Goal: Task Accomplishment & Management: Use online tool/utility

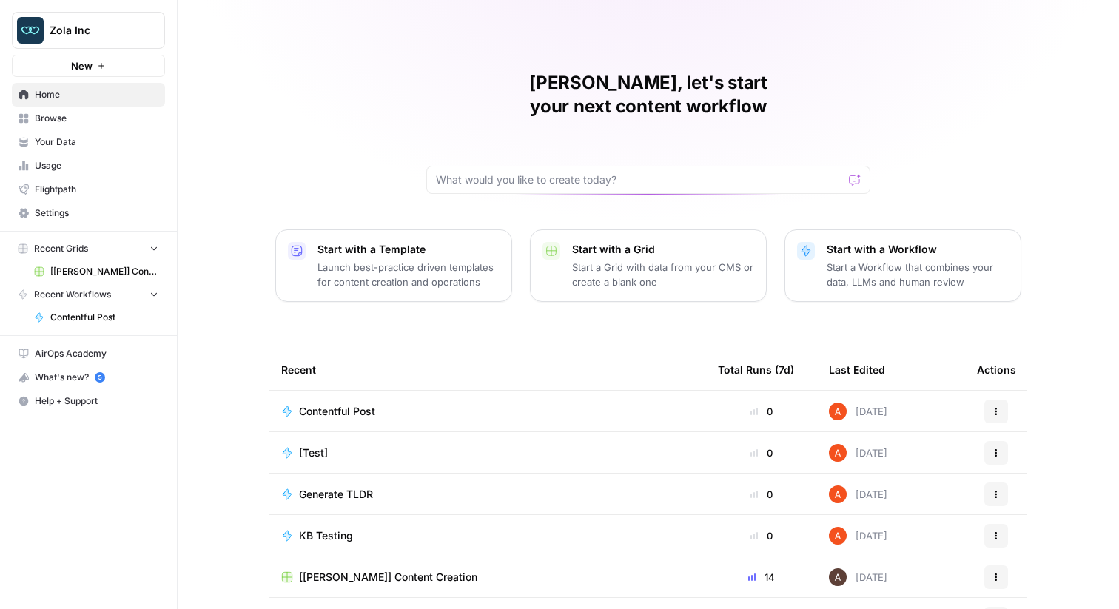
click at [101, 43] on button "Zola Inc" at bounding box center [88, 30] width 153 height 37
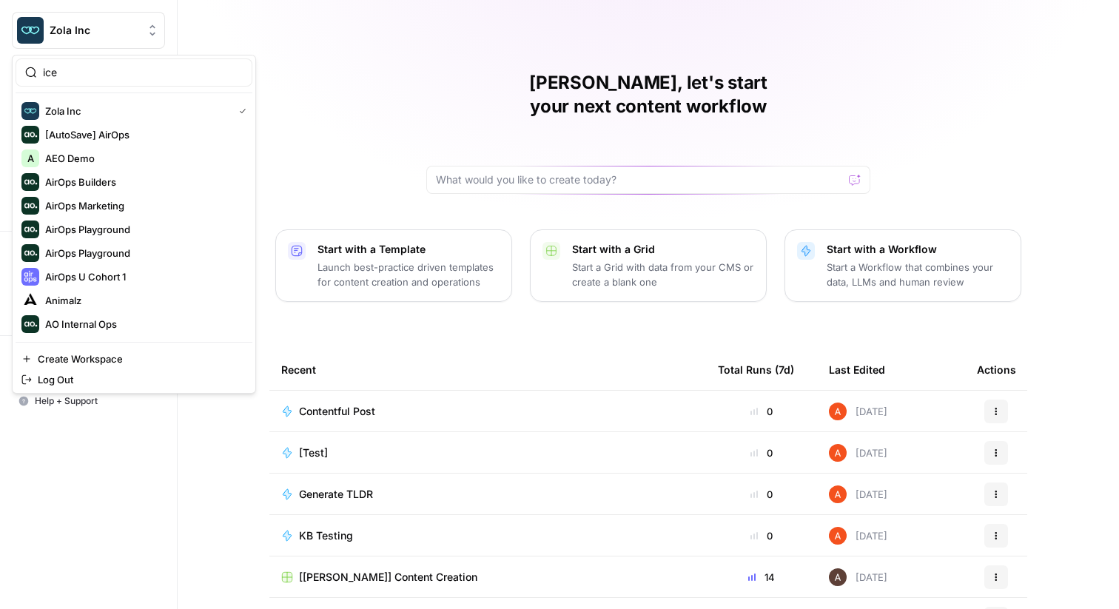
type input "ice"
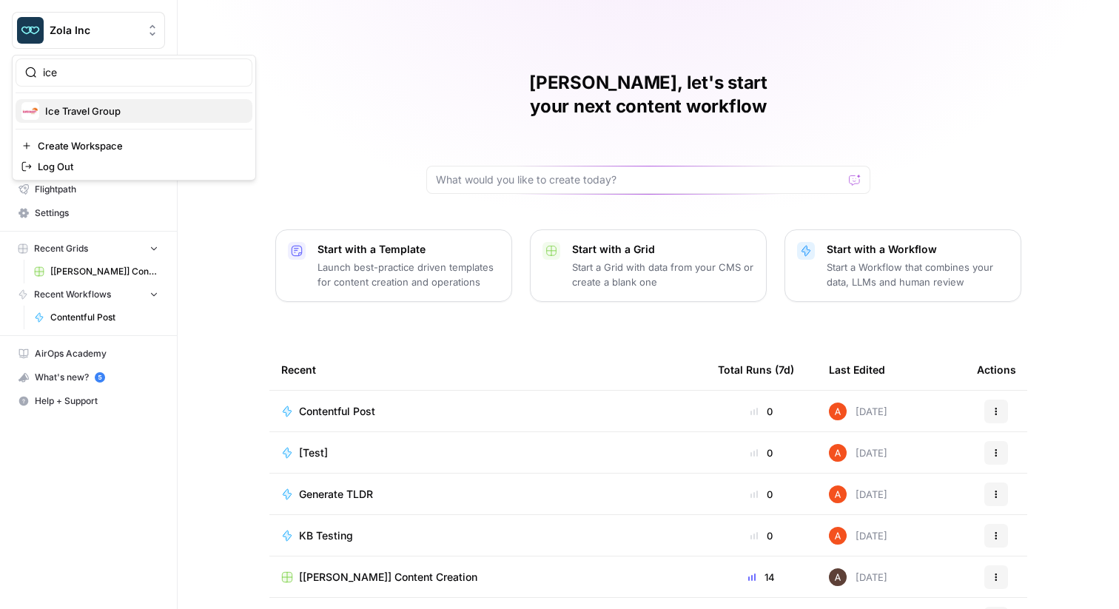
click at [65, 101] on button "Ice Travel Group" at bounding box center [134, 111] width 237 height 24
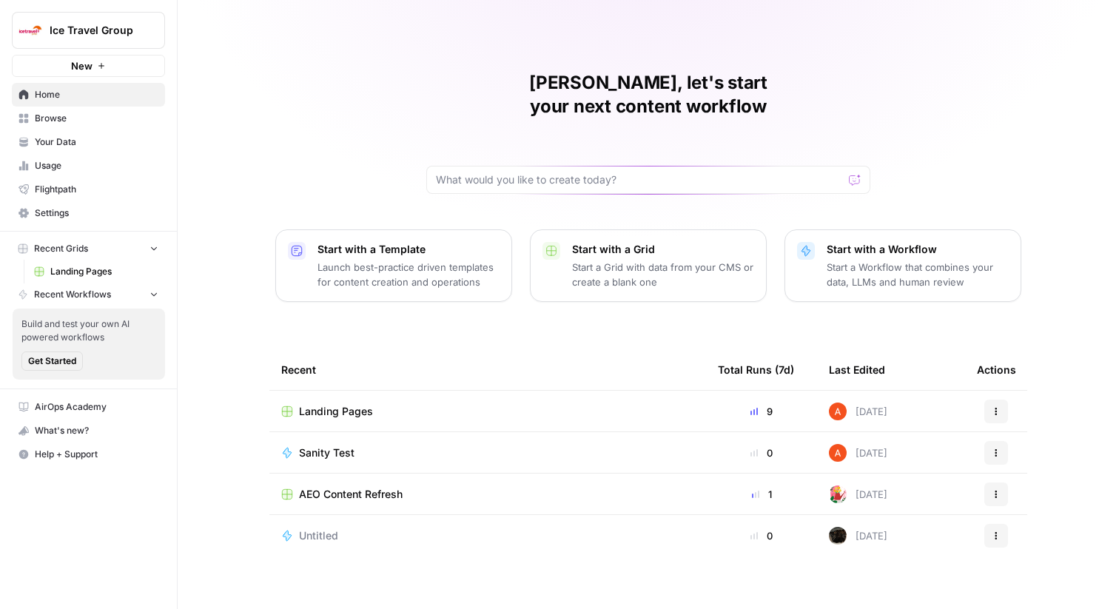
click at [115, 112] on span "Browse" at bounding box center [97, 118] width 124 height 13
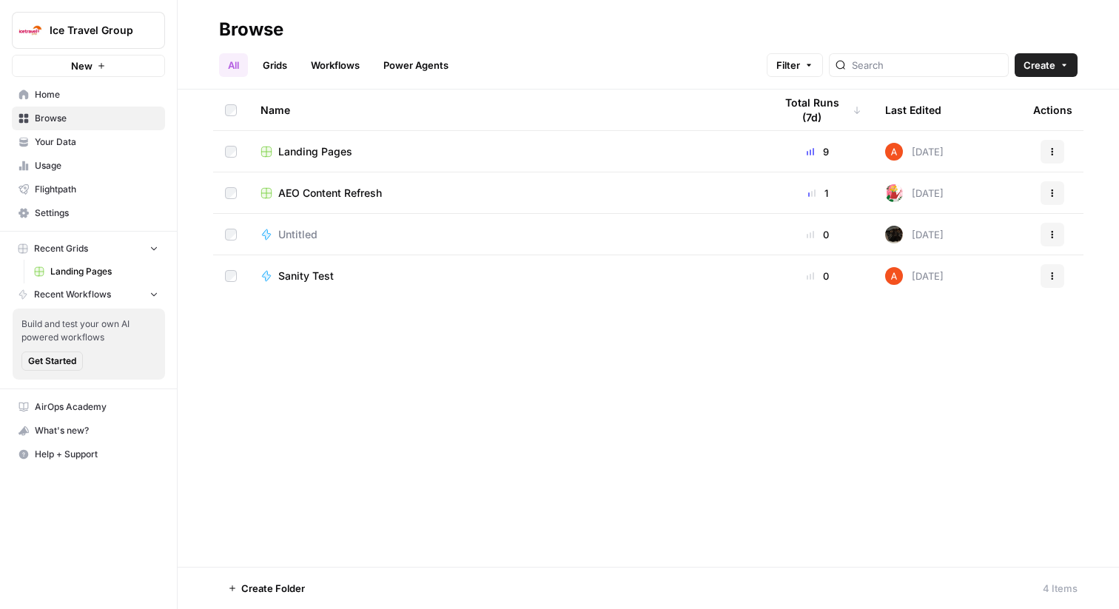
click at [348, 64] on link "Workflows" at bounding box center [335, 65] width 67 height 24
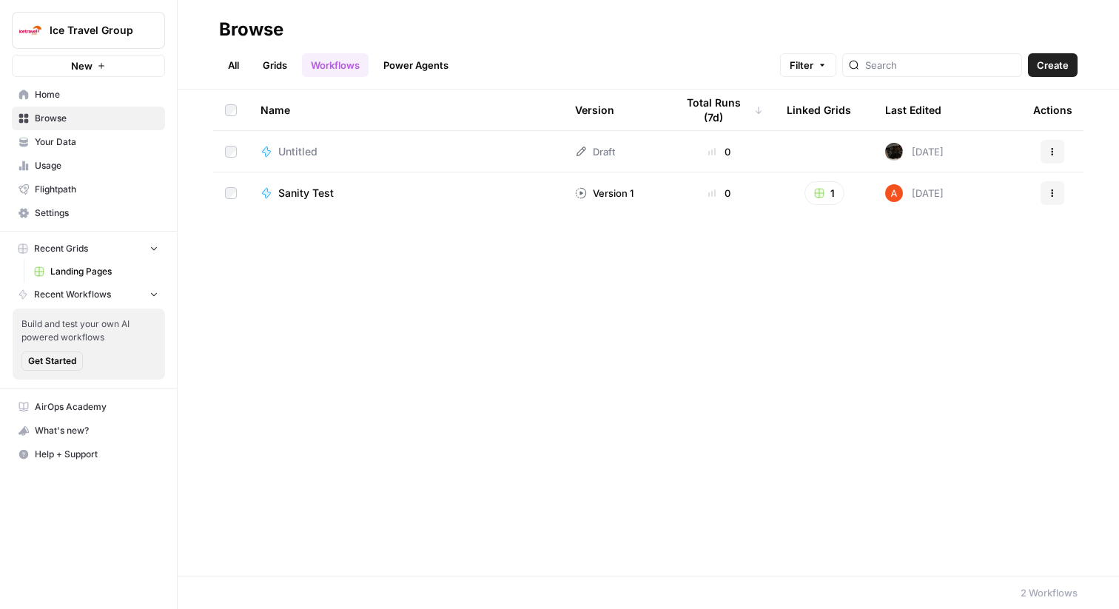
click at [294, 71] on link "Grids" at bounding box center [275, 65] width 42 height 24
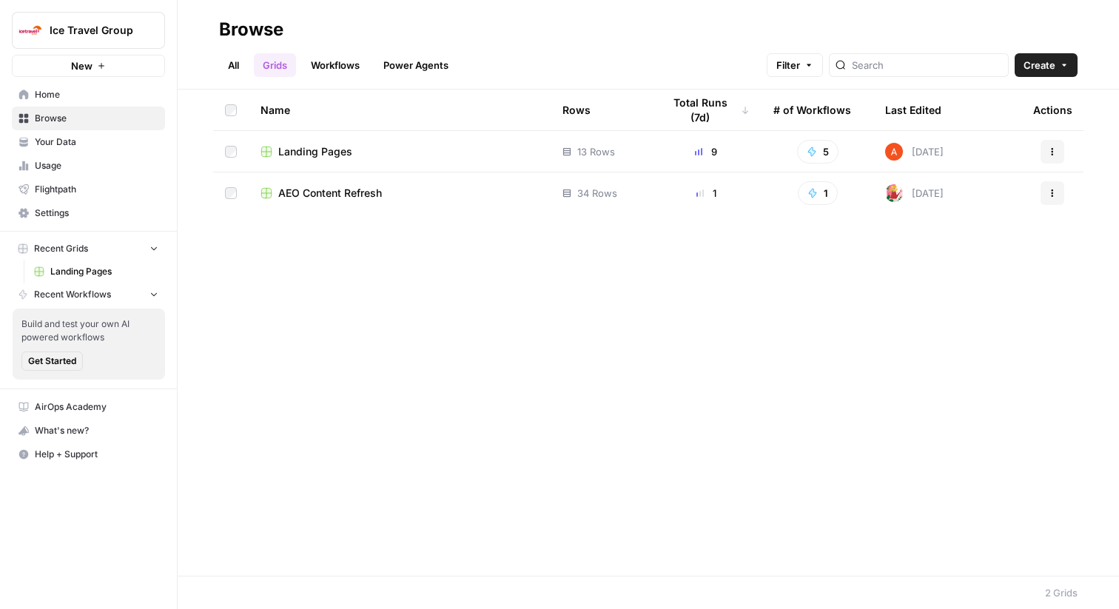
click at [334, 153] on span "Landing Pages" at bounding box center [315, 151] width 74 height 15
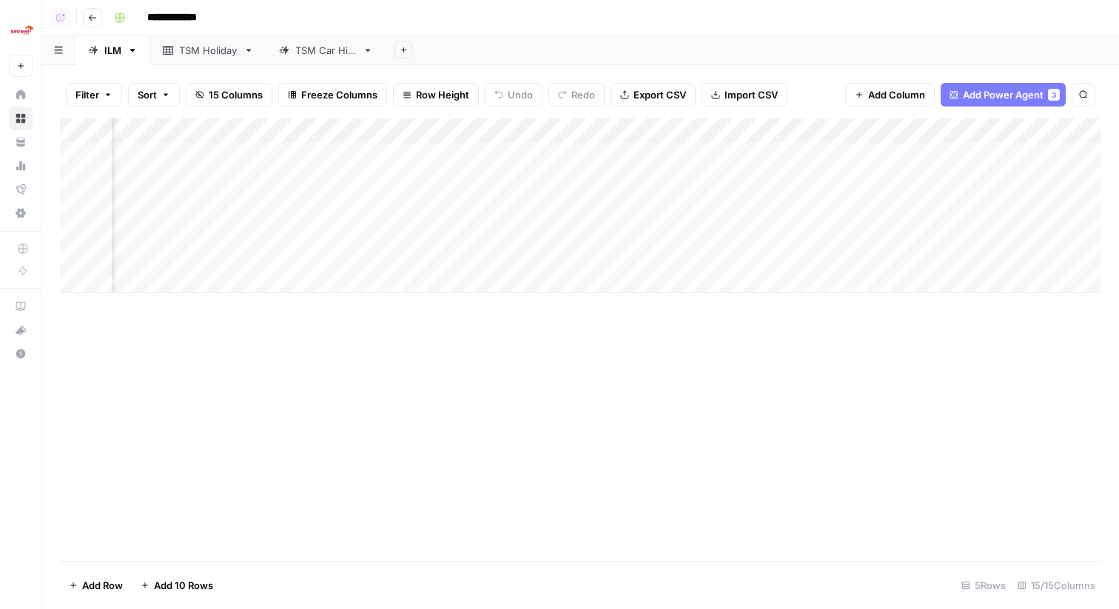
scroll to position [0, 746]
click at [223, 51] on div "TSM Holiday" at bounding box center [208, 50] width 58 height 15
drag, startPoint x: 305, startPoint y: 57, endPoint x: 191, endPoint y: 58, distance: 113.9
click at [191, 58] on div "ILM TSM Holiday TSM Car Hire Add Sheet" at bounding box center [580, 51] width 1076 height 30
click at [201, 58] on link "TSM Car Hire" at bounding box center [209, 51] width 119 height 30
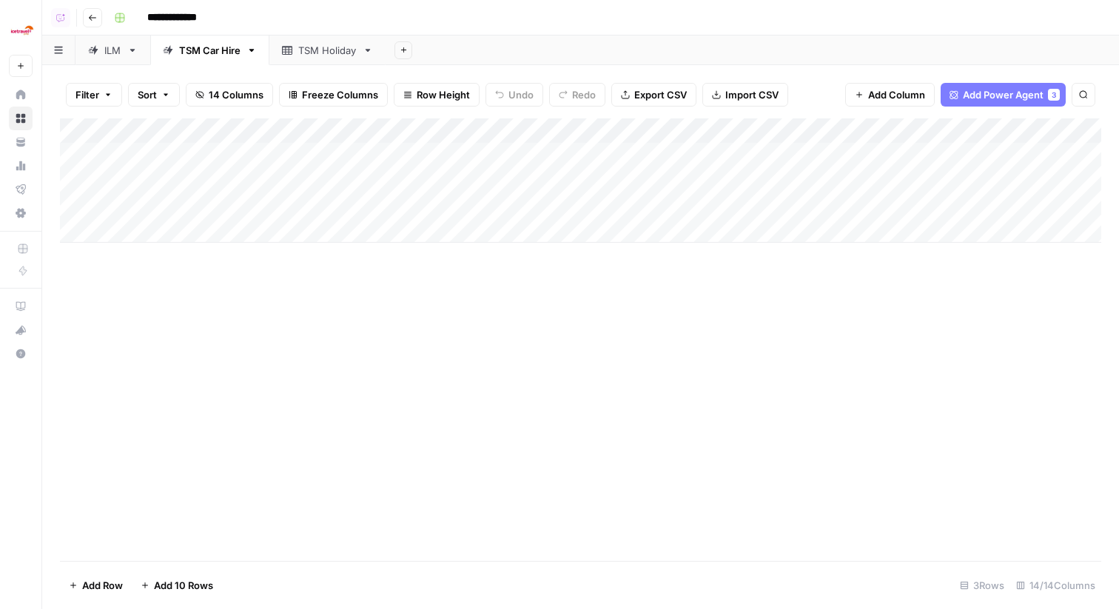
click at [125, 55] on link "ILM" at bounding box center [112, 51] width 75 height 30
click at [314, 58] on link "TSM Holiday" at bounding box center [327, 51] width 116 height 30
click at [124, 58] on link "ILM" at bounding box center [112, 51] width 75 height 30
click at [290, 59] on link "TSM Holiday" at bounding box center [327, 51] width 116 height 30
click at [230, 58] on link "TSM Car Hire" at bounding box center [209, 51] width 119 height 30
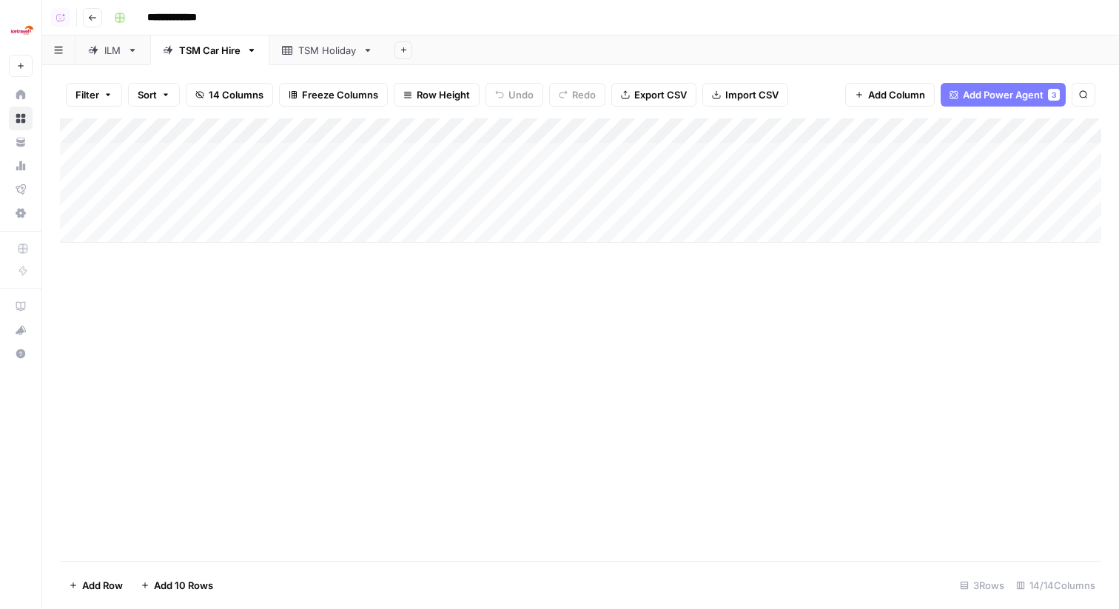
click at [307, 61] on link "TSM Holiday" at bounding box center [327, 51] width 116 height 30
click at [196, 129] on div "Add Column" at bounding box center [580, 205] width 1041 height 175
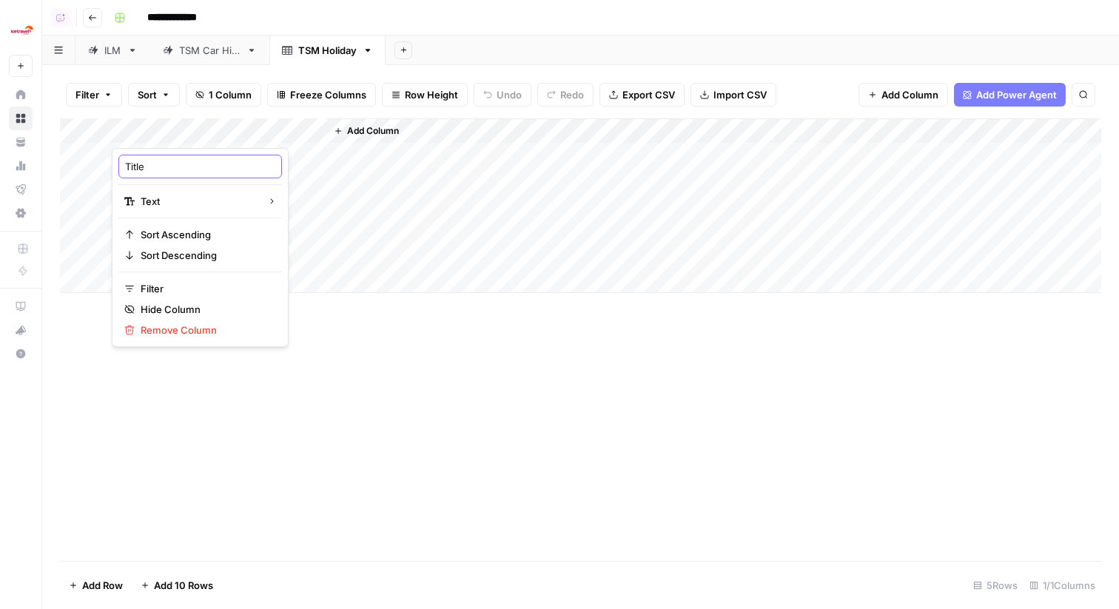
click at [193, 161] on input "Title" at bounding box center [200, 166] width 150 height 15
type input "Primary Keyword"
click at [191, 135] on div "Add Column" at bounding box center [580, 205] width 1041 height 175
click at [129, 51] on icon at bounding box center [132, 50] width 10 height 10
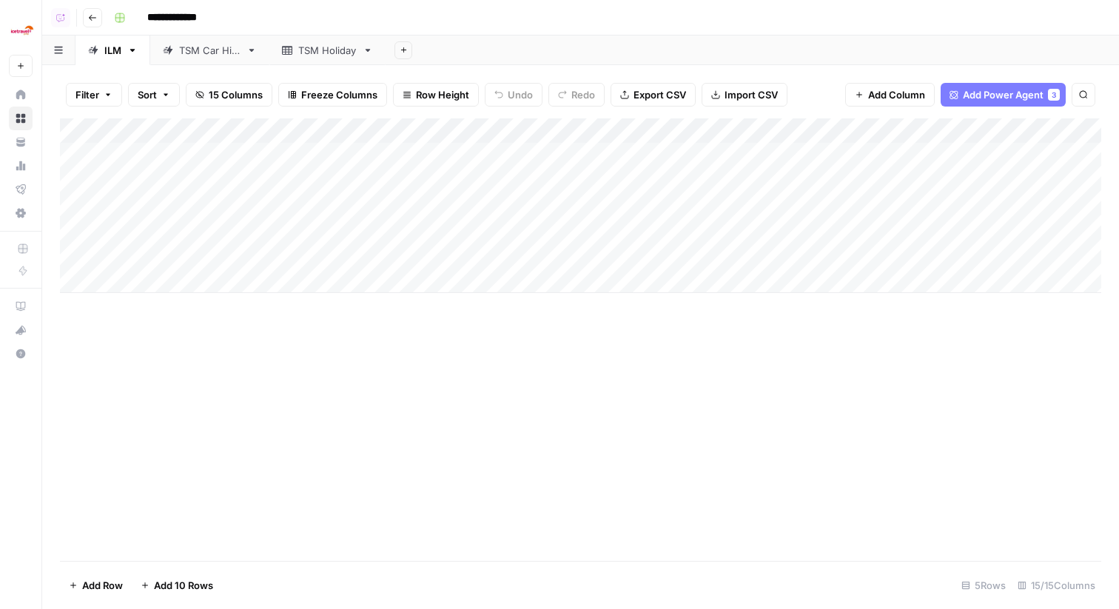
click at [414, 135] on div "Add Column" at bounding box center [580, 205] width 1041 height 175
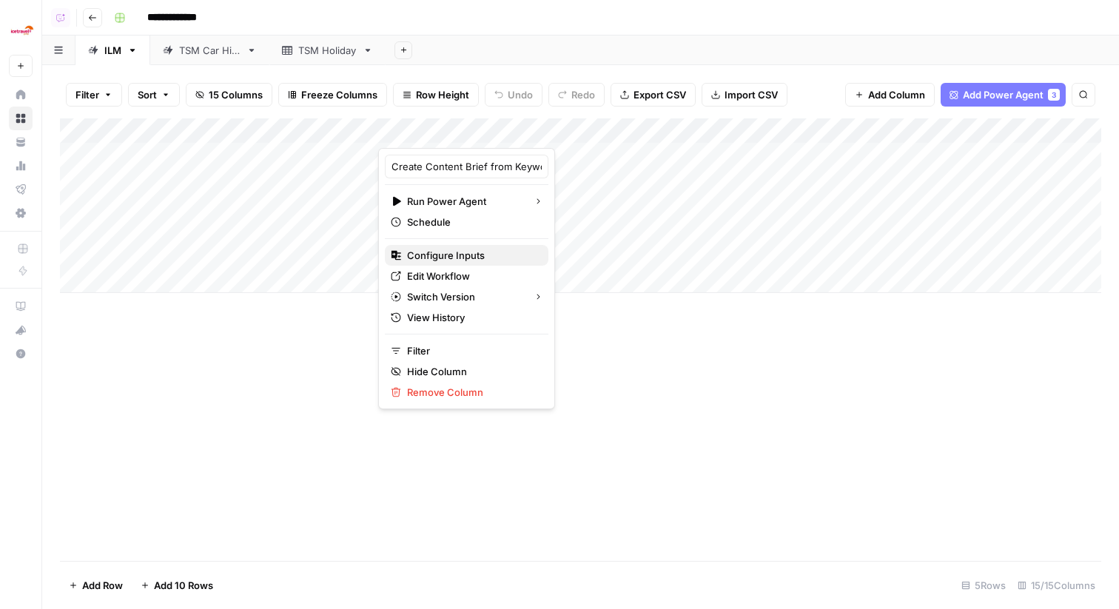
click at [466, 257] on span "Configure Inputs" at bounding box center [471, 255] width 129 height 15
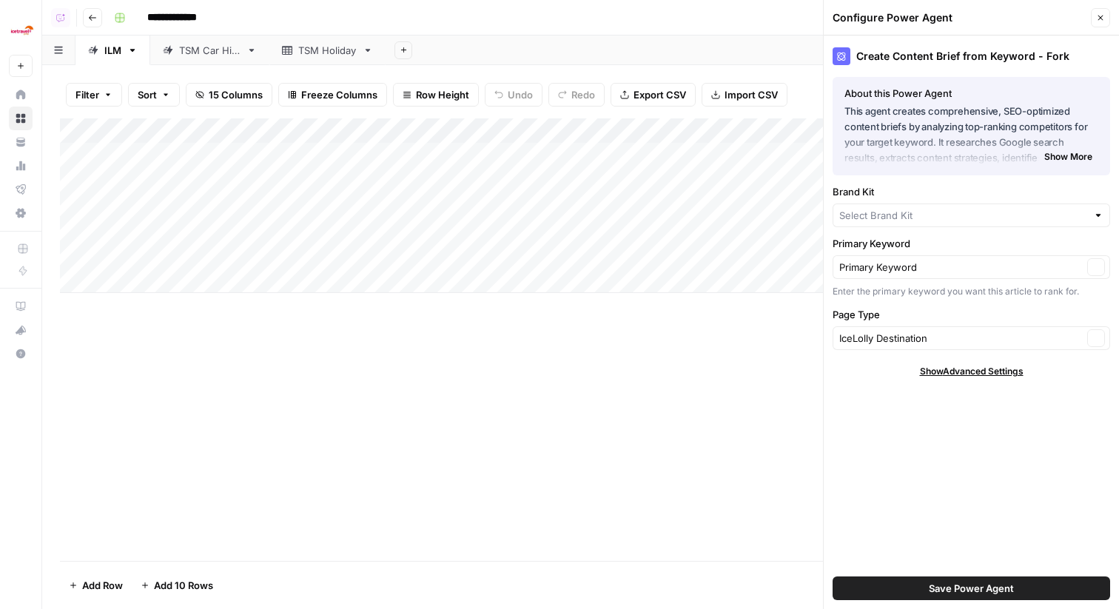
type input "IceLolly"
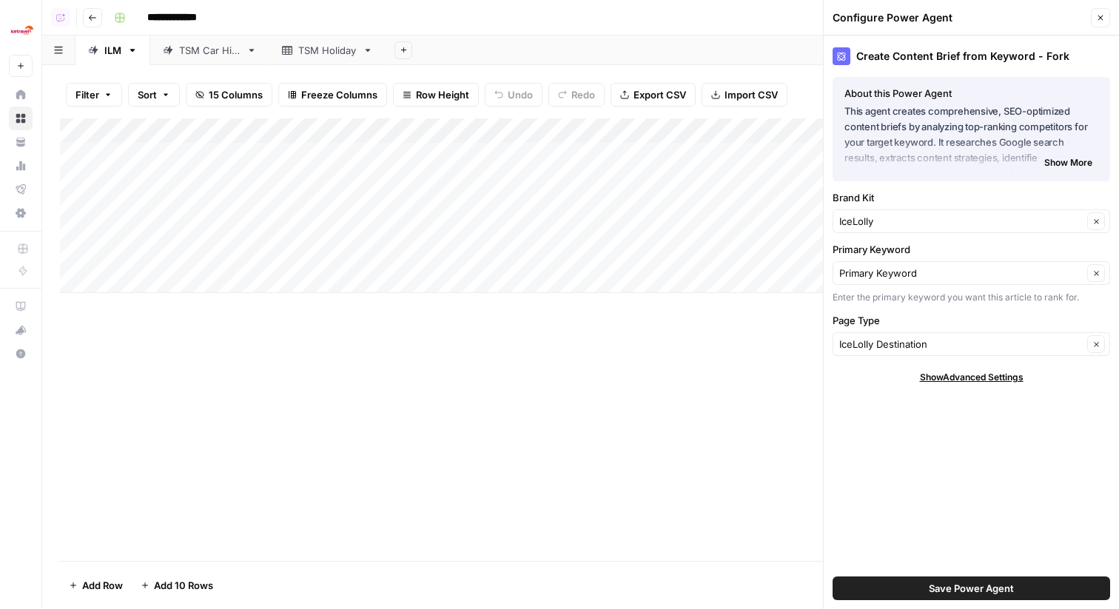
click at [1103, 18] on icon "button" at bounding box center [1100, 17] width 9 height 9
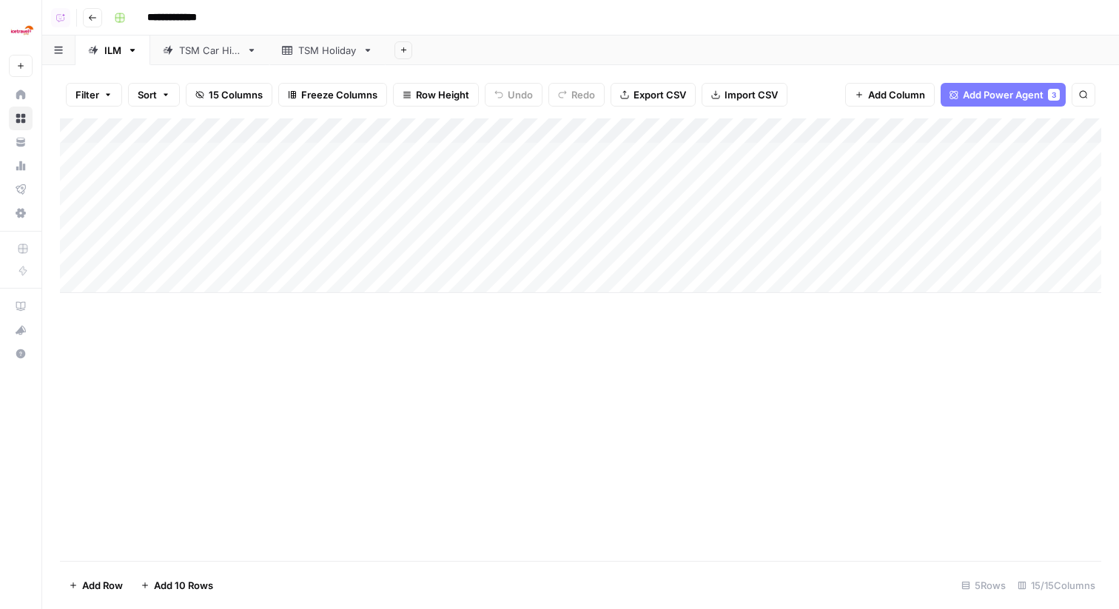
click at [323, 50] on div "TSM Holiday" at bounding box center [327, 50] width 58 height 15
click at [385, 127] on span "Add Column" at bounding box center [373, 130] width 52 height 13
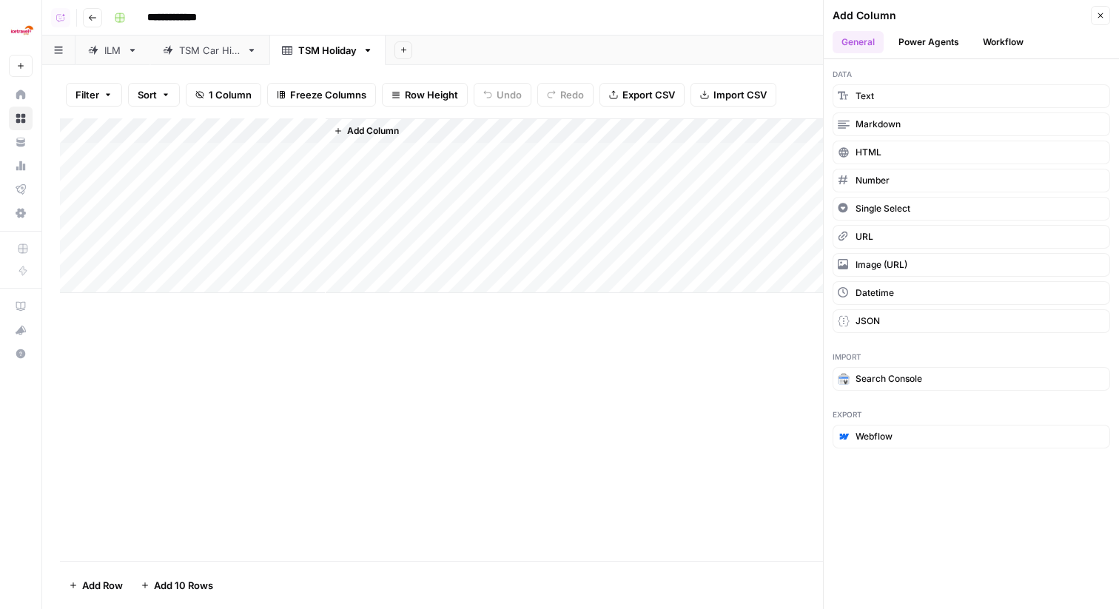
click at [1002, 34] on button "Workflow" at bounding box center [1003, 42] width 58 height 22
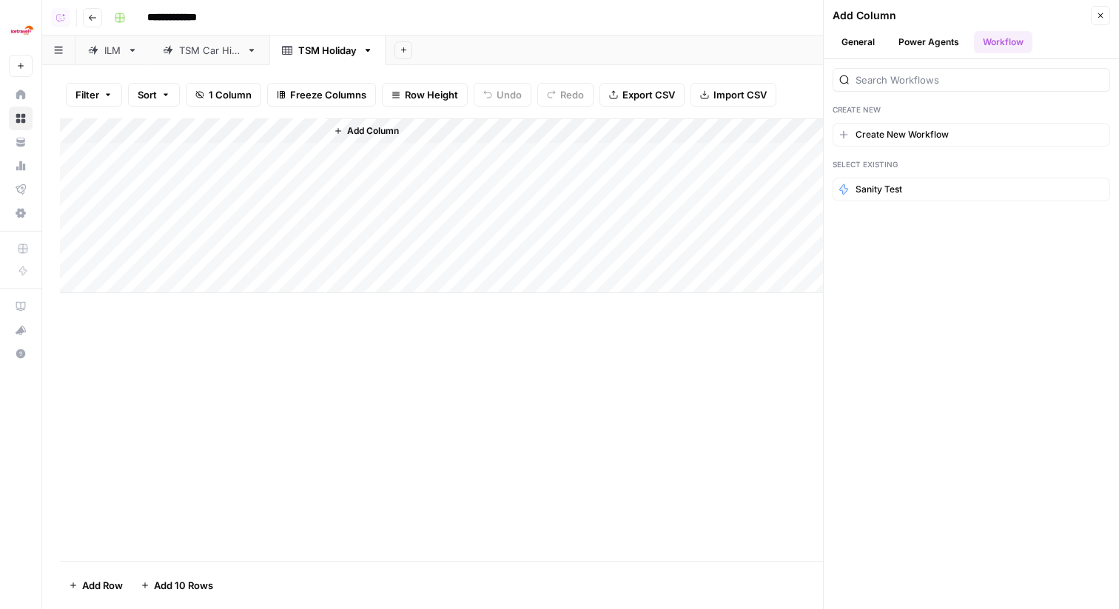
click at [920, 44] on button "Power Agents" at bounding box center [928, 42] width 78 height 22
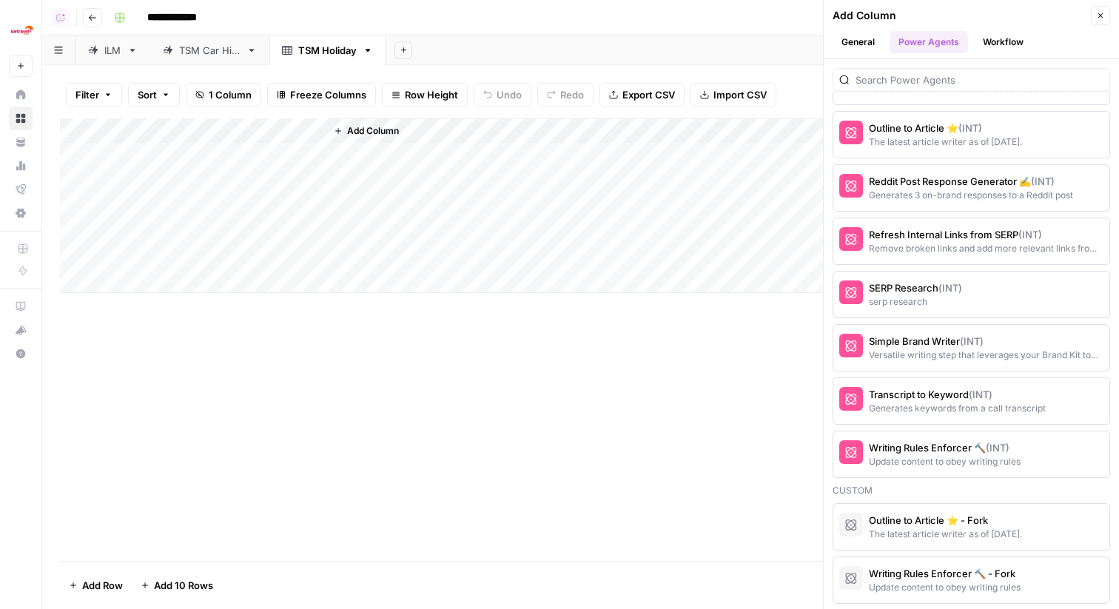
scroll to position [2488, 0]
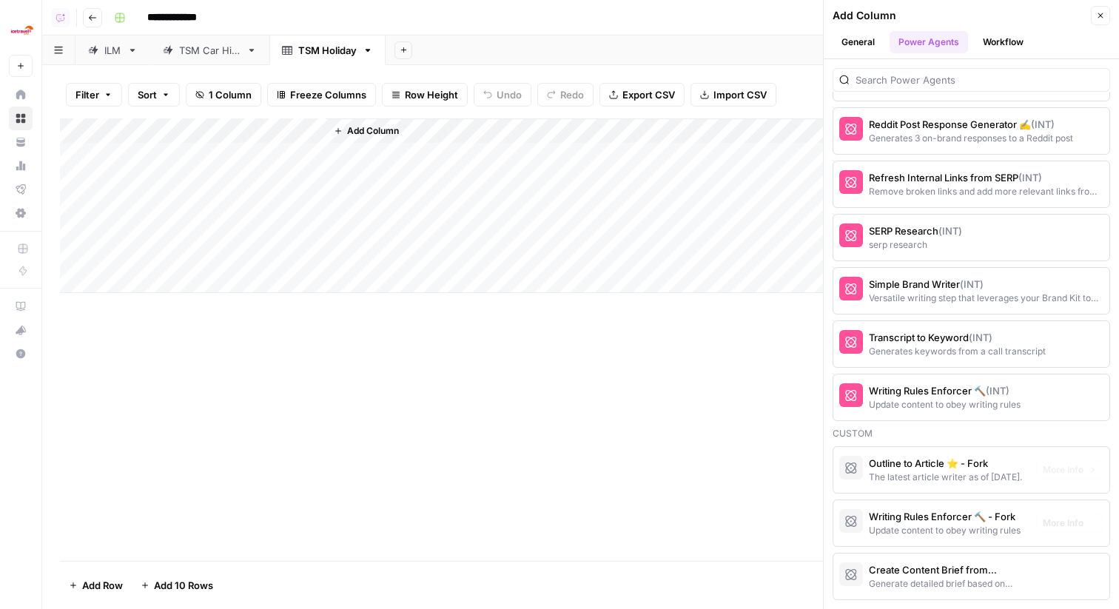
click at [902, 582] on div "Generate detailed brief based on keyword research" at bounding box center [946, 583] width 155 height 13
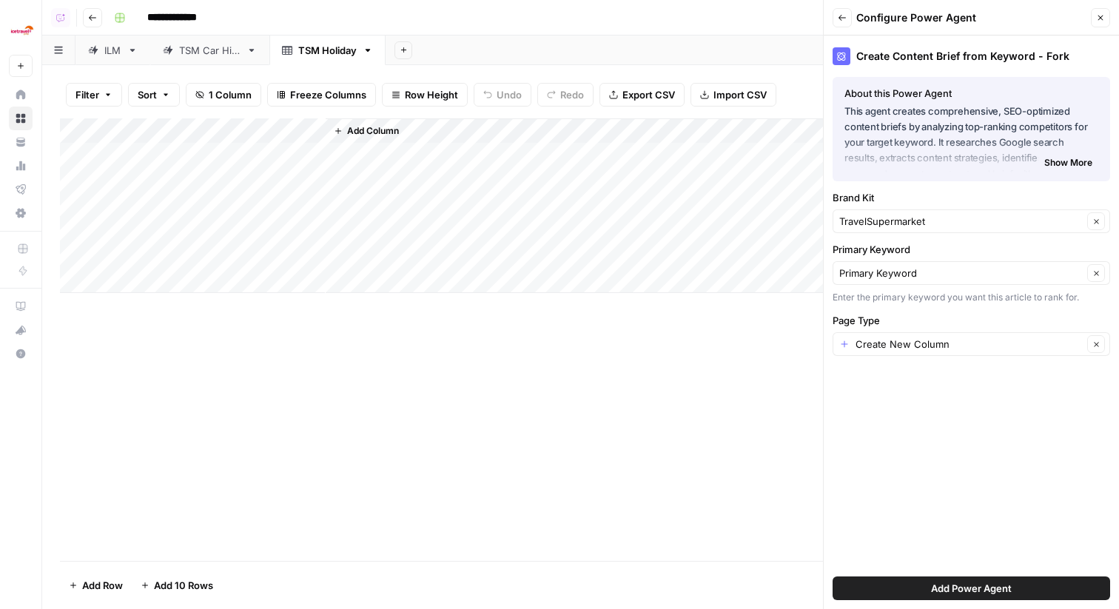
click at [920, 336] on div "Create New Column Clear" at bounding box center [970, 344] width 277 height 24
type input "TSM Destination"
click at [941, 585] on span "Add Power Agent" at bounding box center [971, 588] width 81 height 15
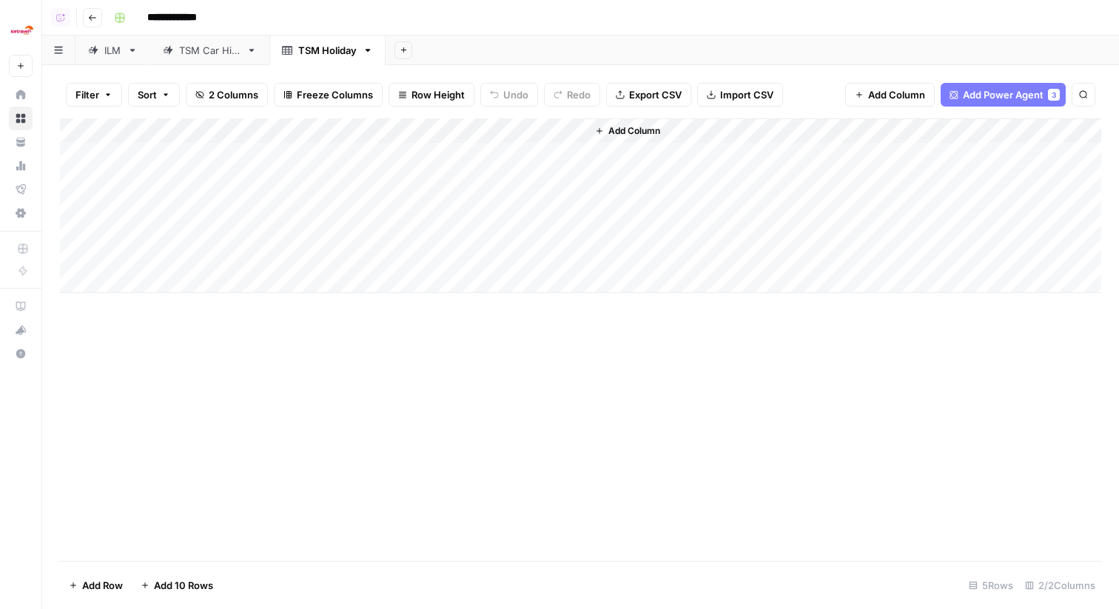
click at [220, 55] on div "TSM Car Hire" at bounding box center [209, 50] width 61 height 15
click at [638, 129] on div "Add Column" at bounding box center [580, 180] width 1041 height 124
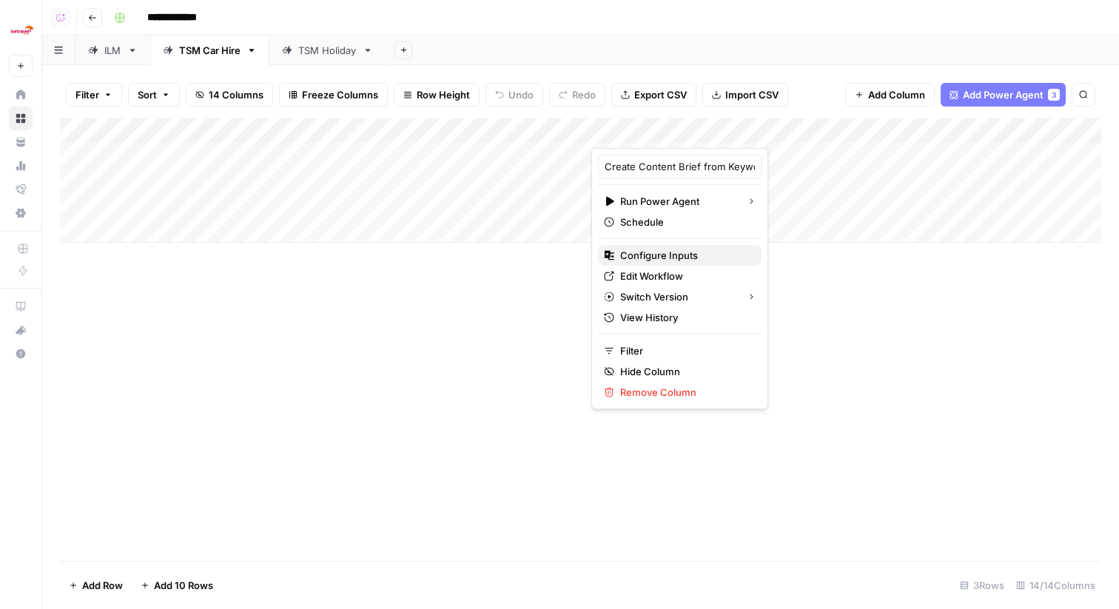
click at [662, 257] on span "Configure Inputs" at bounding box center [684, 255] width 129 height 15
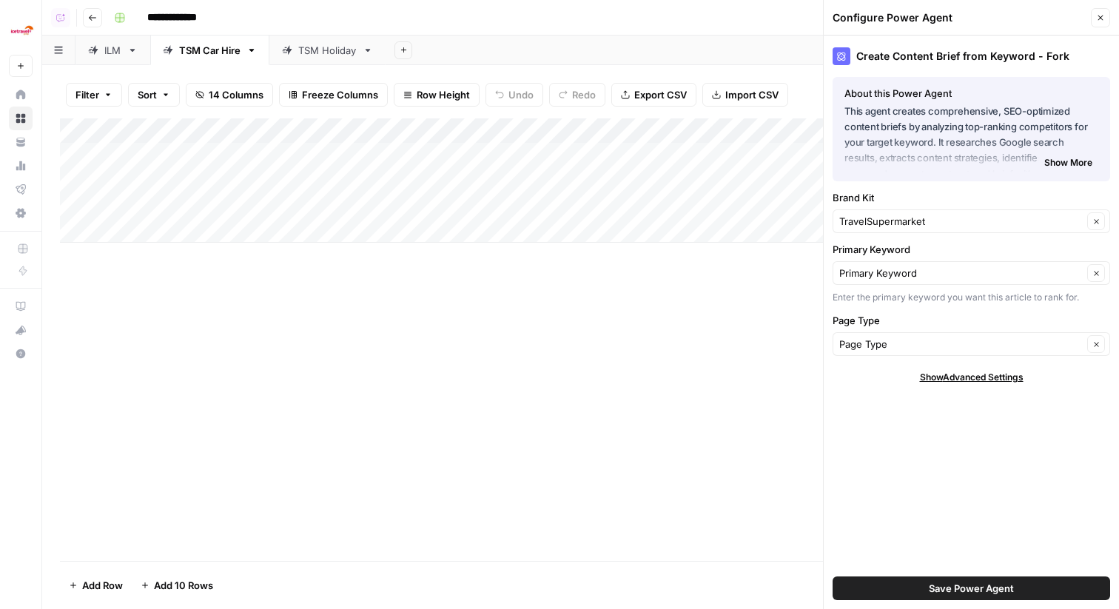
click at [1100, 18] on icon "button" at bounding box center [1100, 17] width 9 height 9
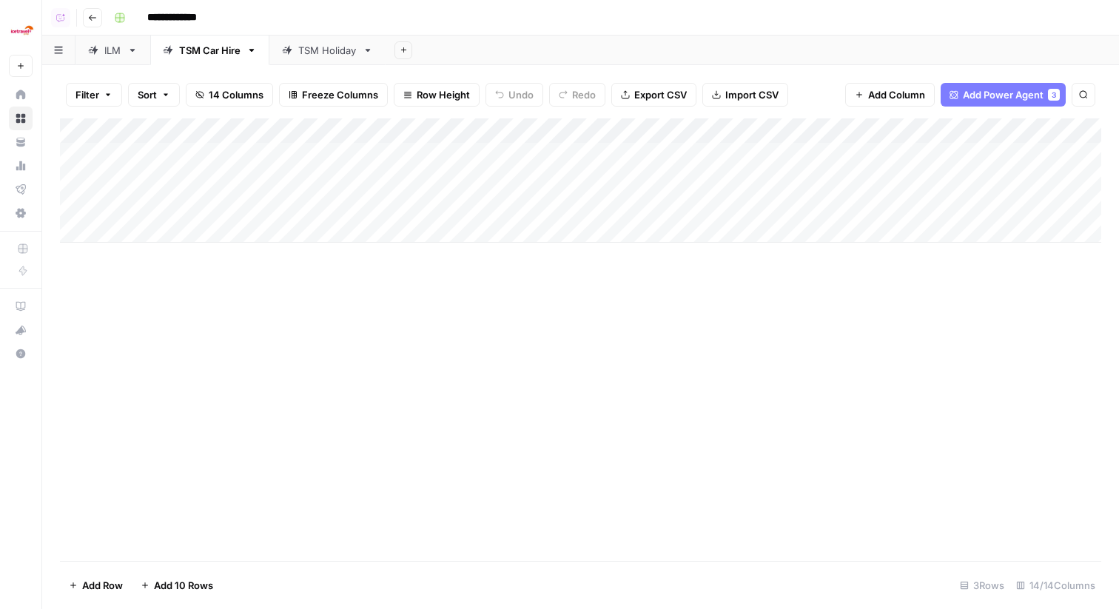
click at [309, 54] on div "TSM Holiday" at bounding box center [327, 50] width 58 height 15
click at [426, 118] on div "Add Column" at bounding box center [580, 205] width 1041 height 175
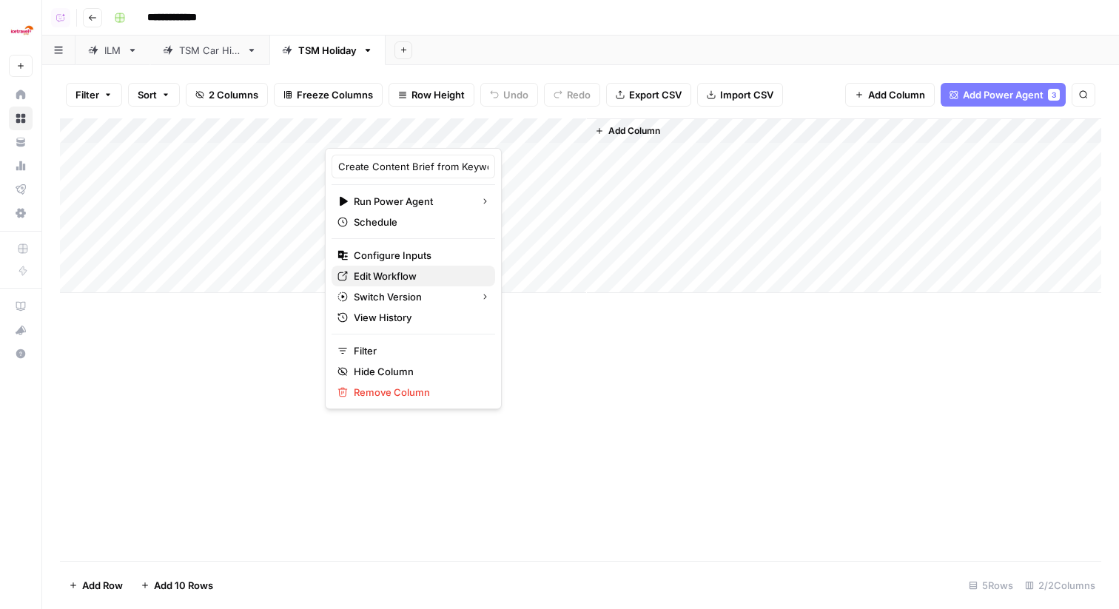
click at [400, 272] on span "Edit Workflow" at bounding box center [418, 276] width 129 height 15
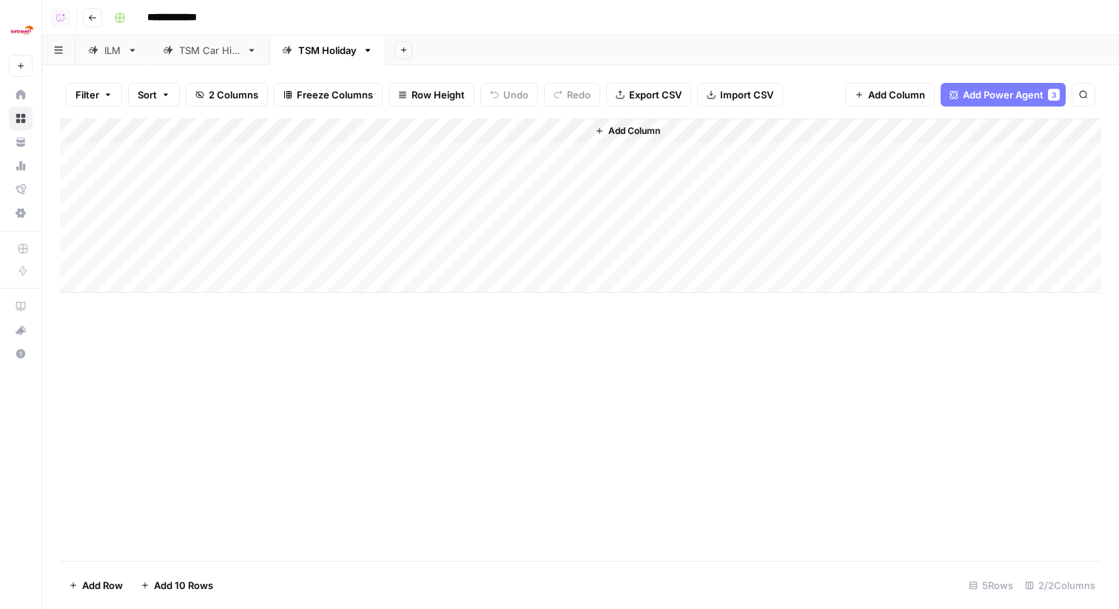
click at [378, 134] on div "Add Column" at bounding box center [580, 205] width 1041 height 175
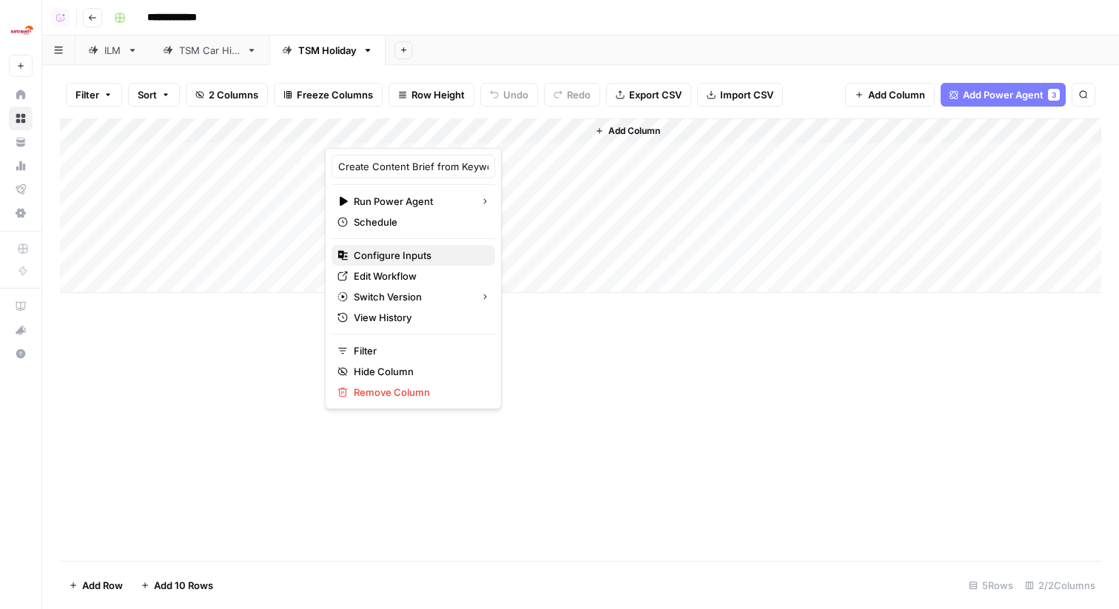
click at [412, 256] on span "Configure Inputs" at bounding box center [418, 255] width 129 height 15
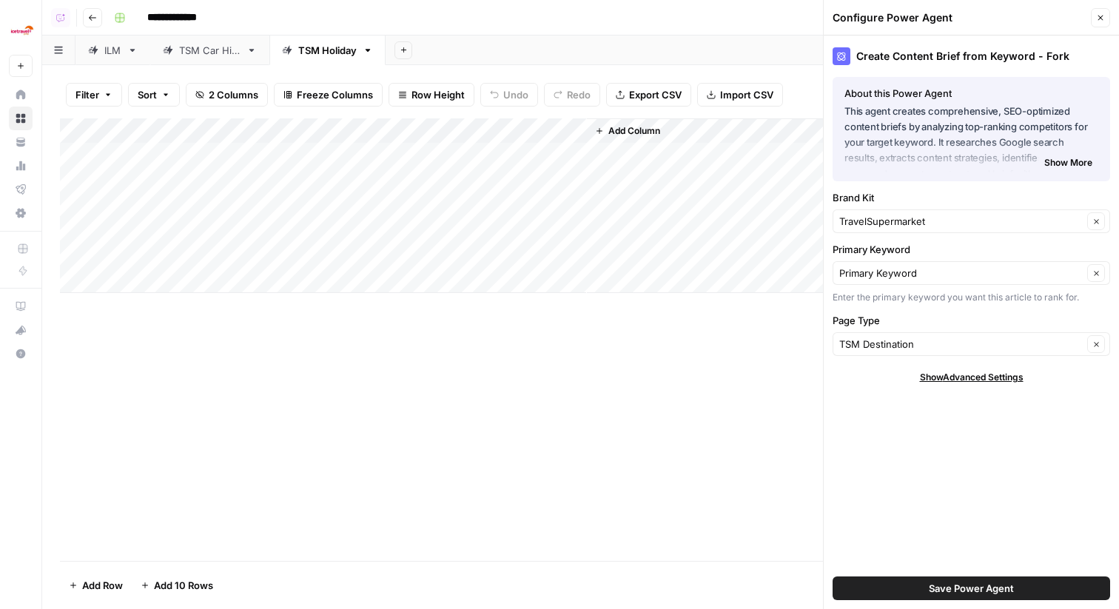
click at [959, 586] on span "Save Power Agent" at bounding box center [970, 588] width 85 height 15
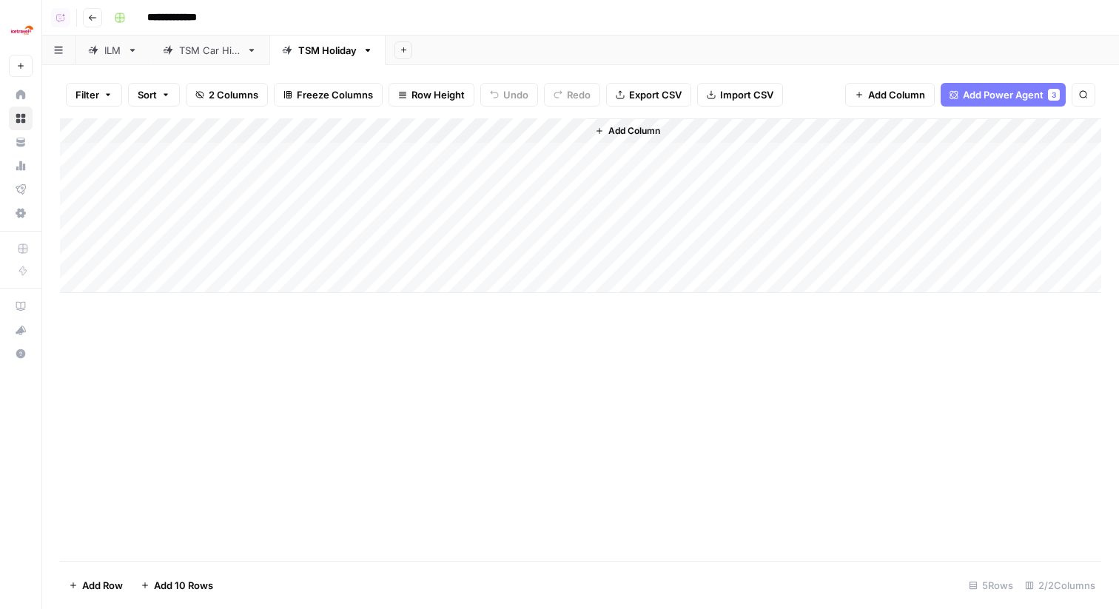
click at [610, 127] on span "Add Column" at bounding box center [634, 130] width 52 height 13
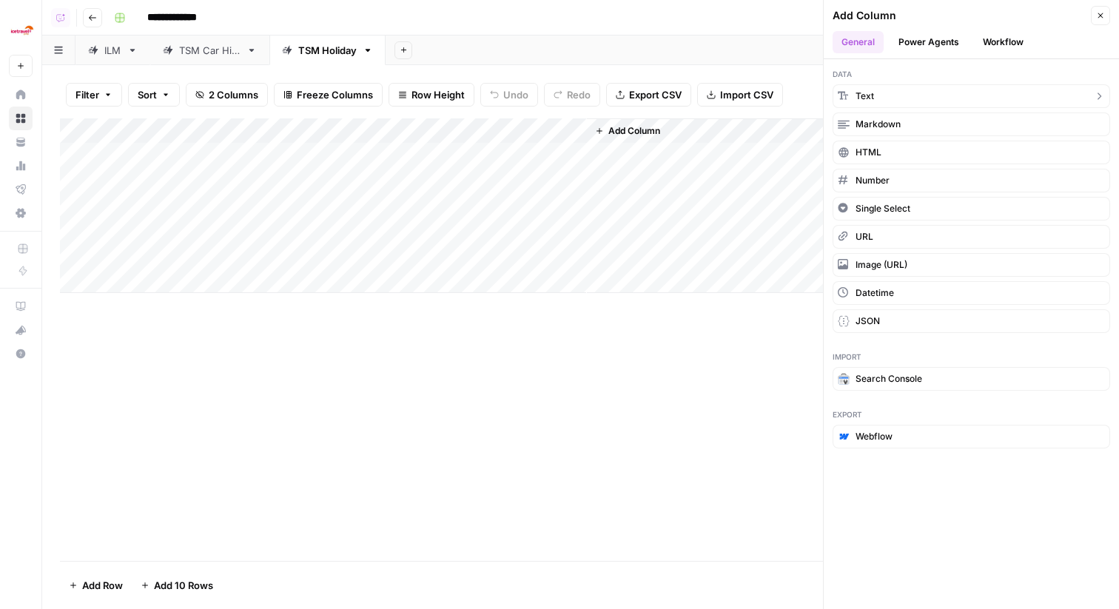
click at [859, 93] on span "Text" at bounding box center [864, 96] width 18 height 13
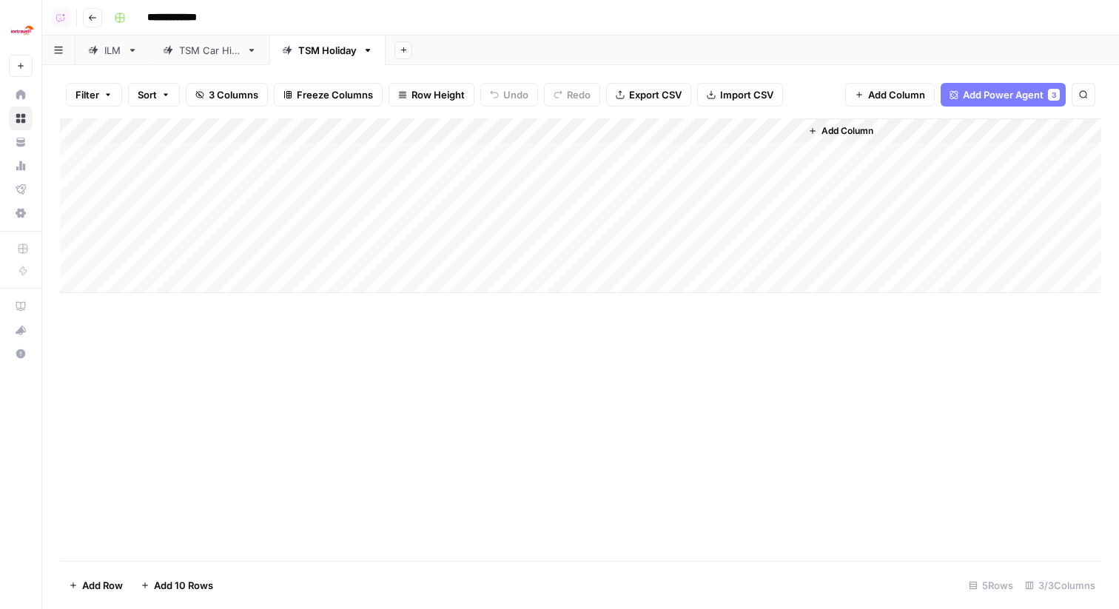
click at [718, 132] on div "Add Column" at bounding box center [580, 205] width 1041 height 175
click at [666, 167] on input "New Column" at bounding box center [674, 166] width 150 height 15
type input "Location"
drag, startPoint x: 669, startPoint y: 124, endPoint x: 458, endPoint y: 127, distance: 210.9
click at [458, 127] on div "Add Column" at bounding box center [580, 205] width 1041 height 175
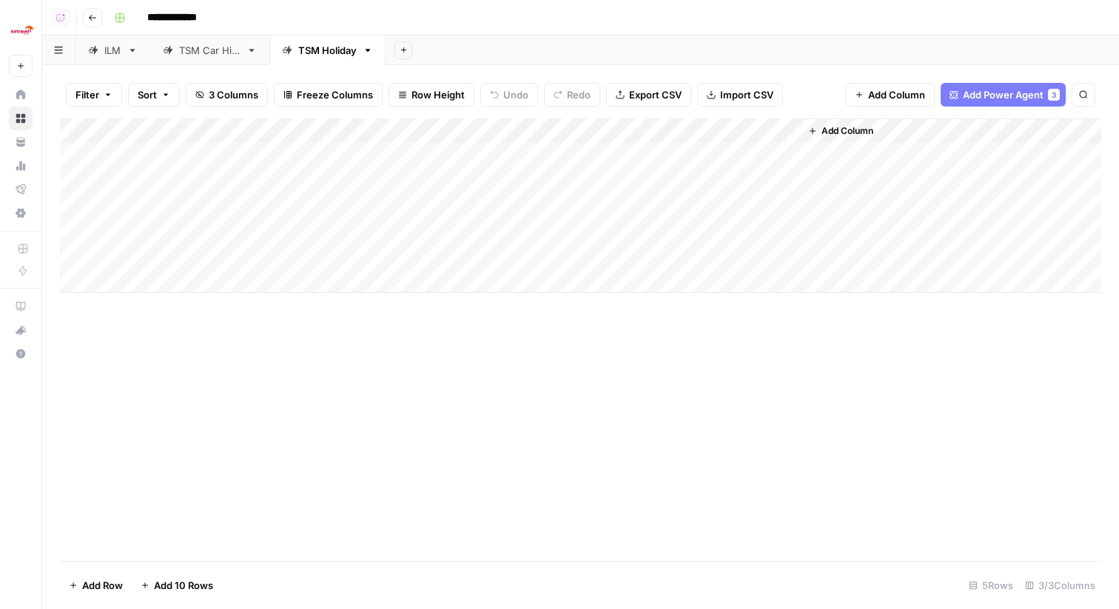
click at [207, 44] on div "TSM Car Hire" at bounding box center [209, 50] width 61 height 15
click at [109, 53] on div "ILM" at bounding box center [112, 50] width 17 height 15
click at [195, 203] on div "Add Column" at bounding box center [580, 205] width 1041 height 175
click at [295, 52] on div "TSM Holiday" at bounding box center [319, 50] width 75 height 15
click at [228, 149] on div "Add Column" at bounding box center [580, 205] width 1041 height 175
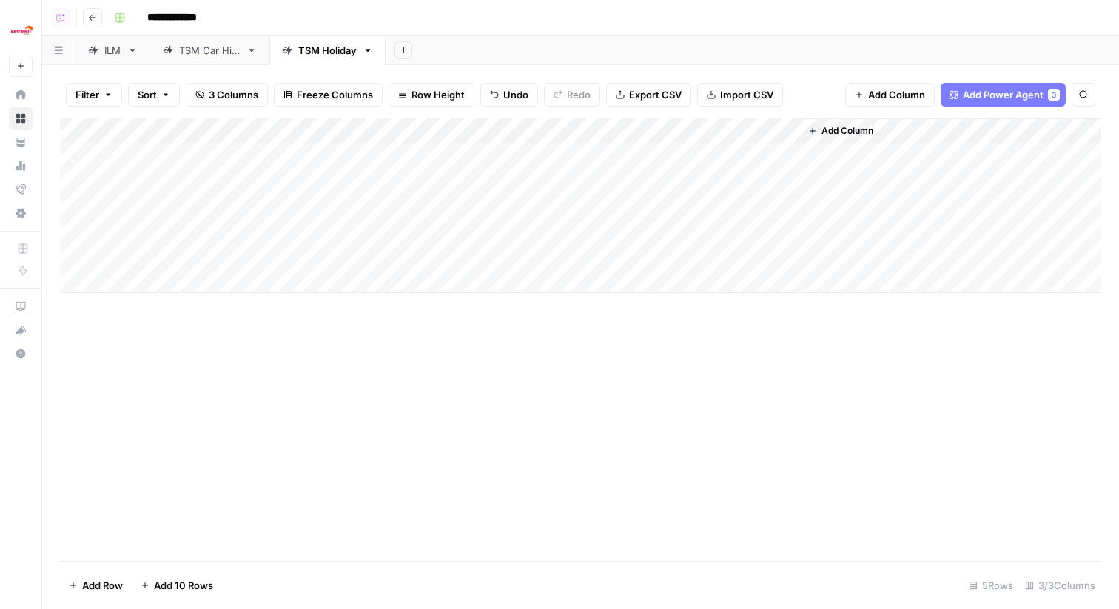
click at [363, 146] on div "Add Column" at bounding box center [580, 205] width 1041 height 175
type textarea "*****"
click at [671, 155] on div "Add Column" at bounding box center [580, 205] width 1041 height 175
click at [763, 155] on div "Add Column" at bounding box center [580, 205] width 1041 height 175
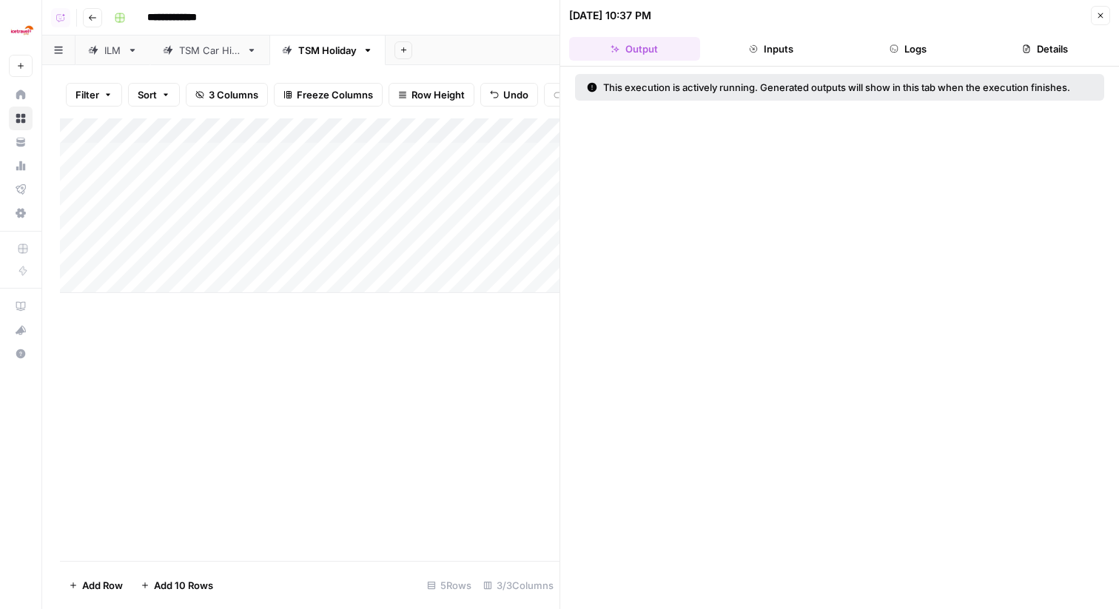
click at [938, 39] on button "Logs" at bounding box center [908, 49] width 131 height 24
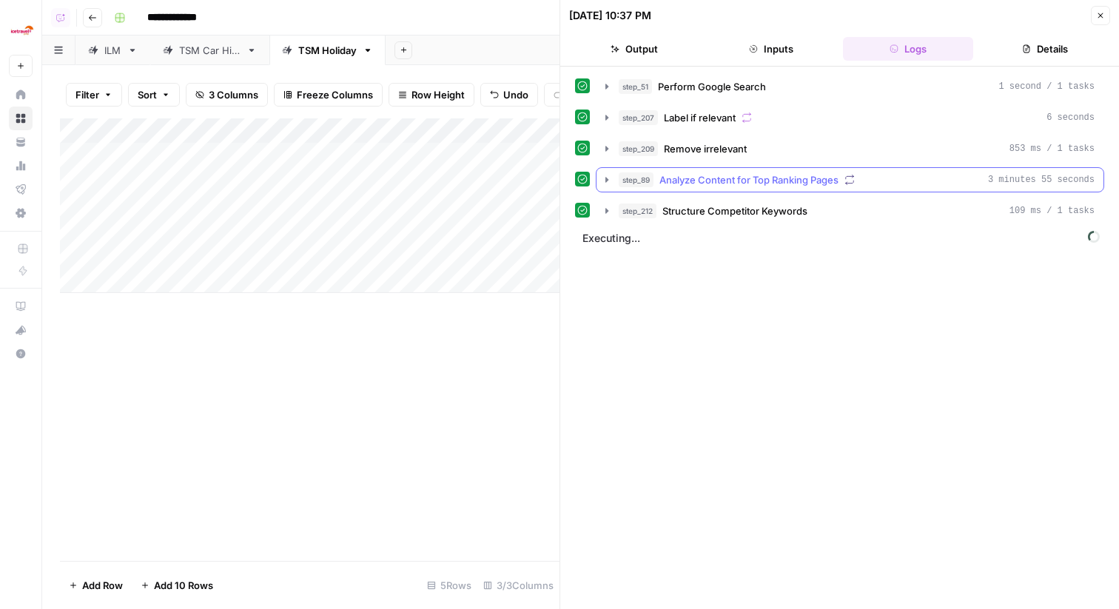
click at [917, 184] on div "step_89 Analyze Content for Top Ranking Pages 3 minutes 55 seconds" at bounding box center [856, 179] width 476 height 15
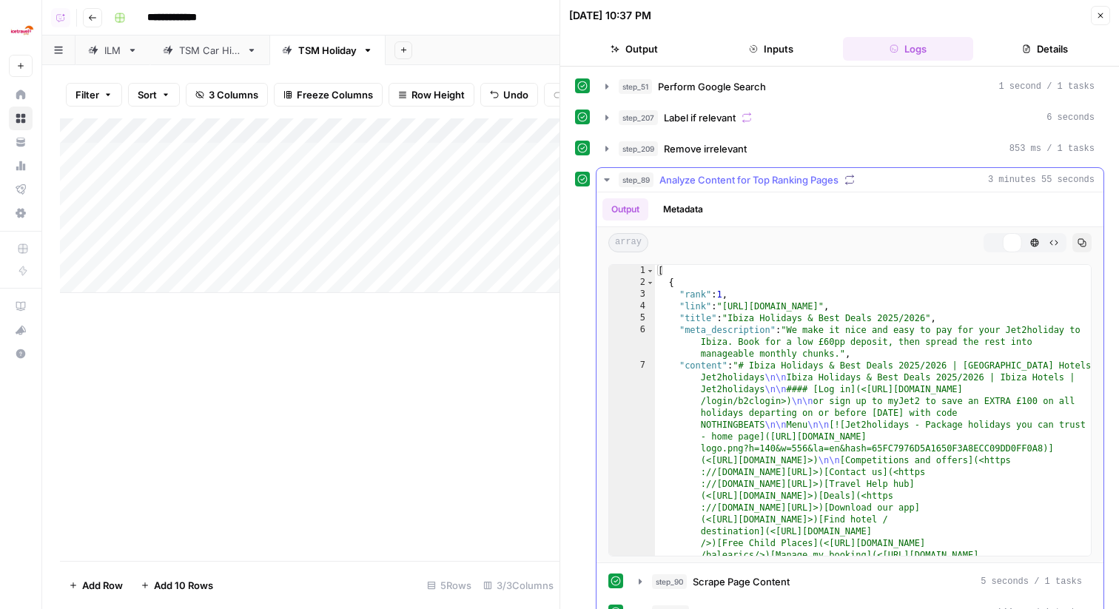
click at [917, 184] on div "step_89 Analyze Content for Top Ranking Pages 3 minutes 55 seconds" at bounding box center [856, 179] width 476 height 15
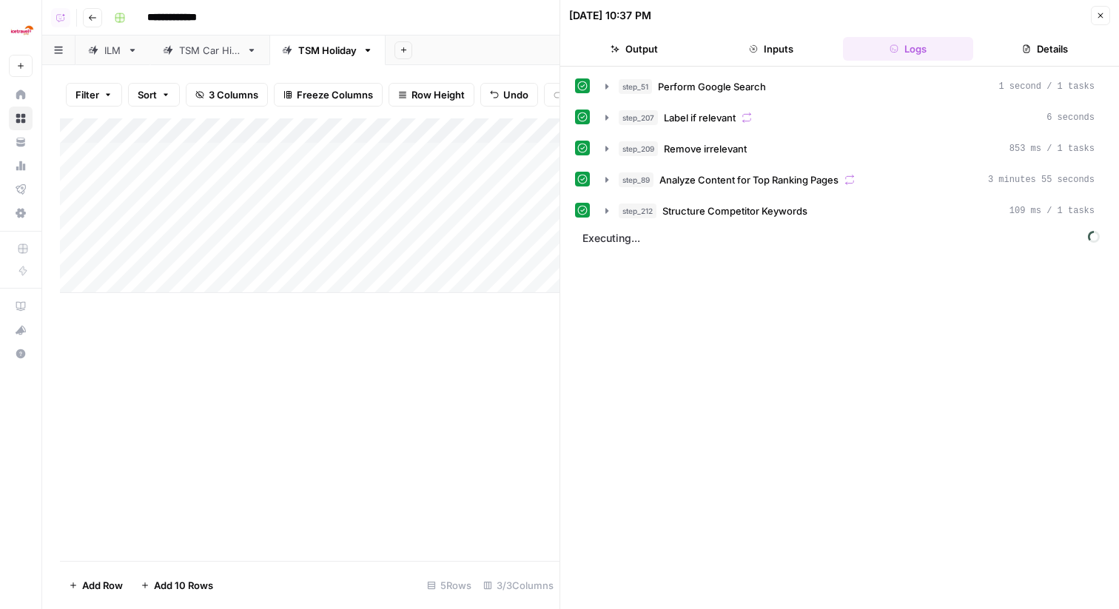
click at [1101, 24] on button "Close" at bounding box center [1100, 15] width 19 height 19
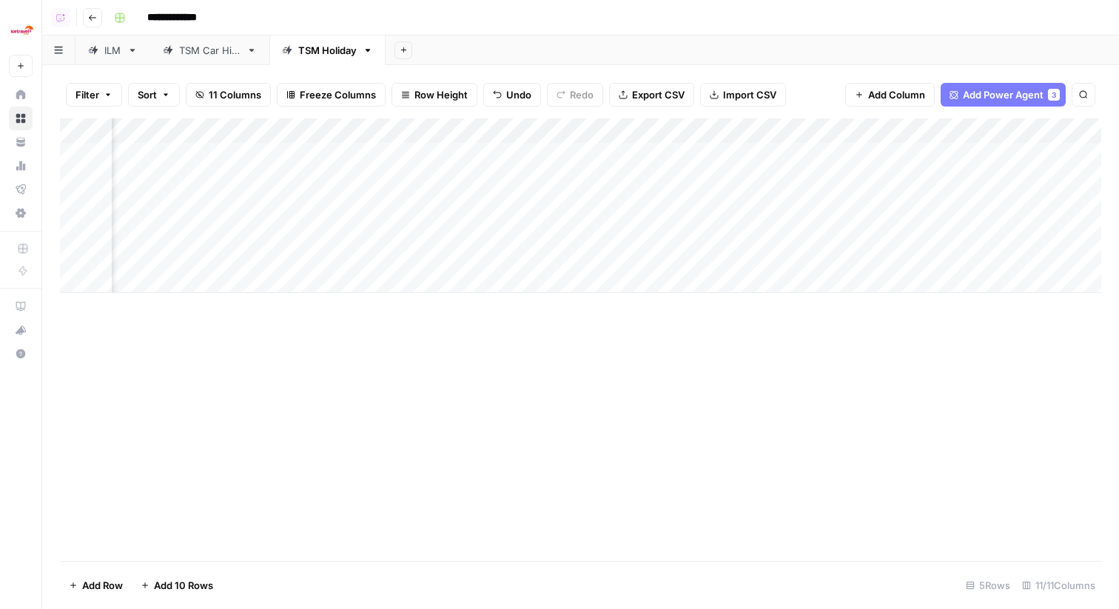
scroll to position [0, 554]
drag, startPoint x: 705, startPoint y: 135, endPoint x: 342, endPoint y: 141, distance: 363.3
click at [342, 141] on div "Add Column" at bounding box center [580, 205] width 1041 height 175
click at [504, 154] on div "Add Column" at bounding box center [580, 205] width 1041 height 175
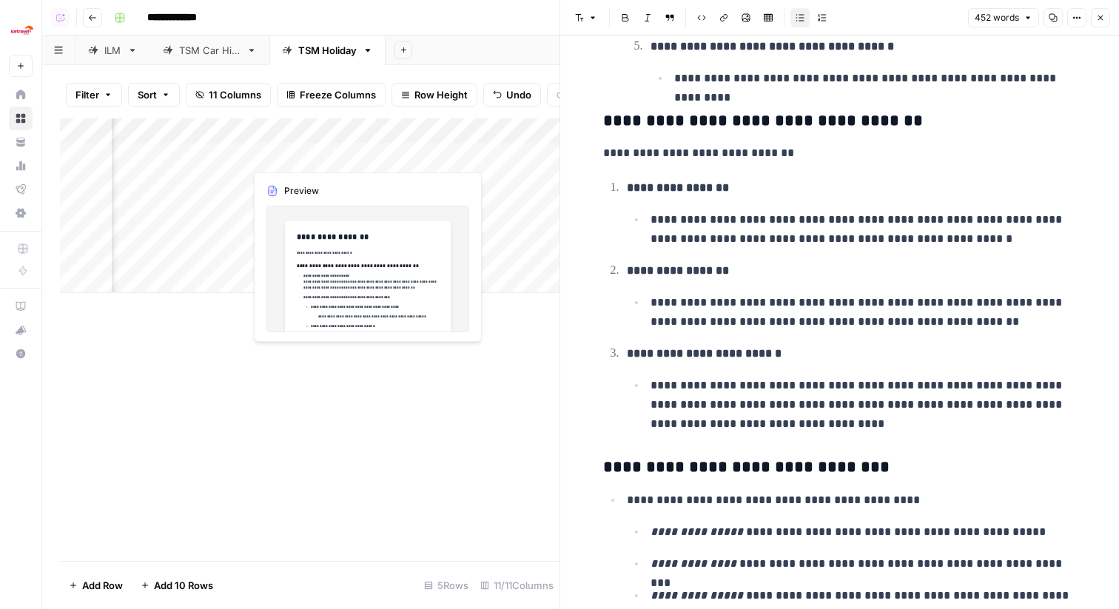
scroll to position [0, 246]
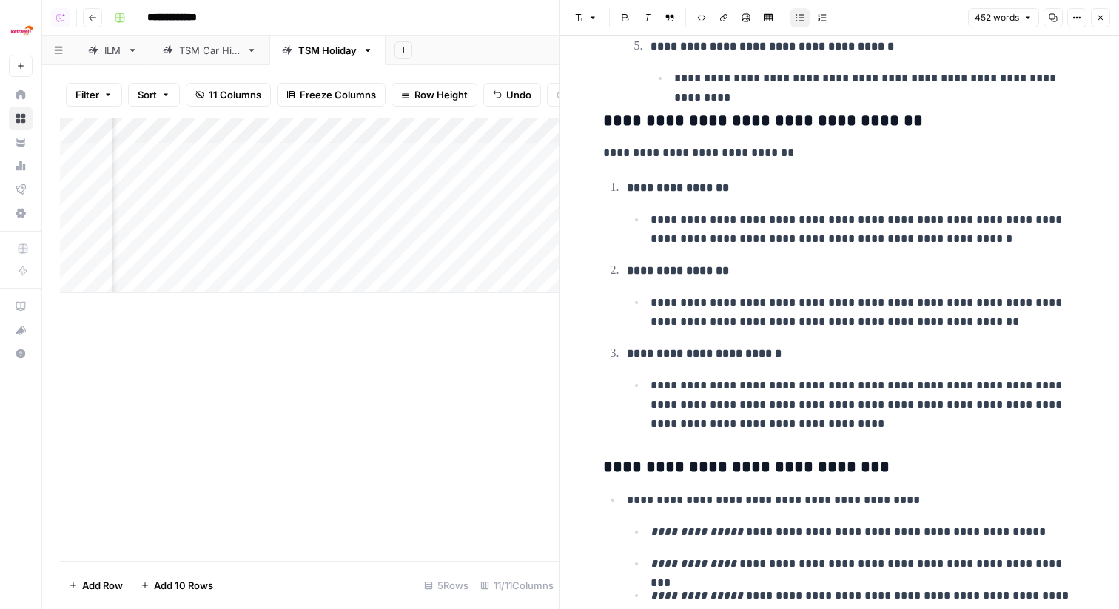
click at [526, 153] on div "Add Column" at bounding box center [309, 205] width 499 height 175
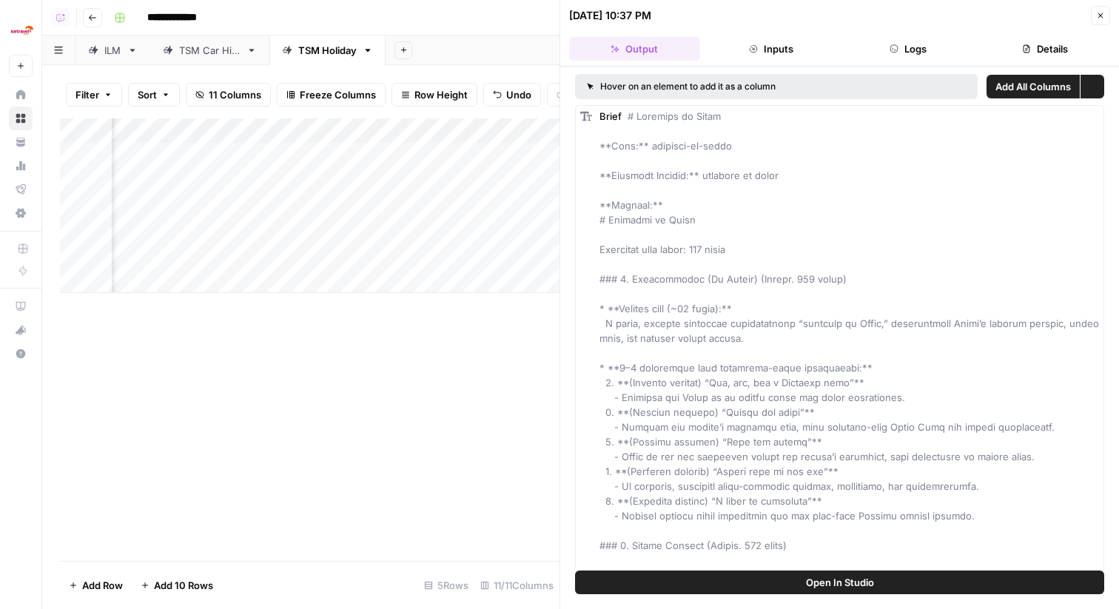
click at [775, 38] on button "Inputs" at bounding box center [771, 49] width 131 height 24
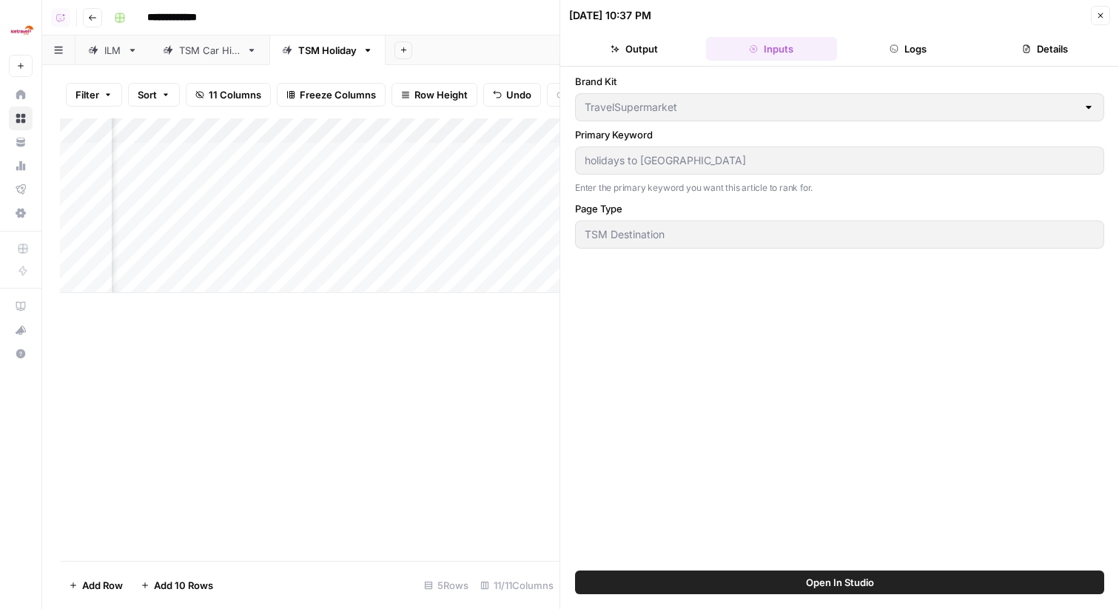
click at [887, 38] on button "Logs" at bounding box center [908, 49] width 131 height 24
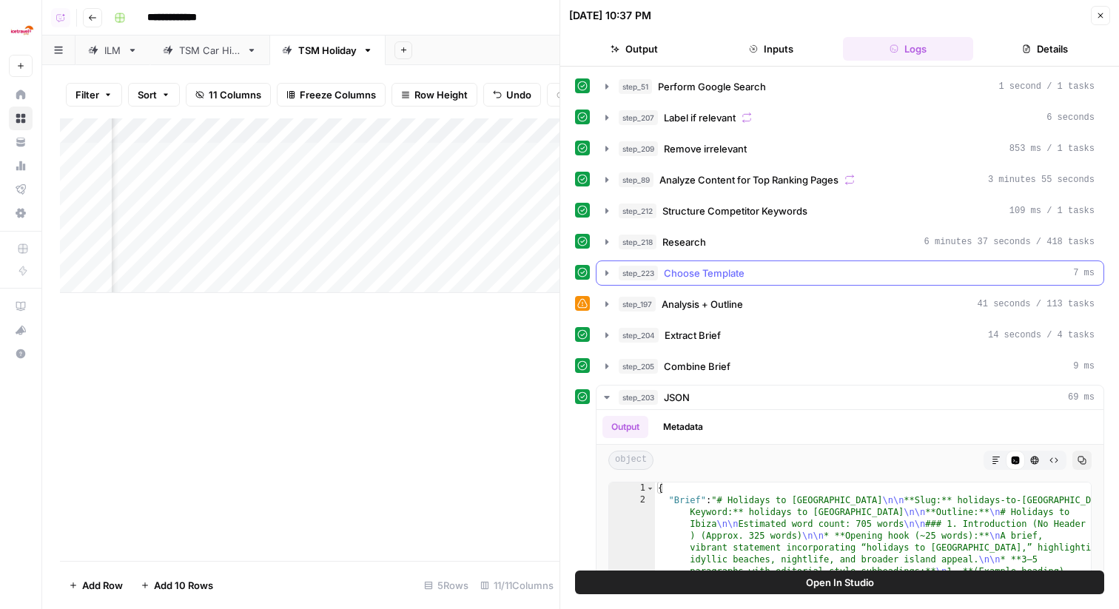
click at [747, 280] on button "step_223 Choose Template 7 ms" at bounding box center [849, 273] width 507 height 24
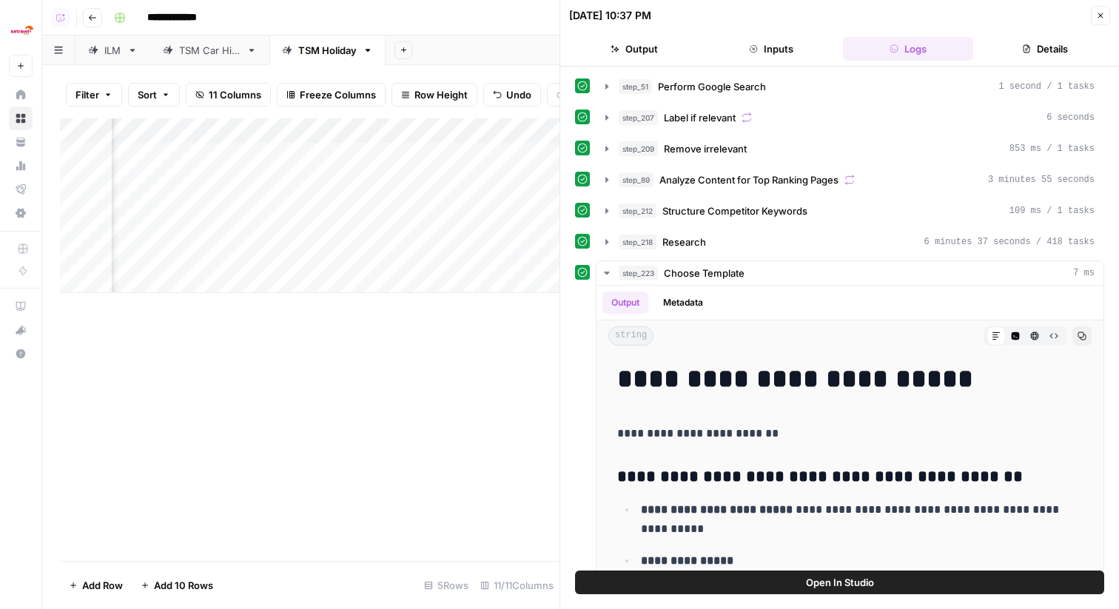
click at [723, 576] on button "Open In Studio" at bounding box center [839, 582] width 529 height 24
click at [1050, 331] on icon "button" at bounding box center [1053, 335] width 9 height 9
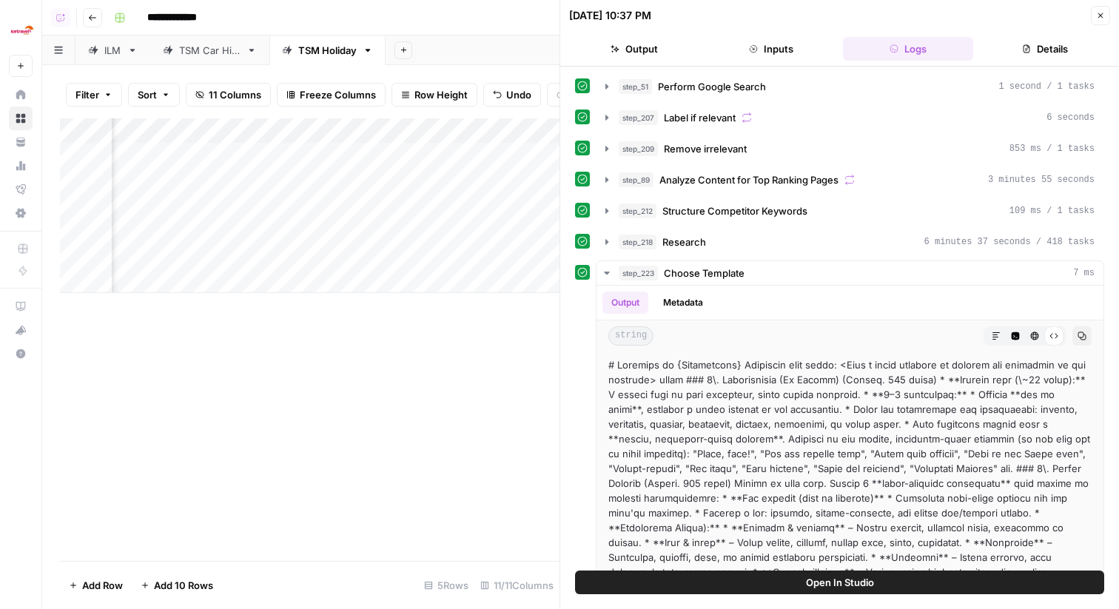
click at [779, 50] on button "Inputs" at bounding box center [771, 49] width 131 height 24
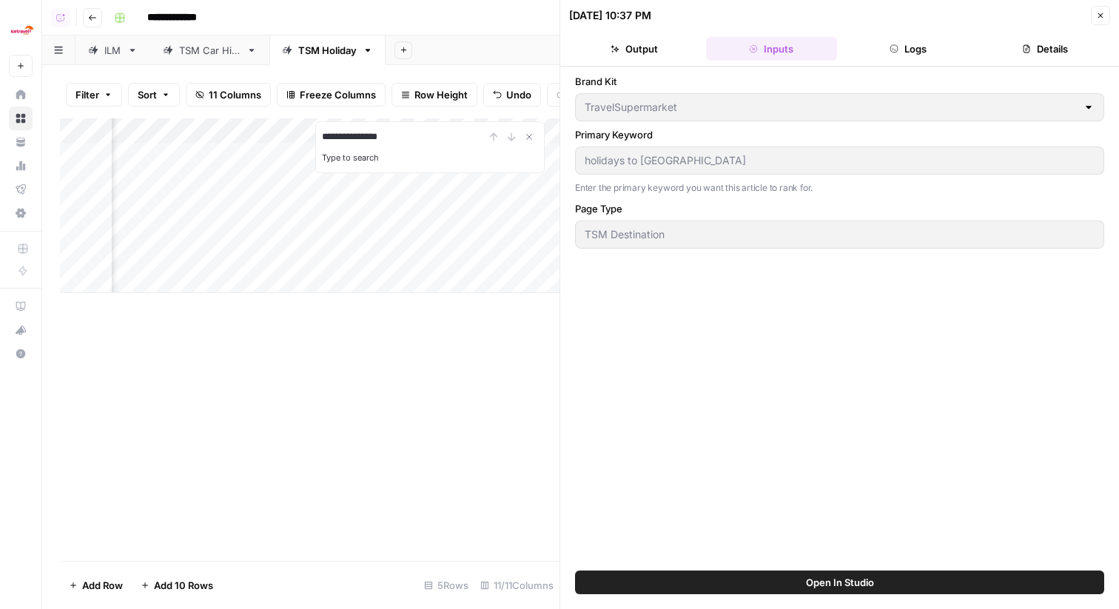
type input "**********"
click at [733, 255] on div "Brand Kit TravelSupermarket Primary Keyword holidays to ibiza Enter the primary…" at bounding box center [839, 318] width 529 height 489
type input "**********"
click at [1106, 9] on button "Close" at bounding box center [1100, 15] width 19 height 19
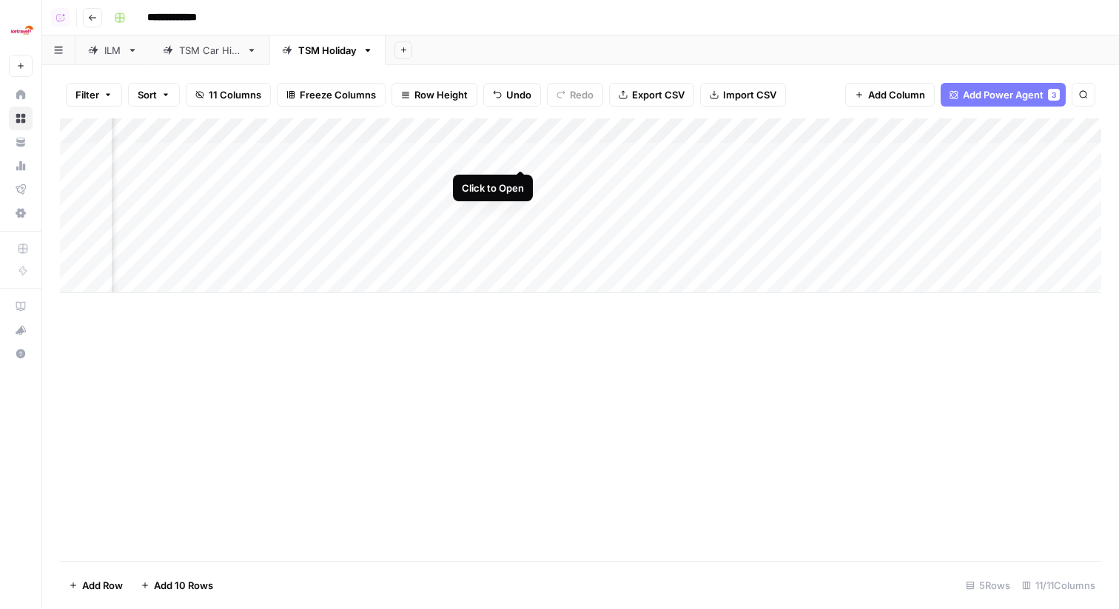
drag, startPoint x: 535, startPoint y: 153, endPoint x: 512, endPoint y: 136, distance: 28.6
click at [512, 136] on div "Add Column" at bounding box center [580, 205] width 1041 height 175
click at [511, 136] on div "Add Column" at bounding box center [580, 205] width 1041 height 175
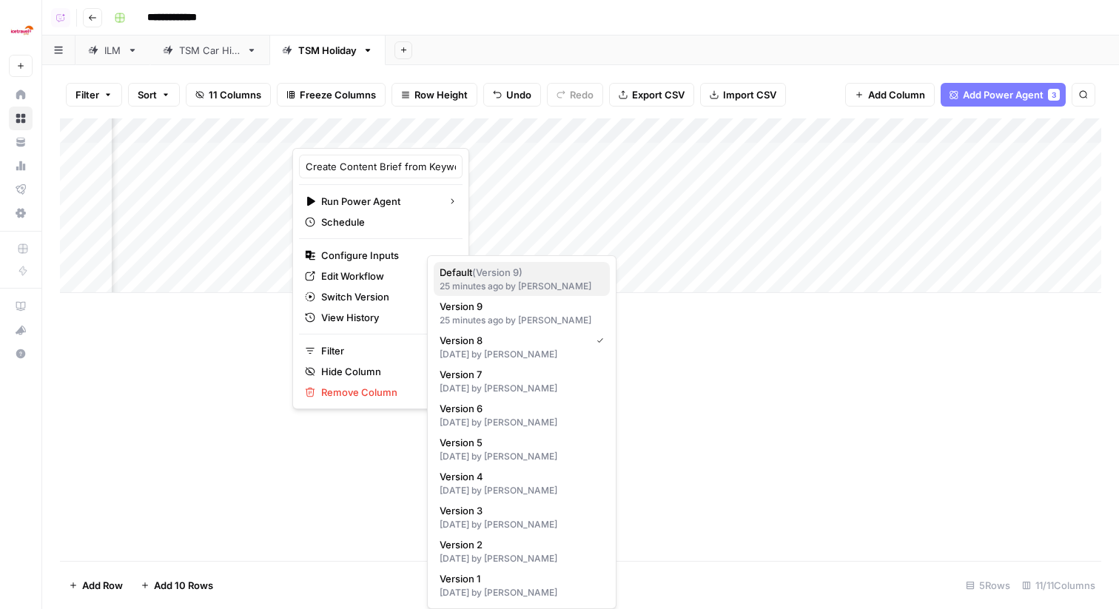
click at [471, 275] on span "Default ( Version 9 )" at bounding box center [518, 272] width 158 height 15
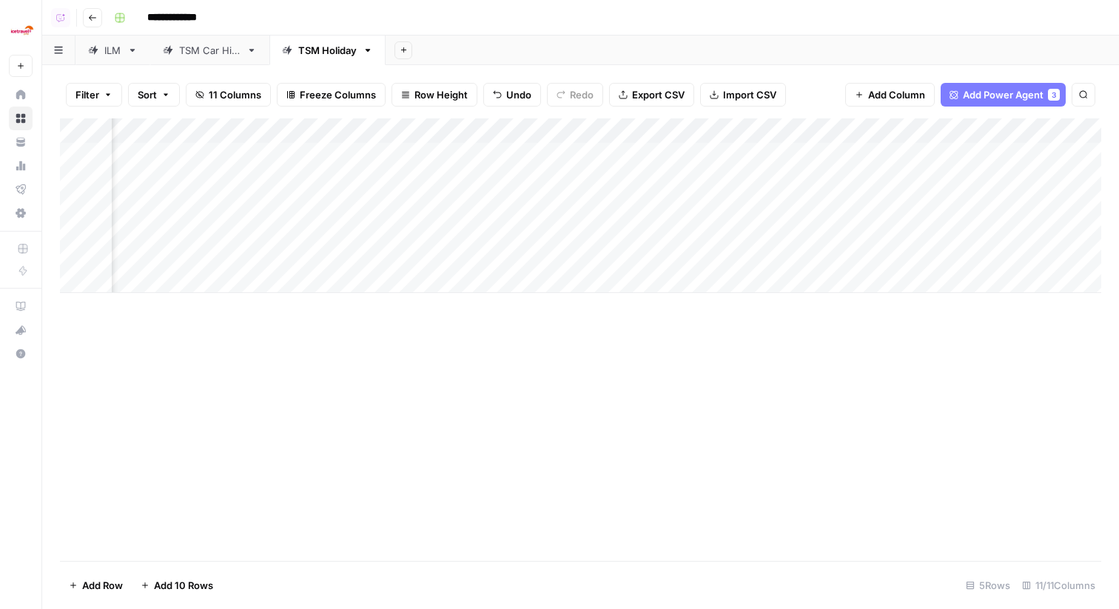
click at [490, 376] on div "Add Column" at bounding box center [580, 339] width 1041 height 442
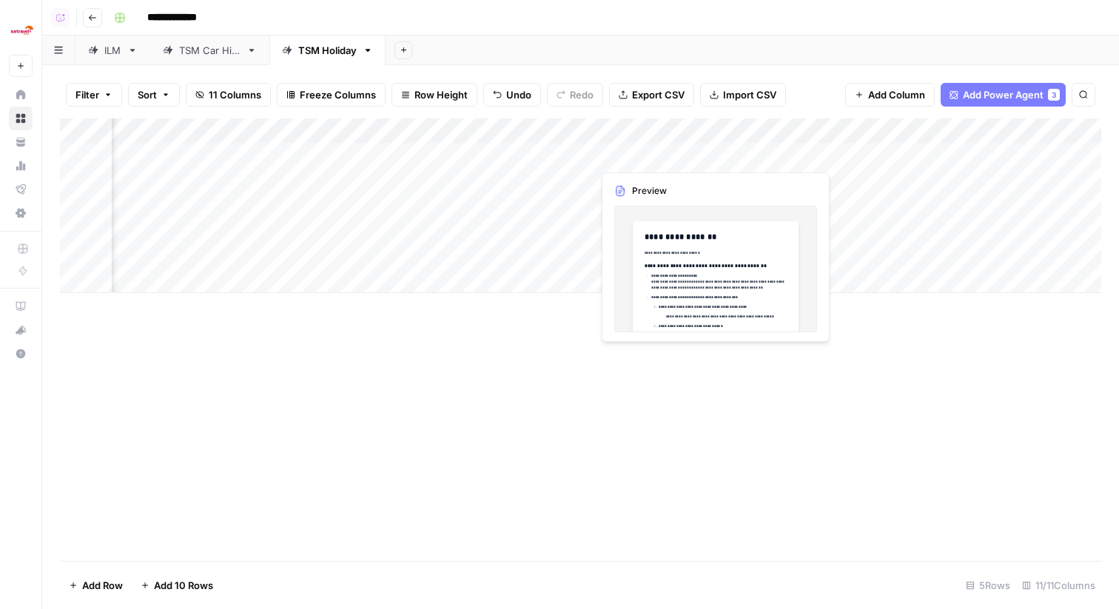
click at [582, 149] on div "Add Column" at bounding box center [580, 205] width 1041 height 175
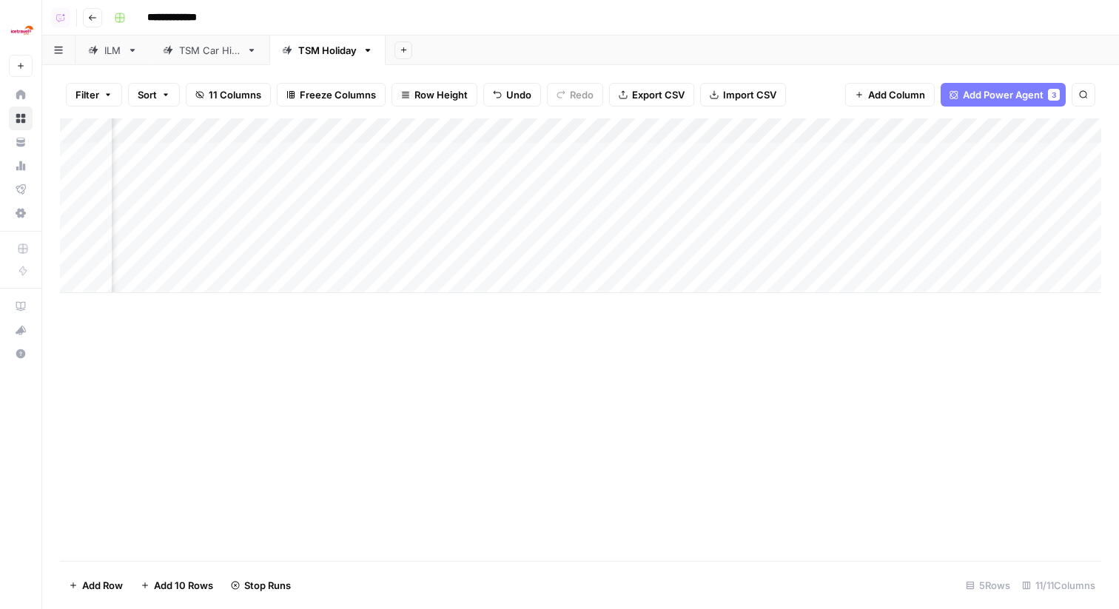
click at [489, 131] on div "Add Column" at bounding box center [580, 205] width 1041 height 175
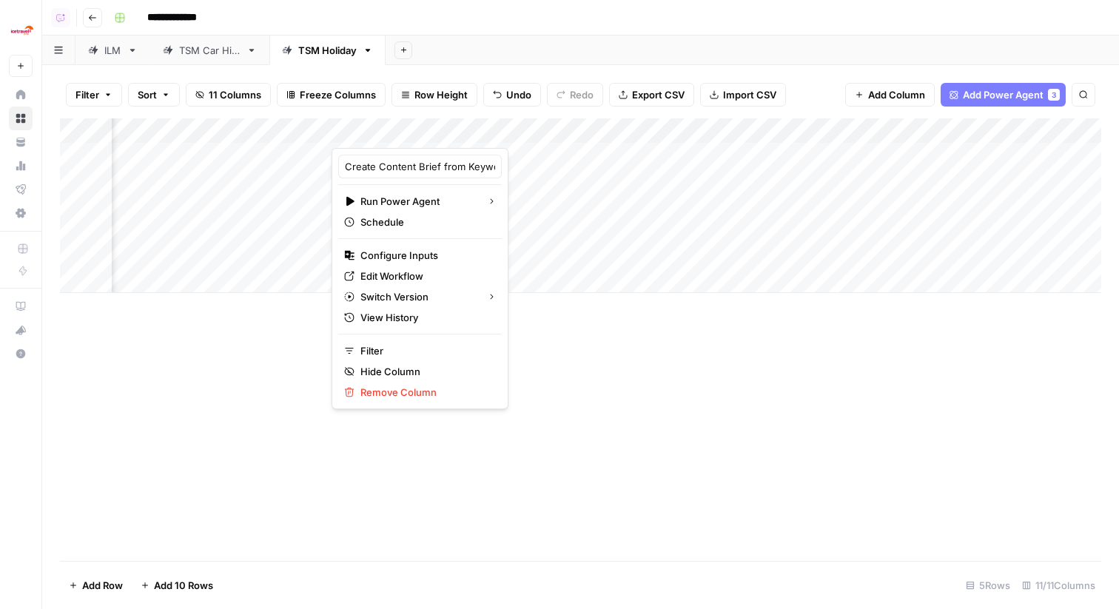
click at [170, 371] on div "Add Column" at bounding box center [580, 339] width 1041 height 442
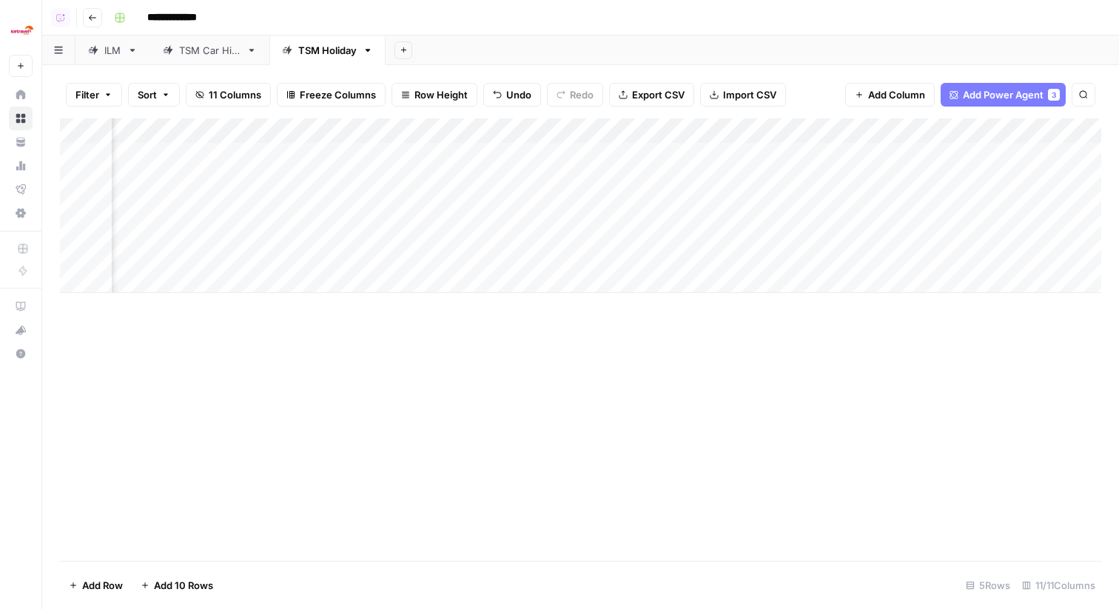
click at [201, 47] on div "TSM Car Hire" at bounding box center [209, 50] width 61 height 15
click at [670, 129] on div "Add Column" at bounding box center [580, 180] width 1041 height 124
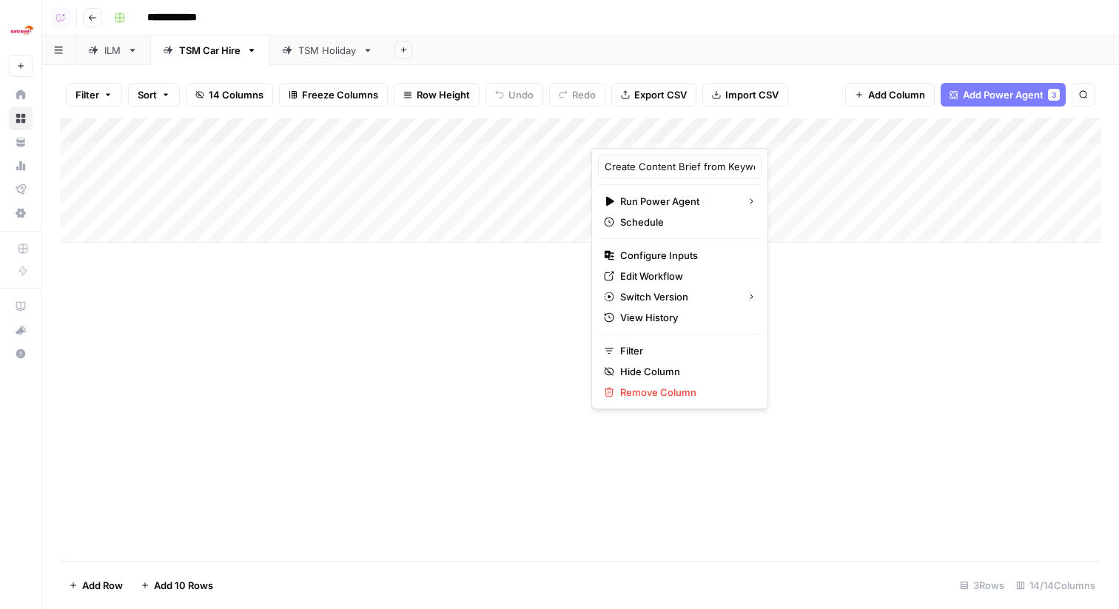
click at [485, 323] on div "Add Column" at bounding box center [580, 339] width 1041 height 442
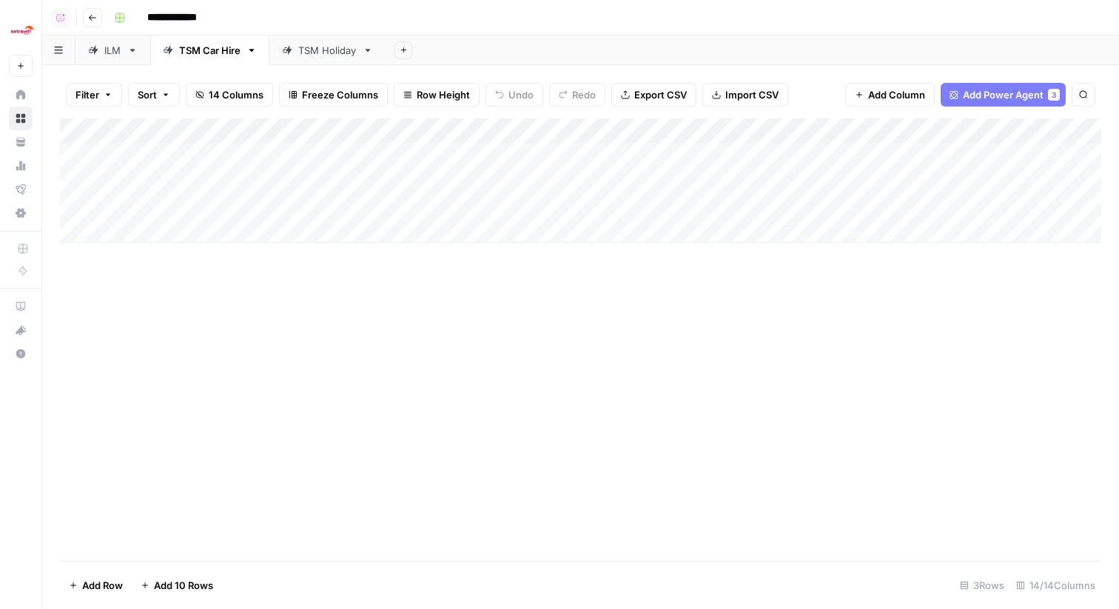
click at [306, 51] on div "TSM Holiday" at bounding box center [327, 50] width 58 height 15
click at [192, 47] on div "TSM Car Hire" at bounding box center [209, 50] width 61 height 15
click at [333, 50] on div "TSM Holiday" at bounding box center [327, 50] width 58 height 15
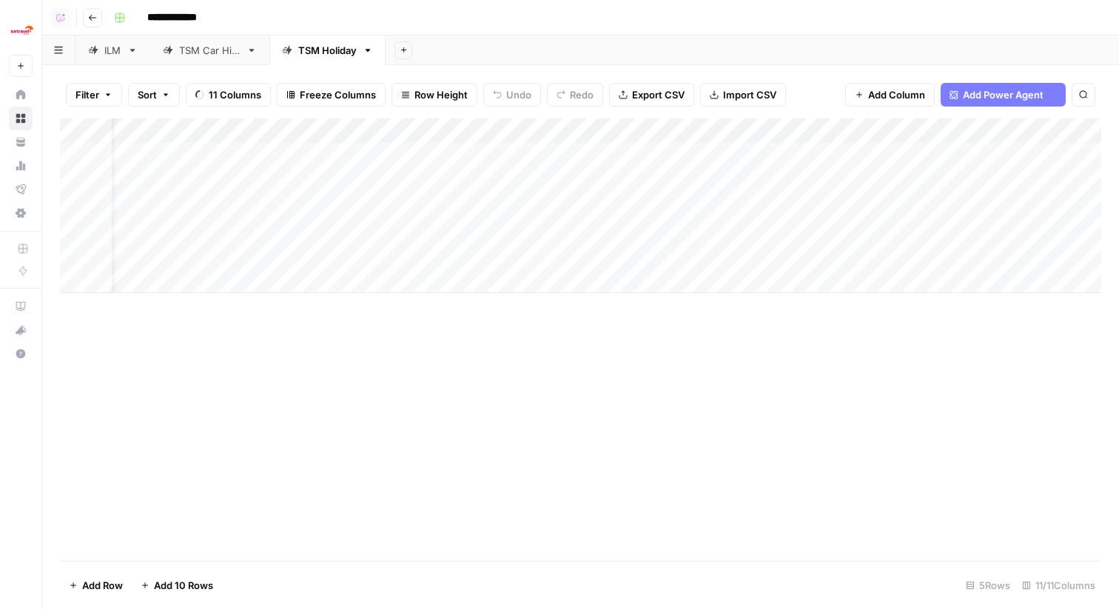
scroll to position [0, 846]
click at [1069, 135] on span "Add Column" at bounding box center [1067, 130] width 52 height 13
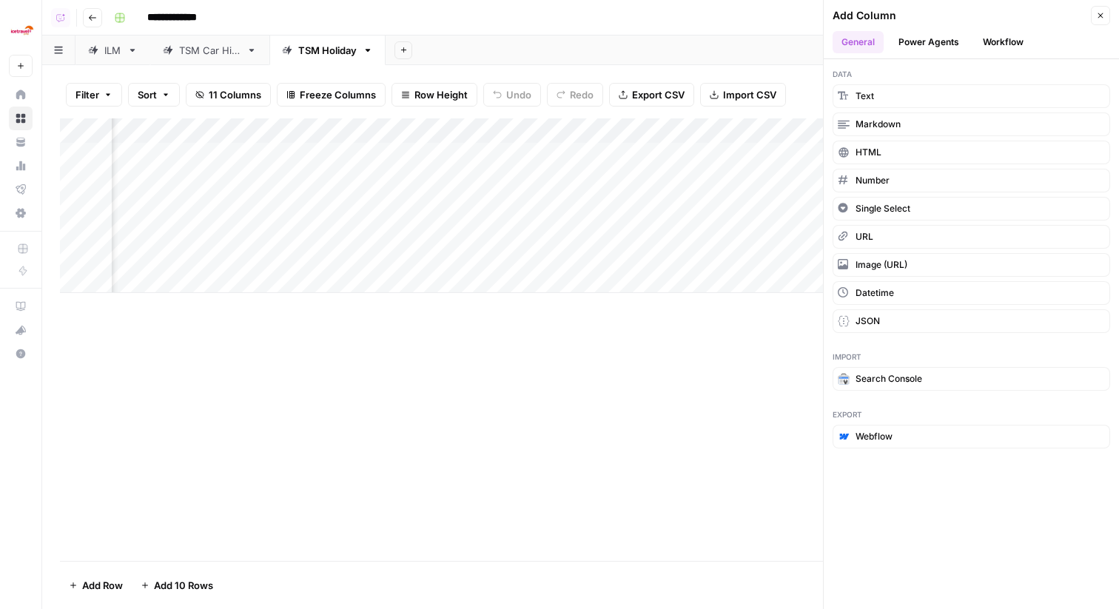
click at [941, 43] on button "Power Agents" at bounding box center [928, 42] width 78 height 22
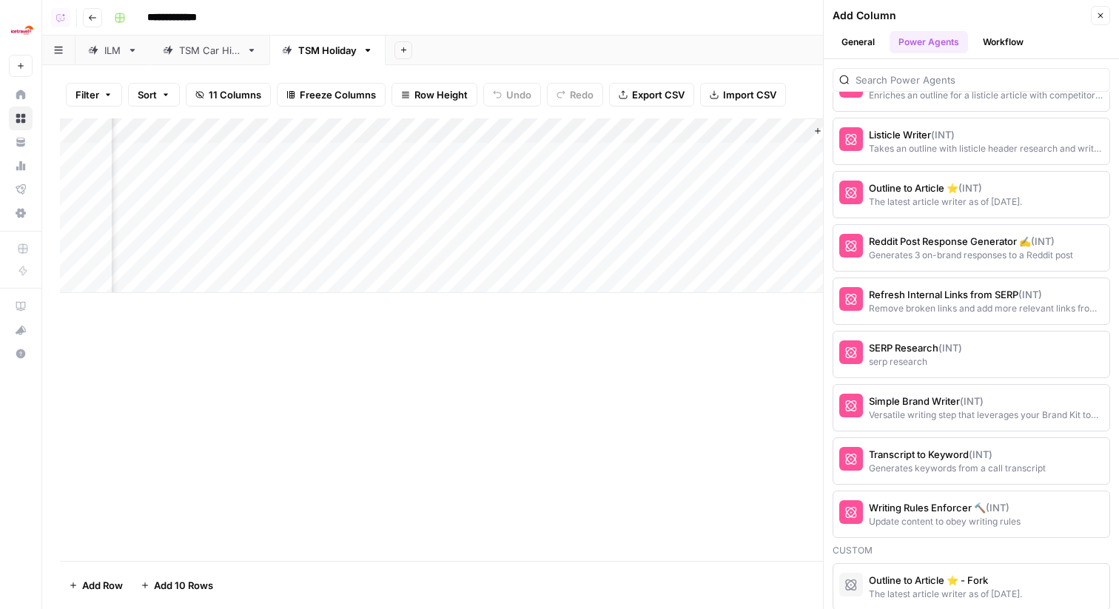
scroll to position [2725, 0]
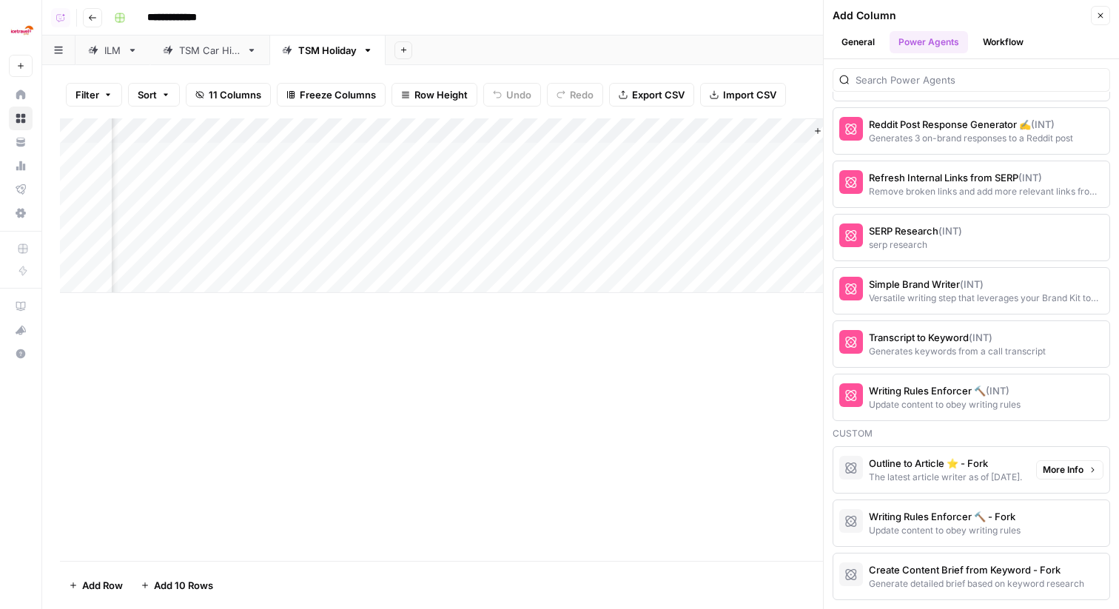
click at [955, 479] on div "The latest article writer as of 4/22/25." at bounding box center [945, 477] width 153 height 13
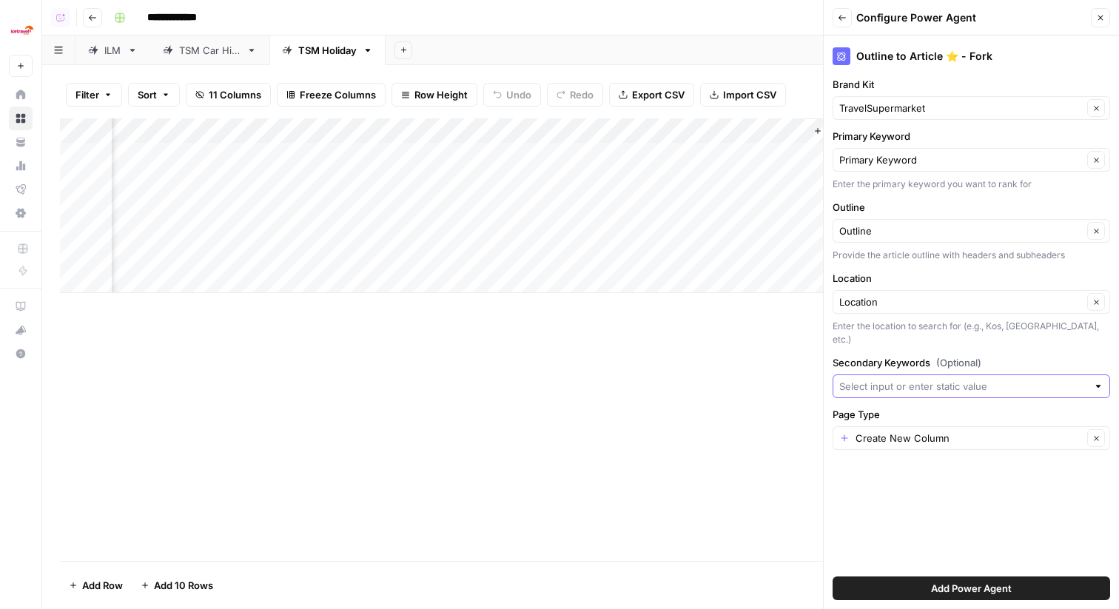
click at [897, 379] on input "Secondary Keywords (Optional)" at bounding box center [963, 386] width 248 height 15
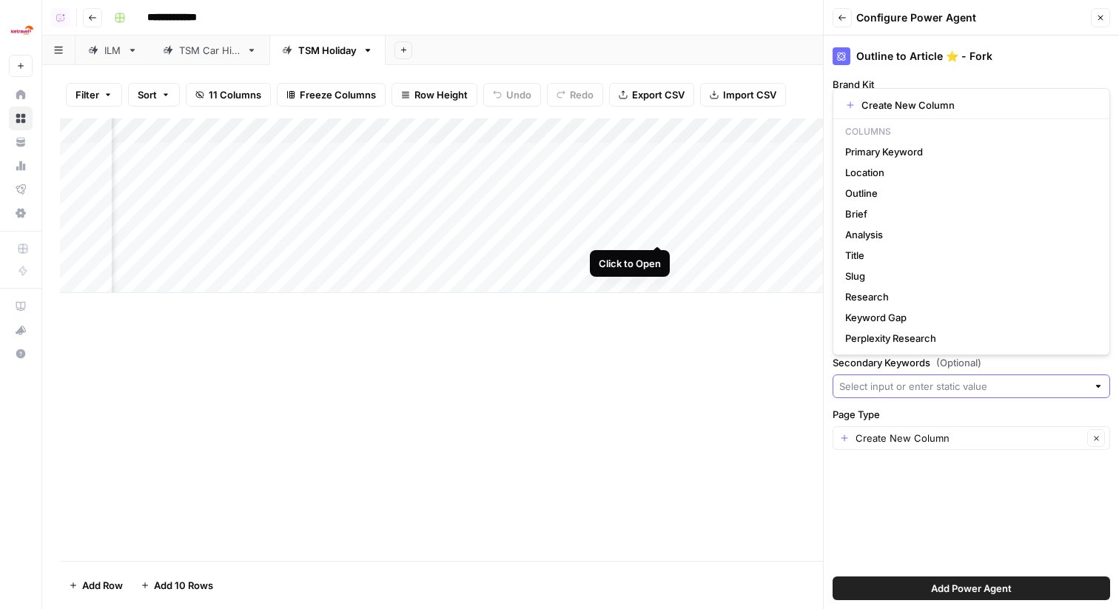
scroll to position [0, 996]
click at [931, 315] on span "Keyword Gap" at bounding box center [968, 317] width 246 height 15
type input "Keyword Gap"
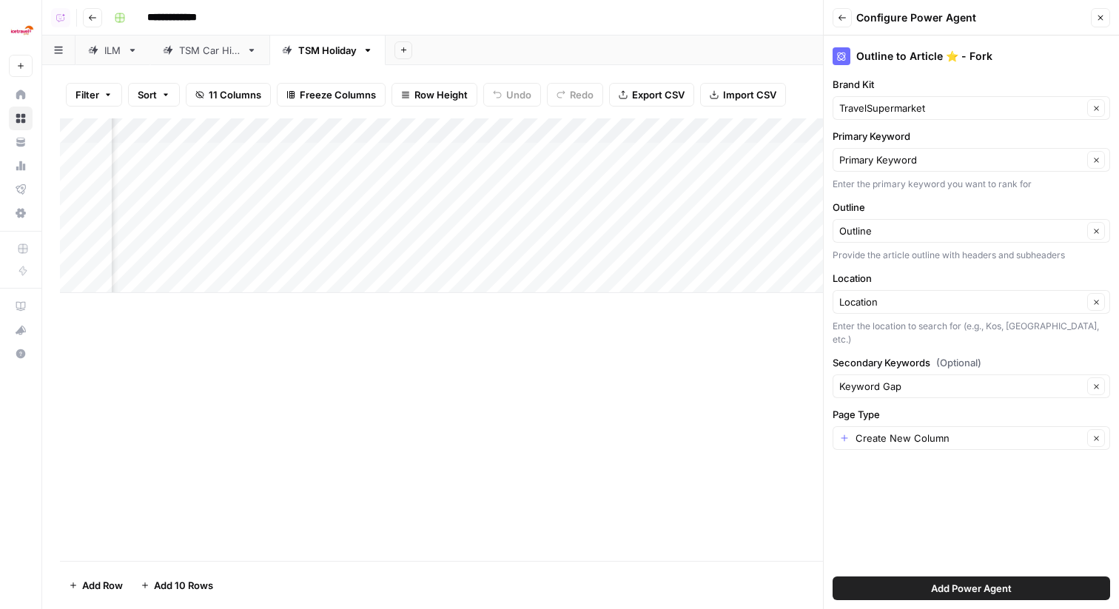
scroll to position [0, 1060]
click at [889, 431] on input "Page Type" at bounding box center [968, 438] width 227 height 15
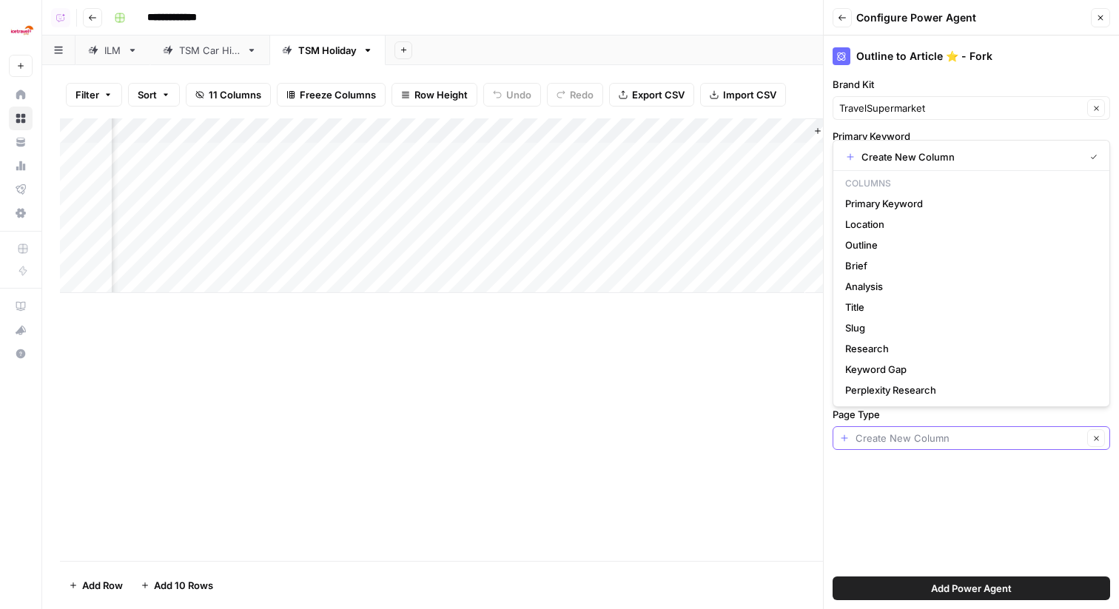
click at [884, 431] on input "Page Type" at bounding box center [968, 438] width 227 height 15
paste input "TSM Destination"
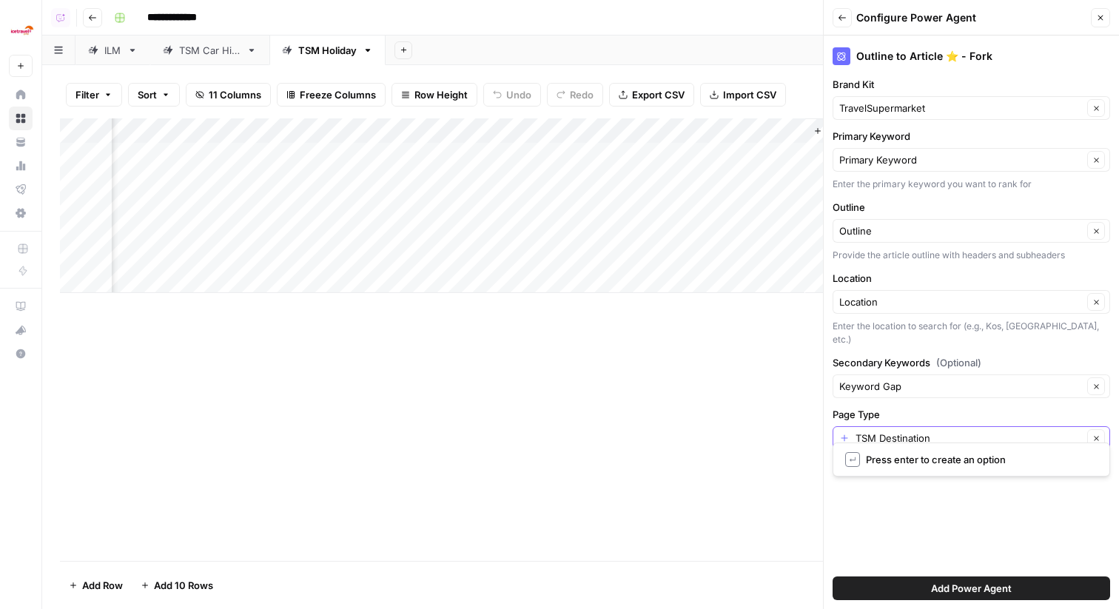
type input "TSM Destination"
click at [977, 583] on span "Add Power Agent" at bounding box center [971, 588] width 81 height 15
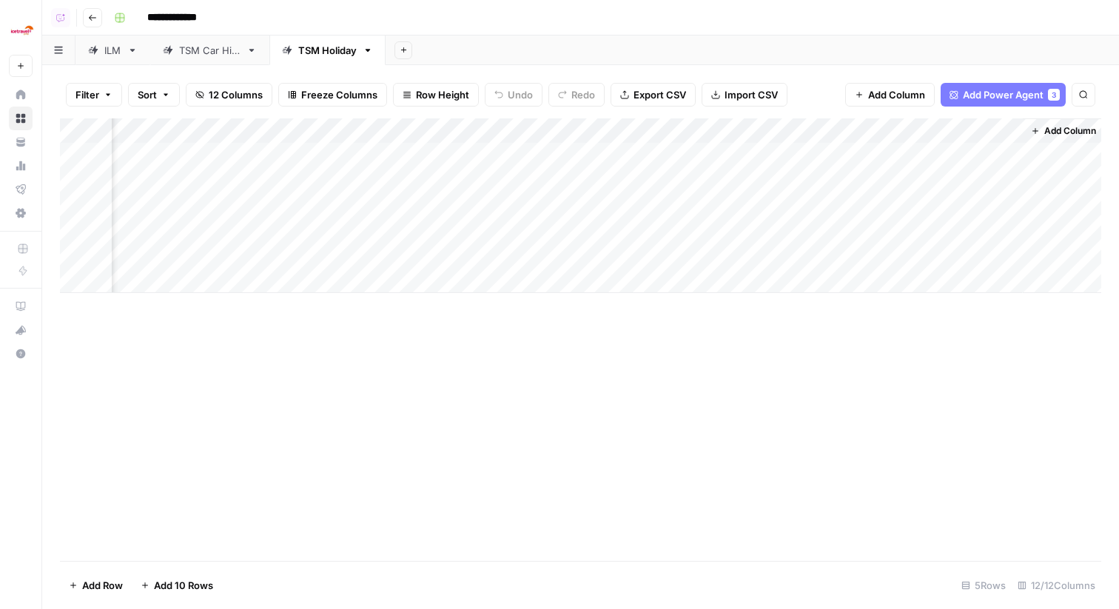
scroll to position [0, 1038]
click at [920, 122] on div "Add Column" at bounding box center [580, 205] width 1041 height 175
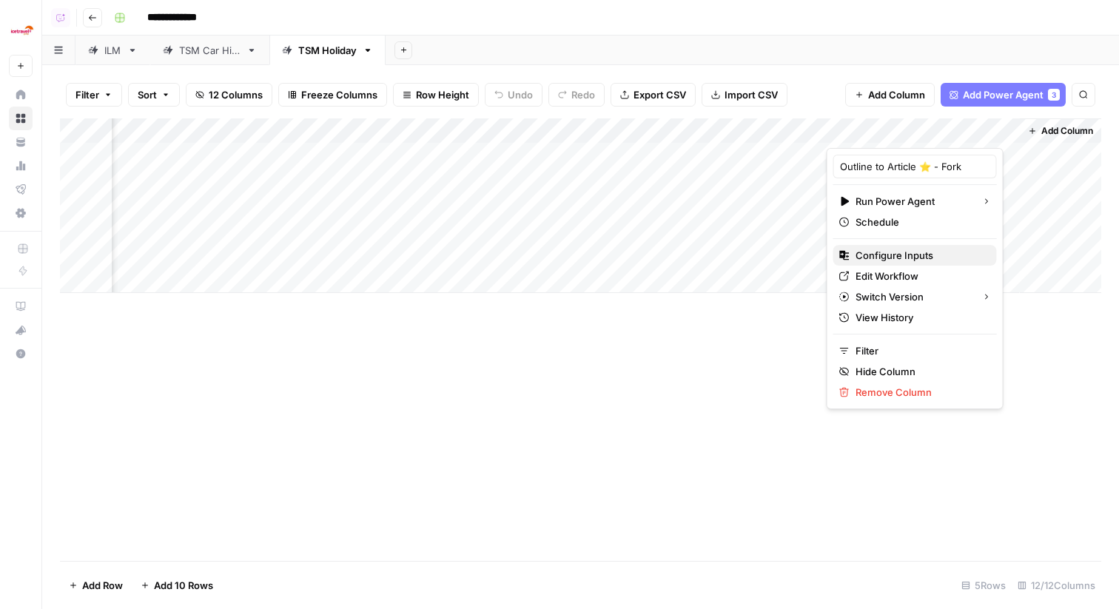
click at [911, 256] on span "Configure Inputs" at bounding box center [919, 255] width 129 height 15
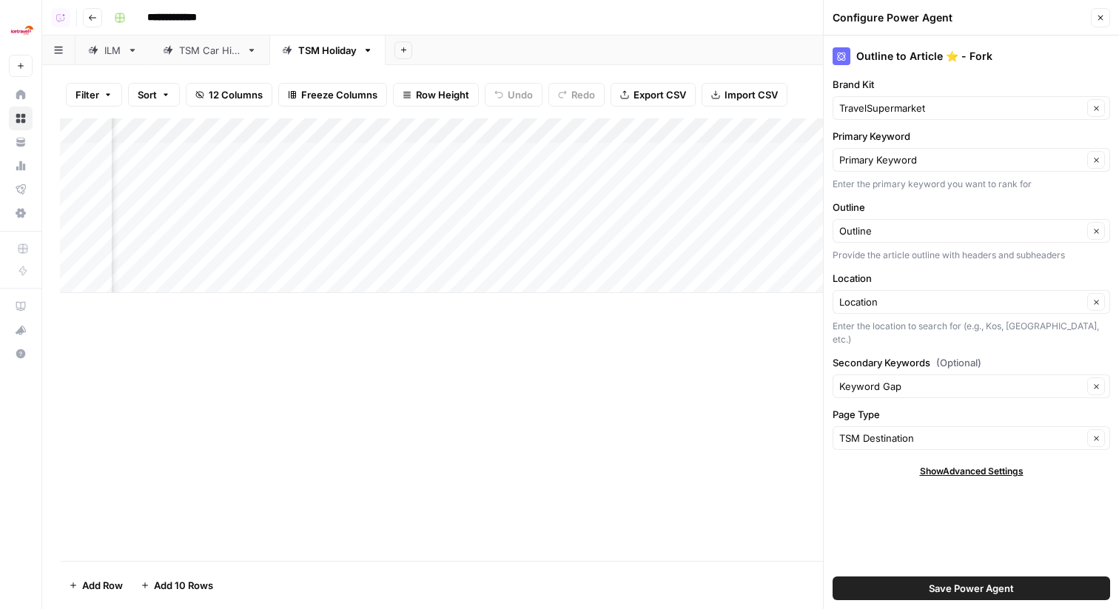
click at [1105, 20] on button "Close" at bounding box center [1100, 17] width 19 height 19
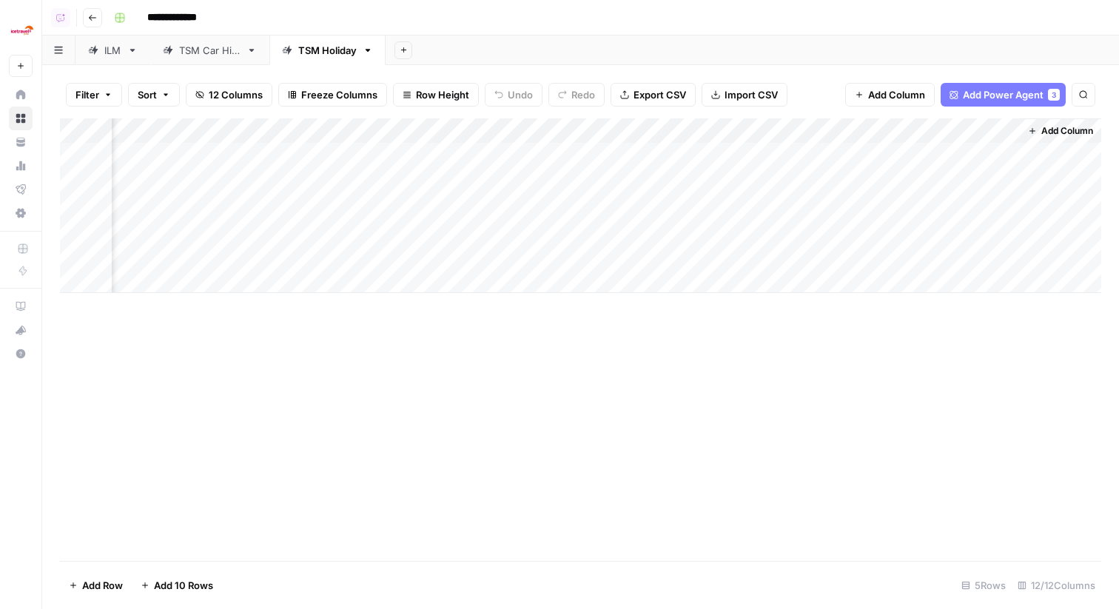
click at [925, 130] on div "Add Column" at bounding box center [580, 205] width 1041 height 175
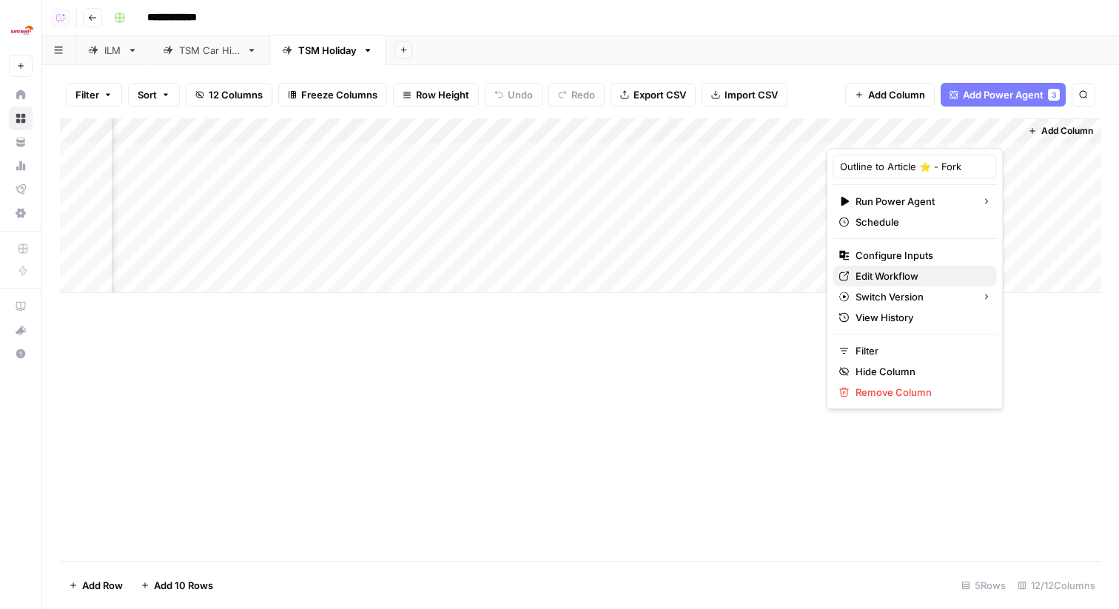
click at [896, 273] on span "Edit Workflow" at bounding box center [919, 276] width 129 height 15
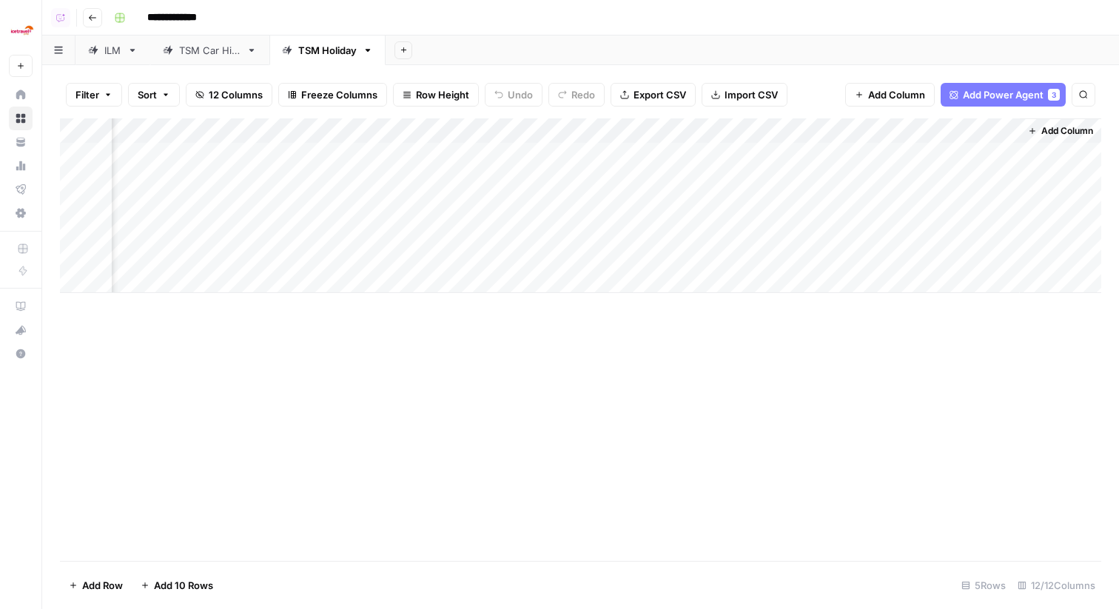
click at [937, 131] on div "Add Column" at bounding box center [580, 205] width 1041 height 175
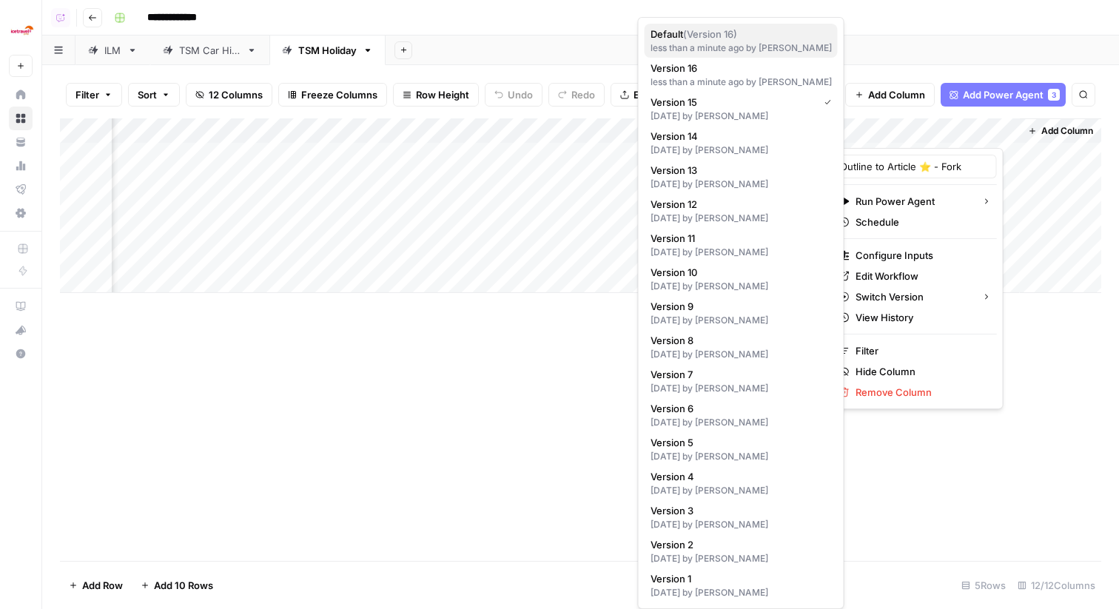
click at [771, 38] on span "Default ( Version 16 )" at bounding box center [737, 34] width 175 height 15
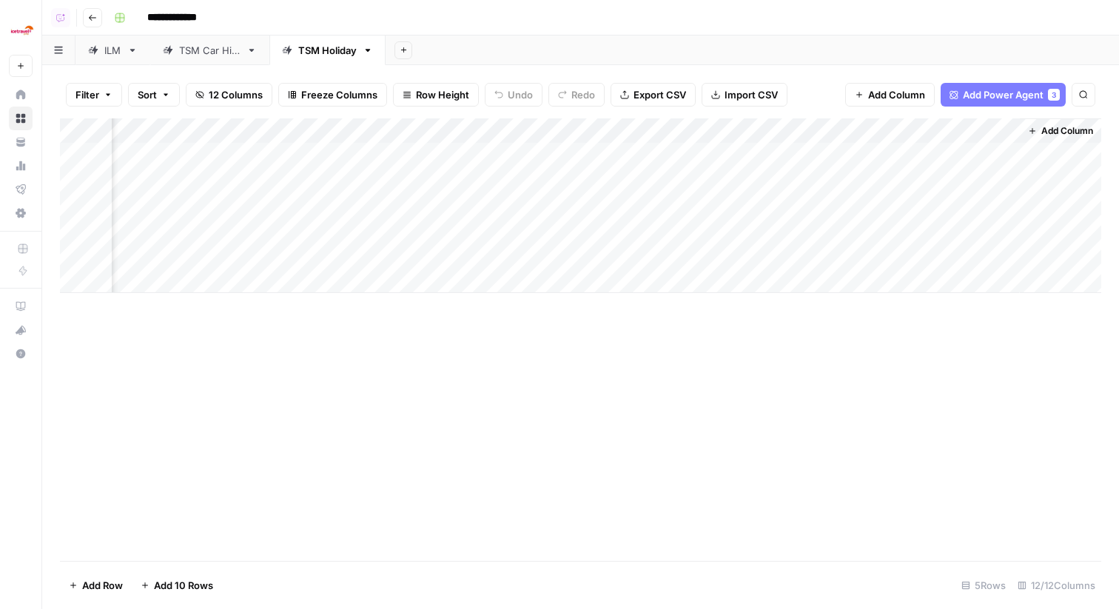
click at [701, 354] on div "Add Column" at bounding box center [580, 339] width 1041 height 442
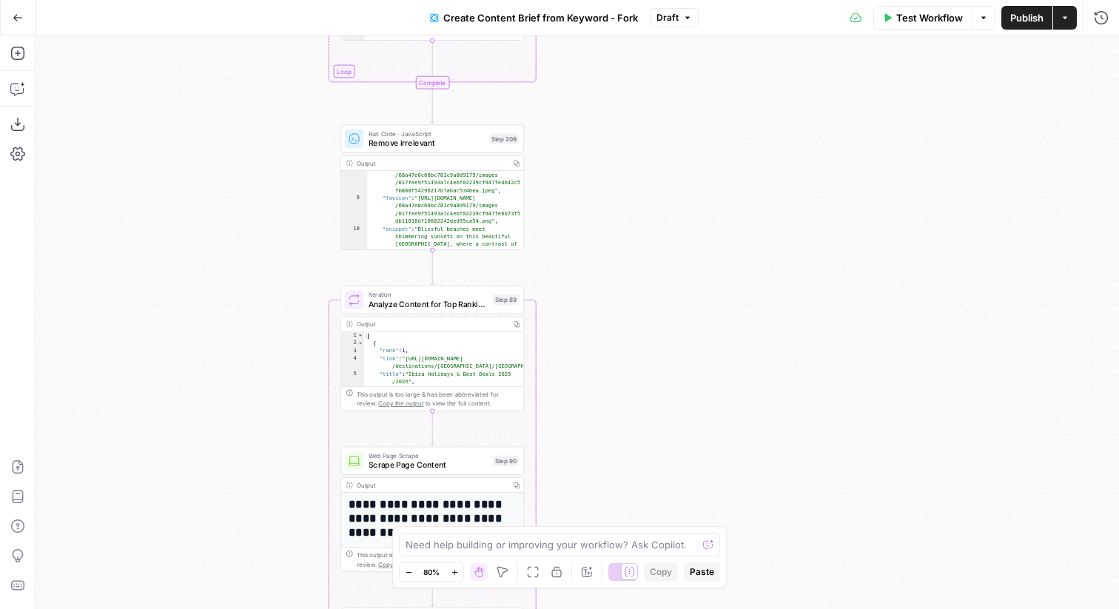
scroll to position [380, 0]
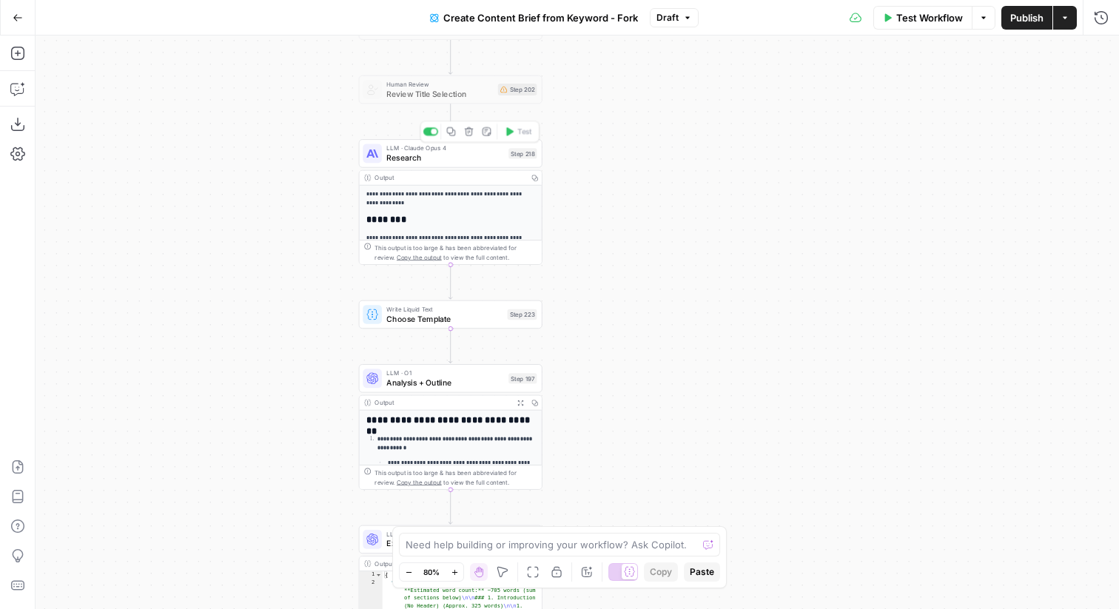
click at [422, 164] on div "LLM · Claude Opus 4 Research Step 218 Copy step Delete step Add Note Test" at bounding box center [450, 153] width 183 height 28
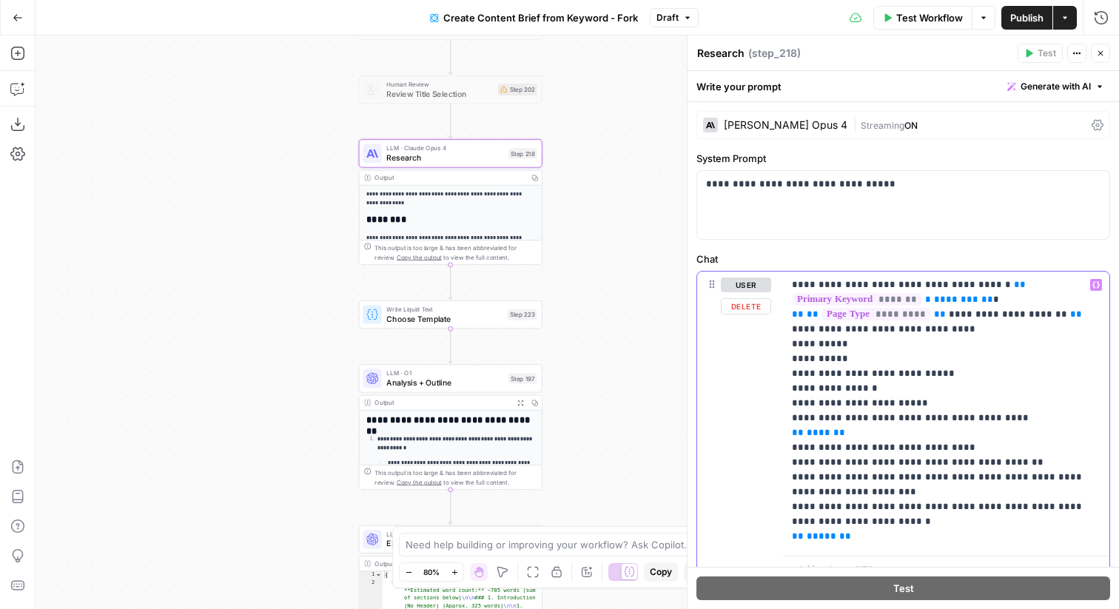
click at [989, 416] on p "**********" at bounding box center [946, 410] width 309 height 266
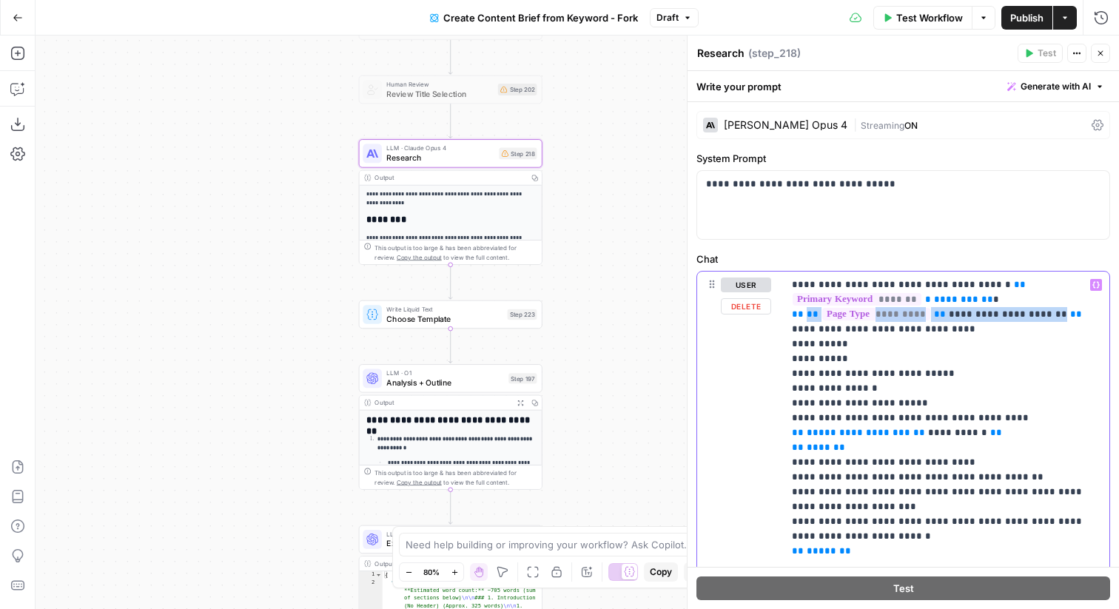
drag, startPoint x: 807, startPoint y: 317, endPoint x: 1043, endPoint y: 316, distance: 236.0
click at [1043, 316] on p "**********" at bounding box center [946, 417] width 309 height 281
copy p "**********"
drag, startPoint x: 821, startPoint y: 435, endPoint x: 979, endPoint y: 431, distance: 157.6
click at [979, 431] on p "**********" at bounding box center [946, 417] width 309 height 281
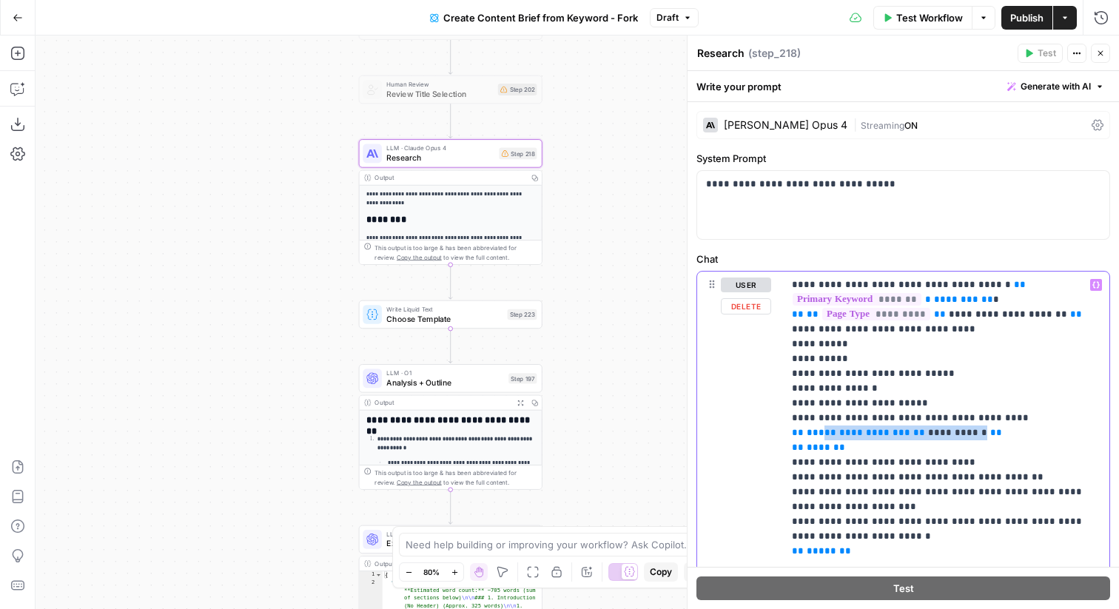
paste div
click at [979, 430] on span "**********" at bounding box center [1025, 433] width 118 height 10
click at [1085, 437] on p "**********" at bounding box center [946, 417] width 309 height 281
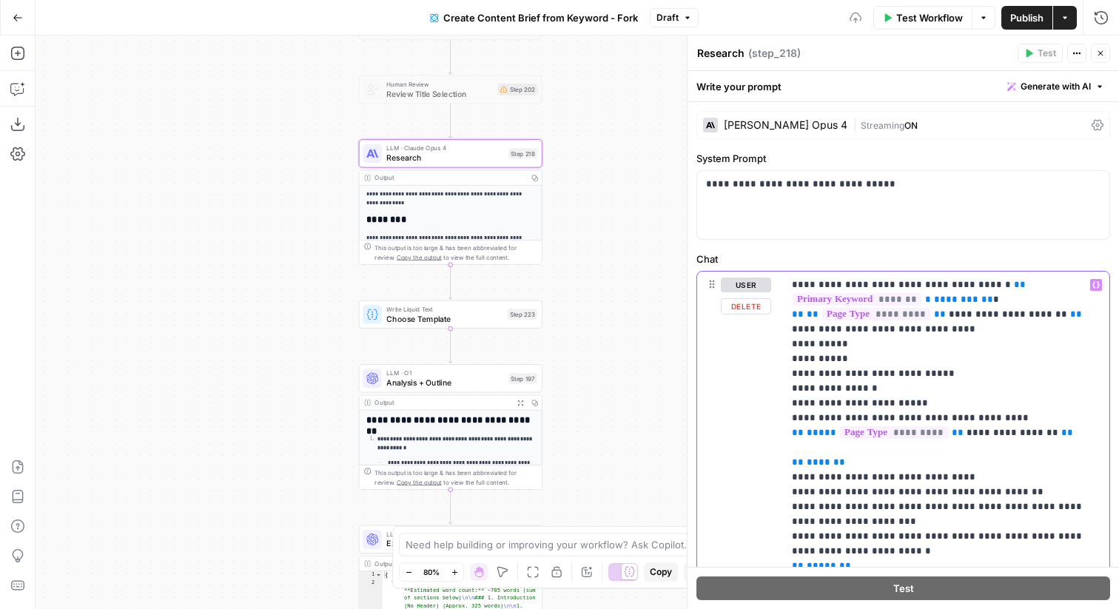
scroll to position [92, 0]
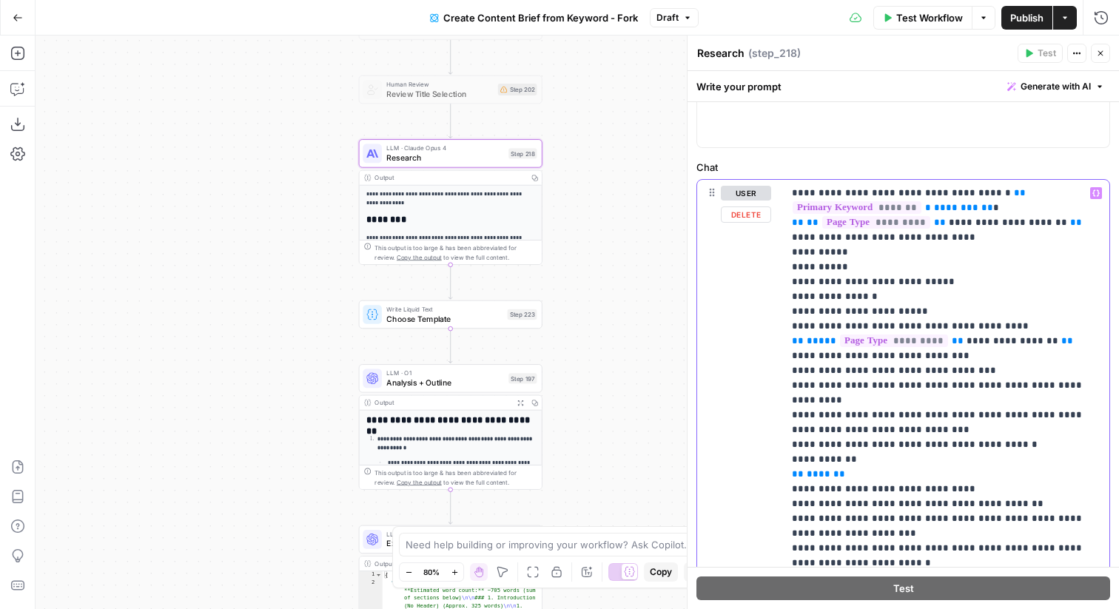
drag, startPoint x: 852, startPoint y: 445, endPoint x: 837, endPoint y: 445, distance: 14.1
click at [837, 445] on p "**********" at bounding box center [946, 378] width 309 height 385
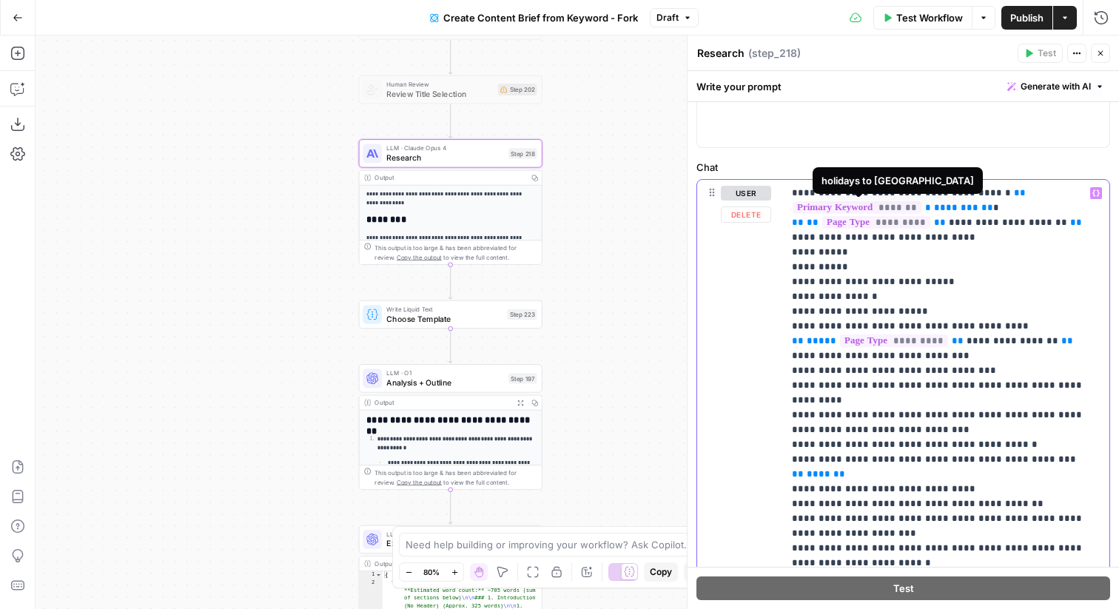
scroll to position [181, 0]
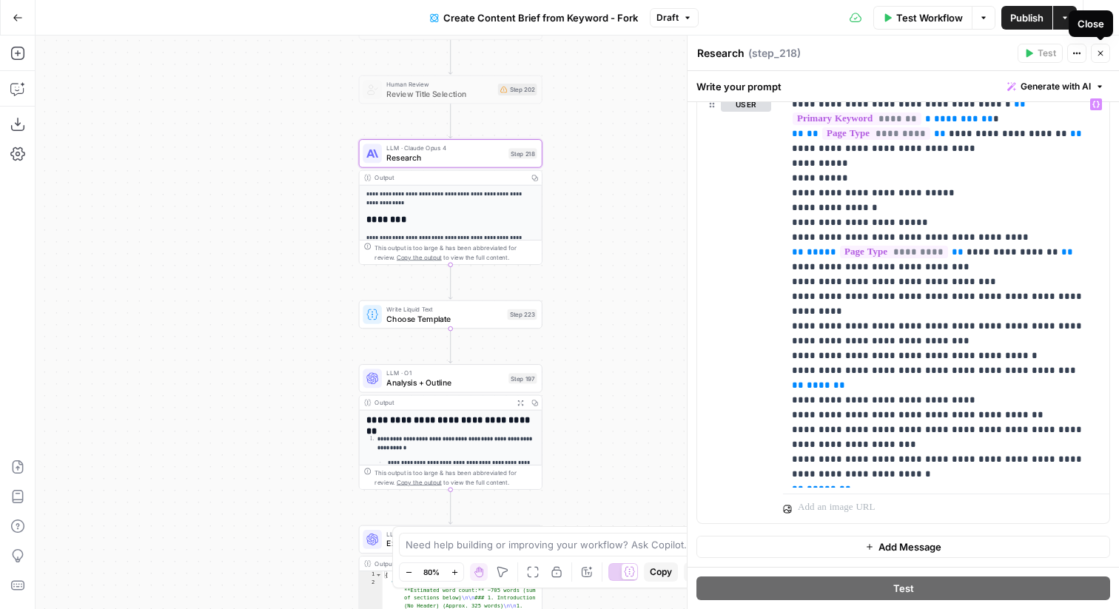
click at [1102, 48] on button "Close" at bounding box center [1100, 53] width 19 height 19
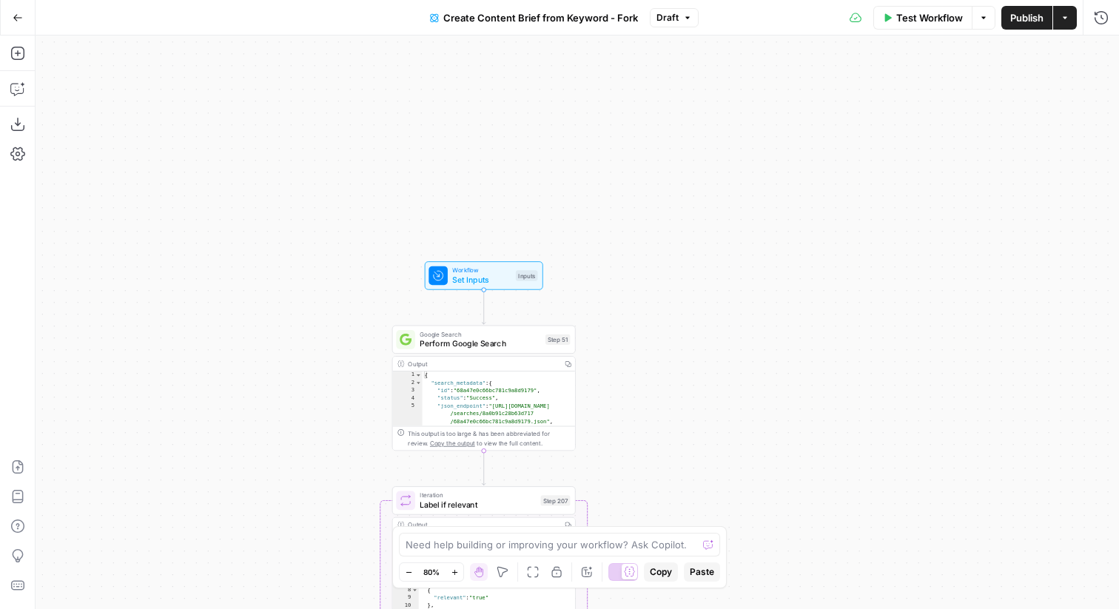
click at [519, 277] on div "Inputs" at bounding box center [527, 275] width 22 height 10
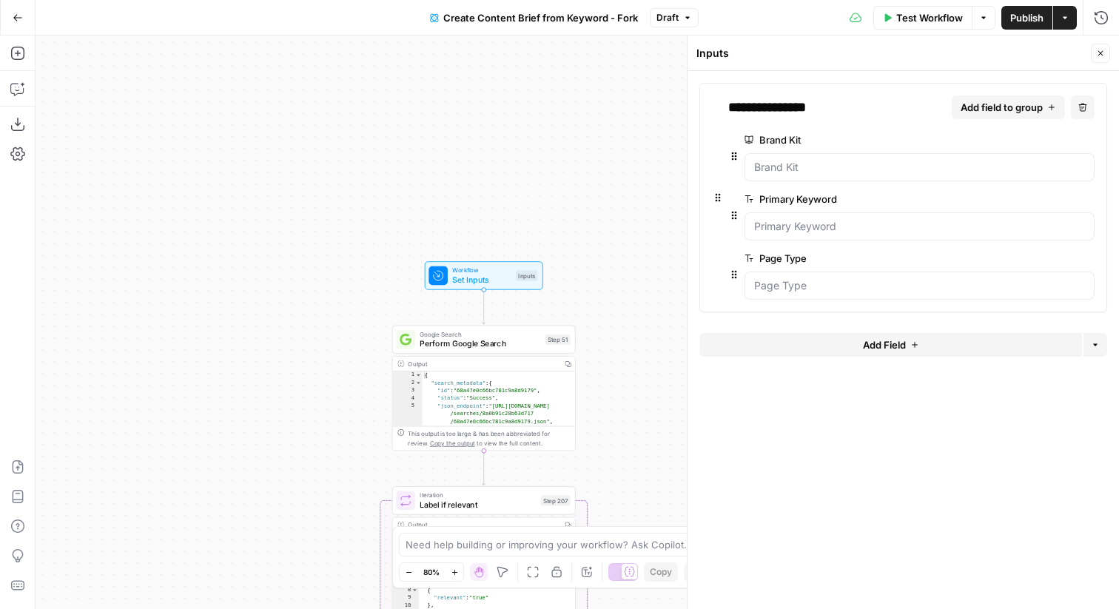
click at [1096, 55] on icon "button" at bounding box center [1100, 53] width 9 height 9
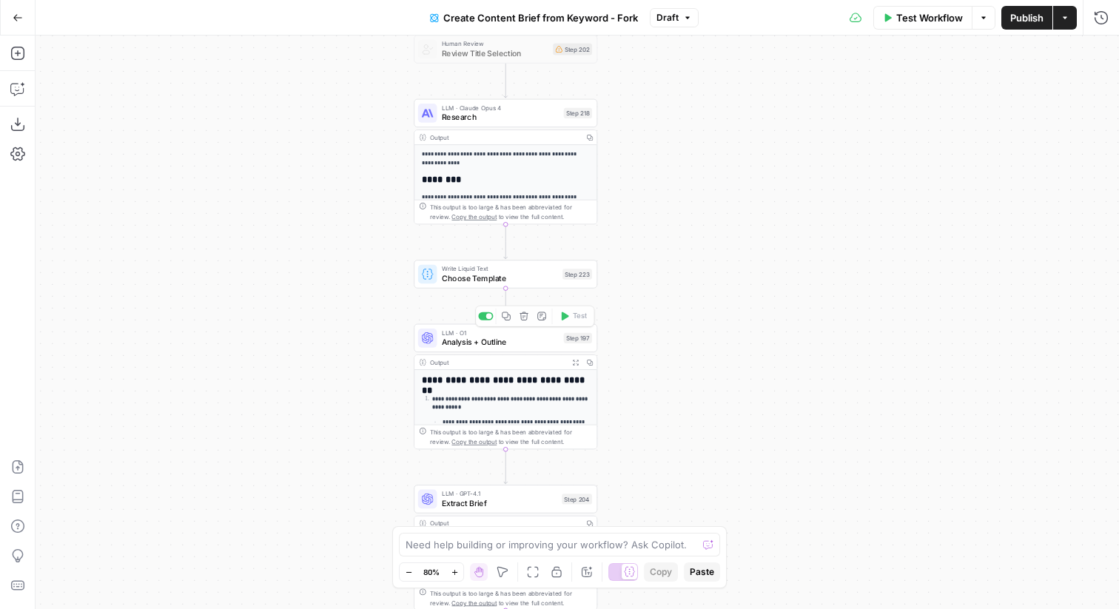
click at [547, 284] on div "Write Liquid Text Choose Template Step 223 Copy step Delete step Add Note Test" at bounding box center [505, 274] width 183 height 28
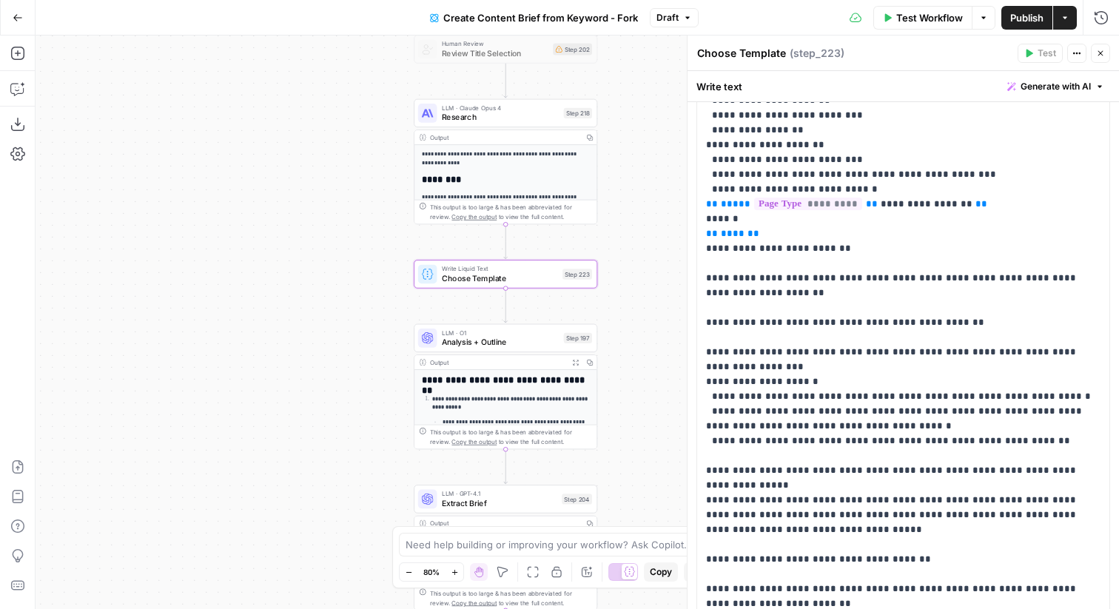
scroll to position [863, 0]
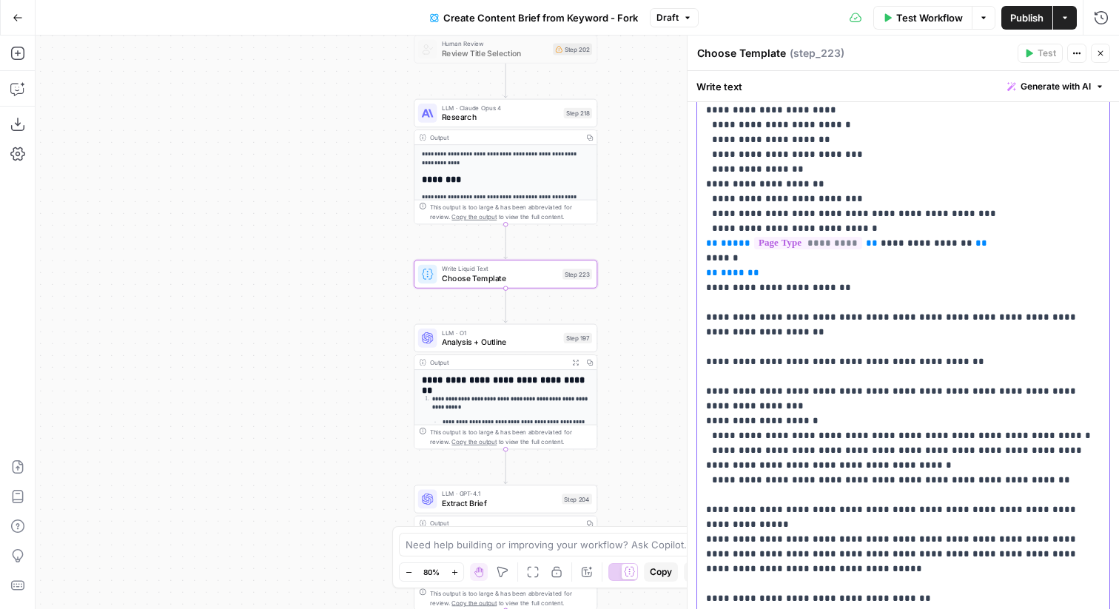
drag, startPoint x: 758, startPoint y: 195, endPoint x: 691, endPoint y: 186, distance: 67.2
click at [691, 186] on div "**********" at bounding box center [903, 322] width 432 height 573
copy p "**********"
click at [775, 202] on p "**********" at bounding box center [903, 147] width 394 height 1746
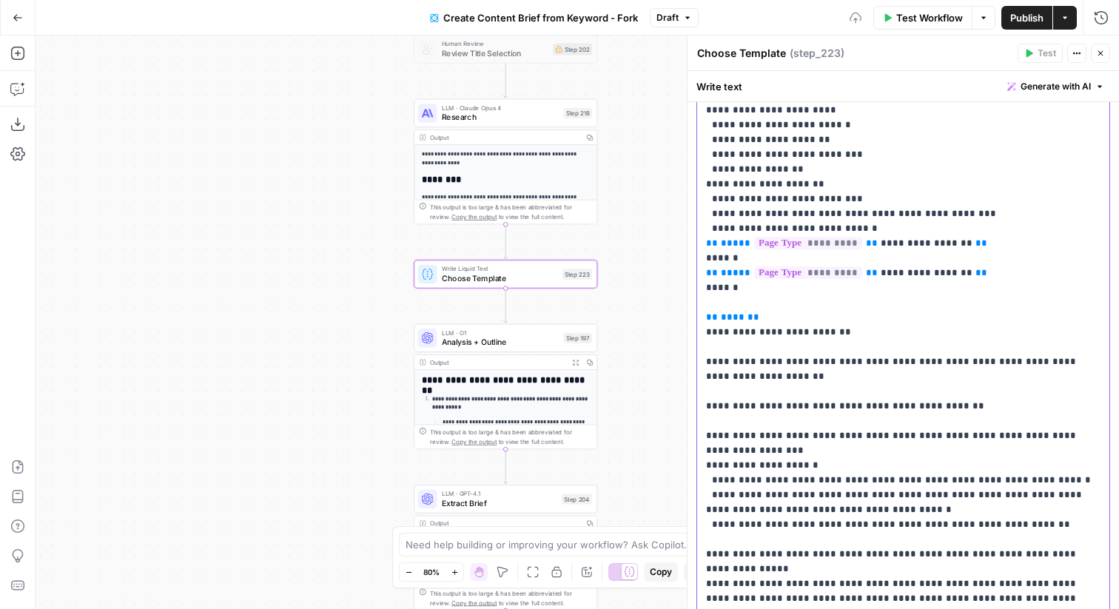
paste div
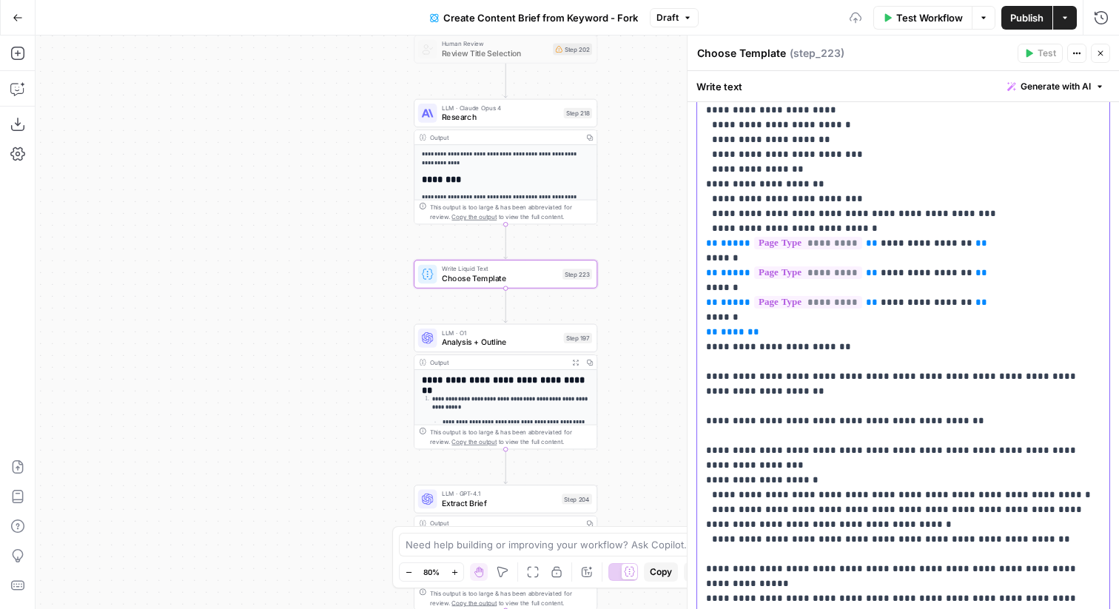
click at [943, 268] on span "**********" at bounding box center [926, 273] width 92 height 10
click at [825, 226] on p "**********" at bounding box center [903, 176] width 394 height 1805
drag, startPoint x: 946, startPoint y: 245, endPoint x: 879, endPoint y: 246, distance: 66.6
click at [880, 297] on span "**********" at bounding box center [926, 302] width 92 height 10
click at [884, 260] on p "**********" at bounding box center [903, 176] width 394 height 1805
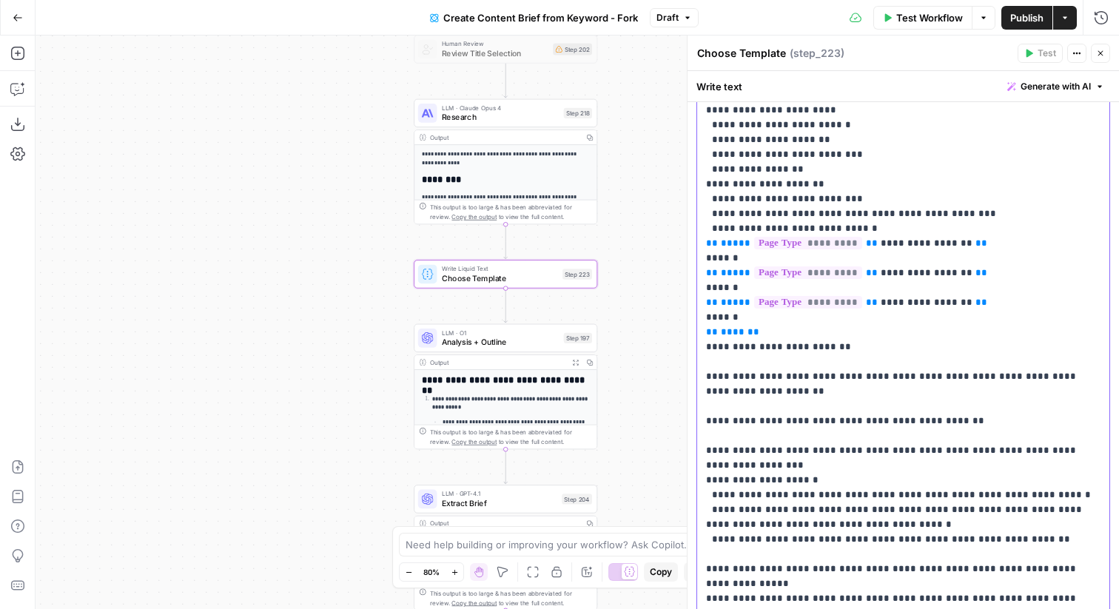
drag, startPoint x: 769, startPoint y: 263, endPoint x: 702, endPoint y: 263, distance: 66.6
click at [702, 263] on div "**********" at bounding box center [903, 176] width 412 height 1817
copy p "******"
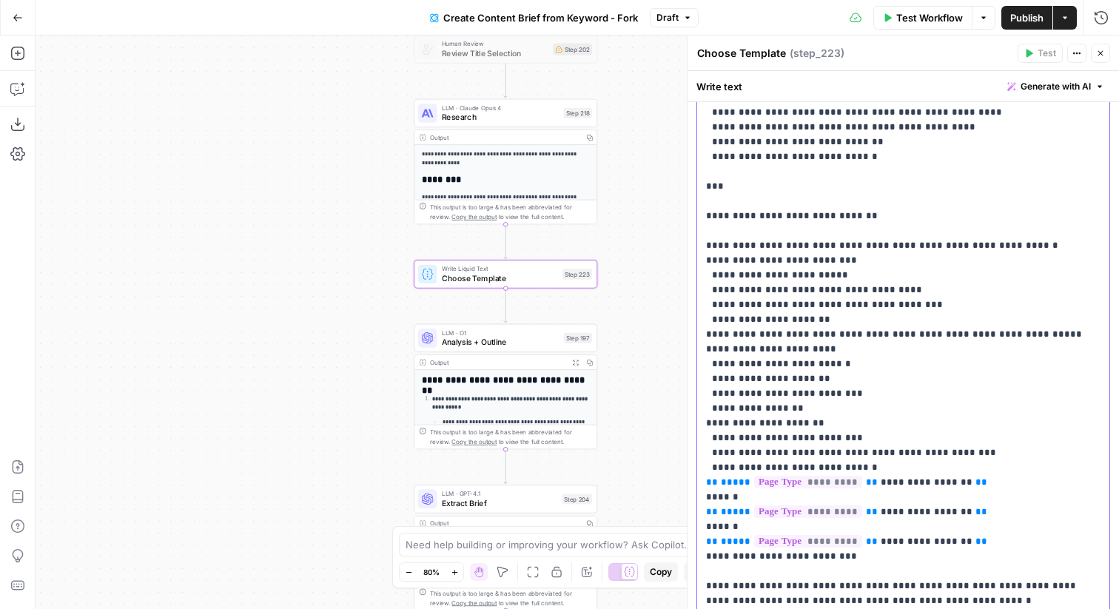
scroll to position [606, 0]
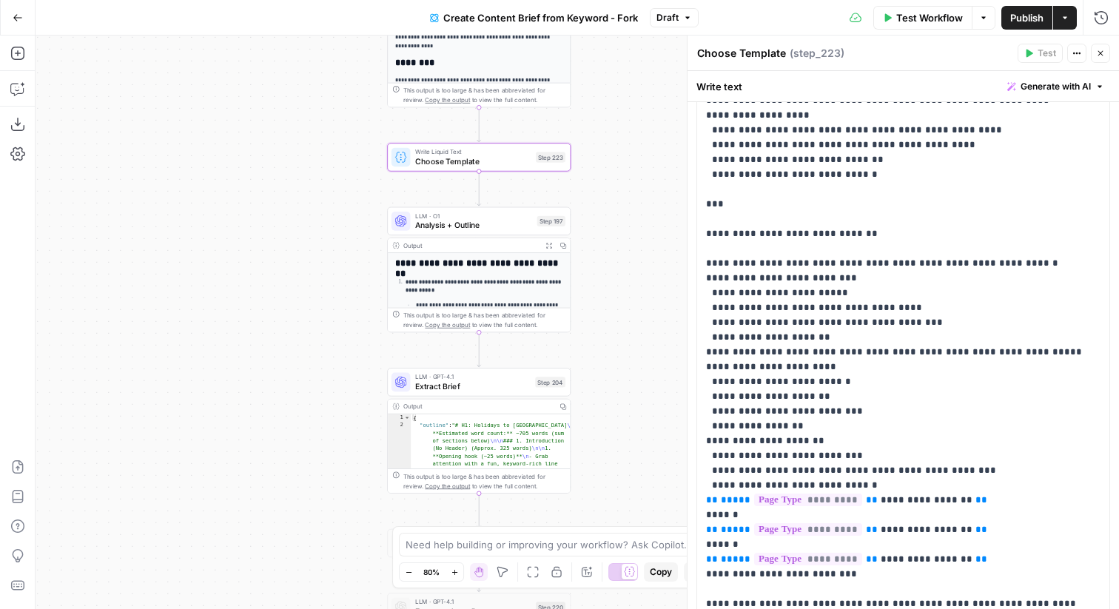
click at [518, 226] on span "Analysis + Outline" at bounding box center [473, 225] width 117 height 12
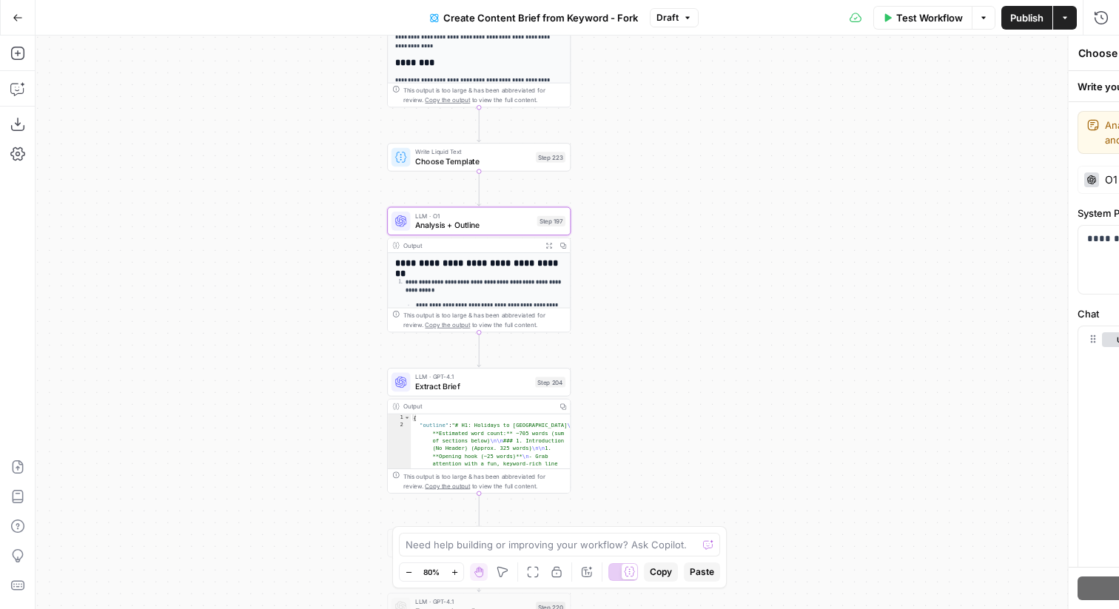
type textarea "Analysis + Outline"
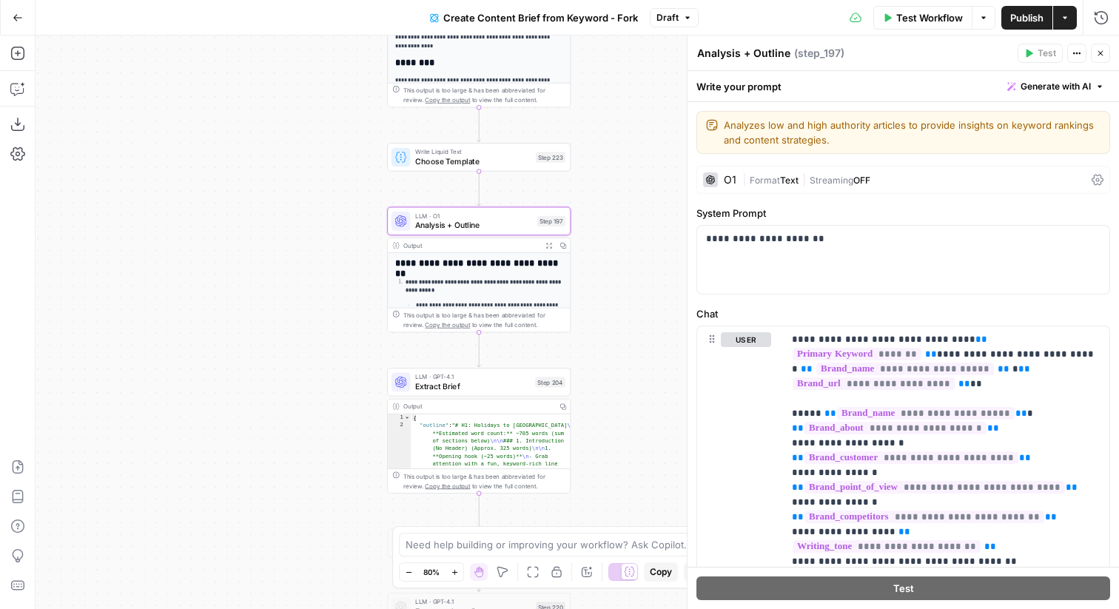
scroll to position [441, 0]
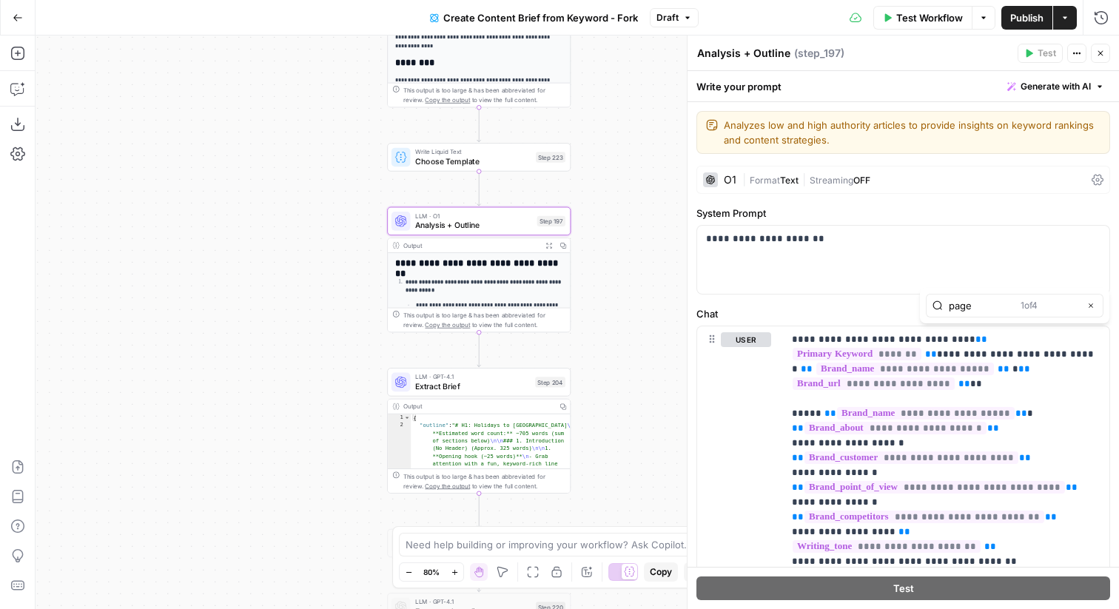
type input "page"
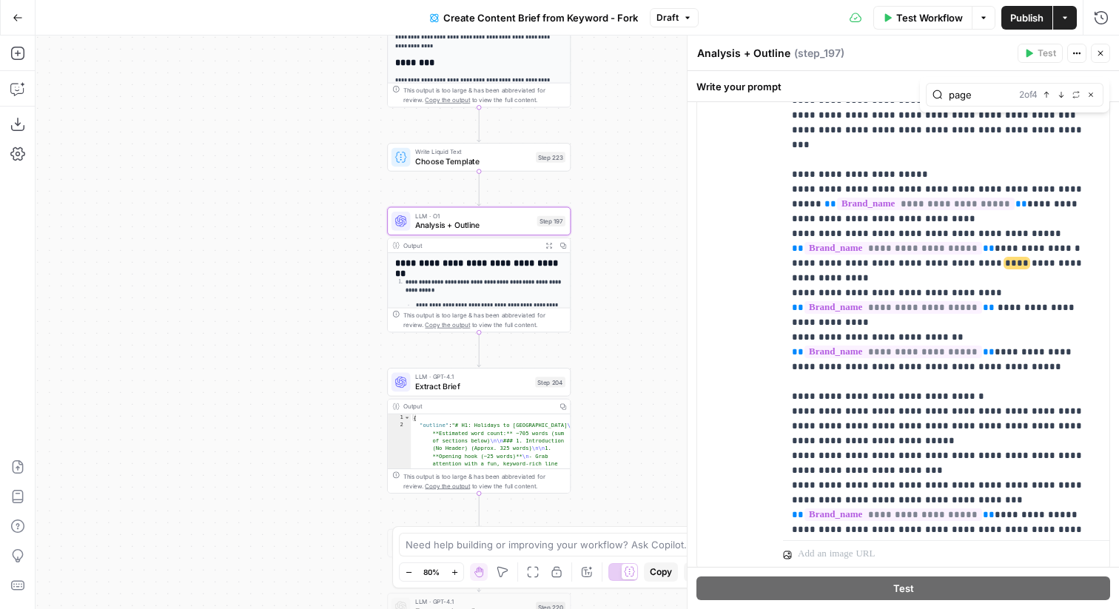
scroll to position [1155, 0]
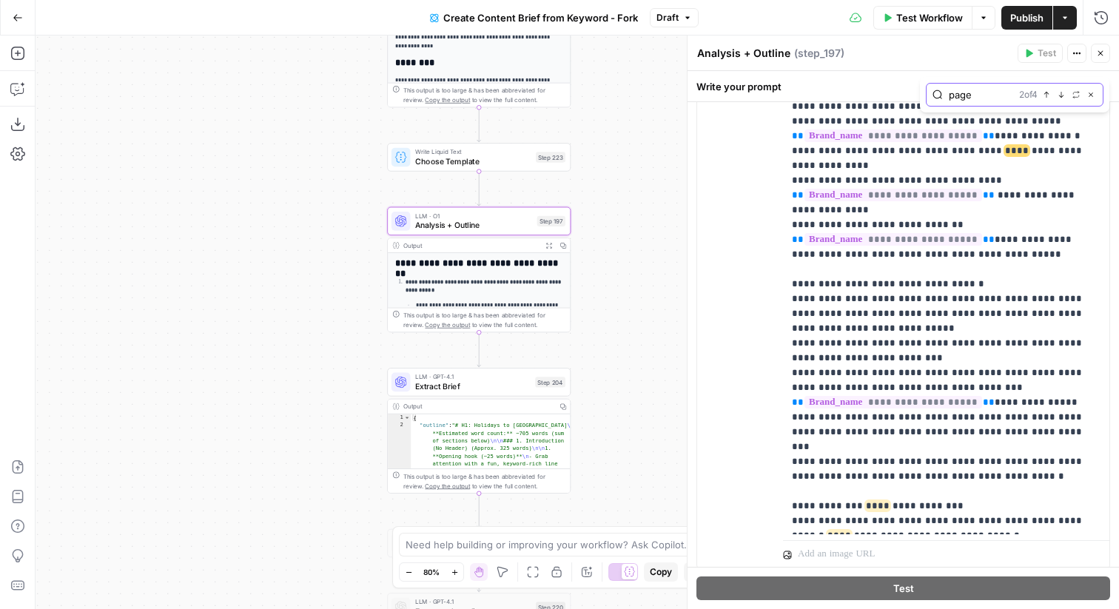
click at [1091, 91] on icon "button" at bounding box center [1090, 94] width 7 height 7
click at [1096, 51] on icon "button" at bounding box center [1100, 53] width 9 height 9
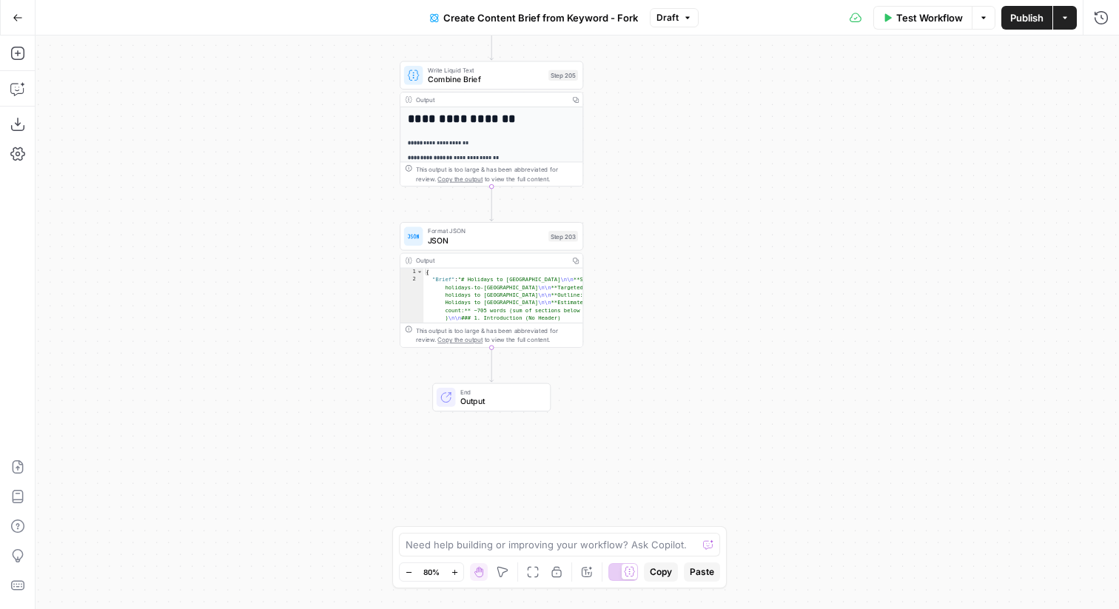
click at [1041, 23] on span "Publish" at bounding box center [1026, 17] width 33 height 15
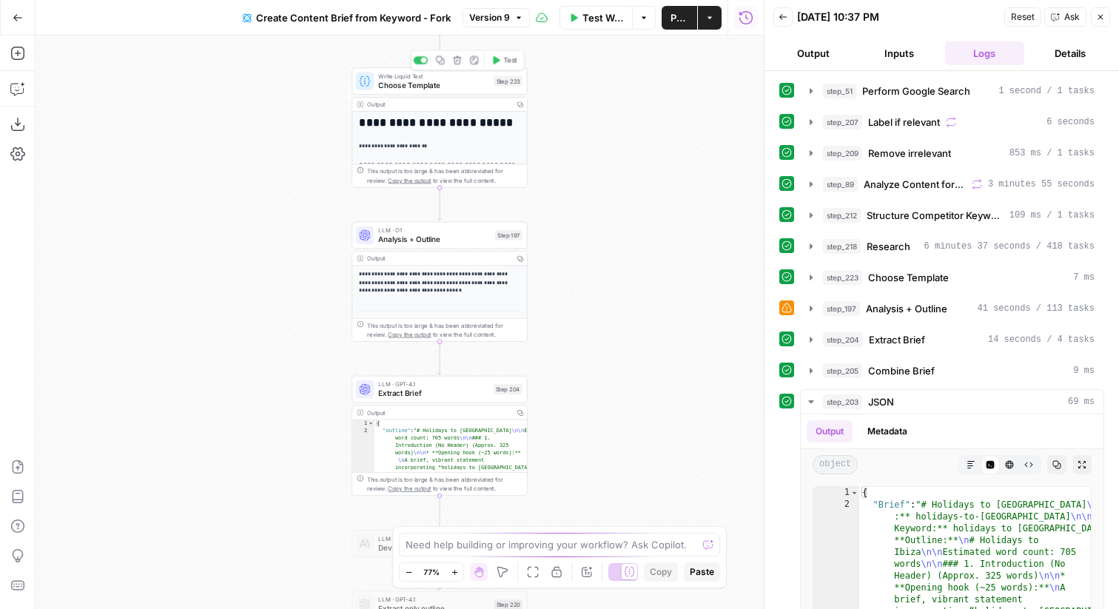
click at [469, 86] on span "Choose Template" at bounding box center [433, 84] width 111 height 11
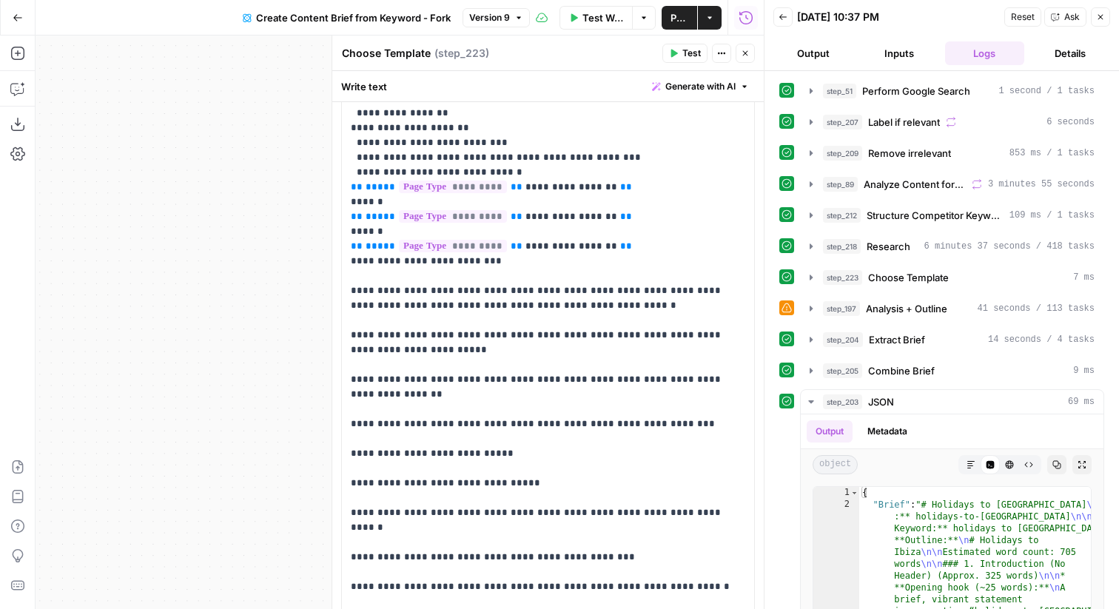
scroll to position [942, 0]
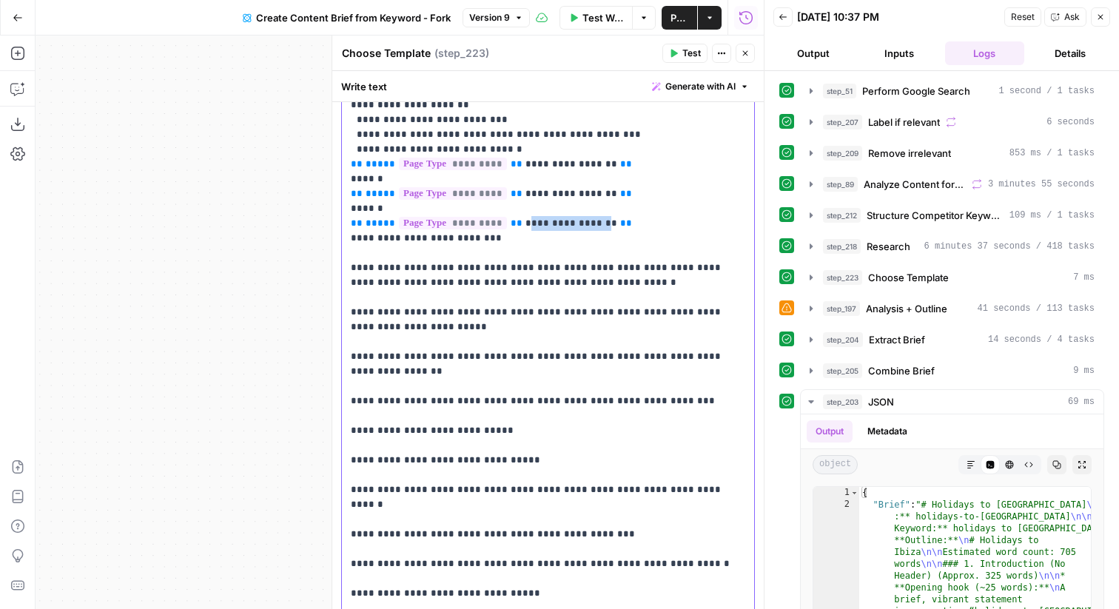
drag, startPoint x: 598, startPoint y: 165, endPoint x: 522, endPoint y: 169, distance: 75.6
click at [525, 218] on span "**********" at bounding box center [571, 223] width 92 height 10
copy span "**********"
click at [695, 53] on span "Test" at bounding box center [691, 53] width 18 height 13
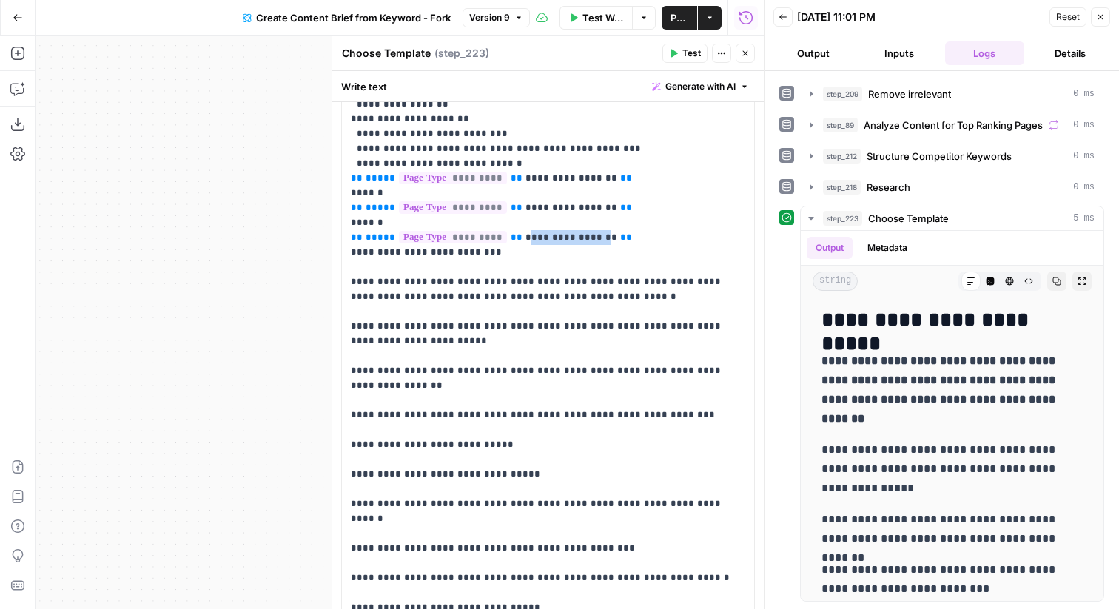
scroll to position [925, 0]
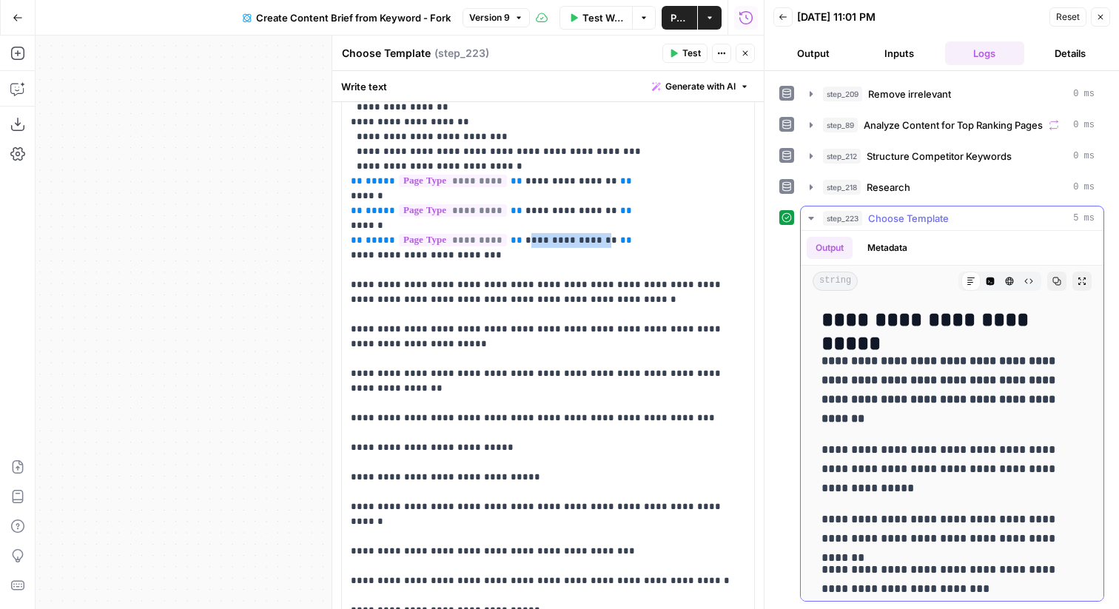
click at [1024, 280] on icon "button" at bounding box center [1028, 281] width 9 height 9
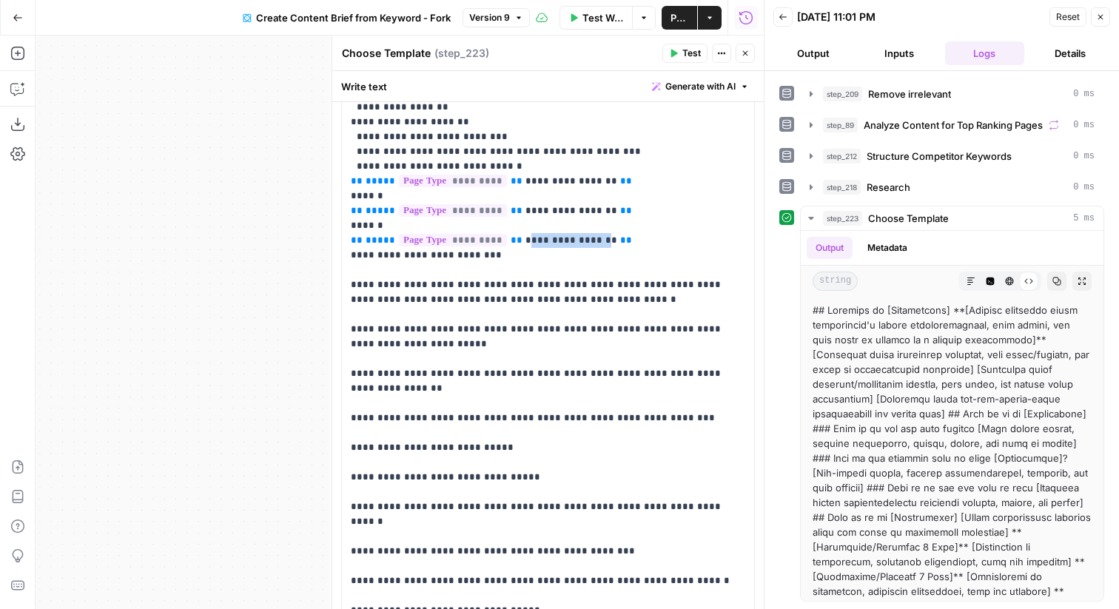
click at [891, 58] on button "Inputs" at bounding box center [899, 53] width 80 height 24
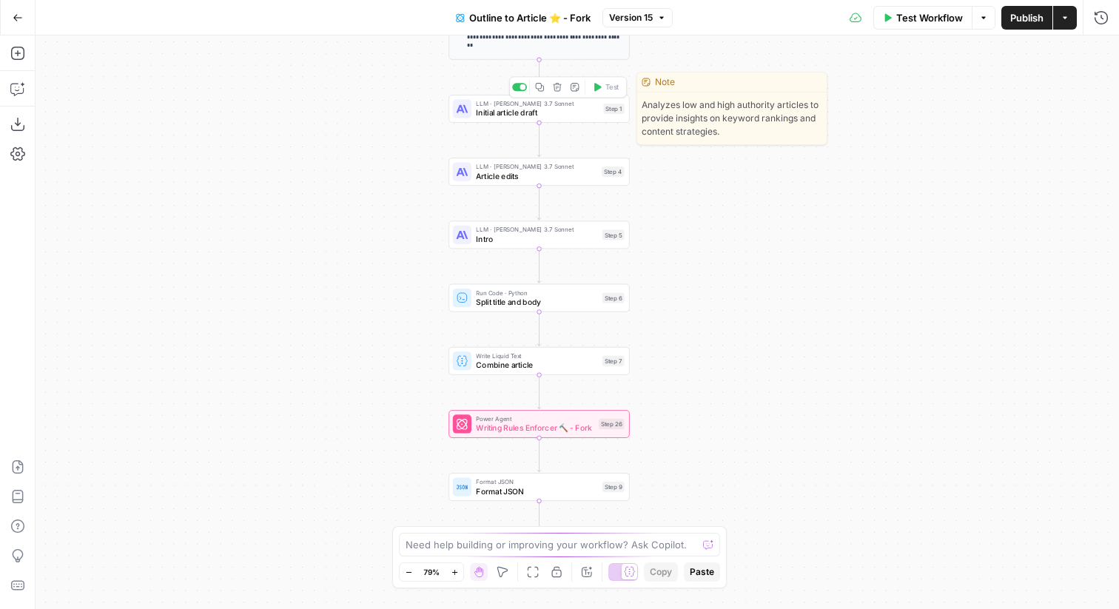
click at [601, 109] on div "LLM · Claude 3.7 Sonnet Initial article draft Step 1 Copy step Delete step Edit…" at bounding box center [539, 109] width 172 height 20
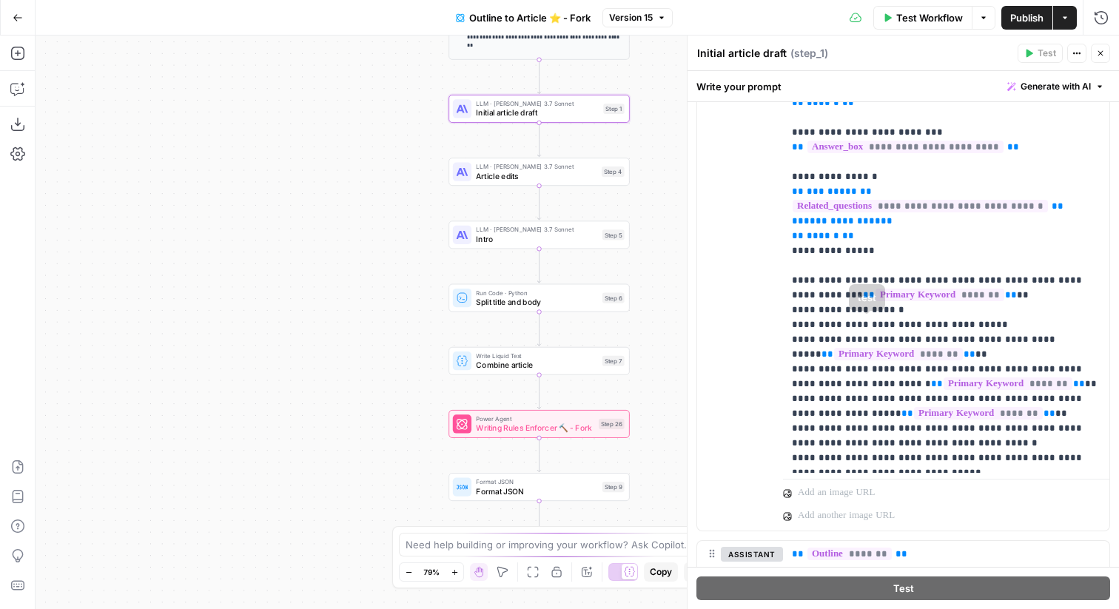
scroll to position [1226, 0]
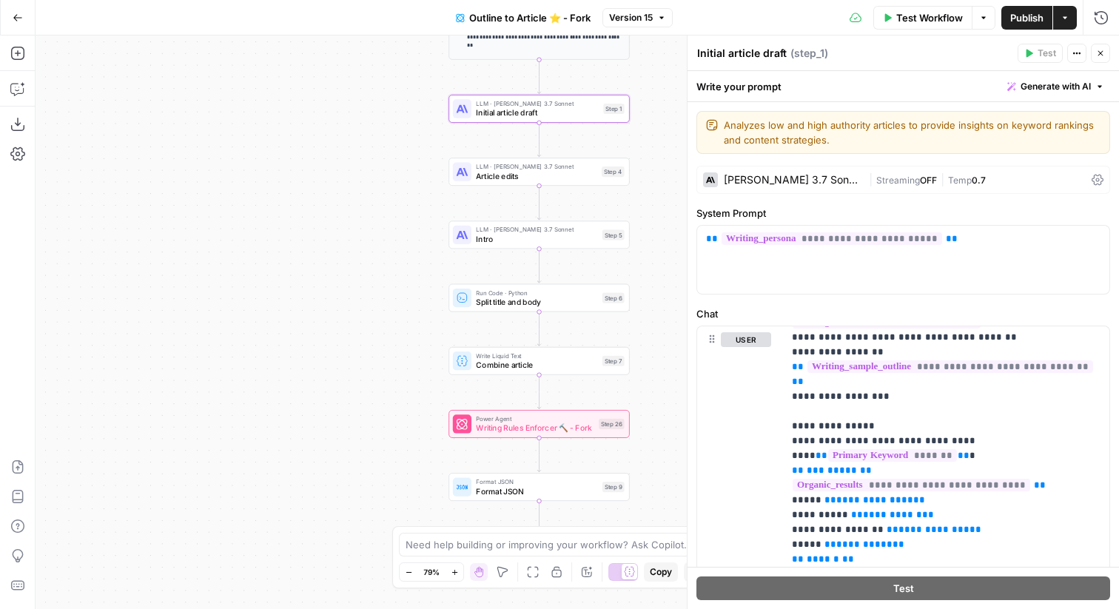
scroll to position [488, 0]
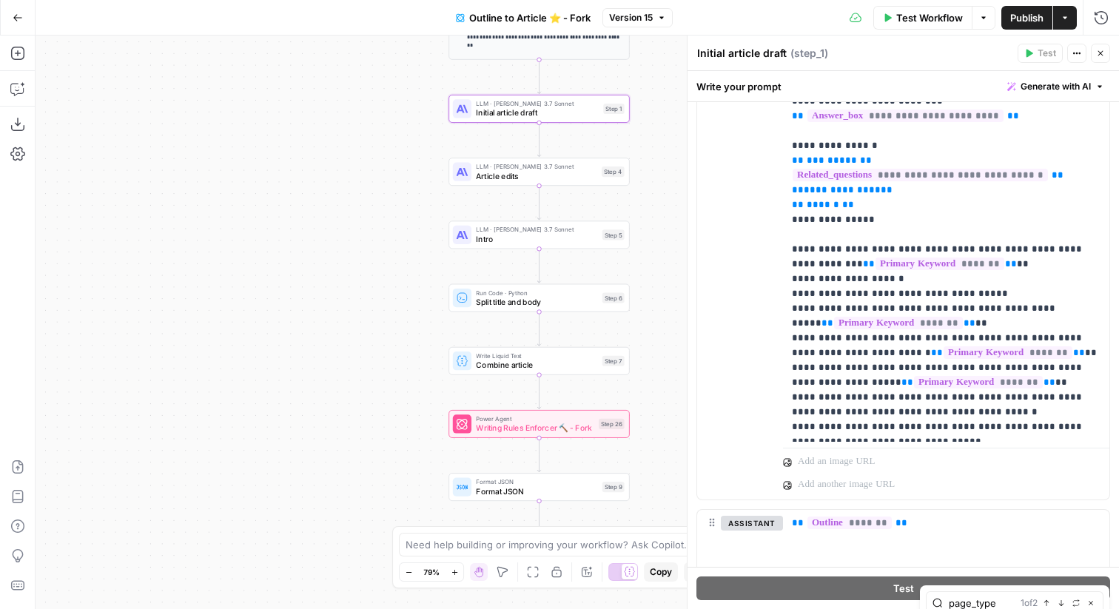
type input "page_type"
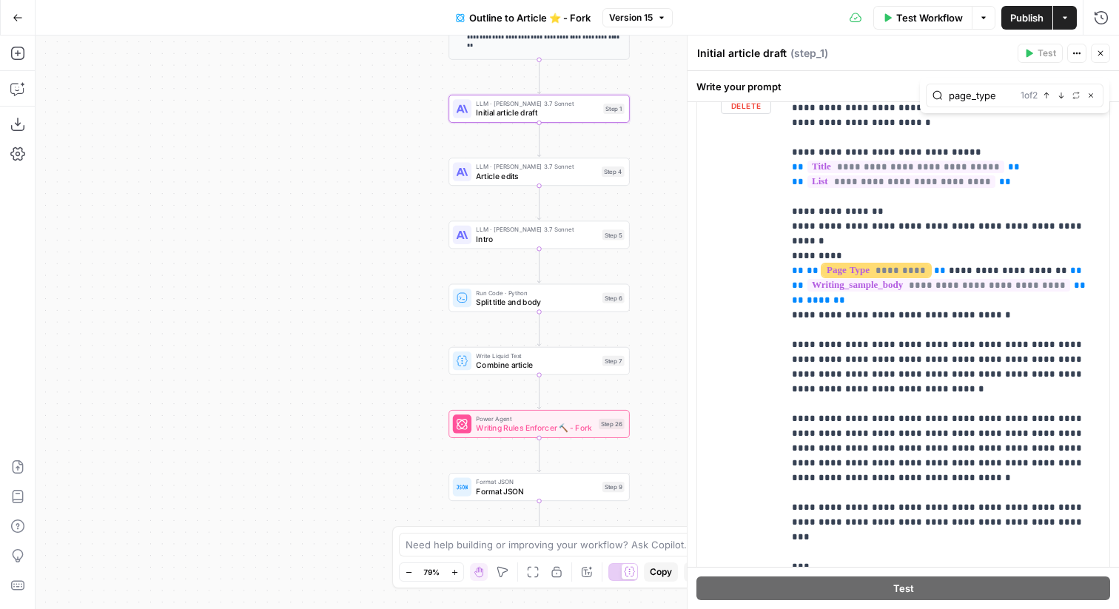
scroll to position [138, 0]
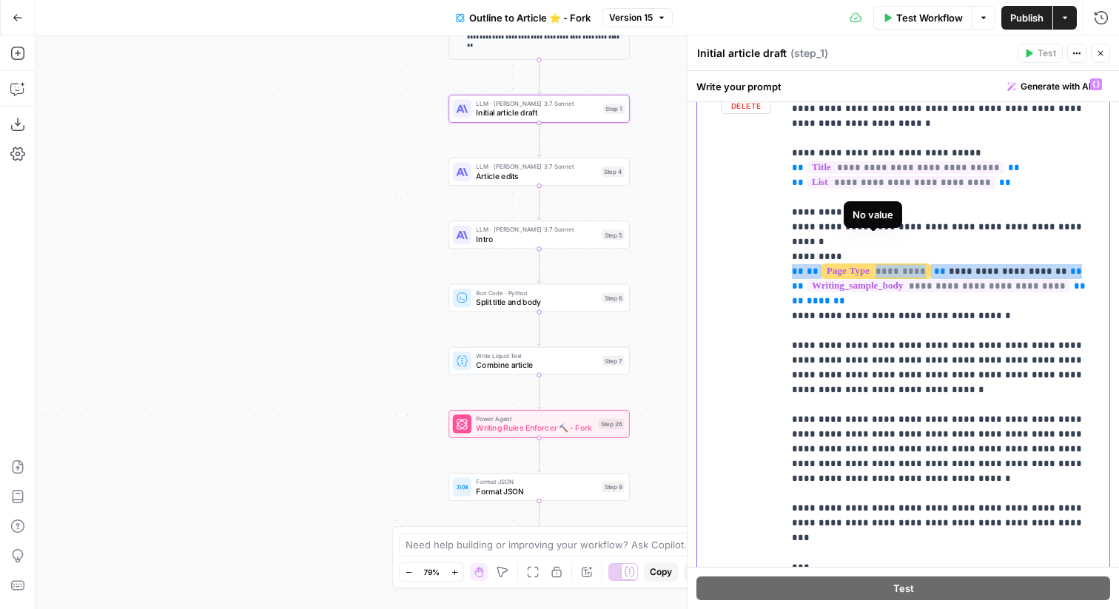
drag, startPoint x: 1079, startPoint y: 240, endPoint x: 775, endPoint y: 239, distance: 304.8
click at [775, 239] on div "**********" at bounding box center [903, 390] width 412 height 638
copy p "**********"
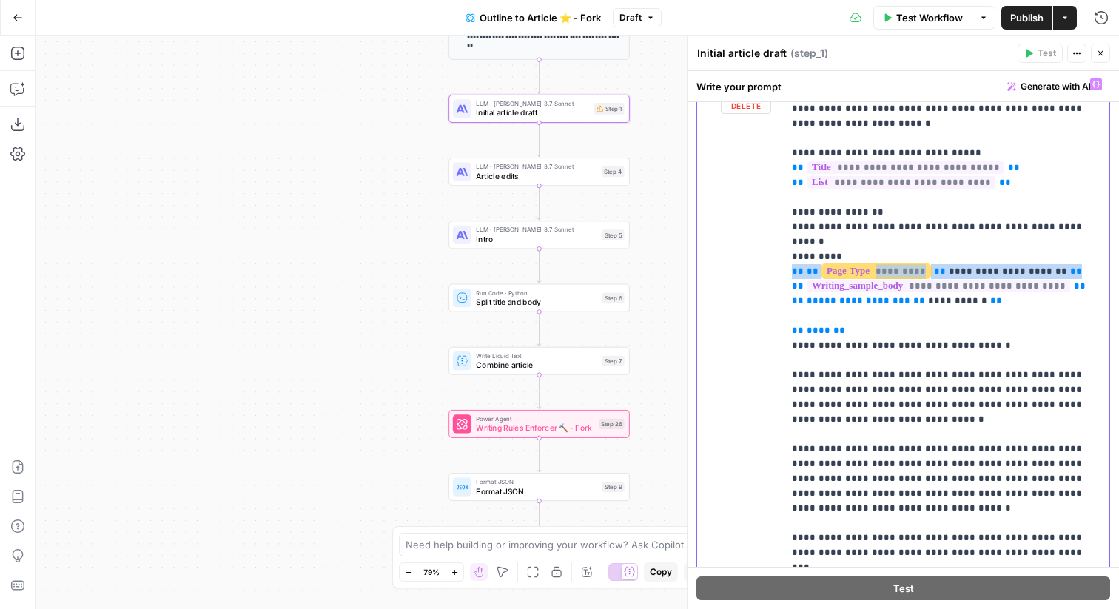
drag, startPoint x: 1045, startPoint y: 240, endPoint x: 807, endPoint y: 242, distance: 237.5
copy p "**********"
drag, startPoint x: 821, startPoint y: 273, endPoint x: 980, endPoint y: 273, distance: 158.3
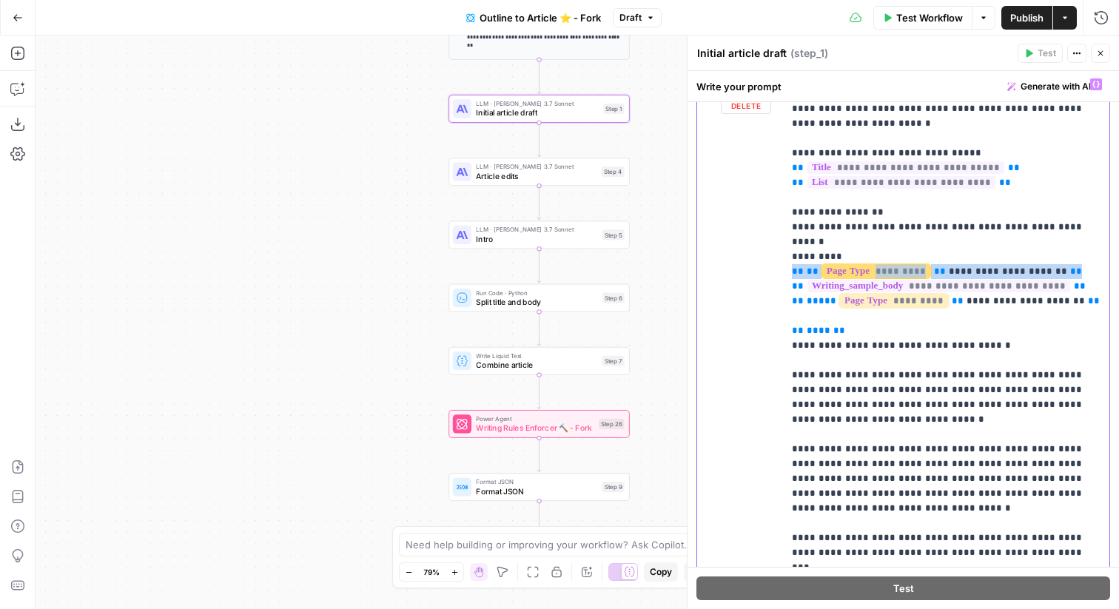
drag, startPoint x: 1083, startPoint y: 259, endPoint x: 761, endPoint y: 258, distance: 322.6
click at [761, 258] on div "**********" at bounding box center [903, 390] width 412 height 638
copy p "**********"
click at [980, 296] on span "**********" at bounding box center [1025, 301] width 118 height 10
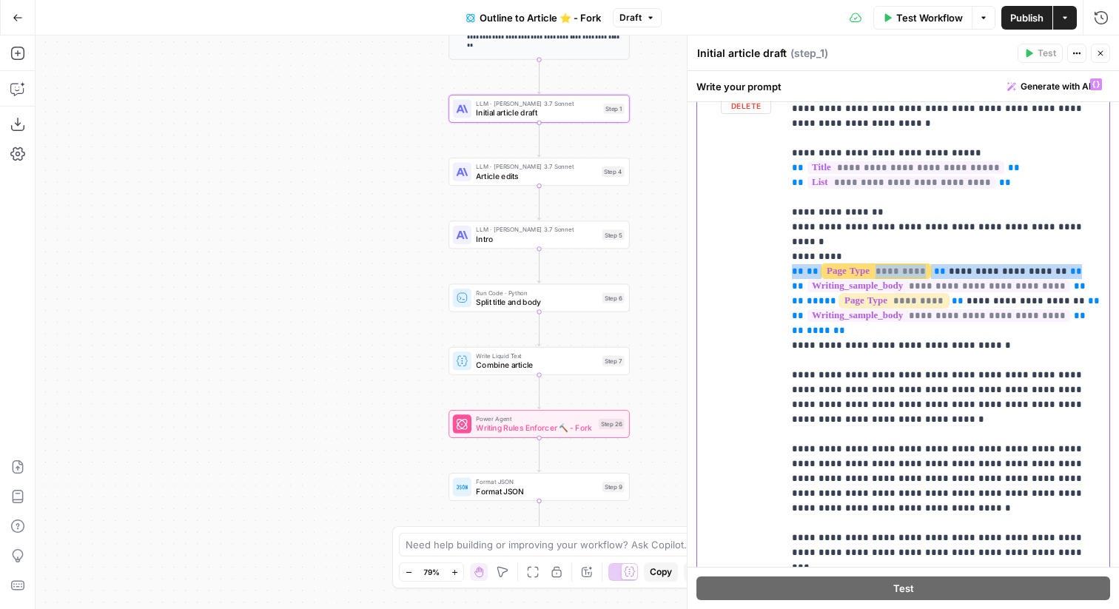
click at [980, 296] on span "**********" at bounding box center [1025, 301] width 118 height 10
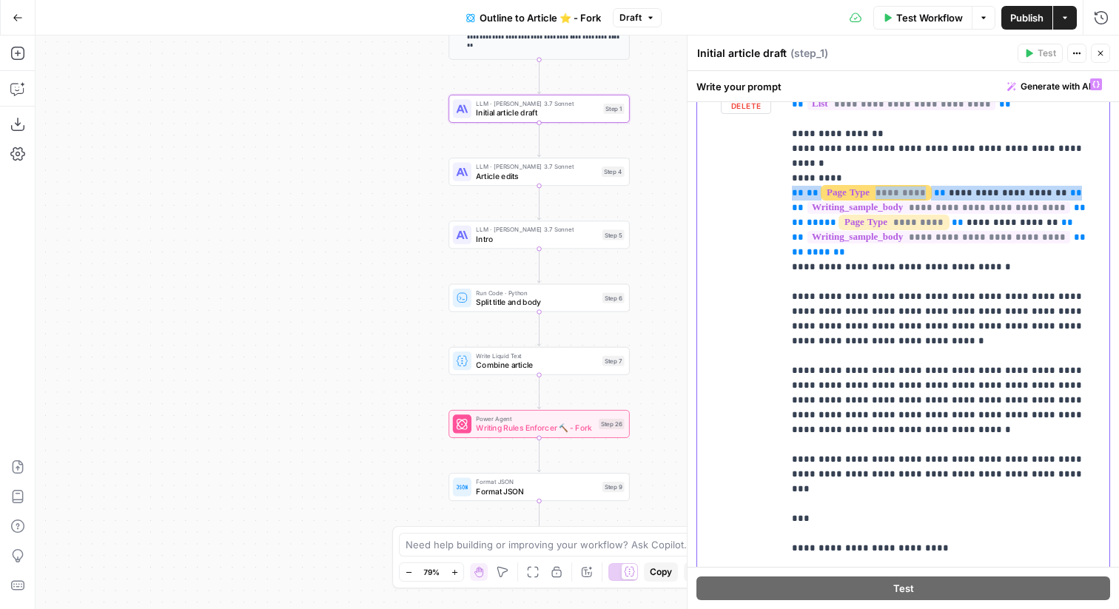
scroll to position [198, 0]
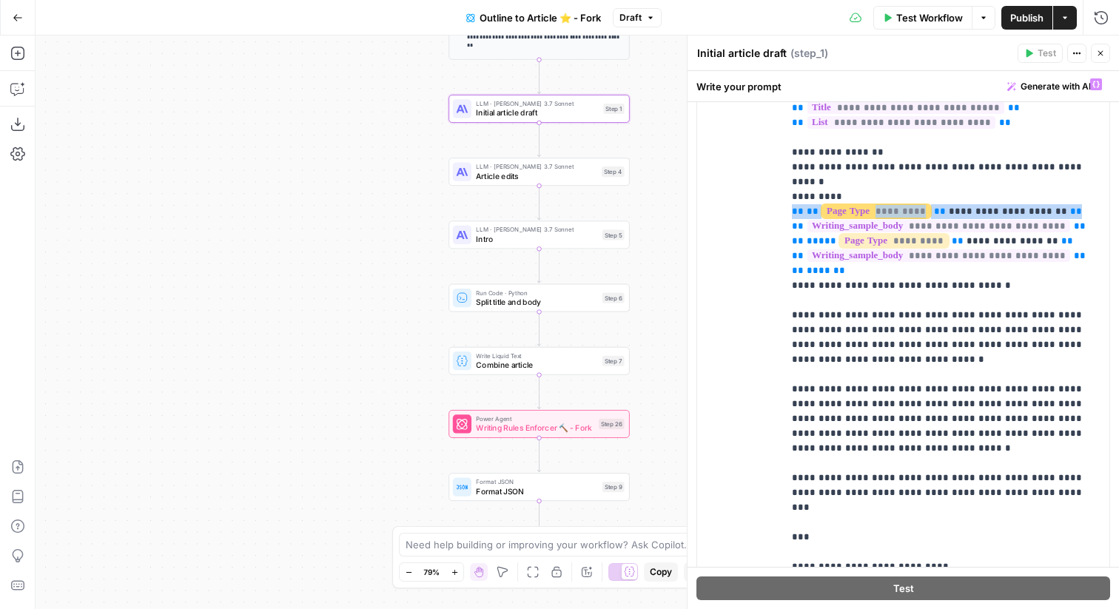
click at [1100, 51] on icon "button" at bounding box center [1100, 53] width 9 height 9
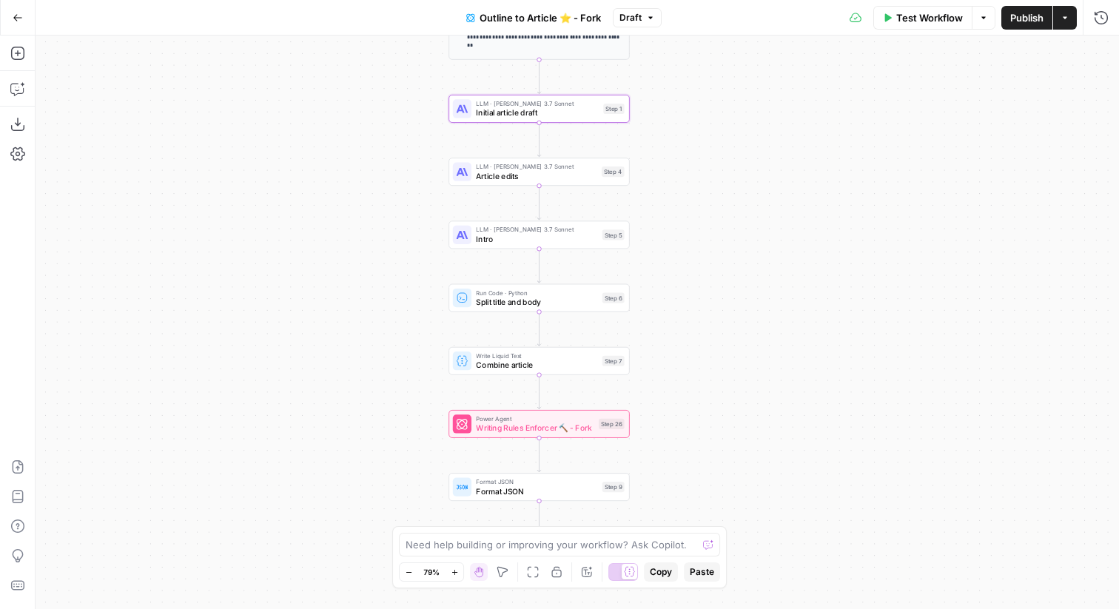
click at [1029, 22] on span "Publish" at bounding box center [1026, 17] width 33 height 15
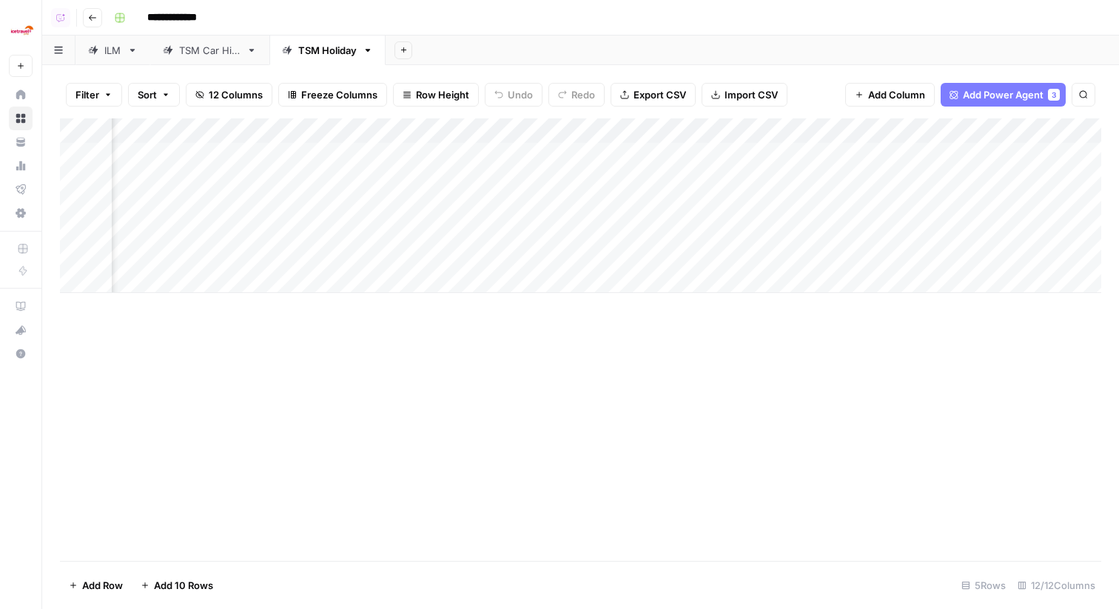
scroll to position [0, 388]
click at [535, 152] on div "Add Column" at bounding box center [580, 205] width 1041 height 175
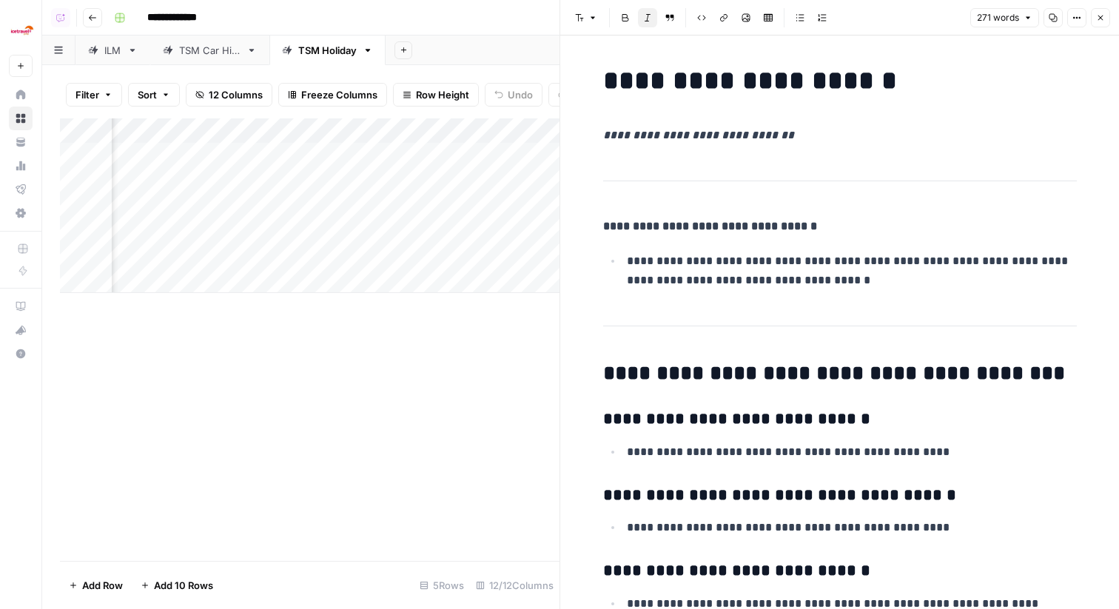
click at [1101, 18] on icon "button" at bounding box center [1100, 17] width 9 height 9
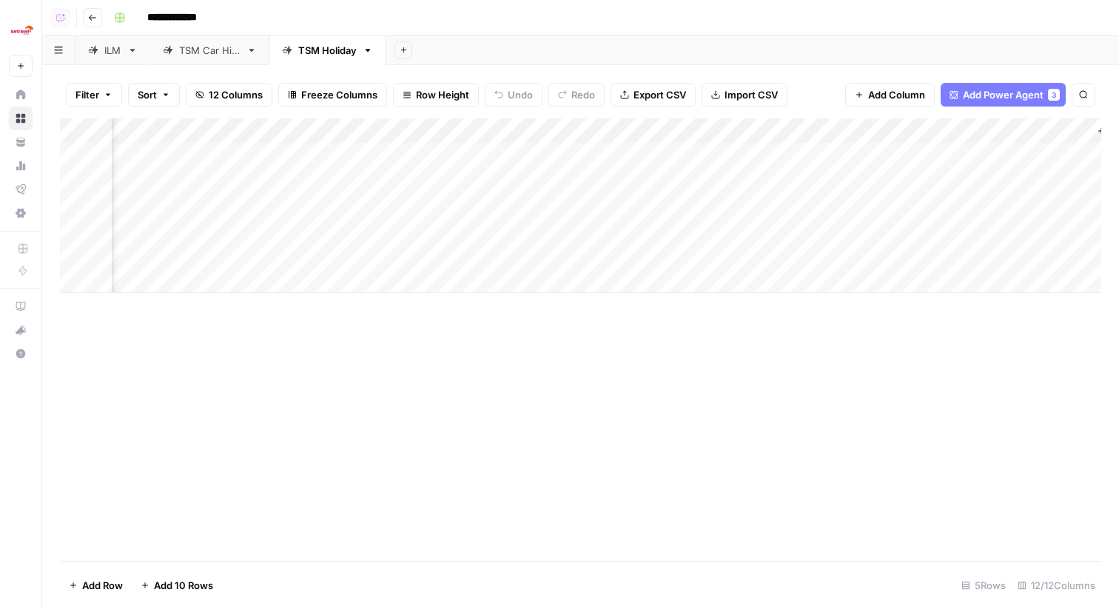
scroll to position [0, 1038]
click at [934, 154] on div "Add Column" at bounding box center [580, 205] width 1041 height 175
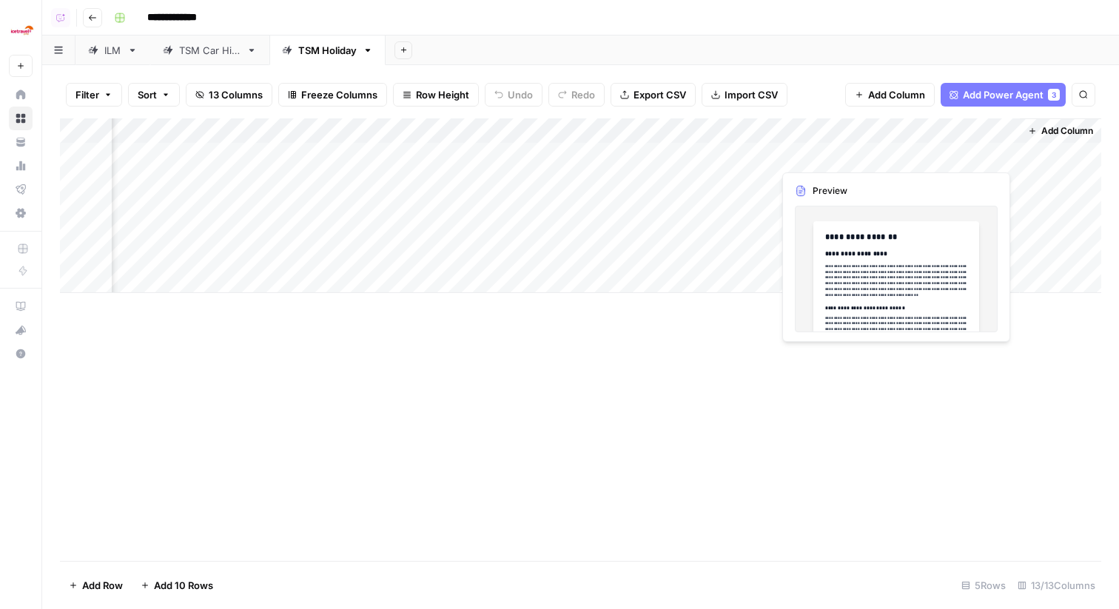
click at [1002, 155] on div "Add Column" at bounding box center [580, 205] width 1041 height 175
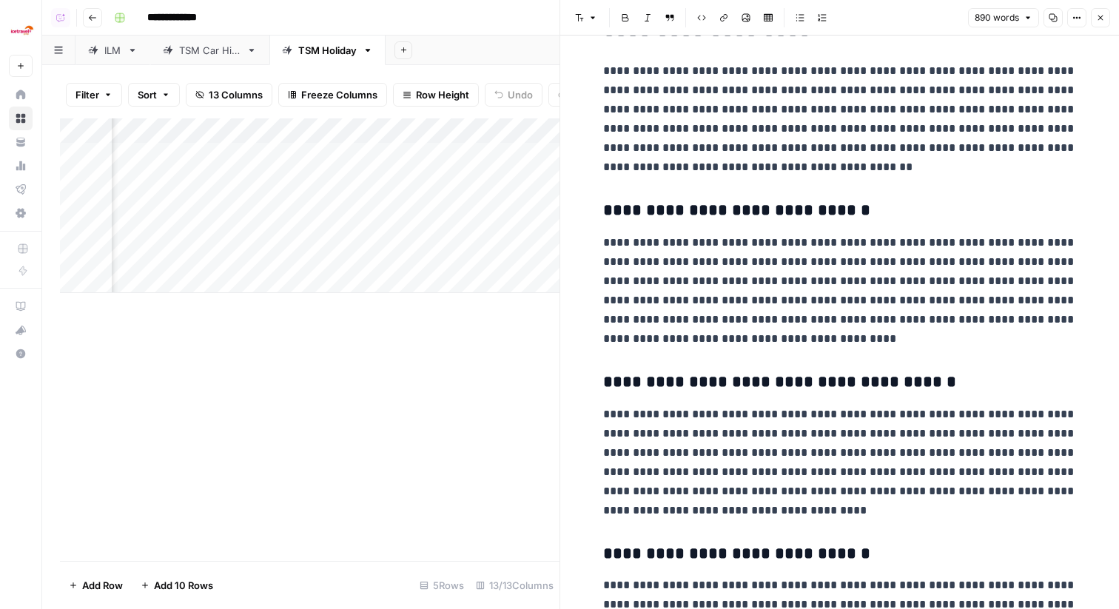
scroll to position [115, 0]
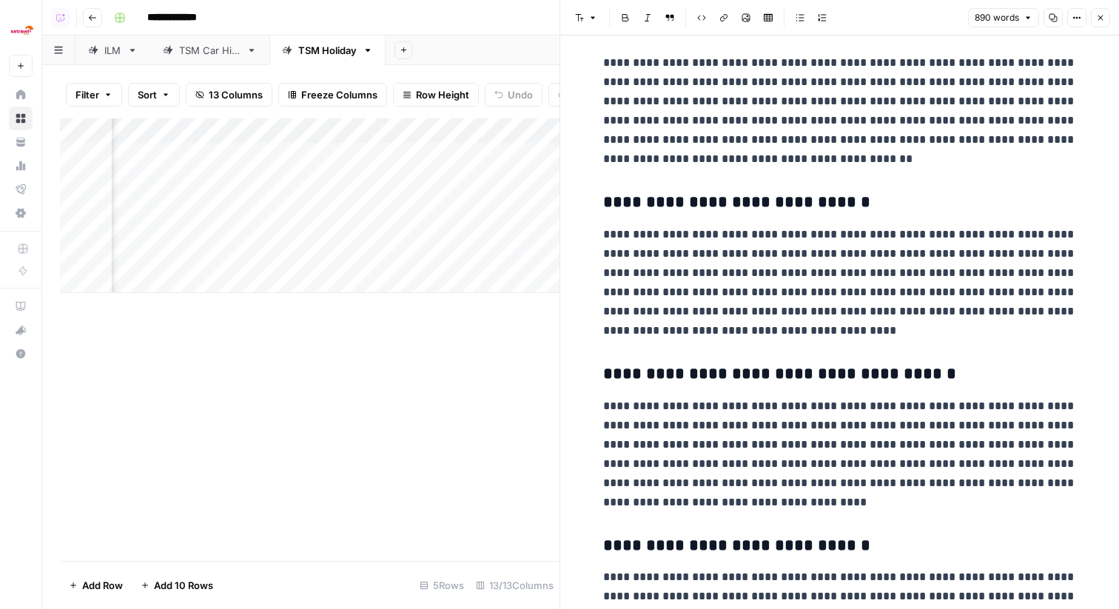
click at [1096, 20] on icon "button" at bounding box center [1100, 17] width 9 height 9
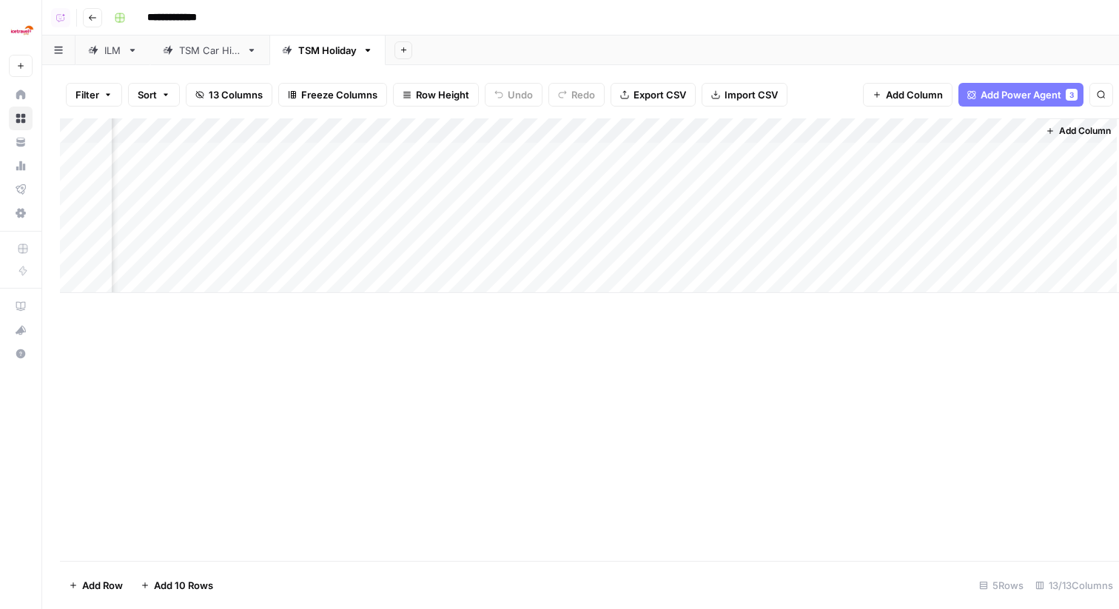
scroll to position [0, 1153]
click at [850, 126] on div "Add Column" at bounding box center [580, 205] width 1041 height 175
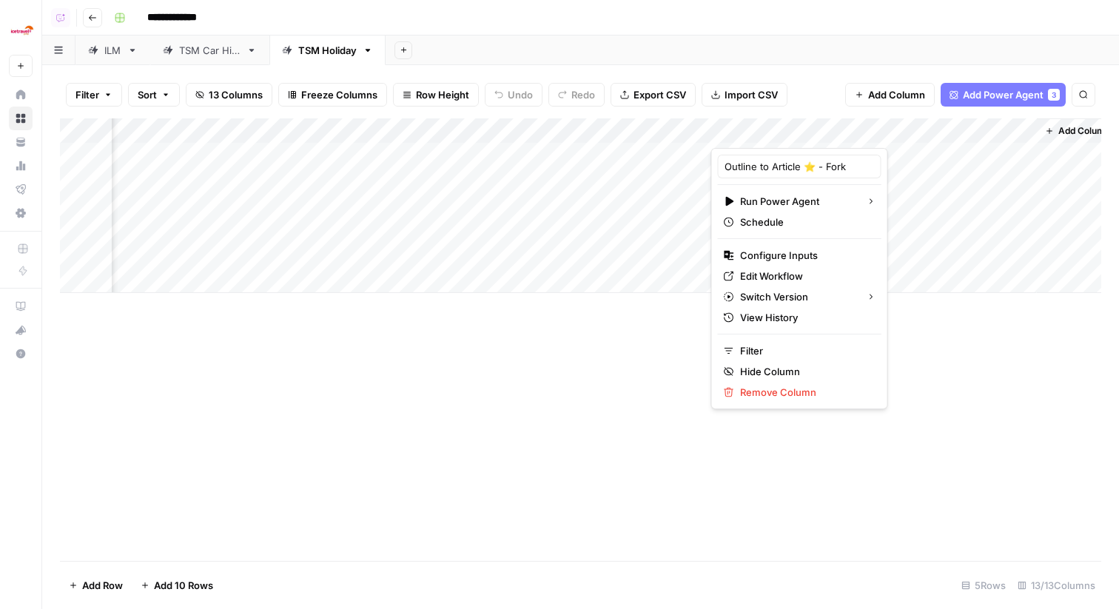
click at [831, 67] on div "Filter Sort 13 Columns Freeze Columns Row Height Undo Redo Export CSV Import CS…" at bounding box center [580, 337] width 1076 height 544
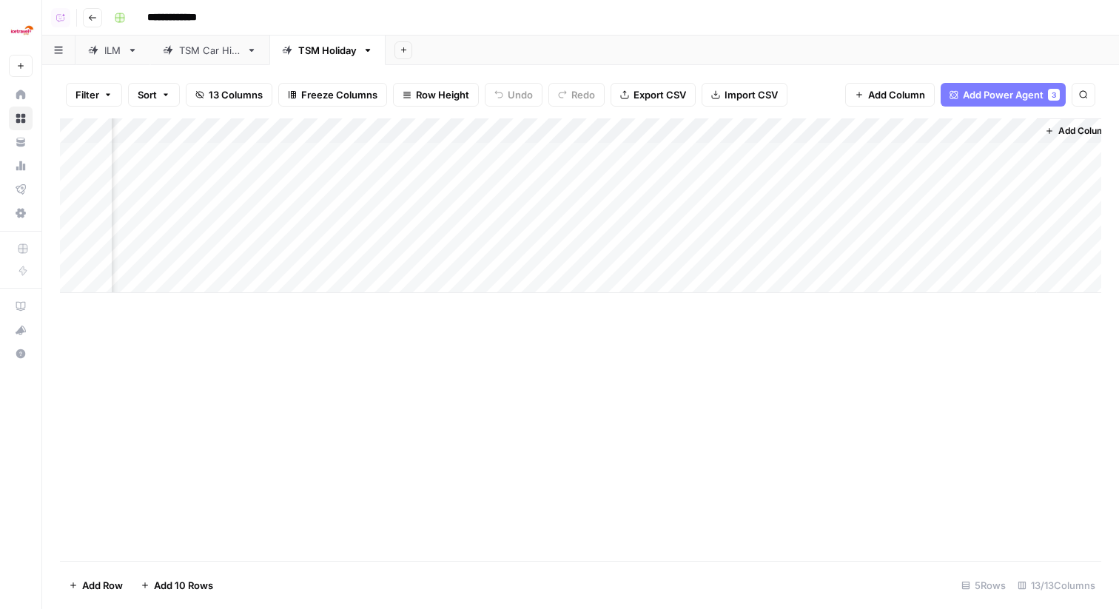
click at [872, 157] on div "Add Column" at bounding box center [580, 205] width 1041 height 175
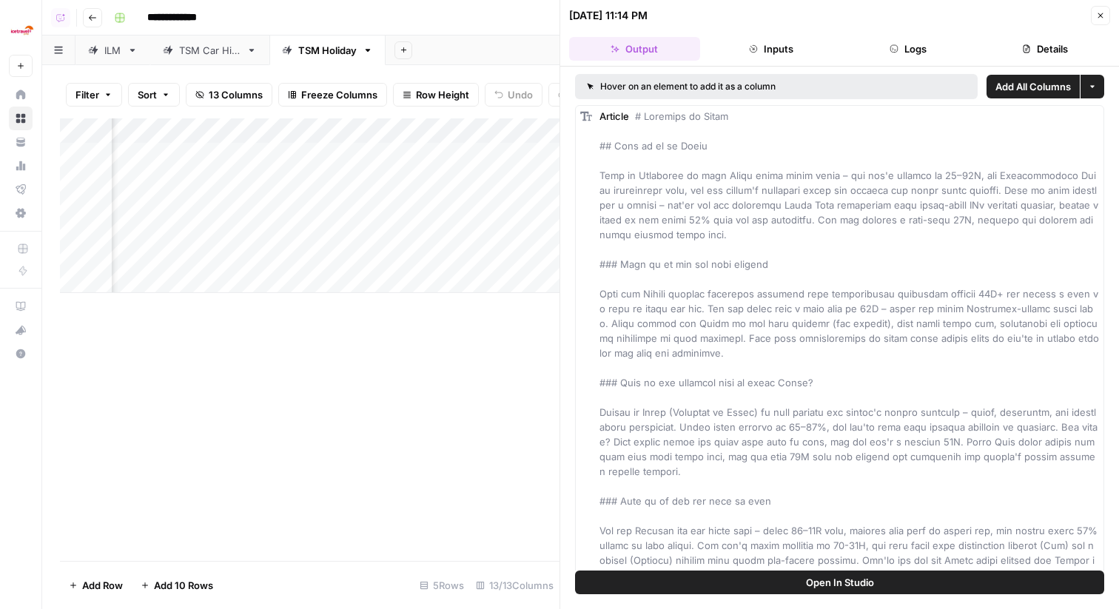
click at [907, 59] on button "Logs" at bounding box center [908, 49] width 131 height 24
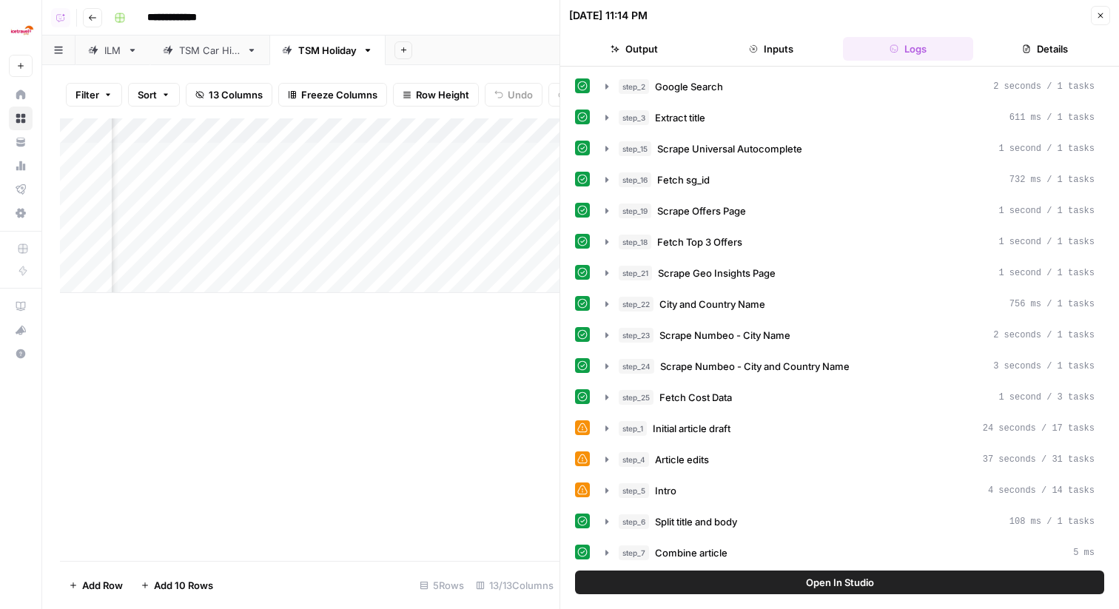
click at [764, 255] on div "step_2 Google Search 2 seconds / 1 tasks step_3 Extract title 611 ms / 1 tasks …" at bounding box center [839, 536] width 529 height 924
click at [764, 254] on div "step_18 Fetch Top 3 Offers 1 second / 1 tasks" at bounding box center [850, 241] width 508 height 25
click at [764, 337] on span "Scrape Numbeo - City Name" at bounding box center [724, 335] width 131 height 15
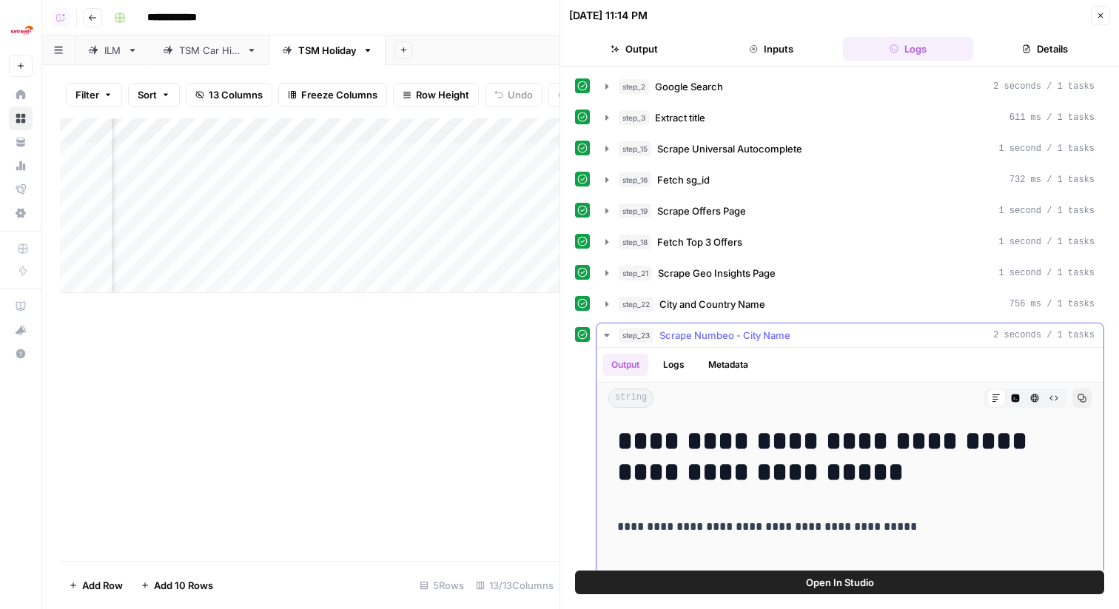
click at [764, 334] on span "Scrape Numbeo - City Name" at bounding box center [724, 335] width 131 height 15
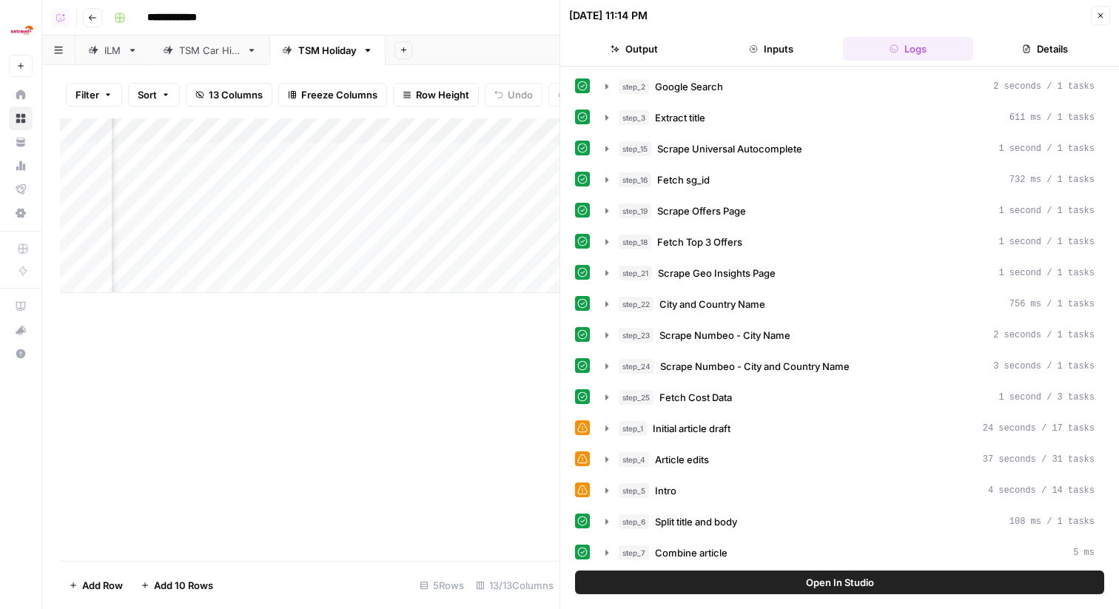
click at [752, 425] on div "step_1 Initial article draft 24 seconds / 17 tasks" at bounding box center [856, 428] width 476 height 15
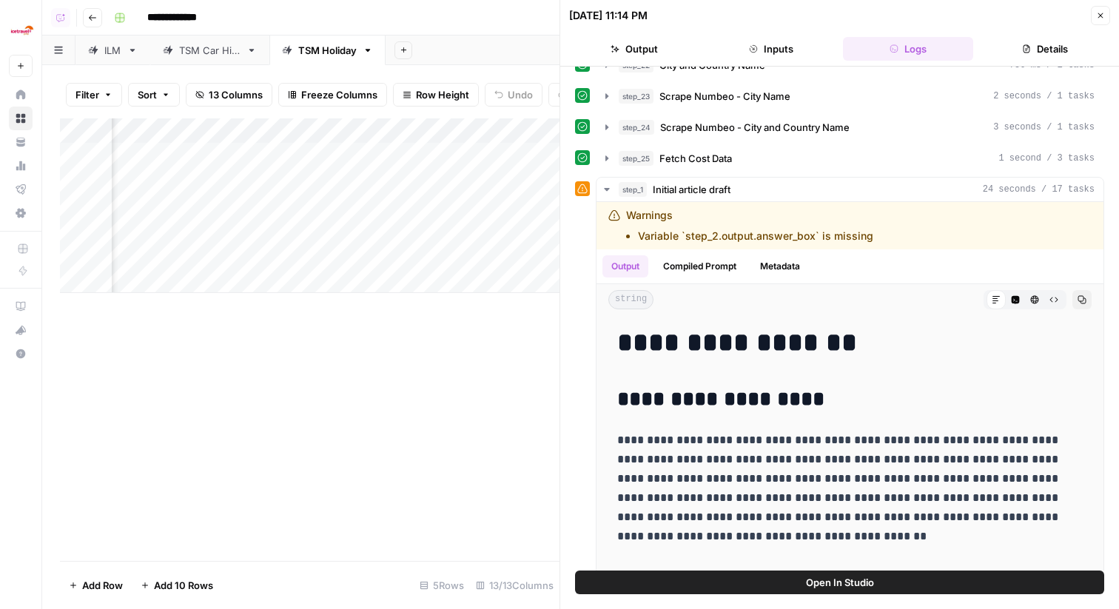
scroll to position [0, 551]
click at [362, 152] on div "Add Column" at bounding box center [309, 205] width 499 height 175
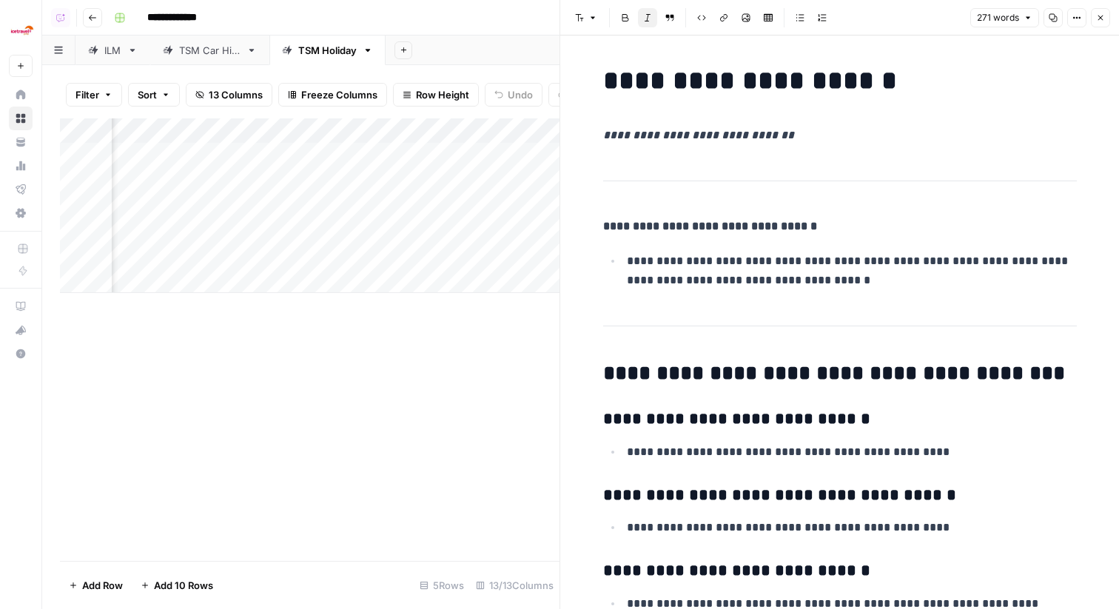
click at [1102, 16] on icon "button" at bounding box center [1100, 17] width 9 height 9
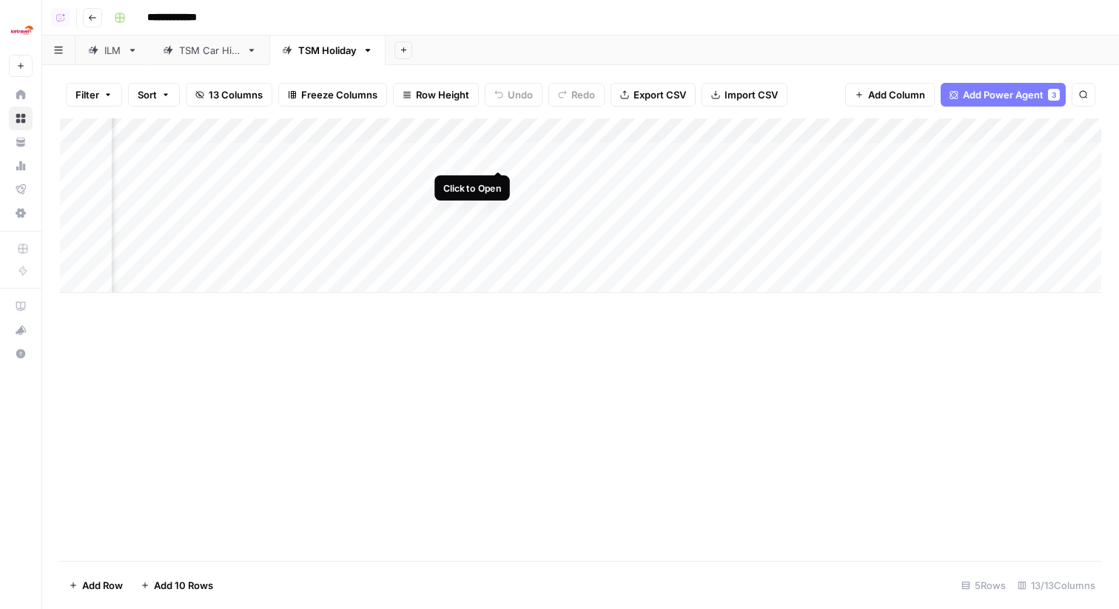
click at [503, 149] on div "Add Column" at bounding box center [580, 205] width 1041 height 175
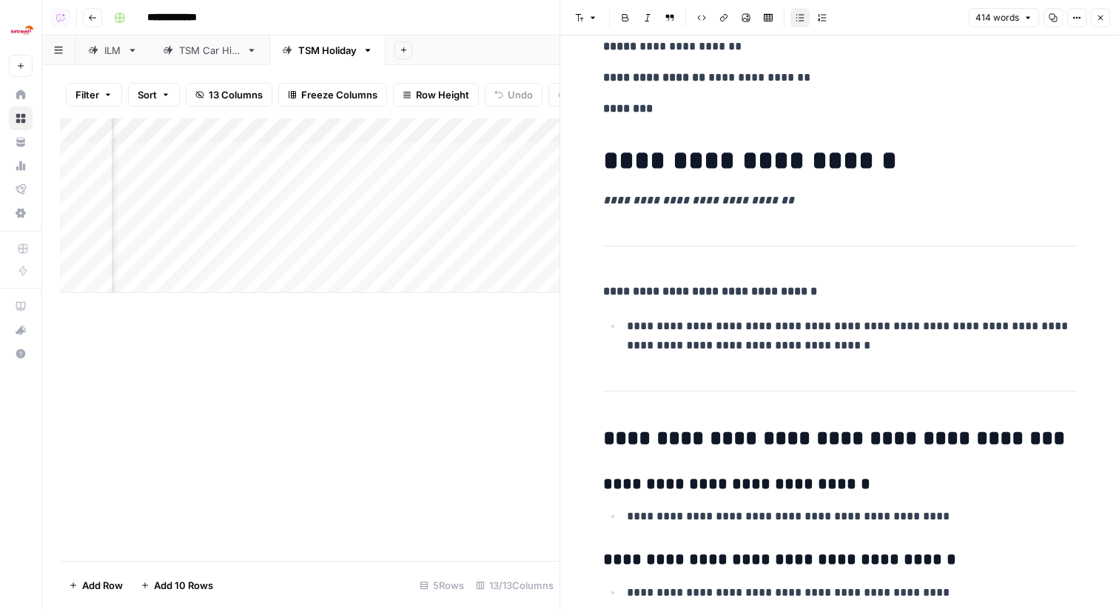
scroll to position [122, 0]
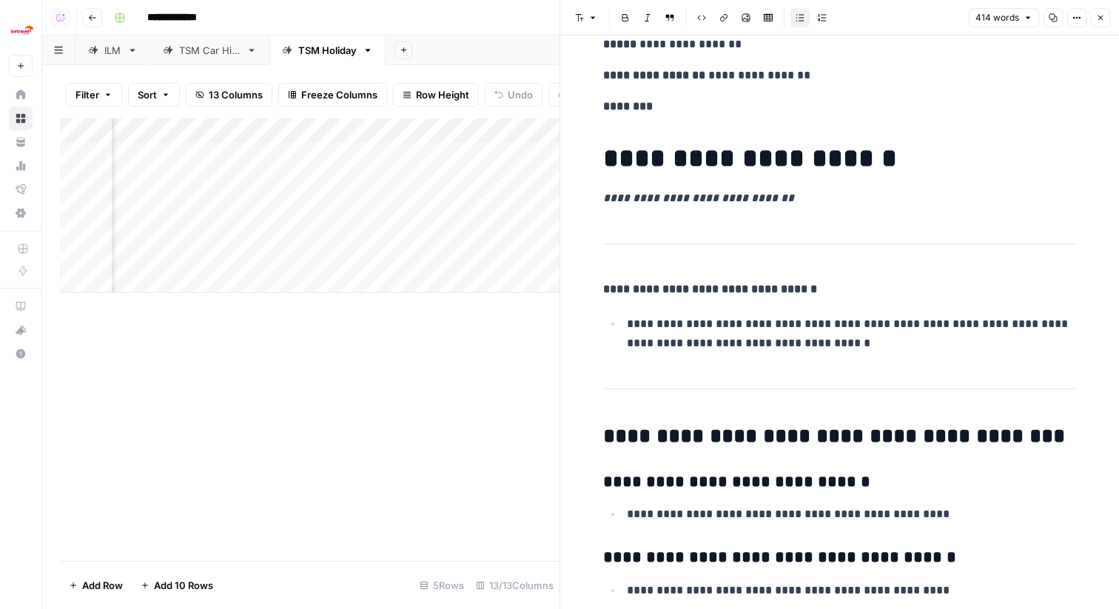
click at [1104, 16] on icon "button" at bounding box center [1100, 17] width 9 height 9
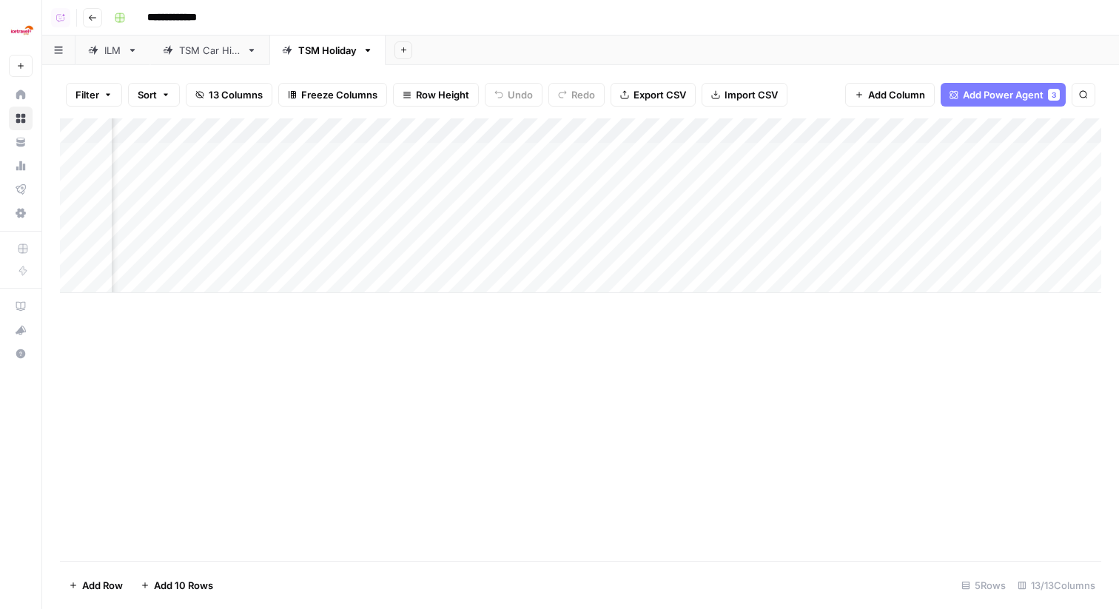
scroll to position [0, 361]
click at [338, 132] on div "Add Column" at bounding box center [580, 205] width 1041 height 175
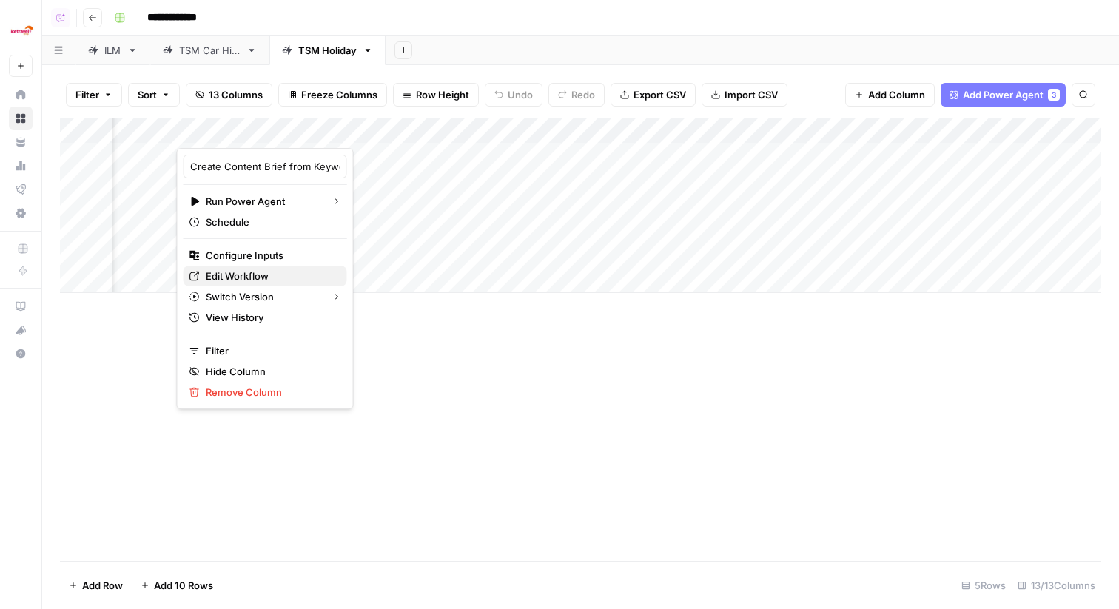
click at [292, 274] on span "Edit Workflow" at bounding box center [270, 276] width 129 height 15
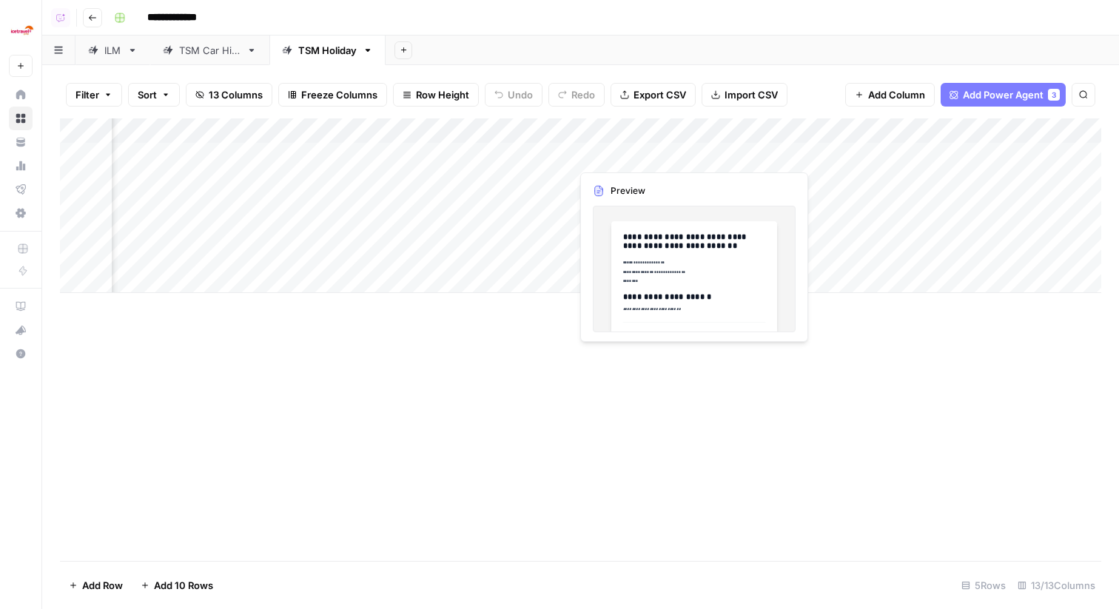
click at [561, 154] on div "Add Column" at bounding box center [580, 205] width 1041 height 175
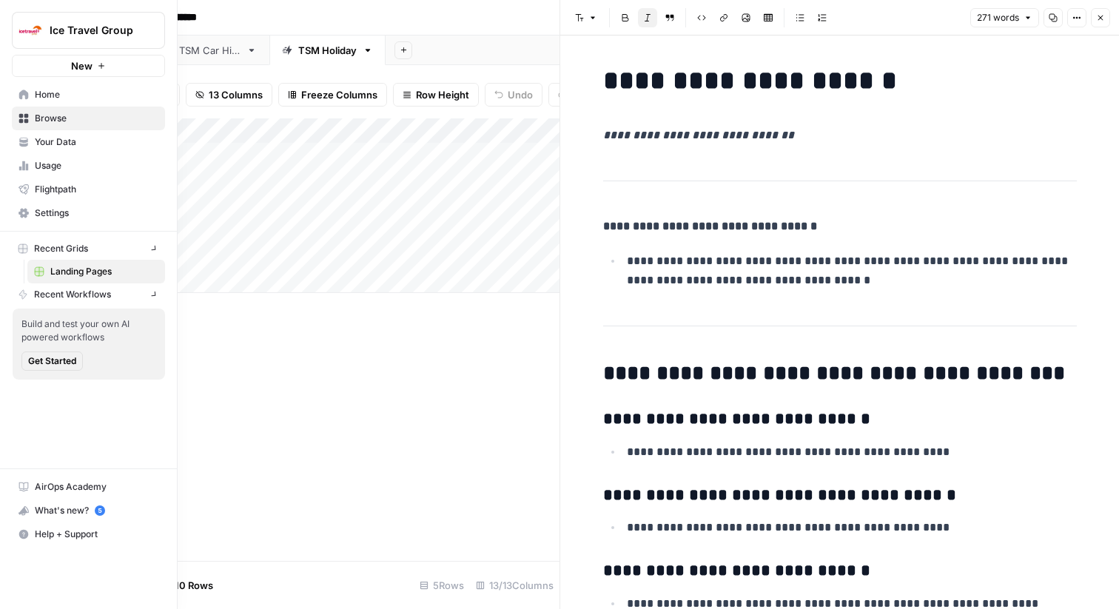
click at [22, 102] on link "Home" at bounding box center [88, 95] width 153 height 24
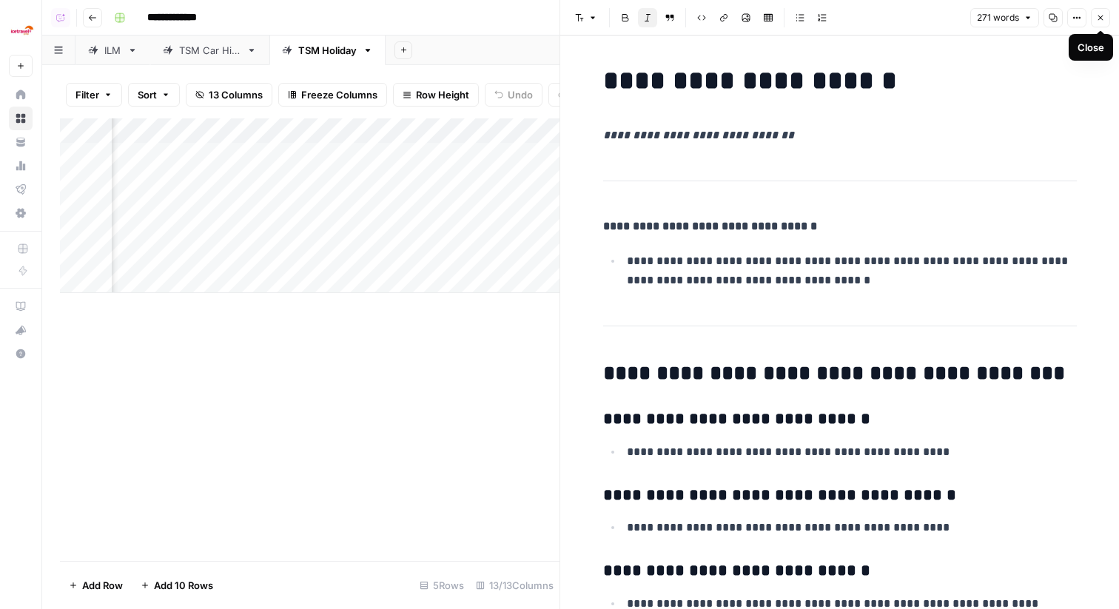
click at [1106, 13] on button "Close" at bounding box center [1100, 17] width 19 height 19
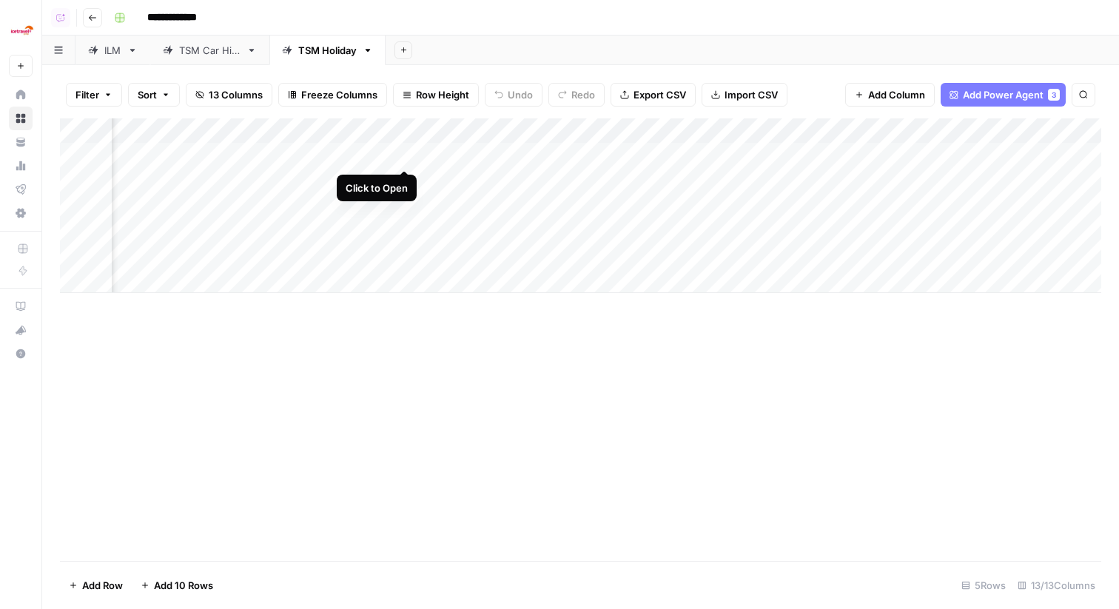
click at [400, 150] on div "Add Column" at bounding box center [580, 205] width 1041 height 175
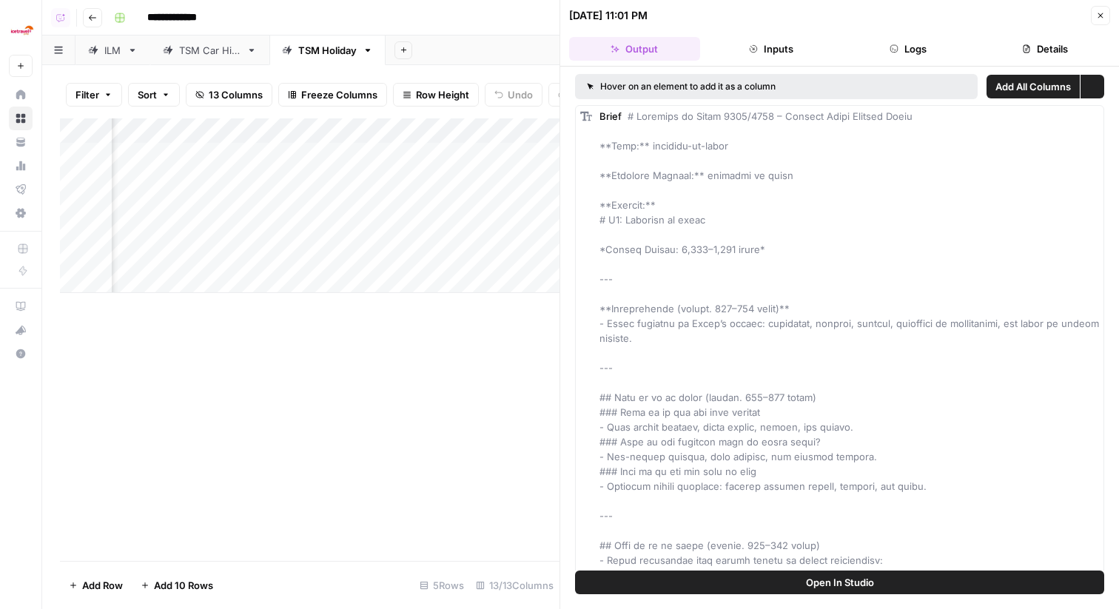
click at [899, 45] on button "Logs" at bounding box center [908, 49] width 131 height 24
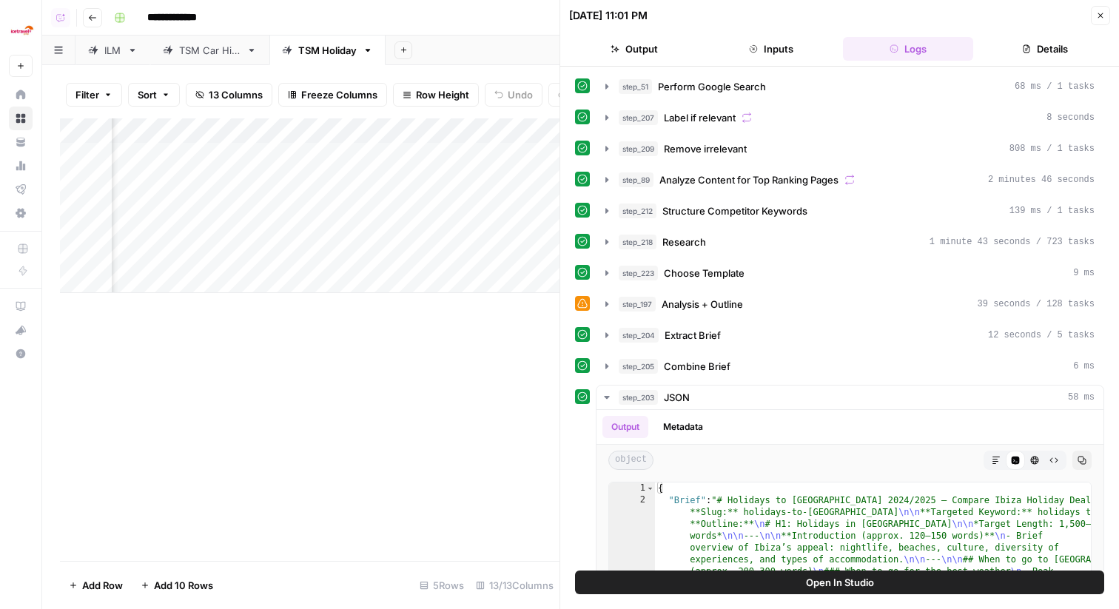
click at [1063, 46] on button "Details" at bounding box center [1044, 49] width 131 height 24
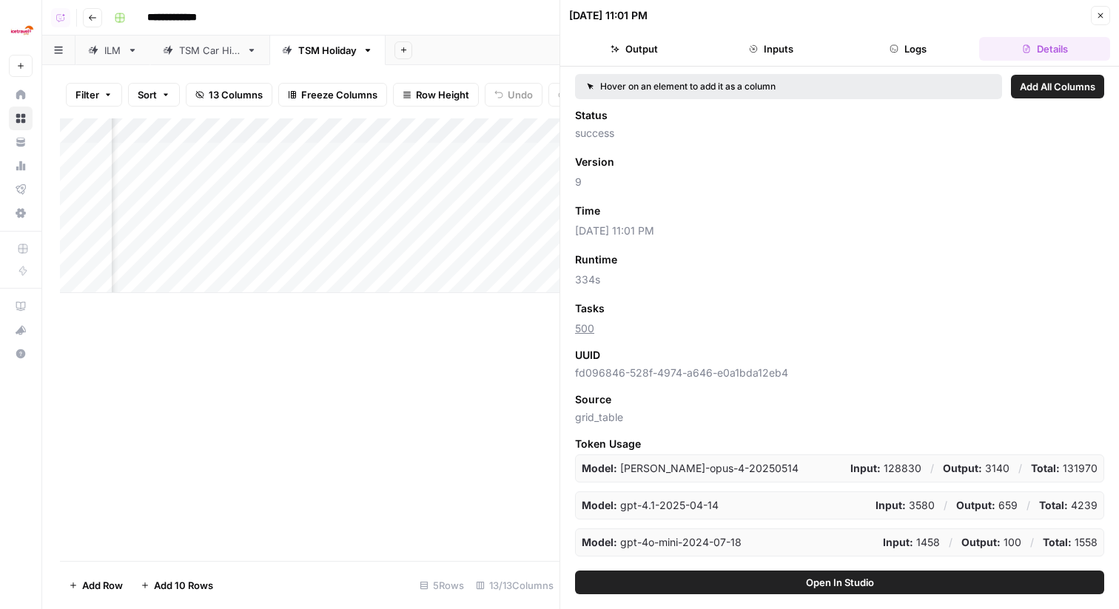
click at [1099, 14] on icon "button" at bounding box center [1100, 15] width 9 height 9
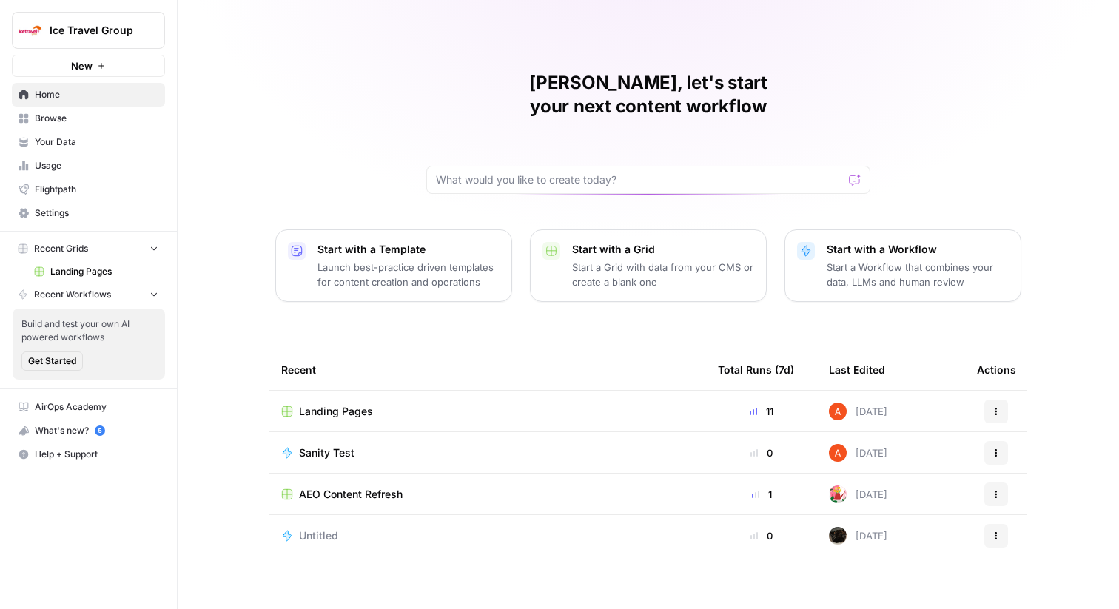
click at [104, 33] on span "Ice Travel Group" at bounding box center [95, 30] width 90 height 15
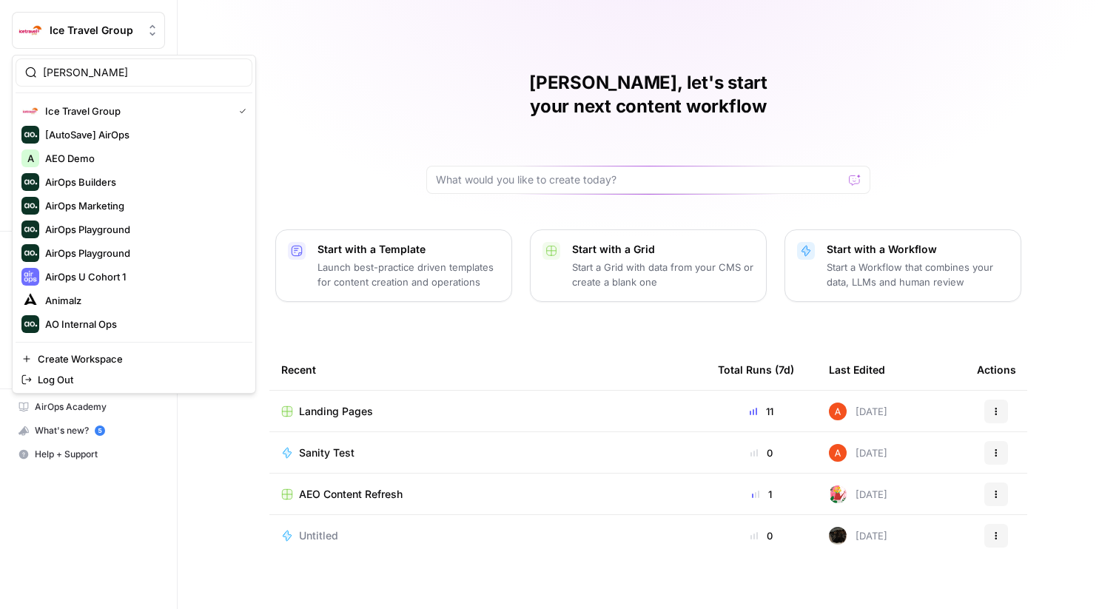
type input "[PERSON_NAME]"
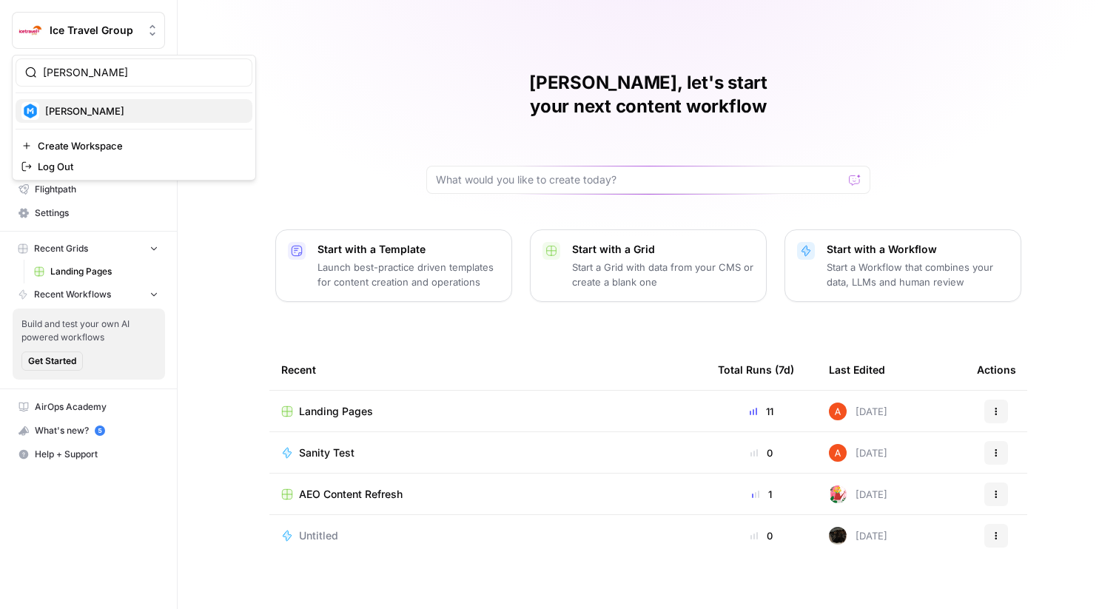
click at [73, 118] on div "[PERSON_NAME]" at bounding box center [133, 111] width 225 height 18
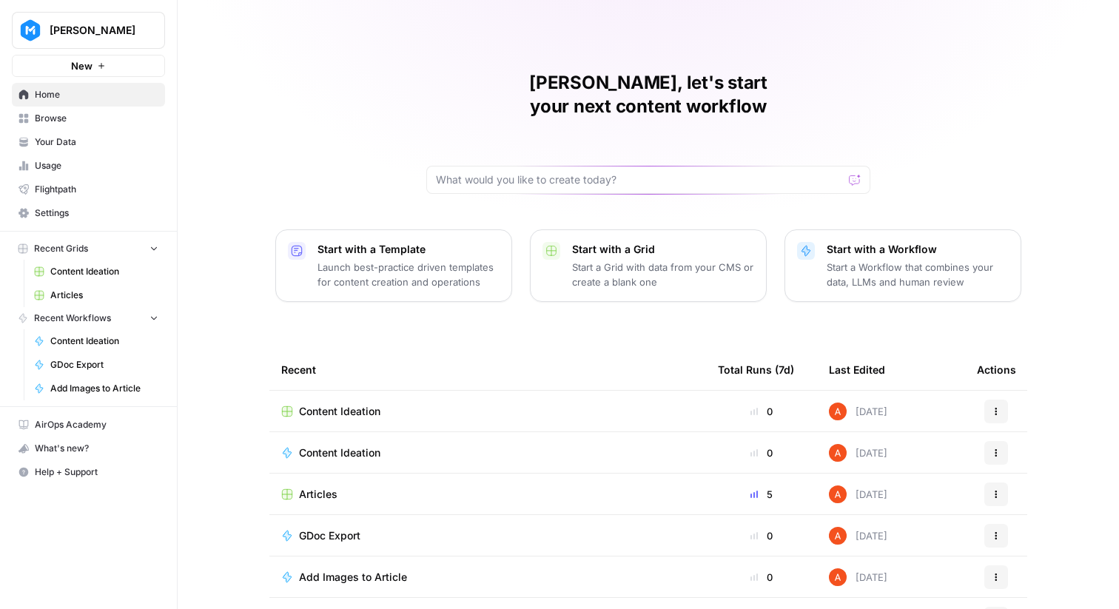
click at [109, 115] on span "Browse" at bounding box center [97, 118] width 124 height 13
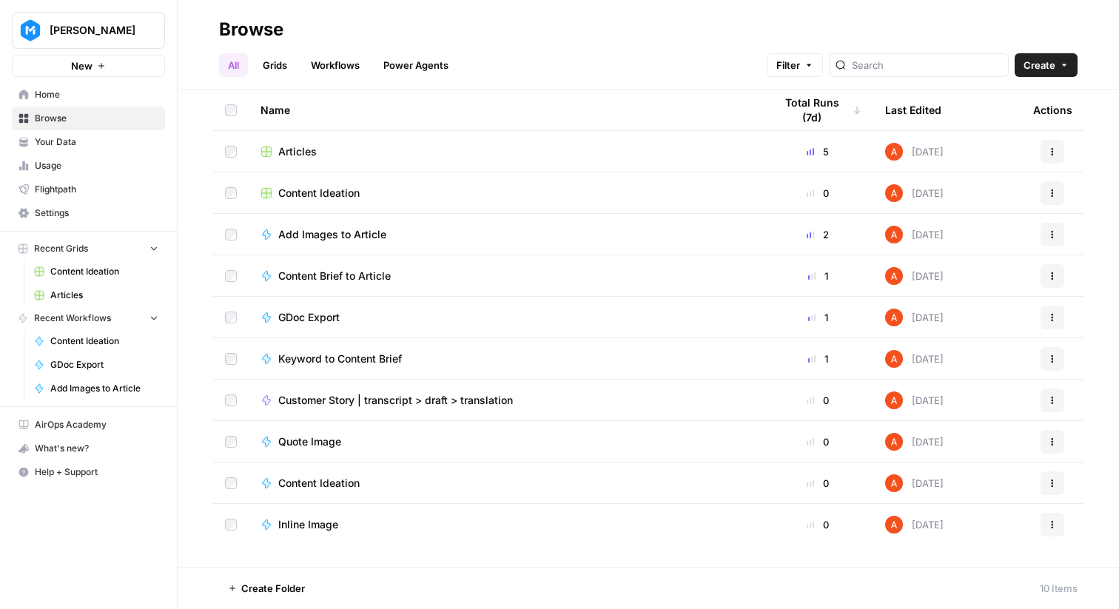
click at [334, 66] on link "Workflows" at bounding box center [335, 65] width 67 height 24
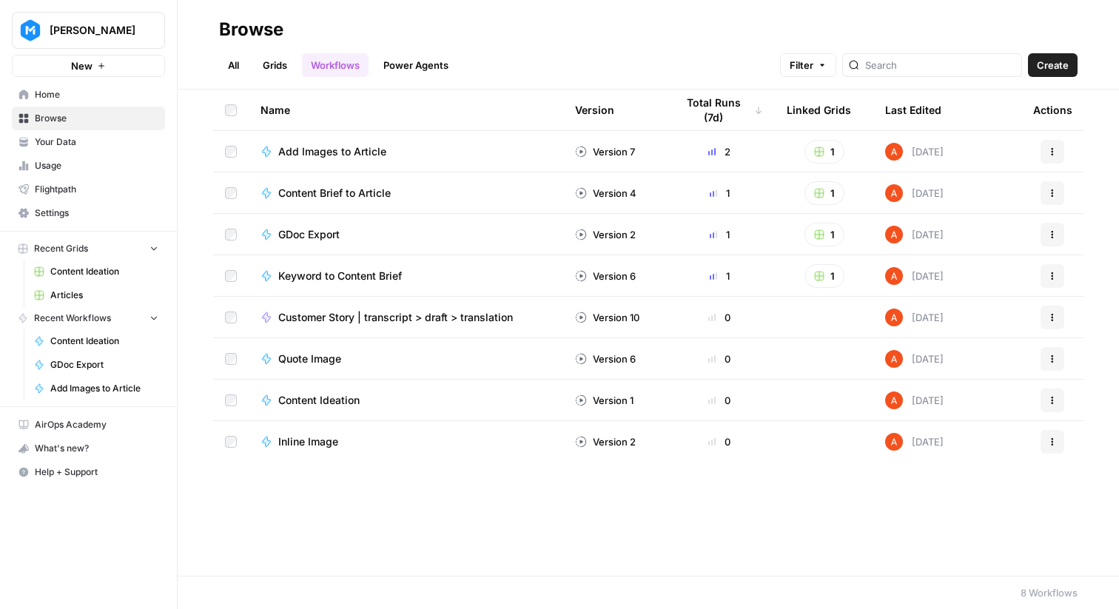
click at [283, 63] on link "Grids" at bounding box center [275, 65] width 42 height 24
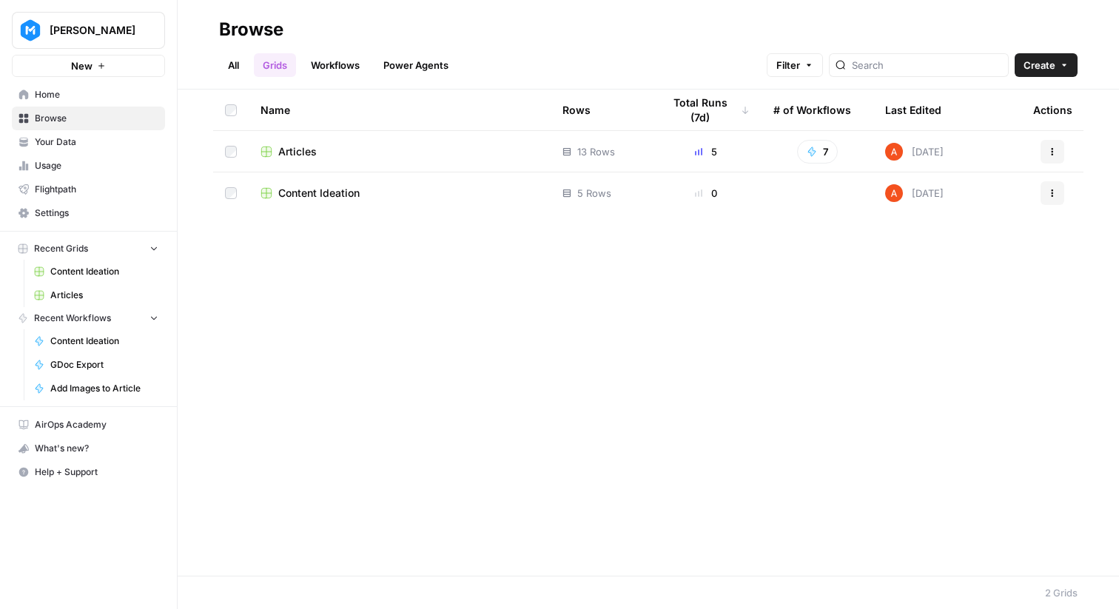
click at [312, 146] on span "Articles" at bounding box center [297, 151] width 38 height 15
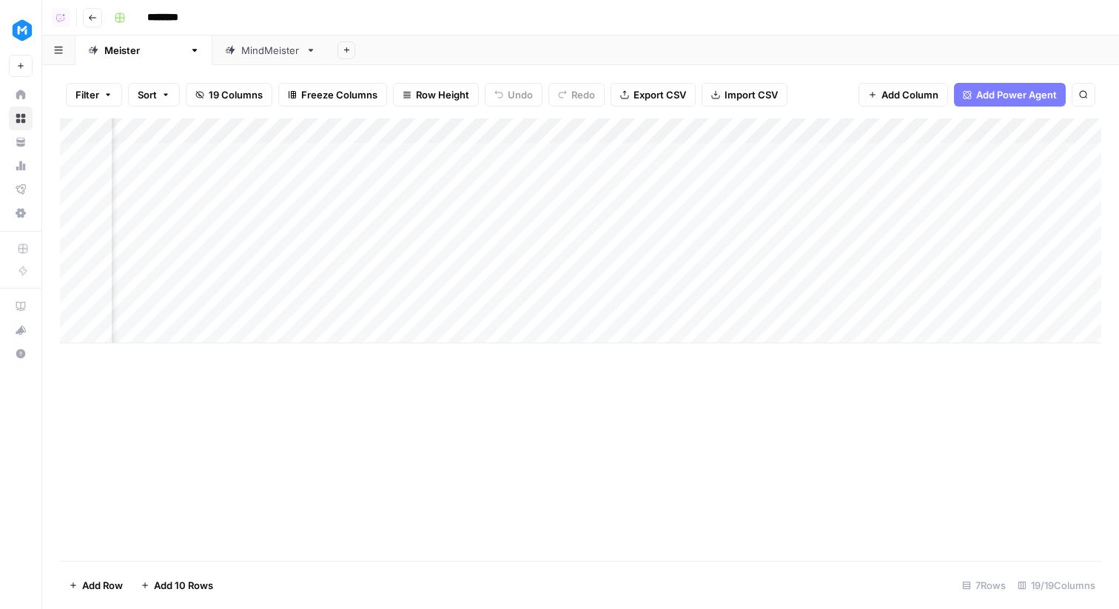
scroll to position [0, 1702]
click at [871, 207] on div "Add Column" at bounding box center [580, 230] width 1041 height 225
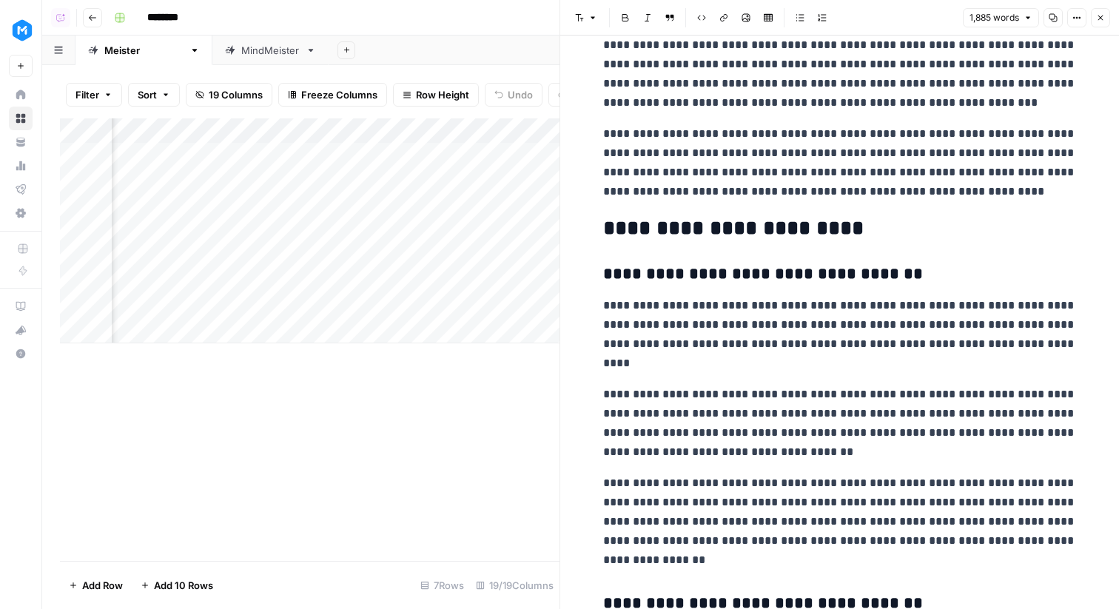
scroll to position [3757, 0]
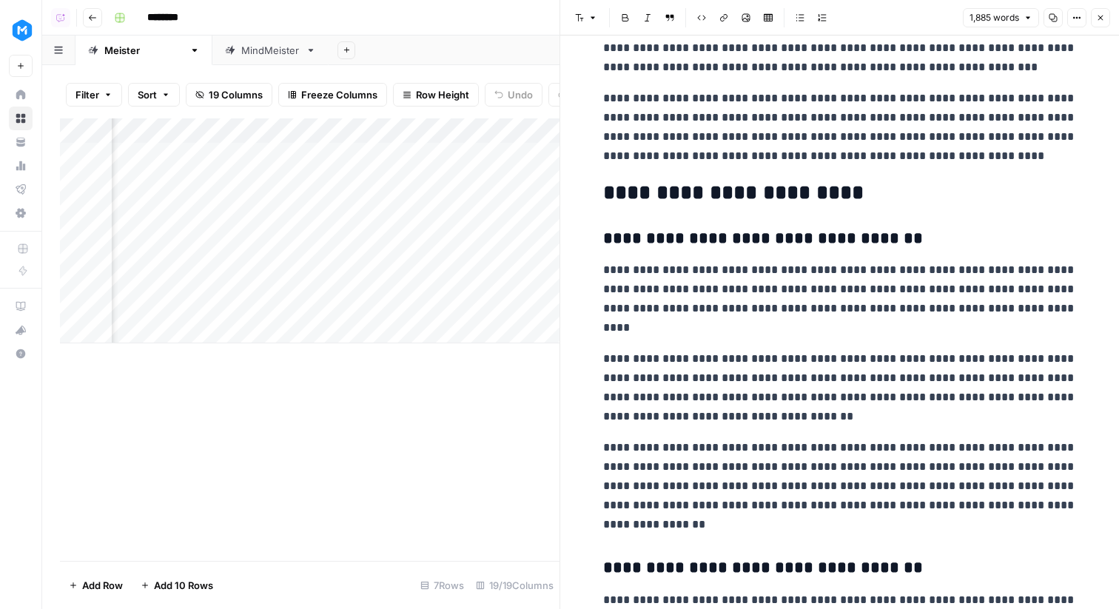
click at [1101, 20] on icon "button" at bounding box center [1100, 17] width 9 height 9
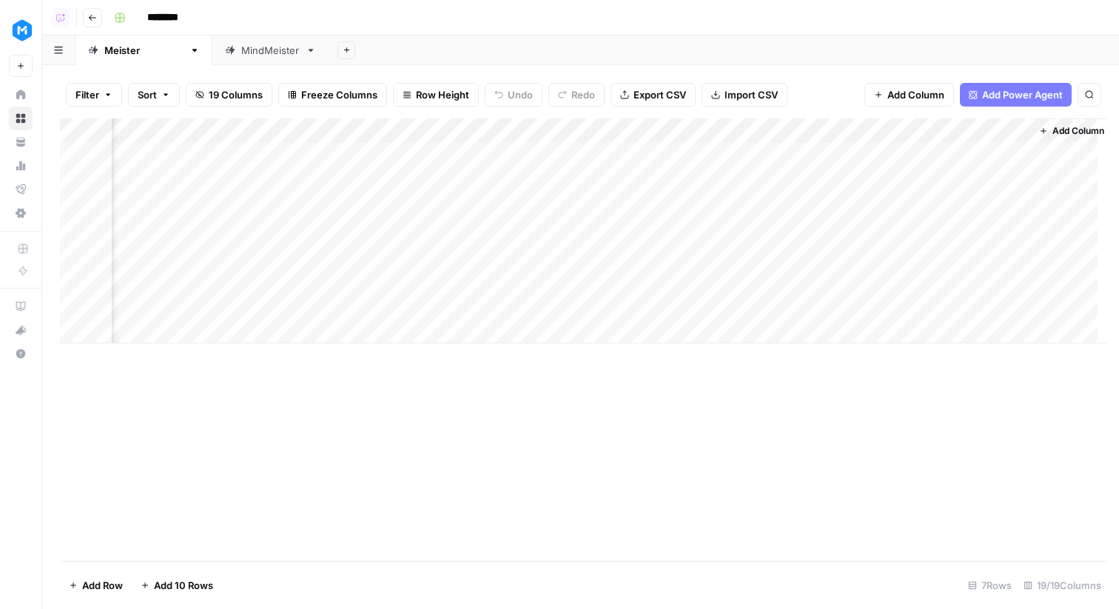
scroll to position [0, 1684]
click at [892, 203] on div "Add Column" at bounding box center [580, 230] width 1041 height 225
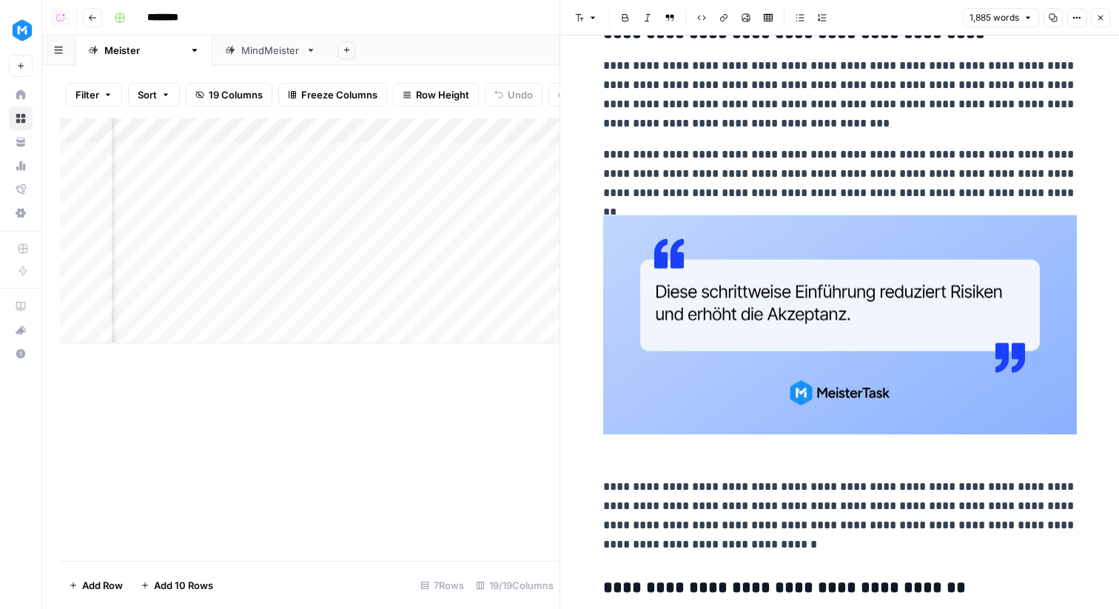
scroll to position [1745, 0]
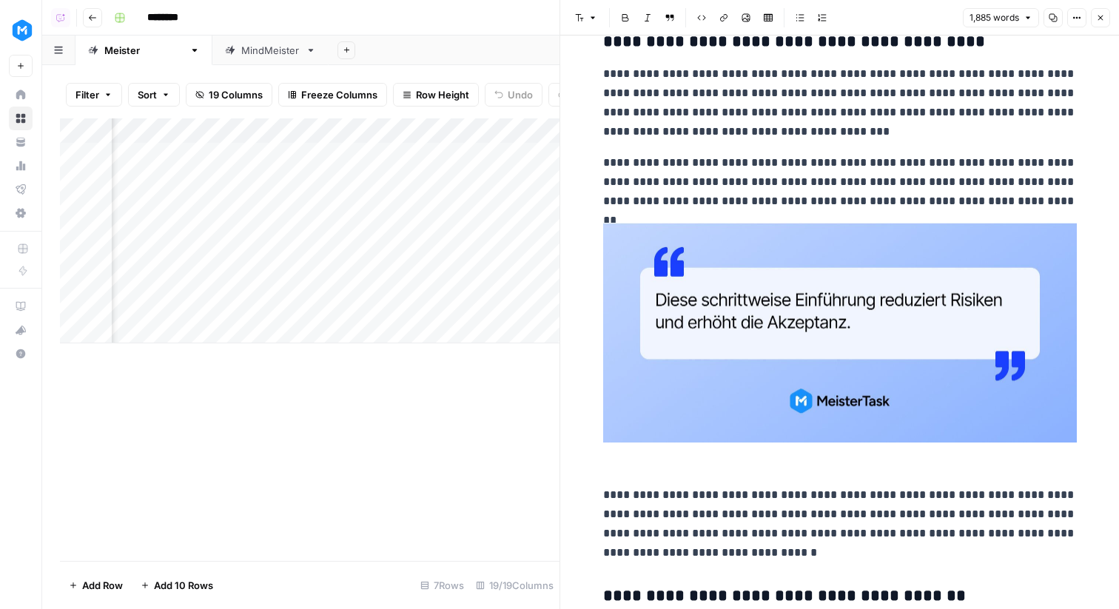
click at [1099, 21] on icon "button" at bounding box center [1100, 17] width 9 height 9
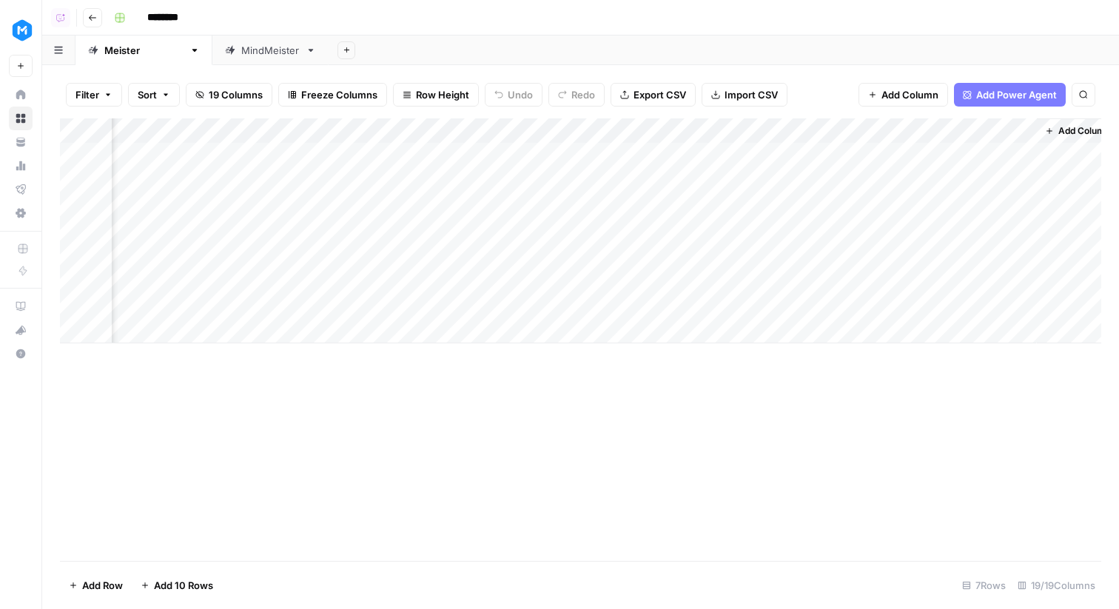
click at [699, 137] on div "Add Column" at bounding box center [580, 230] width 1041 height 225
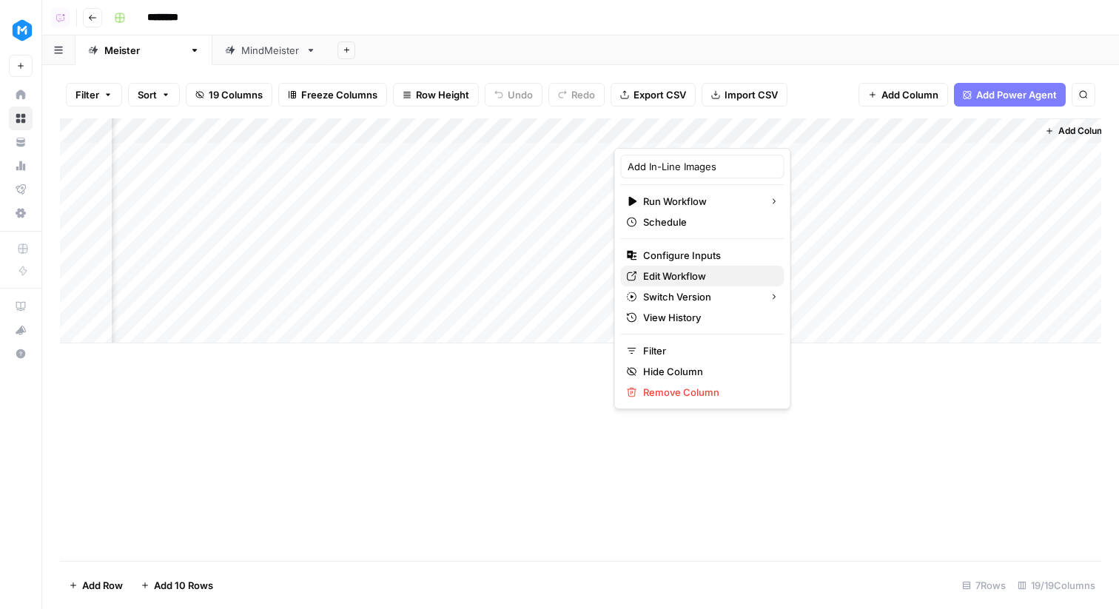
click at [695, 269] on span "Edit Workflow" at bounding box center [707, 276] width 129 height 15
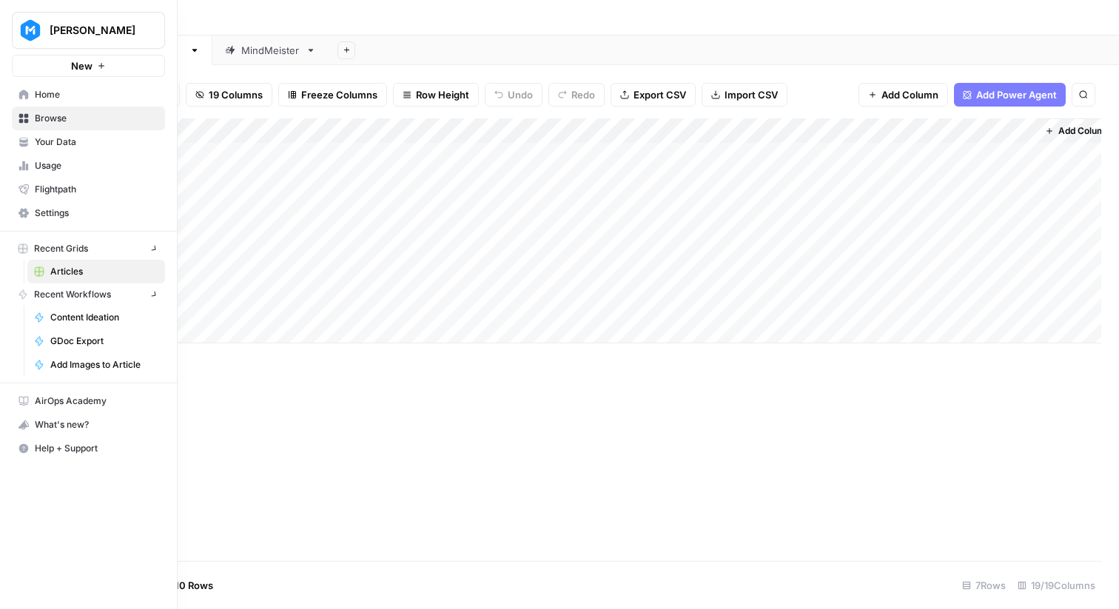
click at [30, 98] on link "Home" at bounding box center [88, 95] width 153 height 24
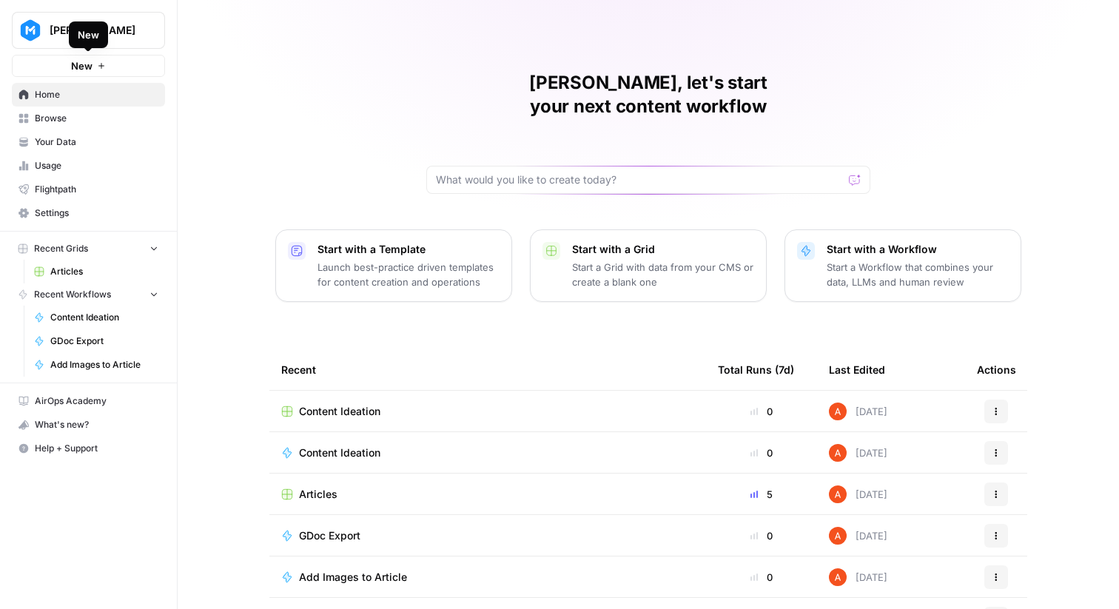
click at [98, 93] on span "Home" at bounding box center [97, 94] width 124 height 13
click at [117, 74] on button "New" at bounding box center [88, 66] width 153 height 22
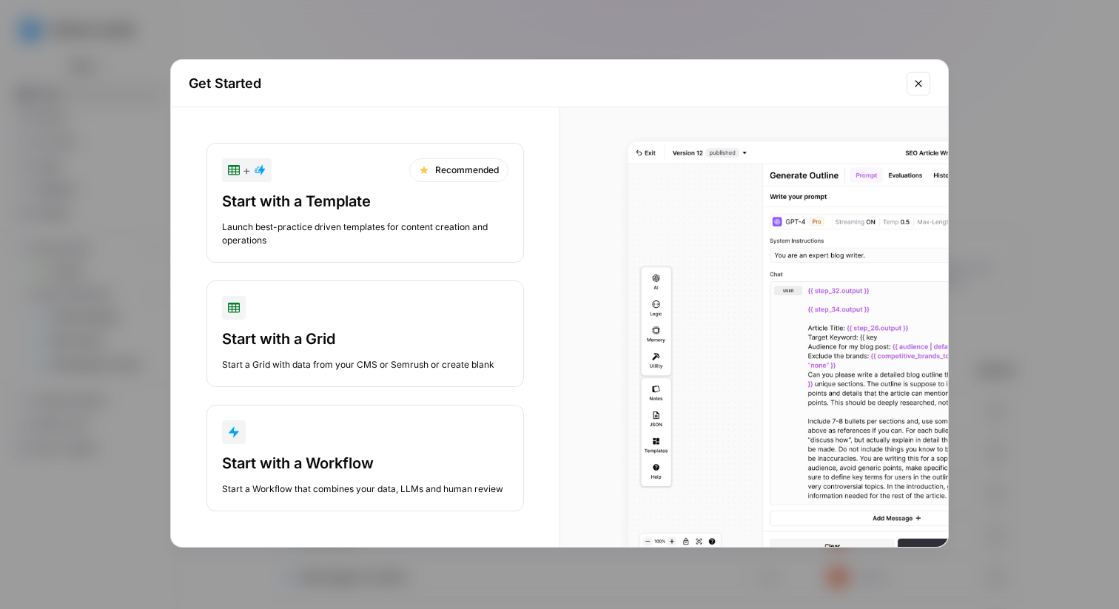
click at [311, 449] on button "Start with a Workflow Start a Workflow that combines your data, LLMs and human …" at bounding box center [364, 458] width 317 height 107
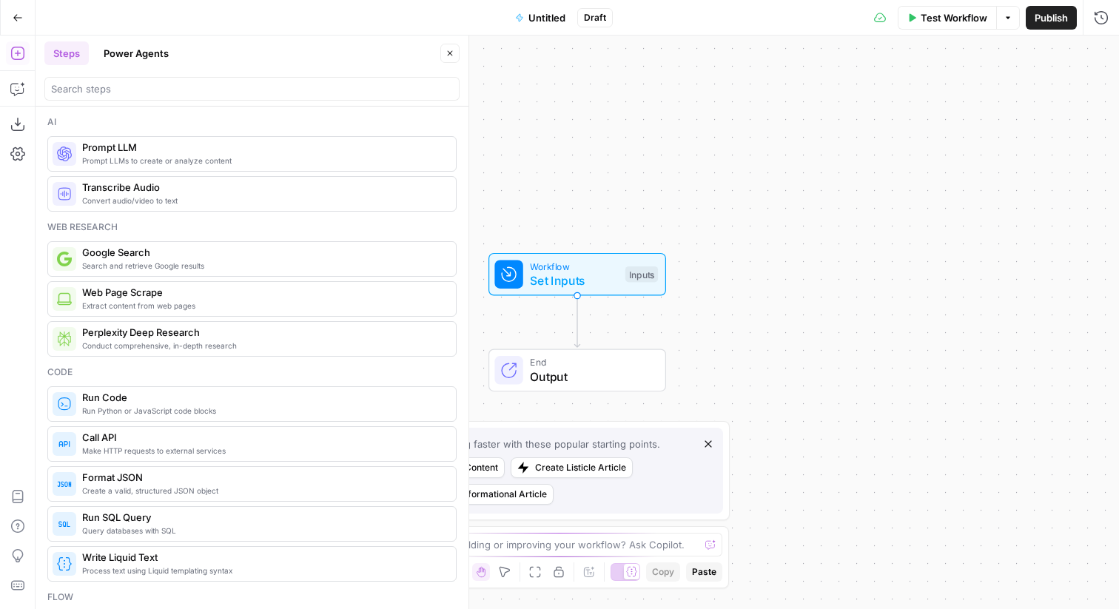
click at [532, 19] on span "Untitled" at bounding box center [546, 17] width 37 height 15
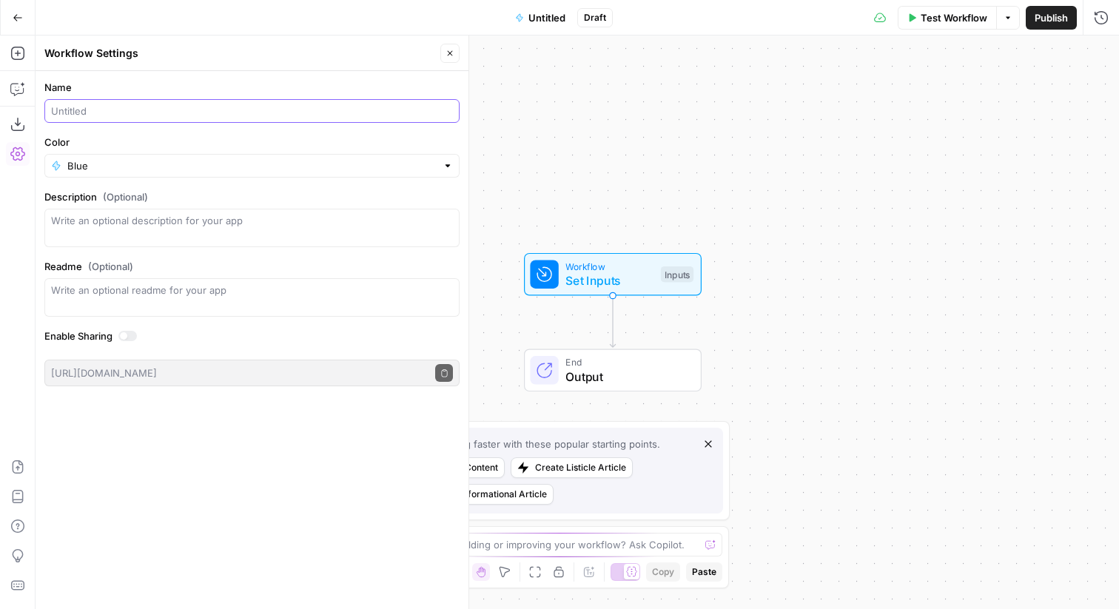
click at [196, 114] on input "Name" at bounding box center [252, 111] width 402 height 15
type input "Listicle Image Workflow"
click at [454, 57] on icon "button" at bounding box center [449, 53] width 9 height 9
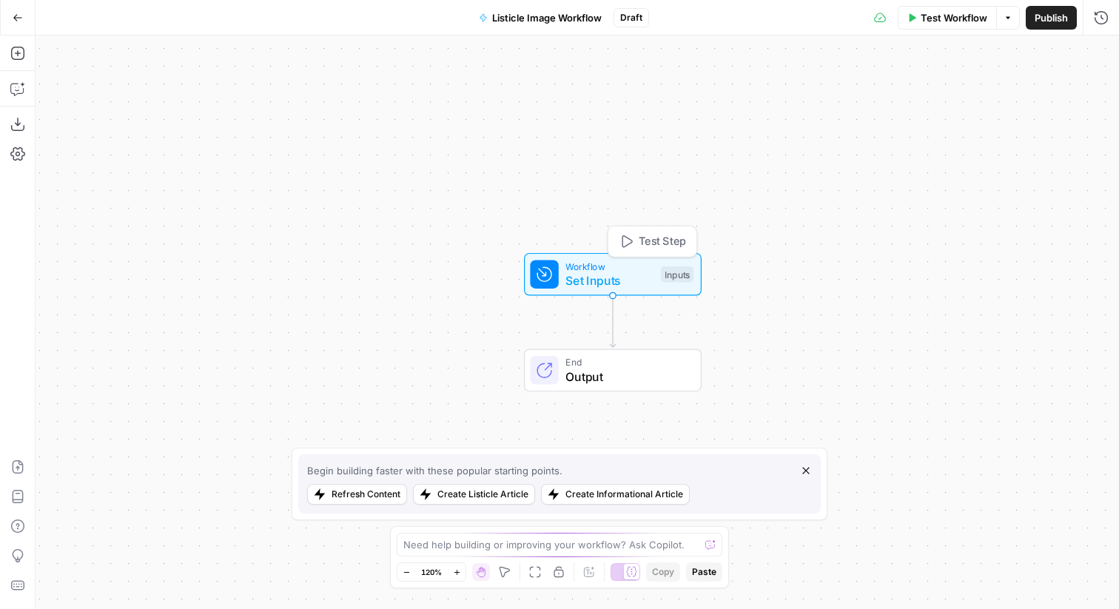
click at [633, 244] on button "Test Step" at bounding box center [652, 241] width 81 height 23
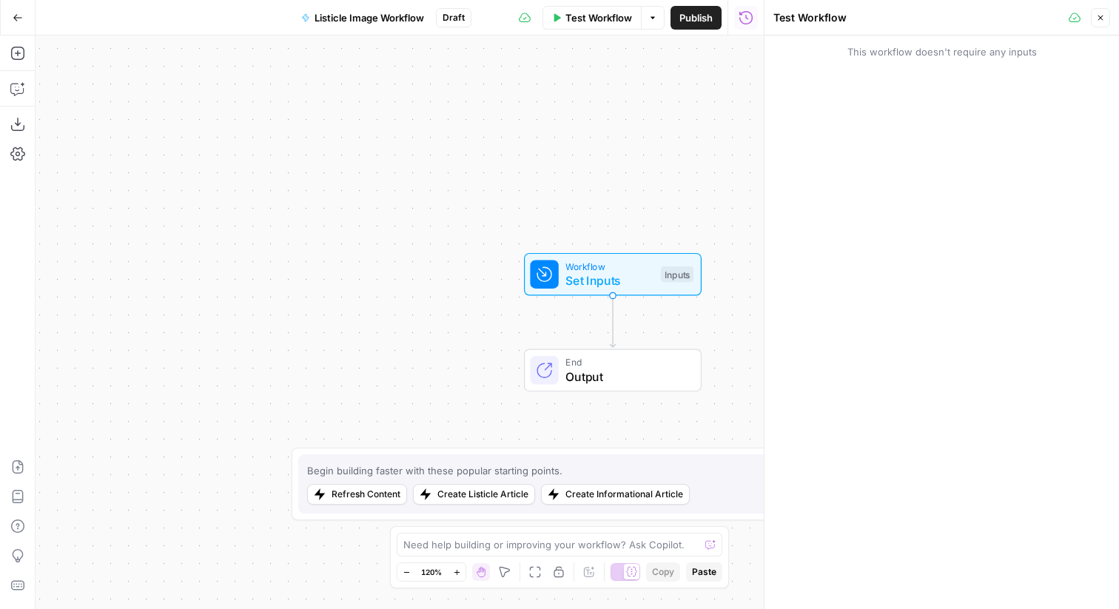
click at [1099, 19] on icon "button" at bounding box center [1100, 17] width 9 height 9
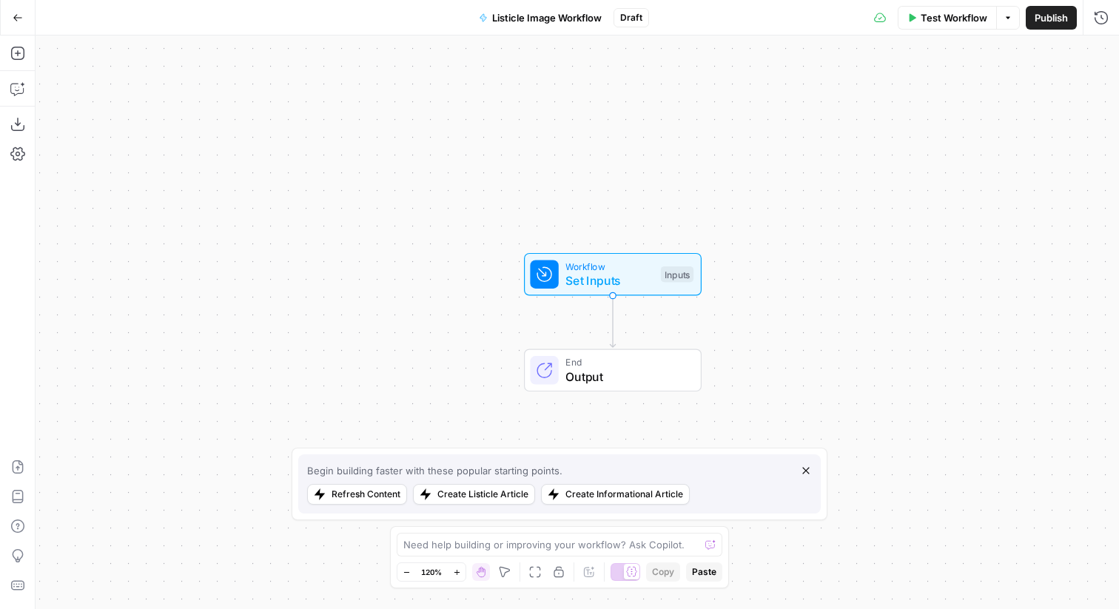
click at [690, 270] on div "Inputs" at bounding box center [677, 274] width 33 height 16
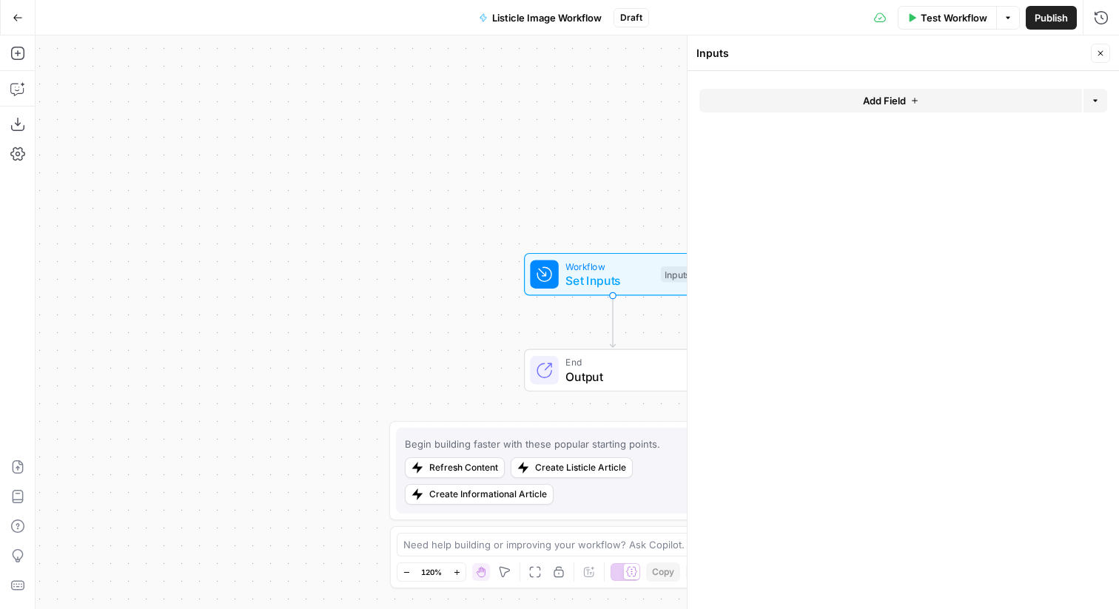
click at [866, 99] on span "Add Field" at bounding box center [884, 100] width 43 height 15
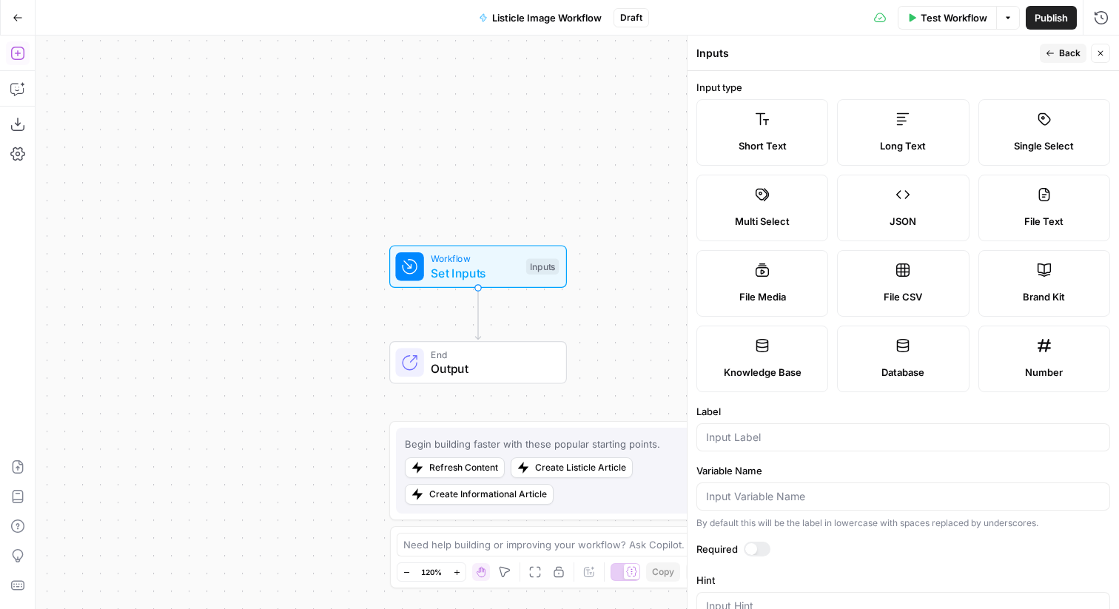
click at [19, 56] on icon "button" at bounding box center [17, 53] width 15 height 15
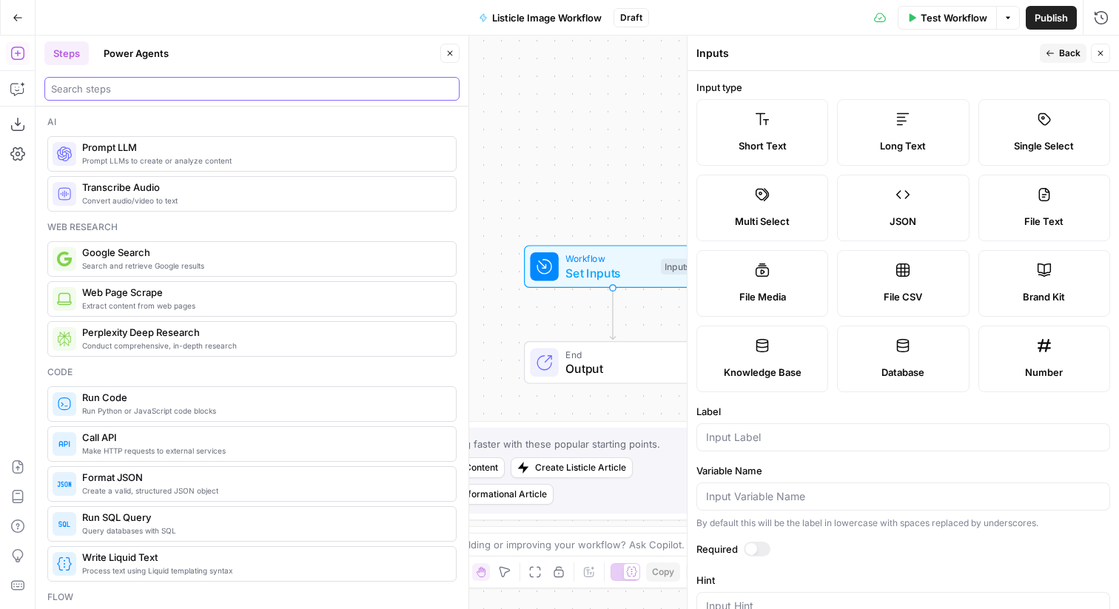
click at [147, 95] on input "search" at bounding box center [252, 88] width 402 height 15
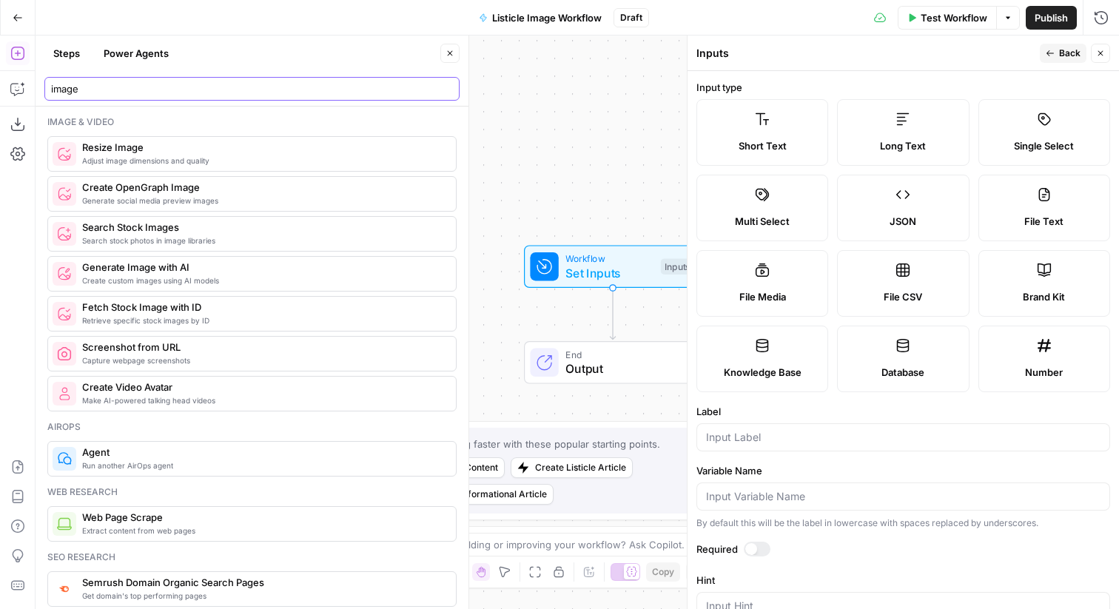
scroll to position [16, 0]
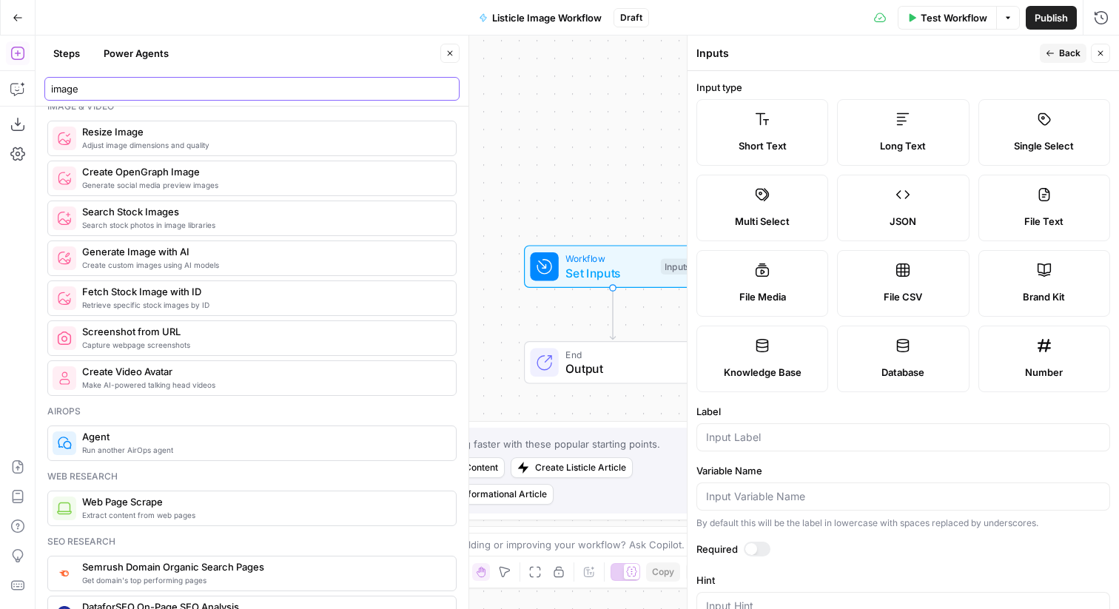
type input "image"
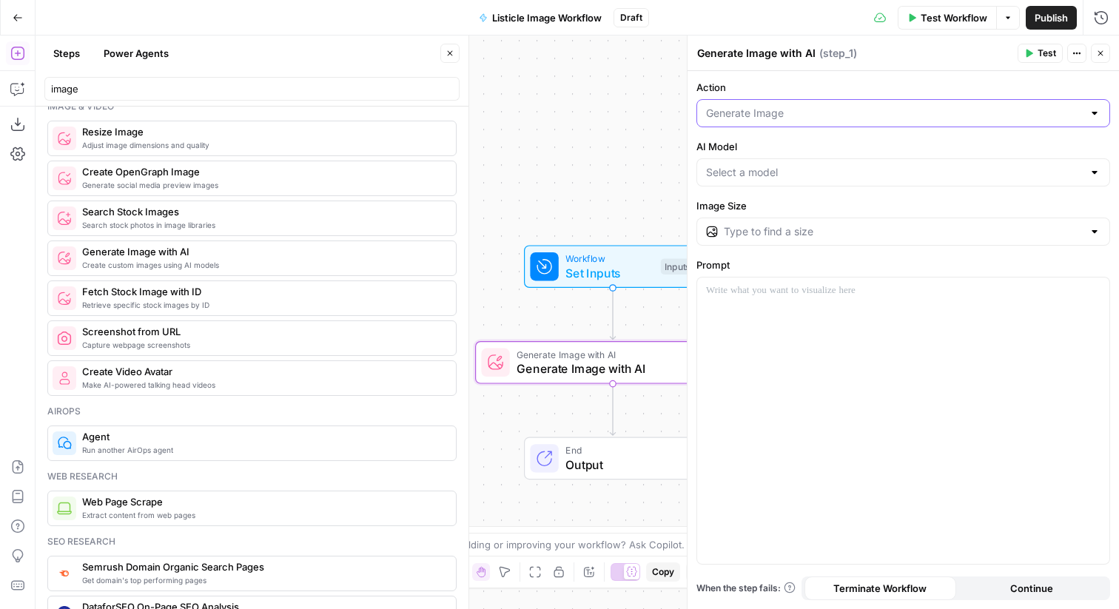
click at [880, 118] on input "Action" at bounding box center [894, 113] width 377 height 15
click at [825, 175] on span "Edit Image" at bounding box center [900, 171] width 382 height 15
type input "Edit Image"
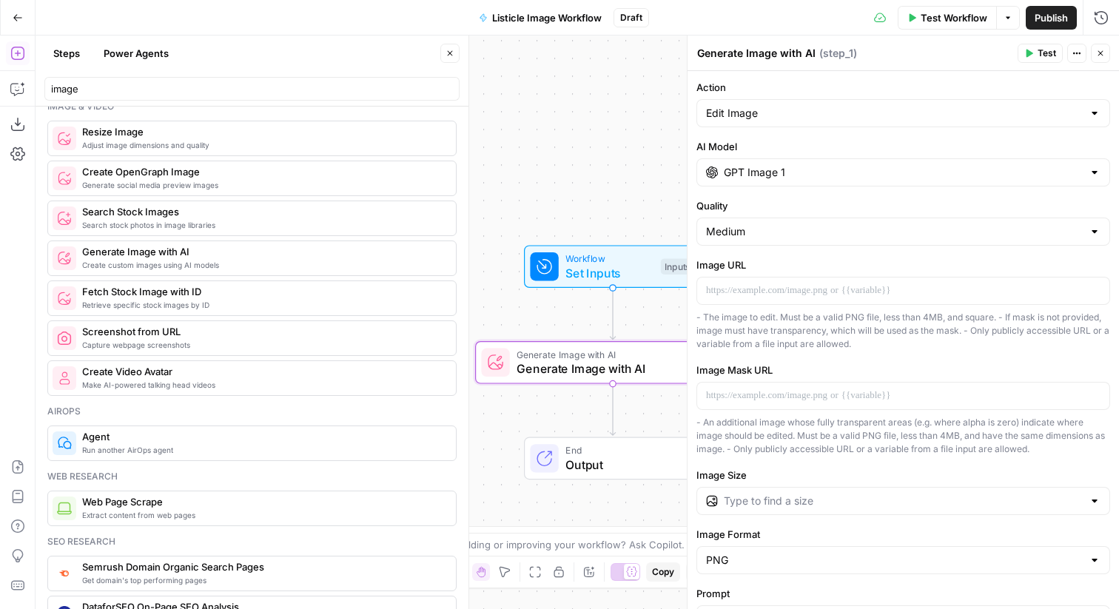
click at [786, 243] on div "Medium" at bounding box center [903, 232] width 414 height 28
click at [778, 309] on span "High" at bounding box center [900, 310] width 382 height 15
type input "High"
click at [793, 292] on p at bounding box center [903, 290] width 394 height 15
click at [775, 495] on input "Image Size" at bounding box center [903, 500] width 359 height 15
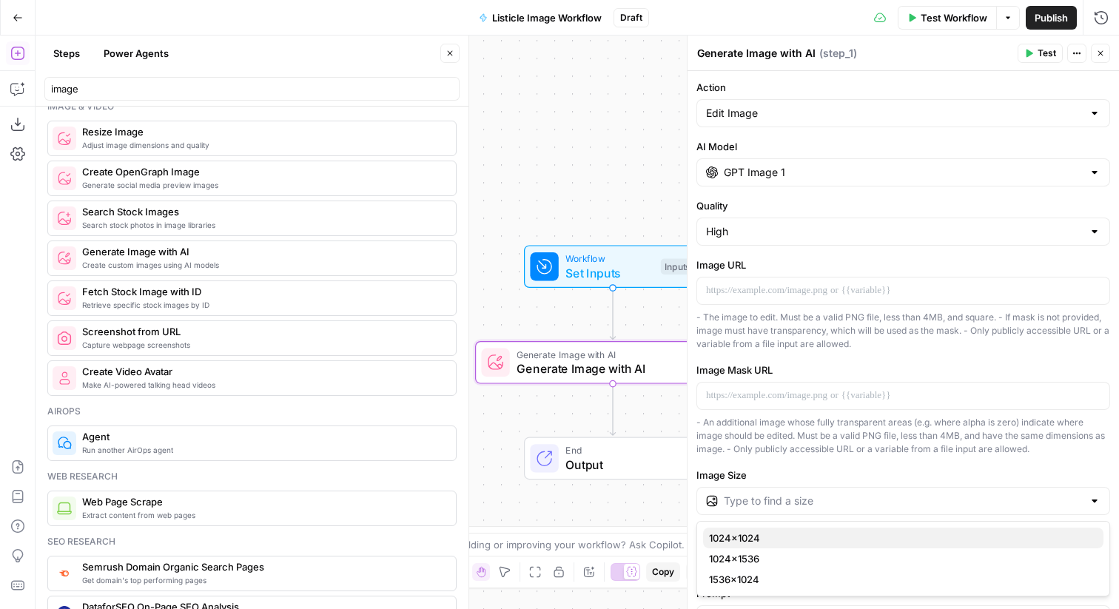
click at [783, 539] on span "1024×1024" at bounding box center [900, 537] width 382 height 15
type input "1024×1024"
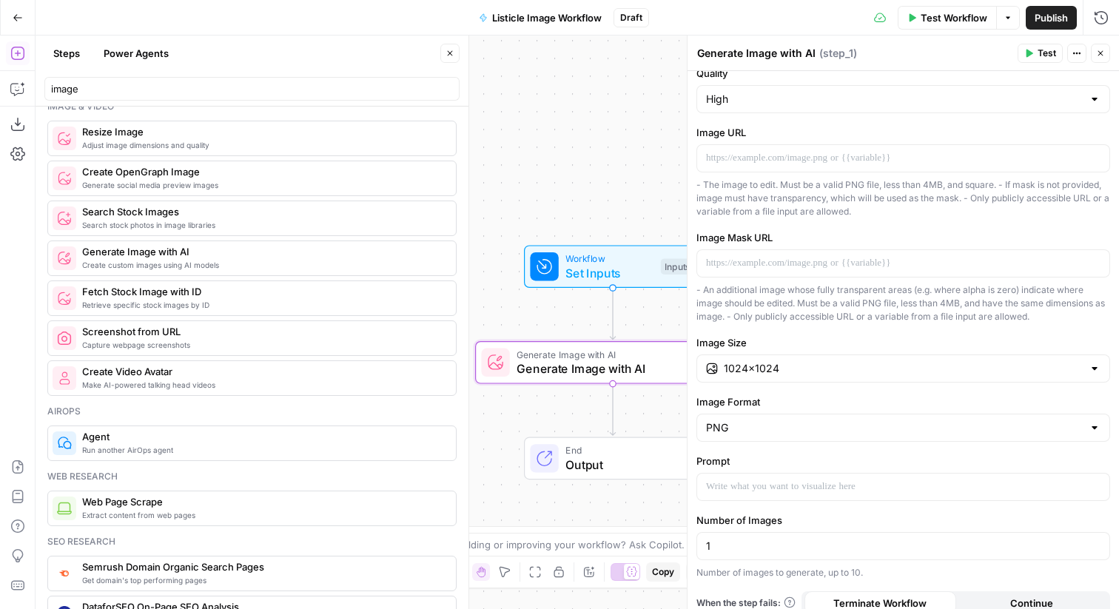
scroll to position [147, 0]
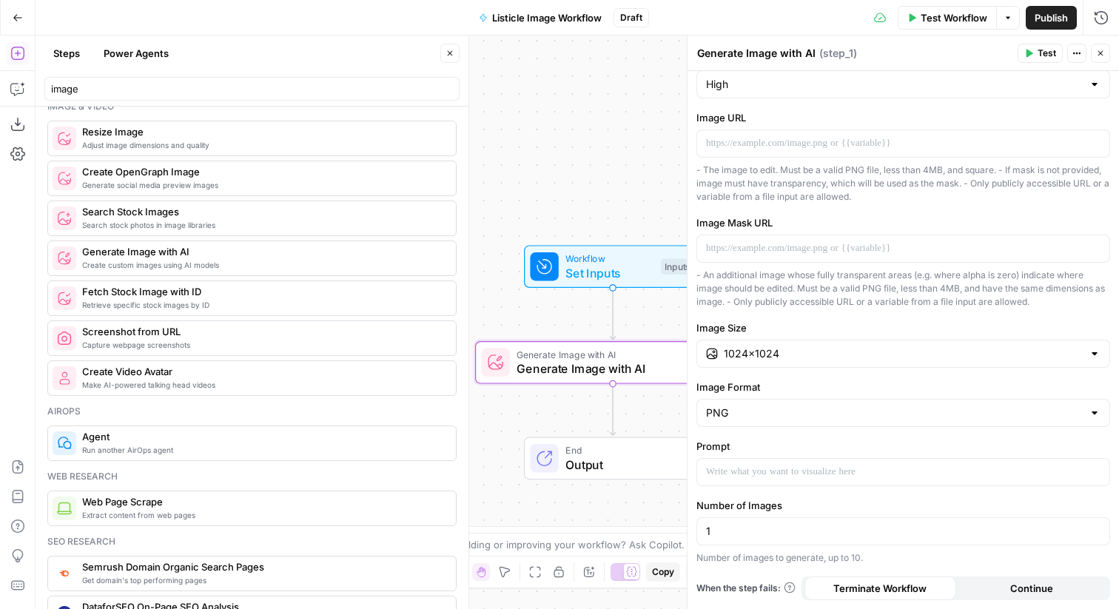
click at [764, 485] on div at bounding box center [903, 472] width 414 height 28
click at [752, 475] on p at bounding box center [903, 472] width 394 height 15
click at [455, 54] on button "Close" at bounding box center [449, 53] width 19 height 19
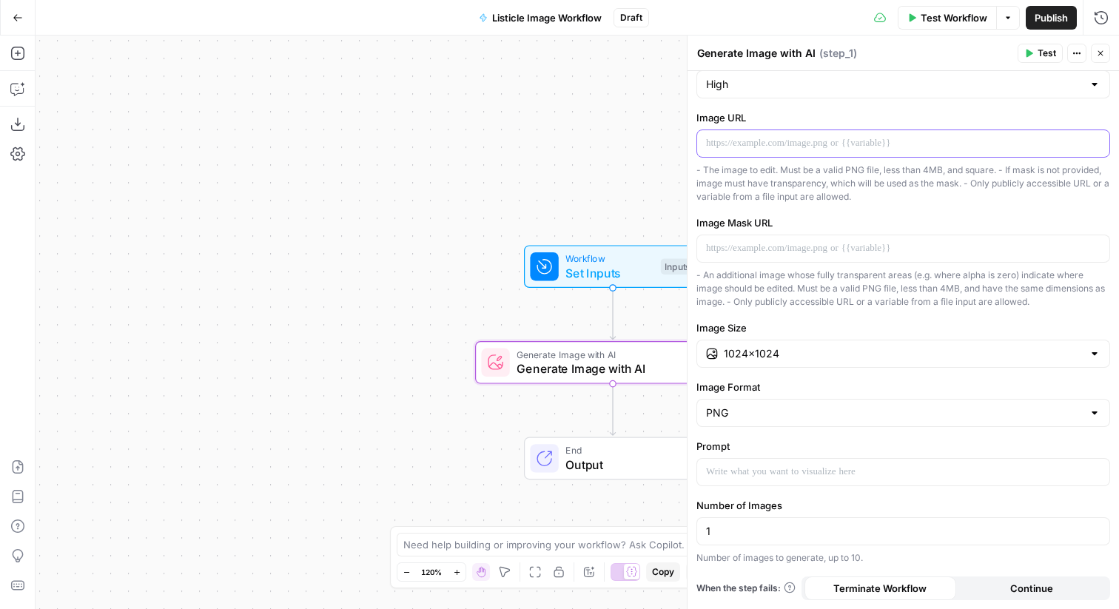
click at [771, 153] on div at bounding box center [903, 143] width 412 height 27
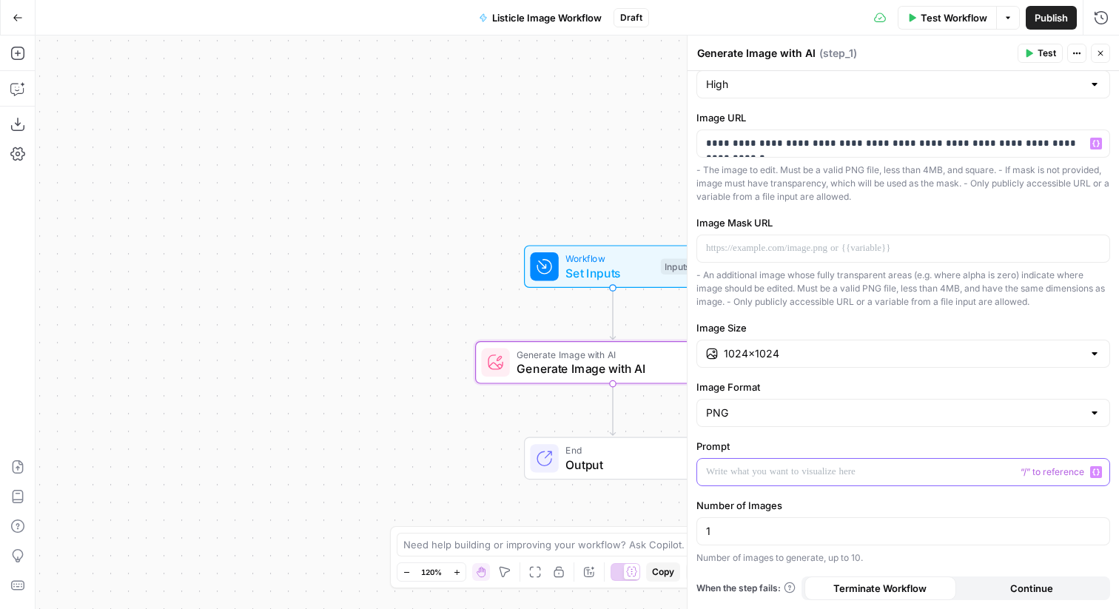
click at [742, 465] on p at bounding box center [903, 472] width 394 height 15
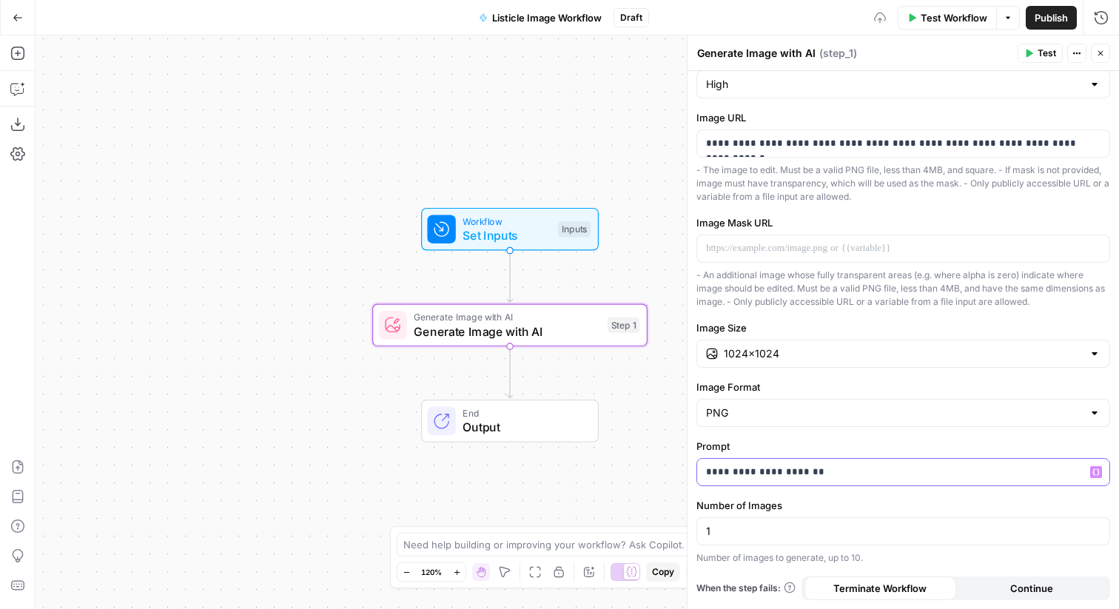
click at [783, 468] on p "**********" at bounding box center [903, 472] width 394 height 15
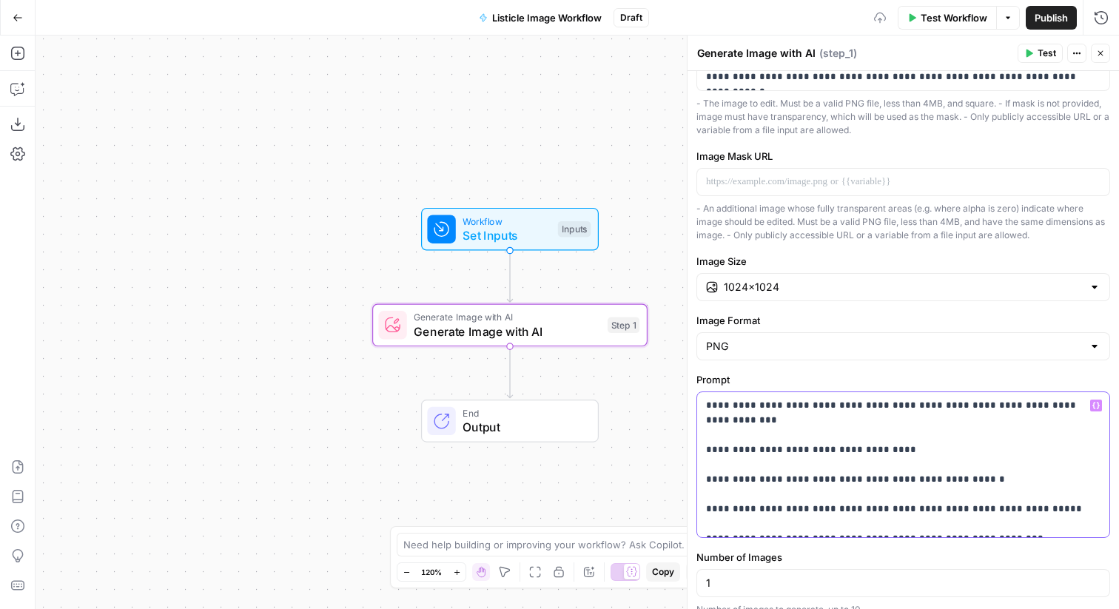
scroll to position [232, 0]
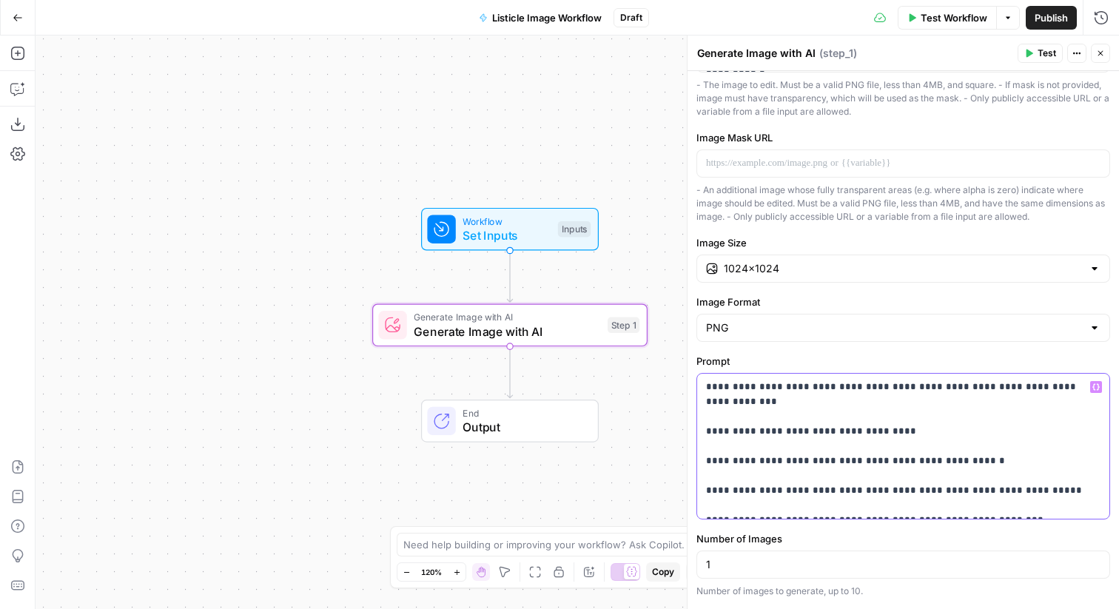
click at [874, 419] on p "**********" at bounding box center [903, 446] width 394 height 133
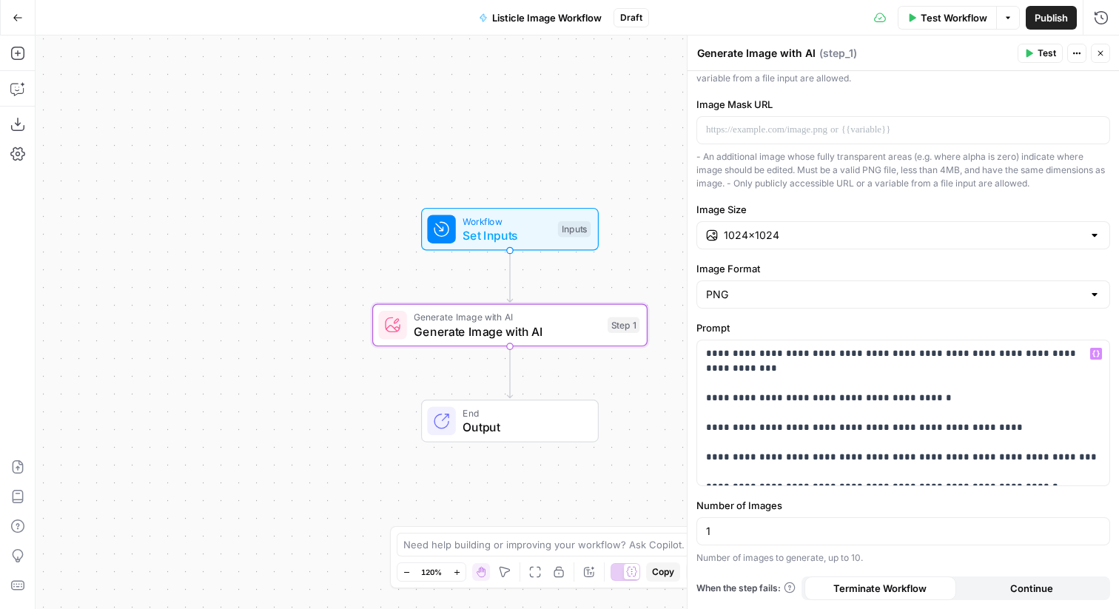
click at [1031, 44] on button "Test" at bounding box center [1039, 53] width 45 height 19
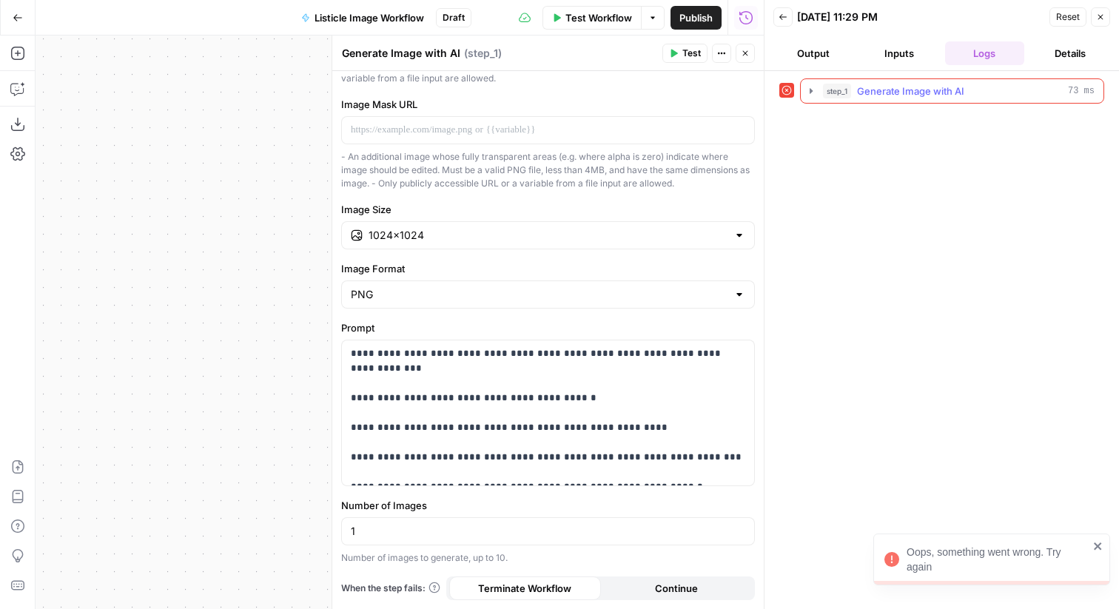
click at [890, 91] on span "Generate Image with AI" at bounding box center [910, 91] width 107 height 15
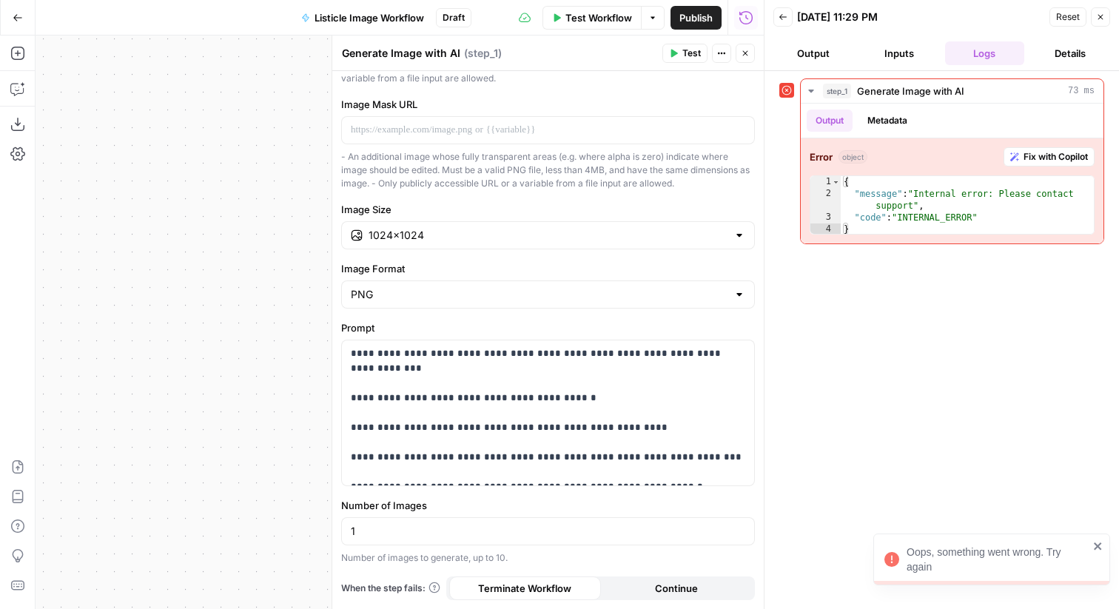
click at [692, 52] on span "Test" at bounding box center [691, 53] width 18 height 13
click at [1102, 14] on icon "button" at bounding box center [1100, 17] width 9 height 9
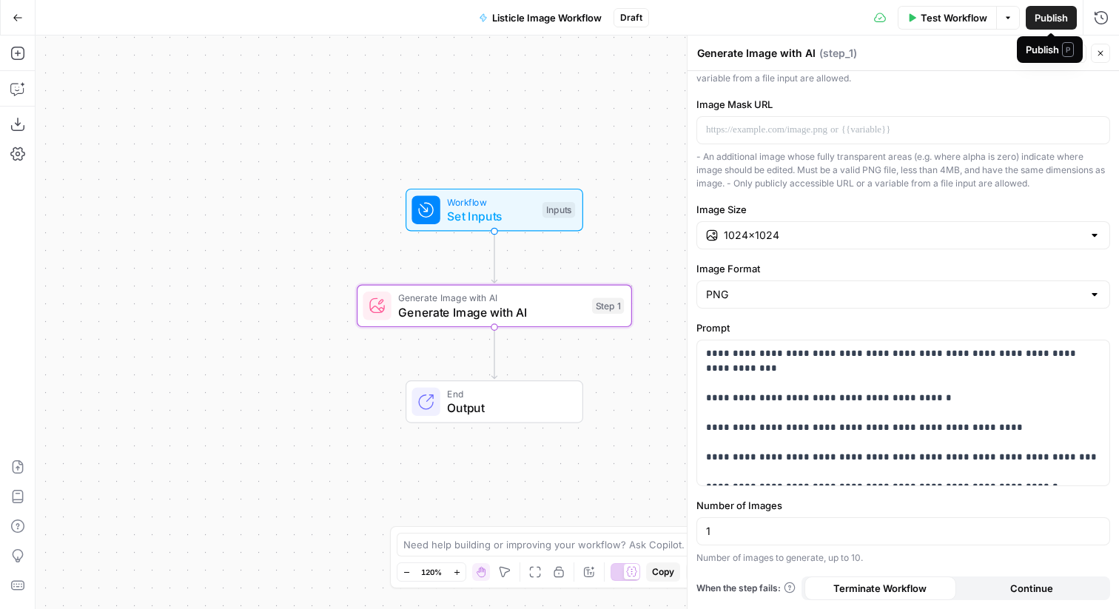
click at [568, 16] on span "Listicle Image Workflow" at bounding box center [546, 17] width 109 height 15
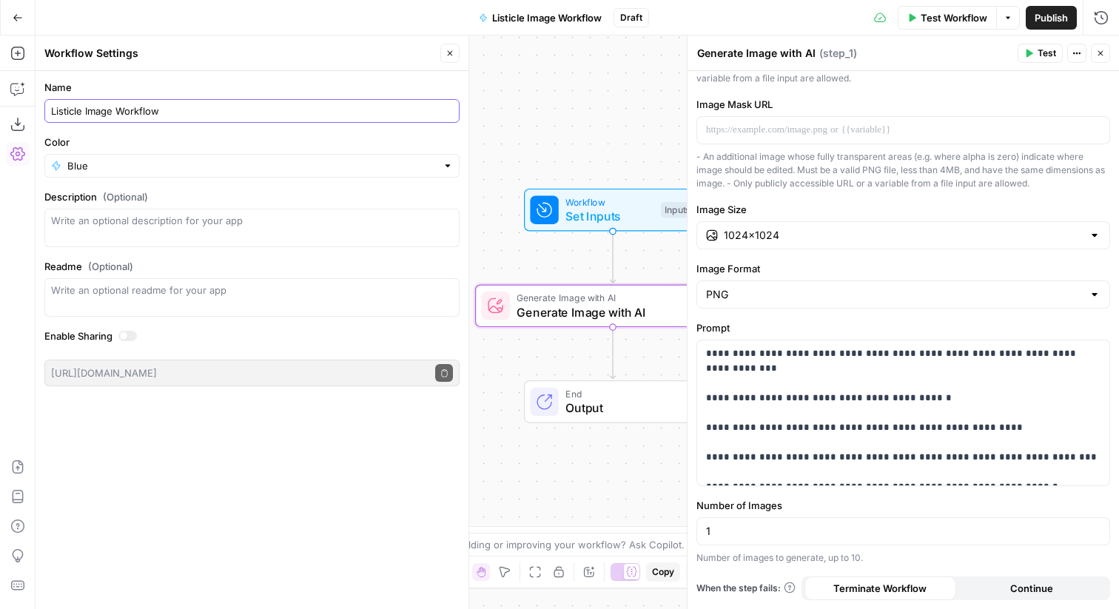
click at [237, 109] on input "Listicle Image Workflow" at bounding box center [252, 111] width 402 height 15
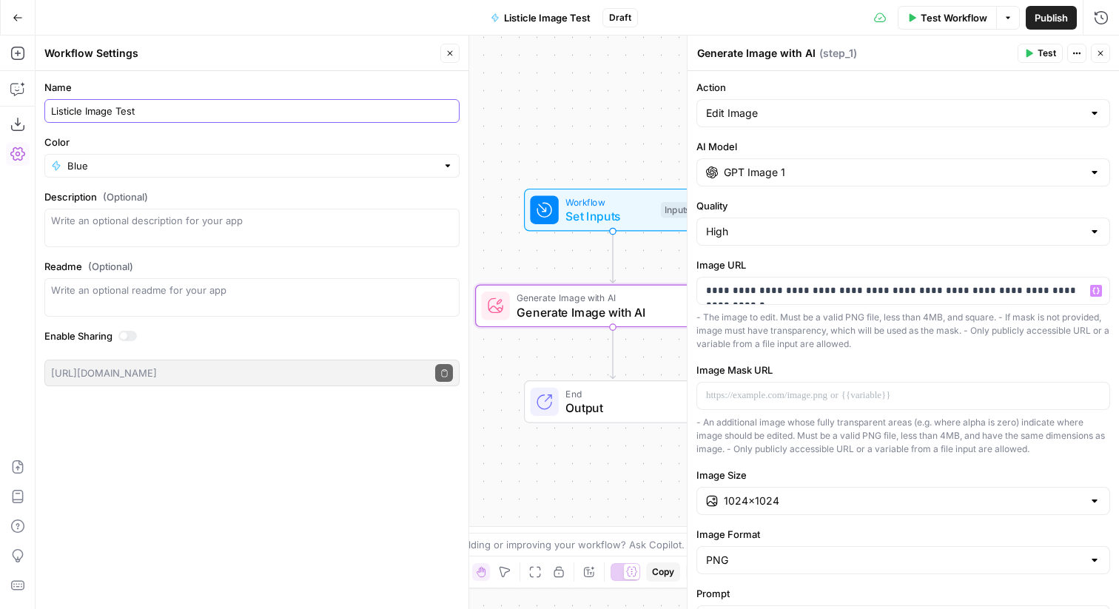
type input "Listicle Image Test"
click at [831, 297] on p "**********" at bounding box center [903, 290] width 394 height 15
click at [852, 292] on p "**********" at bounding box center [903, 290] width 394 height 15
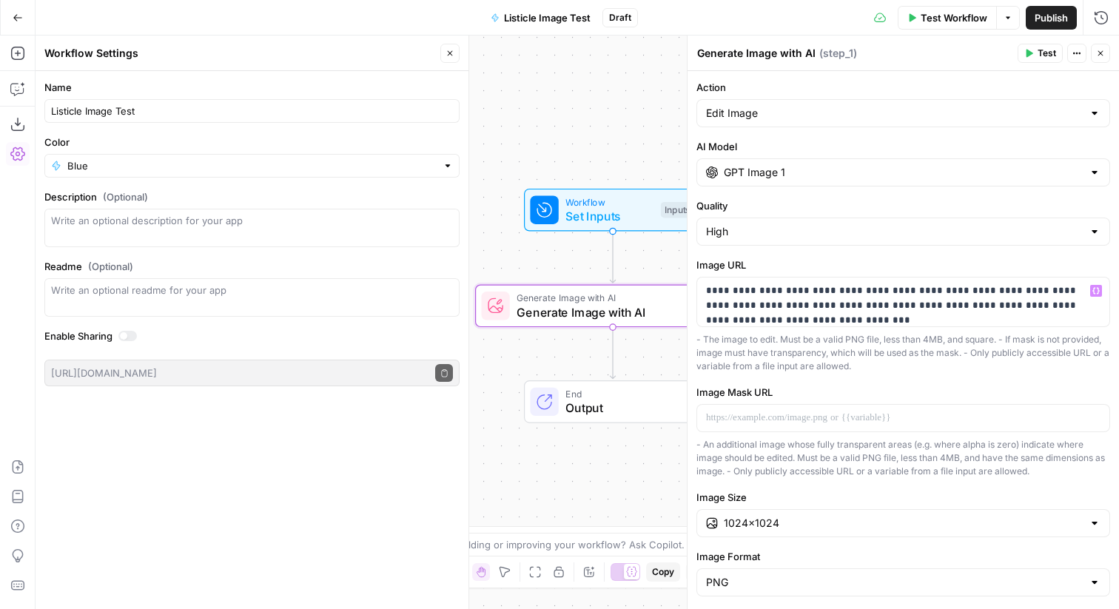
click at [1046, 53] on span "Test" at bounding box center [1046, 53] width 18 height 13
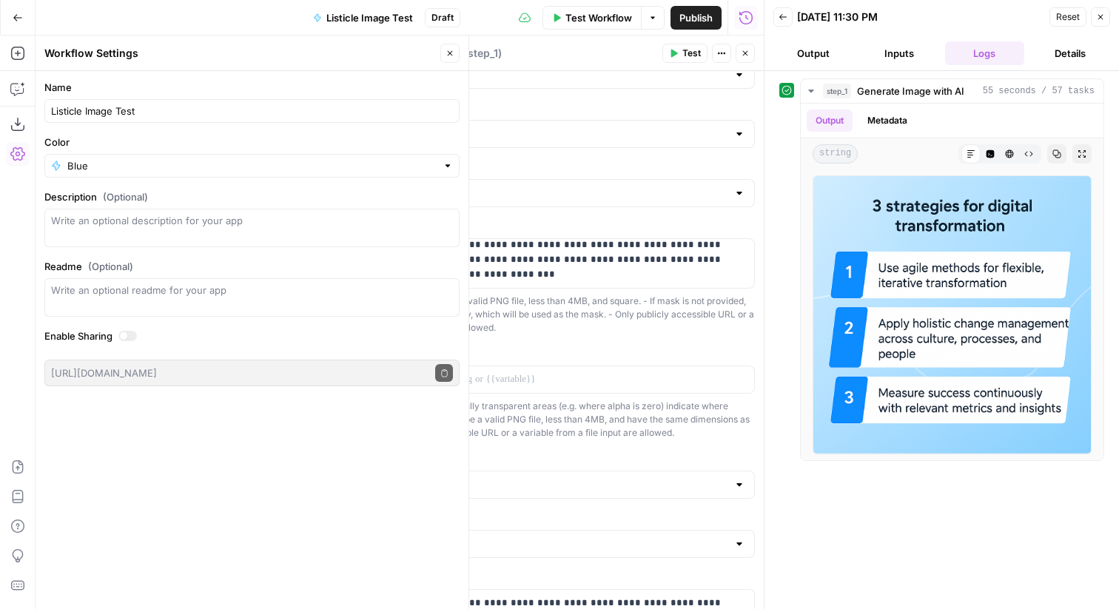
scroll to position [57, 0]
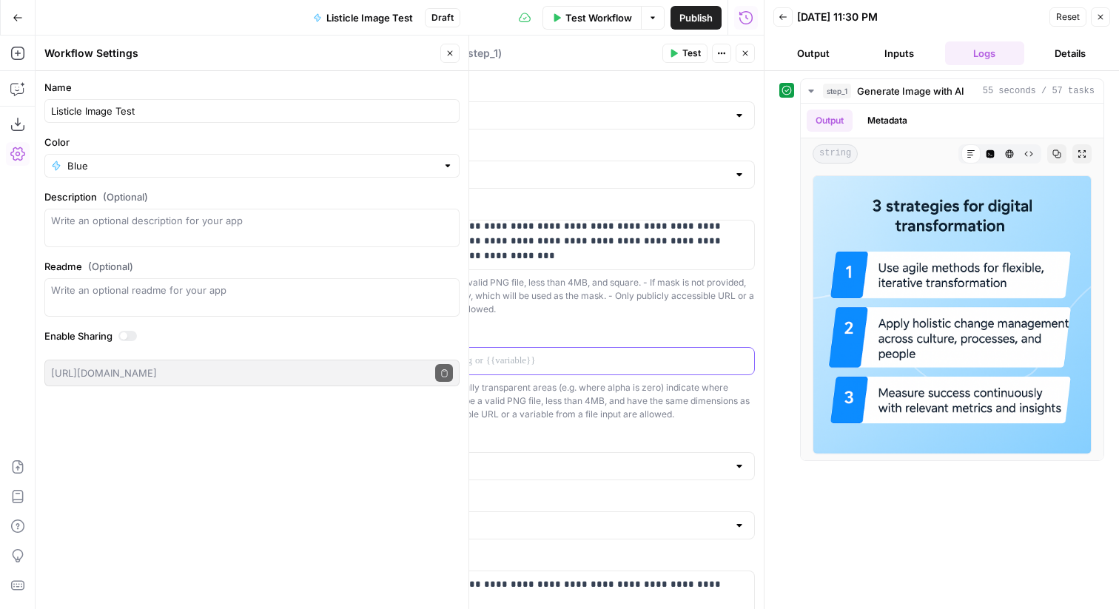
click at [575, 361] on p at bounding box center [548, 361] width 394 height 15
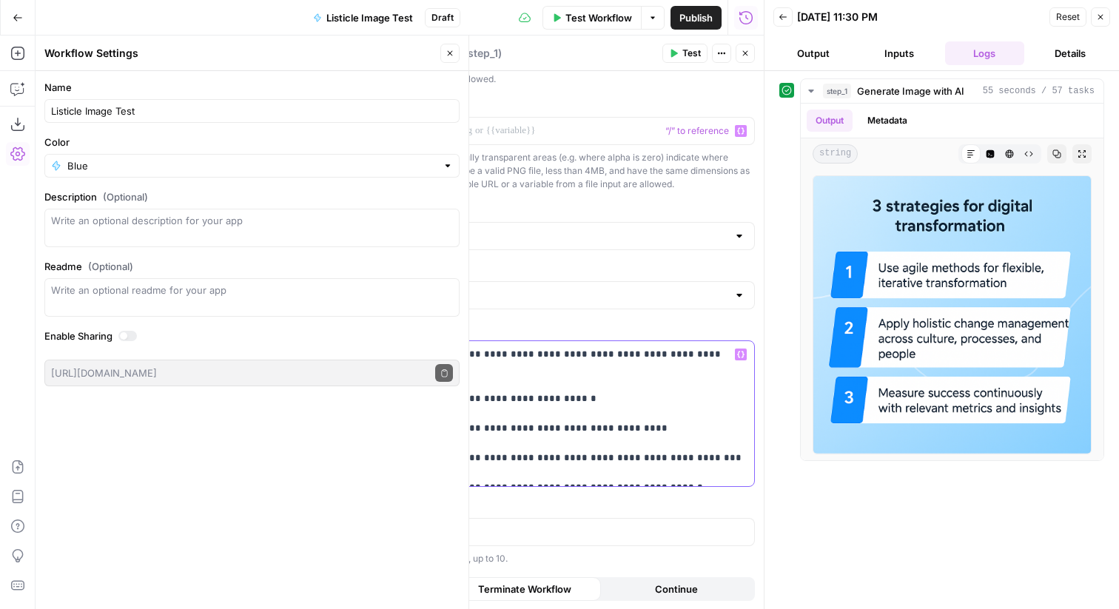
click at [651, 474] on p "**********" at bounding box center [548, 413] width 394 height 133
click at [678, 475] on p "**********" at bounding box center [548, 413] width 394 height 133
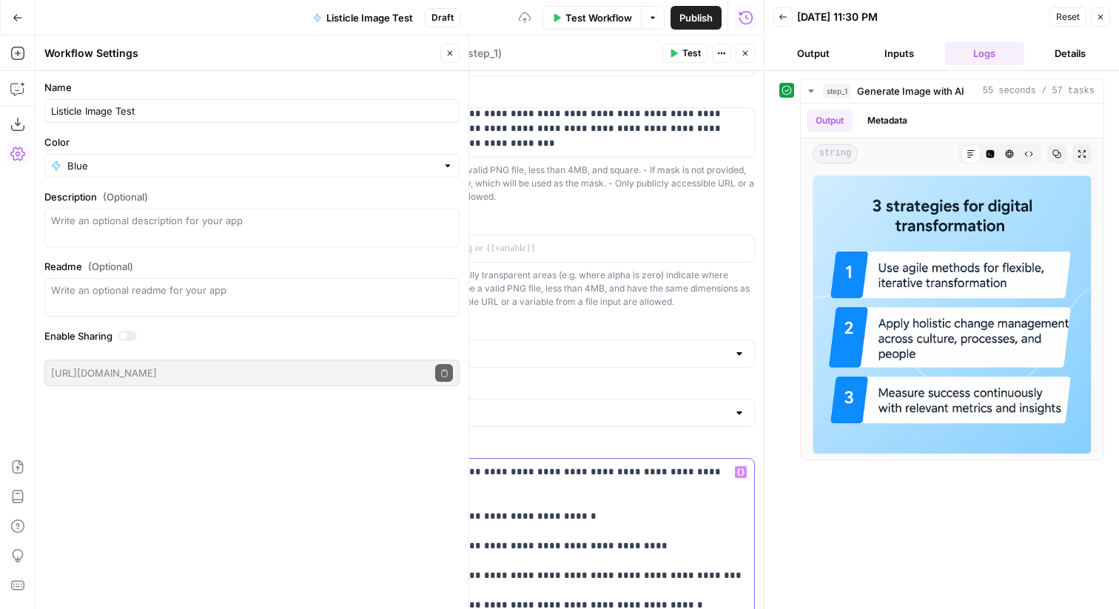
scroll to position [1, 0]
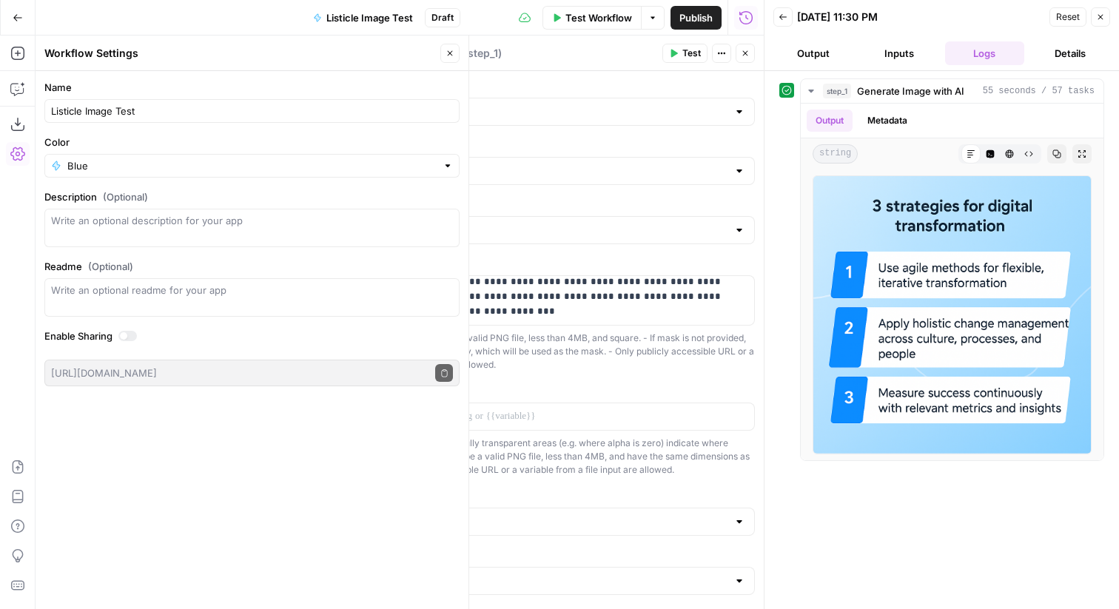
click at [485, 120] on div "Edit Image" at bounding box center [548, 112] width 414 height 28
type input "Edit Image"
click at [530, 81] on label "Action" at bounding box center [548, 85] width 414 height 15
click at [530, 104] on input "Edit Image" at bounding box center [539, 111] width 377 height 15
type input "Edit Image"
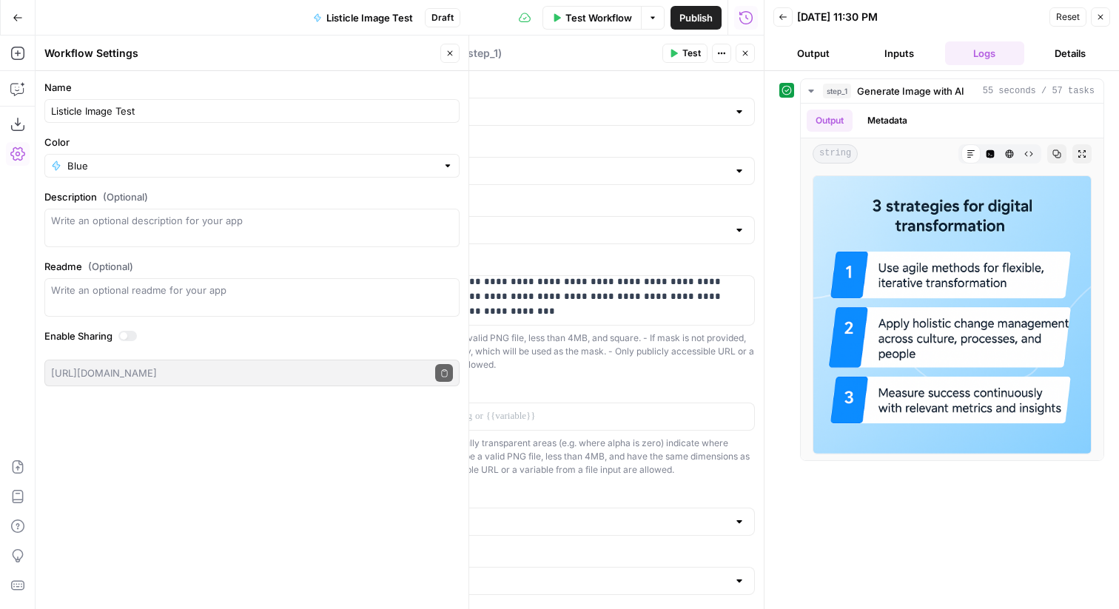
click at [553, 256] on label "Image URL" at bounding box center [548, 263] width 414 height 15
click at [518, 178] on div "GPT Image 1" at bounding box center [548, 171] width 414 height 28
click at [522, 138] on label "AI Model" at bounding box center [548, 145] width 414 height 15
click at [522, 164] on input "GPT Image 1" at bounding box center [547, 171] width 359 height 15
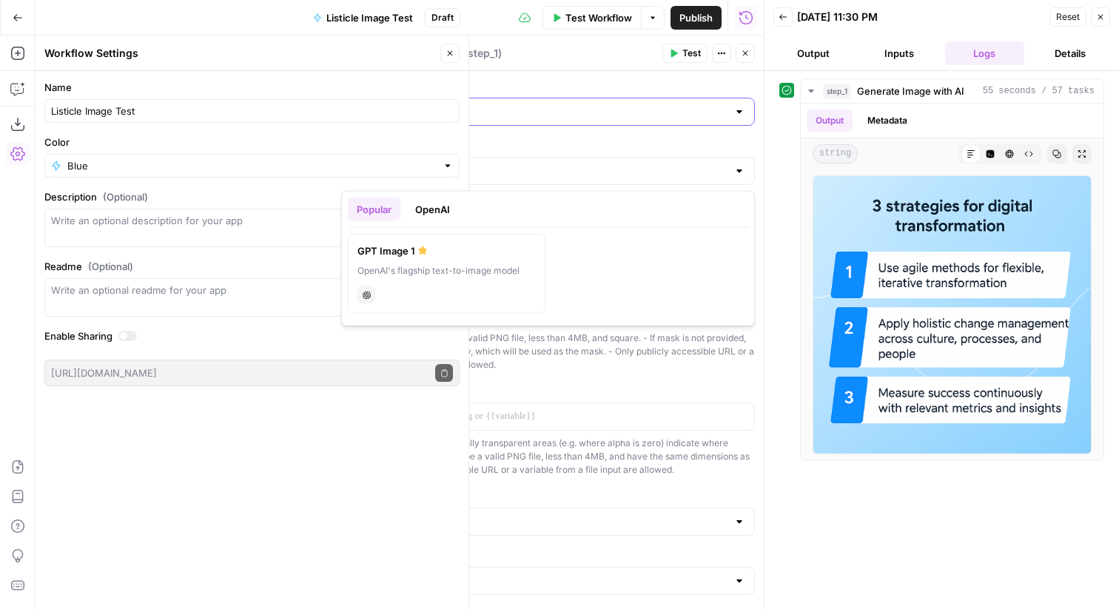
click at [493, 113] on input "Action" at bounding box center [539, 111] width 377 height 15
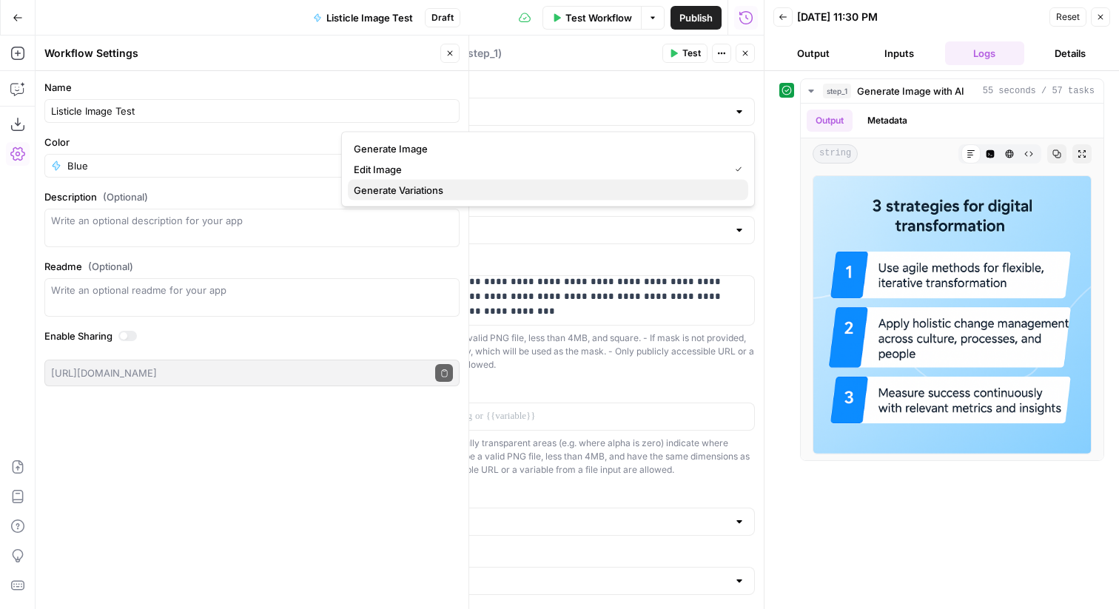
click at [466, 184] on span "Generate Variations" at bounding box center [545, 190] width 382 height 15
type input "Generate Variations"
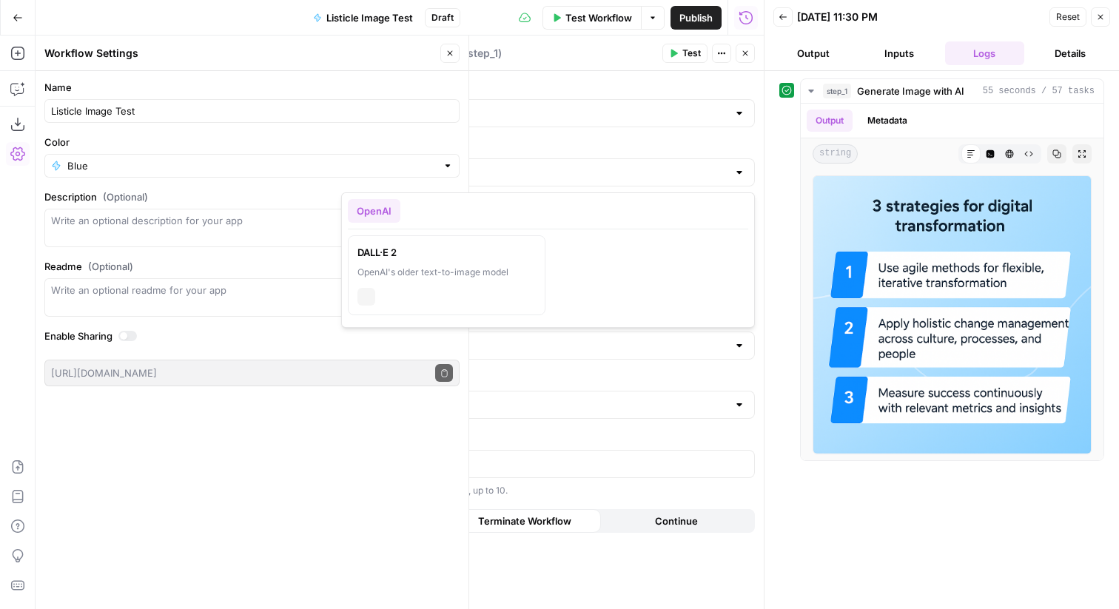
click at [580, 171] on input "DALL·E 2" at bounding box center [547, 172] width 359 height 15
click at [562, 138] on div "**********" at bounding box center [547, 340] width 431 height 538
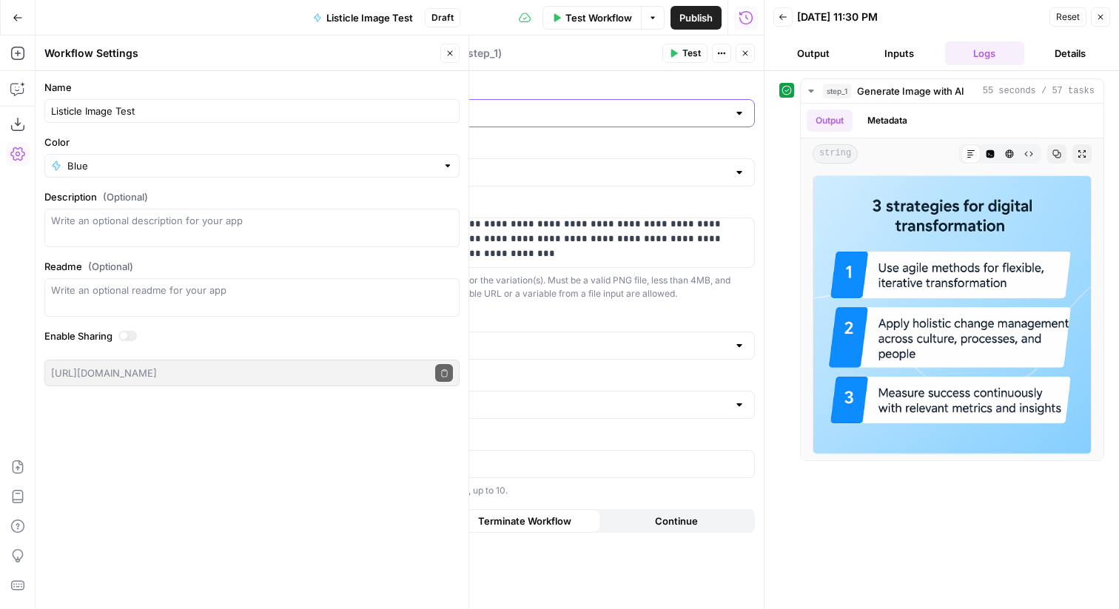
click at [511, 115] on input "Action" at bounding box center [539, 113] width 377 height 15
click at [482, 166] on span "Edit Image" at bounding box center [545, 171] width 382 height 15
type input "Edit Image"
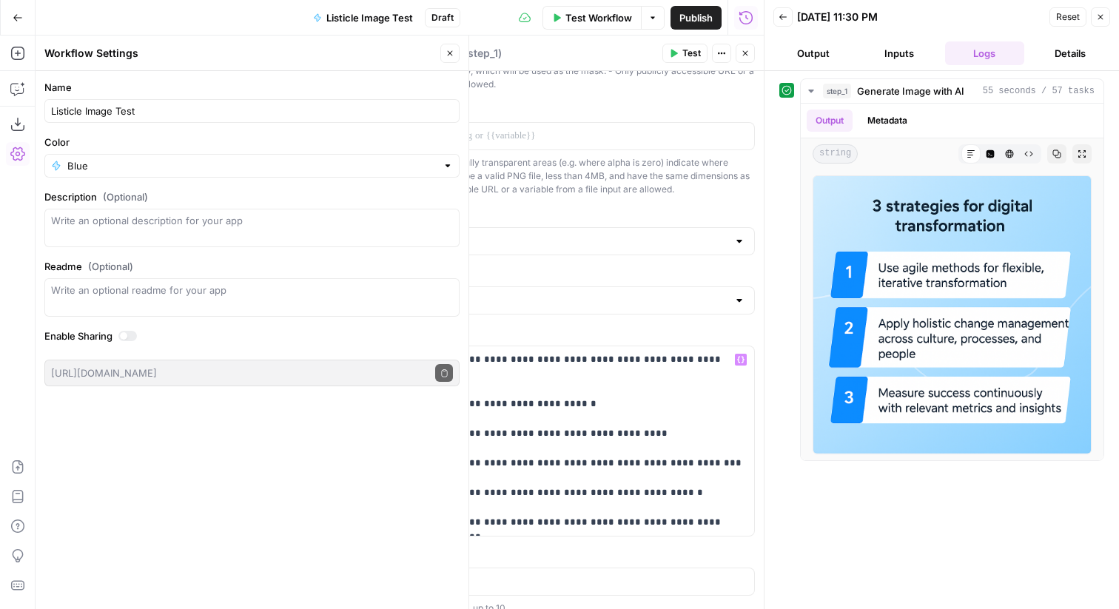
scroll to position [272, 0]
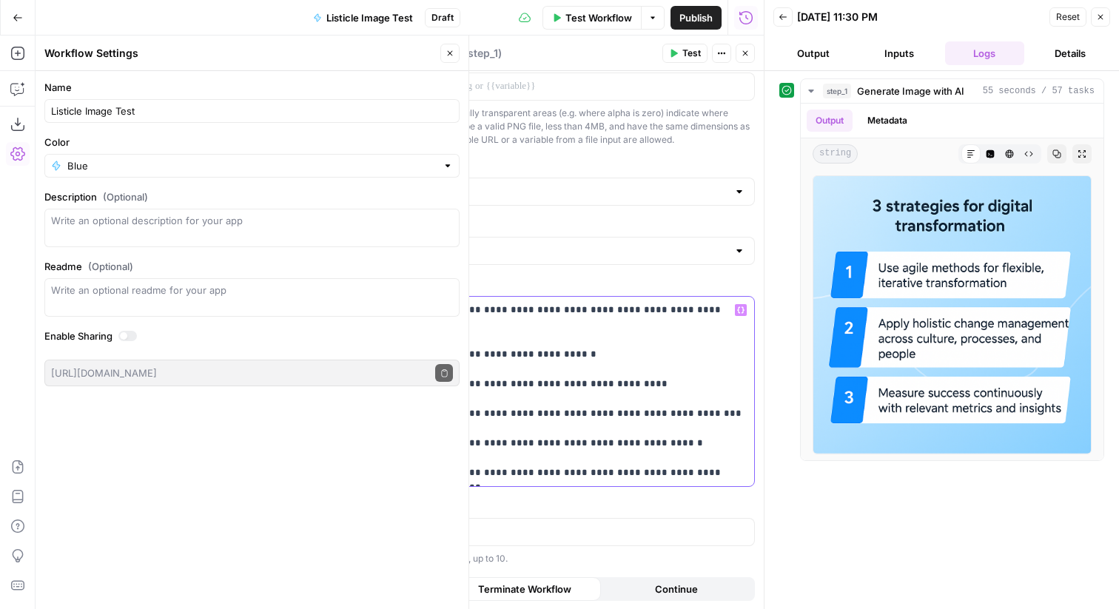
click at [525, 470] on p "**********" at bounding box center [548, 392] width 394 height 178
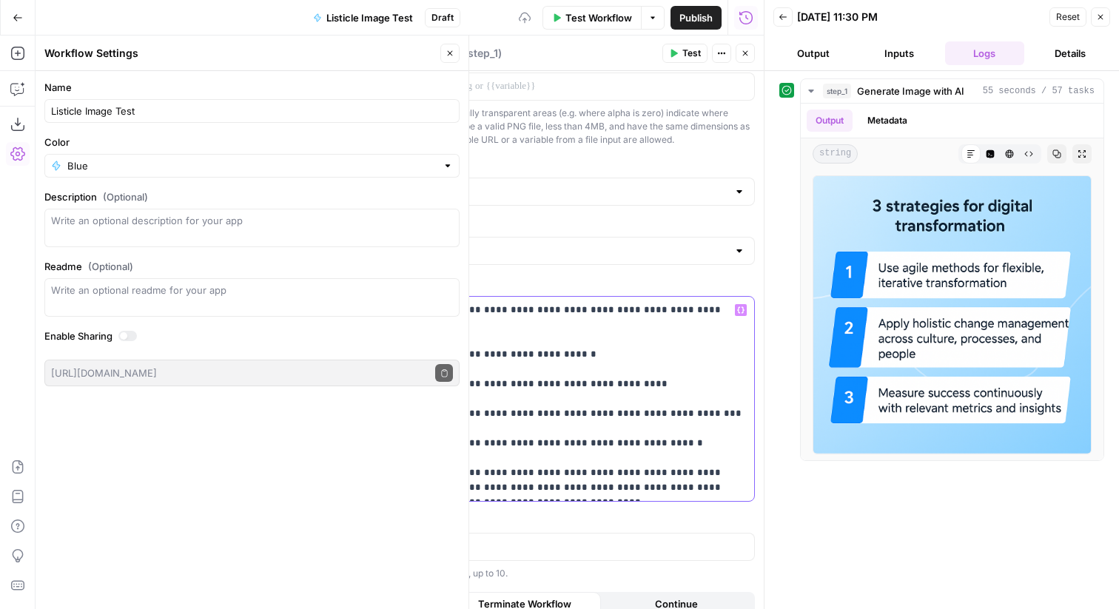
scroll to position [287, 0]
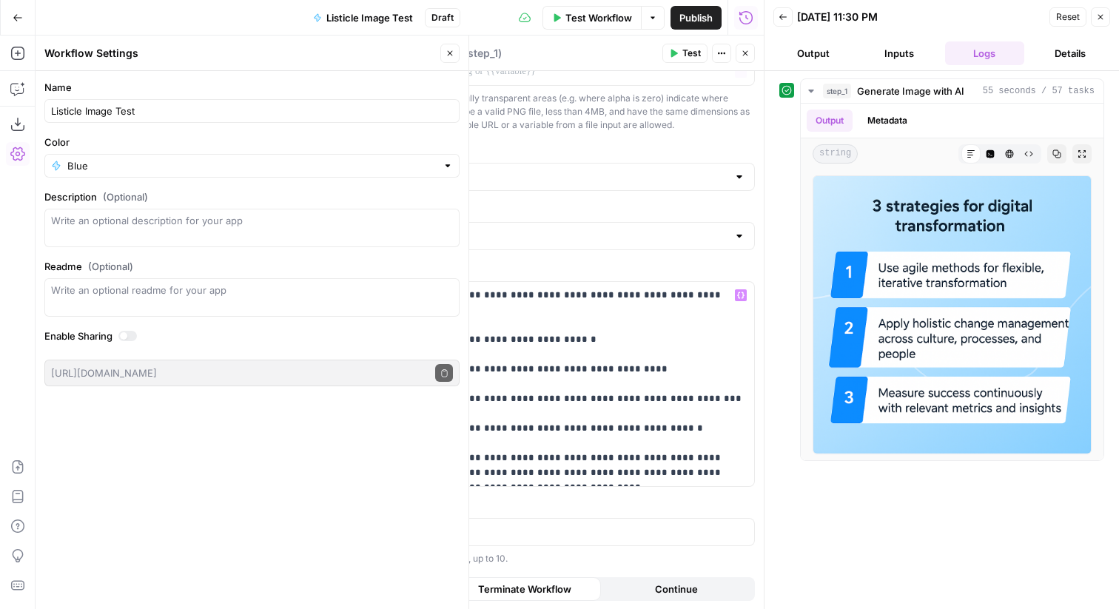
click at [700, 55] on span "Test" at bounding box center [691, 53] width 18 height 13
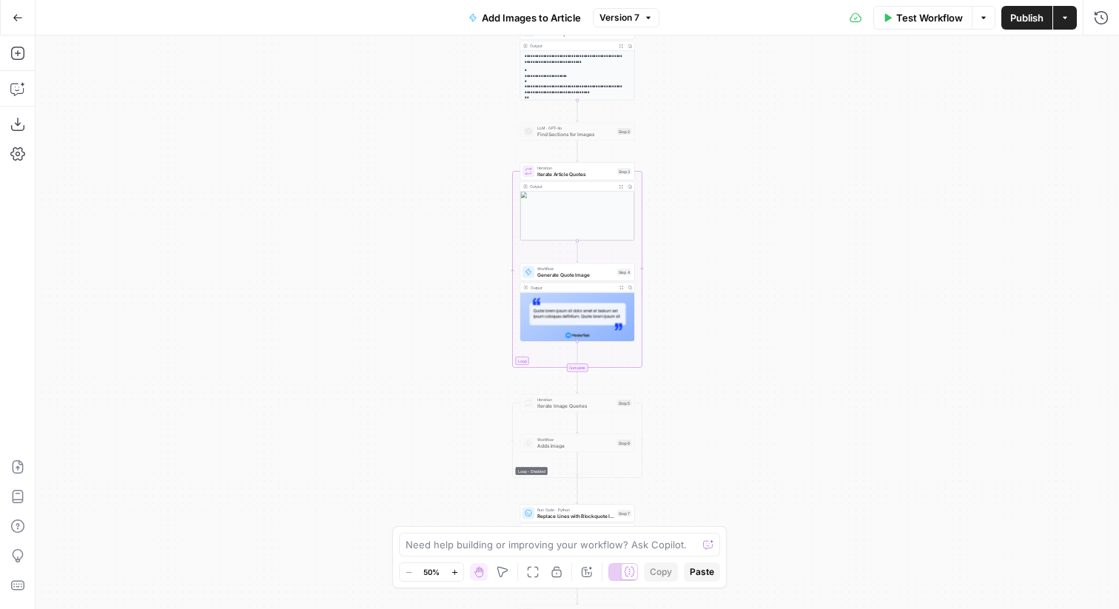
click at [0, 13] on aside "[PERSON_NAME] New Home Browse Your Data Usage Flightpath Settings Recent Grids …" at bounding box center [0, 304] width 1 height 609
click at [15, 14] on icon "button" at bounding box center [18, 18] width 10 height 10
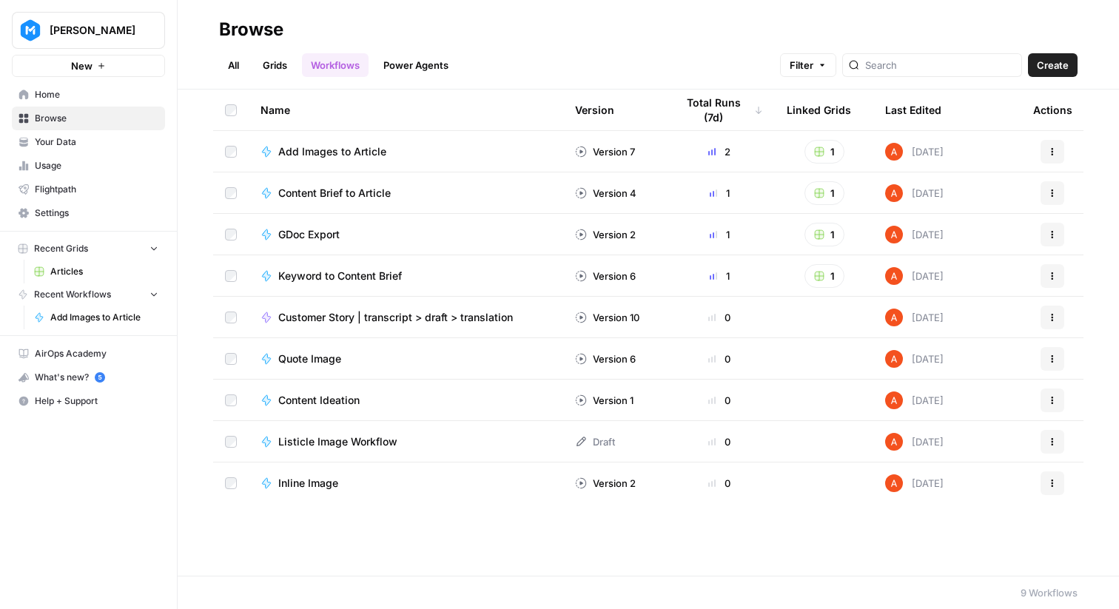
click at [281, 74] on link "Grids" at bounding box center [275, 65] width 42 height 24
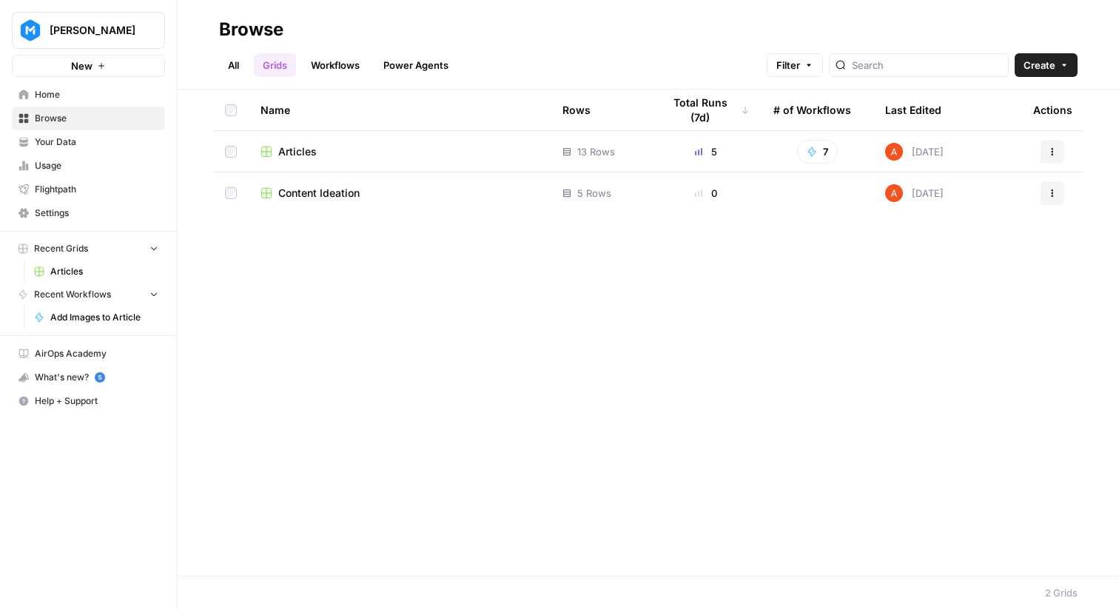
click at [300, 143] on td "Articles" at bounding box center [400, 151] width 302 height 41
click at [303, 148] on span "Articles" at bounding box center [297, 151] width 38 height 15
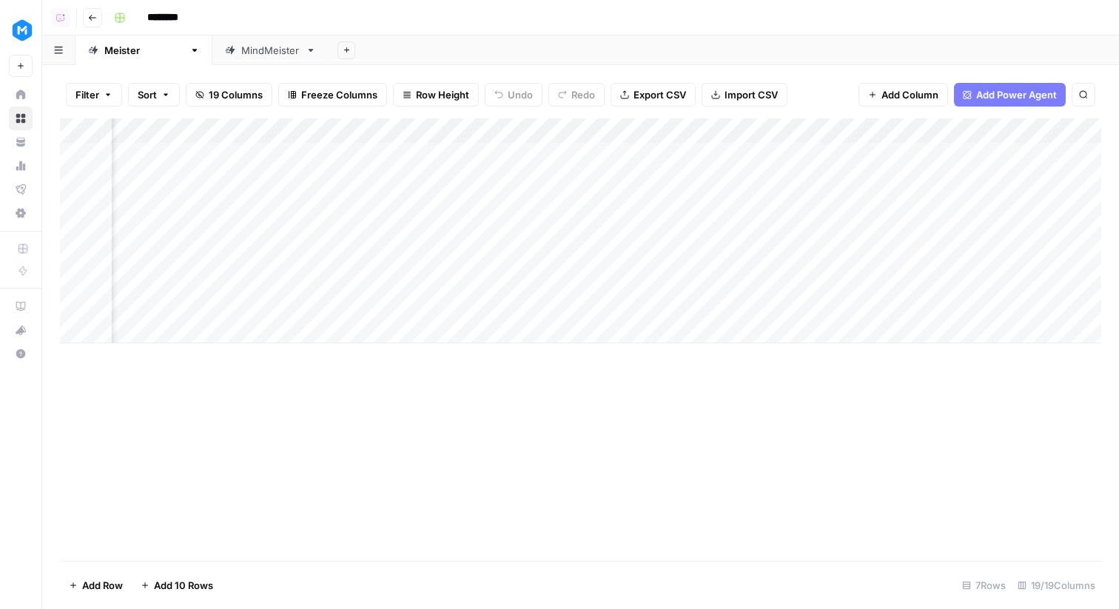
scroll to position [0, 1702]
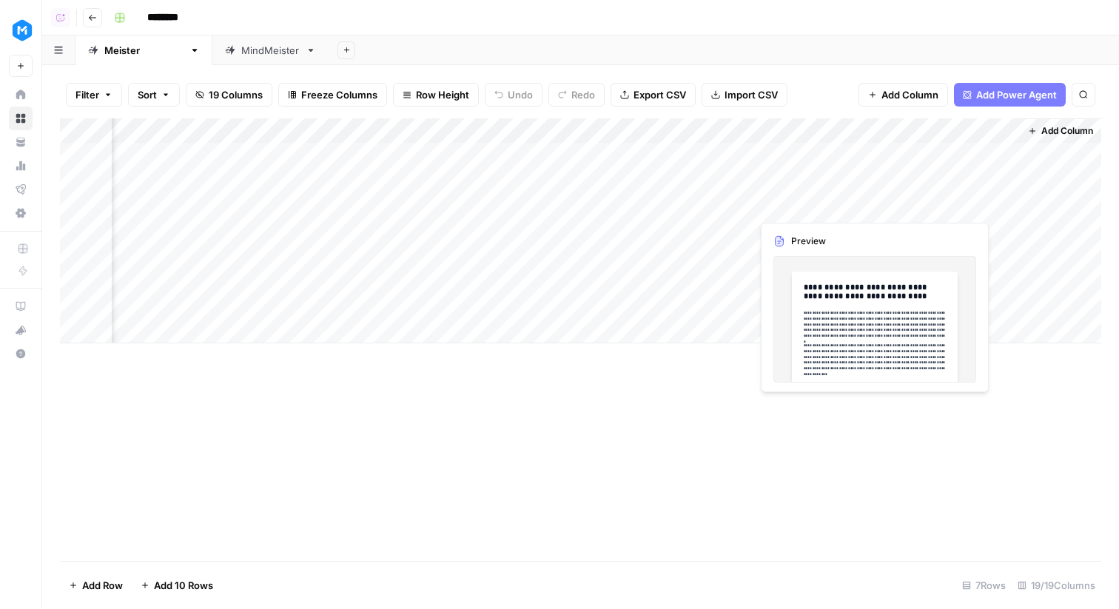
click at [853, 206] on div "Add Column" at bounding box center [580, 230] width 1041 height 225
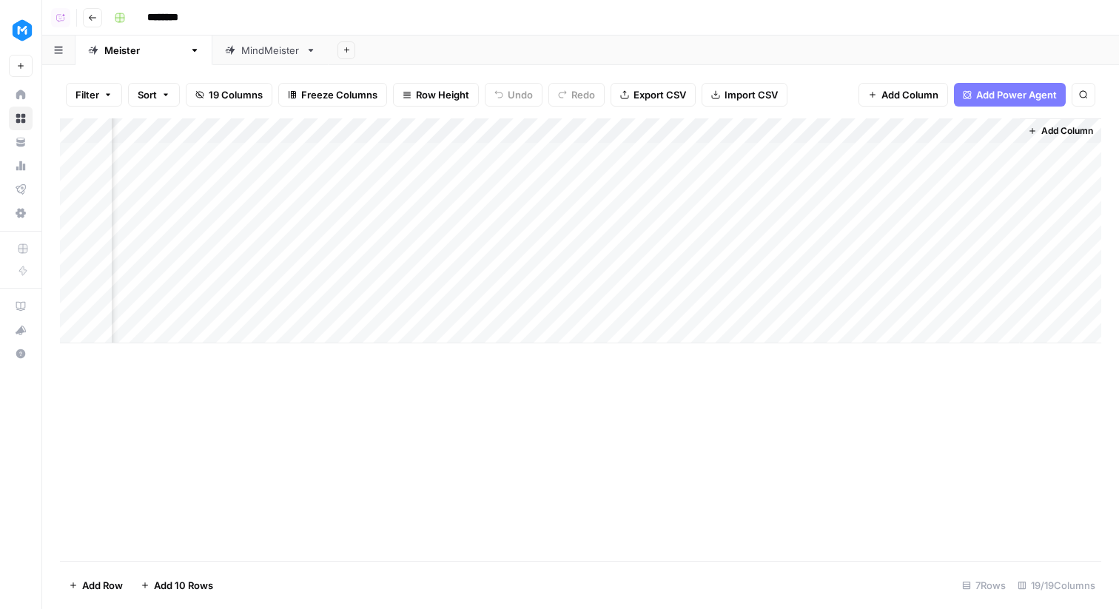
click at [874, 203] on div "Add Column" at bounding box center [580, 230] width 1041 height 225
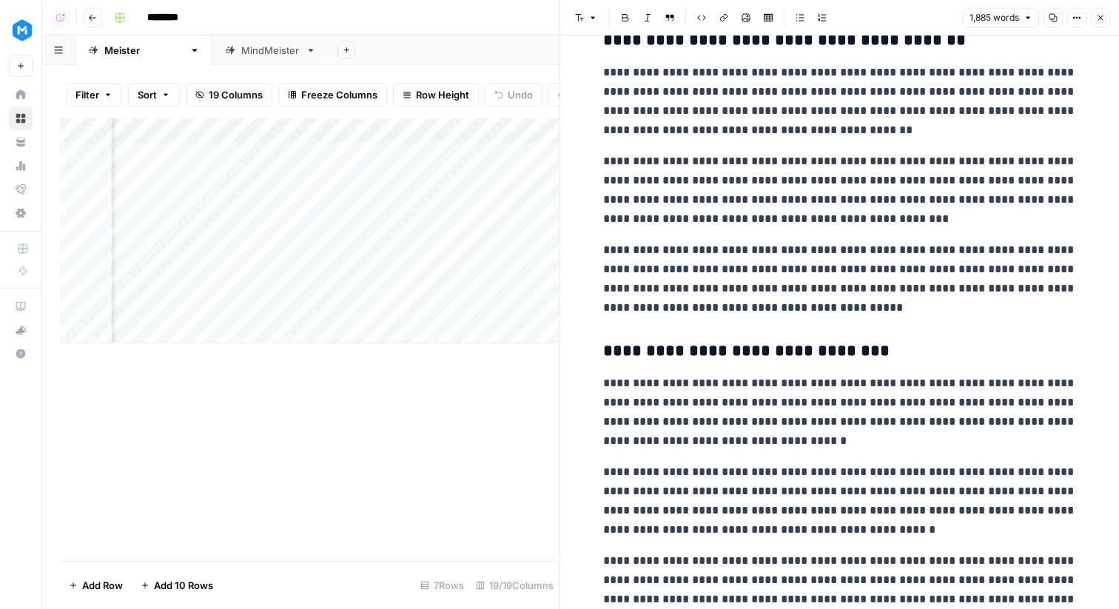
scroll to position [2253, 0]
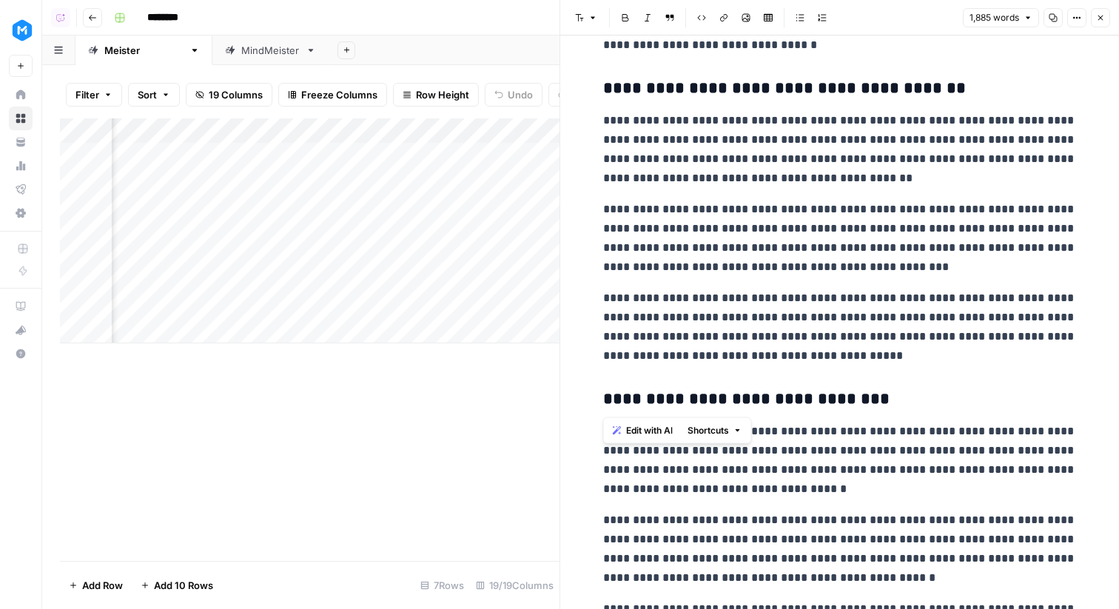
drag, startPoint x: 878, startPoint y: 400, endPoint x: 706, endPoint y: 100, distance: 346.3
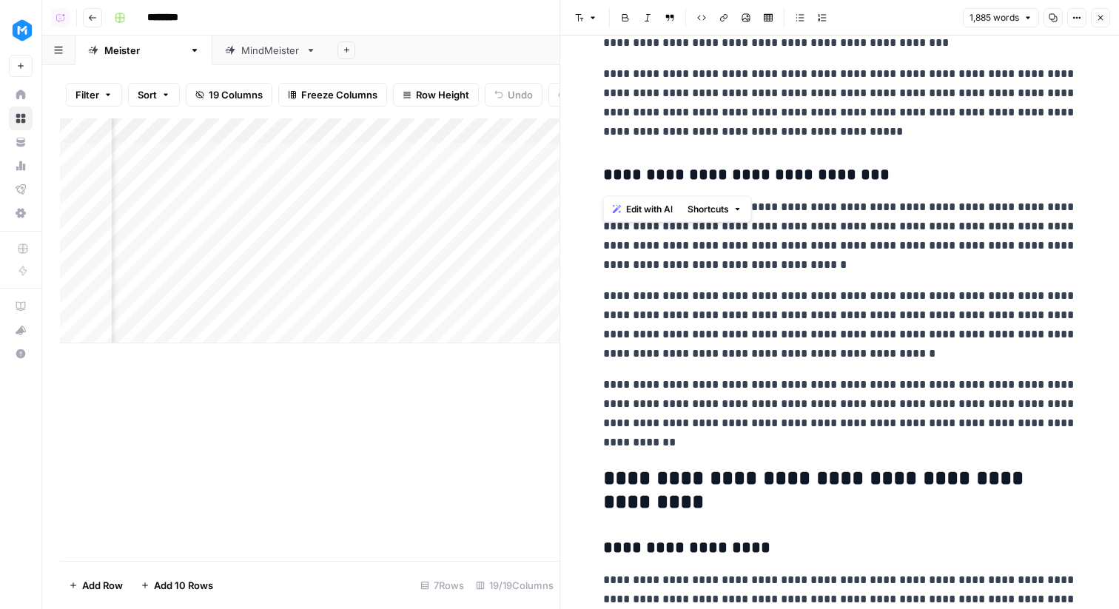
scroll to position [2497, 0]
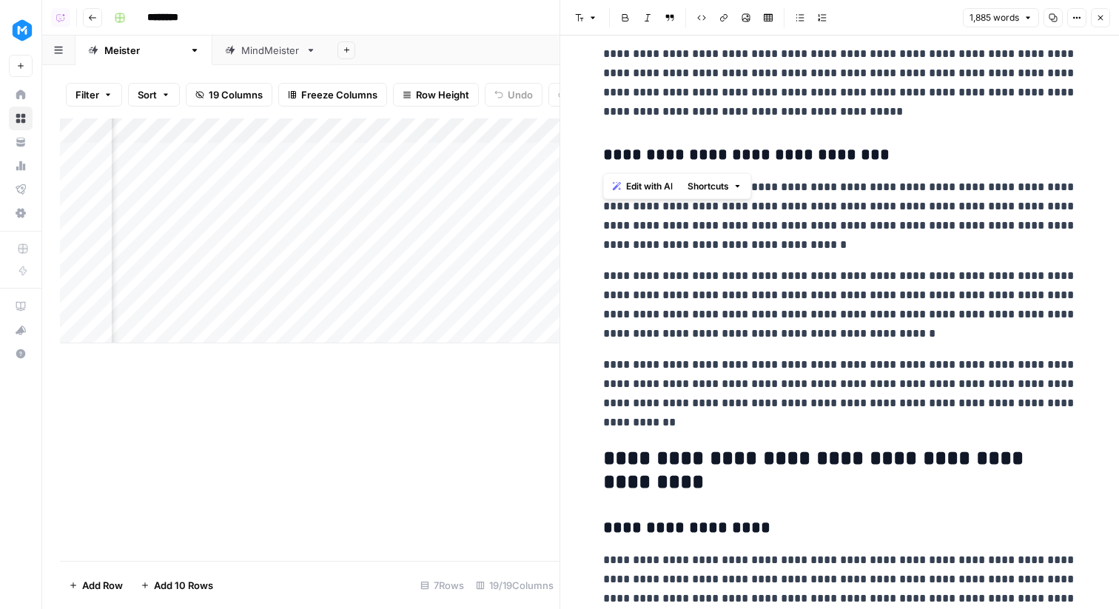
click at [764, 414] on p "**********" at bounding box center [839, 393] width 473 height 77
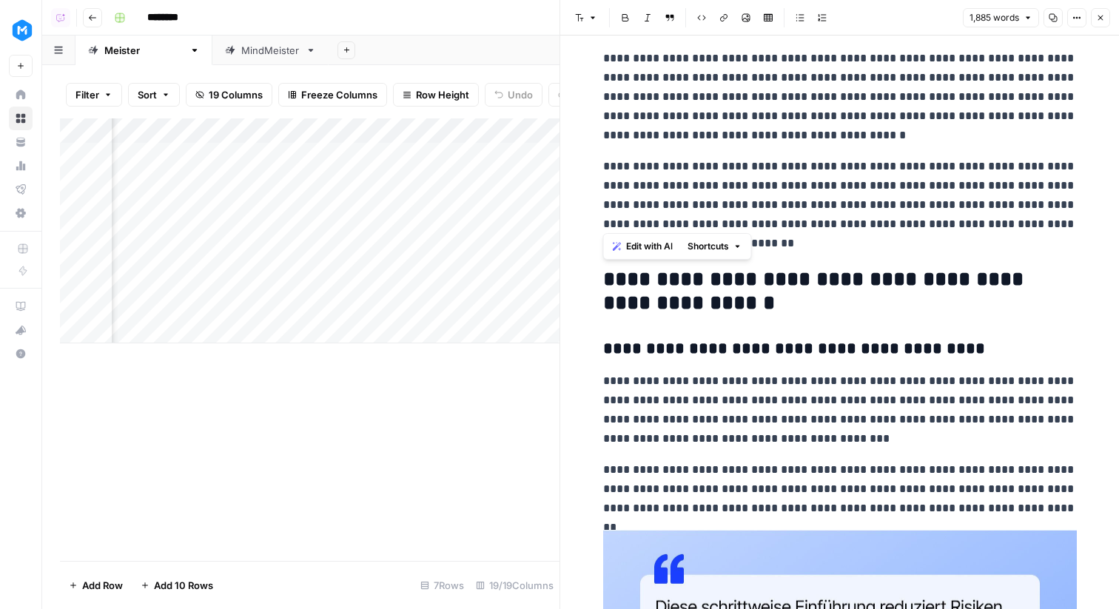
drag, startPoint x: 744, startPoint y: 415, endPoint x: 604, endPoint y: 274, distance: 197.7
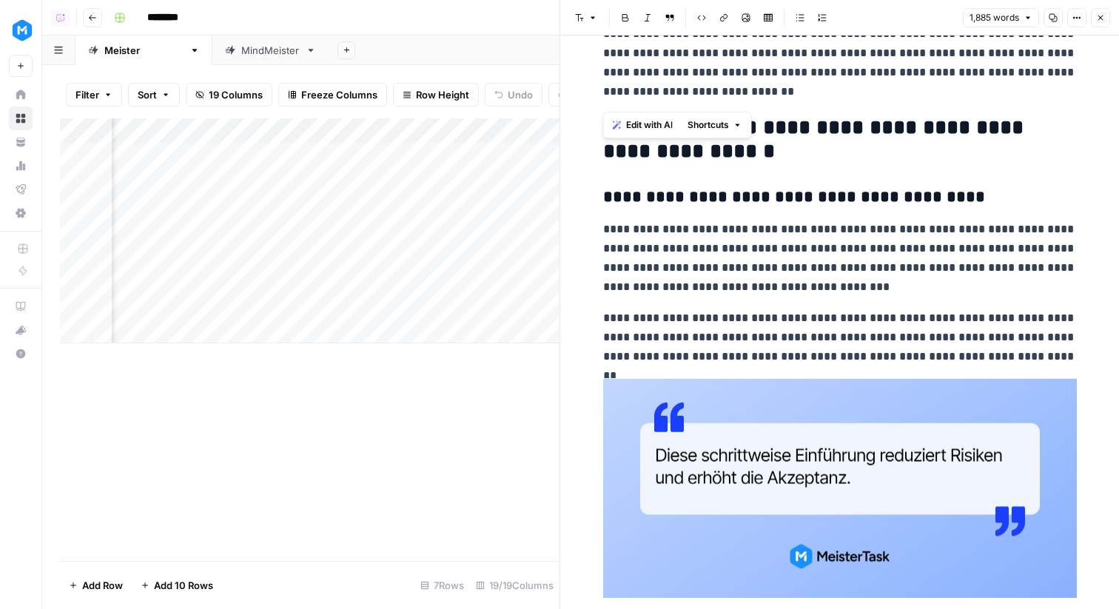
scroll to position [1604, 0]
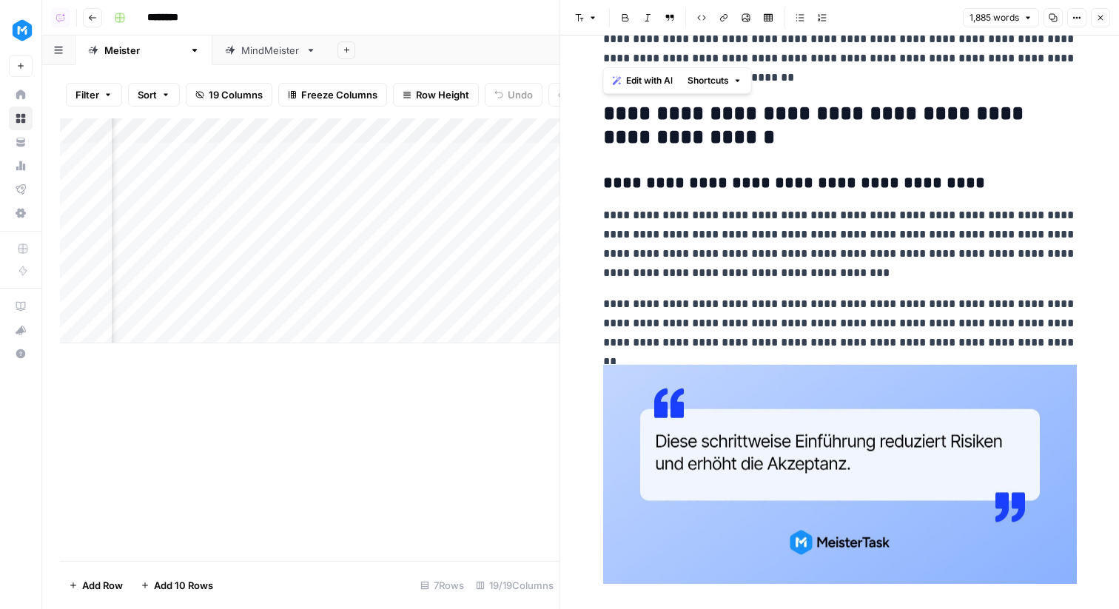
copy div "**********"
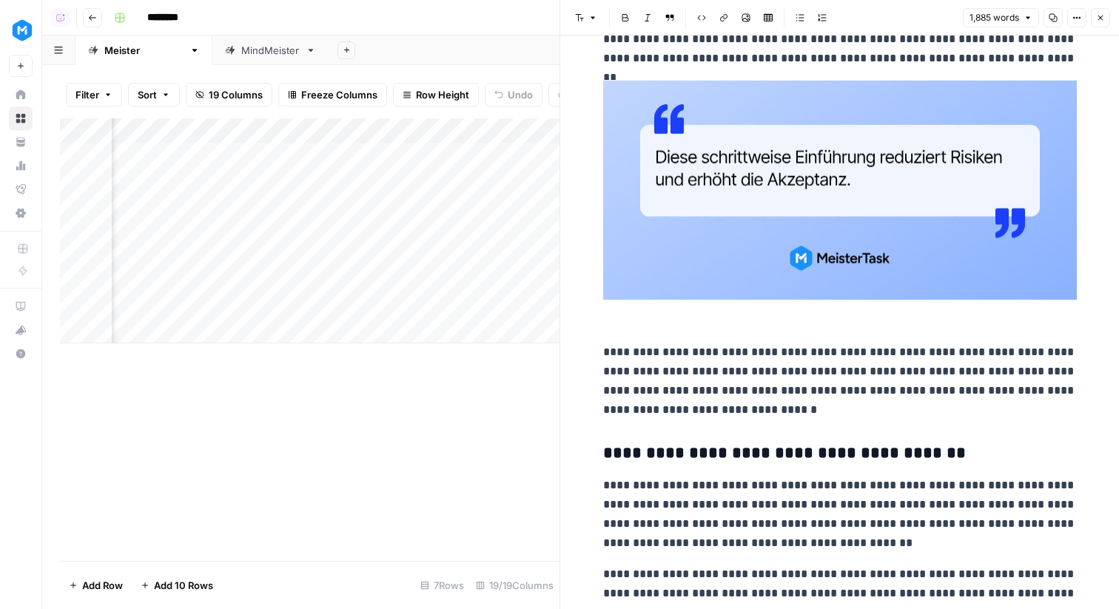
scroll to position [1922, 0]
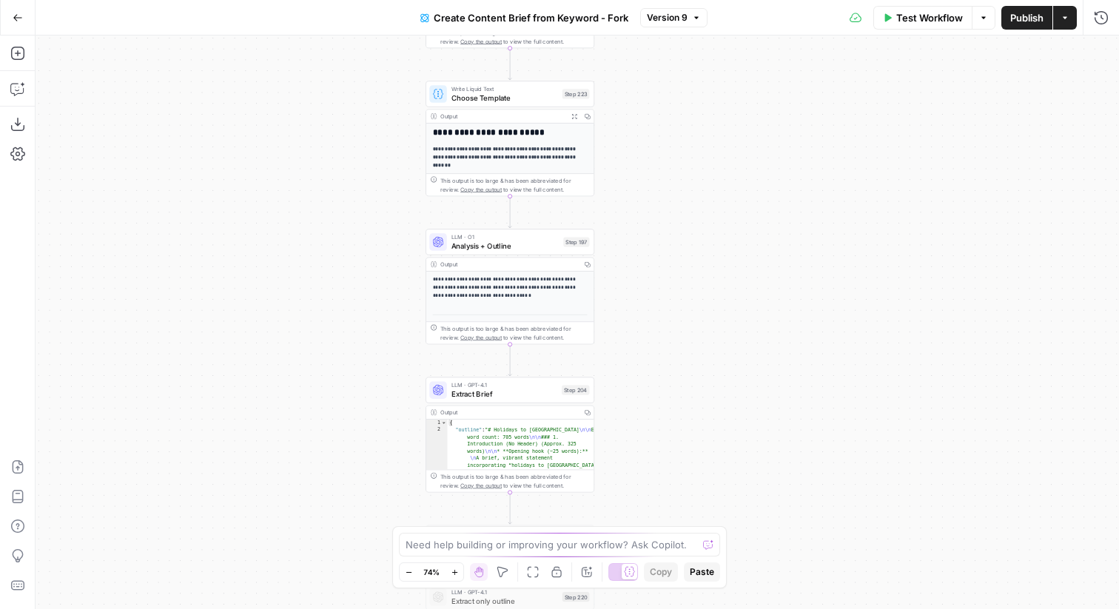
click at [555, 90] on span "Write Liquid Text" at bounding box center [504, 88] width 107 height 9
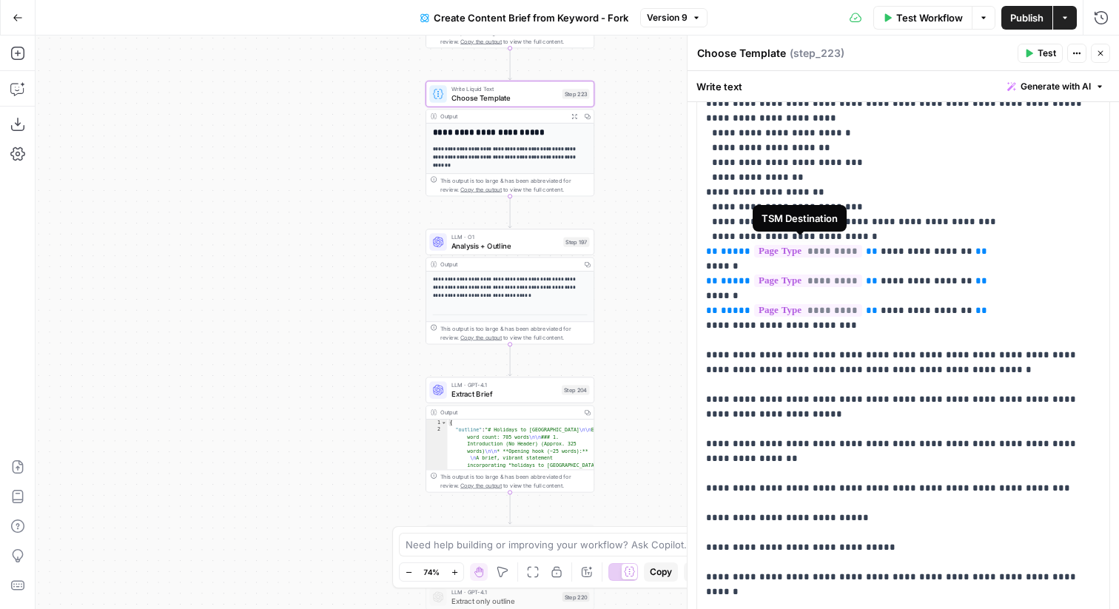
scroll to position [848, 0]
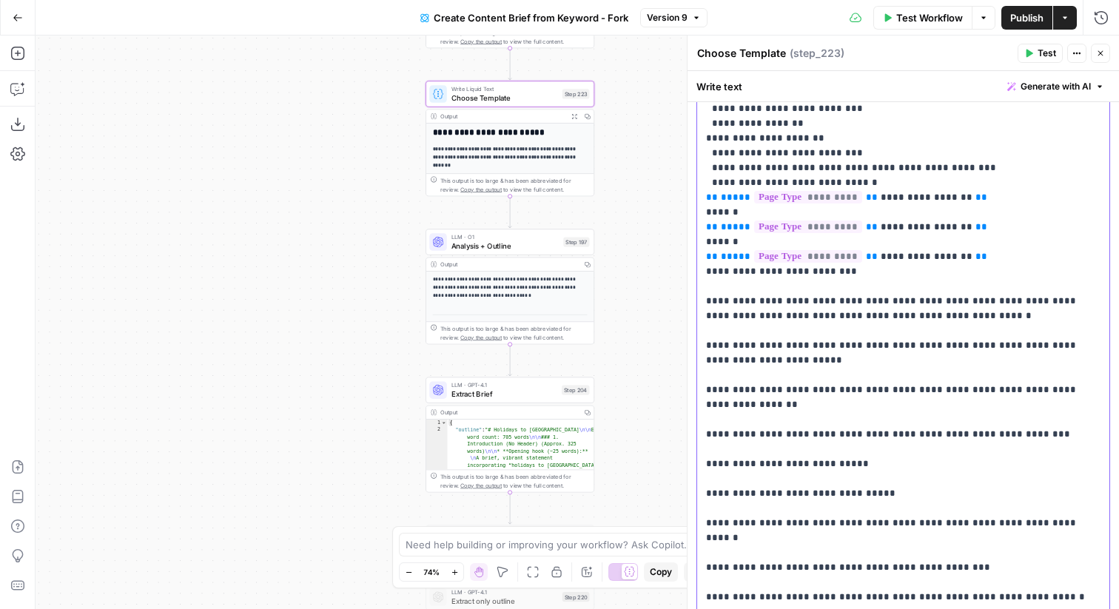
scroll to position [911, 0]
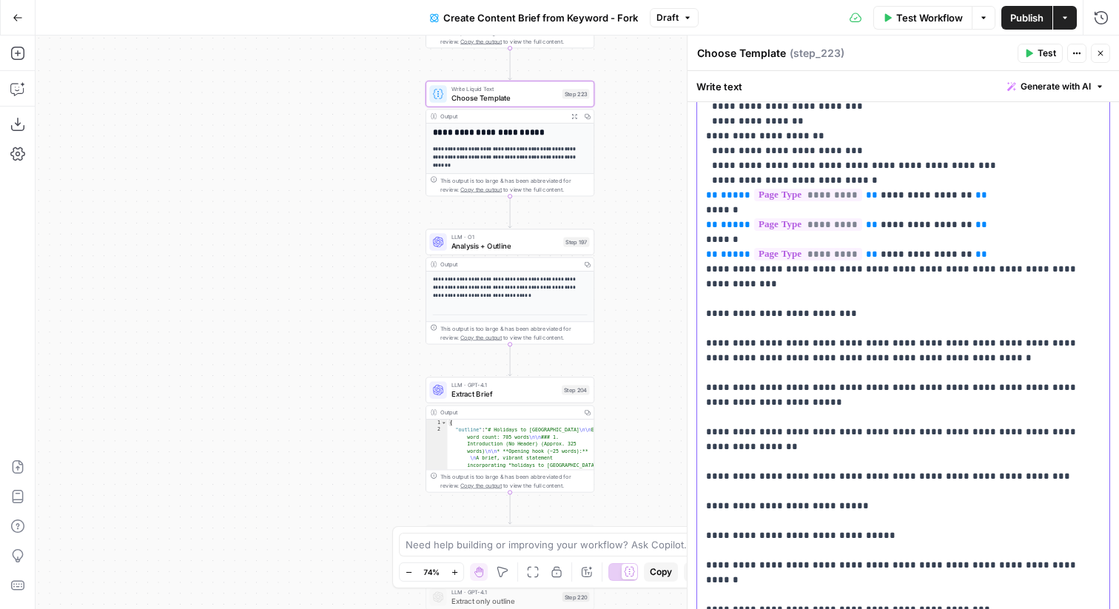
drag, startPoint x: 1099, startPoint y: 209, endPoint x: 696, endPoint y: 200, distance: 402.6
copy p "**********"
drag, startPoint x: 735, startPoint y: 225, endPoint x: 704, endPoint y: 208, distance: 34.8
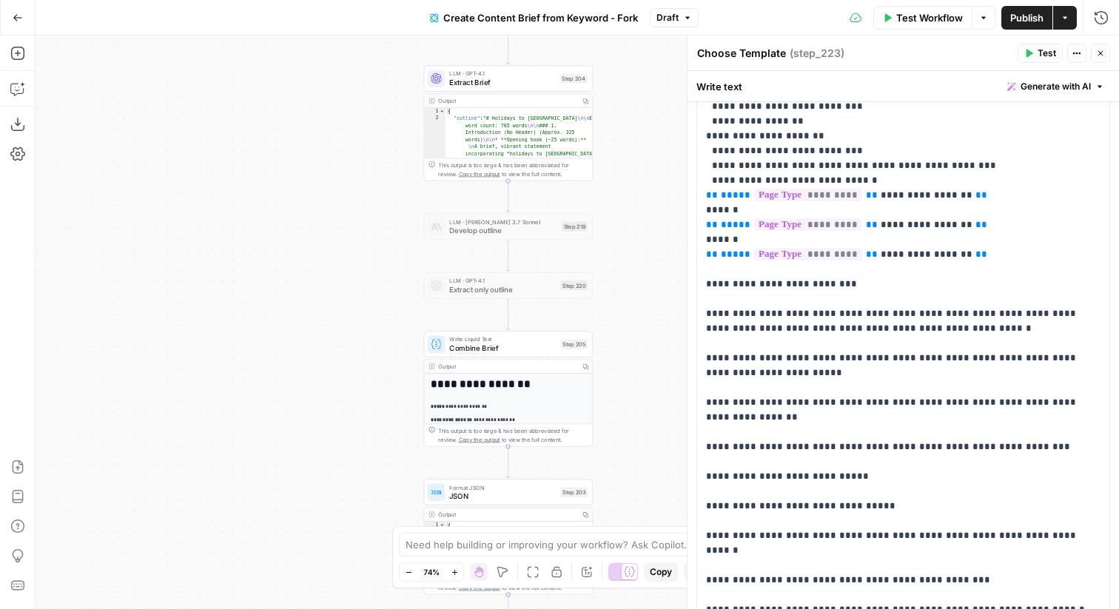
click at [575, 353] on div "Write Liquid Text Combine Brief Step 205" at bounding box center [508, 344] width 169 height 26
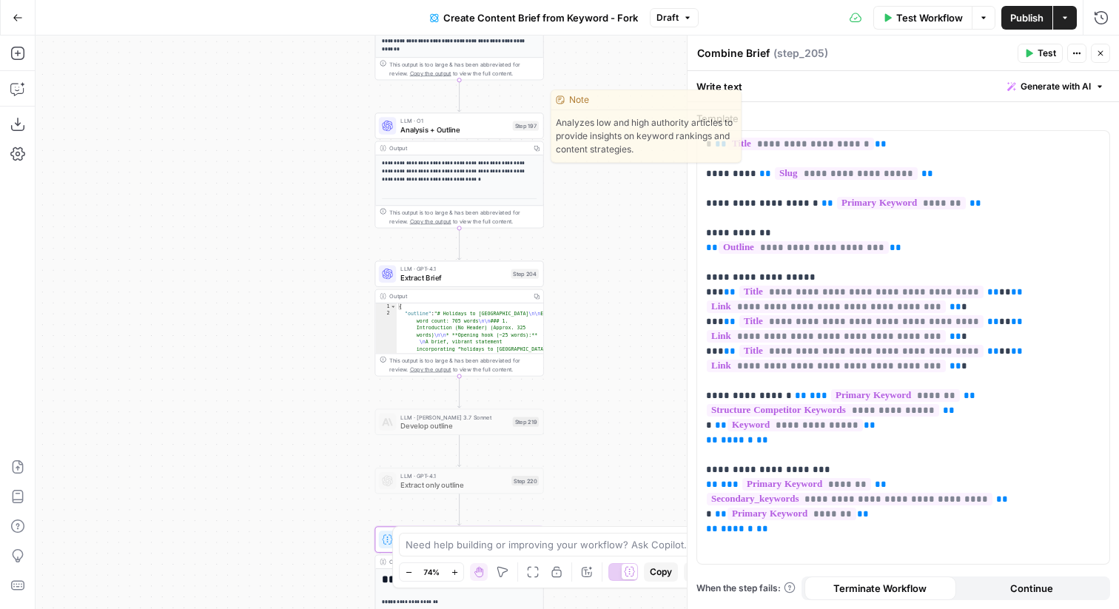
click at [515, 129] on div "Step 197" at bounding box center [526, 126] width 26 height 10
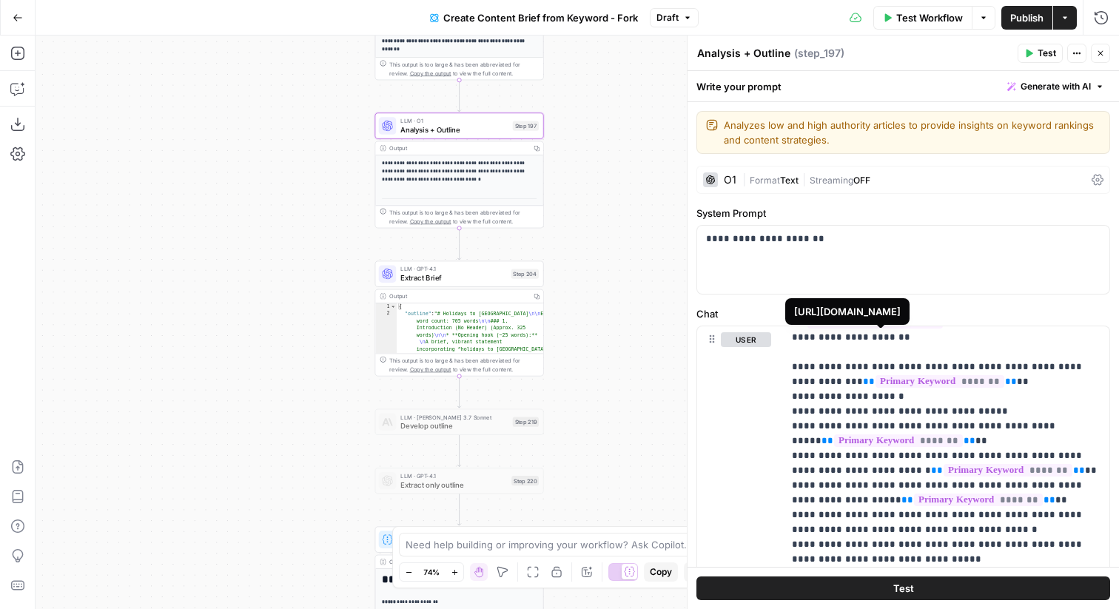
scroll to position [1155, 0]
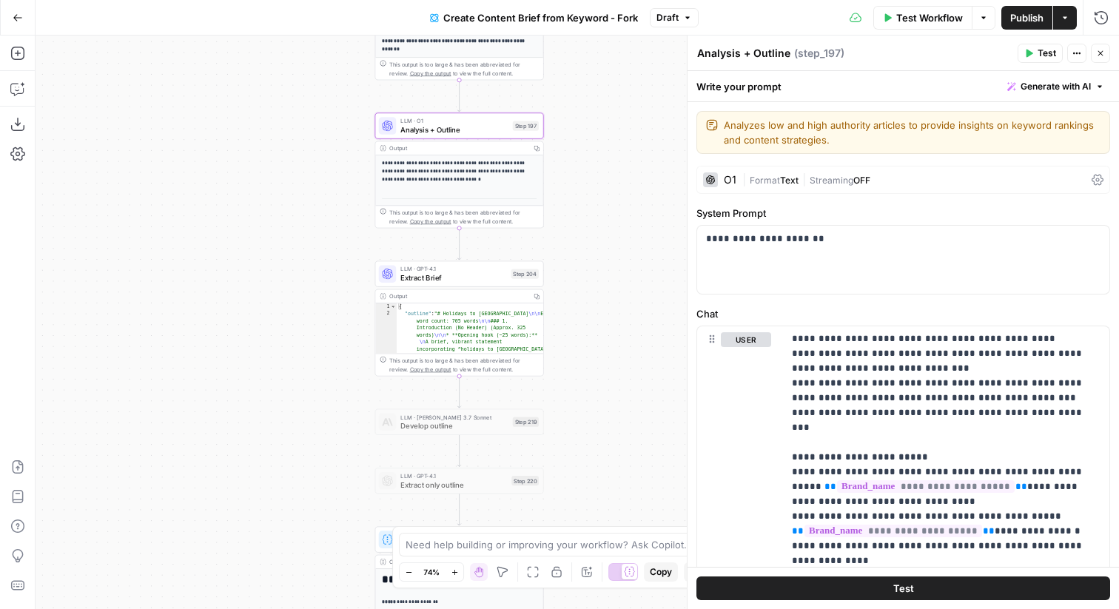
click at [500, 125] on span "Analysis + Outline" at bounding box center [454, 129] width 108 height 11
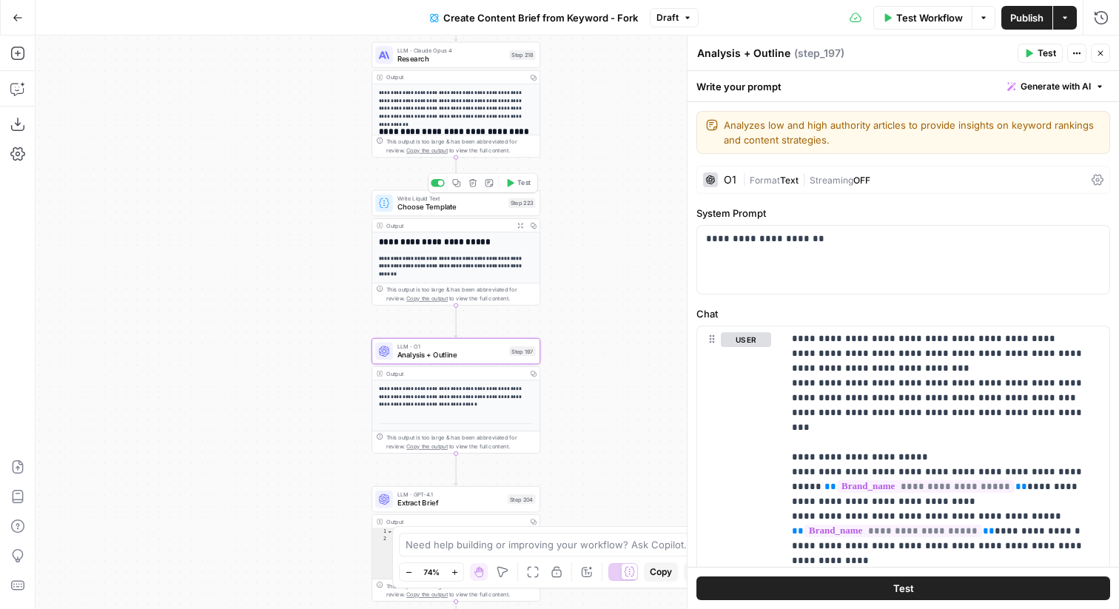
click at [491, 200] on span "Write Liquid Text" at bounding box center [450, 198] width 107 height 9
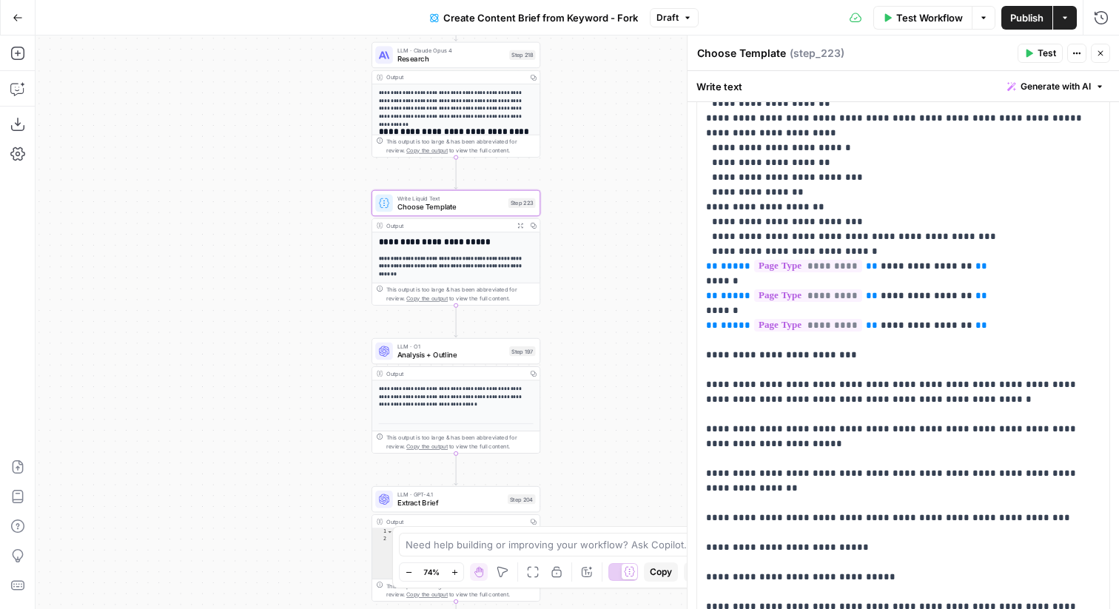
scroll to position [839, 0]
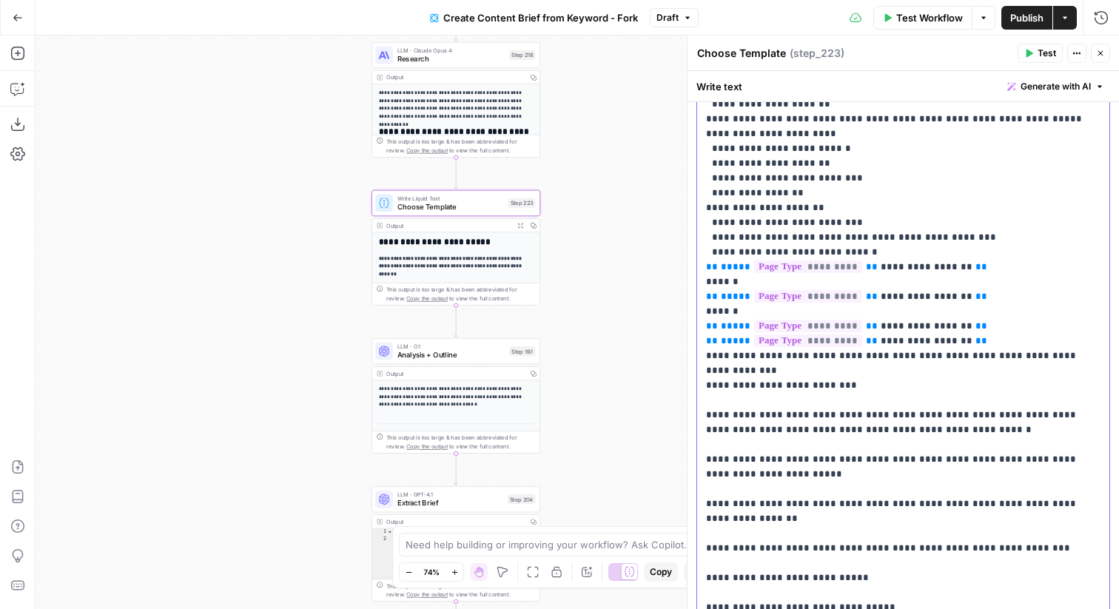
drag, startPoint x: 1093, startPoint y: 295, endPoint x: 699, endPoint y: 295, distance: 393.6
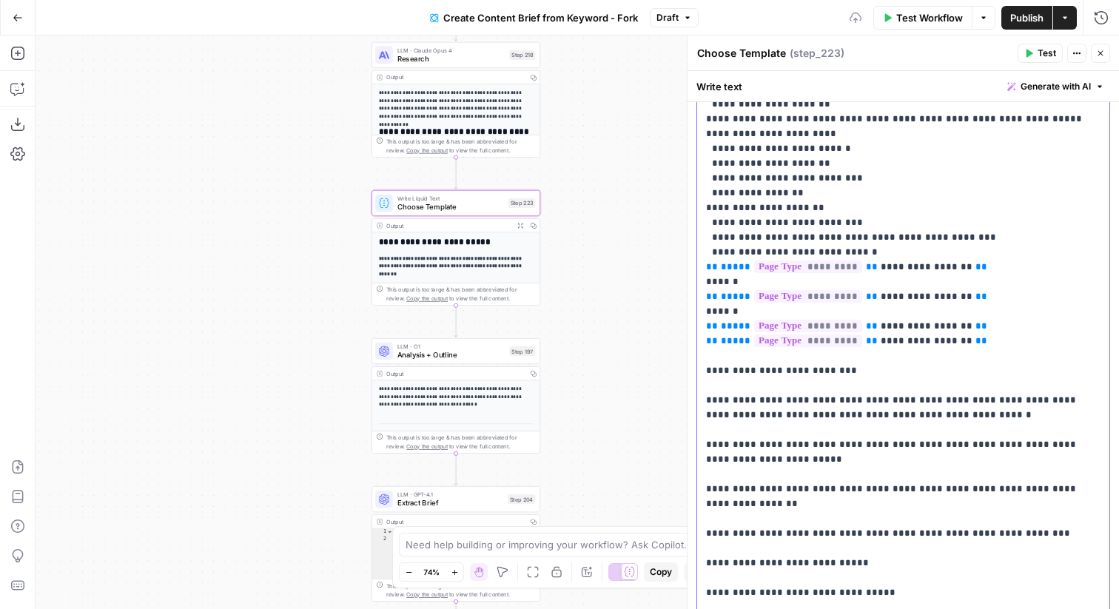
drag, startPoint x: 724, startPoint y: 298, endPoint x: 697, endPoint y: 283, distance: 31.5
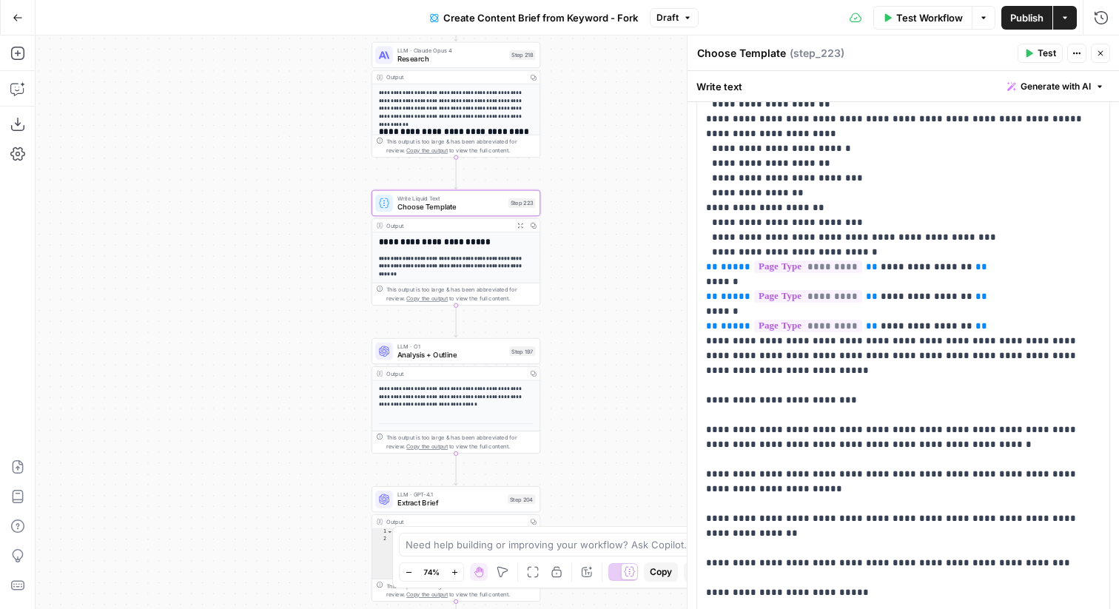
click at [1038, 47] on span "Test" at bounding box center [1046, 53] width 18 height 13
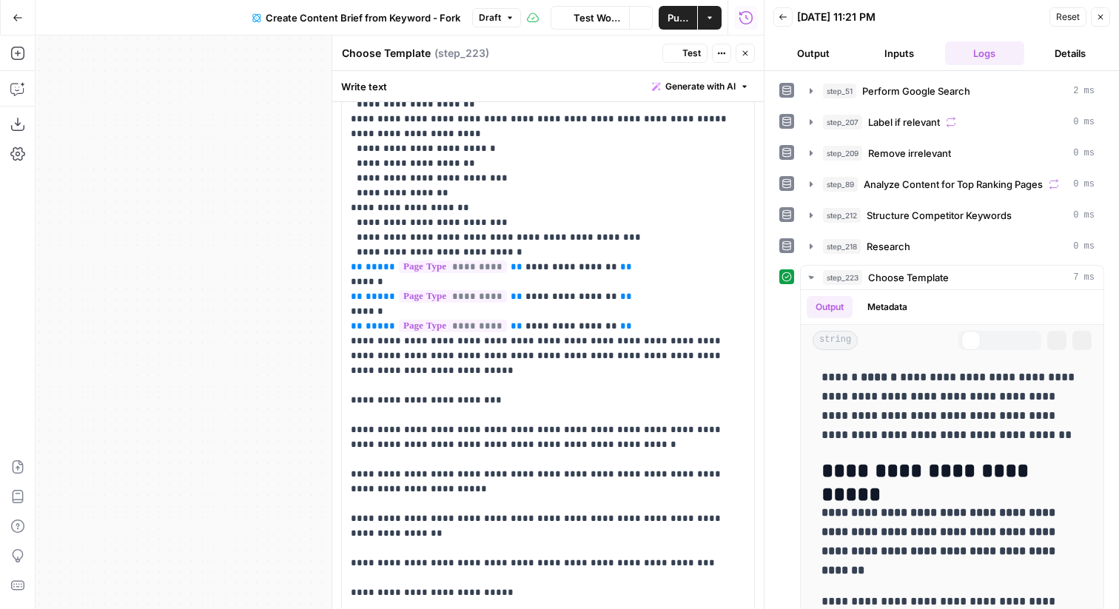
click at [744, 46] on button "Close" at bounding box center [744, 53] width 19 height 19
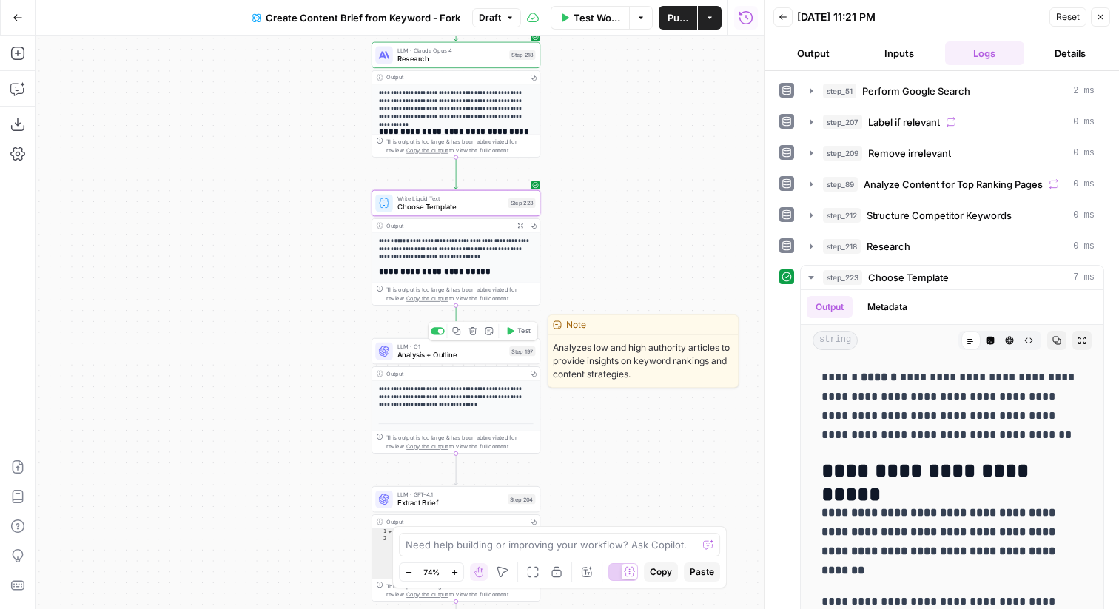
click at [522, 335] on span "Test" at bounding box center [523, 331] width 13 height 10
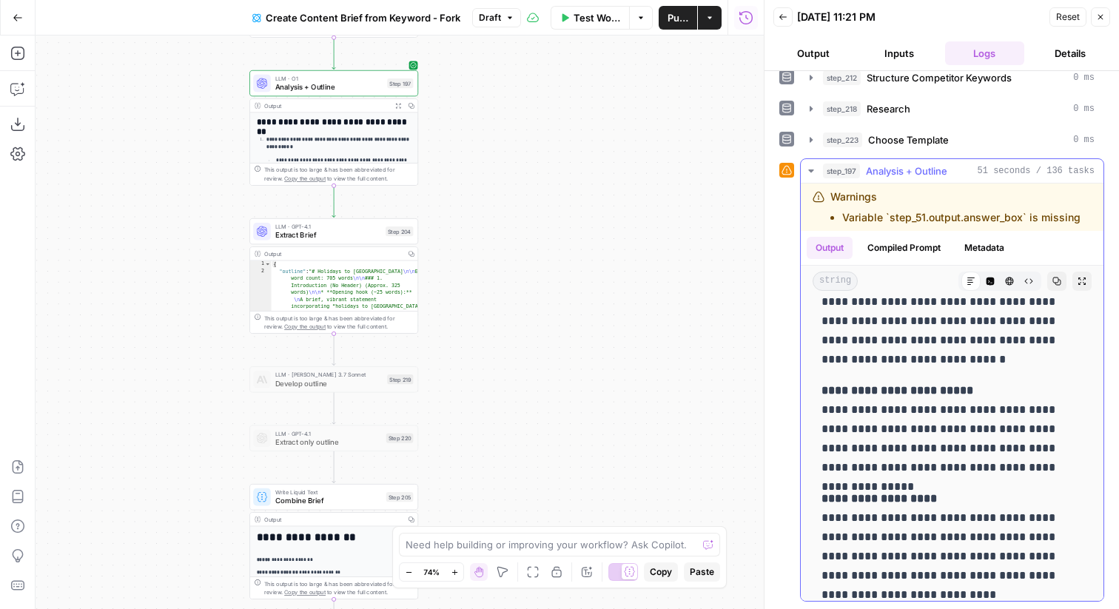
scroll to position [8768, 0]
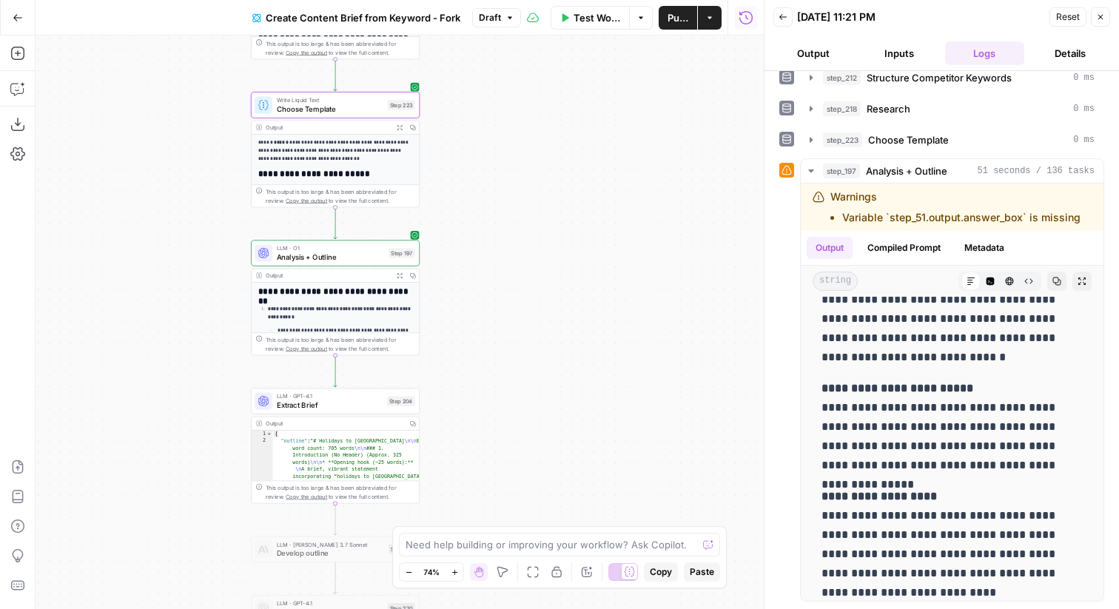
click at [346, 109] on span "Choose Template" at bounding box center [330, 109] width 107 height 11
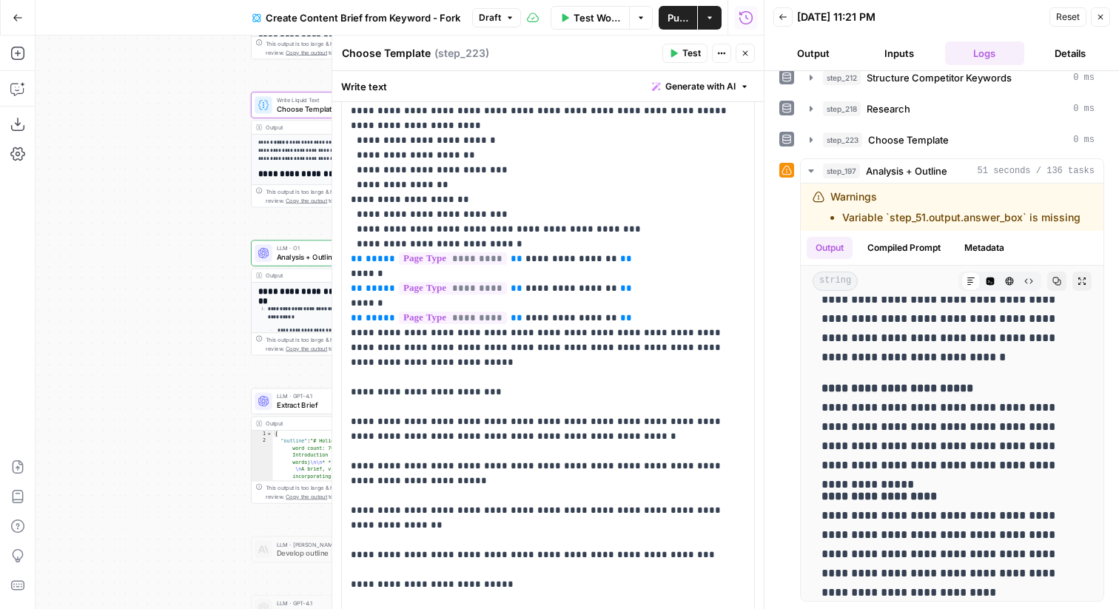
scroll to position [825, 0]
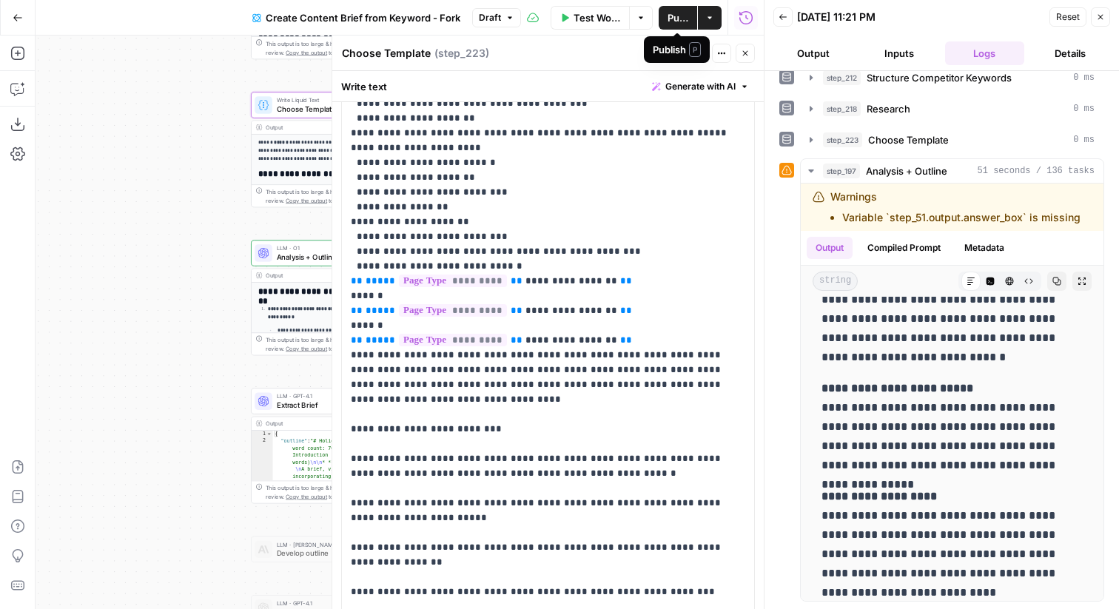
click at [672, 50] on div "Publish P" at bounding box center [677, 49] width 48 height 15
click at [682, 52] on span "Test" at bounding box center [691, 53] width 18 height 13
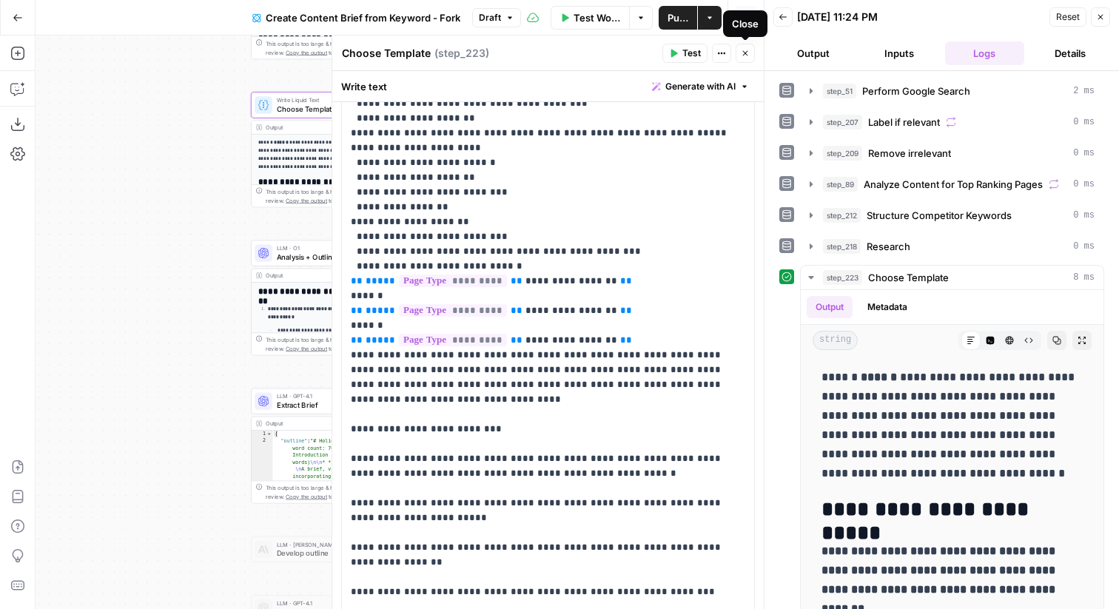
click at [736, 50] on button "Close" at bounding box center [744, 53] width 19 height 19
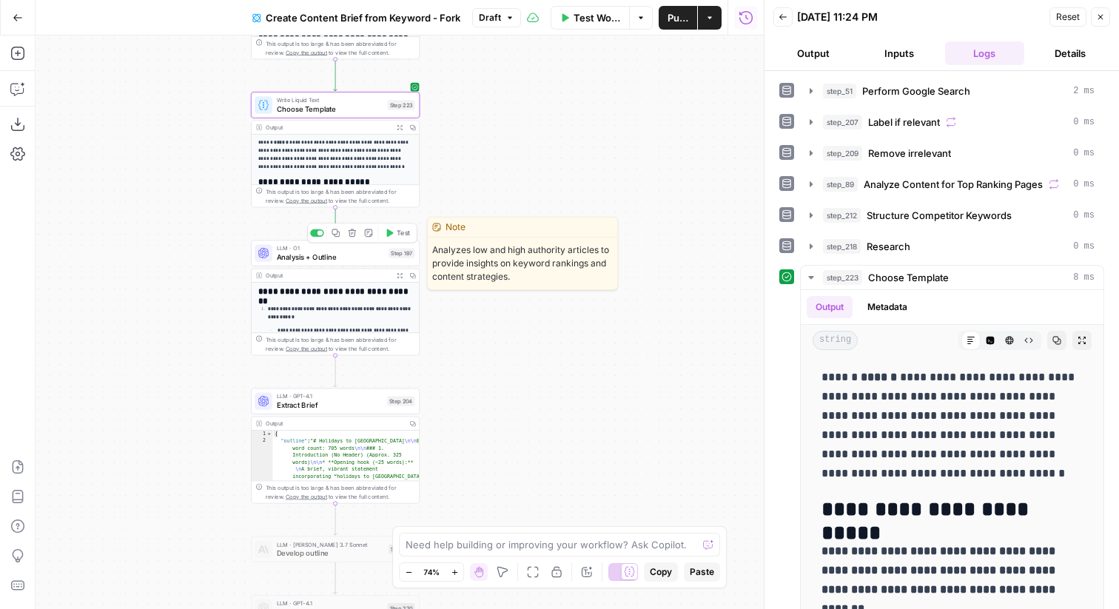
click at [401, 236] on span "Test" at bounding box center [403, 233] width 13 height 10
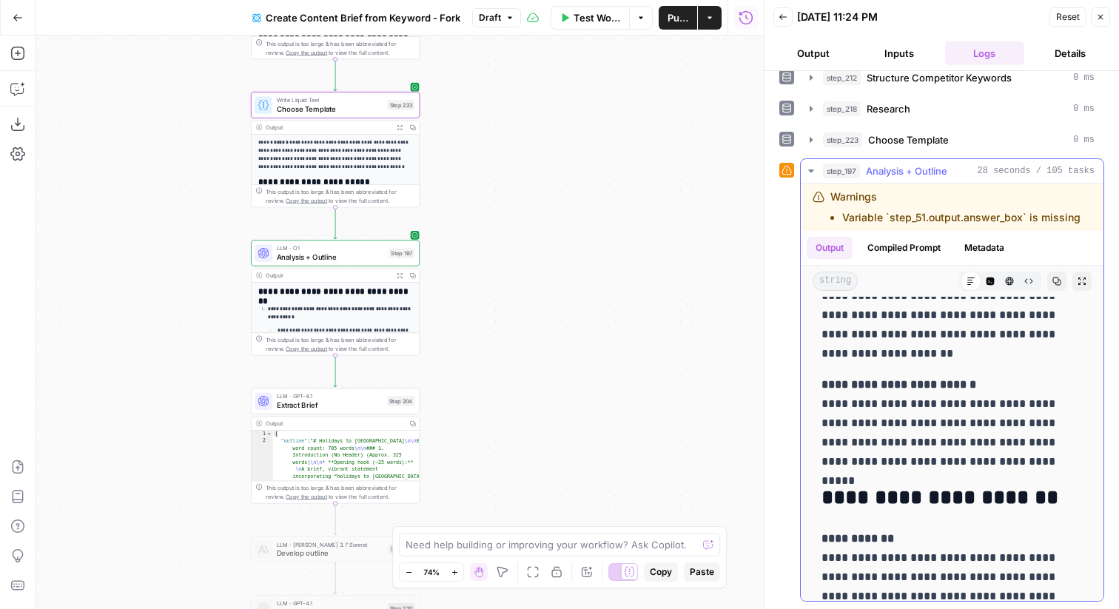
scroll to position [8706, 0]
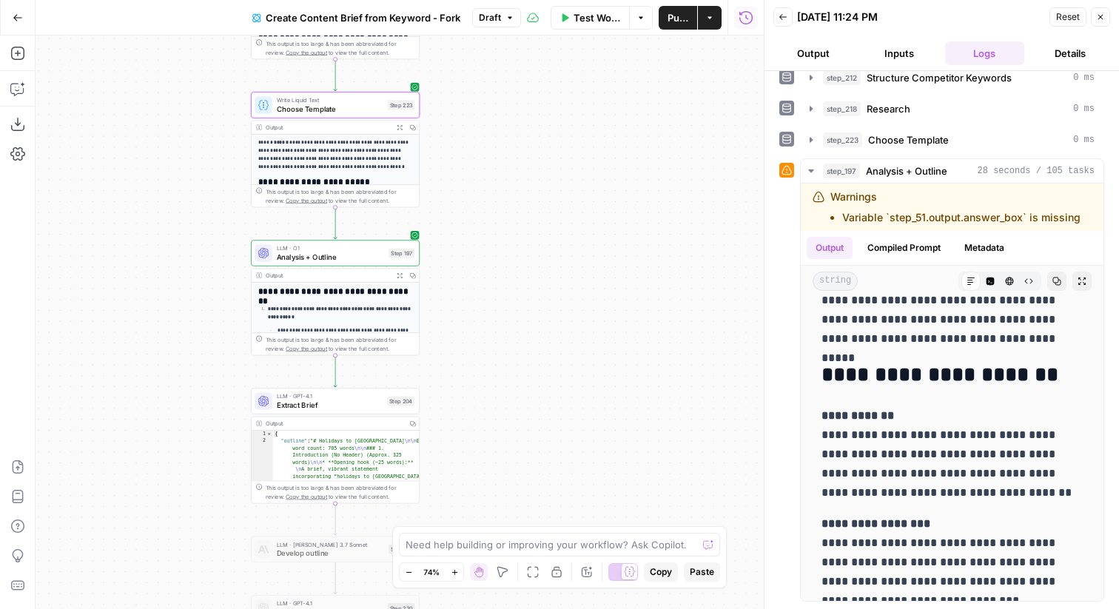
click at [357, 101] on span "Write Liquid Text" at bounding box center [330, 99] width 107 height 9
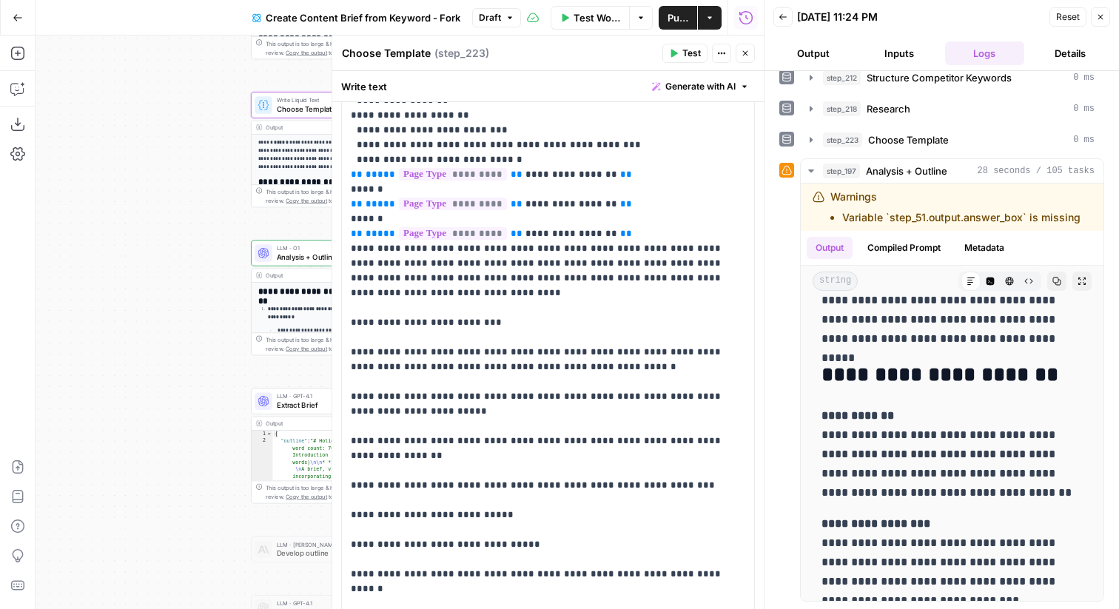
scroll to position [933, 0]
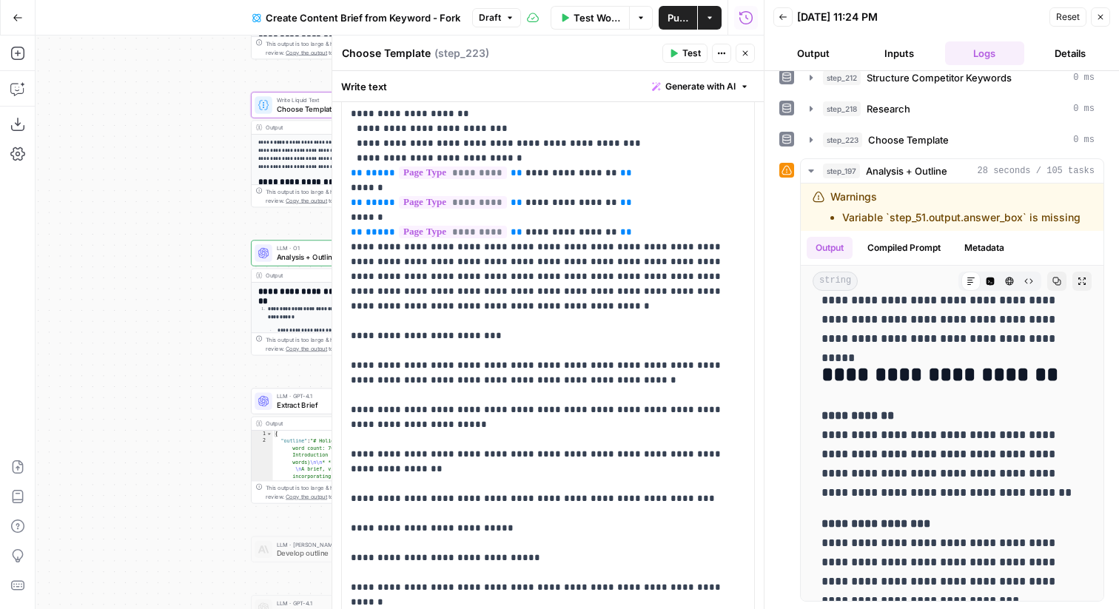
click at [685, 51] on span "Test" at bounding box center [691, 53] width 18 height 13
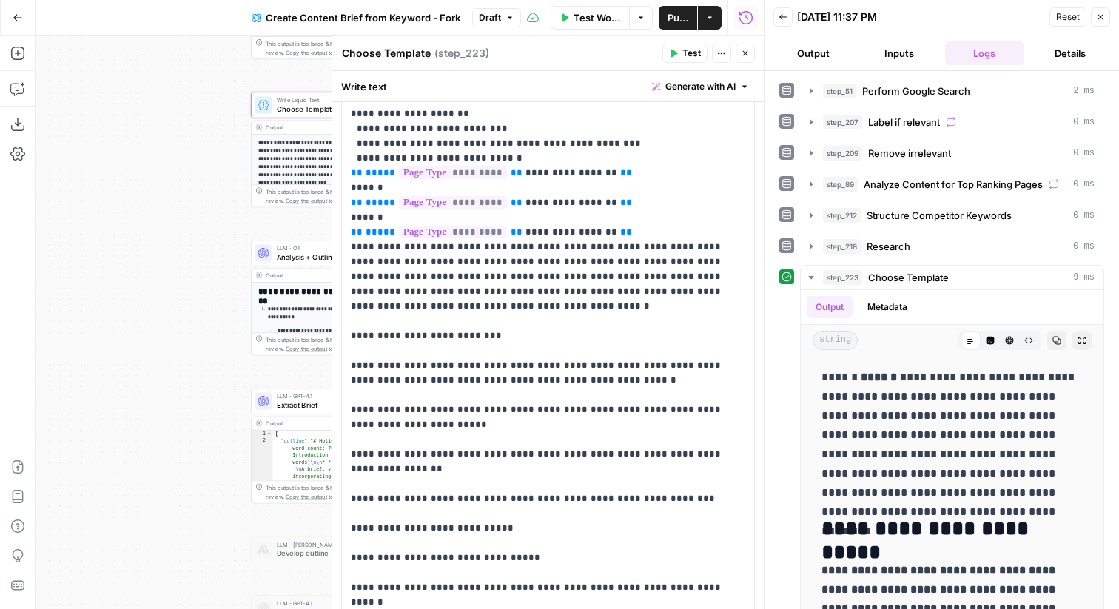
click at [753, 49] on button "Close" at bounding box center [744, 53] width 19 height 19
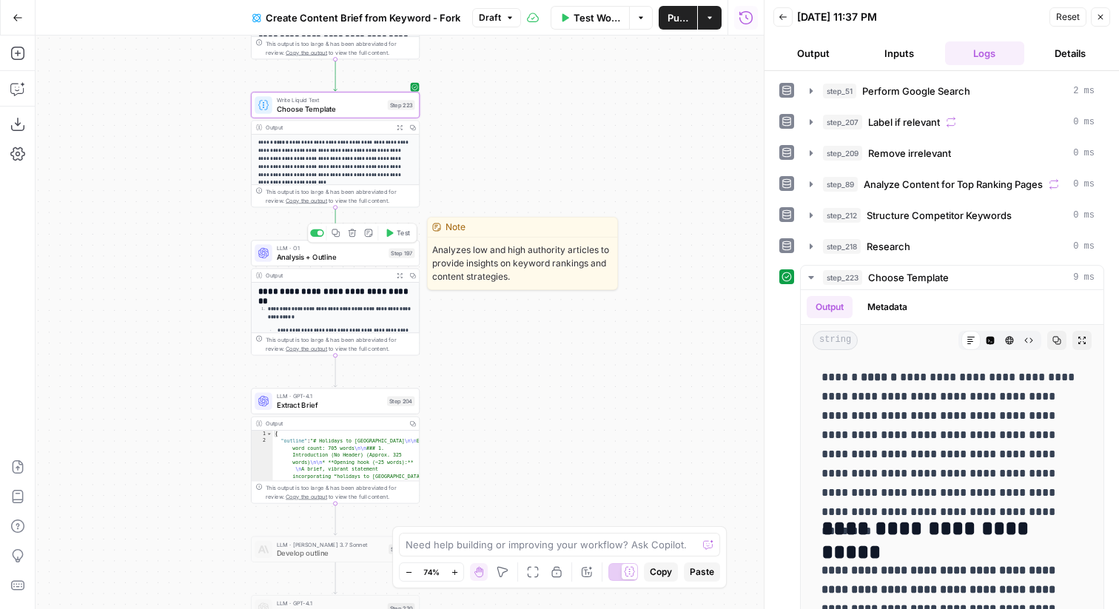
click at [404, 235] on span "Test" at bounding box center [403, 233] width 13 height 10
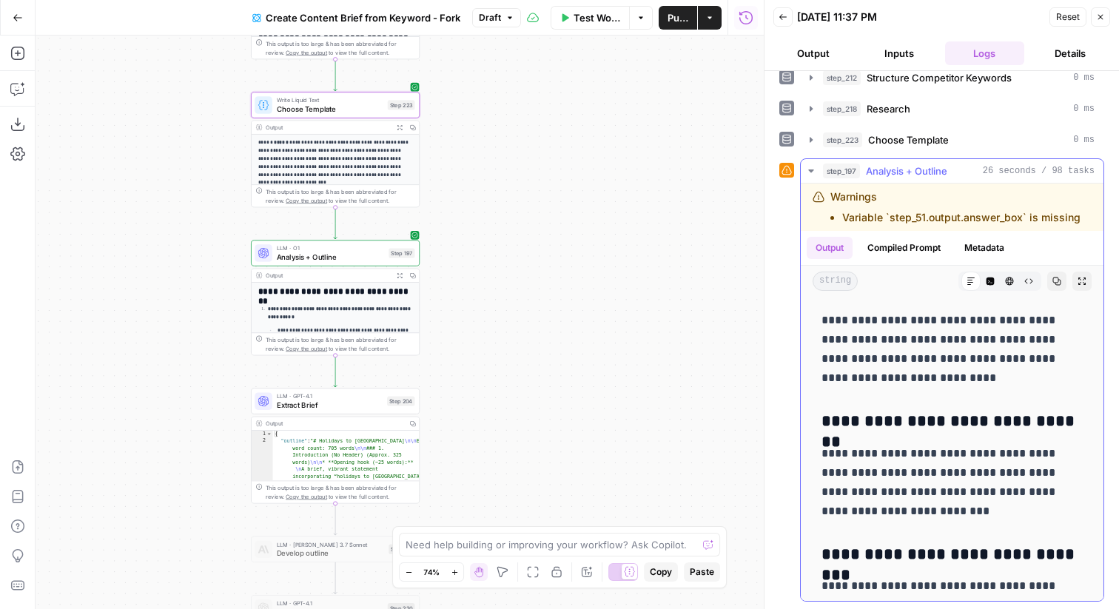
scroll to position [8557, 0]
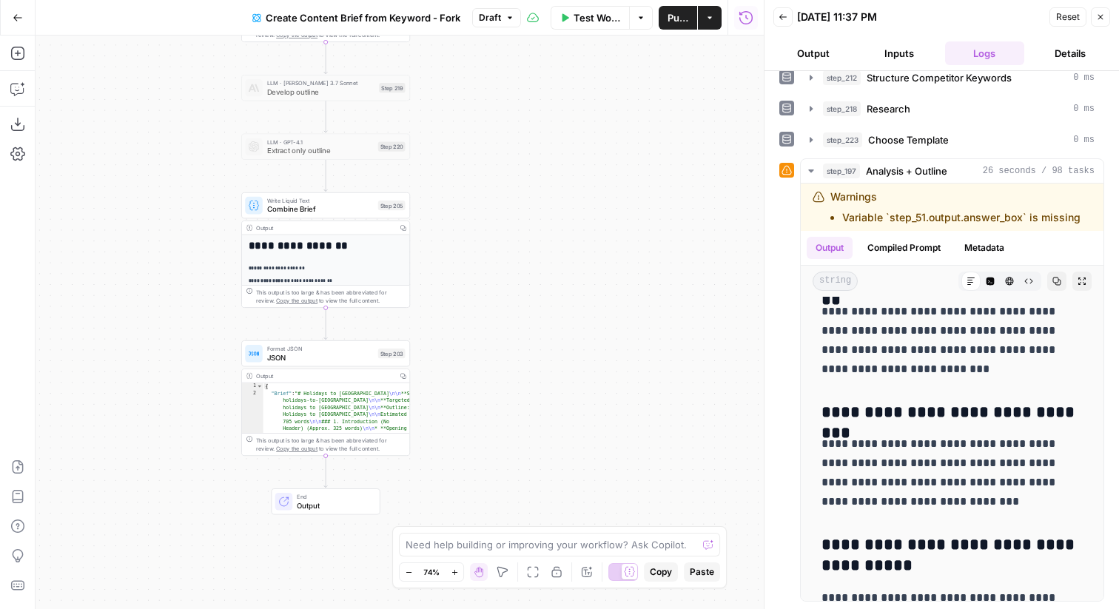
click at [672, 18] on span "Publish" at bounding box center [677, 17] width 21 height 15
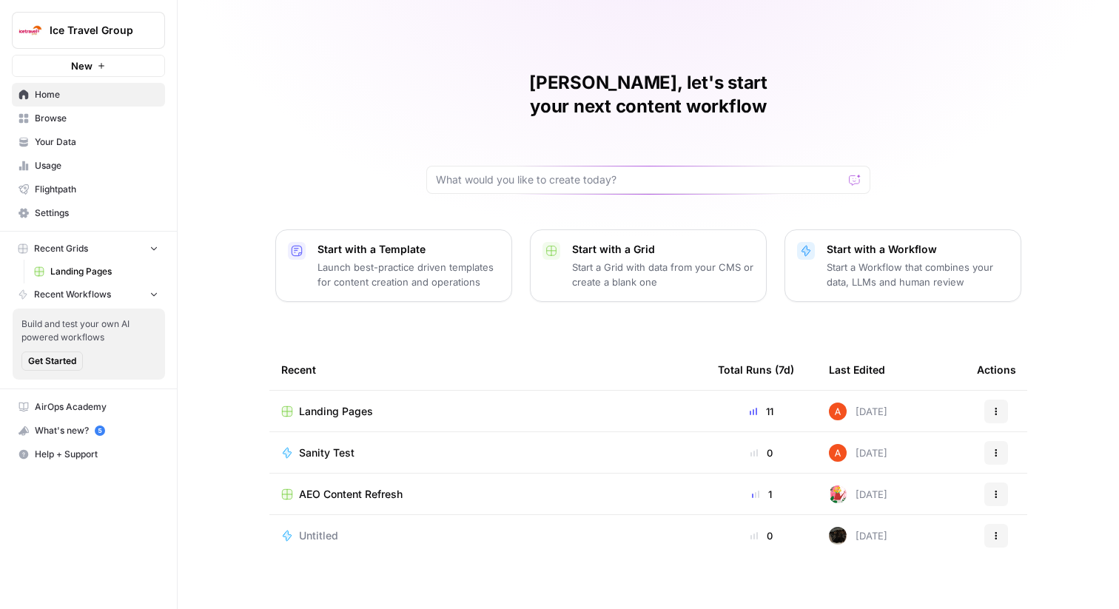
click at [48, 123] on span "Browse" at bounding box center [97, 118] width 124 height 13
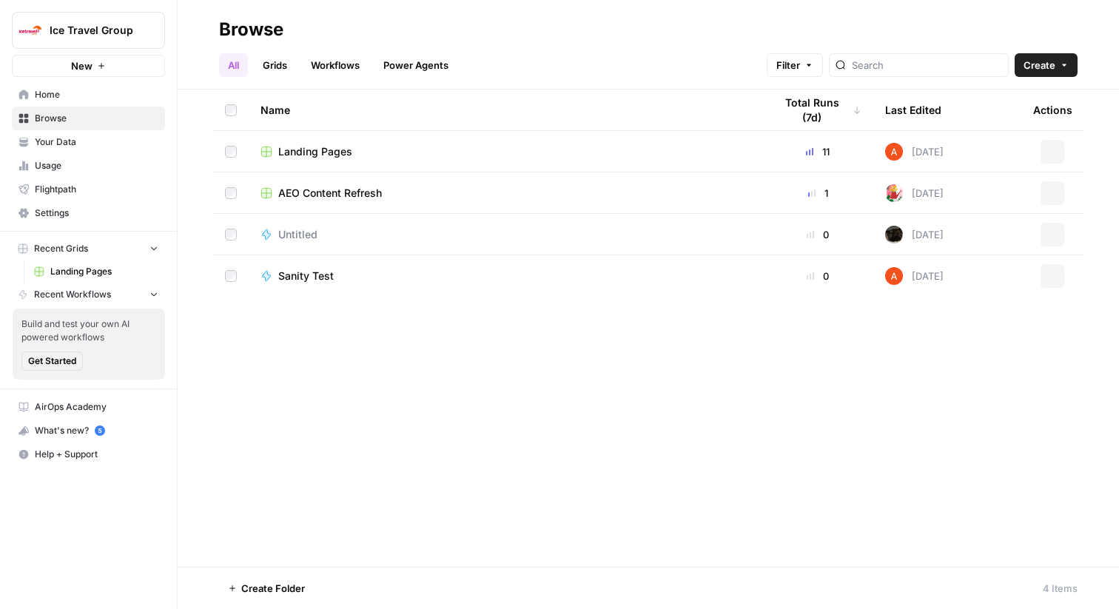
click at [64, 146] on span "Your Data" at bounding box center [97, 141] width 124 height 13
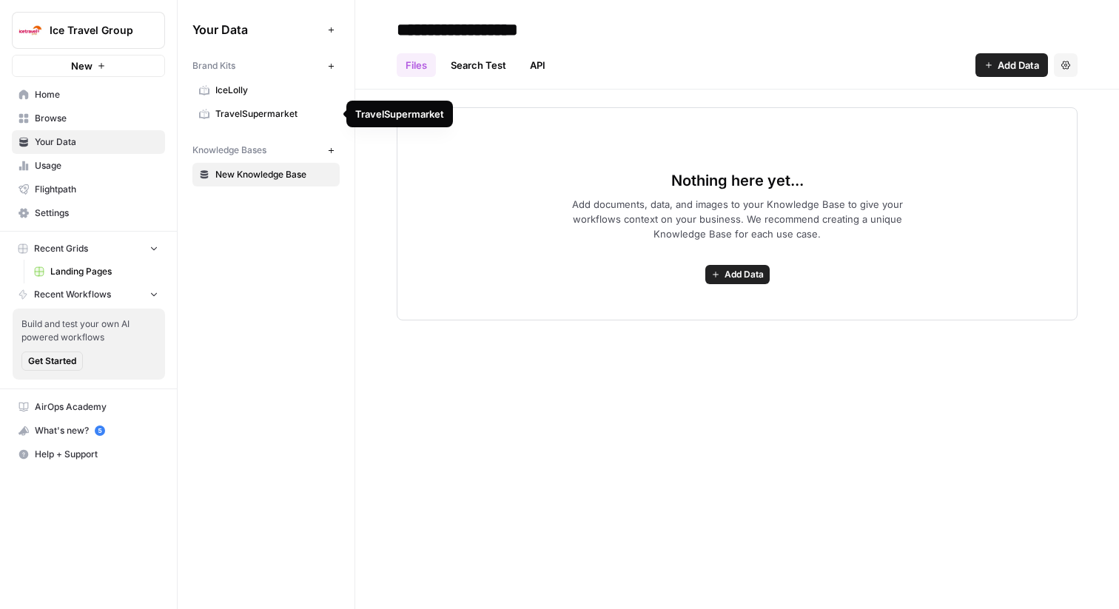
click at [109, 30] on span "Ice Travel Group" at bounding box center [95, 30] width 90 height 15
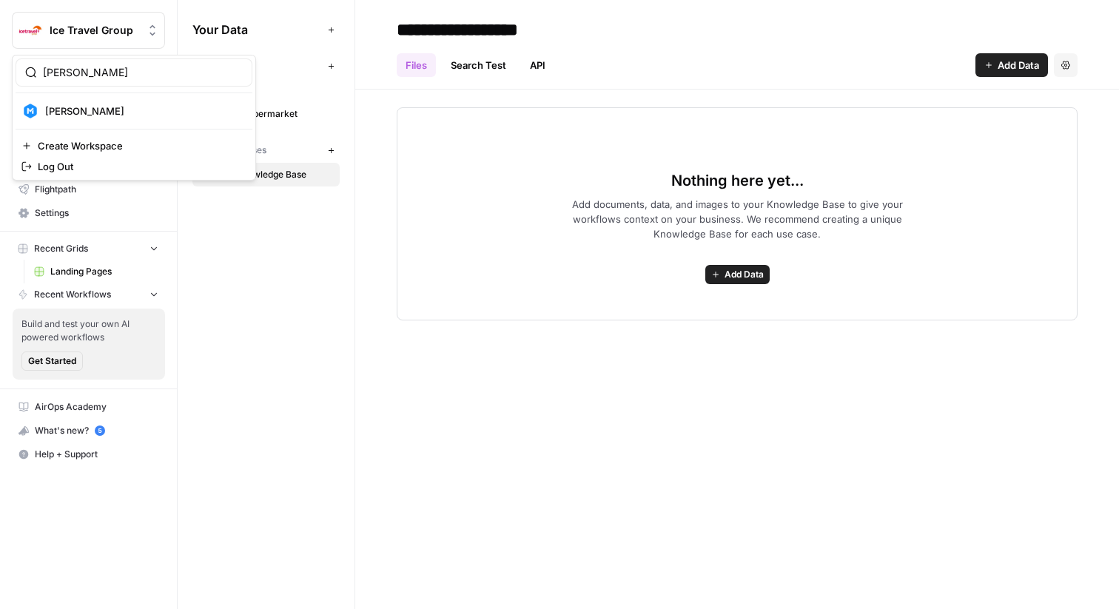
type input "[PERSON_NAME]"
click at [67, 102] on div "[PERSON_NAME]" at bounding box center [133, 111] width 225 height 18
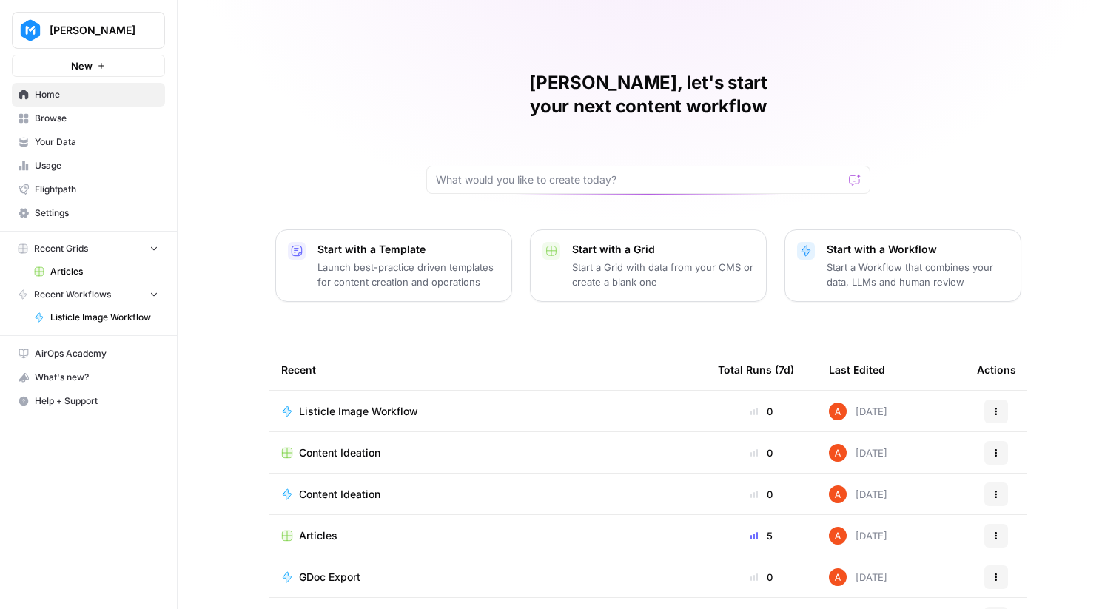
click at [74, 135] on link "Your Data" at bounding box center [88, 142] width 153 height 24
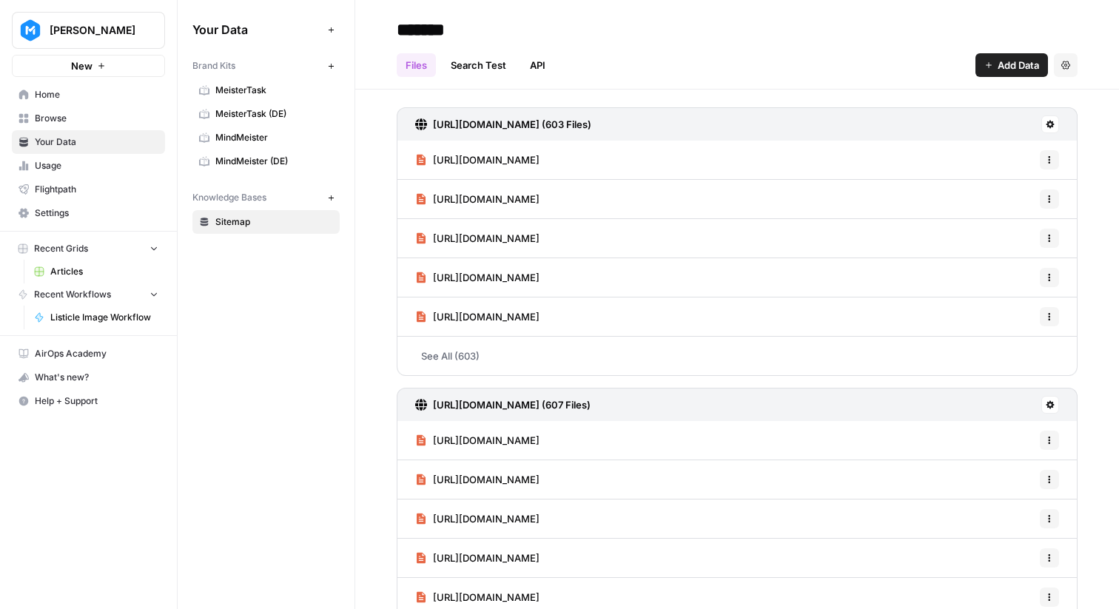
click at [334, 203] on button "New" at bounding box center [331, 198] width 18 height 18
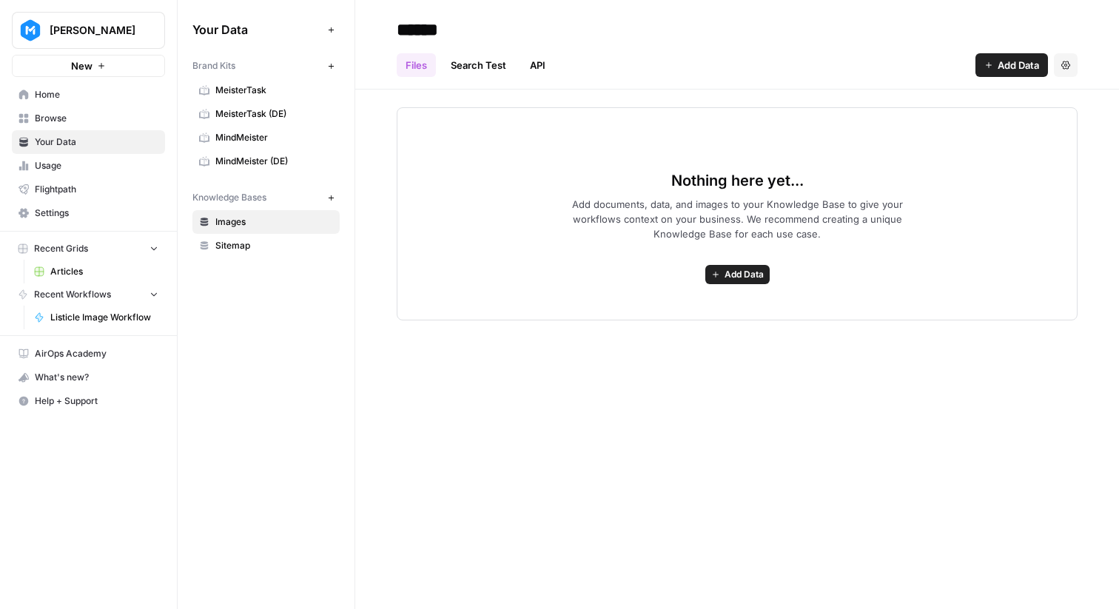
type input "******"
click at [721, 275] on button "Add Data" at bounding box center [737, 274] width 64 height 19
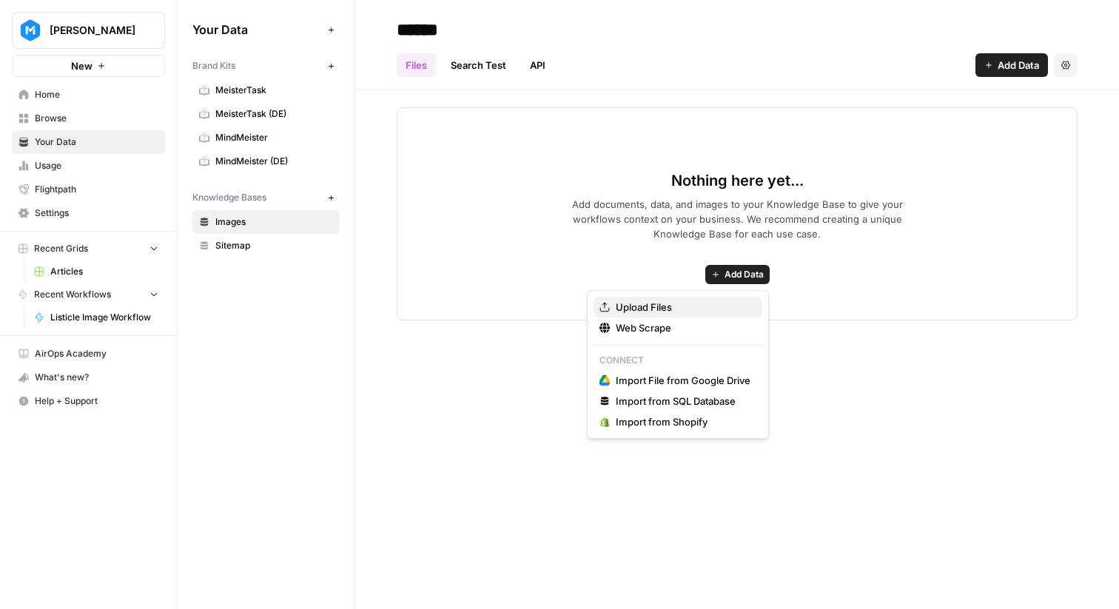
click at [682, 307] on span "Upload Files" at bounding box center [683, 307] width 135 height 15
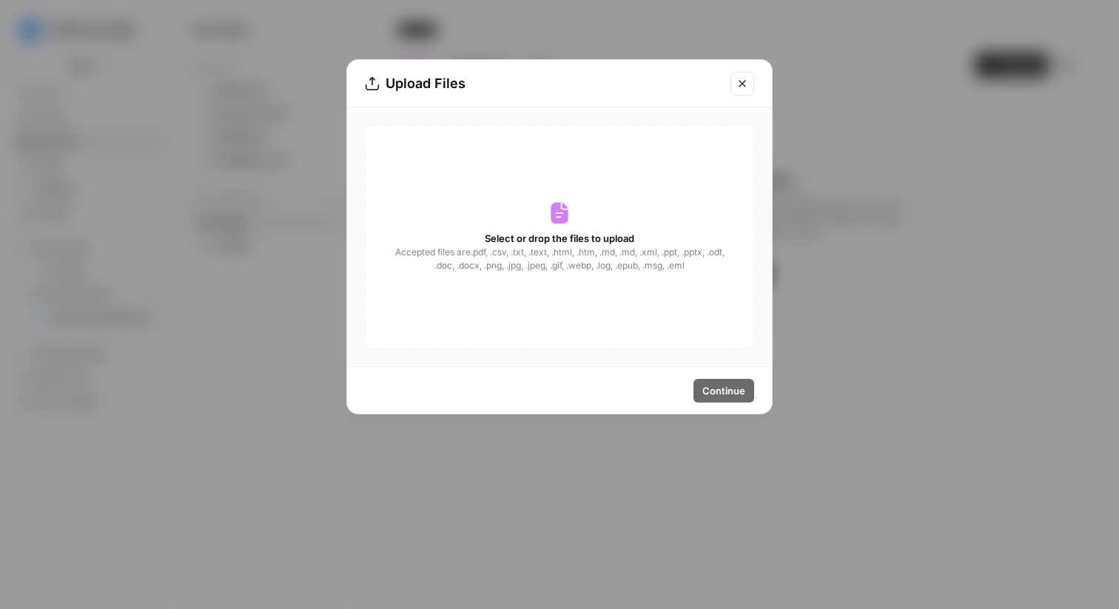
click at [519, 228] on div "Select or drop the files to upload Accepted files are .pdf, .csv, .txt, .text, …" at bounding box center [559, 236] width 389 height 223
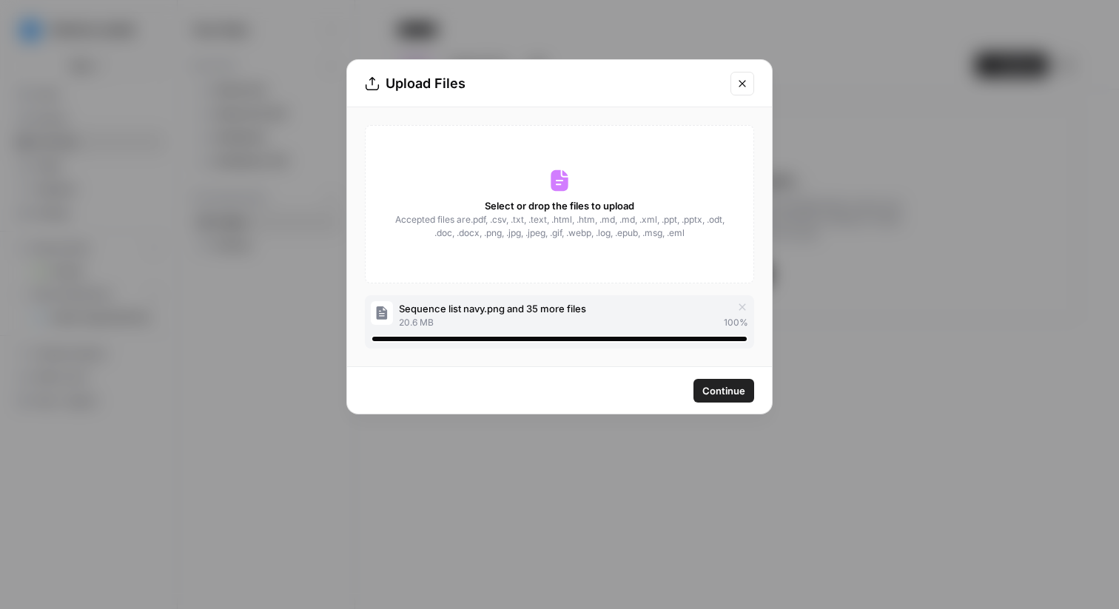
click at [739, 385] on span "Continue" at bounding box center [723, 390] width 43 height 15
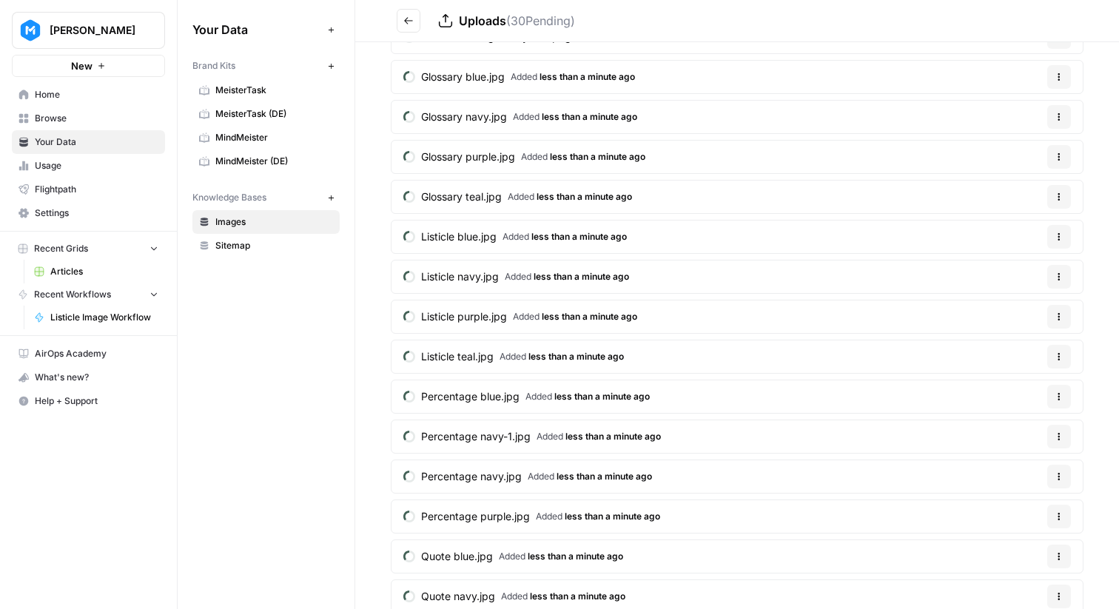
scroll to position [510, 0]
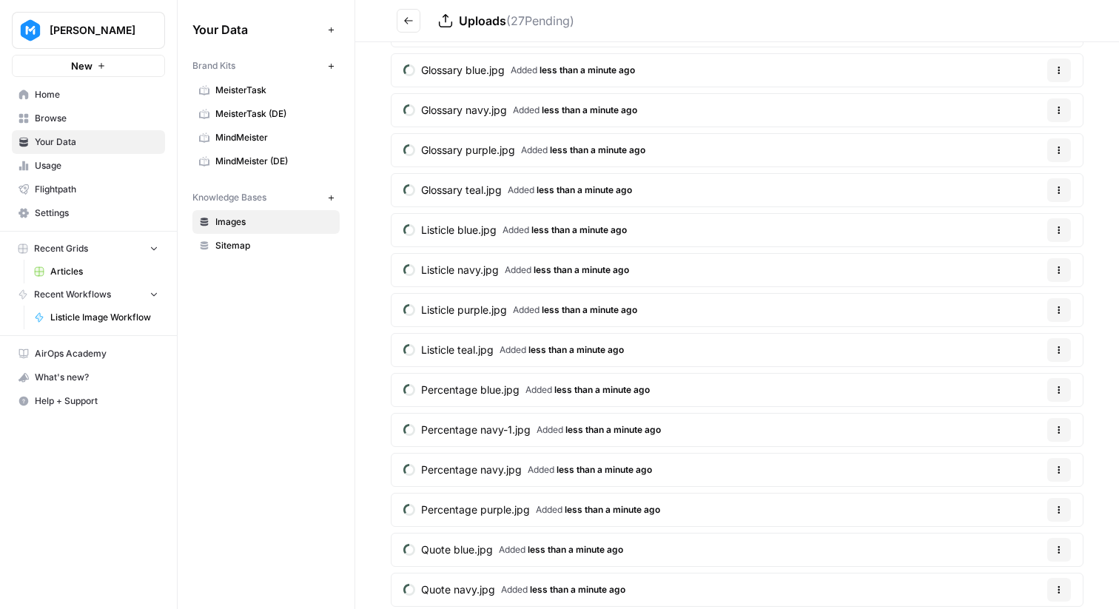
click at [475, 235] on span "Listicle blue.jpg" at bounding box center [458, 230] width 75 height 15
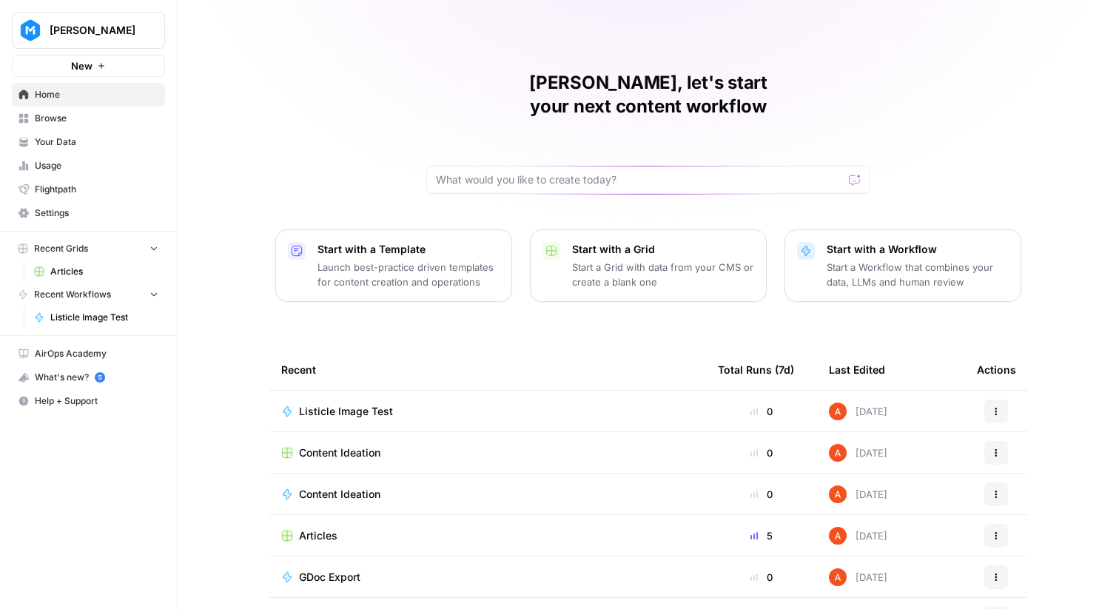
click at [344, 404] on span "Listicle Image Test" at bounding box center [346, 411] width 94 height 15
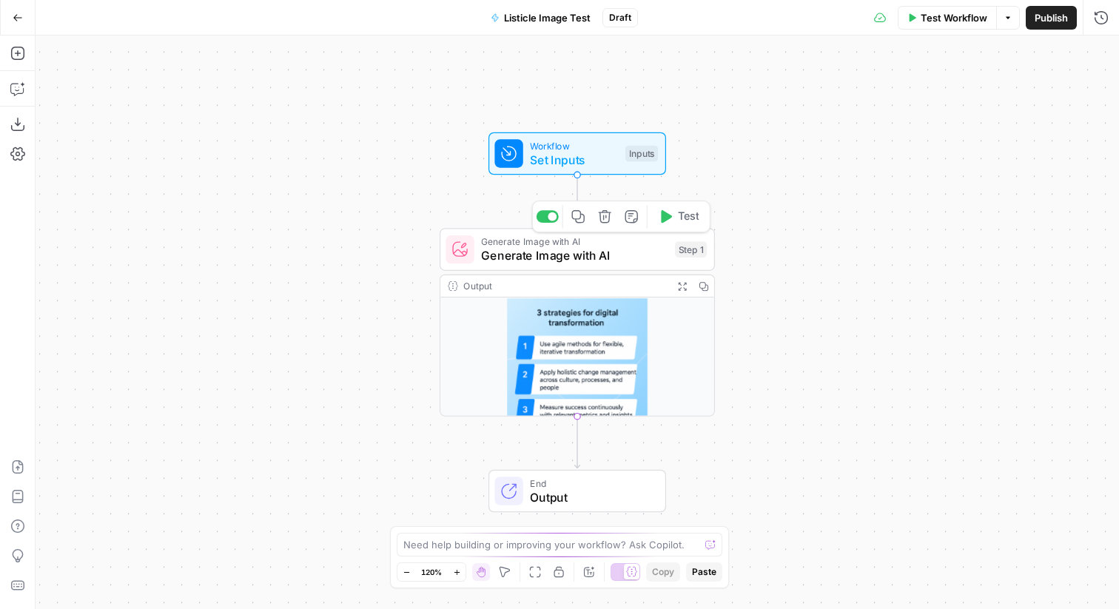
click at [672, 246] on div "Generate Image with AI Generate Image with AI Step 1 Copy step Delete step Add …" at bounding box center [575, 250] width 261 height 30
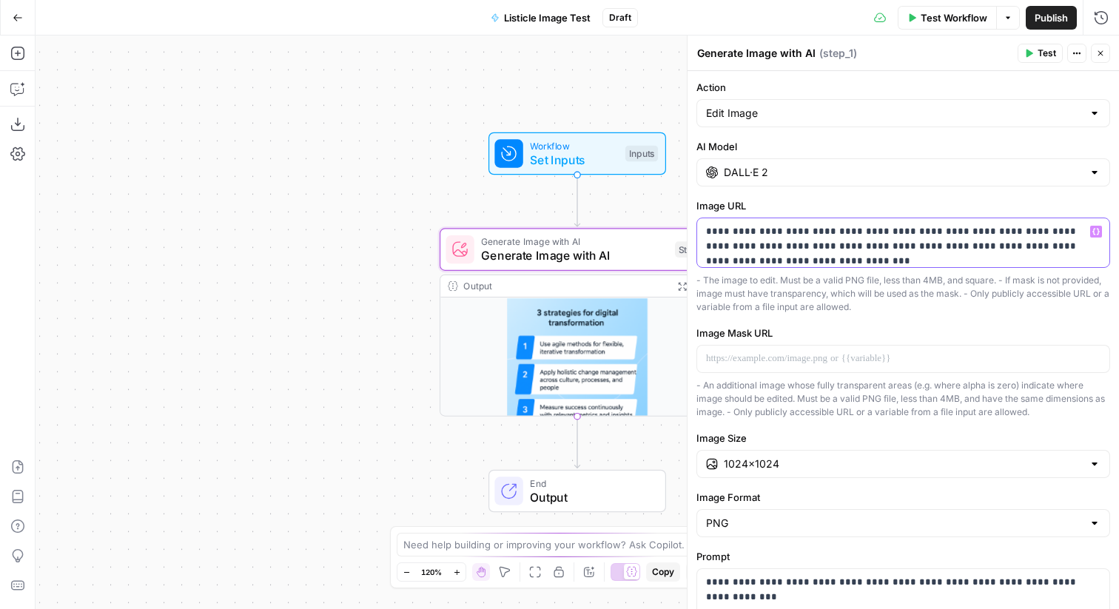
click at [917, 244] on p "**********" at bounding box center [903, 246] width 394 height 44
click at [855, 166] on input "DALL·E 2" at bounding box center [903, 172] width 359 height 15
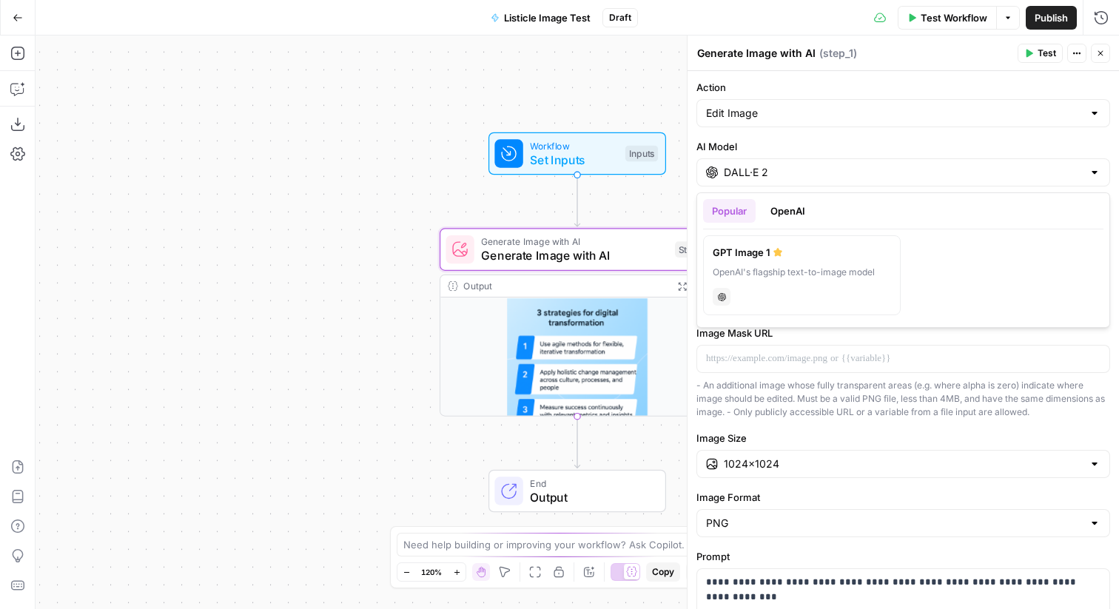
click at [852, 268] on div "OpenAI's flagship text-to-image model" at bounding box center [801, 272] width 178 height 13
type input "GPT Image 1"
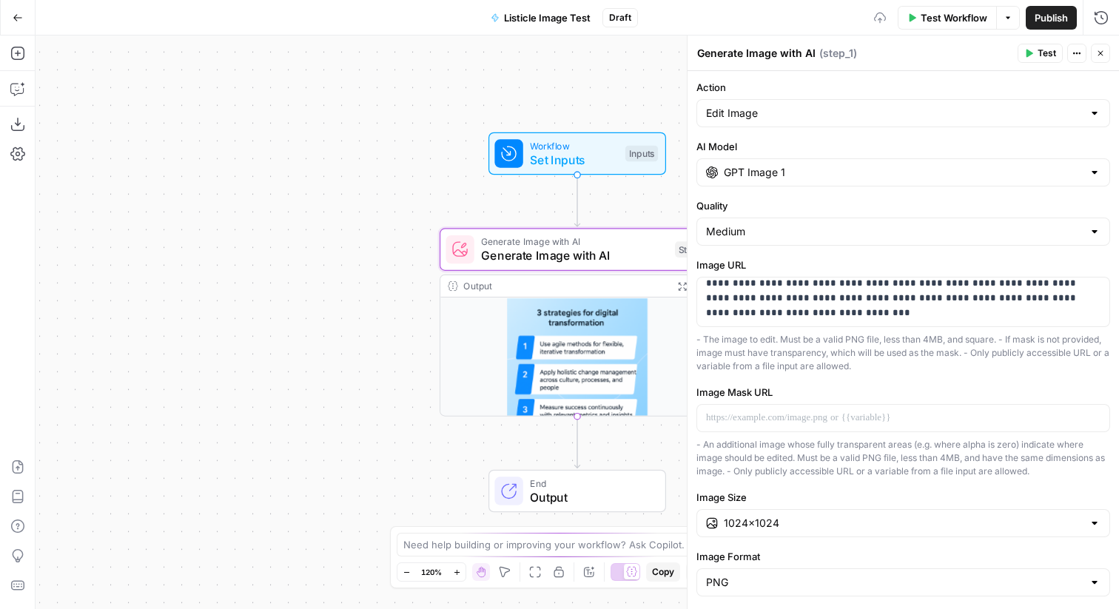
click at [815, 180] on div "GPT Image 1" at bounding box center [903, 172] width 414 height 28
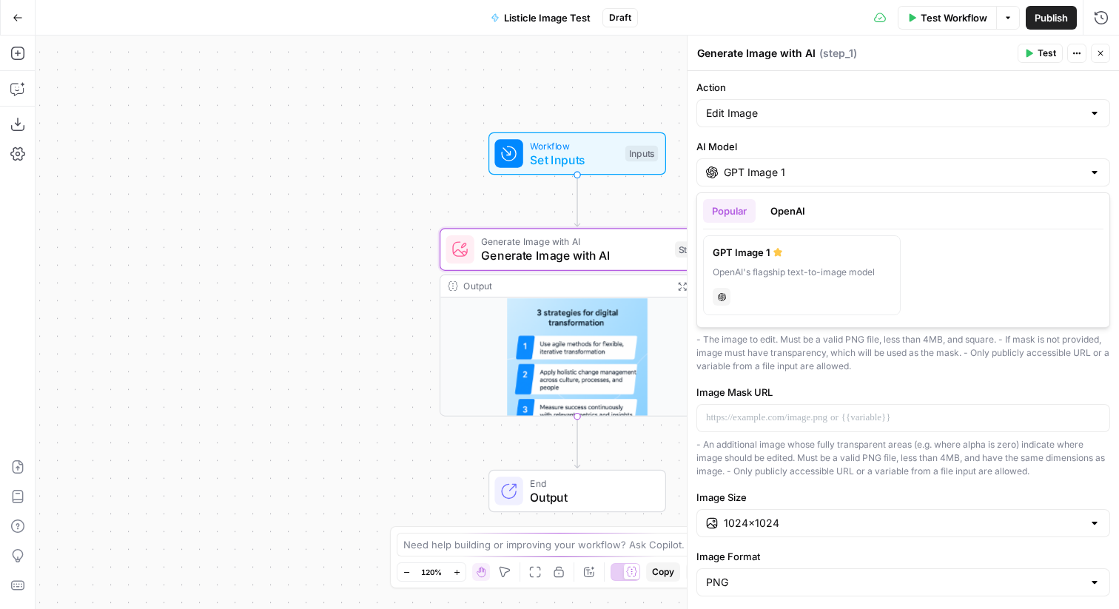
click at [801, 210] on button "OpenAI" at bounding box center [787, 211] width 53 height 24
click at [853, 139] on label "AI Model" at bounding box center [903, 146] width 414 height 15
click at [853, 165] on input "GPT Image 1" at bounding box center [903, 172] width 359 height 15
click at [792, 69] on header "Generate Image with AI Generate Image with AI ( step_1 ) Test Actions Close" at bounding box center [902, 54] width 431 height 36
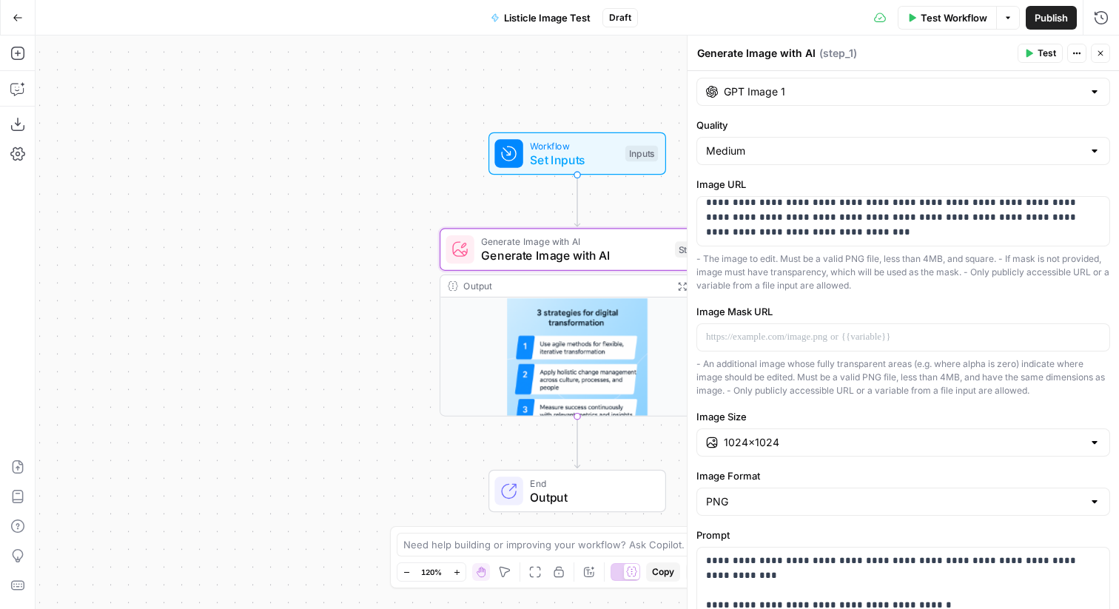
scroll to position [92, 0]
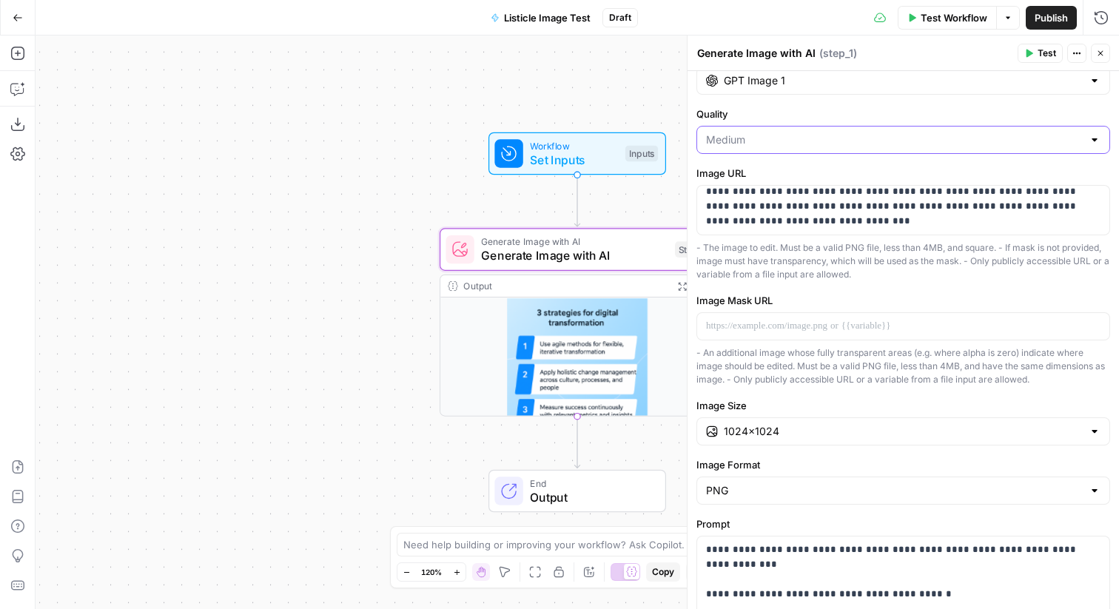
click at [817, 142] on input "Quality" at bounding box center [894, 139] width 377 height 15
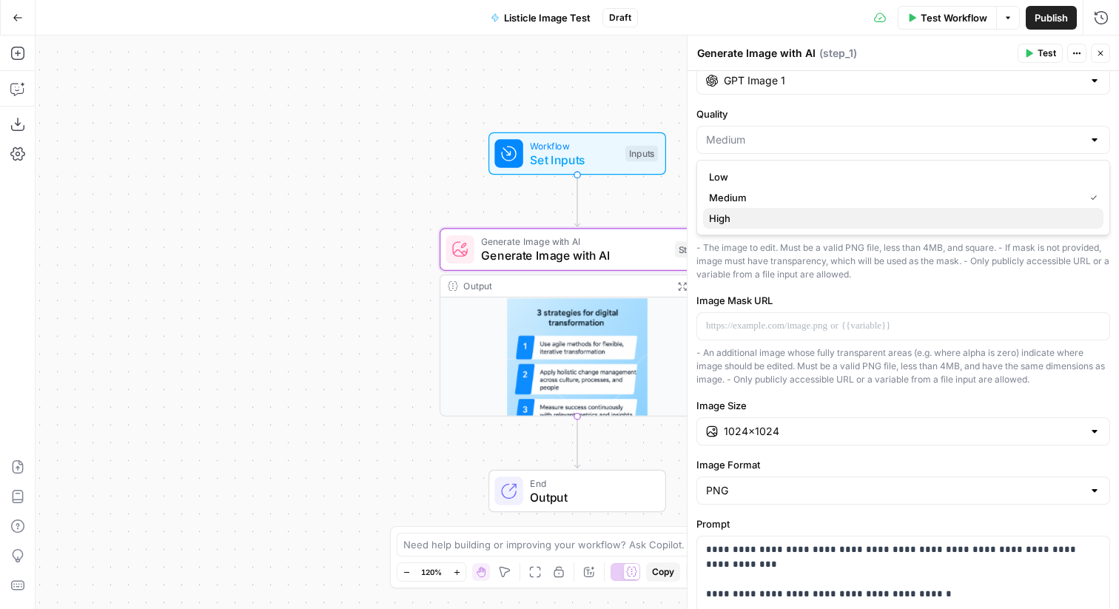
click at [798, 211] on span "High" at bounding box center [900, 218] width 382 height 15
type input "High"
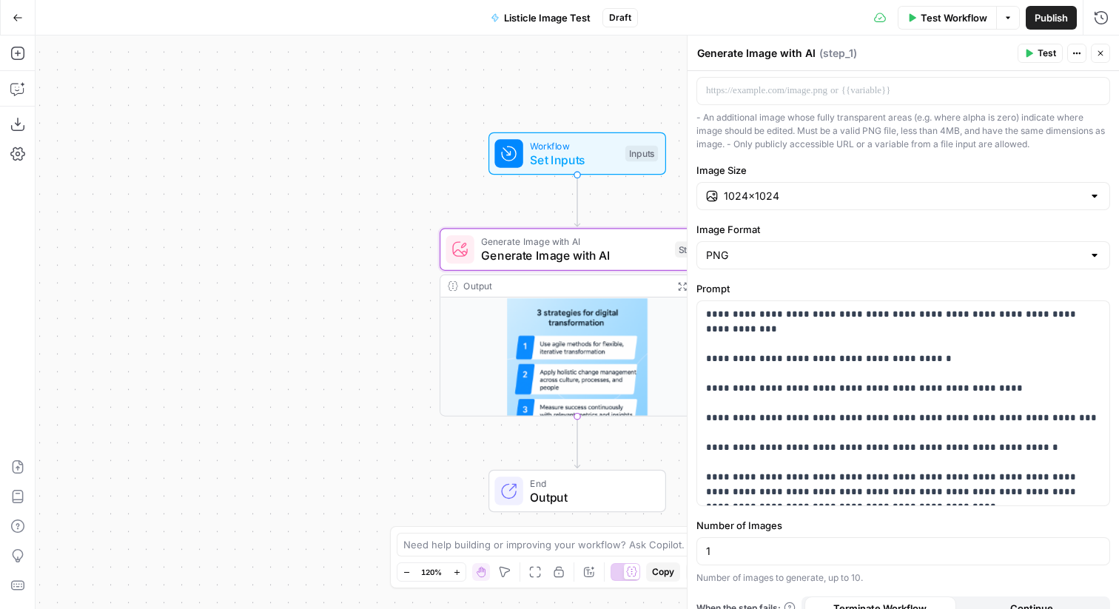
scroll to position [346, 0]
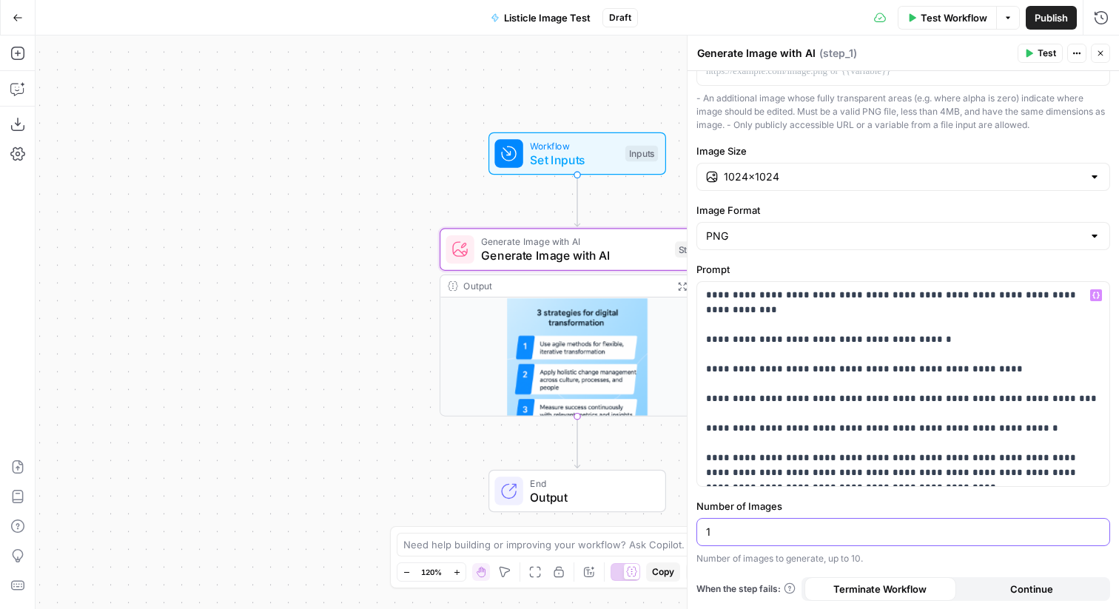
click at [830, 533] on input "1" at bounding box center [903, 532] width 394 height 15
type input "4"
click at [1051, 59] on span "Test" at bounding box center [1046, 53] width 18 height 13
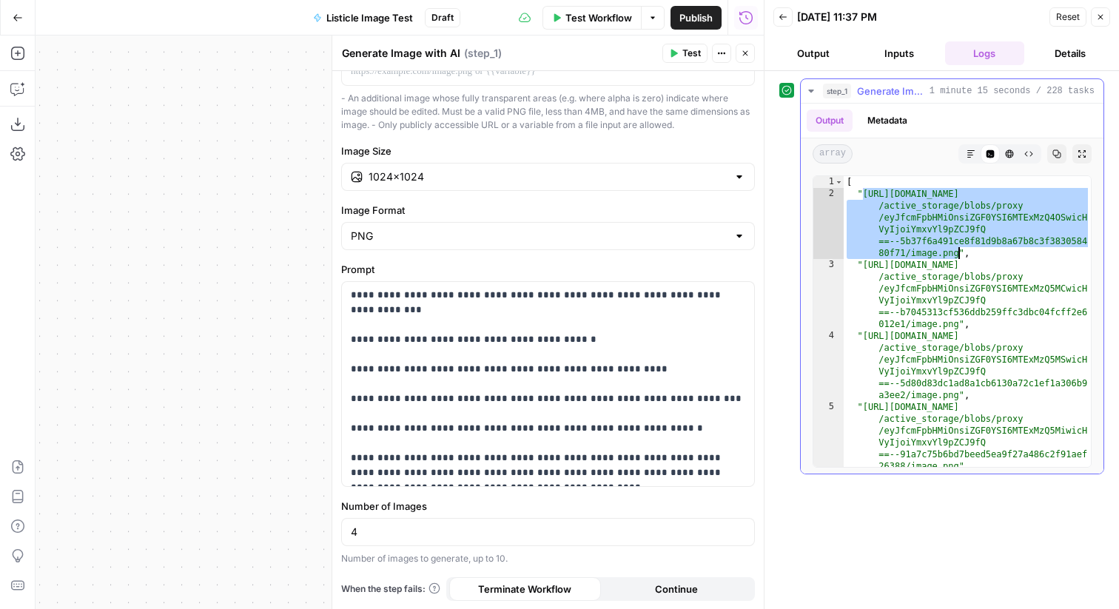
drag, startPoint x: 862, startPoint y: 194, endPoint x: 960, endPoint y: 257, distance: 117.2
click at [960, 257] on div "[ "https://cdn.airops.com/rails /active_storage/blobs/proxy /eyJfcmFpbHMiOnsiZG…" at bounding box center [966, 333] width 247 height 314
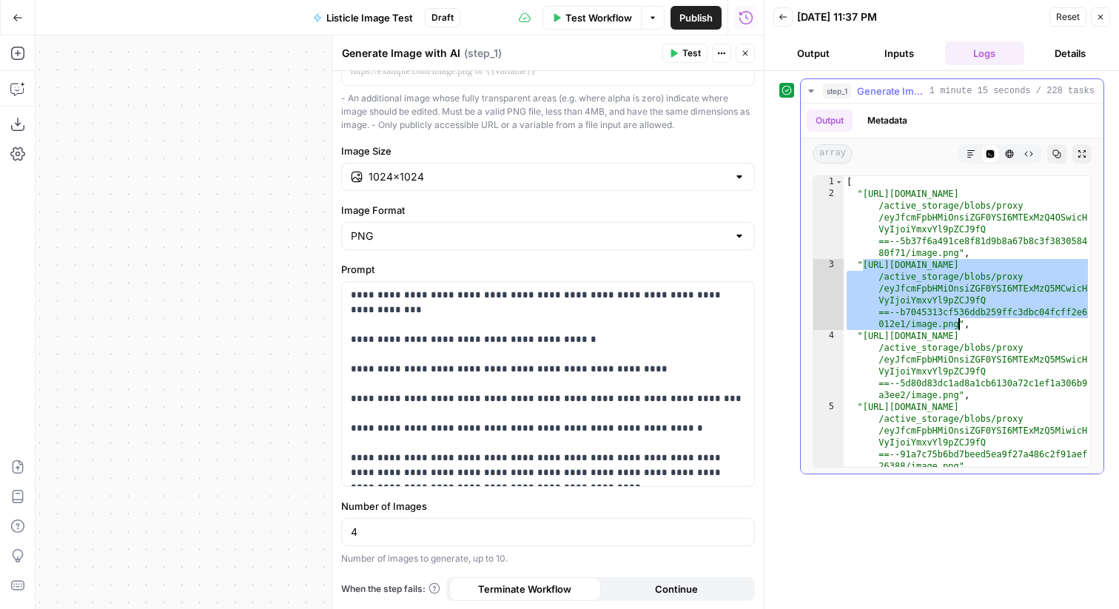
drag, startPoint x: 863, startPoint y: 265, endPoint x: 957, endPoint y: 320, distance: 108.7
click at [957, 320] on div "[ "https://cdn.airops.com/rails /active_storage/blobs/proxy /eyJfcmFpbHMiOnsiZG…" at bounding box center [966, 333] width 247 height 314
type textarea "**********"
click at [1108, 21] on button "Close" at bounding box center [1100, 16] width 19 height 19
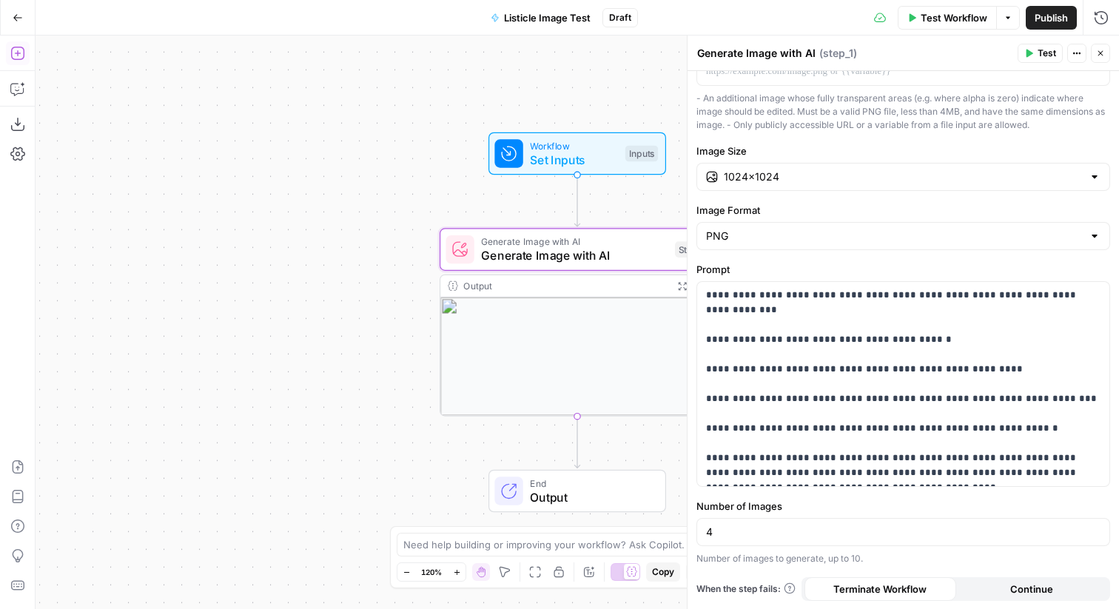
drag, startPoint x: 25, startPoint y: 53, endPoint x: 15, endPoint y: 47, distance: 11.9
click at [15, 47] on icon "button" at bounding box center [16, 53] width 13 height 13
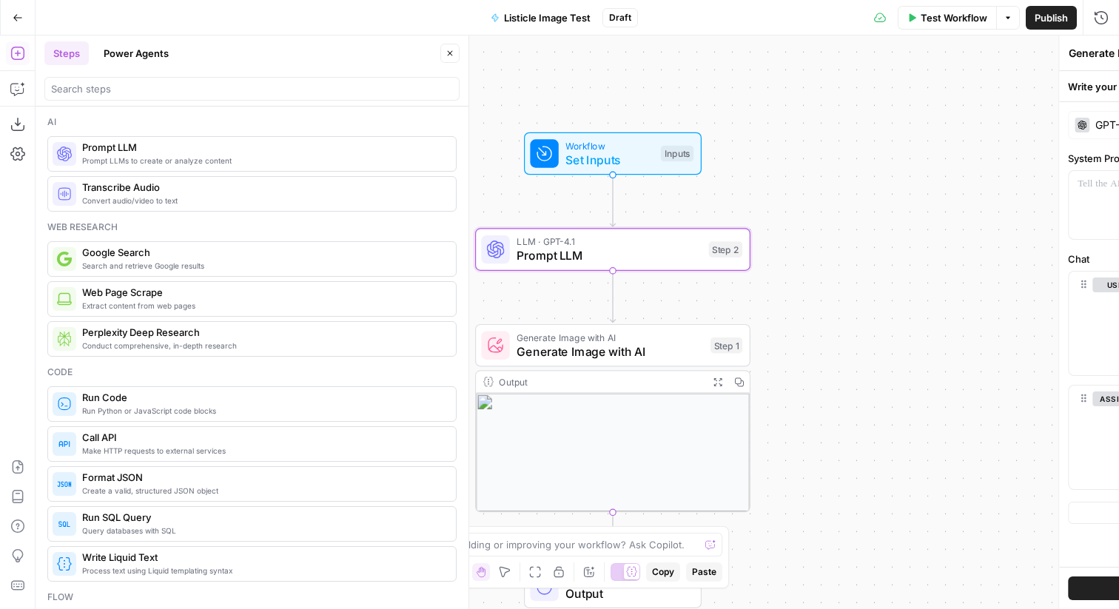
type textarea "Prompt LLM"
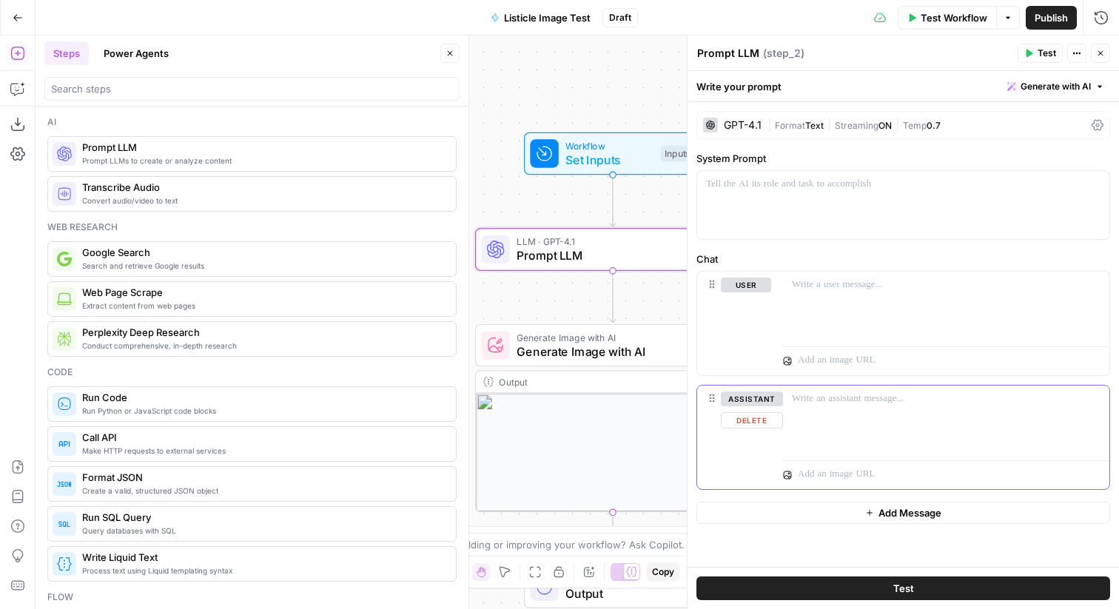
click at [753, 417] on button "Delete" at bounding box center [752, 420] width 62 height 16
click at [856, 317] on div at bounding box center [946, 306] width 326 height 68
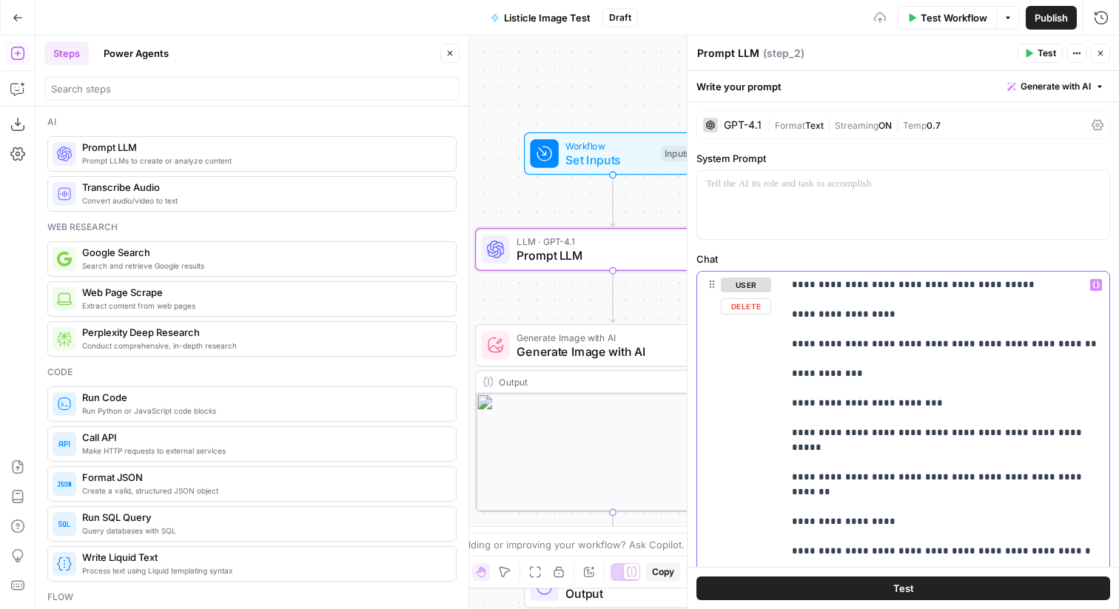
click at [855, 294] on p "**********" at bounding box center [946, 536] width 309 height 518
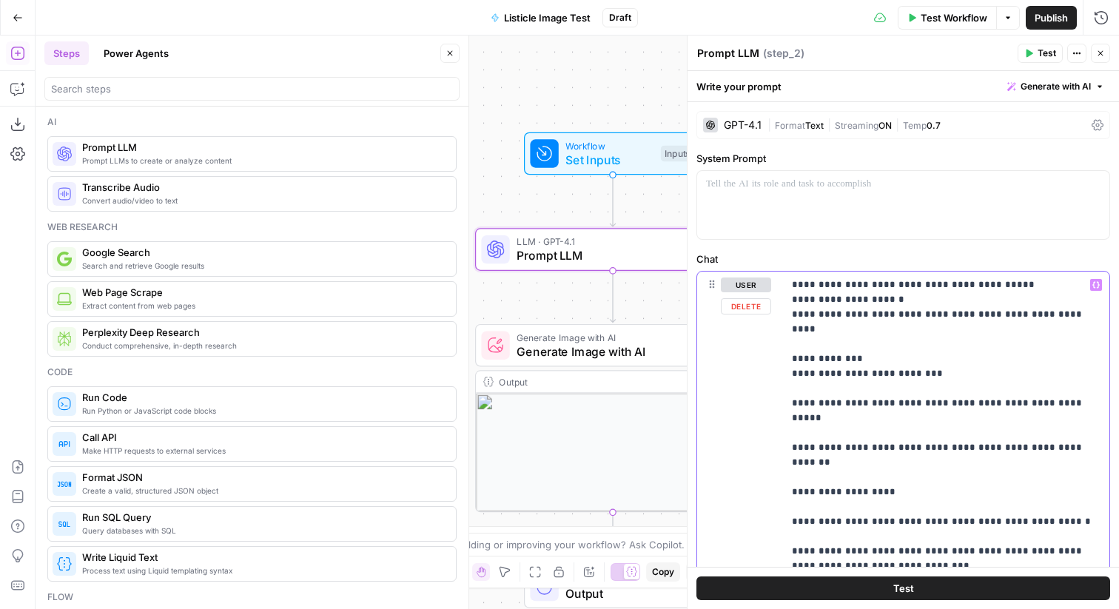
click at [847, 363] on p "**********" at bounding box center [946, 513] width 309 height 473
click at [849, 374] on p "**********" at bounding box center [946, 513] width 309 height 473
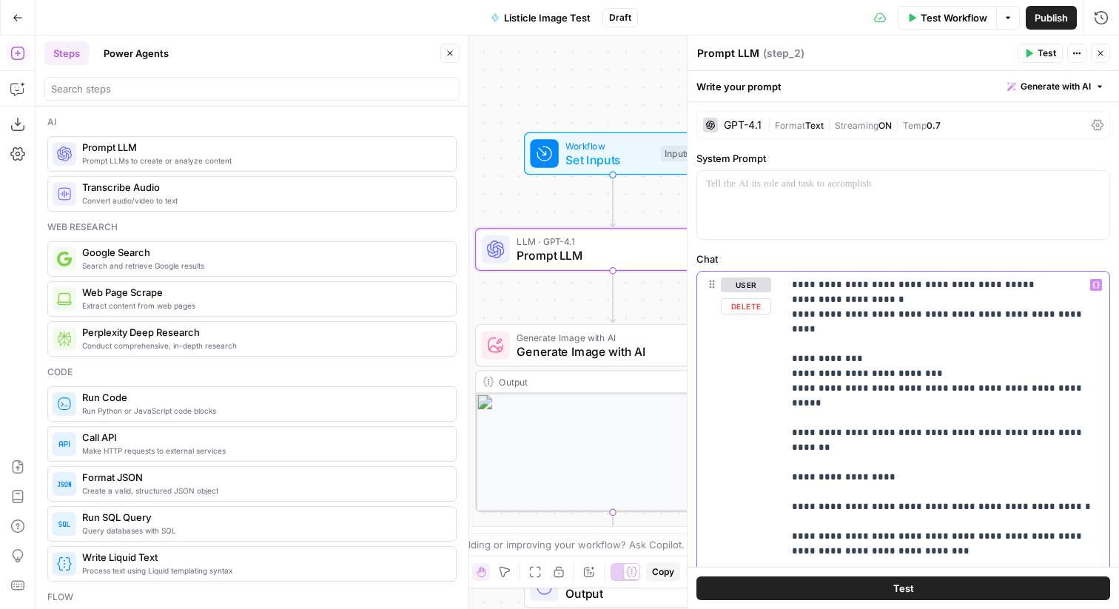
click at [857, 398] on p "**********" at bounding box center [946, 506] width 309 height 459
click at [845, 422] on p "**********" at bounding box center [946, 506] width 309 height 459
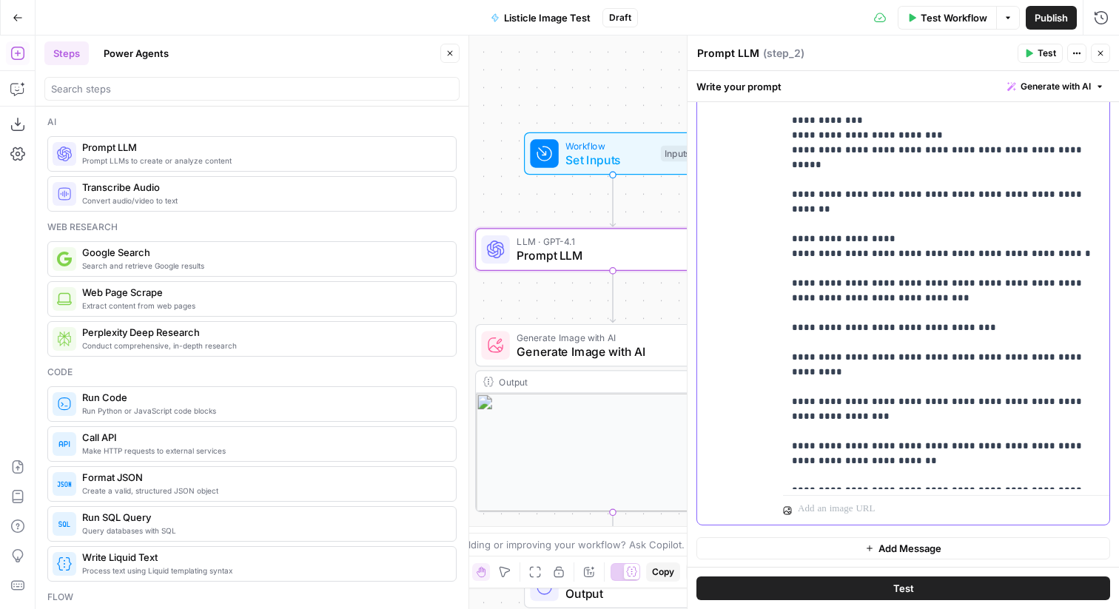
scroll to position [212, 0]
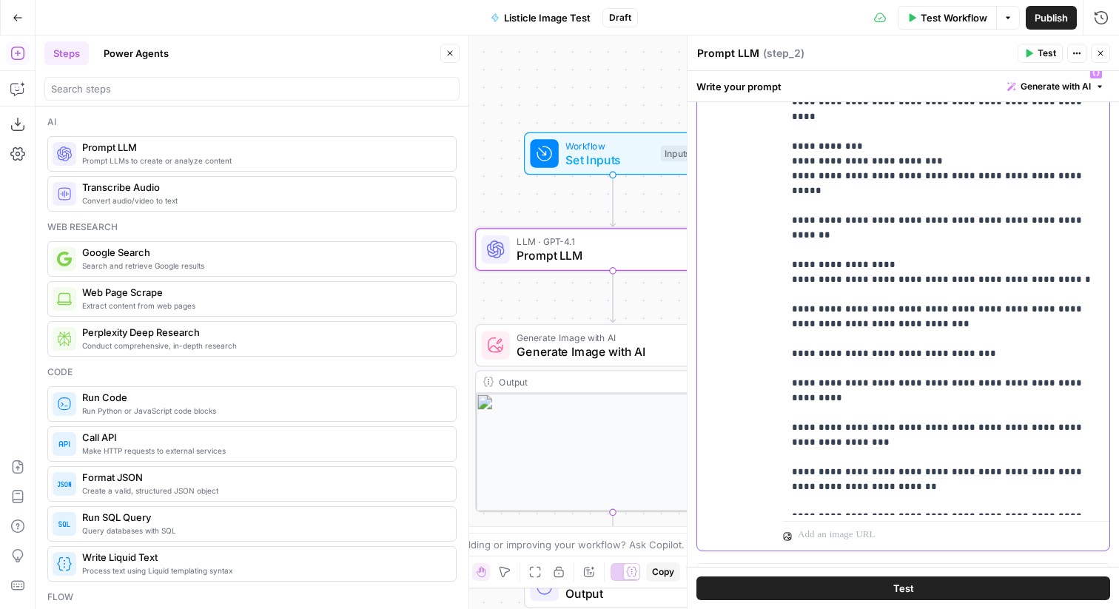
click at [867, 131] on p "**********" at bounding box center [946, 287] width 309 height 444
click at [889, 219] on p "**********" at bounding box center [946, 287] width 309 height 444
drag, startPoint x: 949, startPoint y: 508, endPoint x: 789, endPoint y: 500, distance: 160.0
click at [789, 500] on div "**********" at bounding box center [946, 287] width 326 height 456
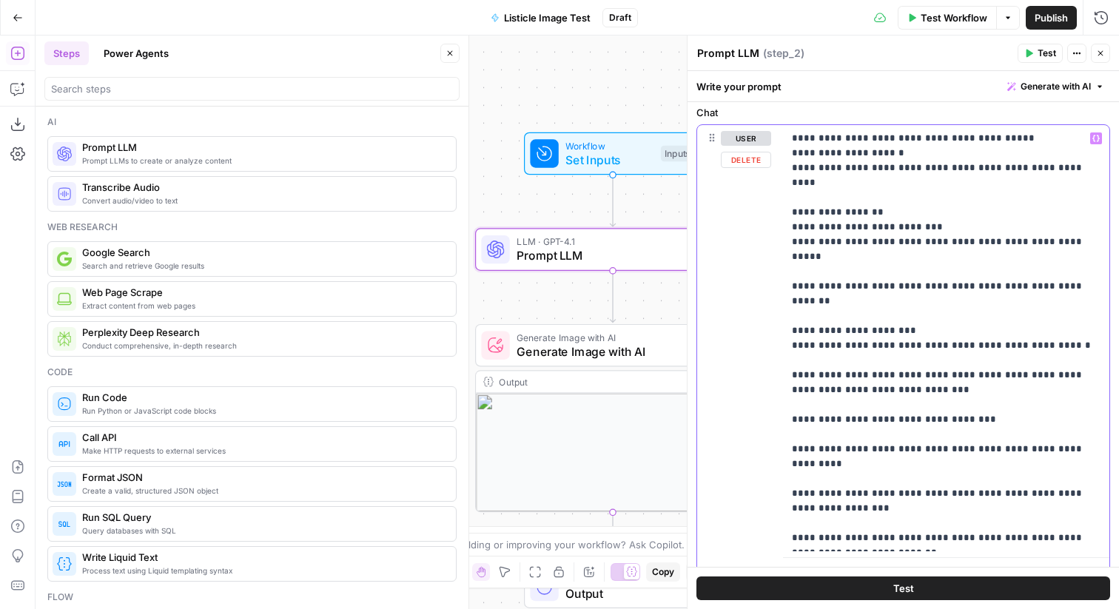
scroll to position [84, 0]
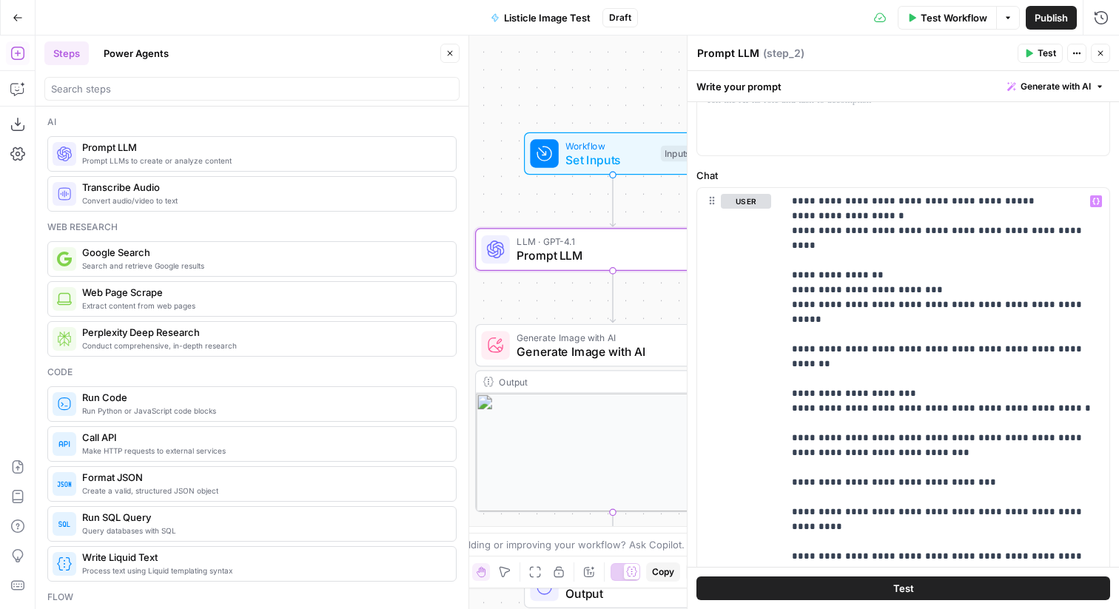
click at [4, 87] on div "Add Steps Copilot Download as JSON Settings Import JSON AirOps Academy Help Giv…" at bounding box center [18, 322] width 36 height 573
click at [8, 87] on button "Copilot" at bounding box center [18, 89] width 24 height 24
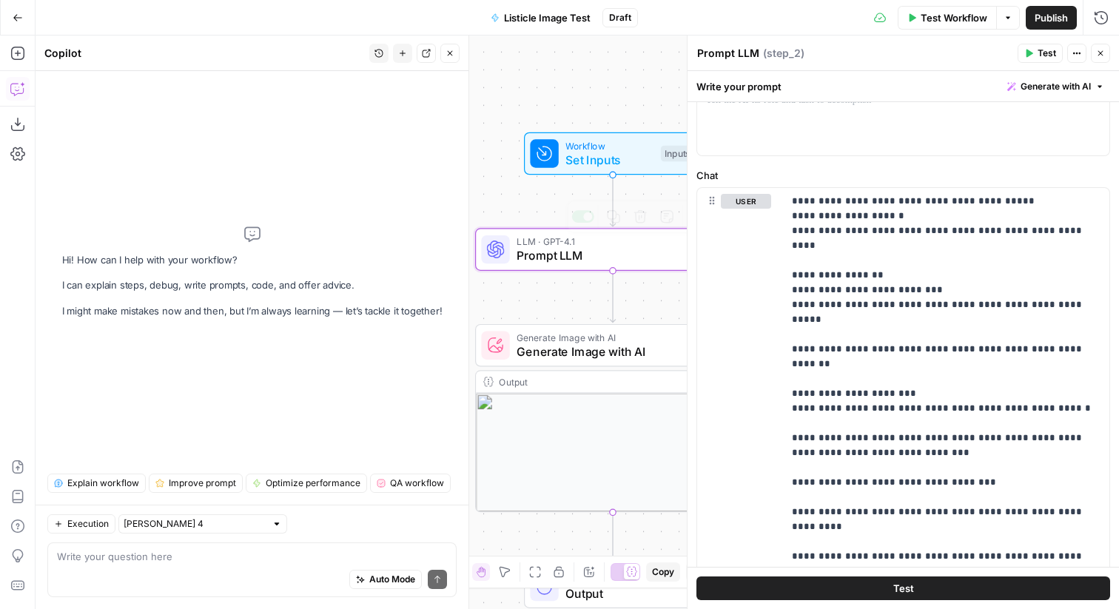
click at [602, 169] on div "Workflow Set Inputs Inputs Test Step" at bounding box center [613, 153] width 178 height 43
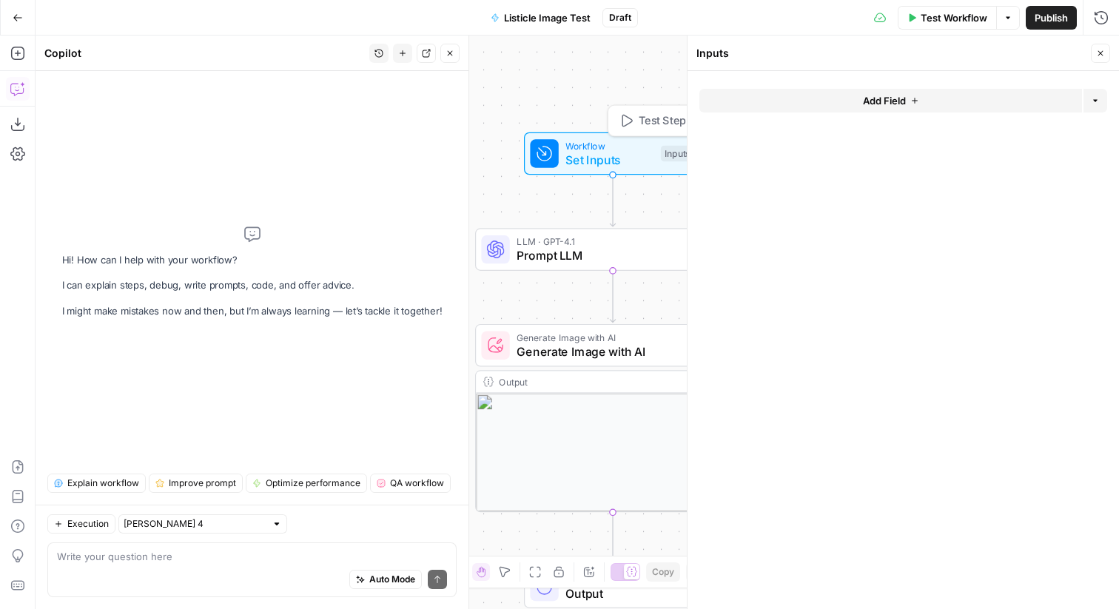
click at [845, 98] on button "Add Field" at bounding box center [890, 101] width 382 height 24
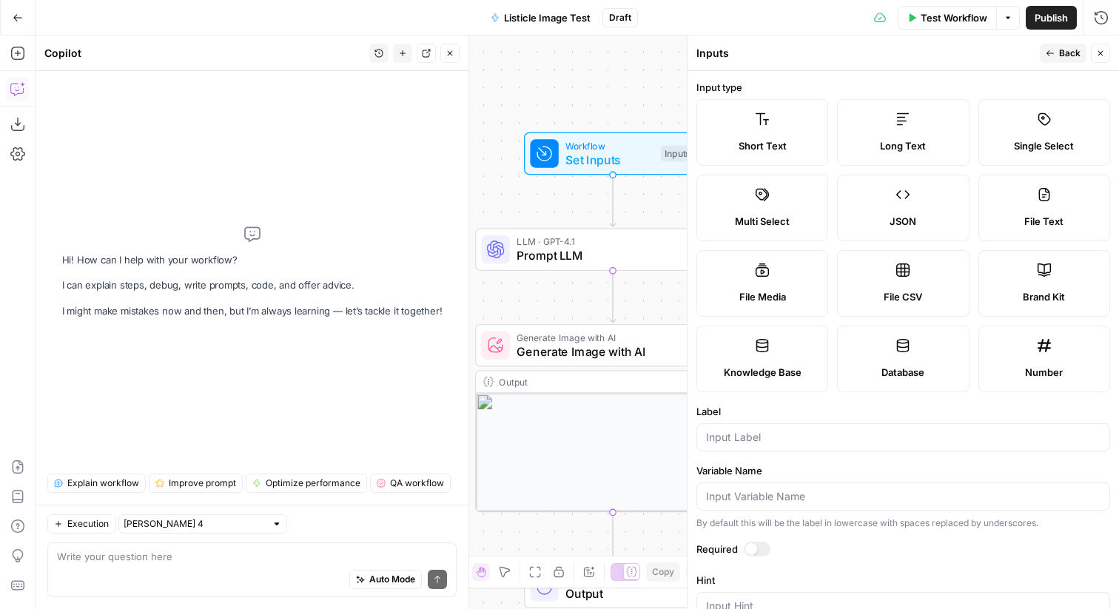
click at [917, 134] on label "Long Text" at bounding box center [903, 132] width 132 height 67
click at [740, 435] on input "Label" at bounding box center [903, 437] width 394 height 15
type input "Article"
click at [751, 543] on div at bounding box center [751, 549] width 12 height 12
click at [1045, 55] on button "Back" at bounding box center [1062, 53] width 47 height 19
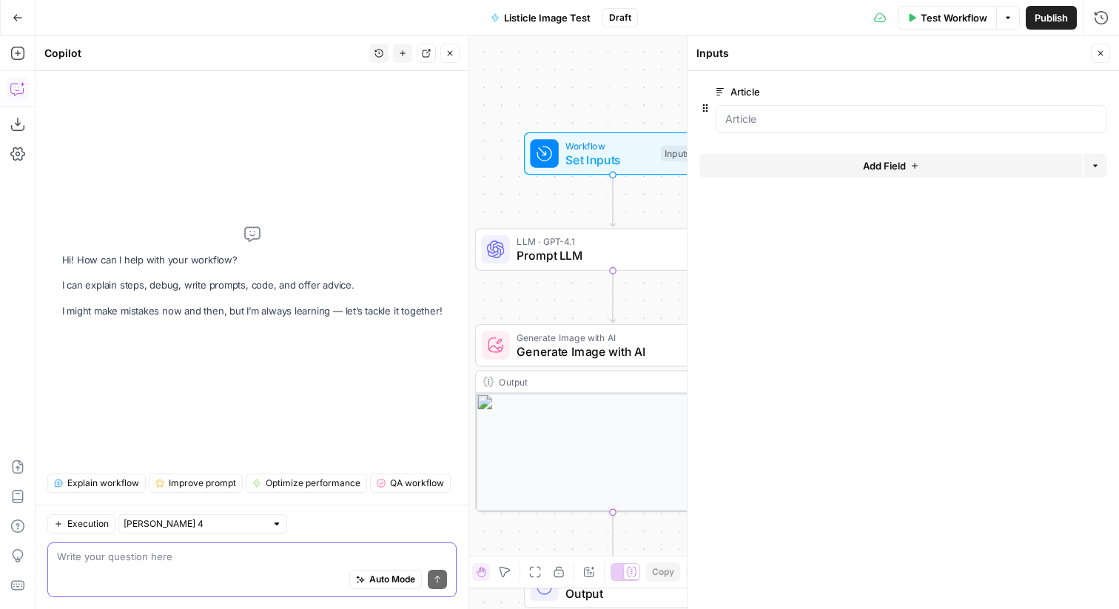
click at [197, 563] on textarea at bounding box center [252, 556] width 390 height 15
click at [1100, 53] on icon "button" at bounding box center [1100, 53] width 5 height 5
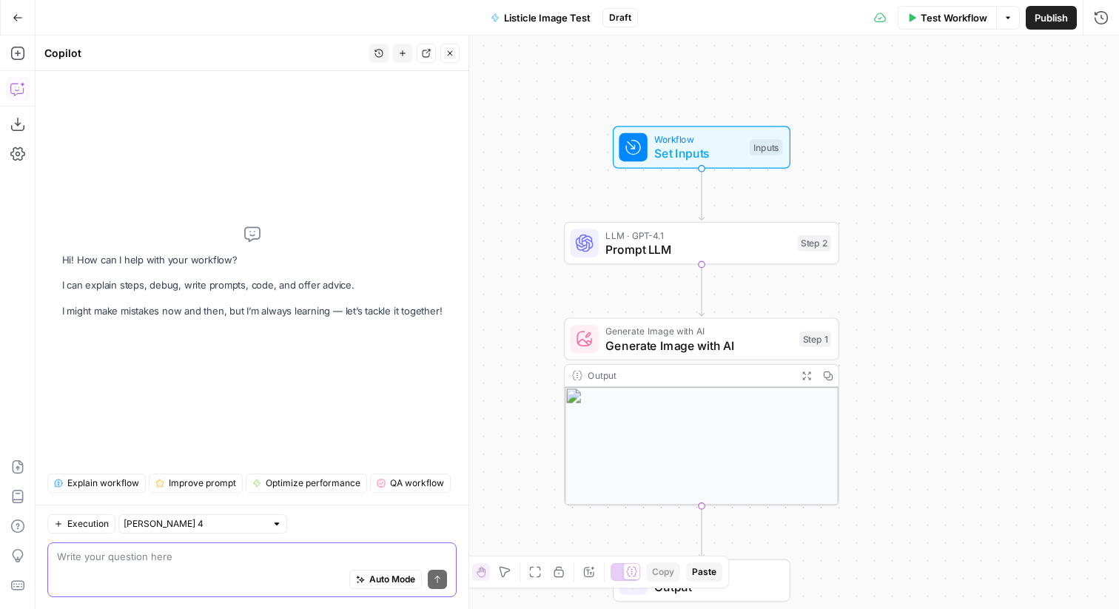
click at [240, 556] on textarea at bounding box center [252, 556] width 390 height 15
type textarea "A"
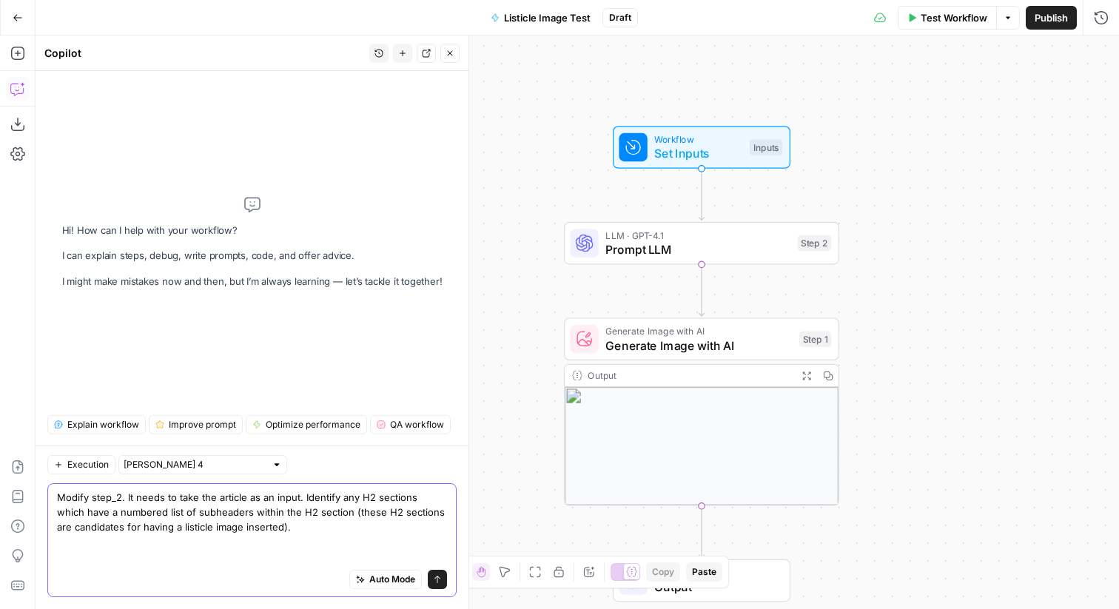
scroll to position [0, 0]
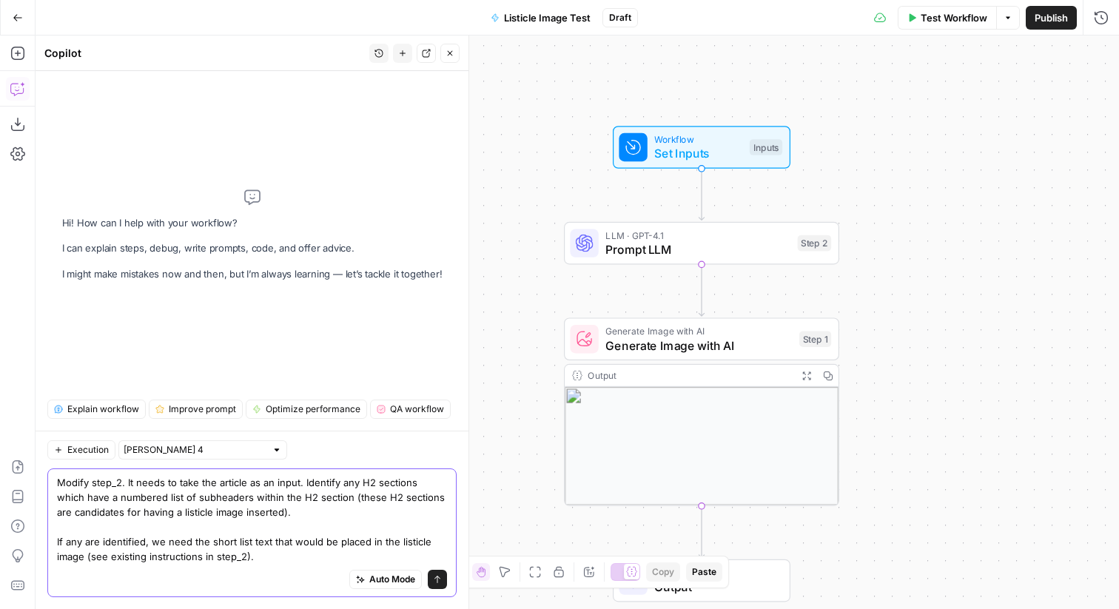
type textarea "Modify step_2. It needs to take the article as an input. Identify any H2 sectio…"
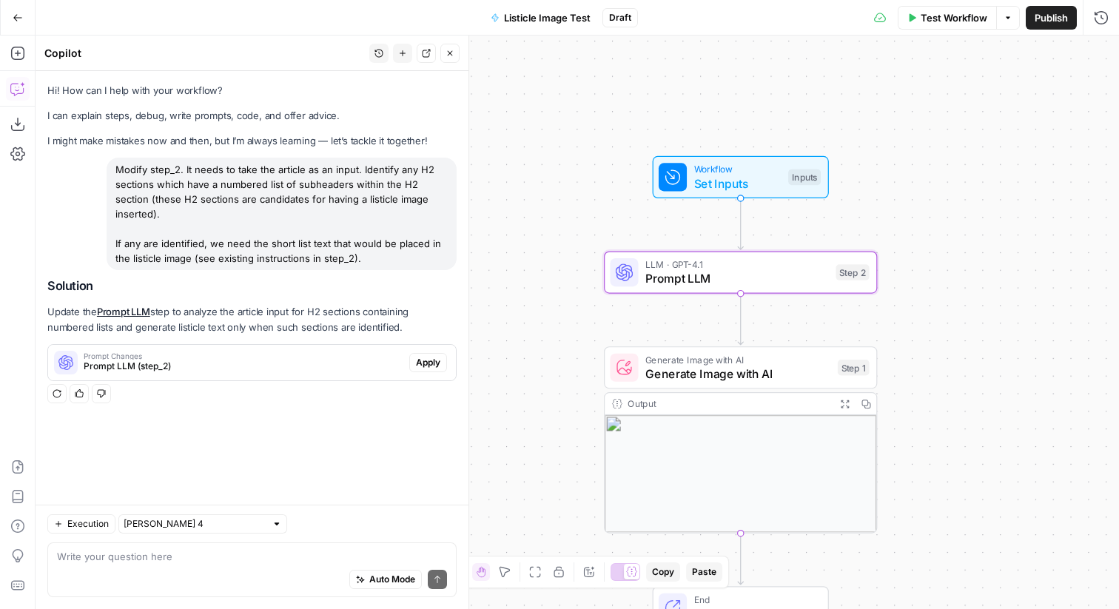
click at [447, 352] on div "Prompt Changes Prompt LLM (step_2) Apply" at bounding box center [252, 363] width 408 height 24
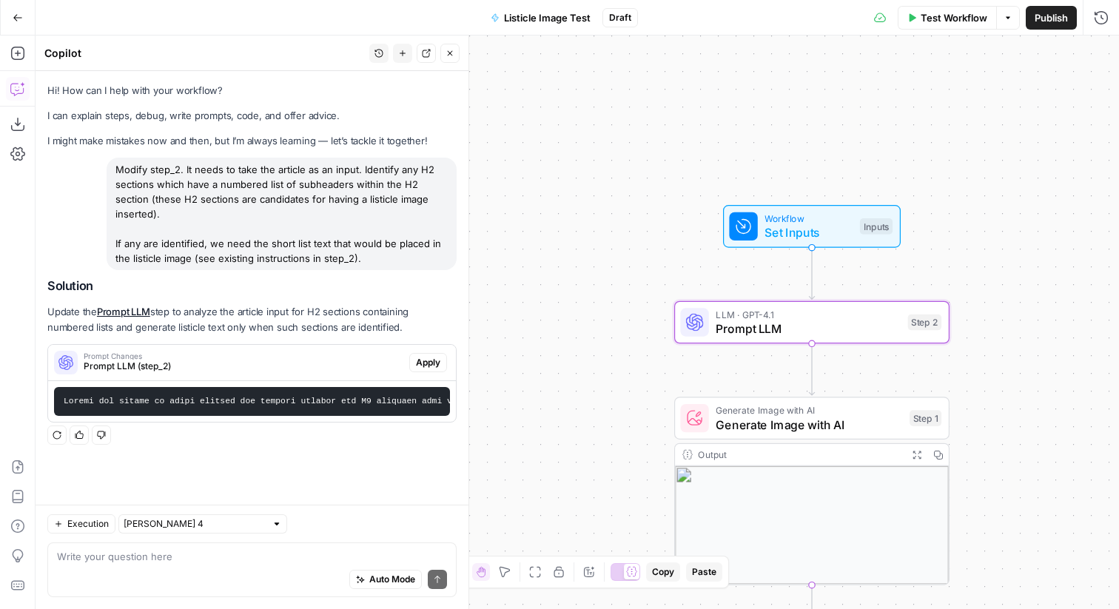
click at [425, 356] on span "Apply" at bounding box center [428, 362] width 24 height 13
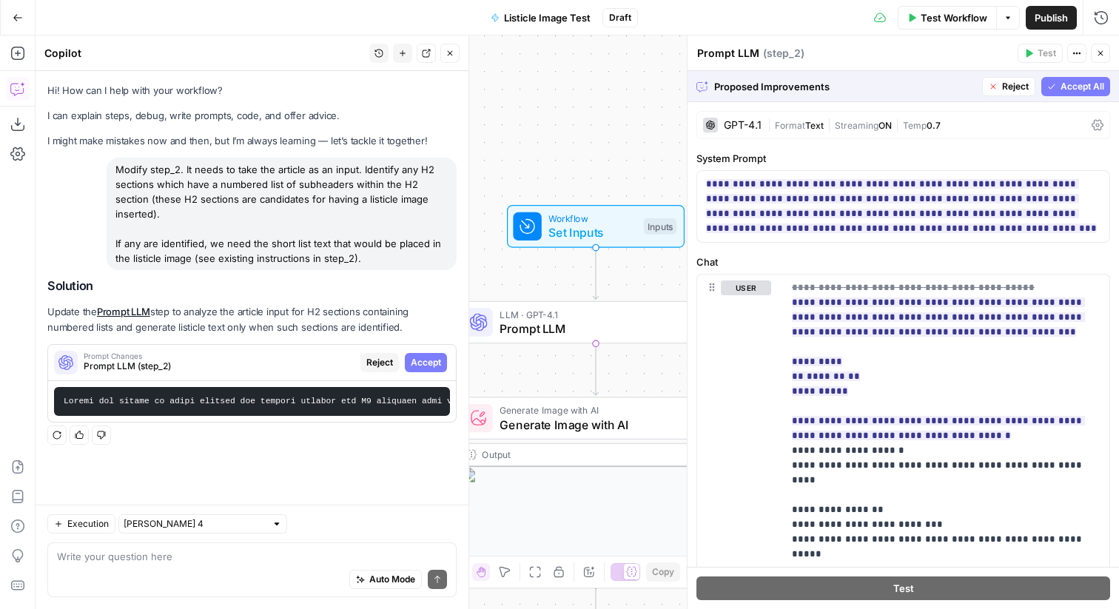
click at [1073, 89] on span "Accept All" at bounding box center [1082, 86] width 44 height 13
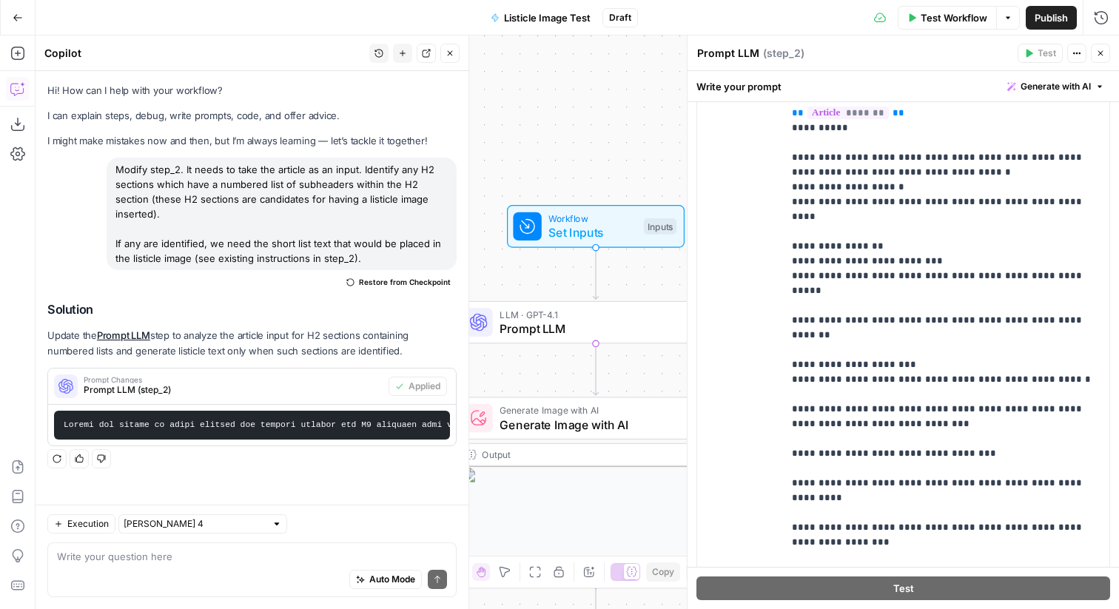
scroll to position [389, 0]
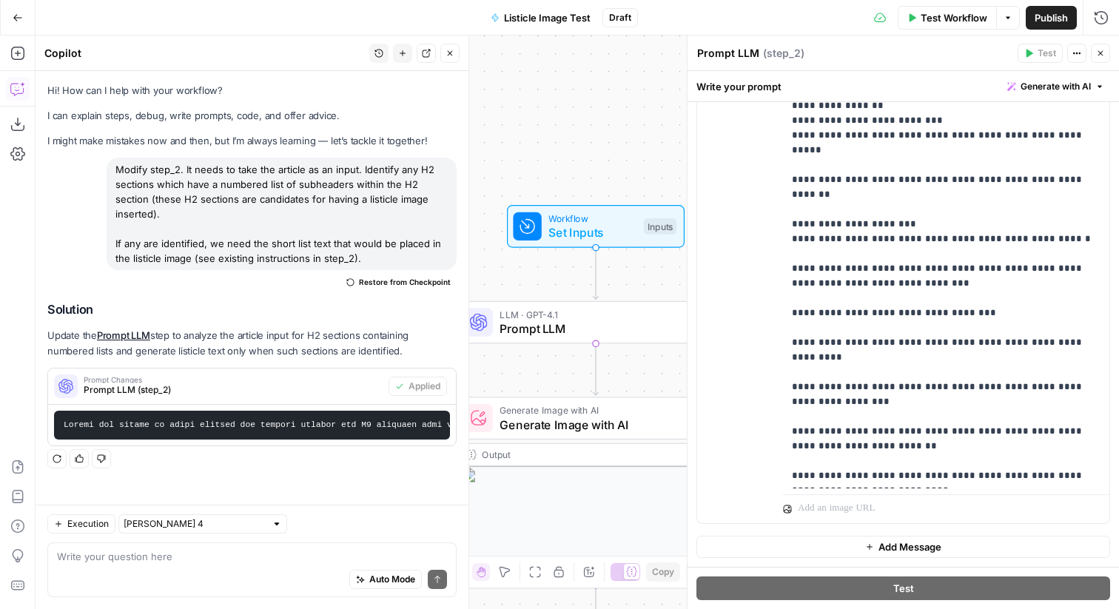
click at [199, 576] on div "Auto Mode Send" at bounding box center [252, 580] width 390 height 33
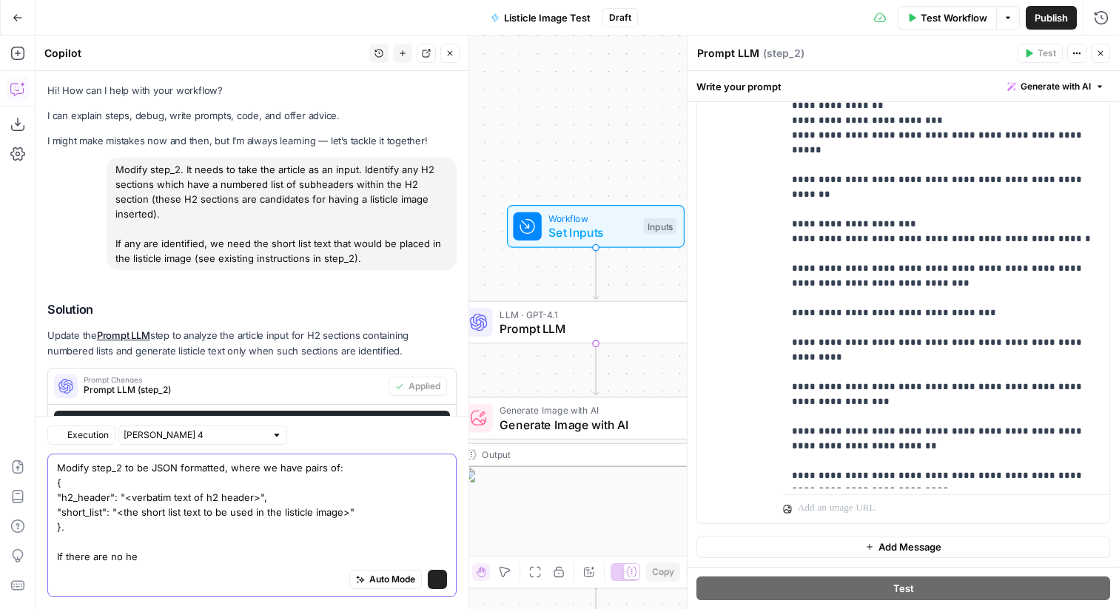
scroll to position [51, 0]
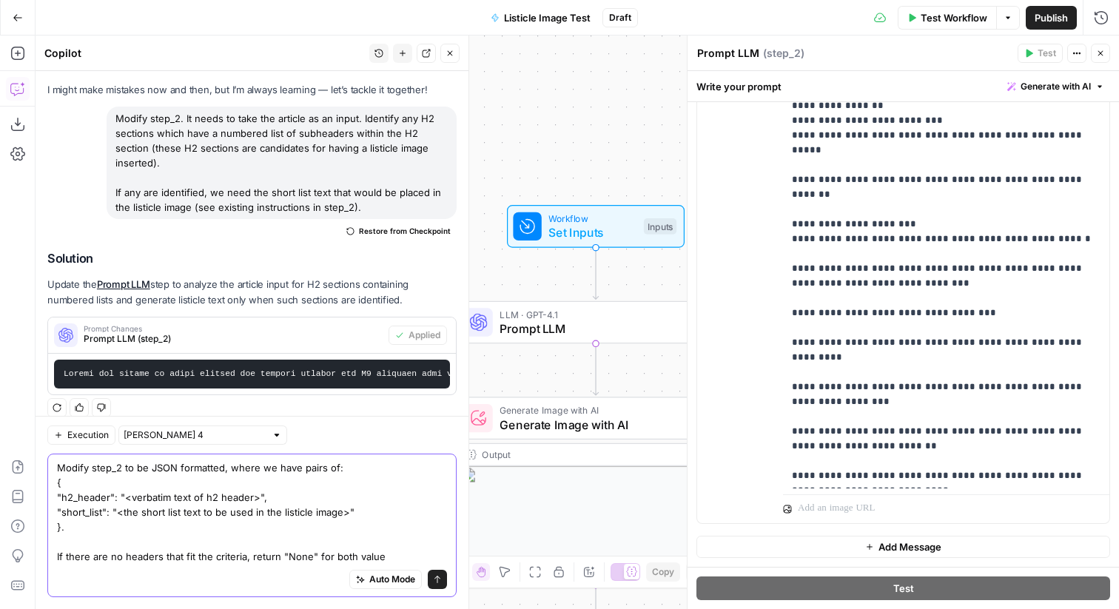
type textarea "Modify step_2 to be JSON formatted, where we have pairs of: { "h2_header": "<ve…"
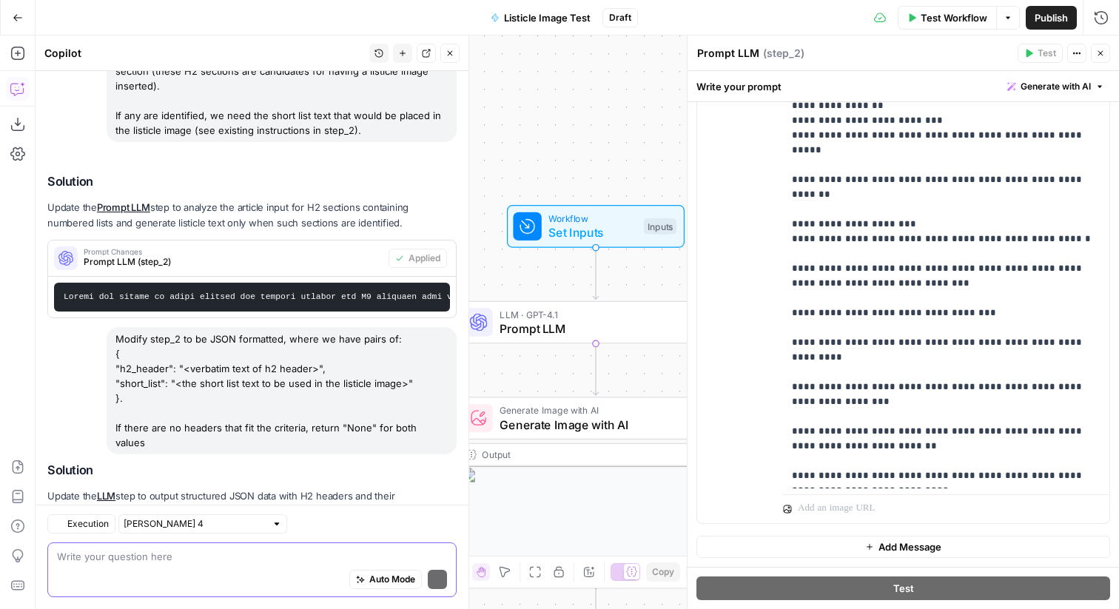
scroll to position [195, 0]
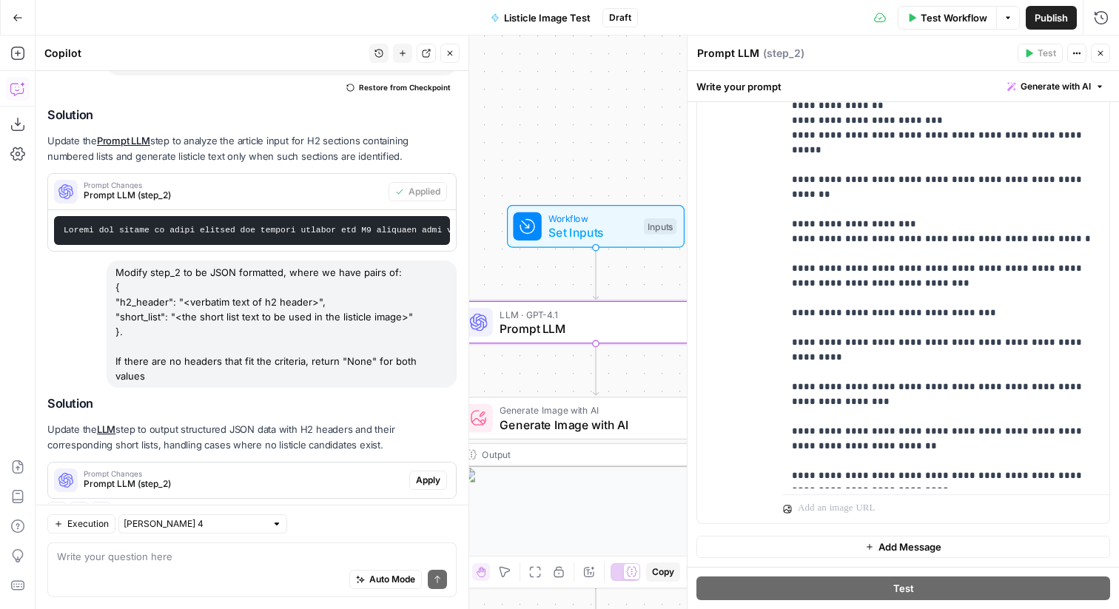
click at [425, 471] on button "Apply" at bounding box center [428, 480] width 38 height 19
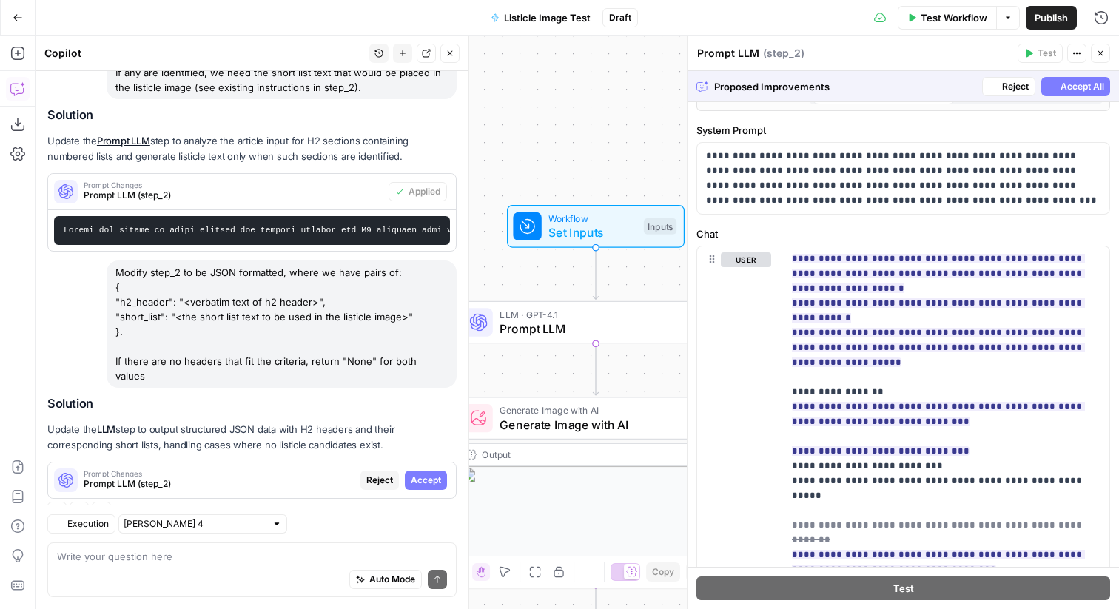
scroll to position [750, 0]
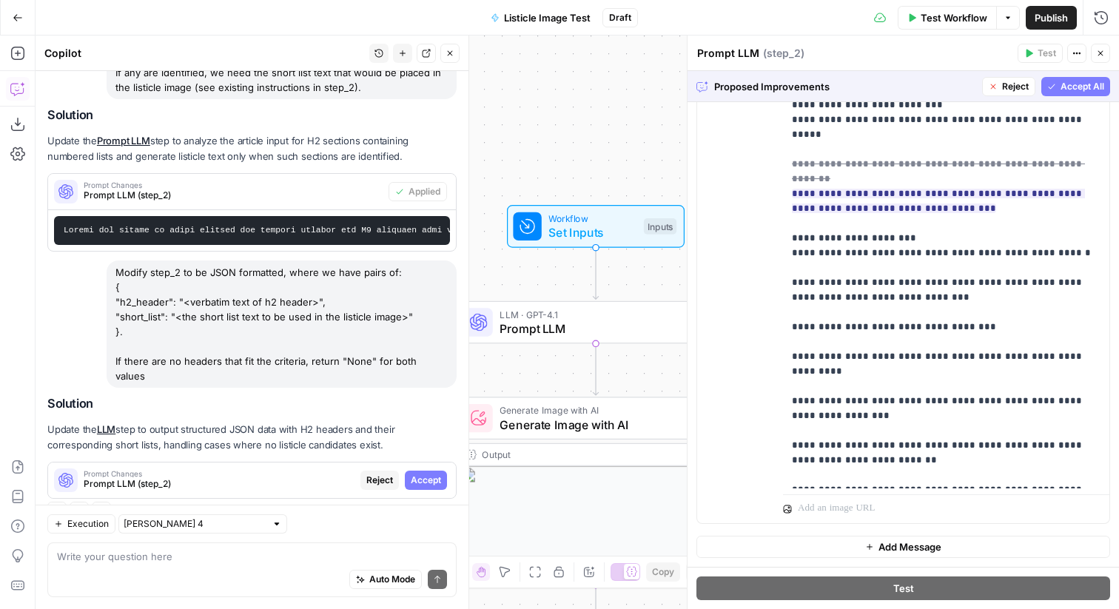
click at [1065, 84] on span "Accept All" at bounding box center [1082, 86] width 44 height 13
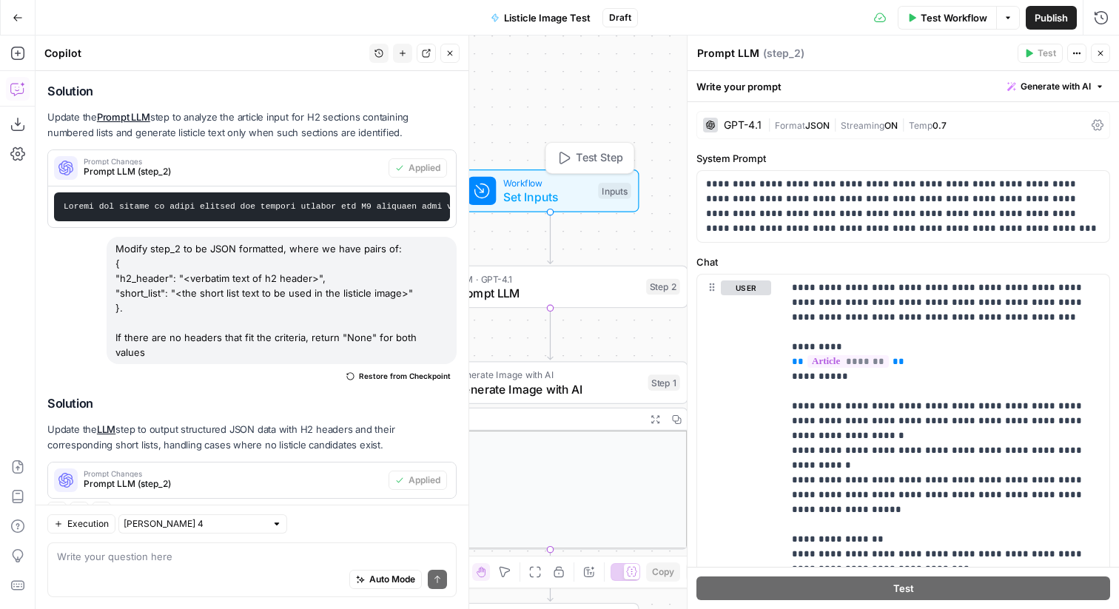
click at [611, 155] on span "Test Step" at bounding box center [599, 158] width 47 height 16
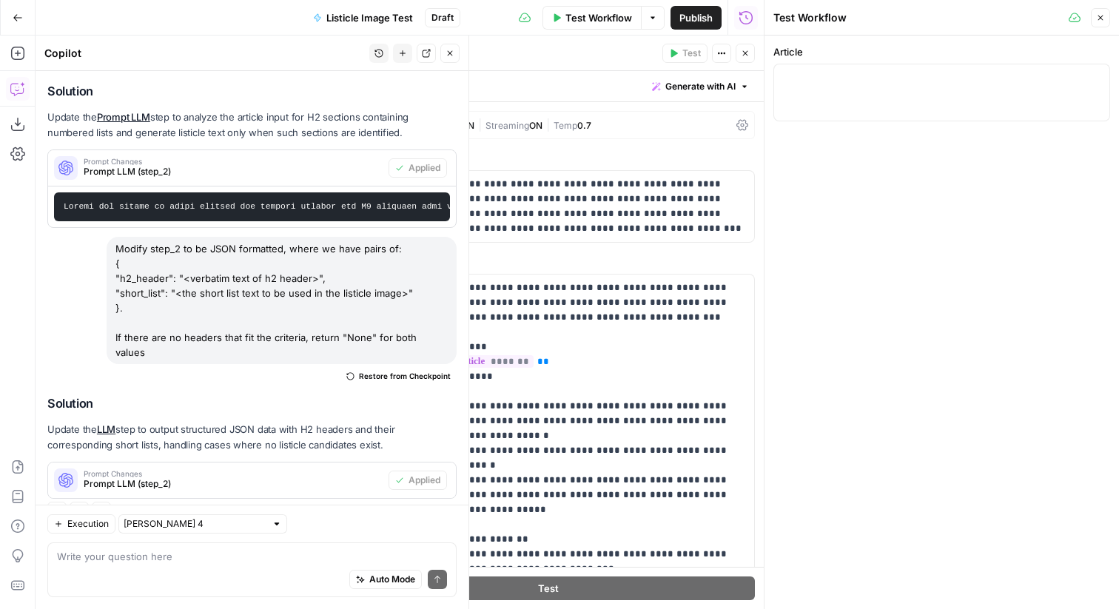
click at [826, 97] on div at bounding box center [941, 93] width 337 height 58
paste textarea "# Digitalisierungsstrategien für effektives Projektmanagement Die Art, wie Team…"
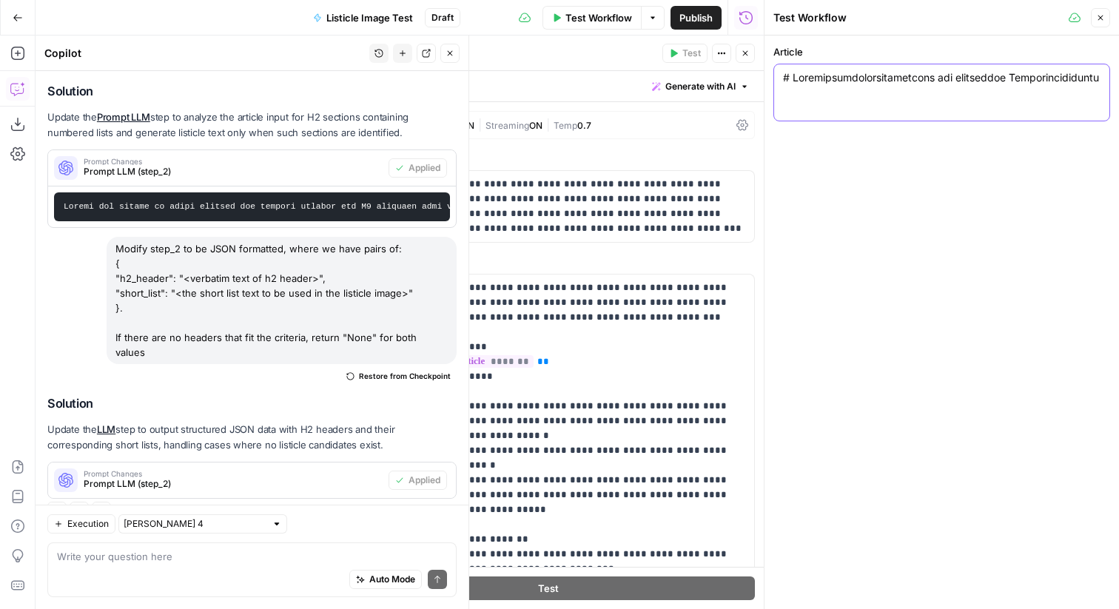
scroll to position [5586, 0]
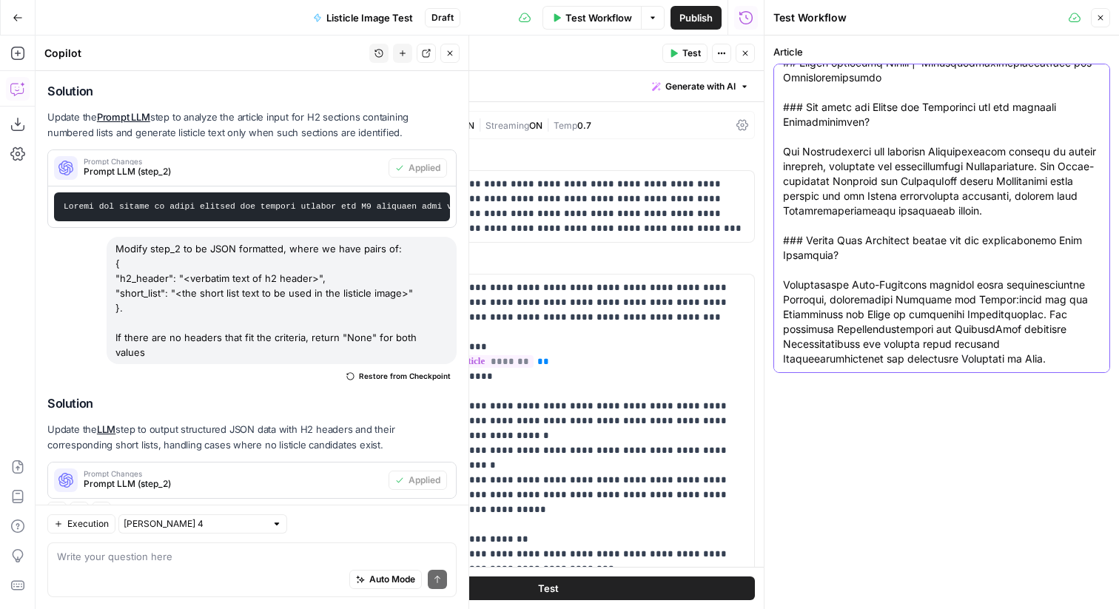
type textarea "# Digitalisierungsstrategien für effektives Projektmanagement Die Art, wie Team…"
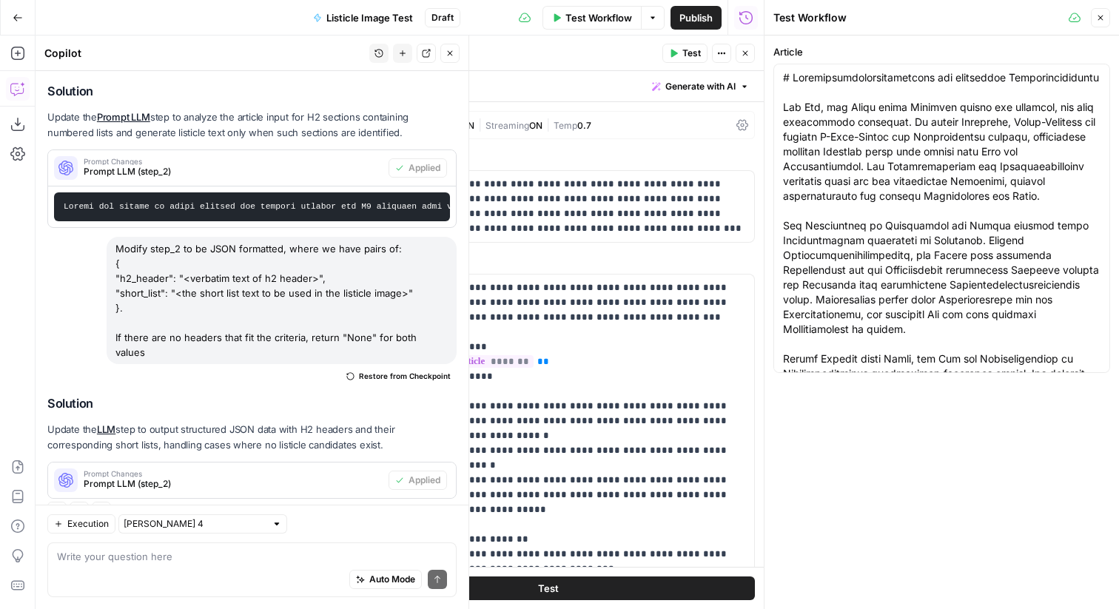
click at [1105, 18] on button "Close" at bounding box center [1100, 17] width 19 height 19
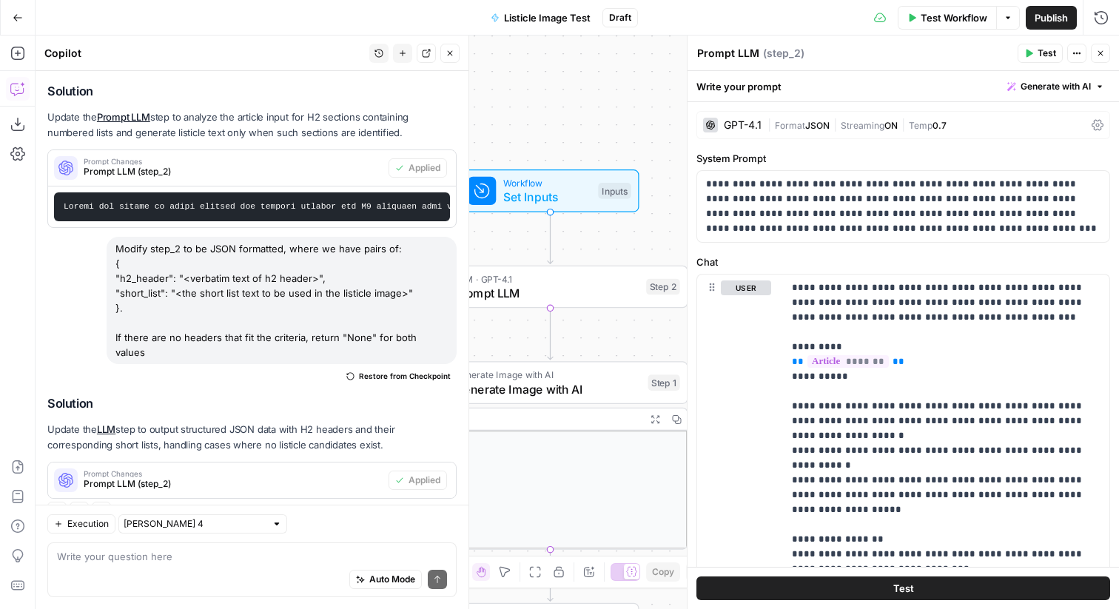
click at [1051, 54] on span "Test" at bounding box center [1046, 53] width 18 height 13
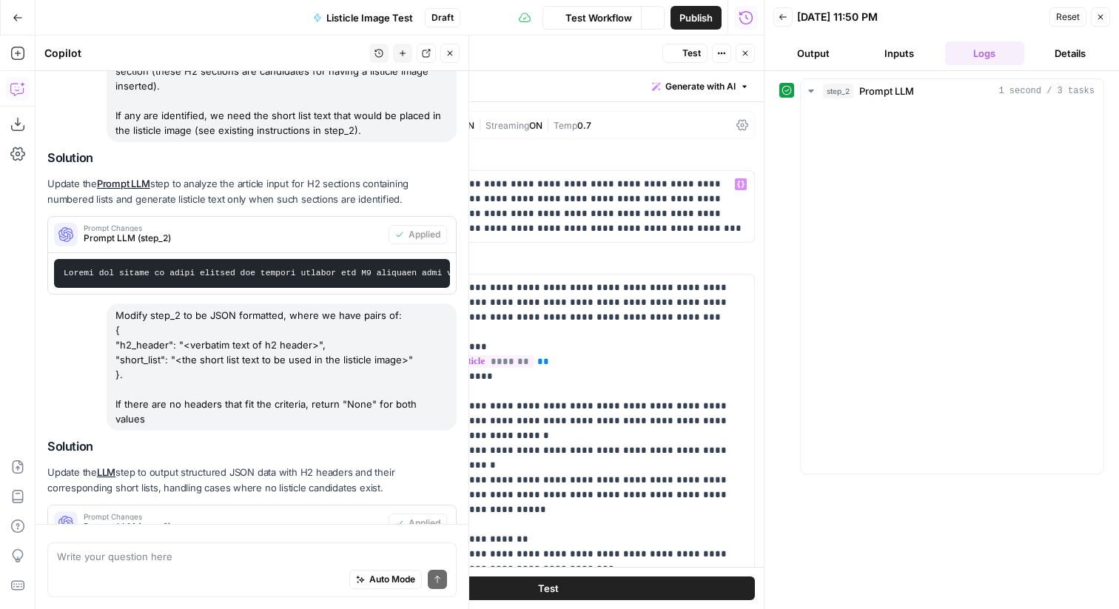
scroll to position [177, 0]
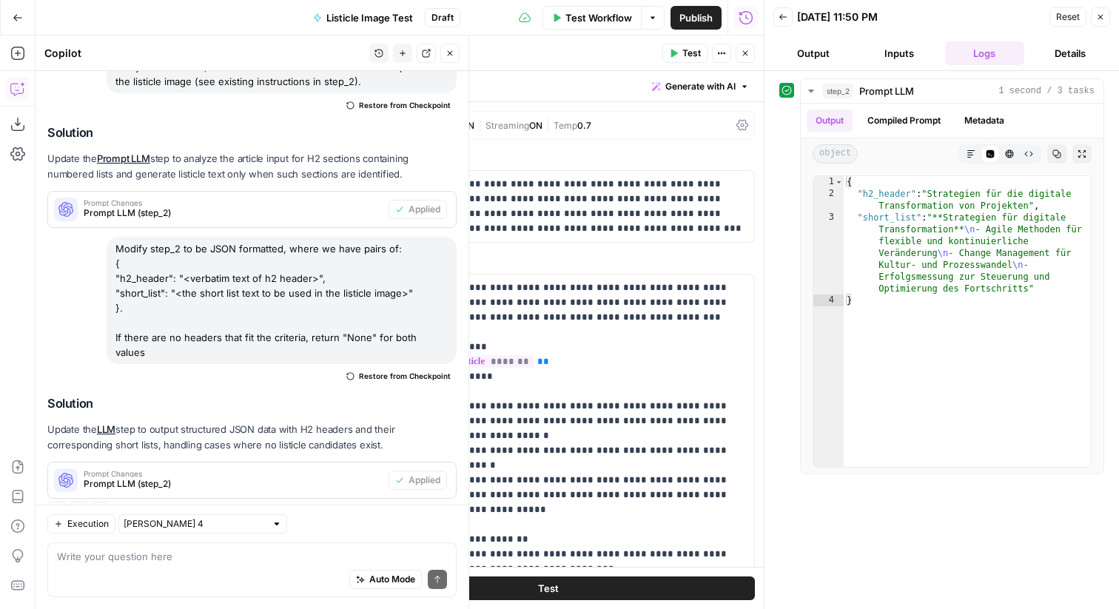
click at [1105, 17] on button "Close" at bounding box center [1100, 16] width 19 height 19
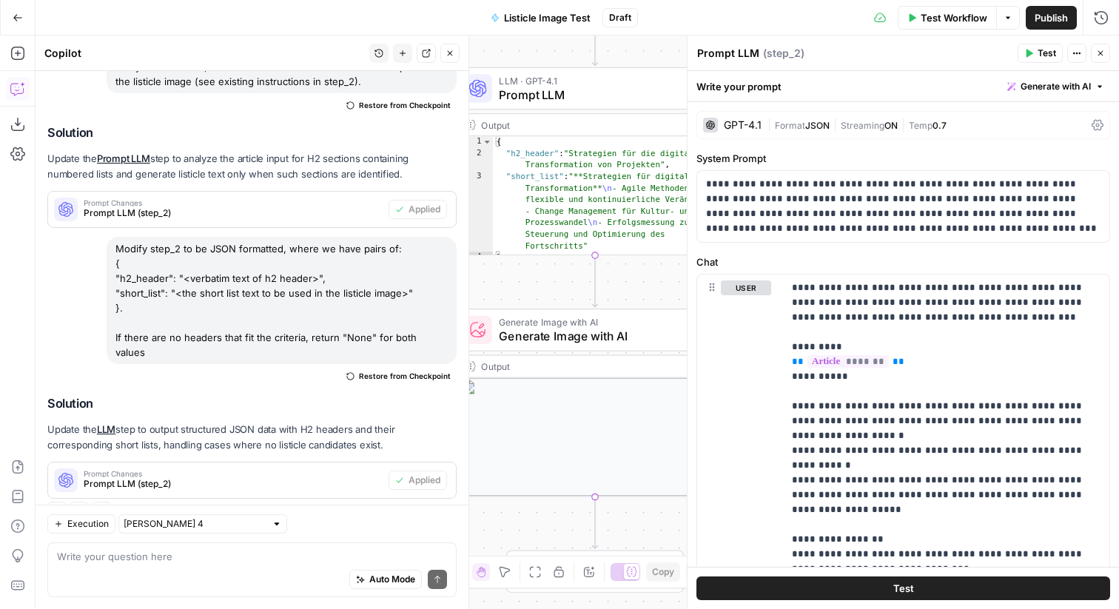
click at [532, 322] on span "Generate Image with AI" at bounding box center [592, 322] width 186 height 14
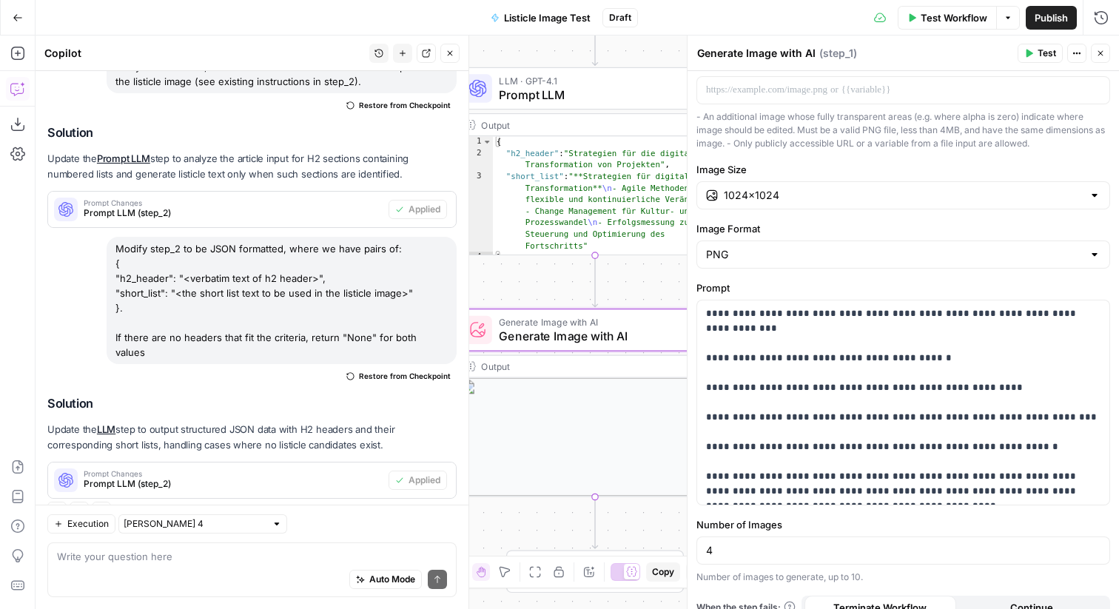
scroll to position [329, 0]
drag, startPoint x: 1025, startPoint y: 429, endPoint x: 871, endPoint y: 314, distance: 192.9
click at [871, 314] on p "**********" at bounding box center [903, 401] width 394 height 192
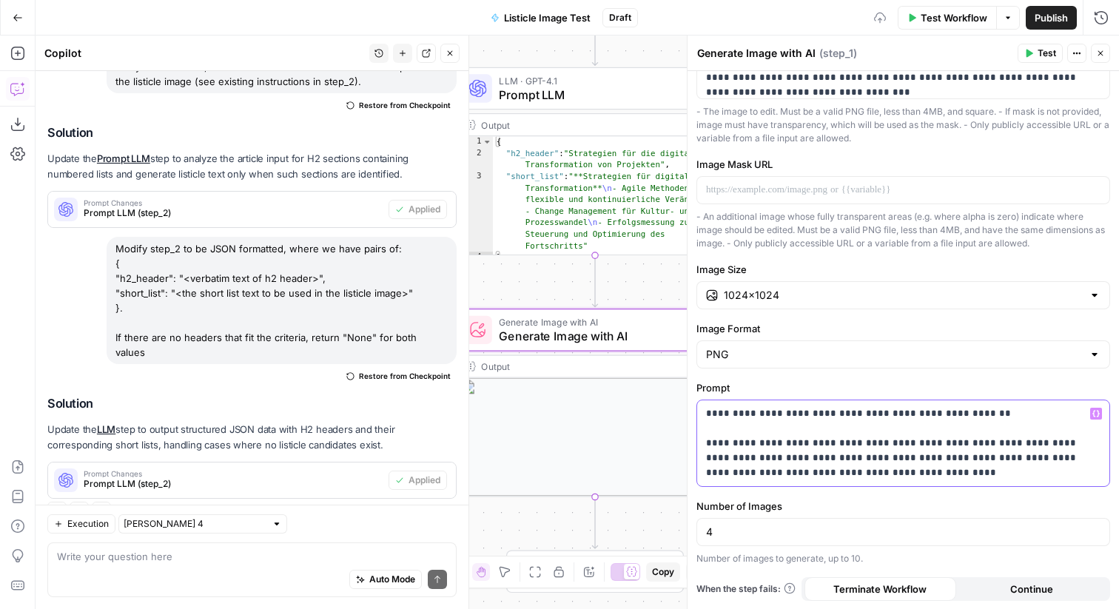
scroll to position [243, 0]
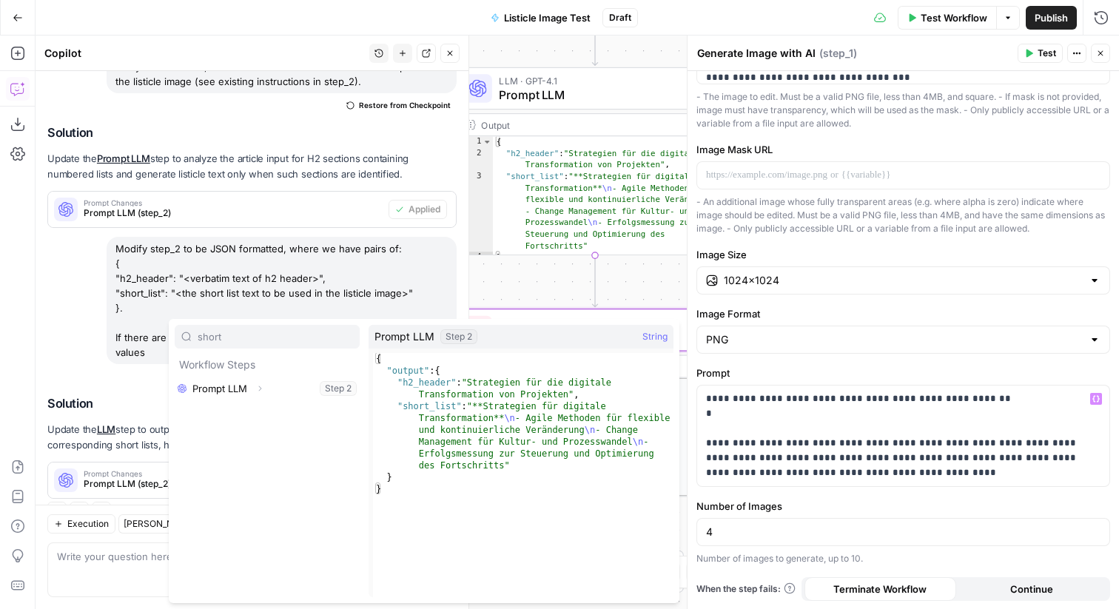
type input "short"
click at [257, 385] on icon "button" at bounding box center [259, 388] width 9 height 9
click at [238, 413] on icon "button" at bounding box center [236, 412] width 9 height 9
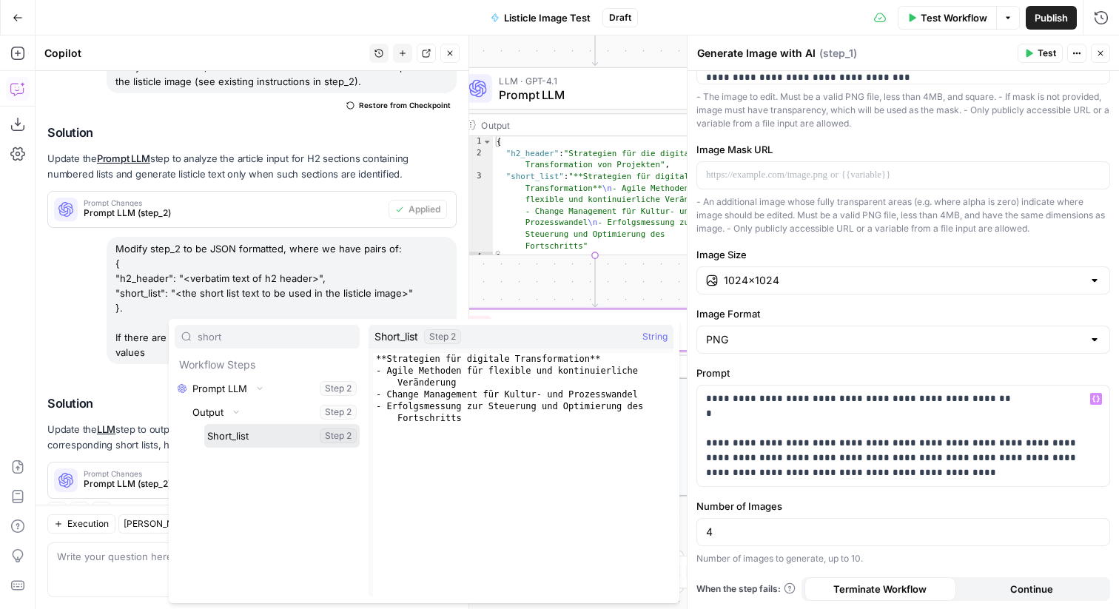
click at [237, 434] on button "Select variable Short_list" at bounding box center [281, 436] width 155 height 24
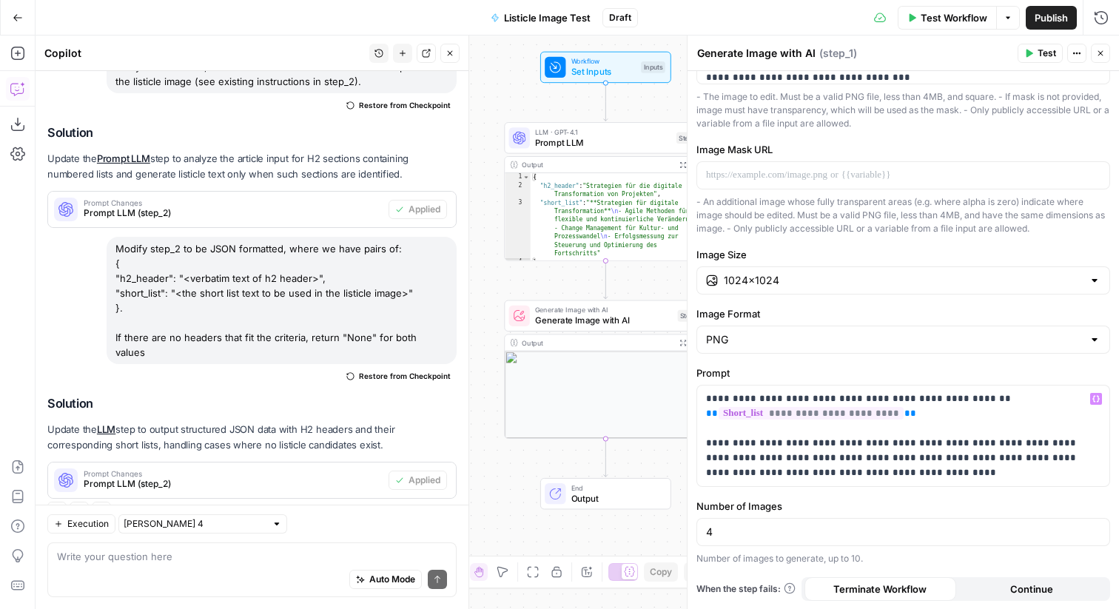
click at [570, 146] on span "Prompt LLM" at bounding box center [603, 142] width 136 height 13
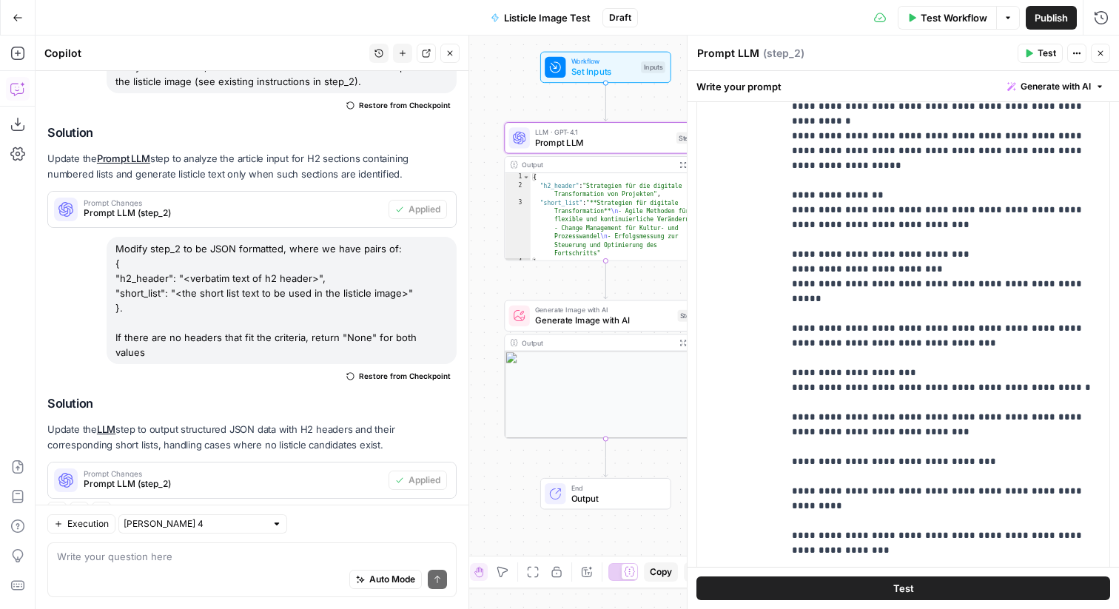
scroll to position [389, 0]
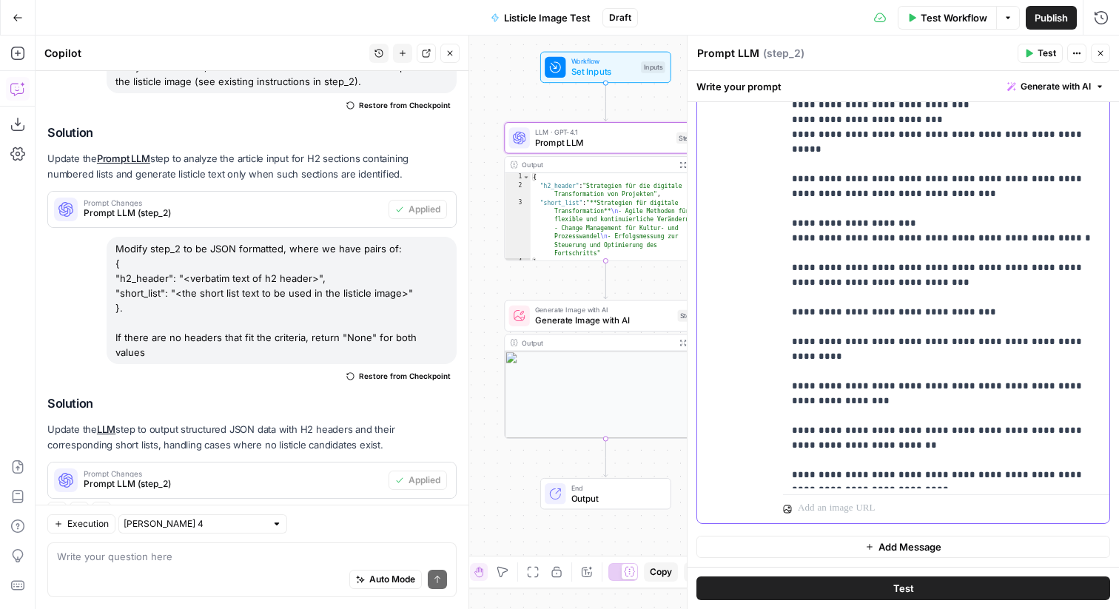
click at [995, 466] on p "**********" at bounding box center [946, 134] width 309 height 695
copy p "****"
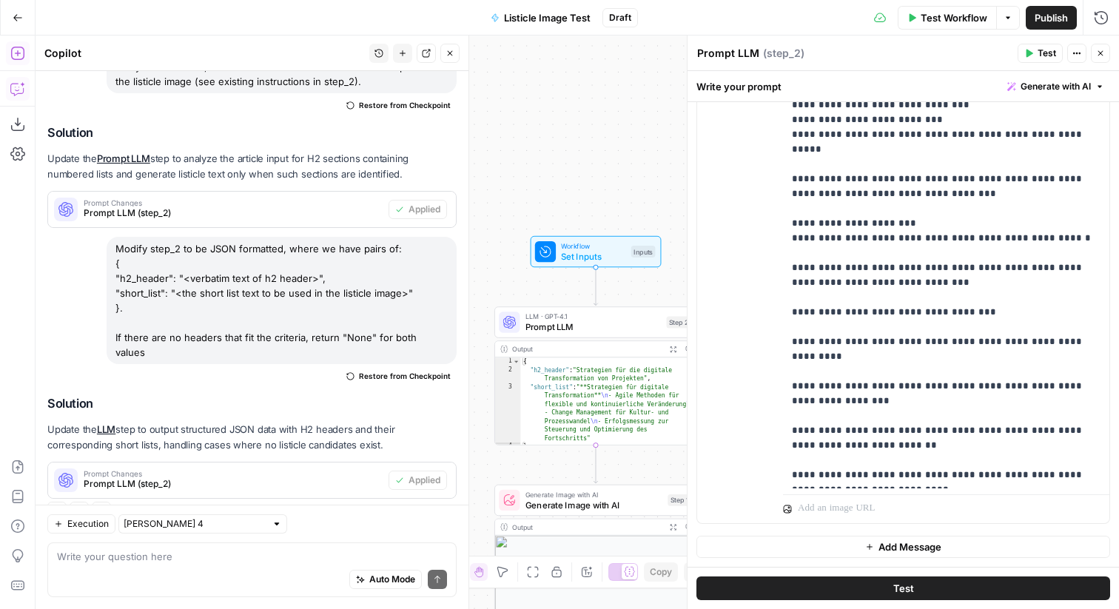
click at [10, 53] on icon "button" at bounding box center [16, 53] width 13 height 13
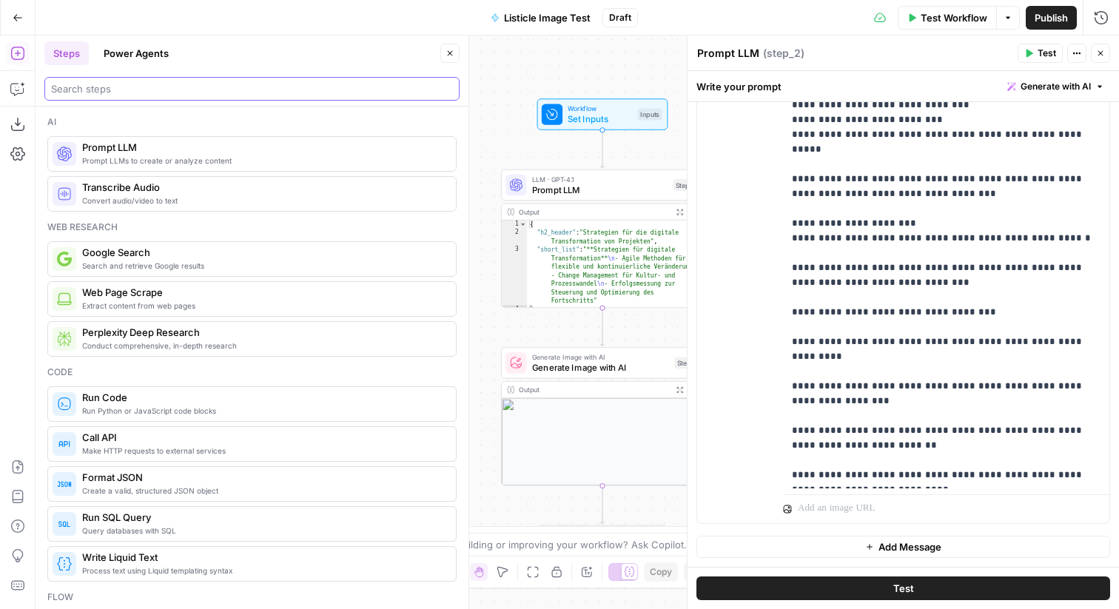
click at [210, 94] on input "search" at bounding box center [252, 88] width 402 height 15
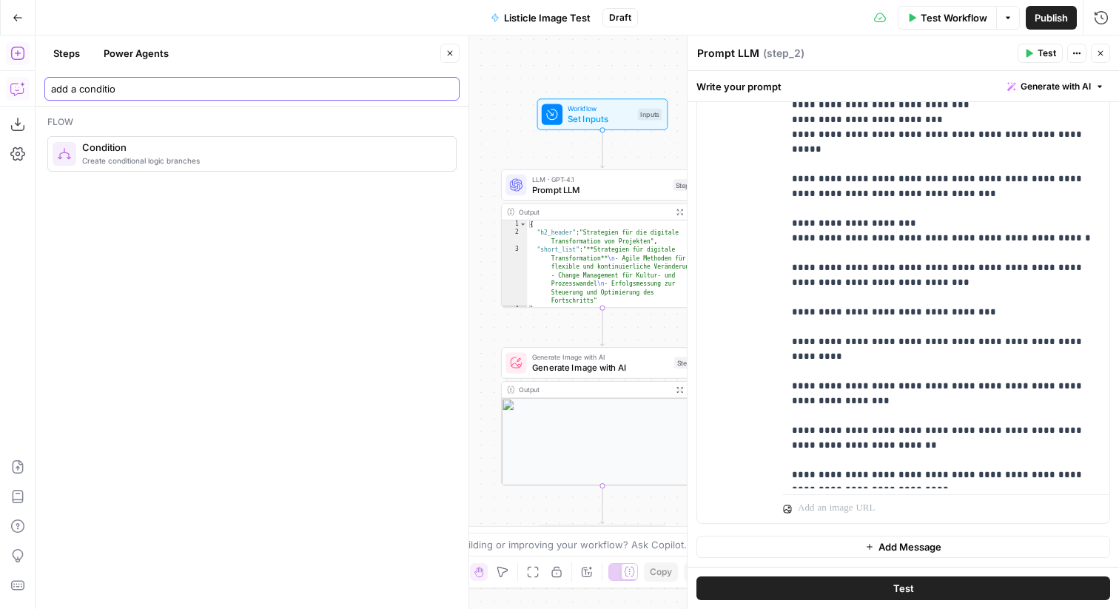
type input "add a conditio"
click at [18, 85] on icon "button" at bounding box center [17, 88] width 15 height 15
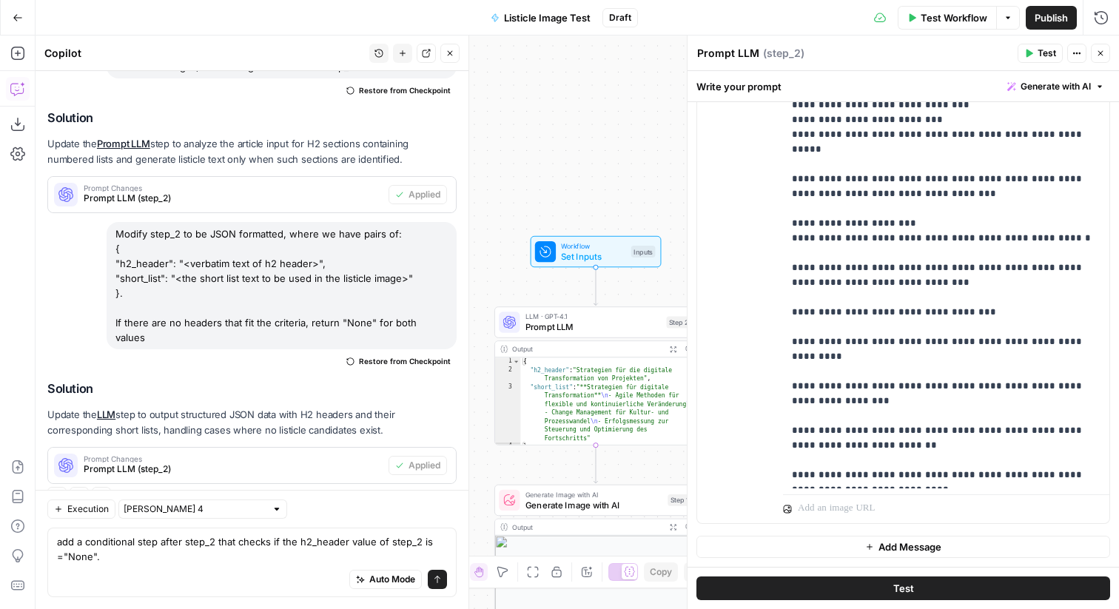
scroll to position [6, 0]
type textarea "add a conditional step after step_2 that checks if the h2_header value of step_…"
click at [431, 574] on button "Send" at bounding box center [437, 579] width 19 height 19
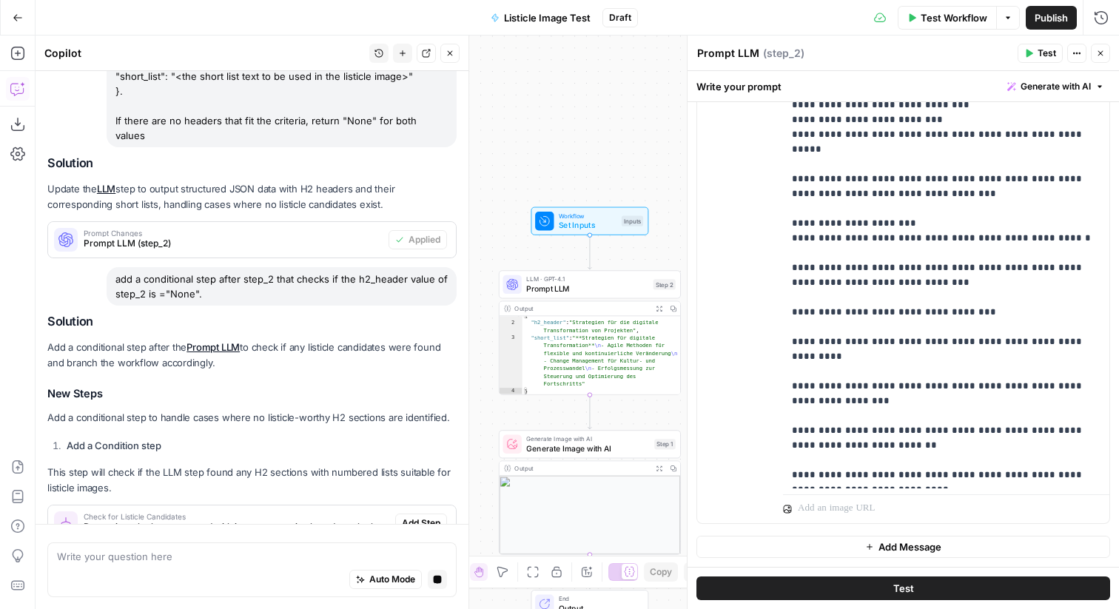
scroll to position [465, 0]
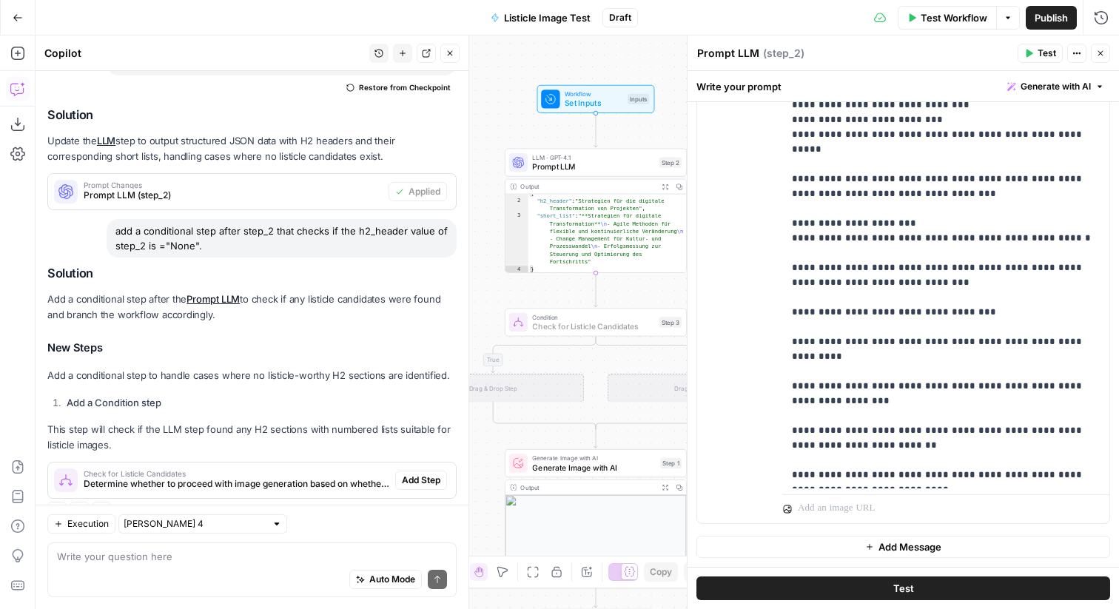
click at [411, 473] on span "Add Step" at bounding box center [421, 479] width 38 height 13
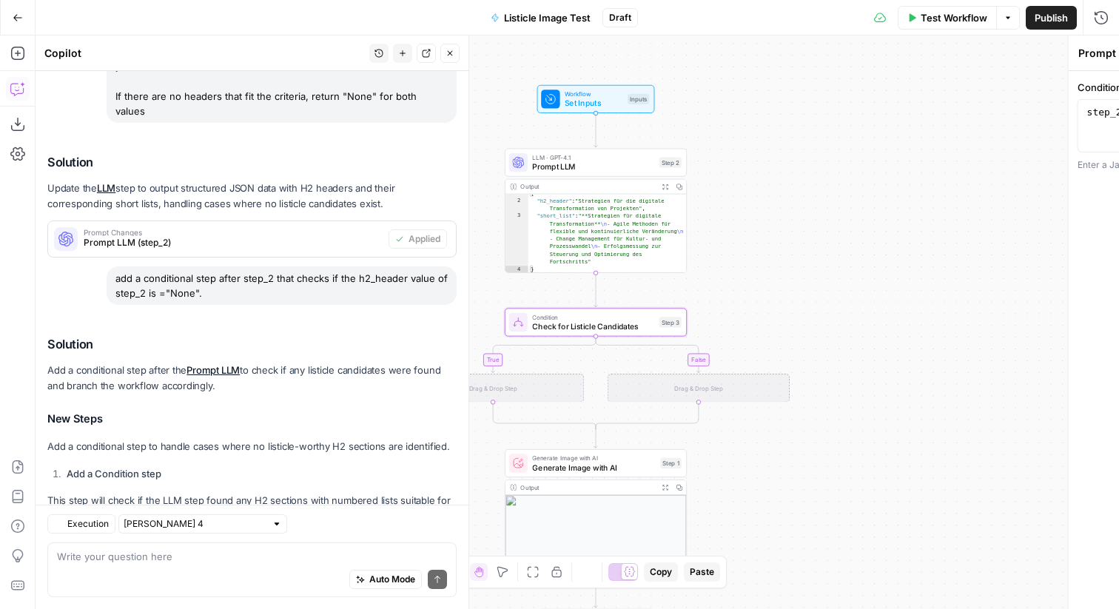
type textarea "Check for Listicle Candidates"
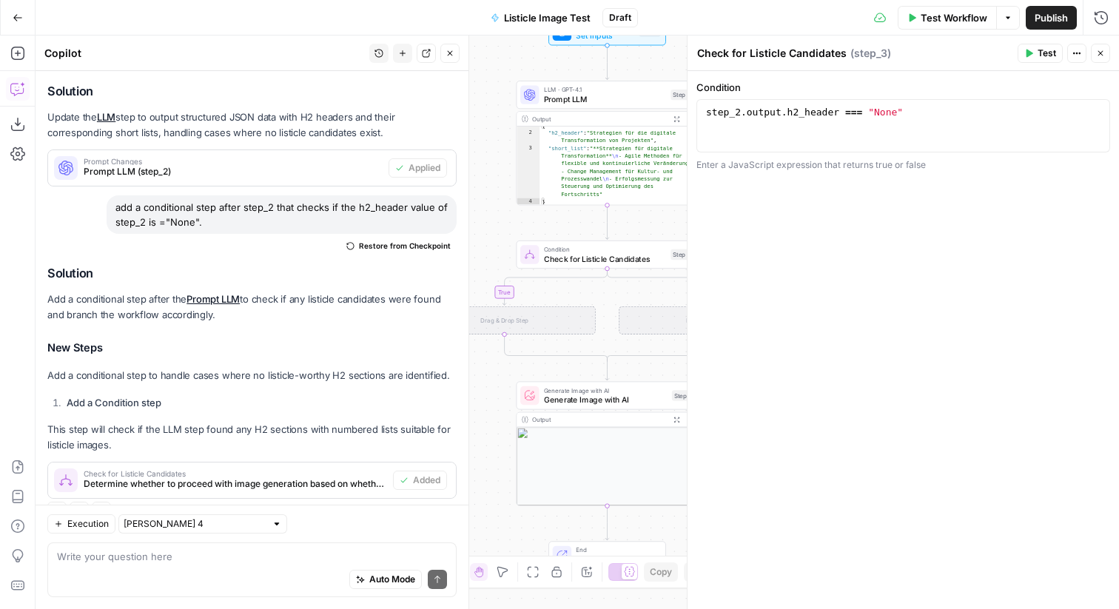
click at [1097, 54] on icon "button" at bounding box center [1100, 53] width 9 height 9
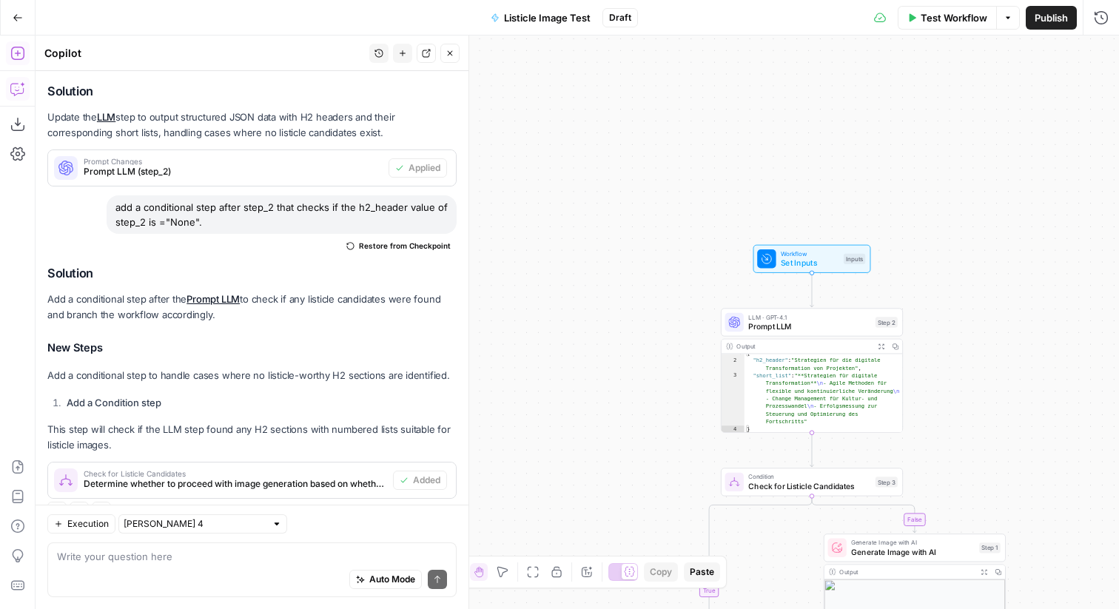
click at [18, 55] on icon "button" at bounding box center [17, 53] width 15 height 15
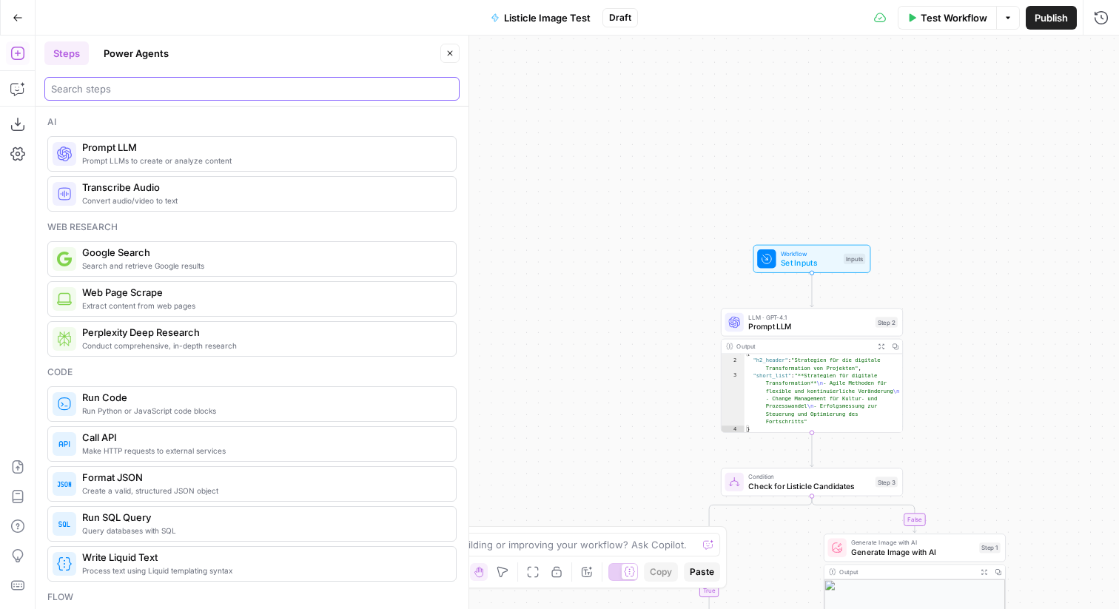
click at [186, 94] on input "search" at bounding box center [252, 88] width 402 height 15
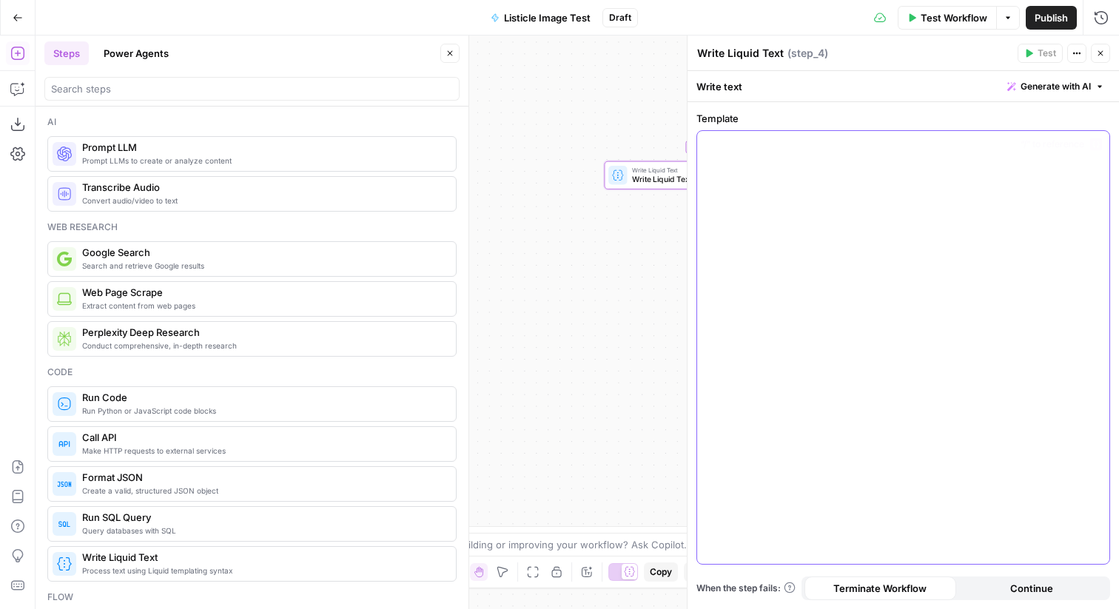
click at [772, 159] on div at bounding box center [903, 347] width 412 height 433
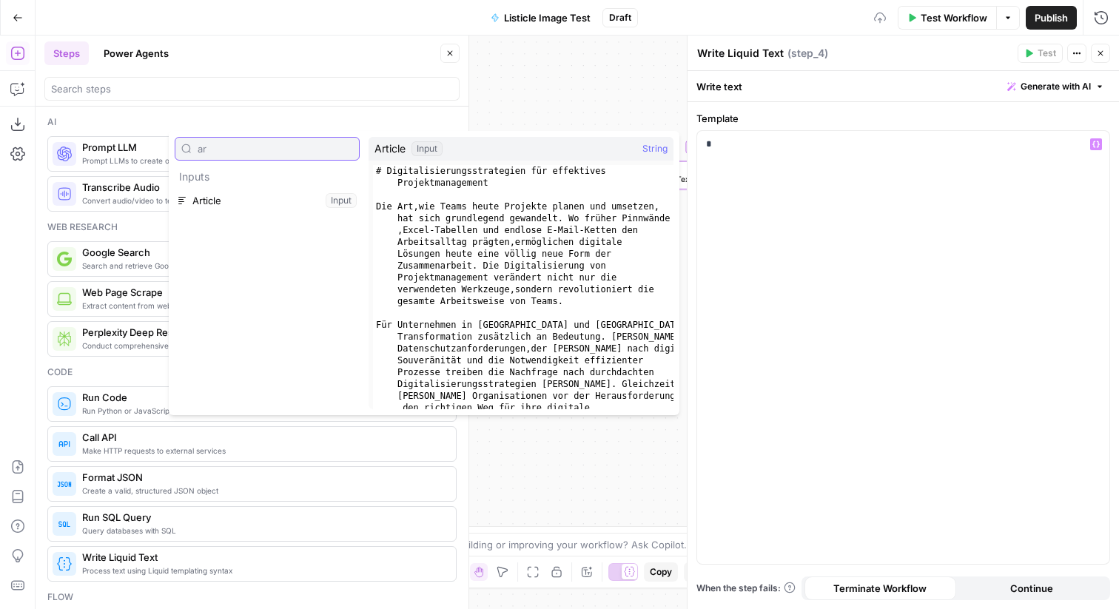
type input "ar"
click at [237, 201] on button "Select variable Article" at bounding box center [267, 201] width 185 height 24
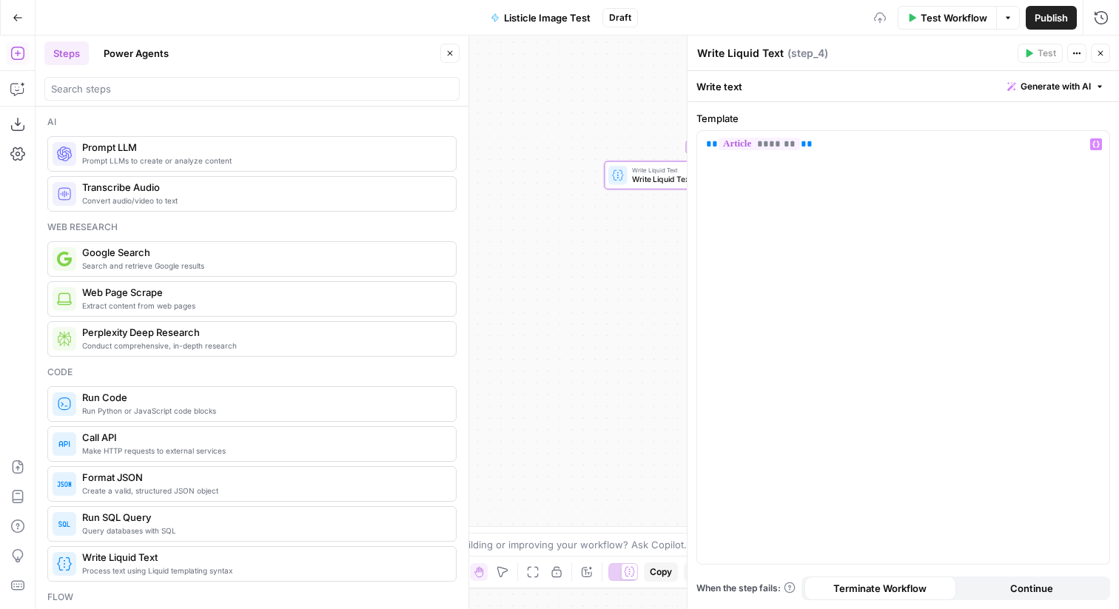
click at [738, 45] on div "Write Liquid Text Write Liquid Text" at bounding box center [740, 53] width 94 height 18
type textarea "Return Original Article"
click at [1101, 50] on icon "button" at bounding box center [1100, 53] width 9 height 9
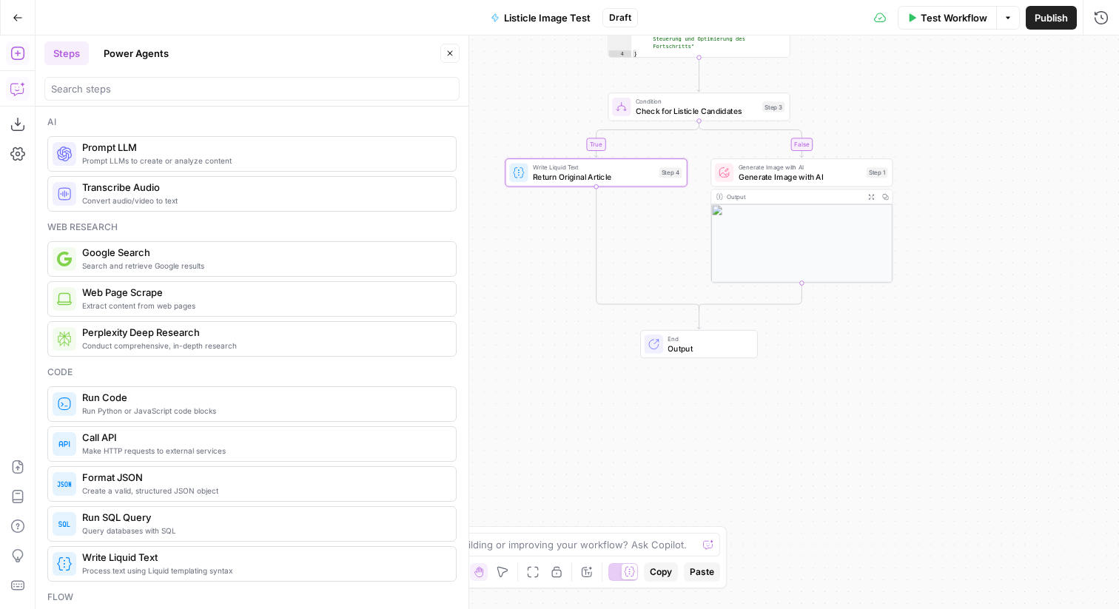
click at [18, 90] on icon "button" at bounding box center [17, 88] width 15 height 15
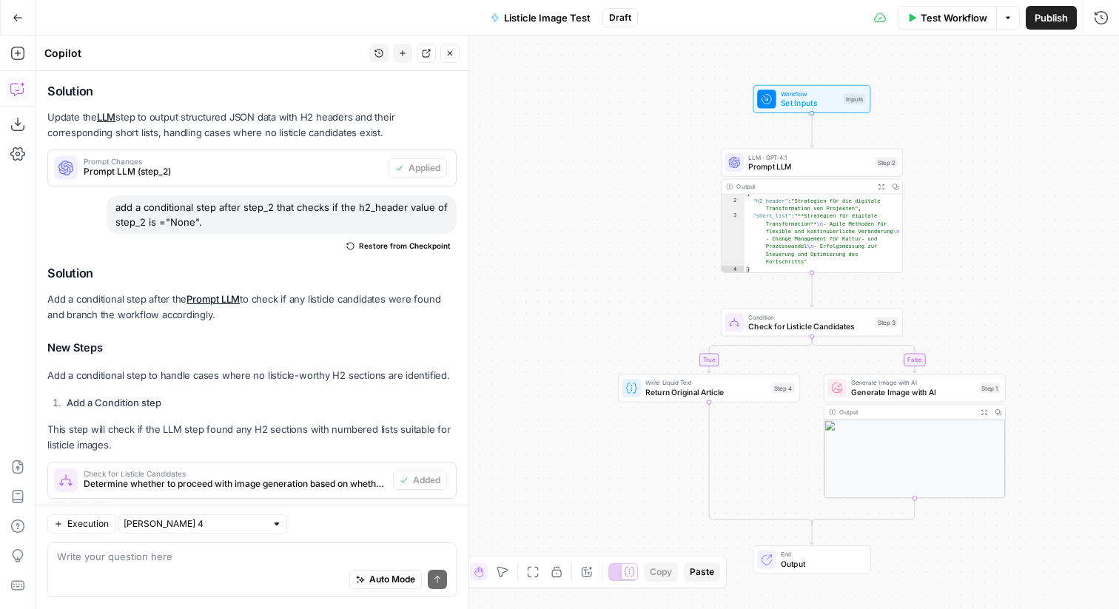
click at [175, 557] on textarea at bounding box center [252, 556] width 390 height 15
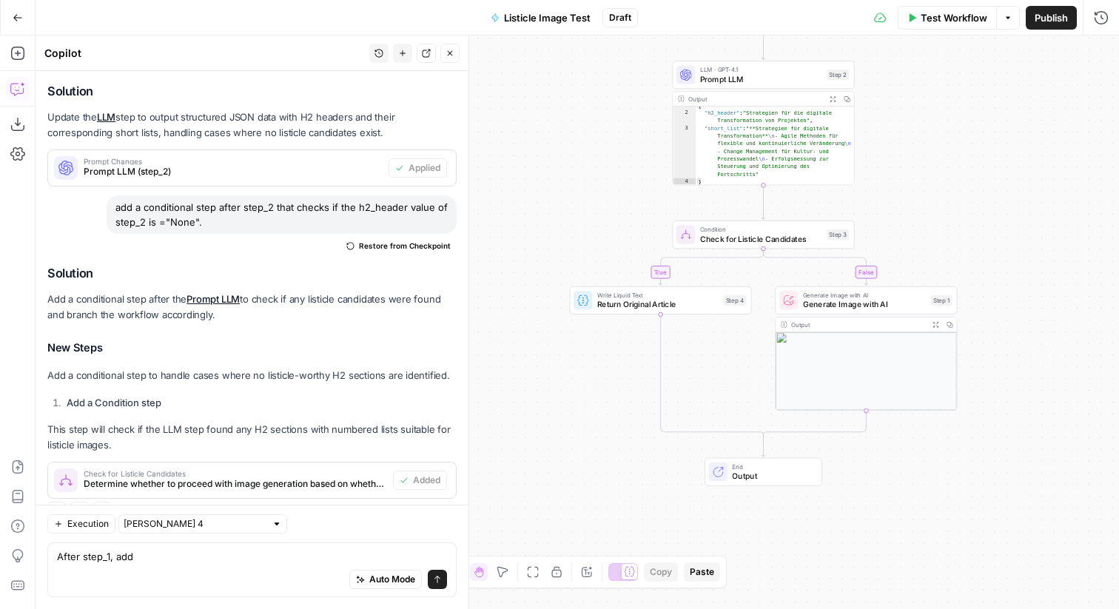
click at [845, 307] on span "Generate Image with AI" at bounding box center [865, 305] width 124 height 12
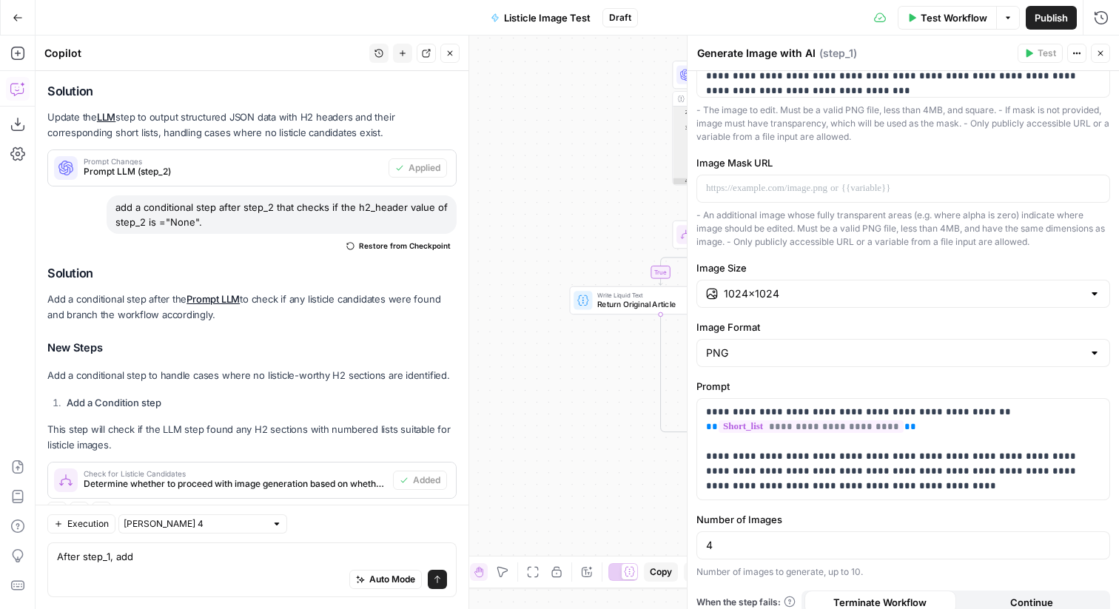
scroll to position [243, 0]
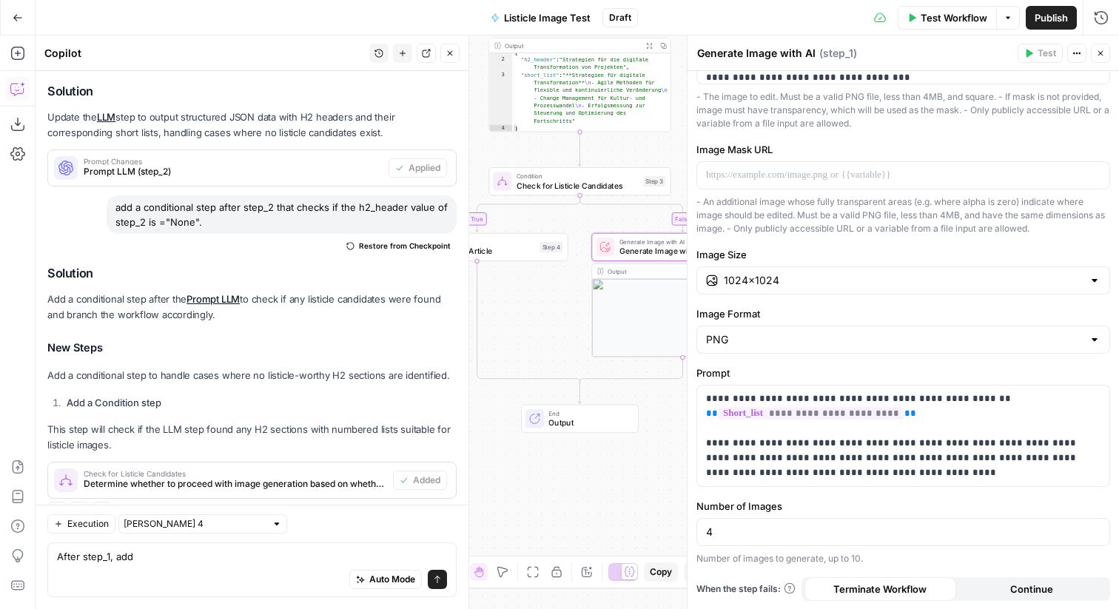
click at [300, 558] on div "Auto Mode will automatically modify and execute the workflow" at bounding box center [384, 542] width 235 height 41
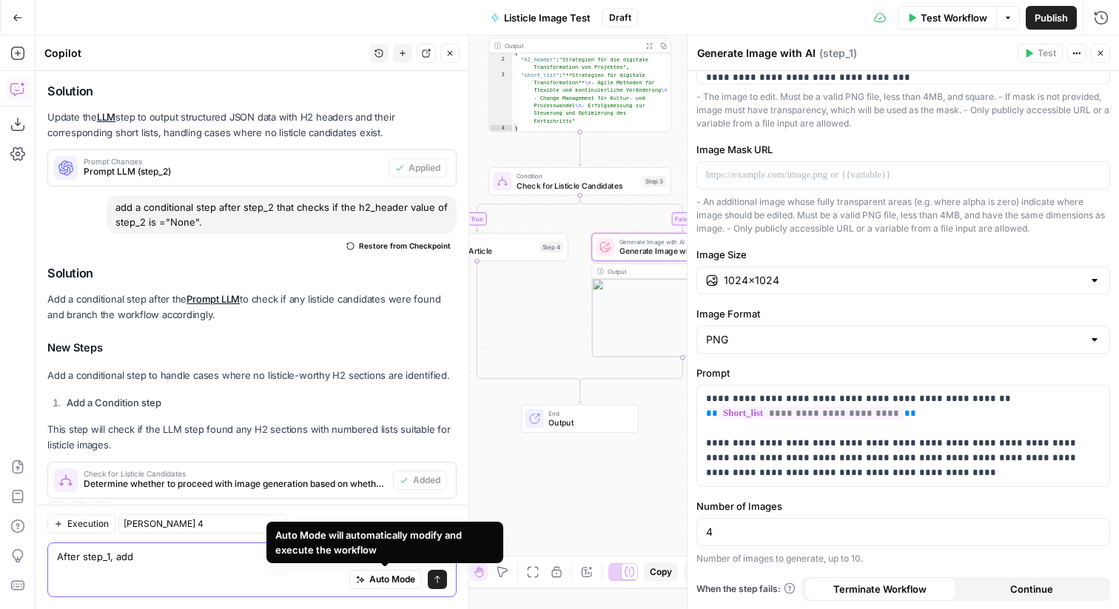
click at [243, 556] on textarea "After step_1, add" at bounding box center [252, 556] width 390 height 15
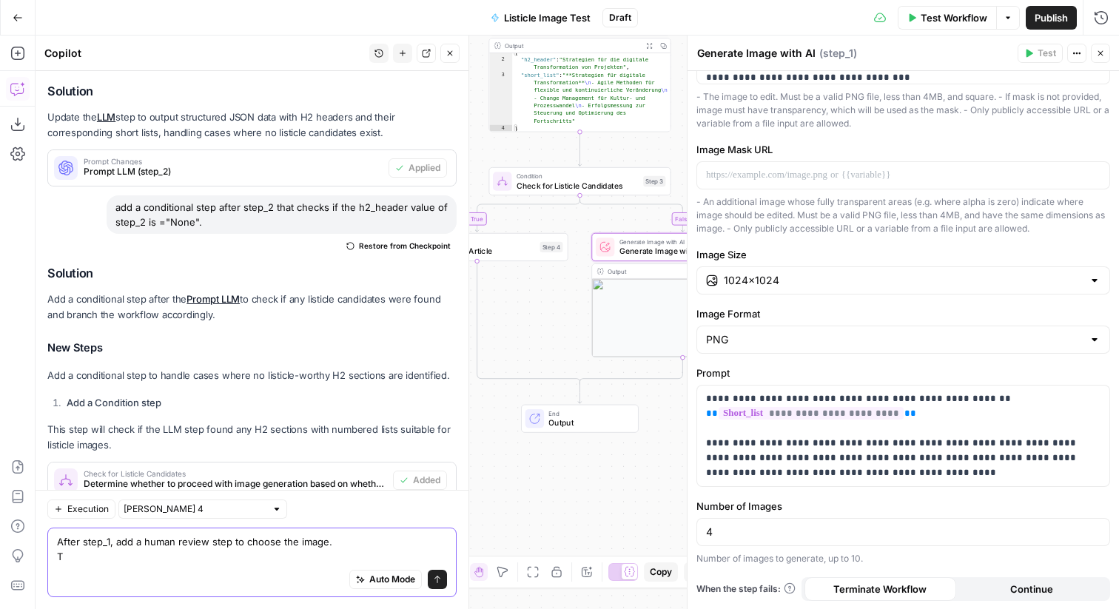
scroll to position [504, 0]
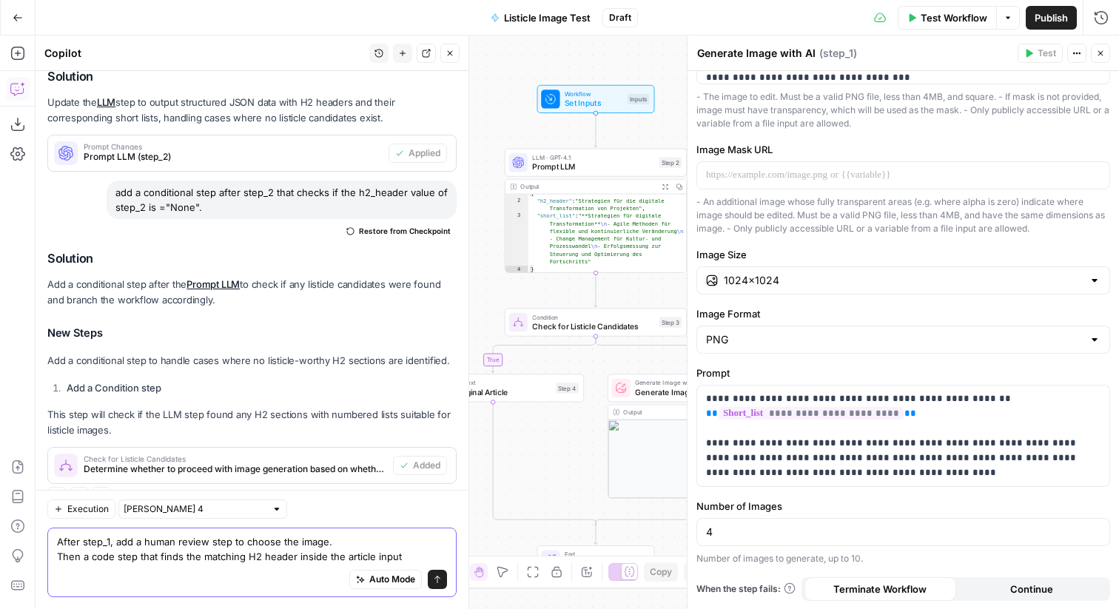
click at [292, 556] on textarea "After step_1, add a human review step to choose the image. Then a code step tha…" at bounding box center [252, 549] width 390 height 30
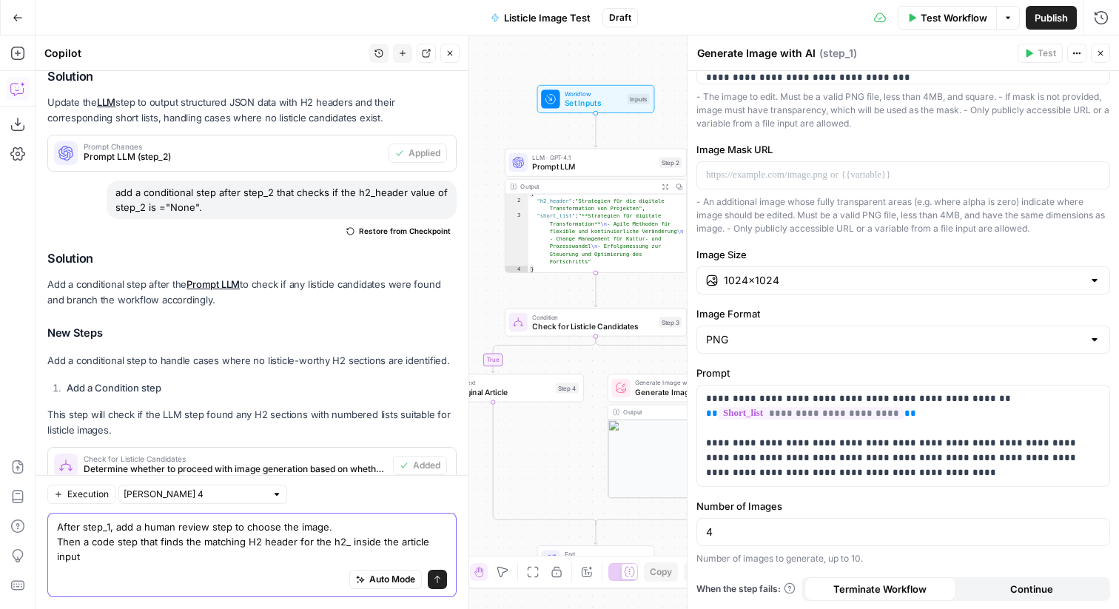
scroll to position [519, 0]
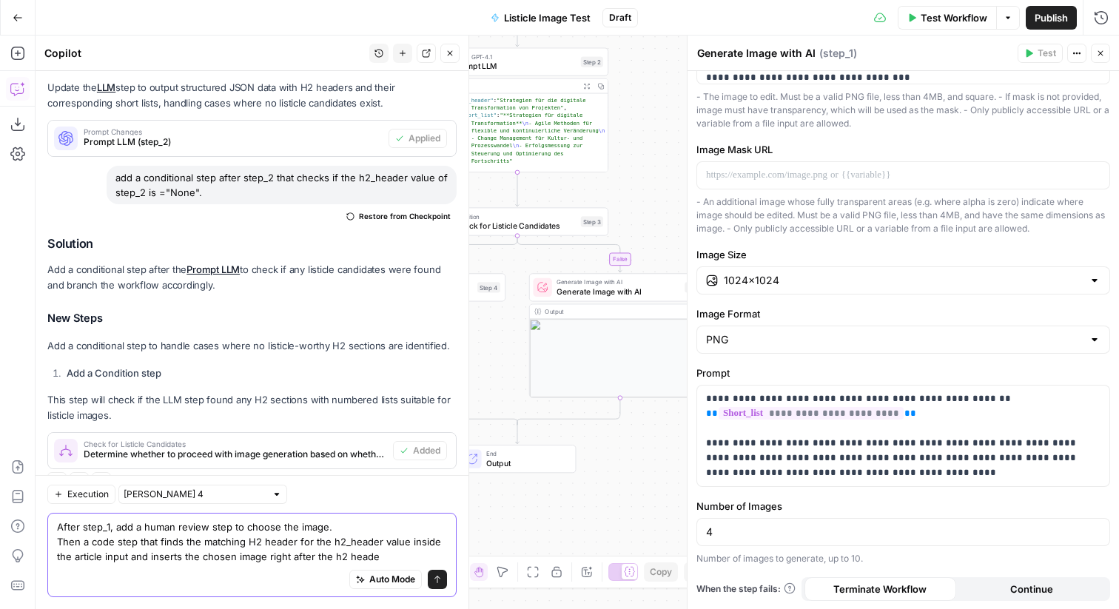
type textarea "After step_1, add a human review step to choose the image. Then a code step tha…"
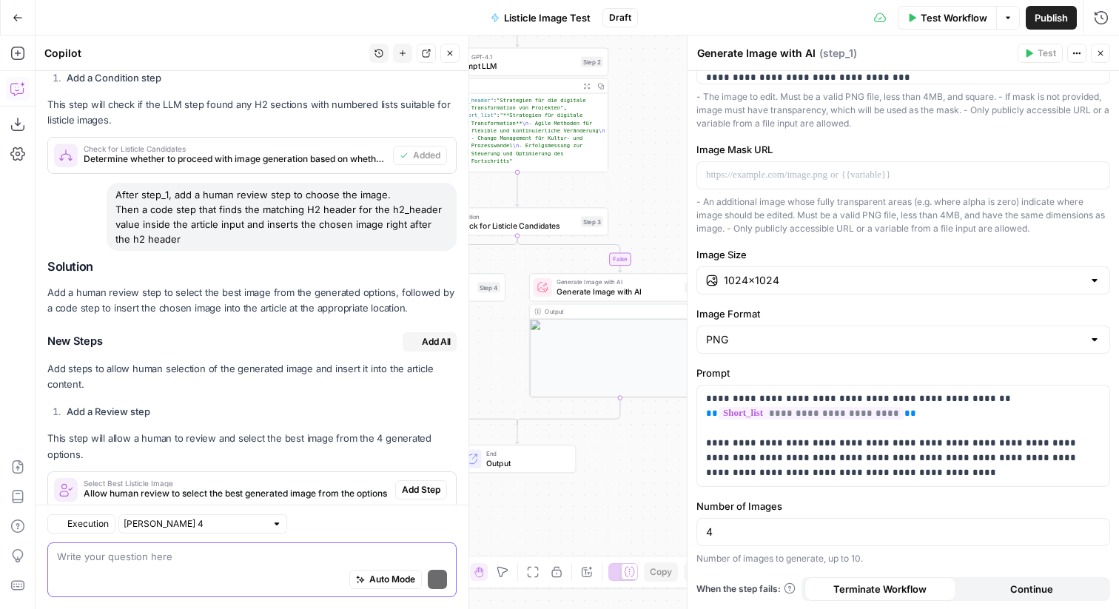
scroll to position [939, 0]
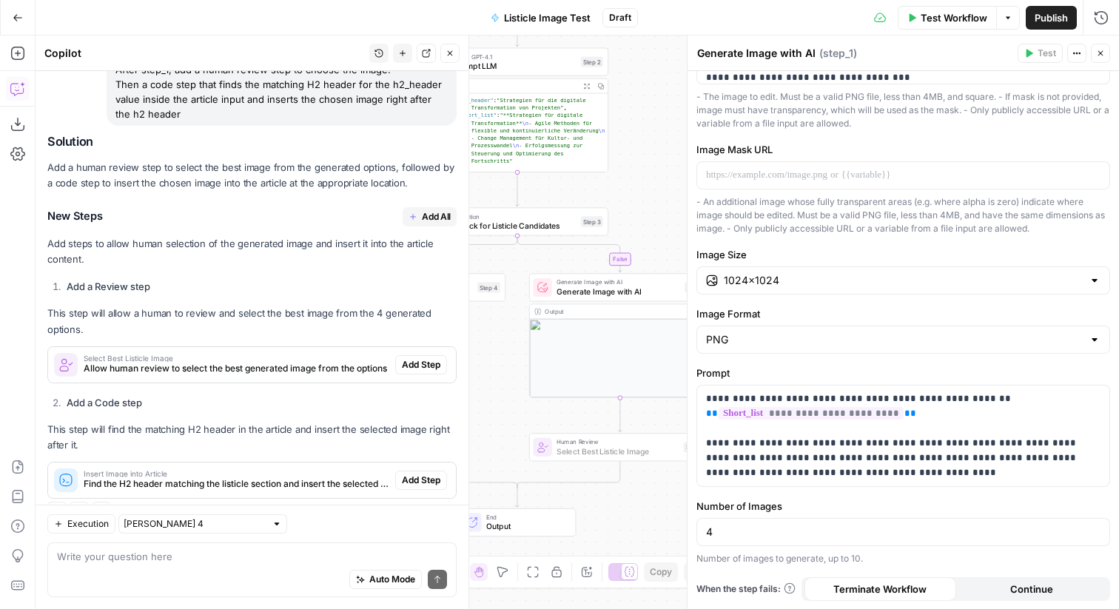
click at [408, 355] on button "Add Step" at bounding box center [421, 364] width 52 height 19
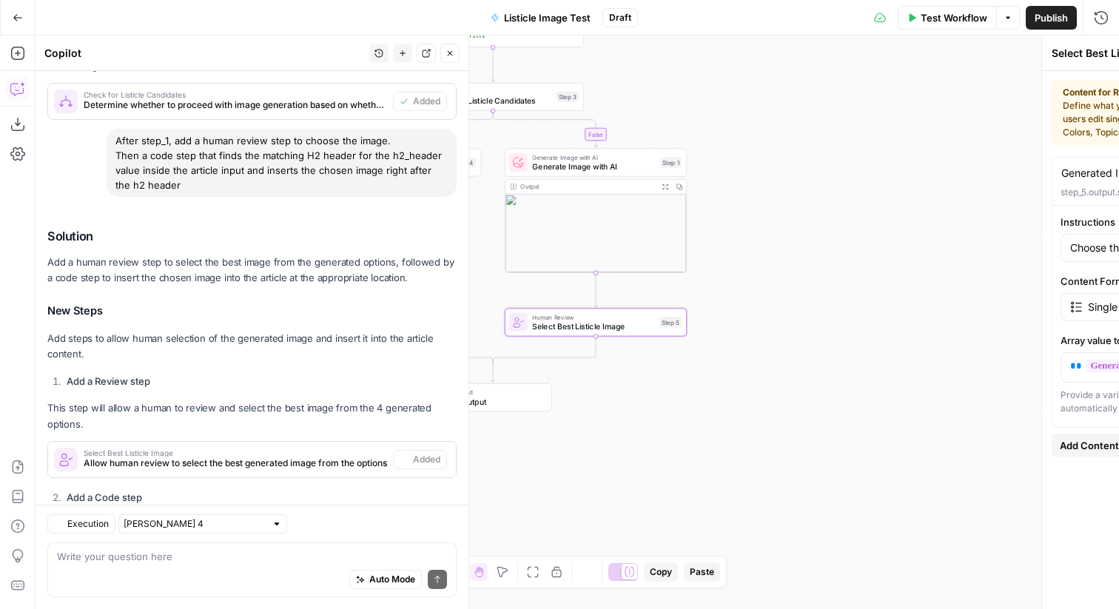
scroll to position [963, 0]
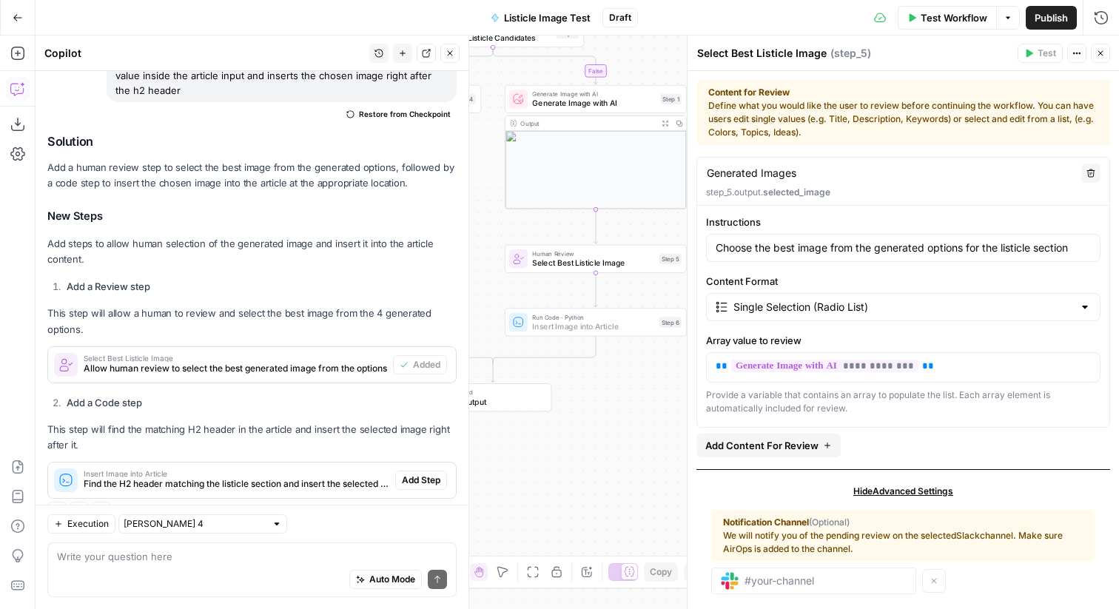
click at [416, 473] on span "Add Step" at bounding box center [421, 479] width 38 height 13
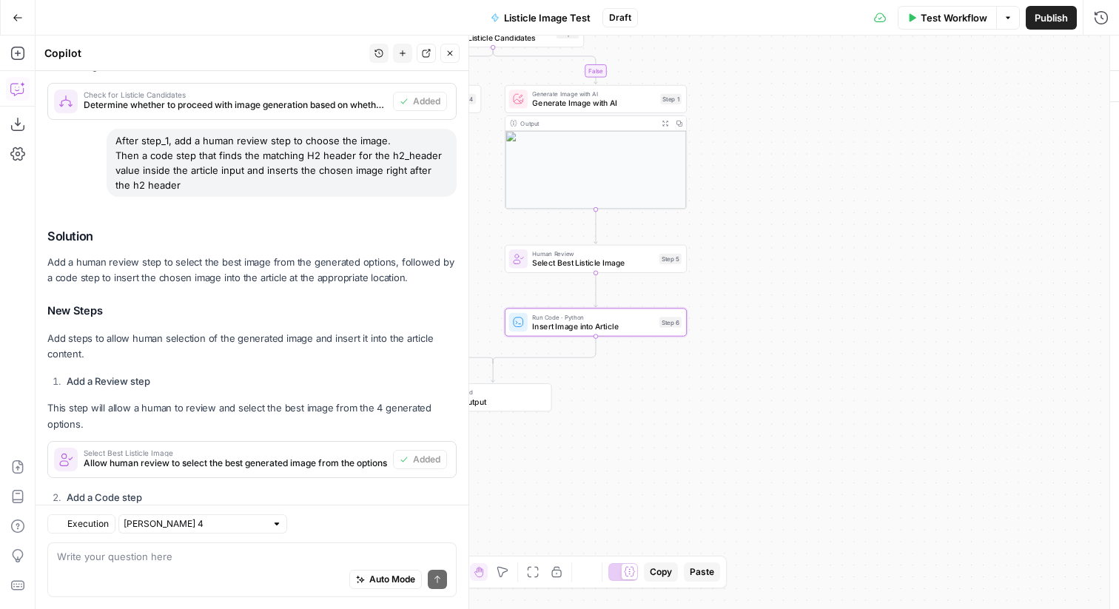
type textarea "Insert Image into Article"
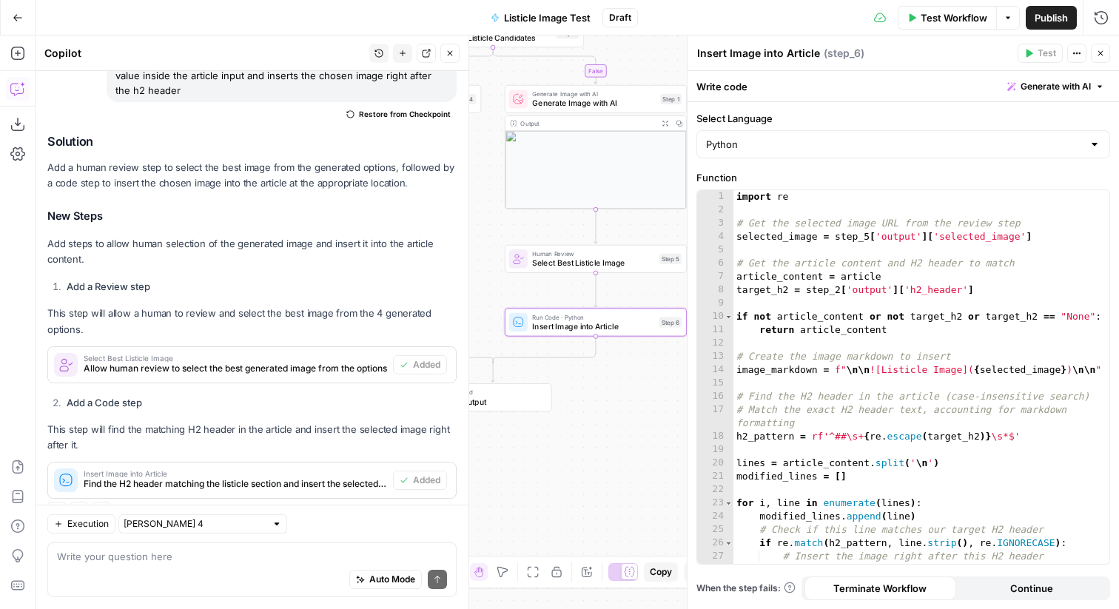
click at [1105, 48] on button "Close" at bounding box center [1100, 53] width 19 height 19
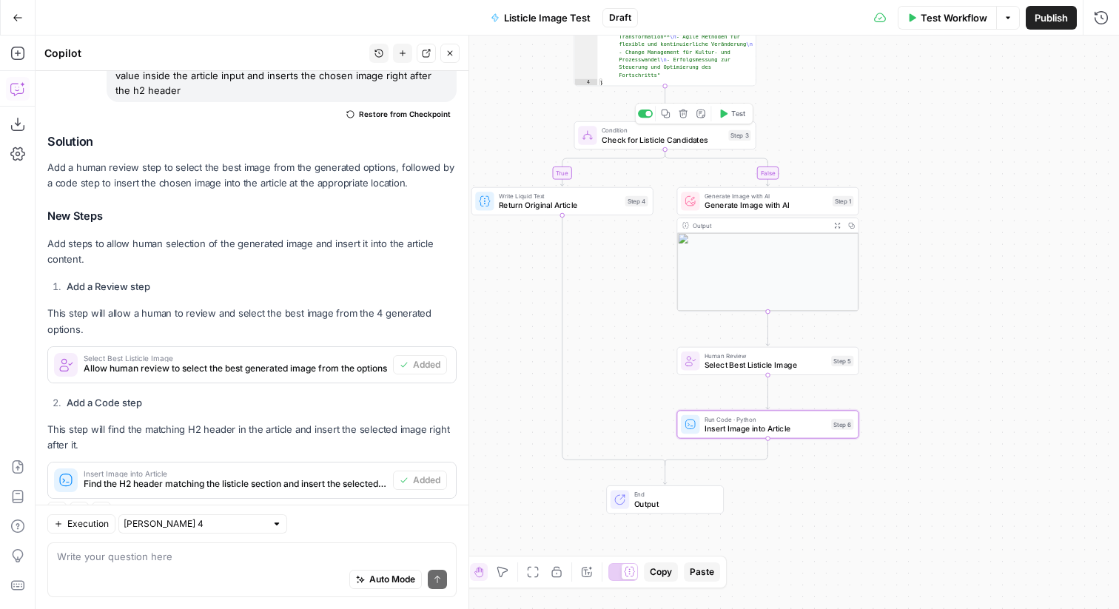
click at [727, 115] on button "Test" at bounding box center [731, 114] width 36 height 16
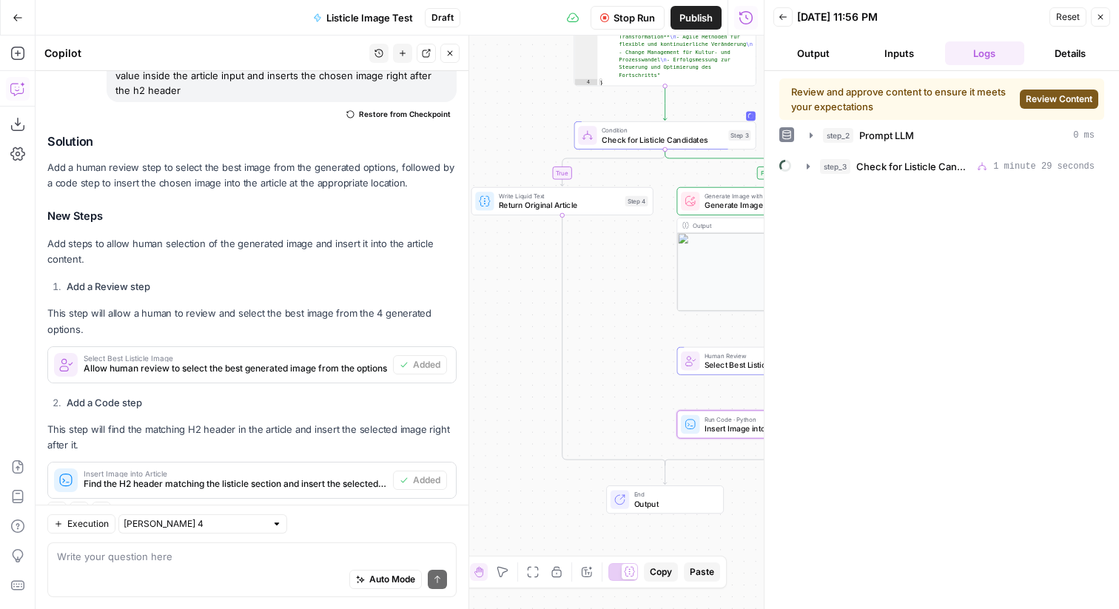
click at [1053, 98] on span "Review Content" at bounding box center [1058, 98] width 67 height 13
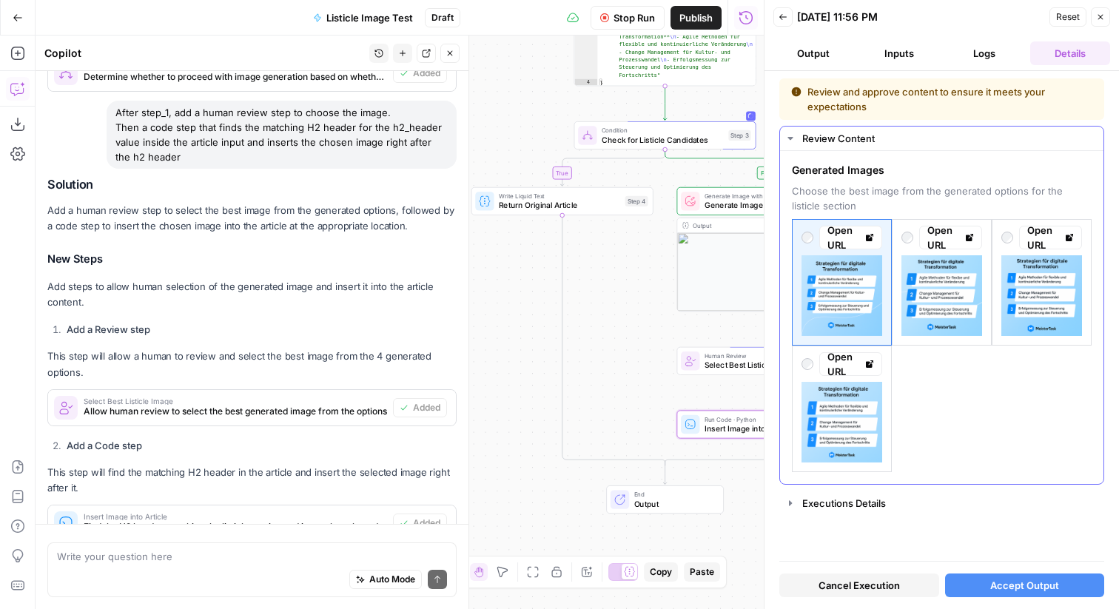
scroll to position [963, 0]
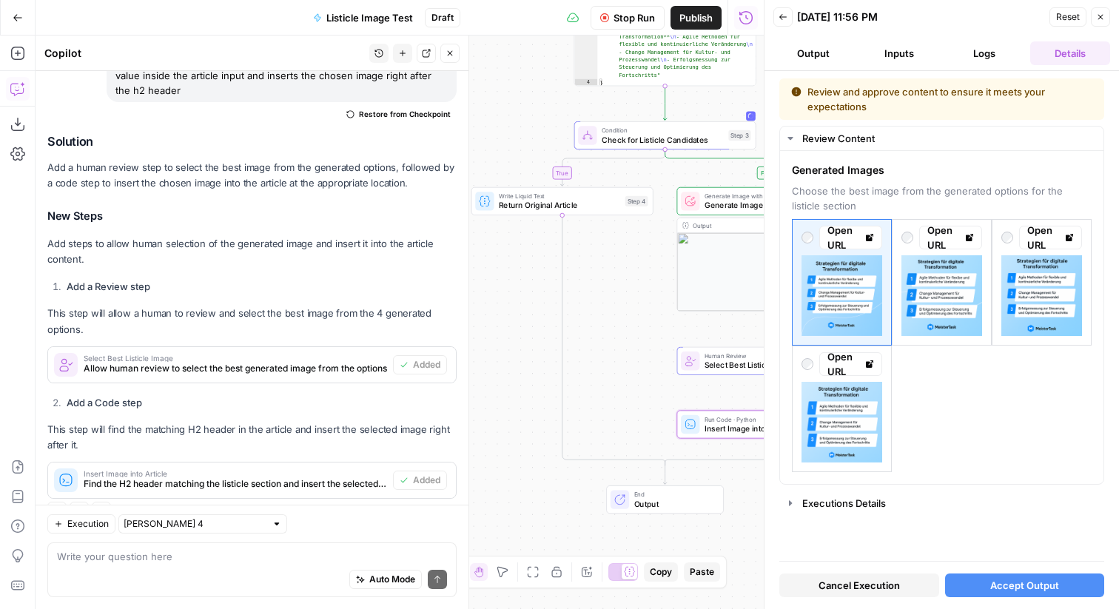
click at [1015, 582] on span "Accept Output" at bounding box center [1024, 585] width 69 height 15
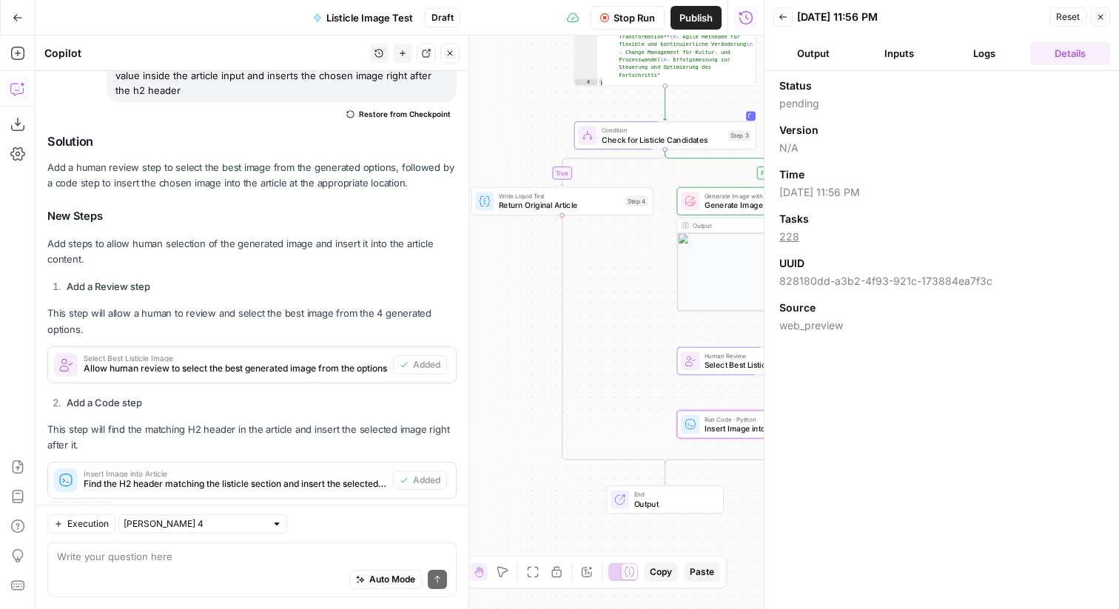
click at [971, 57] on button "Logs" at bounding box center [985, 53] width 80 height 24
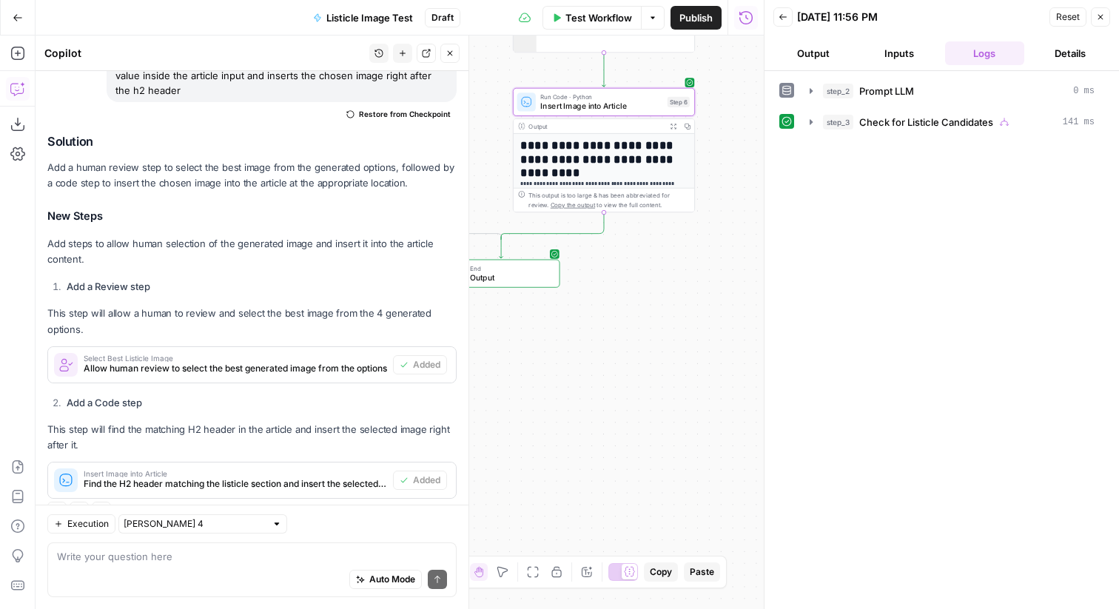
click at [676, 126] on span "Expand Output" at bounding box center [675, 126] width 1 height 1
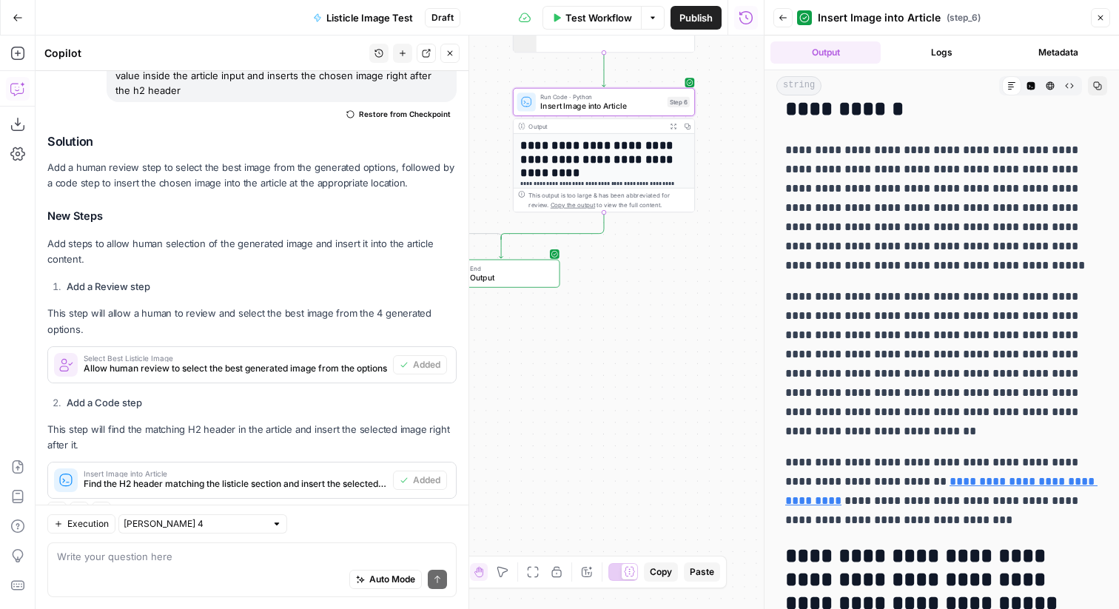
scroll to position [7961, 0]
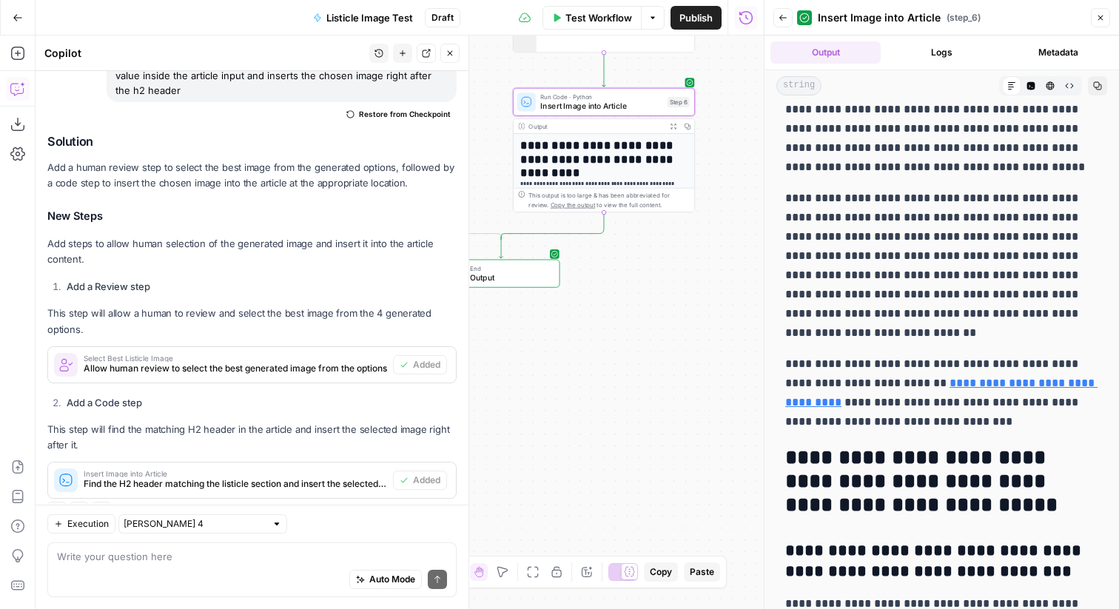
click at [1099, 23] on button "Close" at bounding box center [1100, 17] width 19 height 19
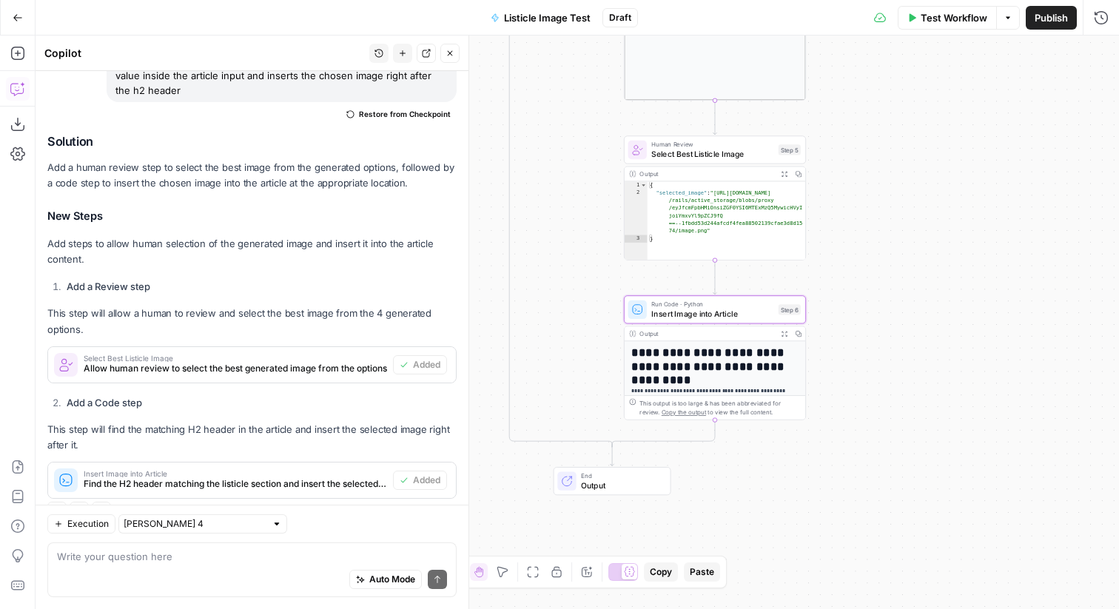
click at [1029, 18] on button "Publish" at bounding box center [1050, 18] width 51 height 24
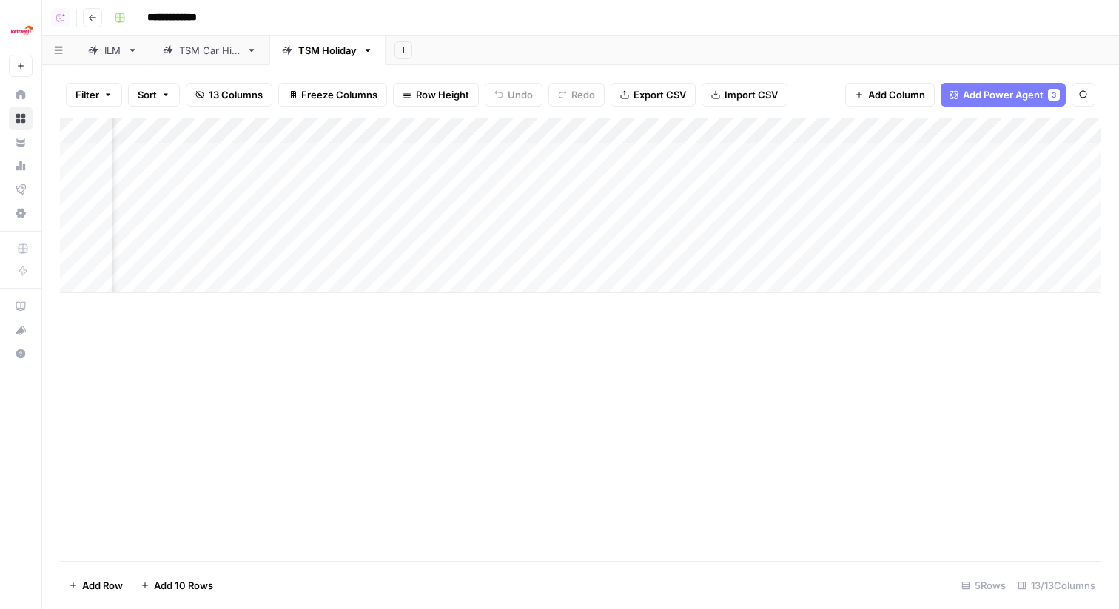
scroll to position [0, 147]
click at [639, 151] on div "Add Column" at bounding box center [580, 205] width 1041 height 175
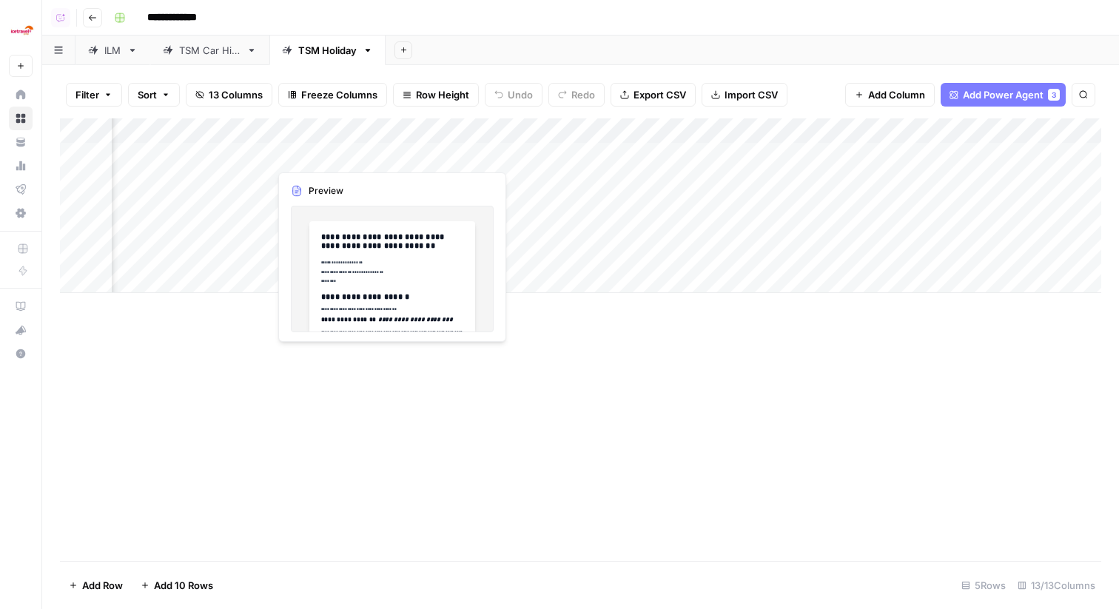
click at [246, 156] on div "Add Column" at bounding box center [580, 205] width 1041 height 175
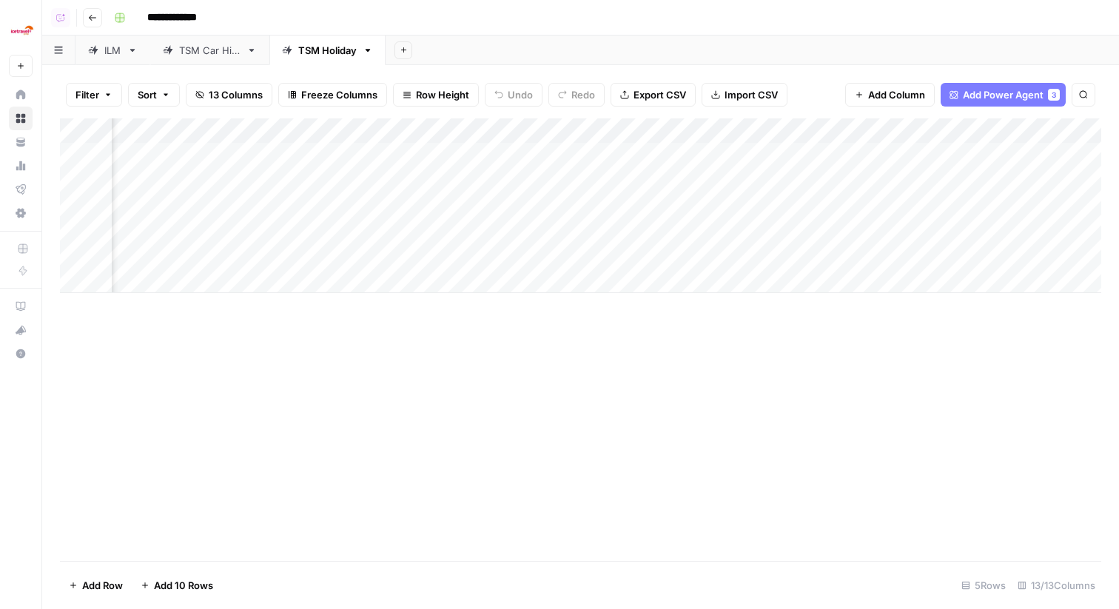
click at [260, 154] on div "Add Column" at bounding box center [580, 205] width 1041 height 175
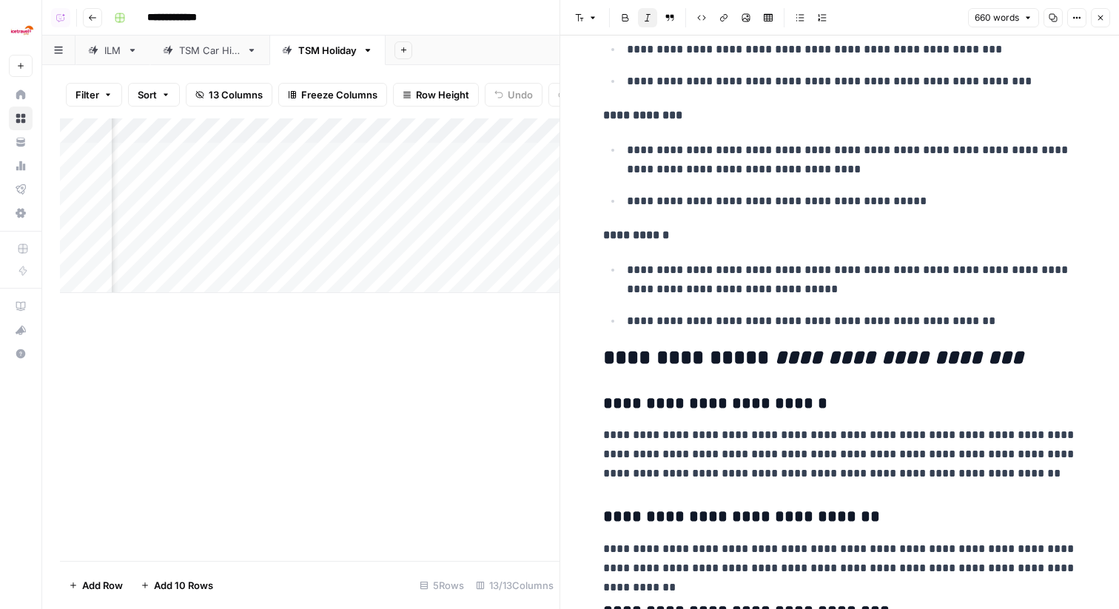
scroll to position [1921, 0]
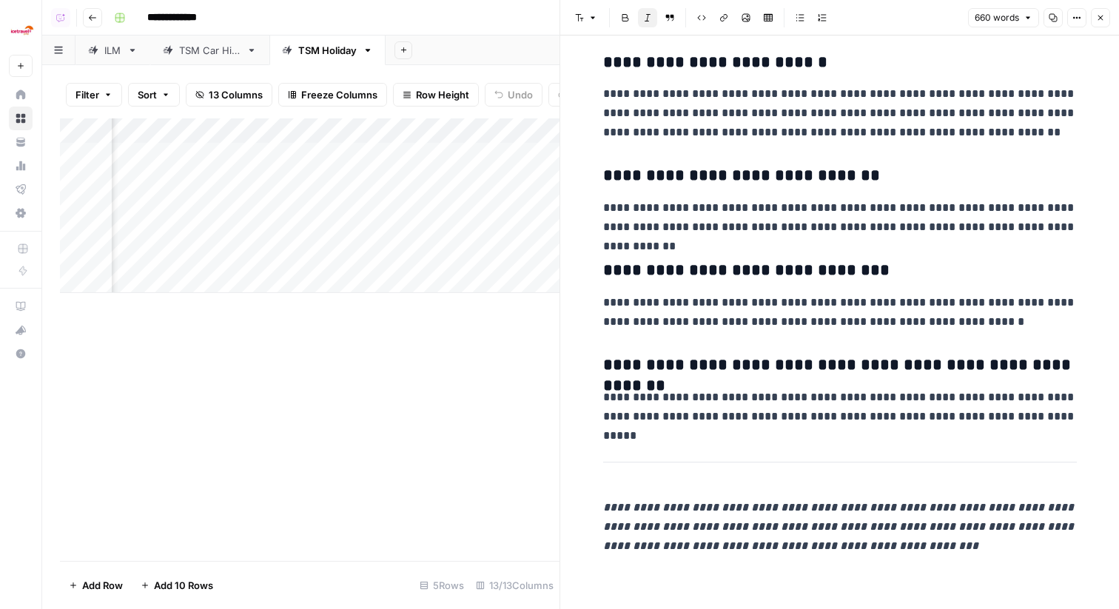
click at [1107, 17] on button "Close" at bounding box center [1100, 17] width 19 height 19
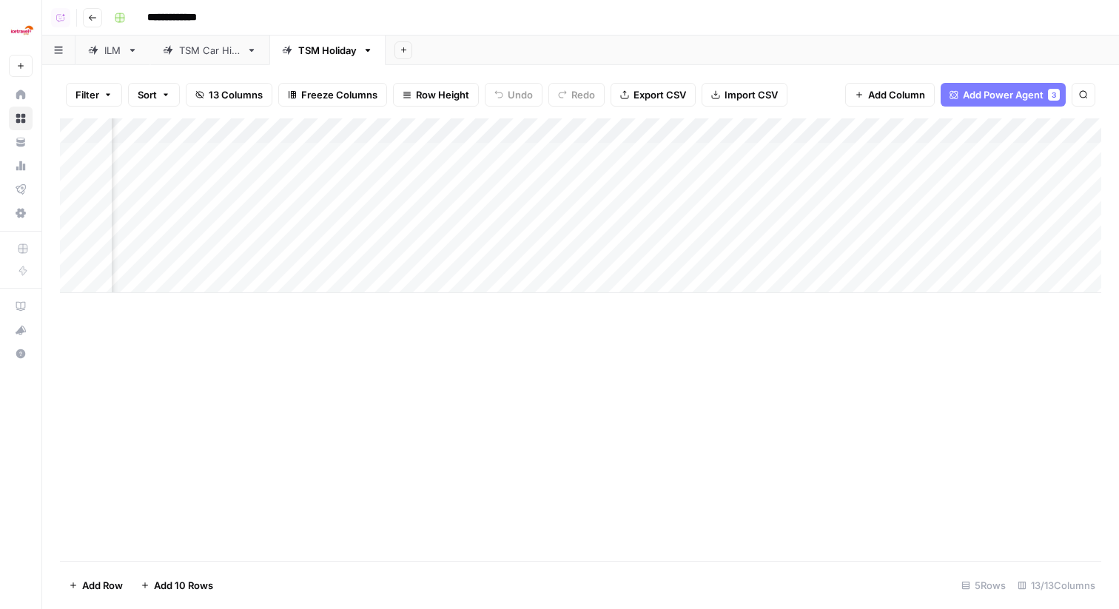
scroll to position [0, 1171]
click at [877, 154] on div "Add Column" at bounding box center [580, 205] width 1041 height 175
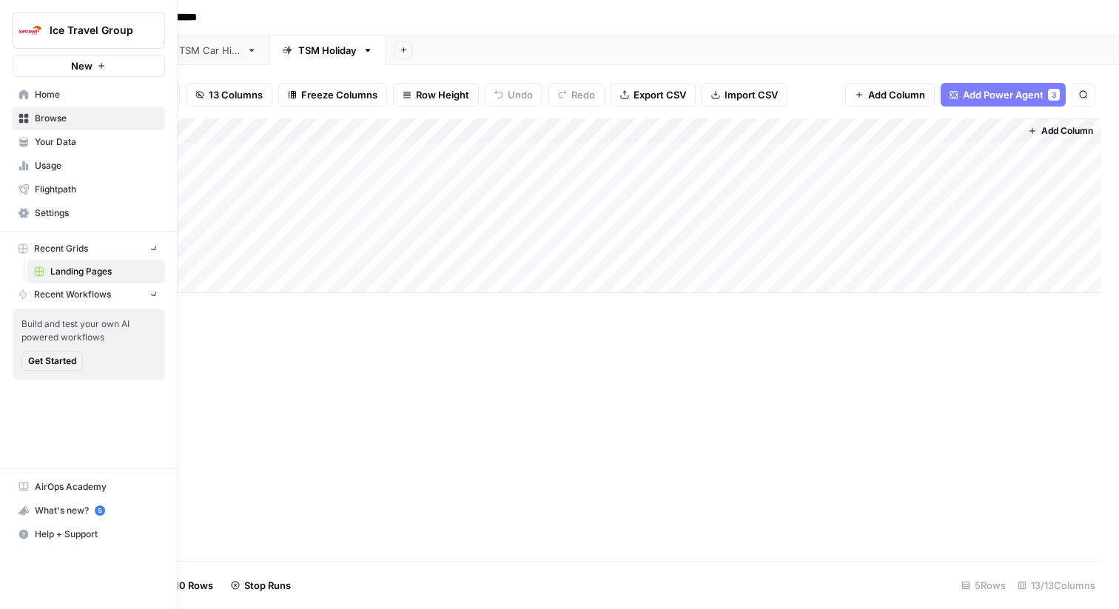
click at [33, 27] on img "Workspace: Ice Travel Group" at bounding box center [30, 30] width 27 height 27
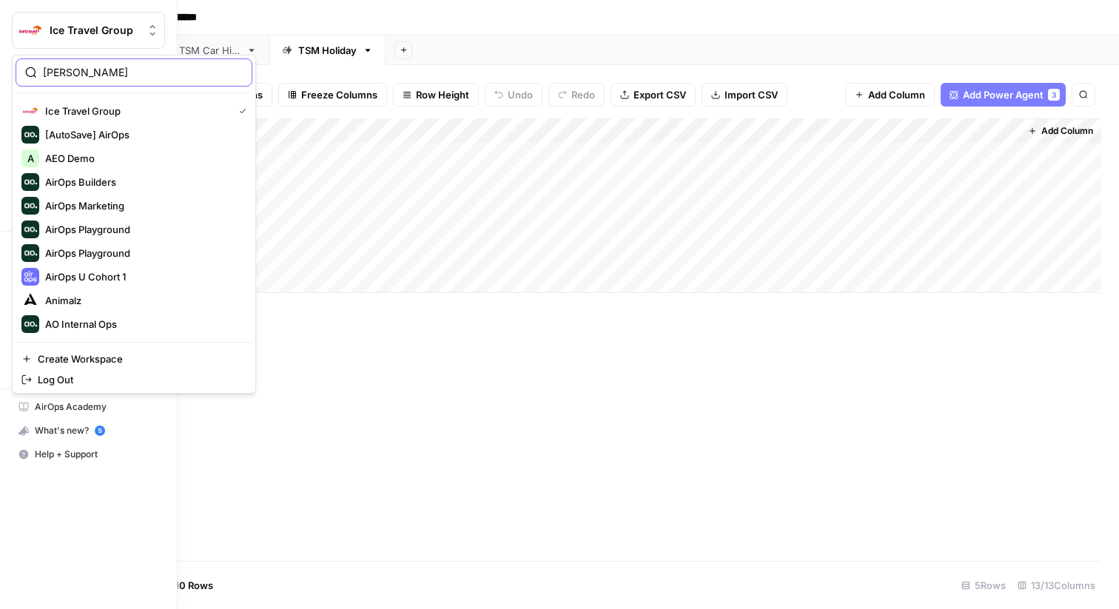
type input "[PERSON_NAME]"
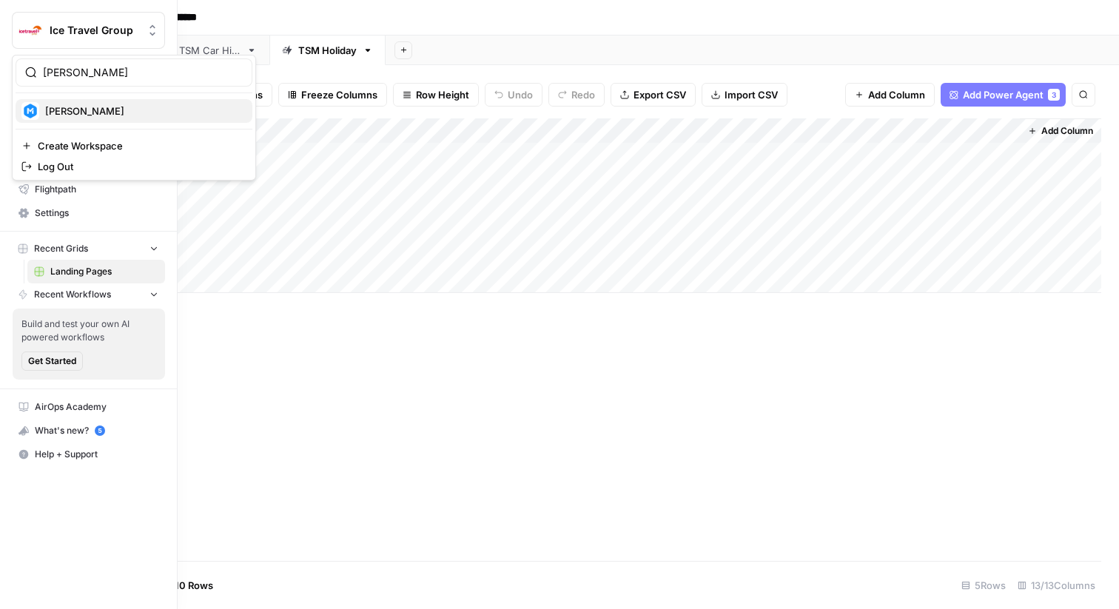
click at [158, 110] on span "[PERSON_NAME]" at bounding box center [142, 111] width 195 height 15
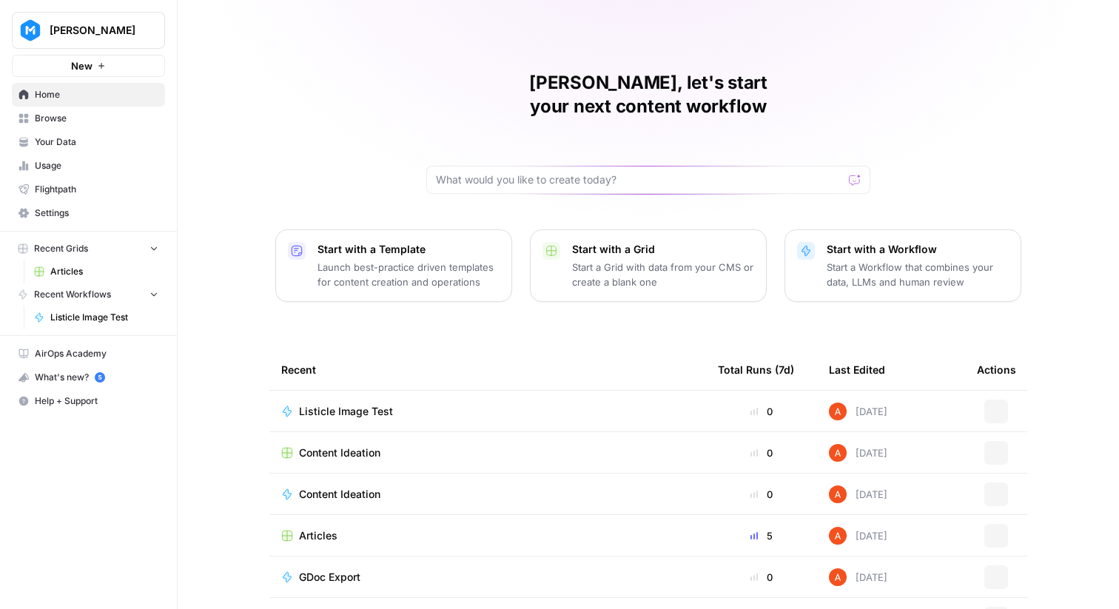
click at [92, 26] on span "[PERSON_NAME]" at bounding box center [95, 30] width 90 height 15
type input "gong"
click at [103, 110] on span "Gong" at bounding box center [142, 111] width 195 height 15
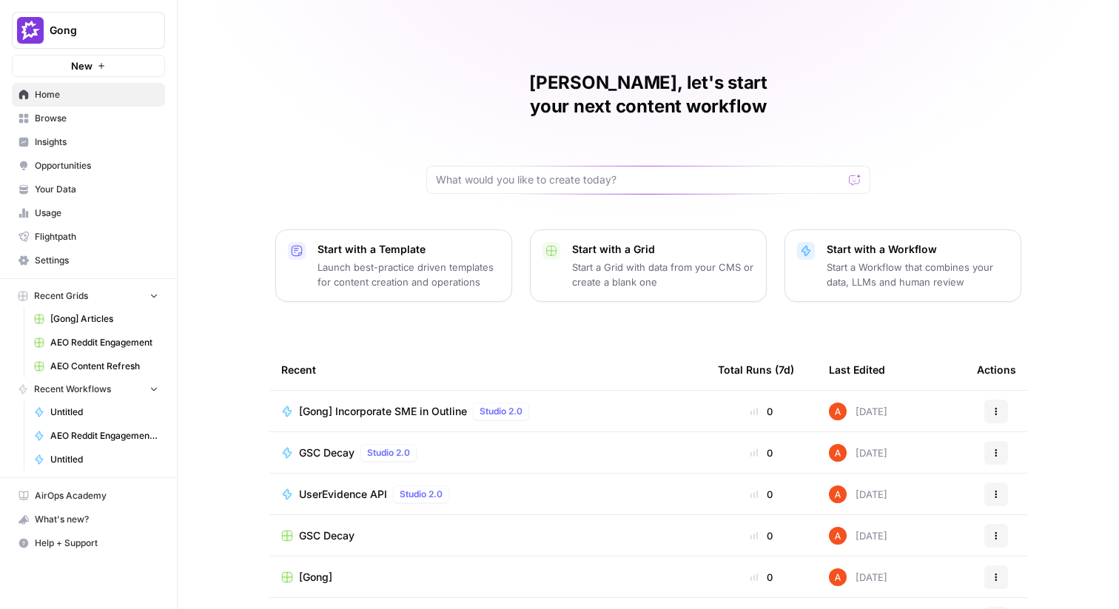
scroll to position [72, 0]
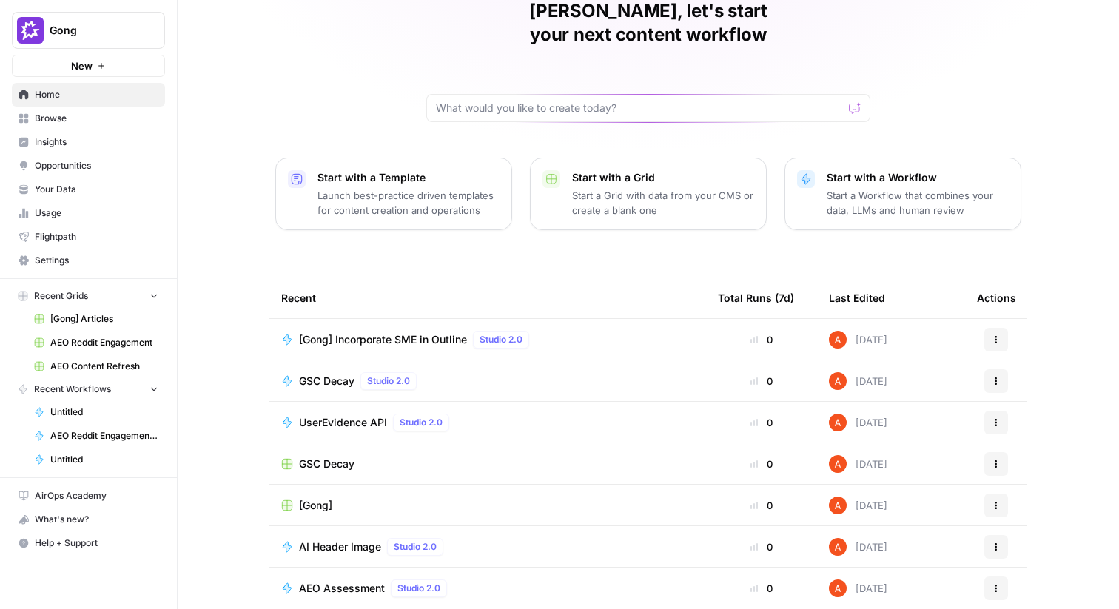
click at [343, 539] on span "AI Header Image" at bounding box center [340, 546] width 82 height 15
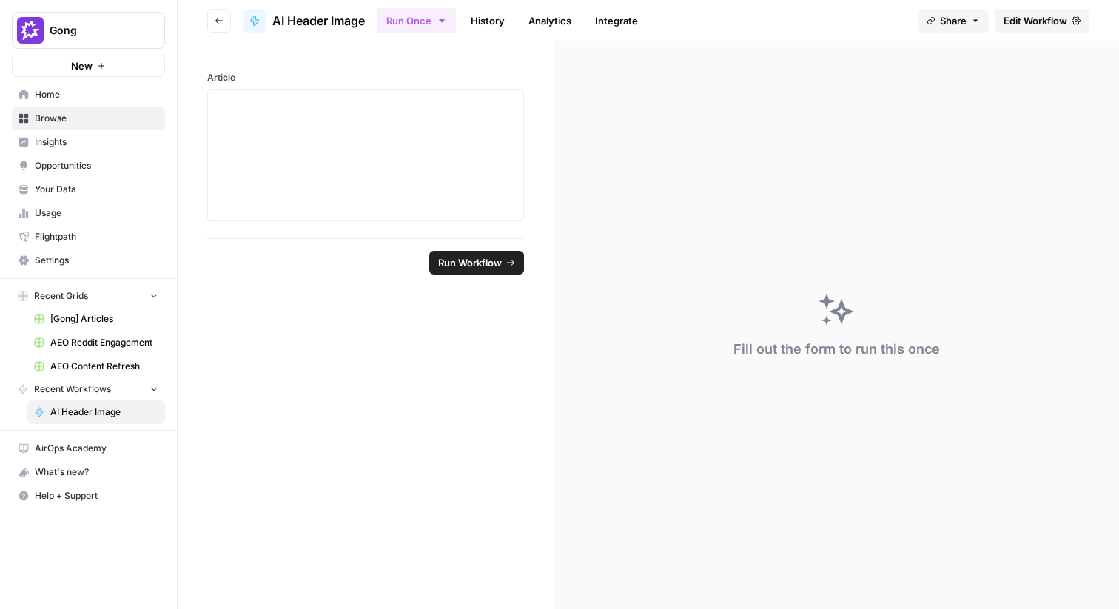
click at [1008, 22] on span "Edit Workflow" at bounding box center [1035, 20] width 64 height 15
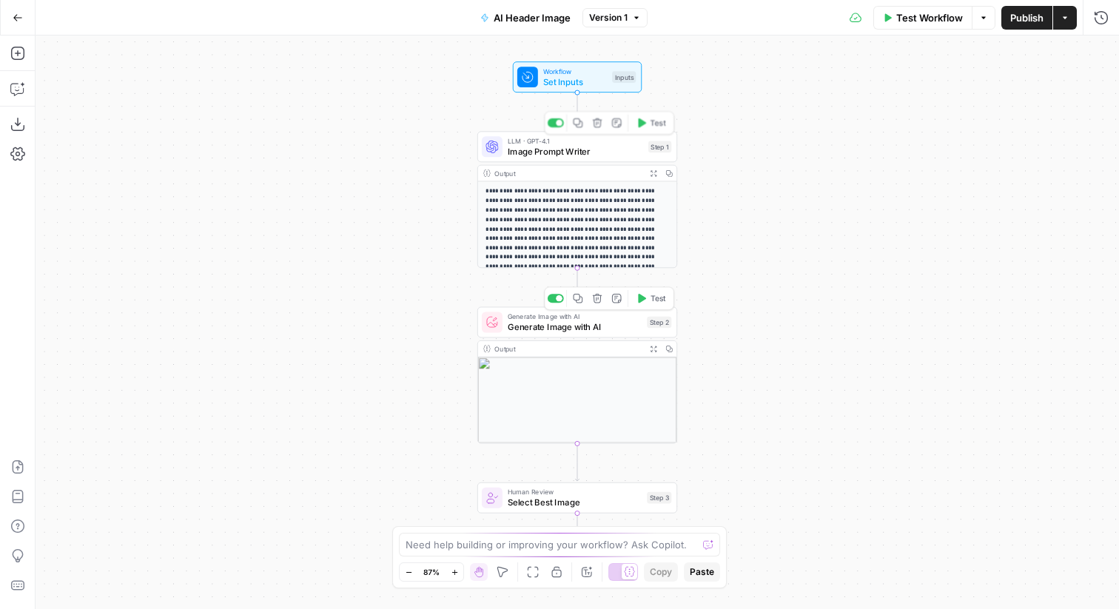
click at [536, 147] on span "Image Prompt Writer" at bounding box center [575, 151] width 135 height 13
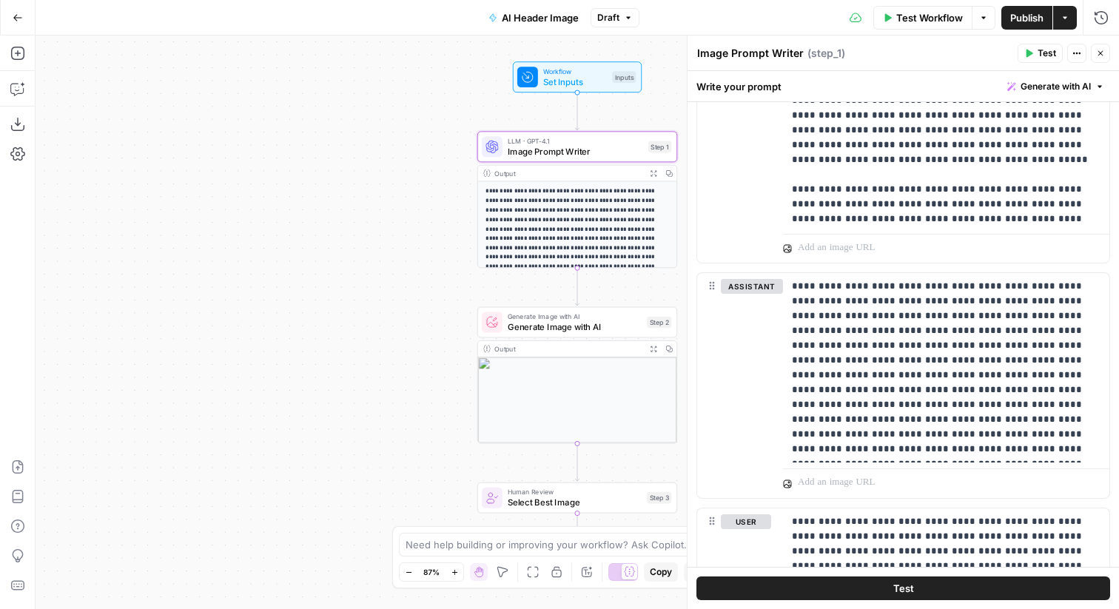
scroll to position [2172, 0]
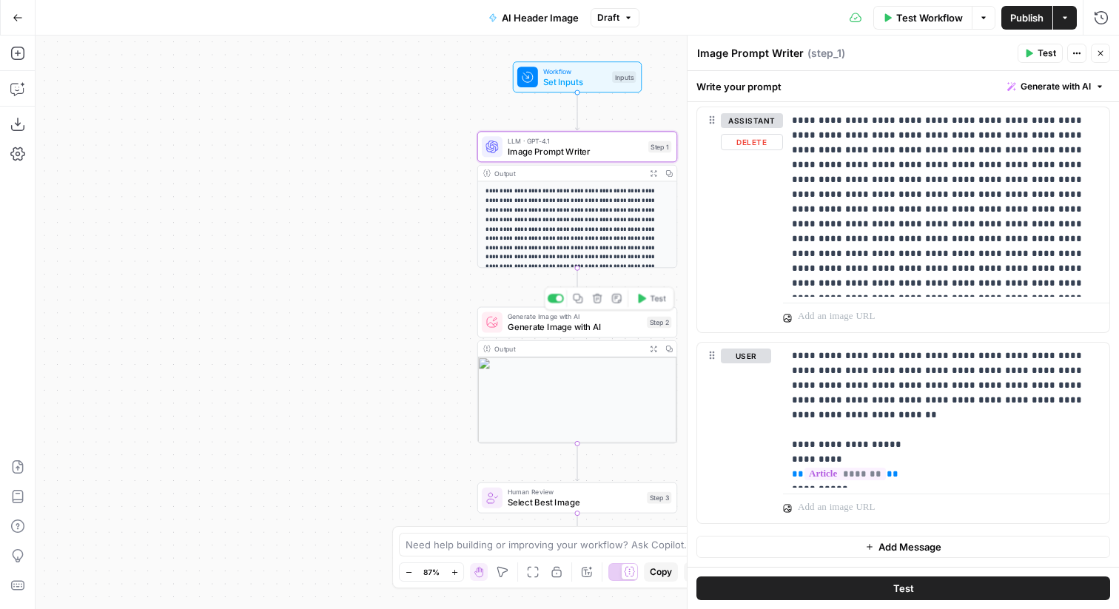
click at [617, 325] on span "Generate Image with AI" at bounding box center [575, 326] width 134 height 13
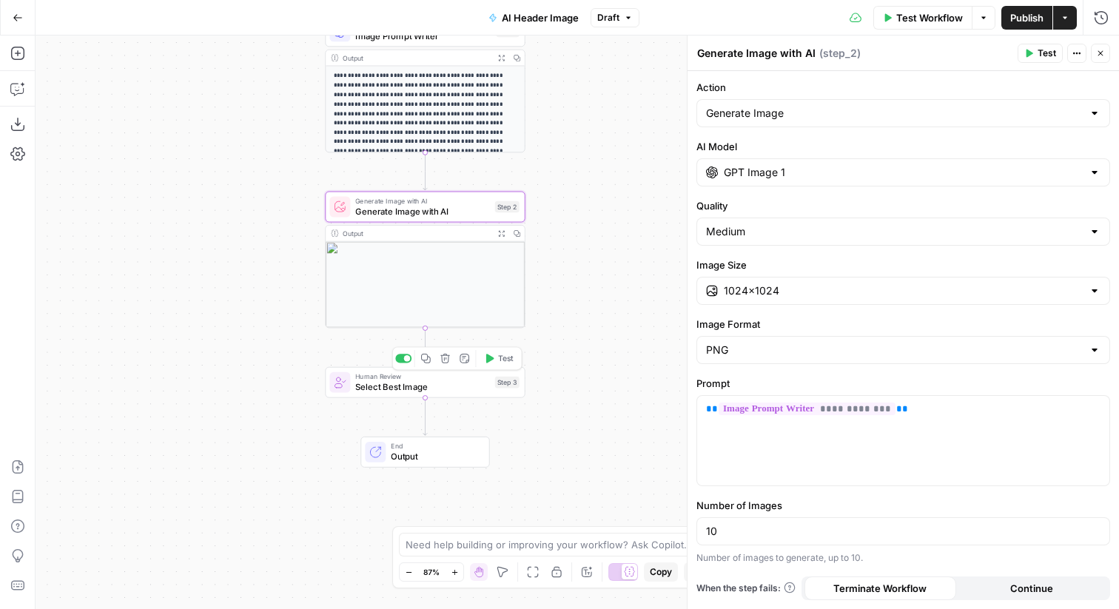
click at [486, 382] on span "Select Best Image" at bounding box center [422, 386] width 134 height 13
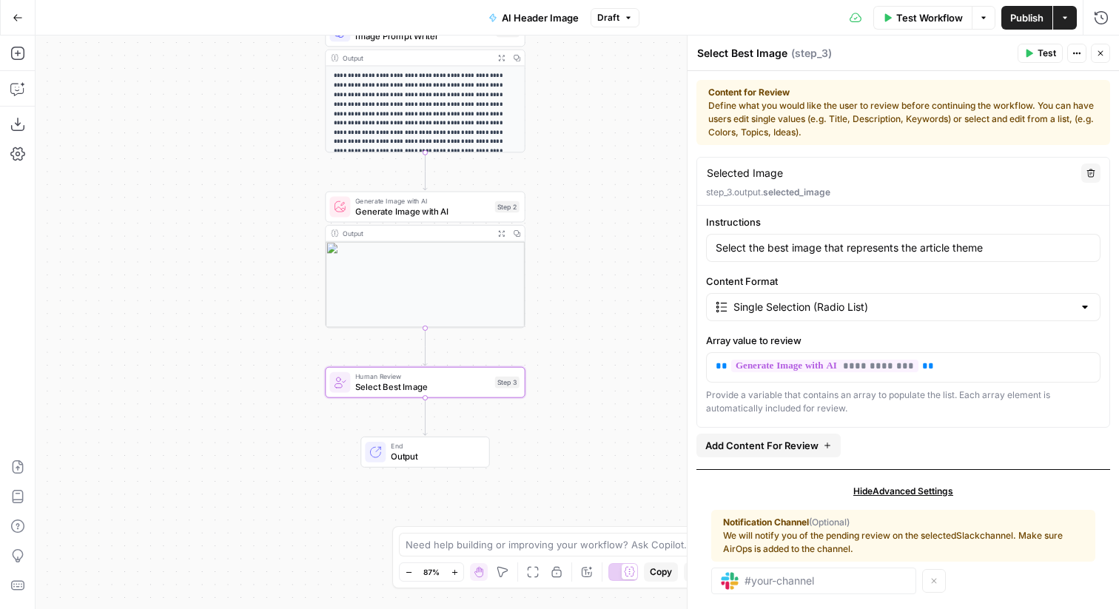
scroll to position [21, 0]
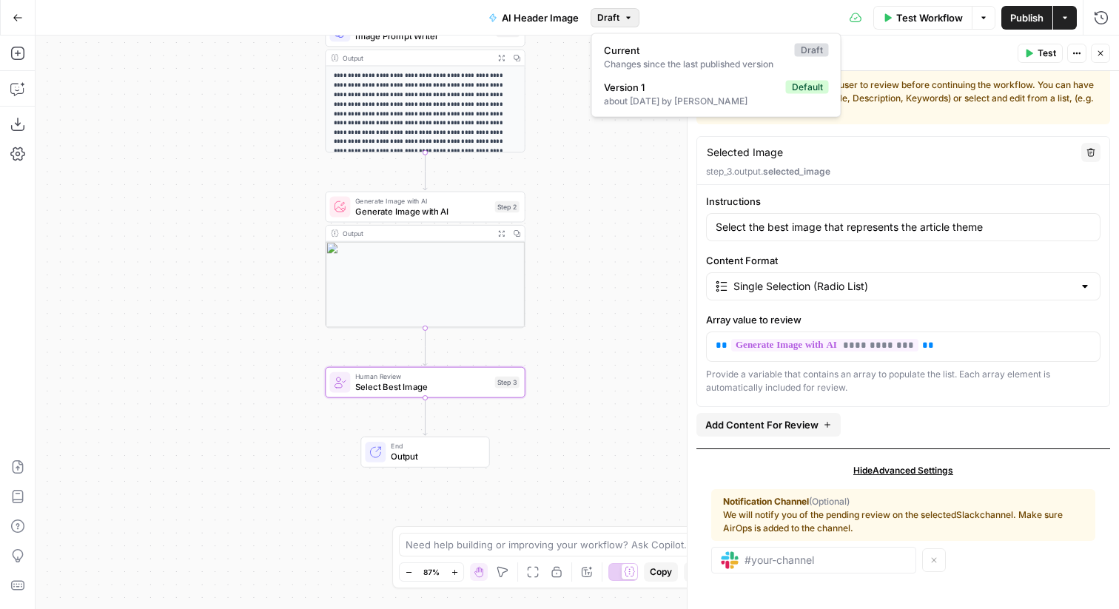
click at [616, 20] on span "Draft" at bounding box center [608, 17] width 22 height 13
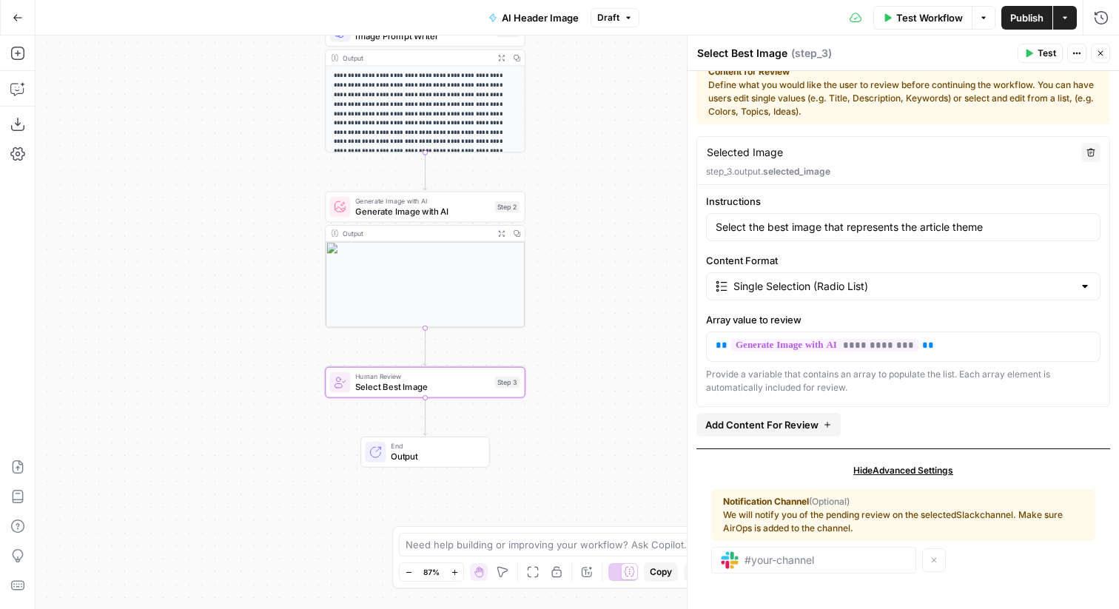
click at [14, 13] on icon "button" at bounding box center [18, 18] width 10 height 10
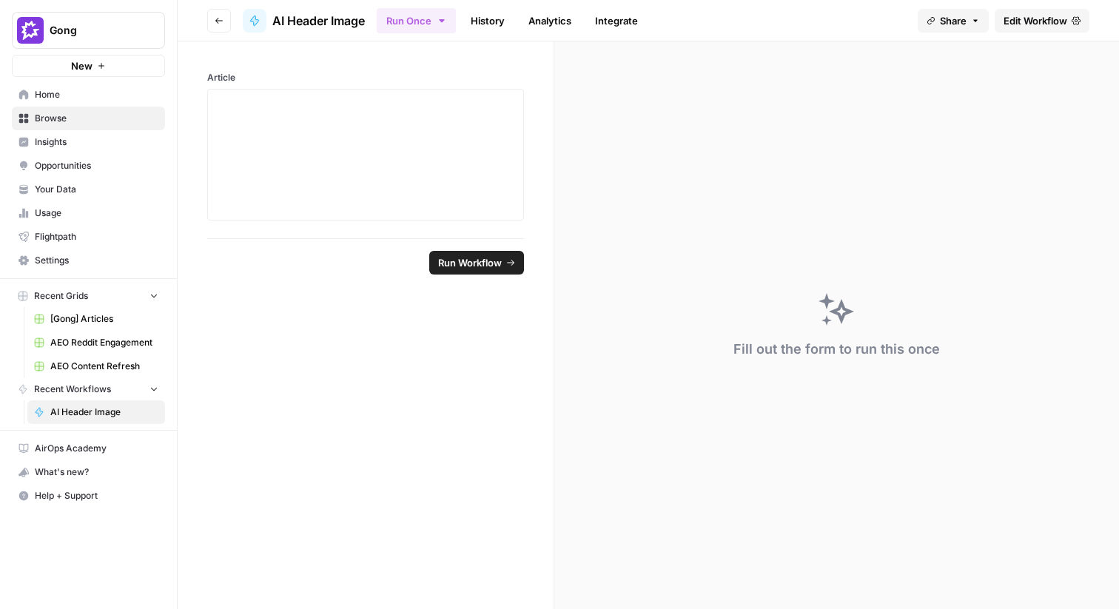
click at [218, 10] on button "Go back" at bounding box center [219, 21] width 24 height 24
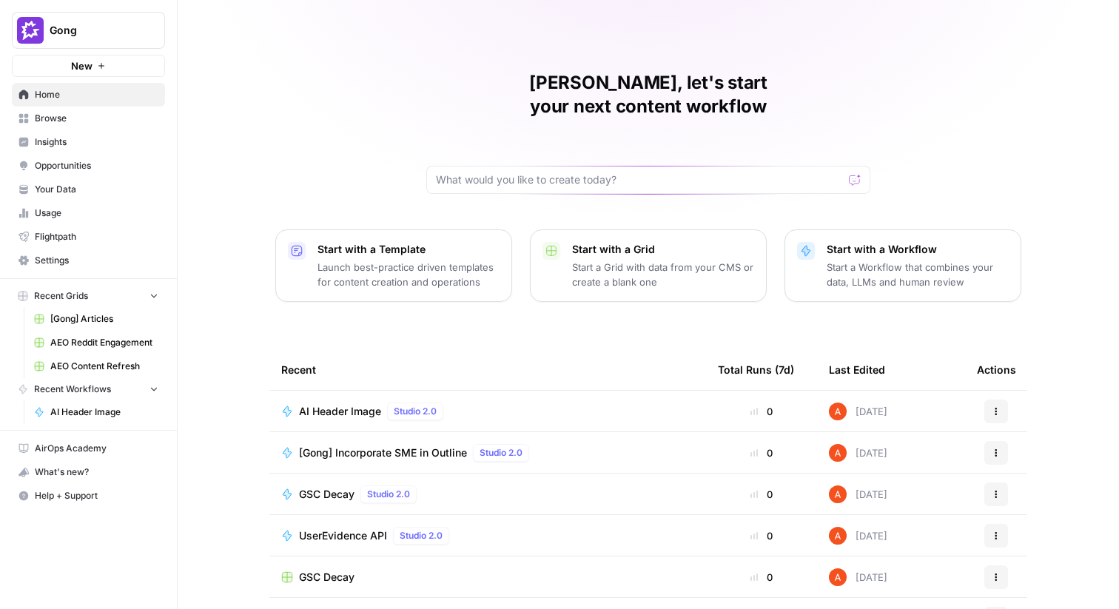
scroll to position [72, 0]
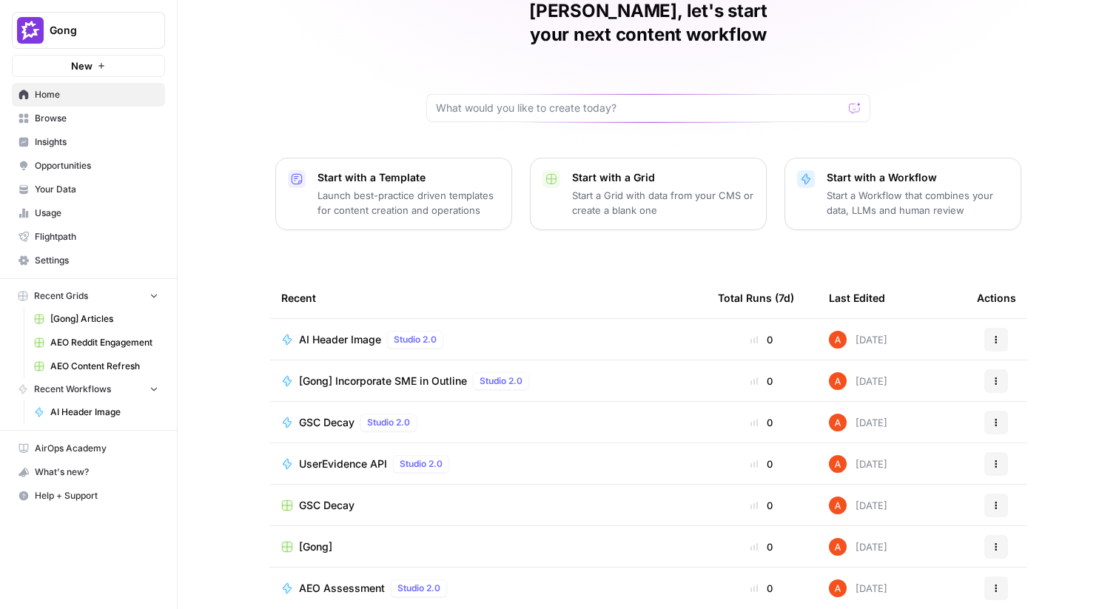
click at [103, 118] on span "Browse" at bounding box center [97, 118] width 124 height 13
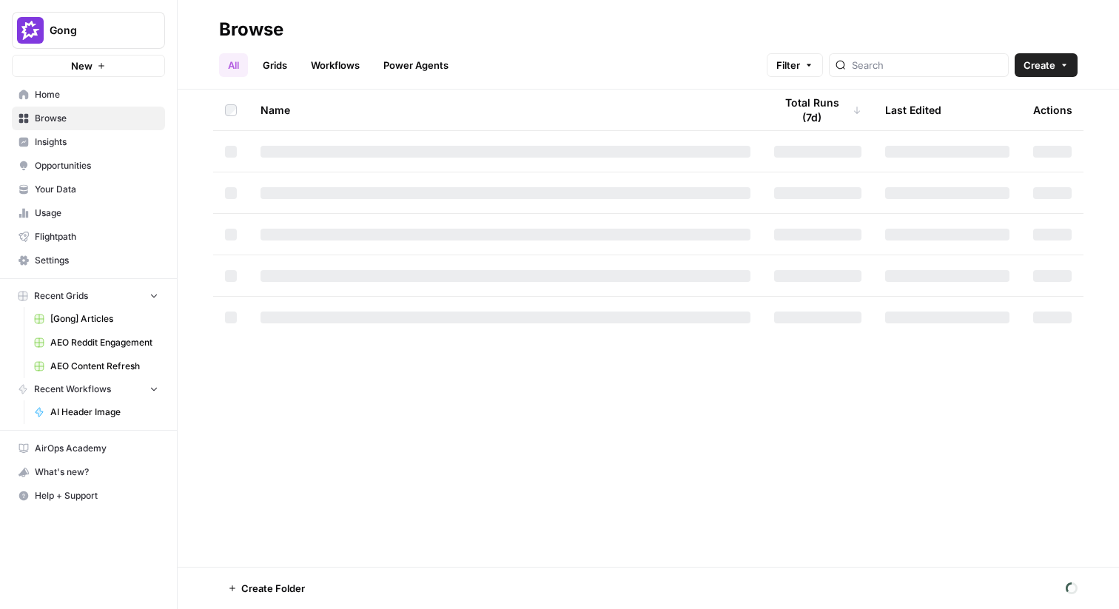
click at [321, 67] on link "Workflows" at bounding box center [335, 65] width 67 height 24
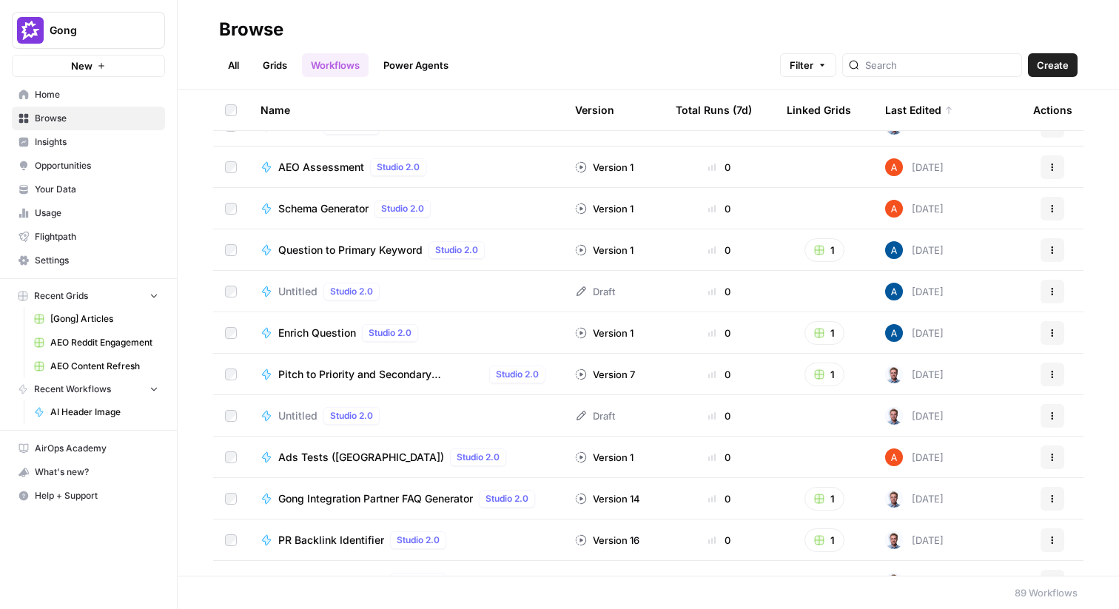
scroll to position [1732, 0]
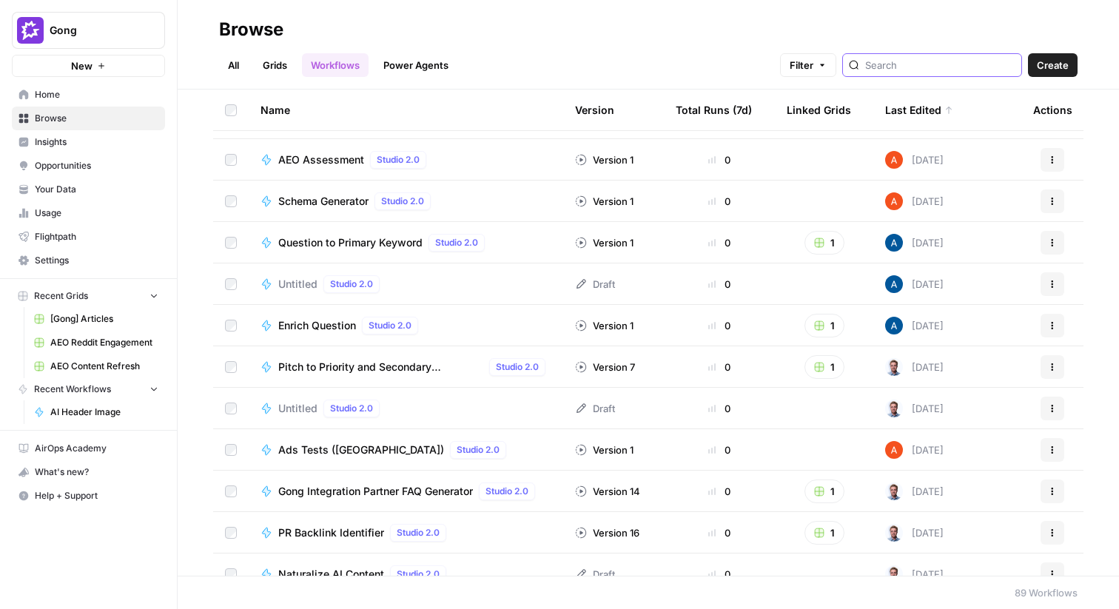
click at [920, 64] on input "search" at bounding box center [940, 65] width 150 height 15
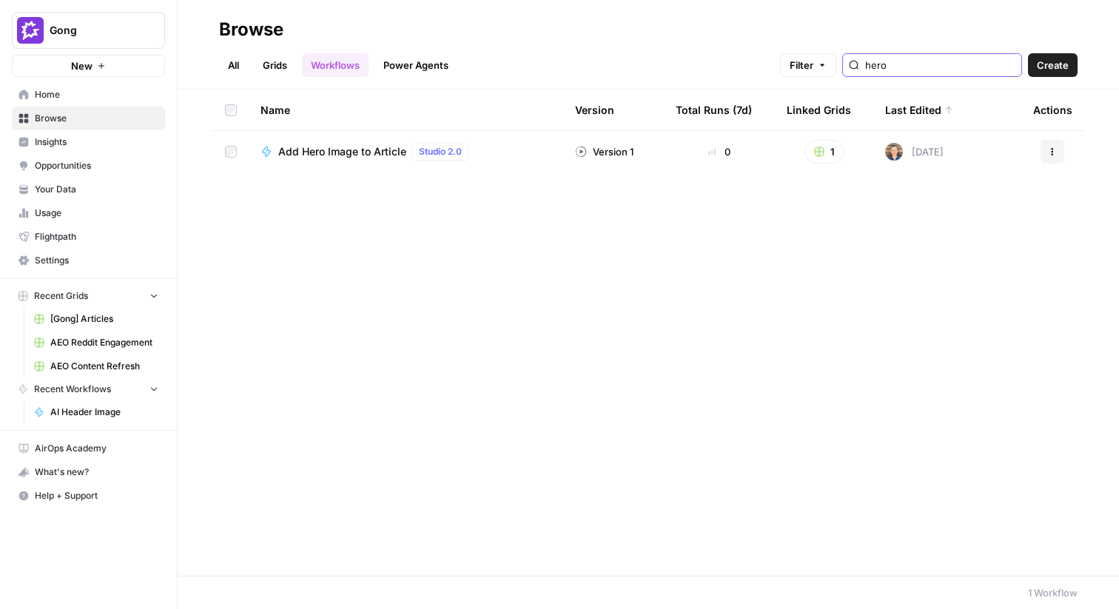
type input "hero"
click at [304, 153] on span "Add Hero Image to Article" at bounding box center [342, 151] width 128 height 15
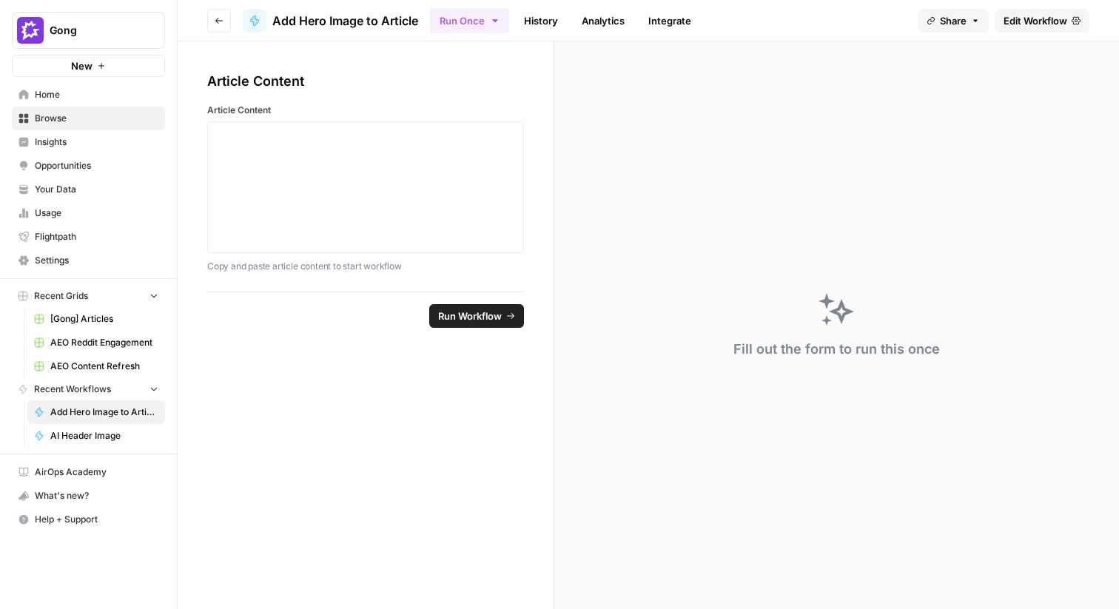
click at [1041, 24] on span "Edit Workflow" at bounding box center [1035, 20] width 64 height 15
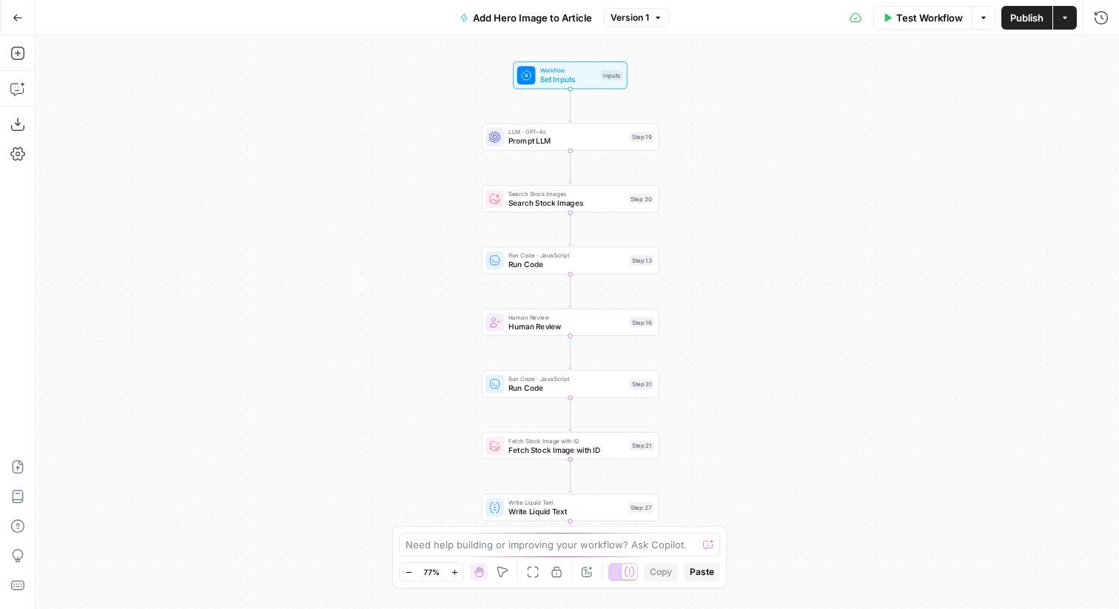
click at [633, 18] on span "Version 1" at bounding box center [629, 17] width 38 height 13
click at [20, 10] on button "Go Back" at bounding box center [17, 17] width 27 height 27
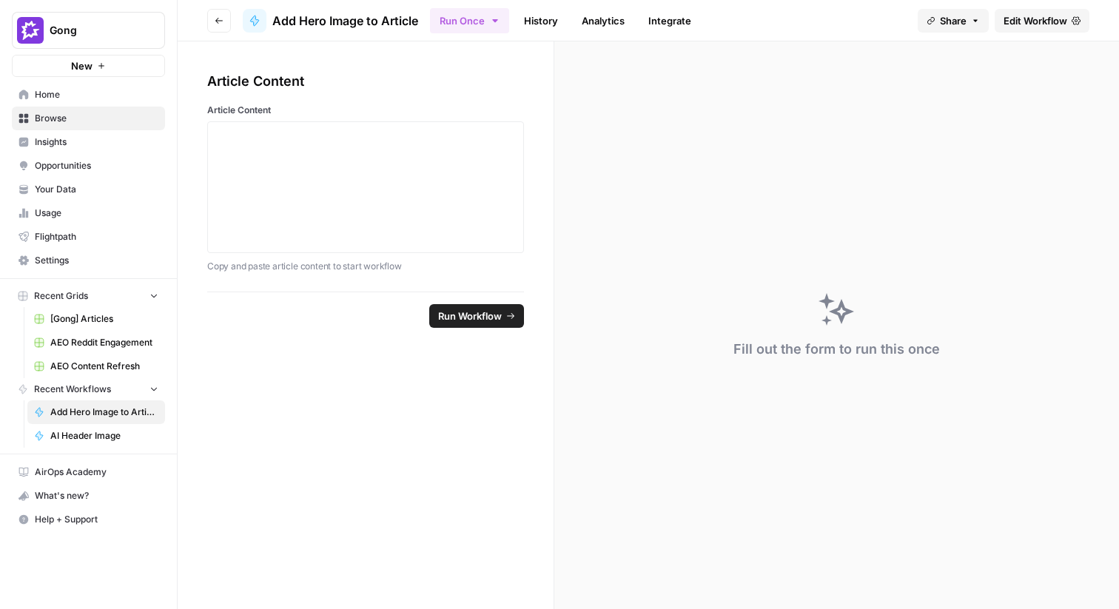
click at [220, 19] on icon "button" at bounding box center [219, 20] width 9 height 9
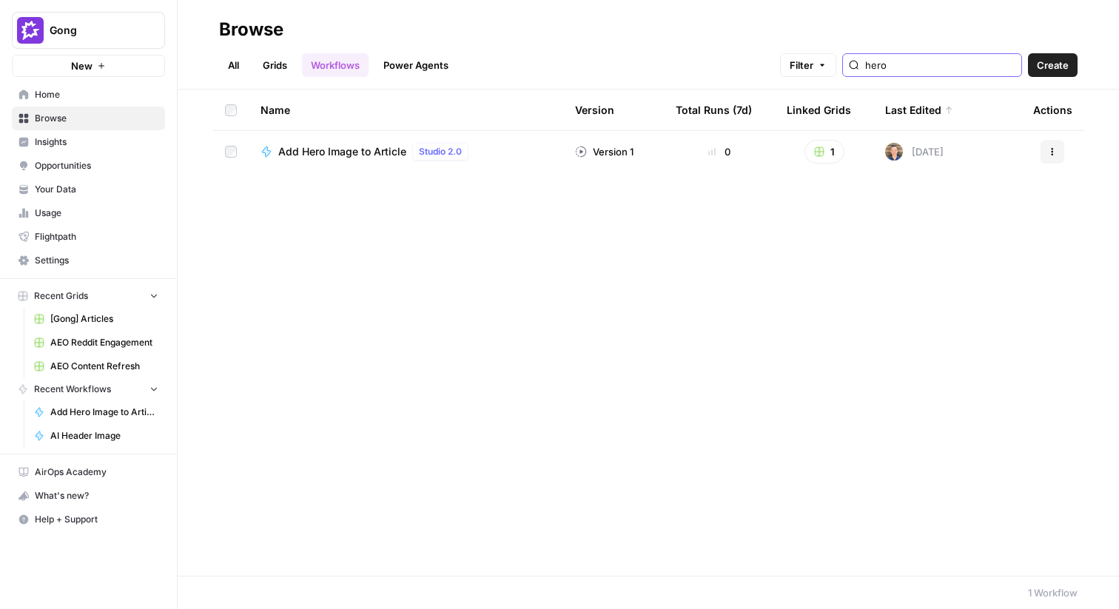
click at [950, 62] on input "hero" at bounding box center [940, 65] width 150 height 15
type input "image"
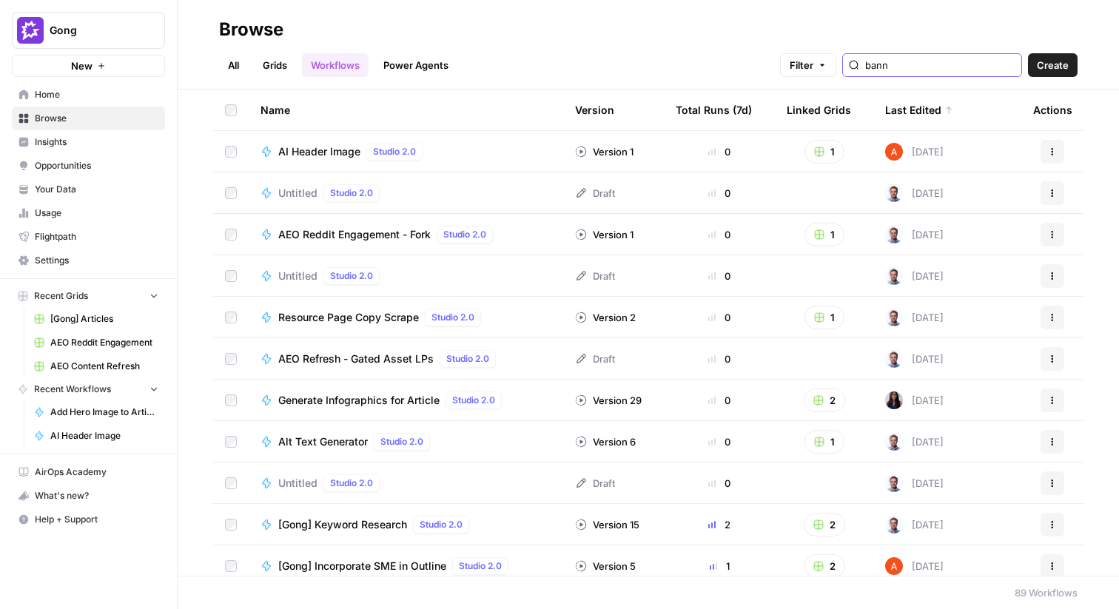
type input "banne"
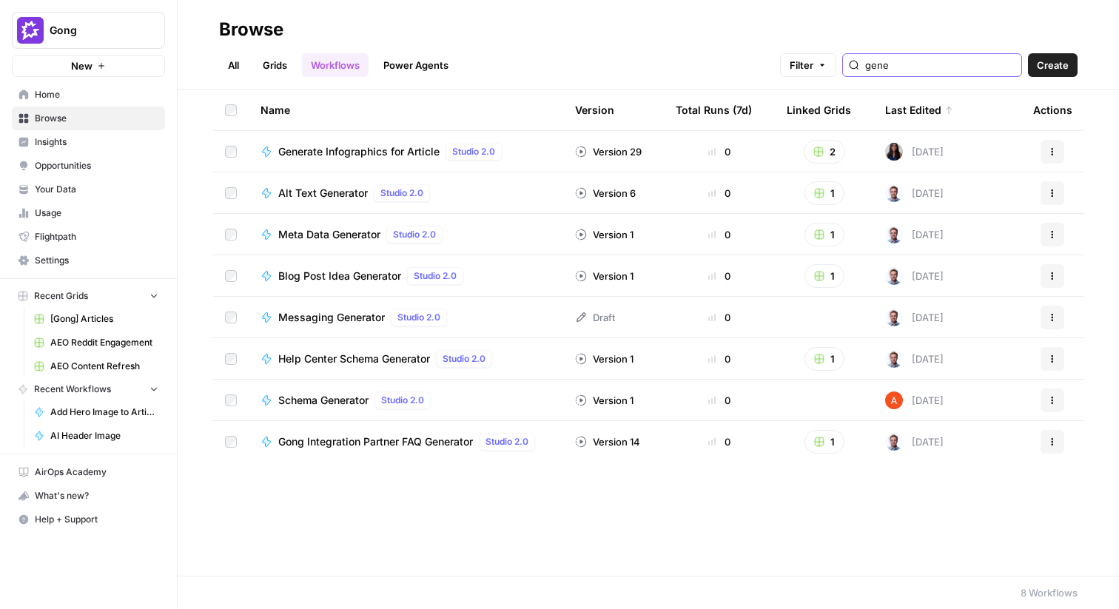
type input "gene"
click at [281, 58] on link "Grids" at bounding box center [275, 65] width 42 height 24
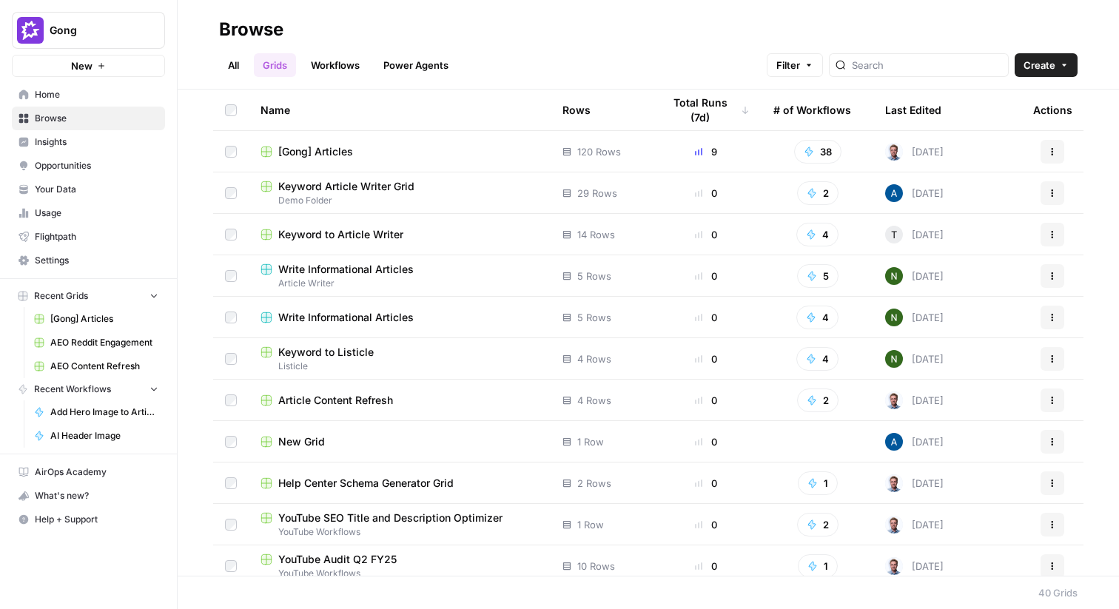
click at [311, 146] on span "[Gong] Articles" at bounding box center [315, 151] width 75 height 15
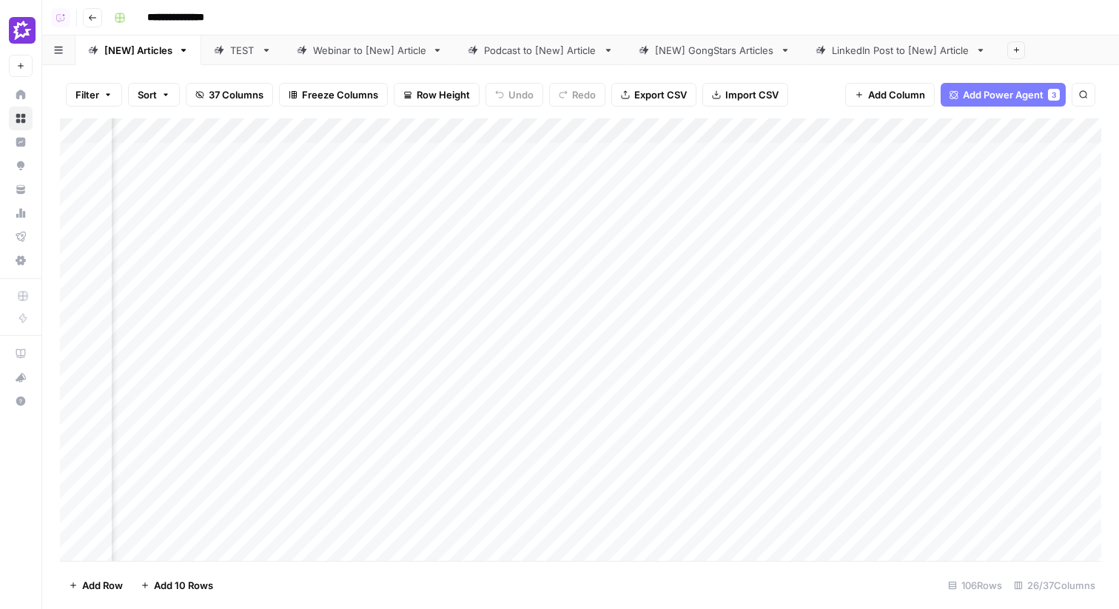
scroll to position [0, 2686]
click at [246, 44] on div "TEST" at bounding box center [242, 50] width 25 height 15
click at [627, 131] on div "Add Column" at bounding box center [580, 305] width 1041 height 374
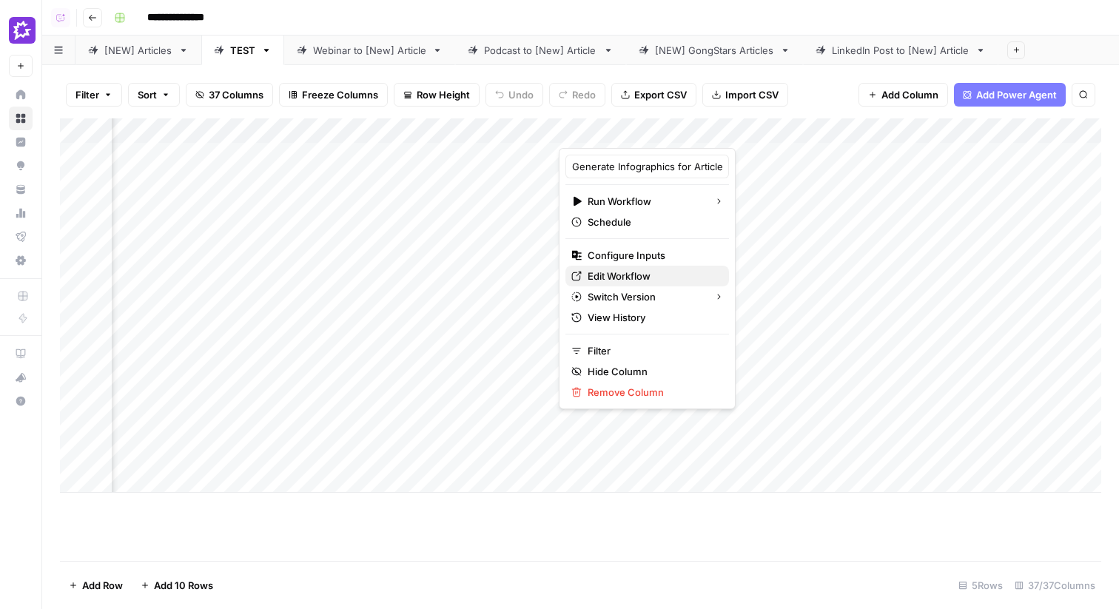
click at [618, 269] on span "Edit Workflow" at bounding box center [651, 276] width 129 height 15
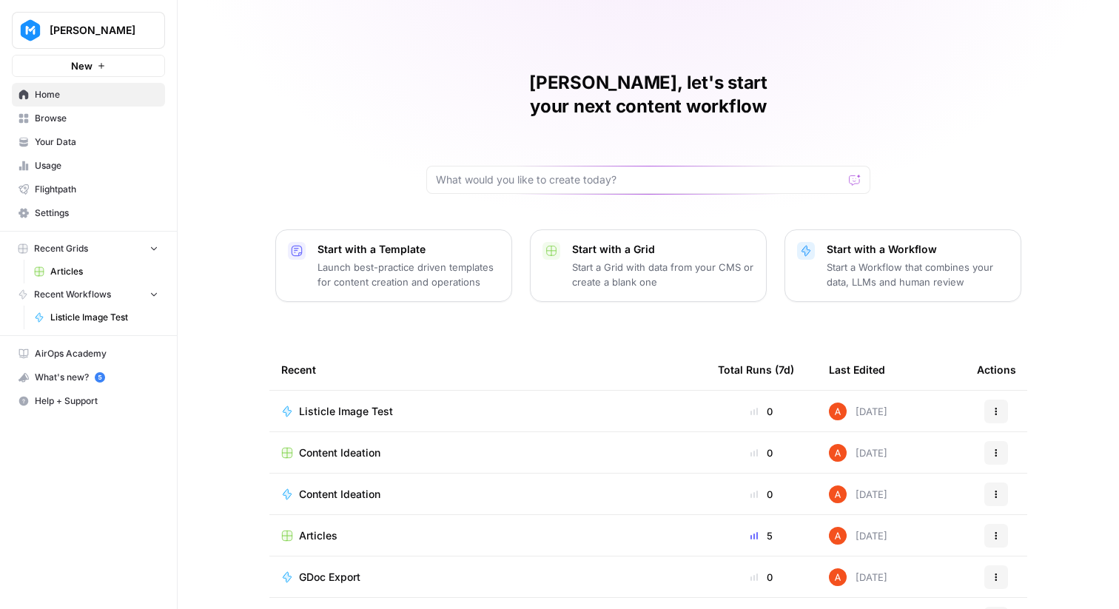
click at [313, 528] on span "Articles" at bounding box center [318, 535] width 38 height 15
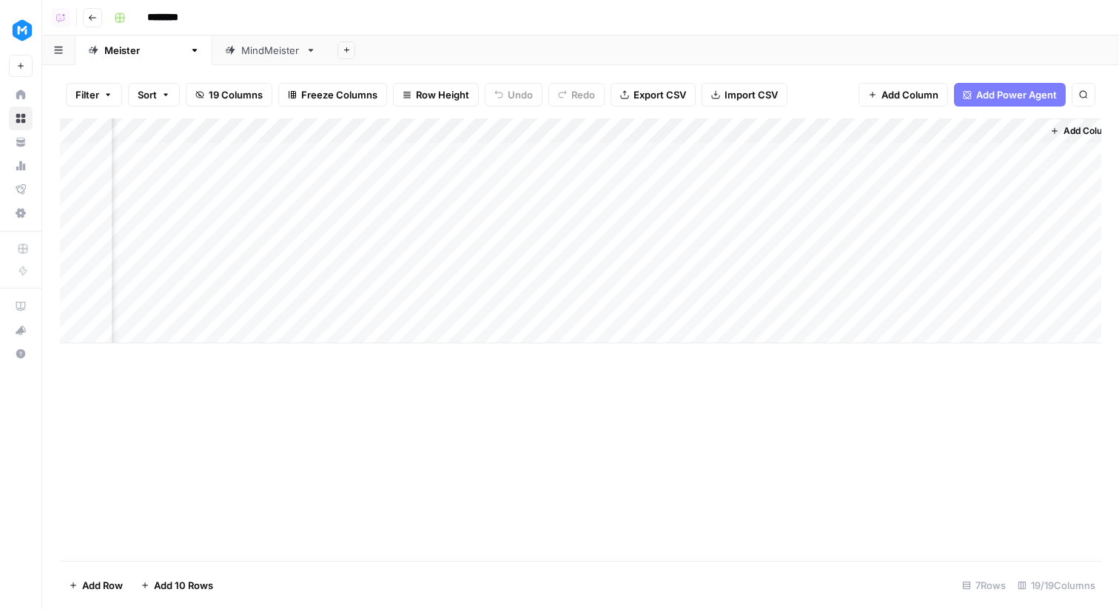
scroll to position [0, 1702]
click at [428, 206] on div "Add Column" at bounding box center [580, 230] width 1041 height 225
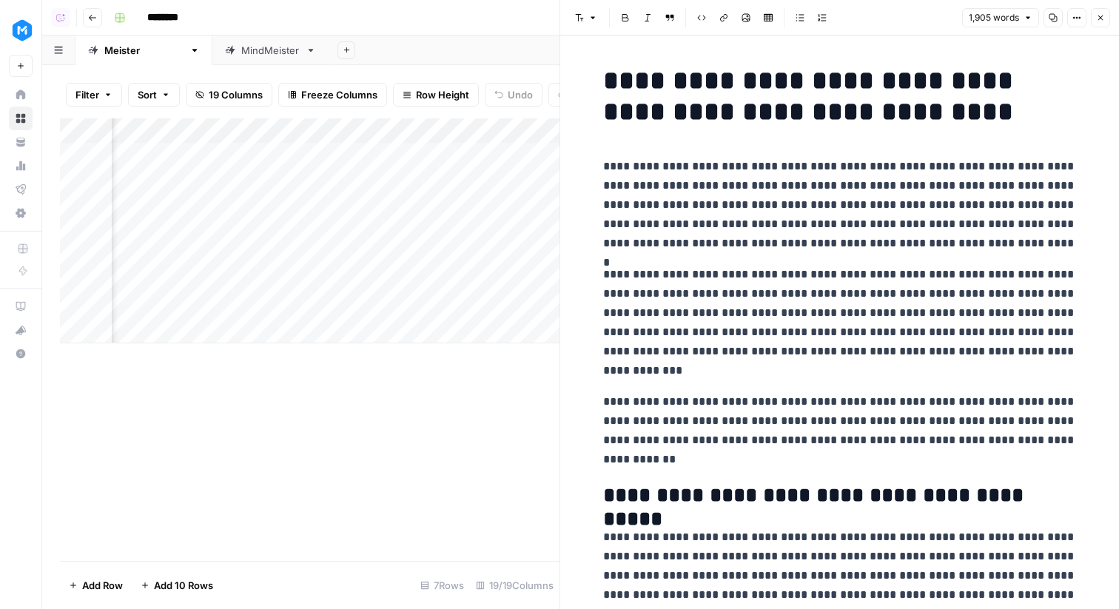
click at [1075, 19] on icon "button" at bounding box center [1076, 17] width 9 height 9
click at [1021, 156] on span "Code" at bounding box center [1032, 156] width 71 height 15
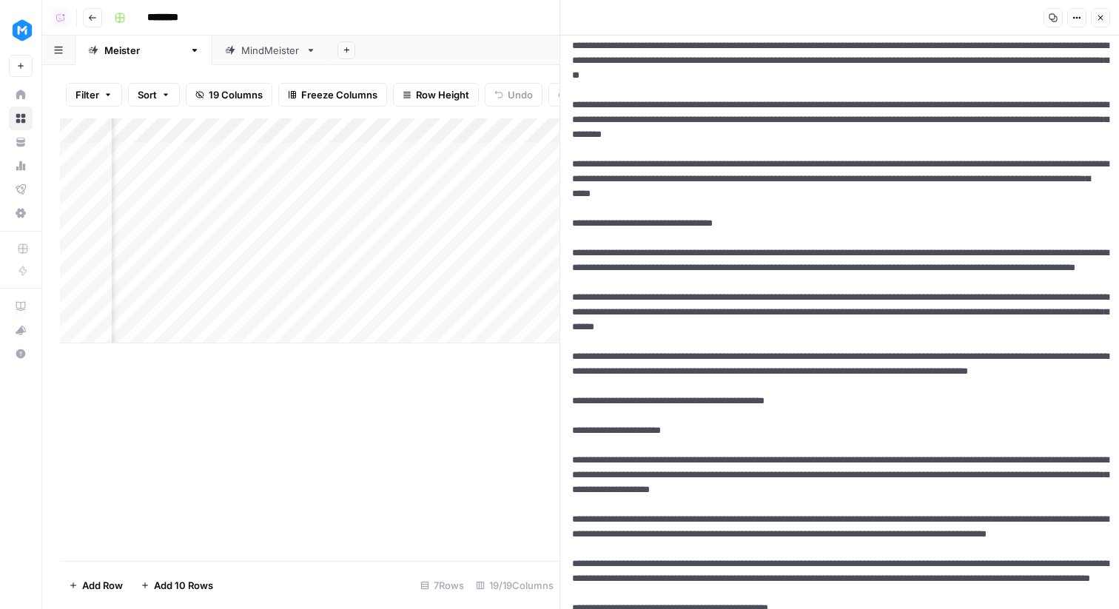
scroll to position [1056, 0]
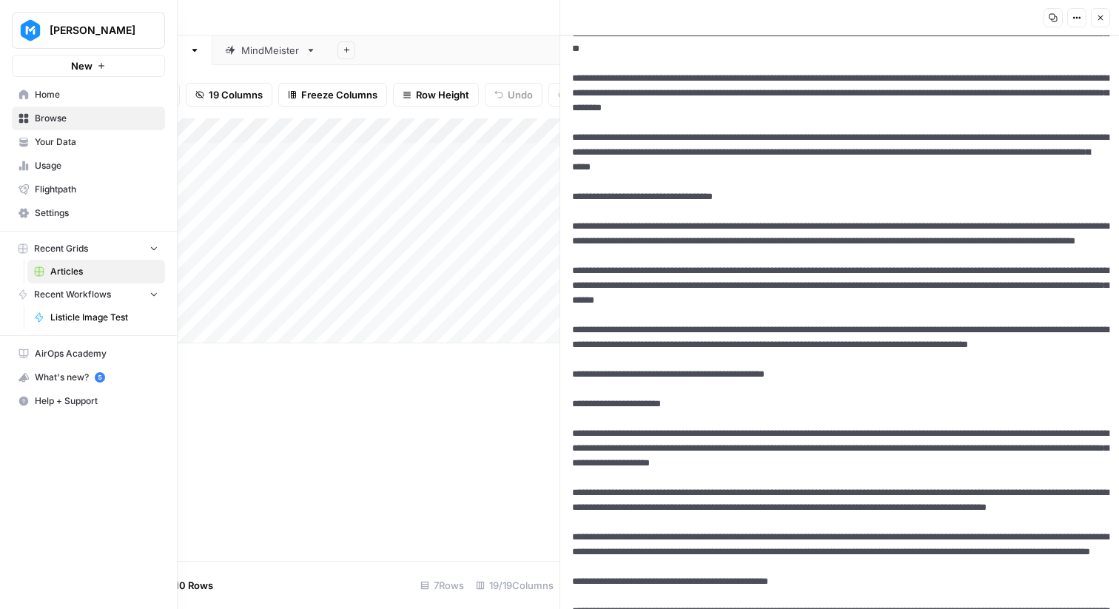
click at [20, 92] on icon at bounding box center [24, 95] width 10 height 10
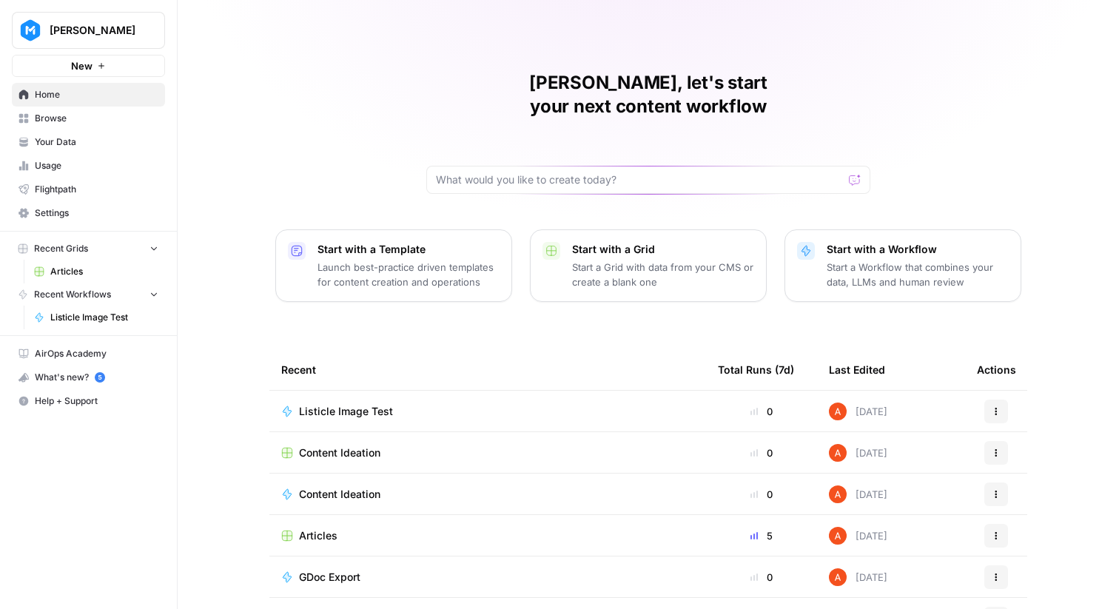
click at [102, 115] on span "Browse" at bounding box center [97, 118] width 124 height 13
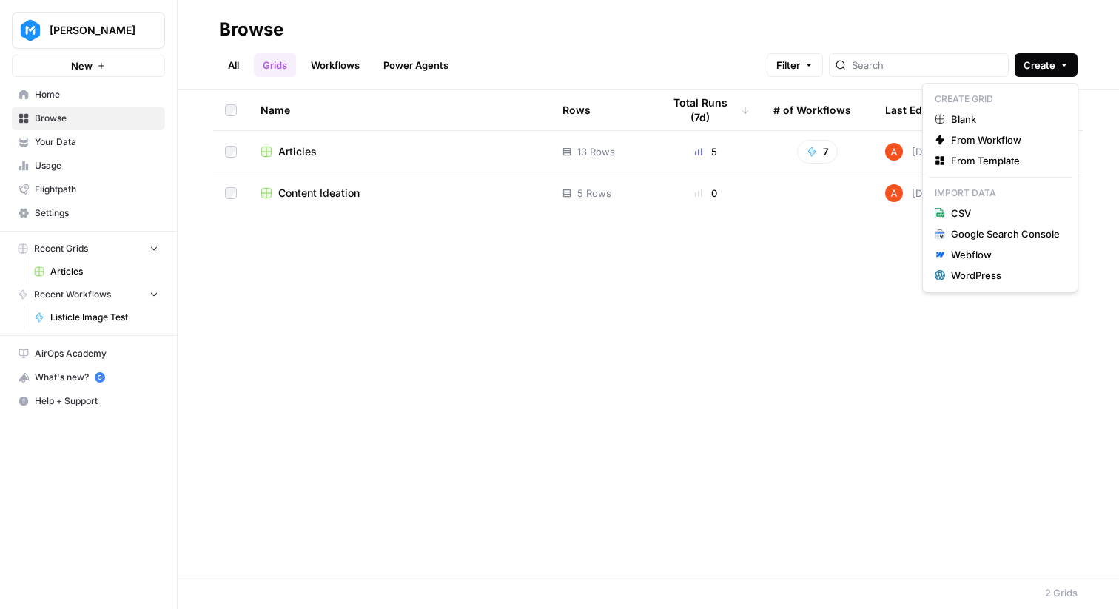
click at [1024, 70] on span "Create" at bounding box center [1039, 65] width 32 height 15
click at [982, 117] on span "Blank" at bounding box center [1005, 119] width 109 height 15
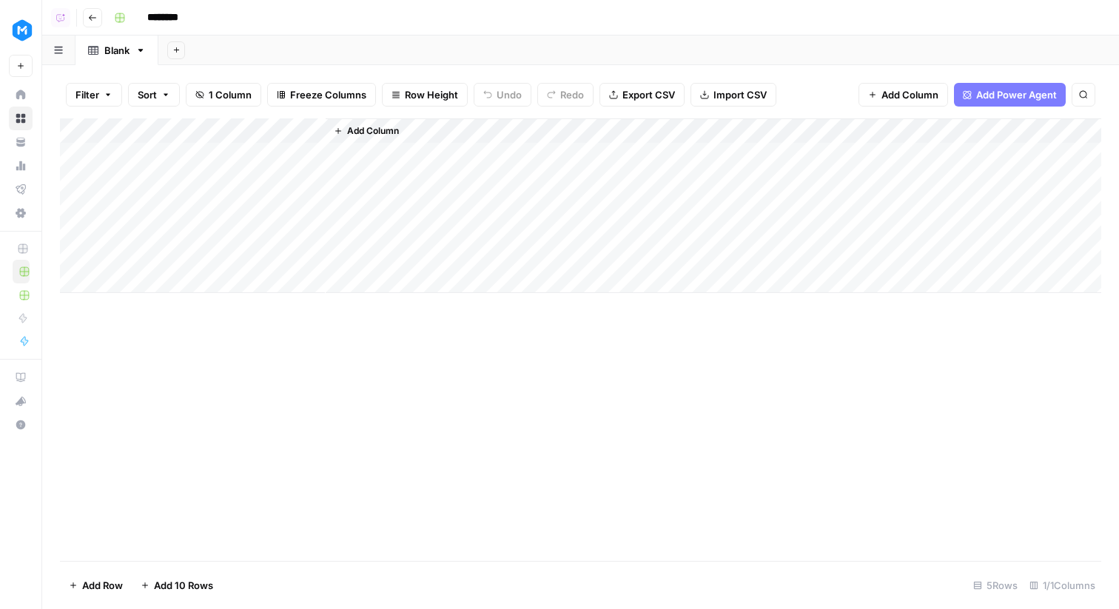
click at [97, 16] on button "Go back" at bounding box center [92, 17] width 19 height 19
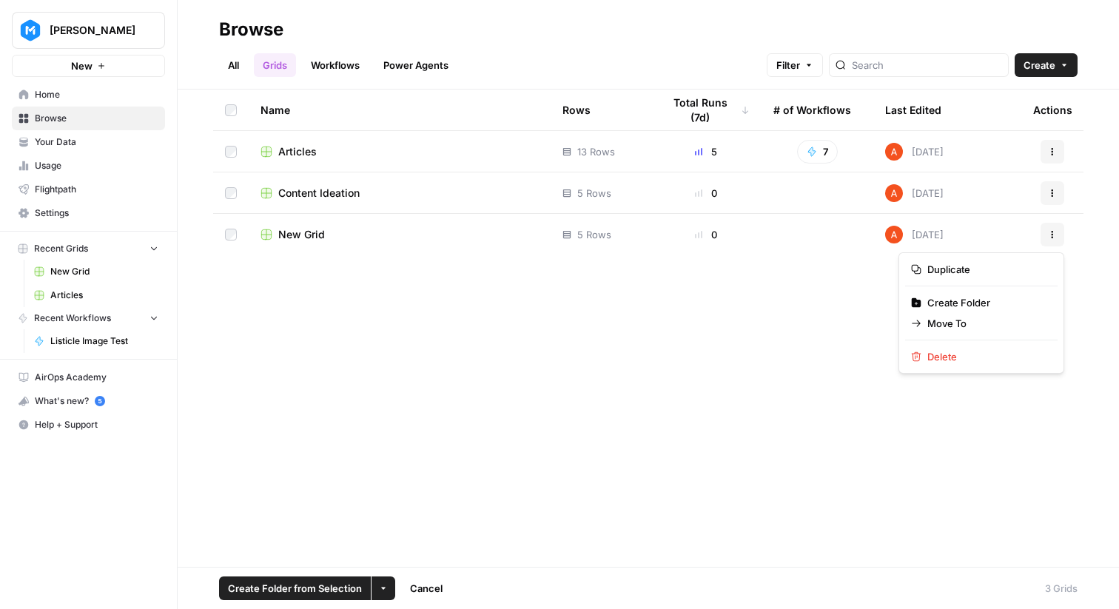
click at [1048, 232] on icon "button" at bounding box center [1052, 234] width 9 height 9
click at [975, 358] on span "Delete" at bounding box center [986, 356] width 118 height 15
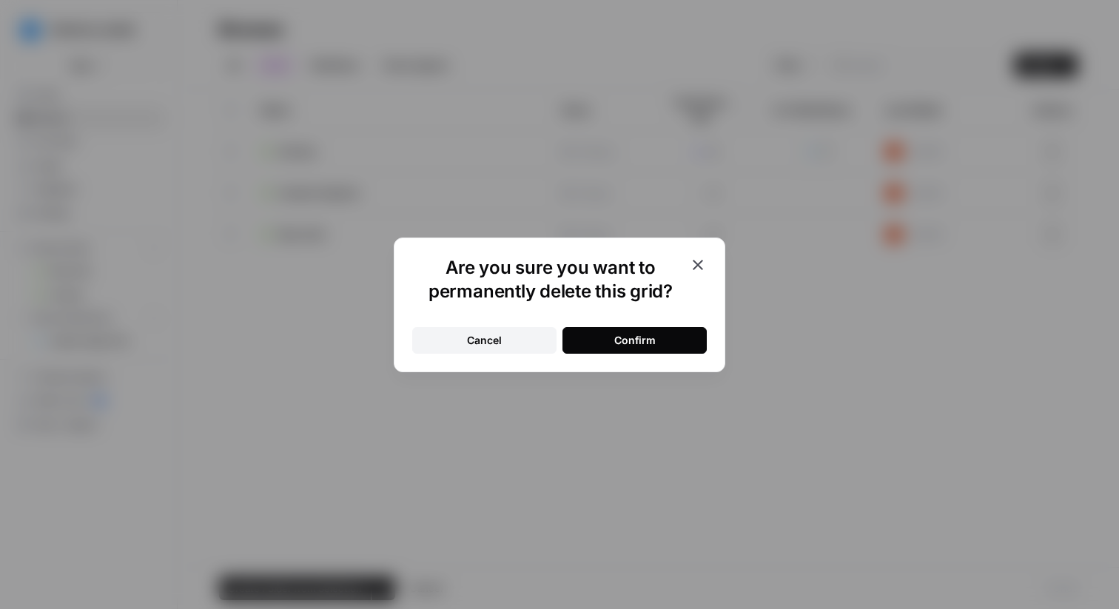
click at [584, 341] on button "Confirm" at bounding box center [634, 340] width 144 height 27
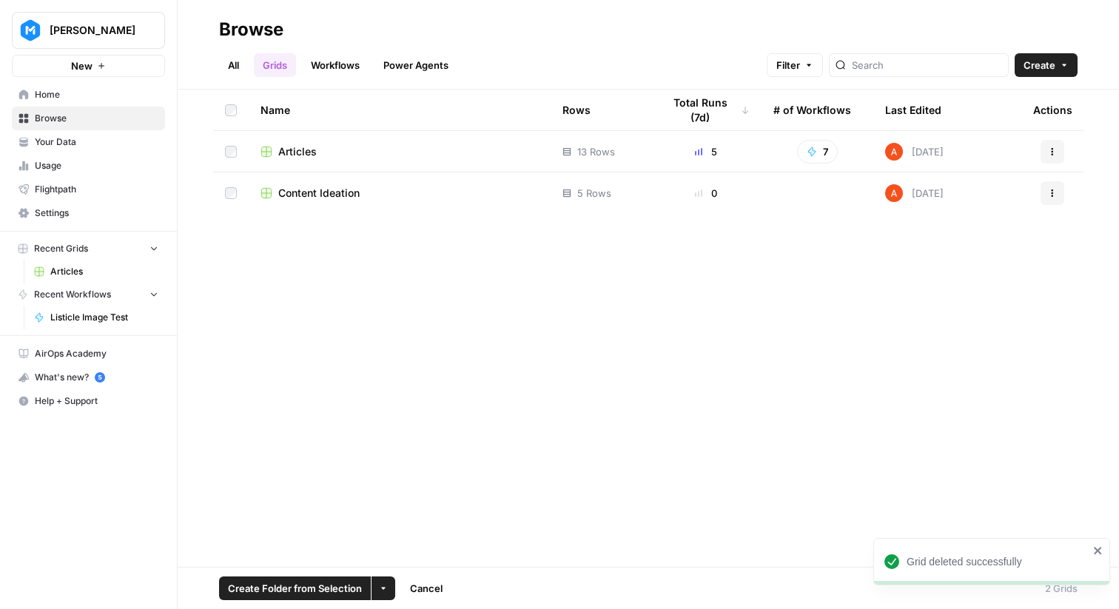
click at [92, 88] on span "Home" at bounding box center [97, 94] width 124 height 13
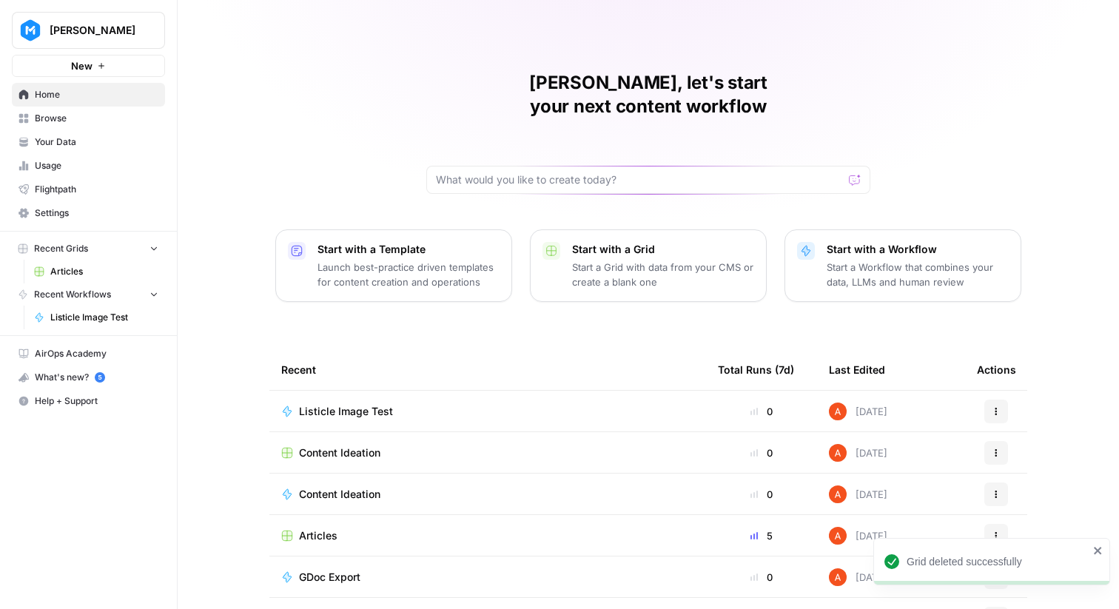
click at [78, 104] on link "Home" at bounding box center [88, 95] width 153 height 24
click at [81, 116] on span "Browse" at bounding box center [97, 118] width 124 height 13
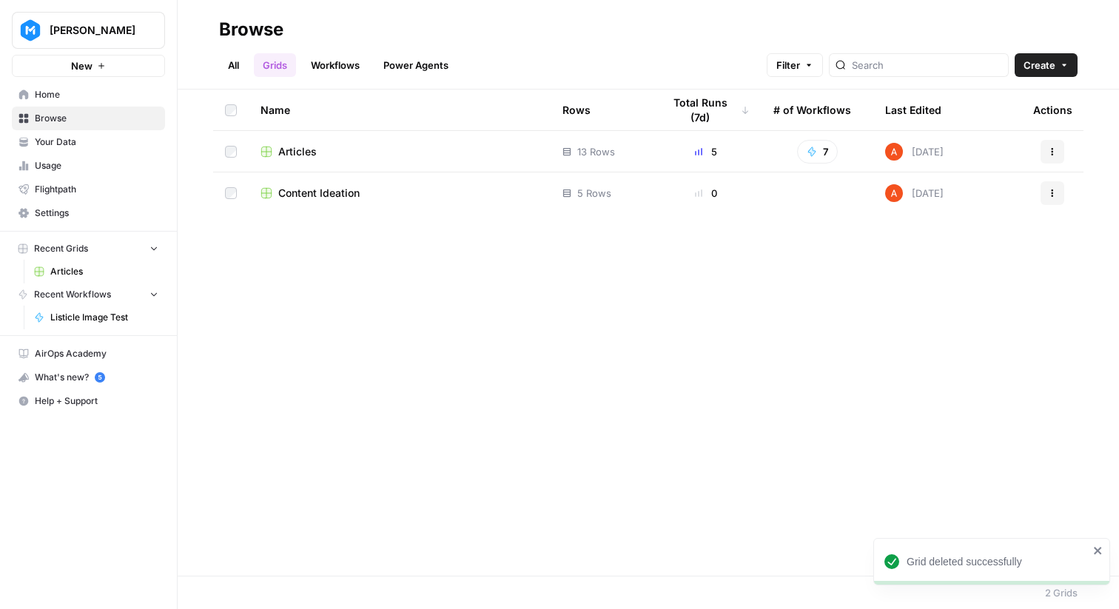
click at [329, 75] on link "Workflows" at bounding box center [335, 65] width 67 height 24
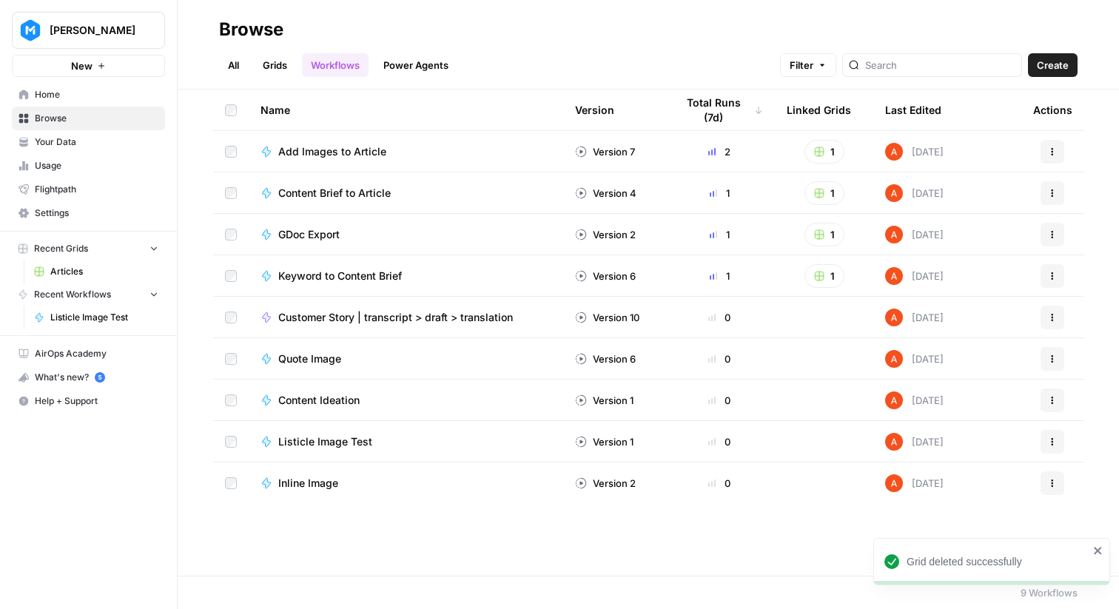
click at [1073, 60] on button "Create" at bounding box center [1053, 65] width 50 height 24
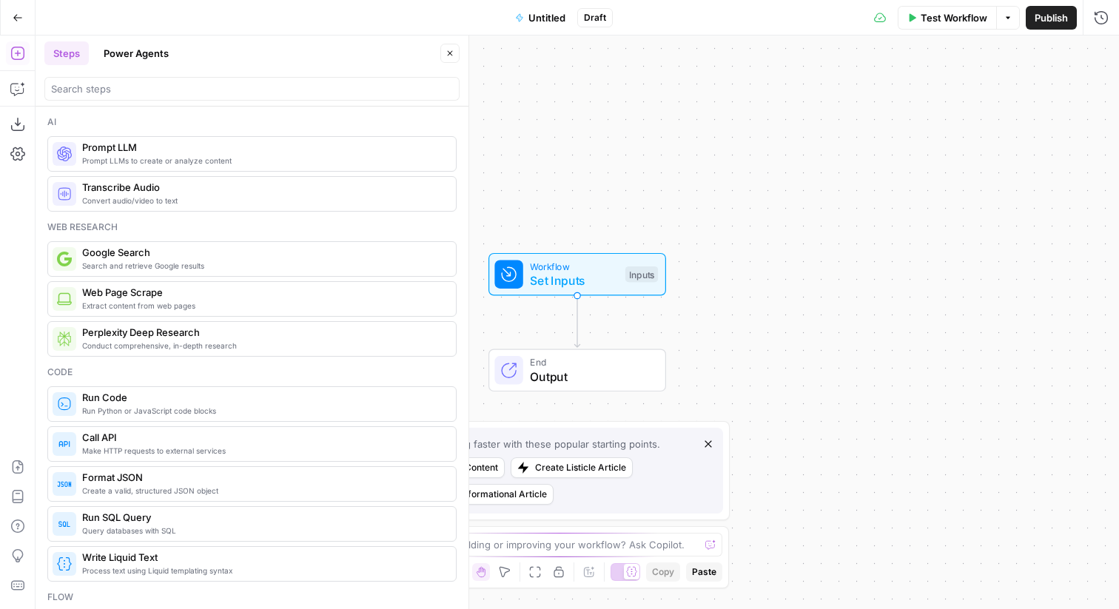
click at [551, 10] on span "Untitled" at bounding box center [546, 17] width 37 height 15
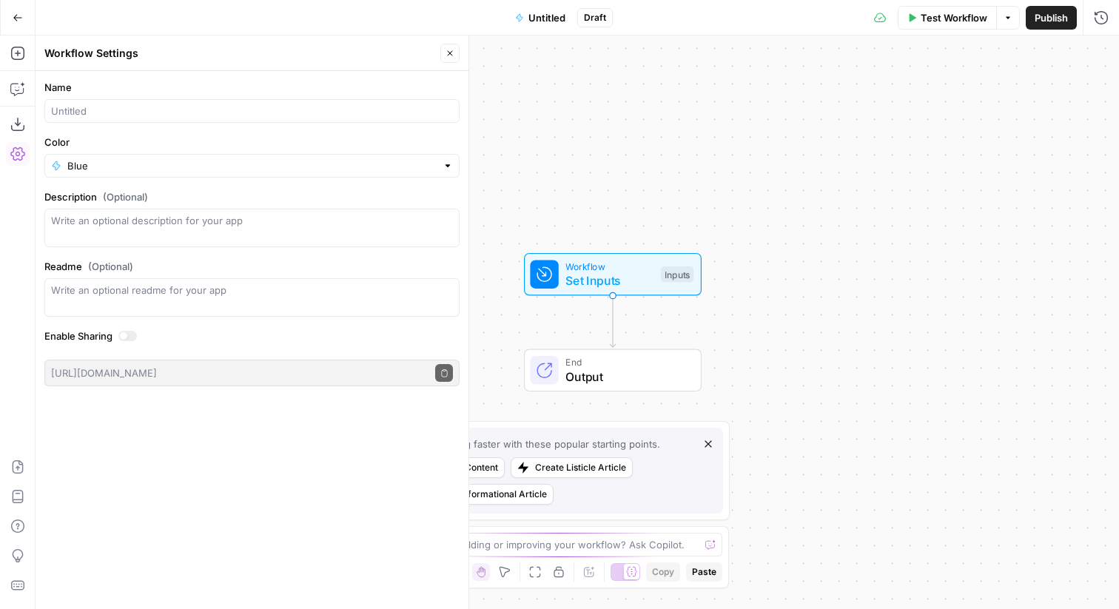
click at [99, 102] on div at bounding box center [251, 111] width 415 height 24
type input "Header Image Generator"
click at [15, 473] on icon "button" at bounding box center [17, 466] width 11 height 13
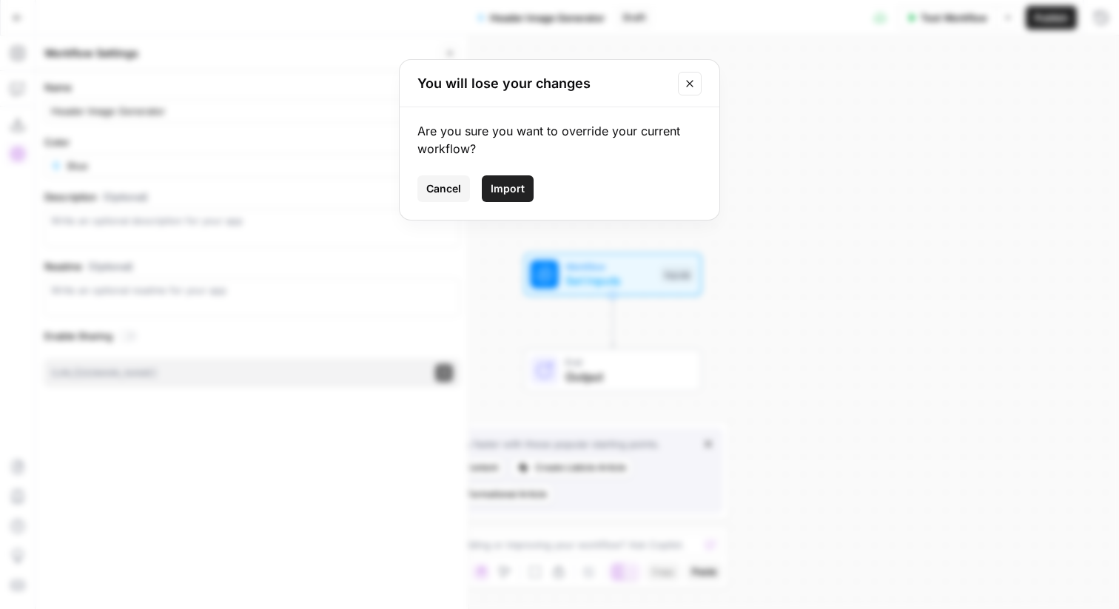
click at [492, 189] on span "Import" at bounding box center [508, 188] width 34 height 15
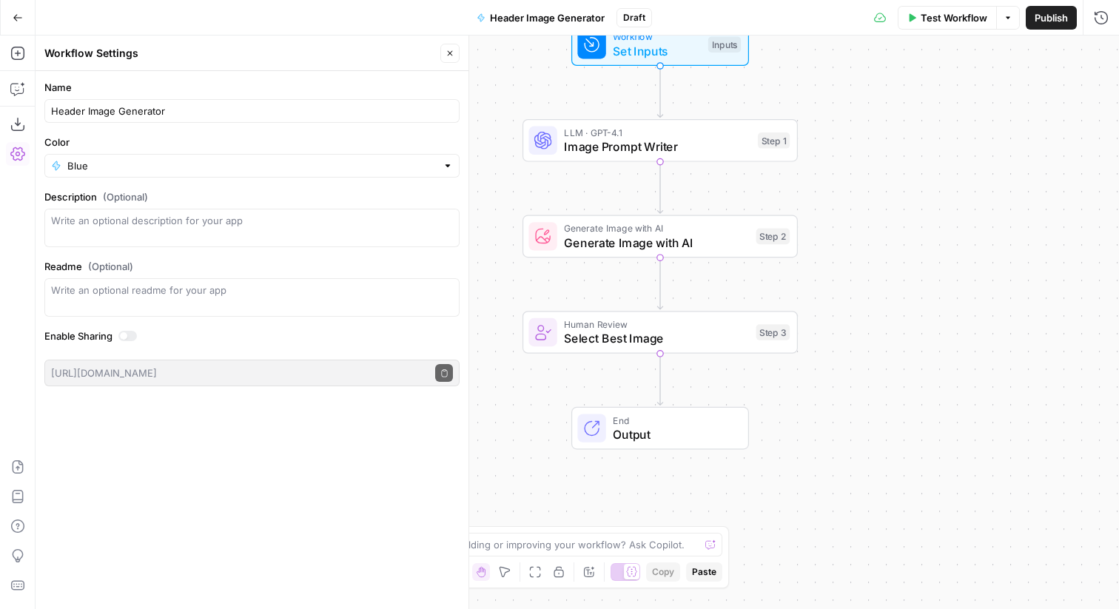
click at [748, 152] on span "Image Prompt Writer" at bounding box center [657, 147] width 186 height 18
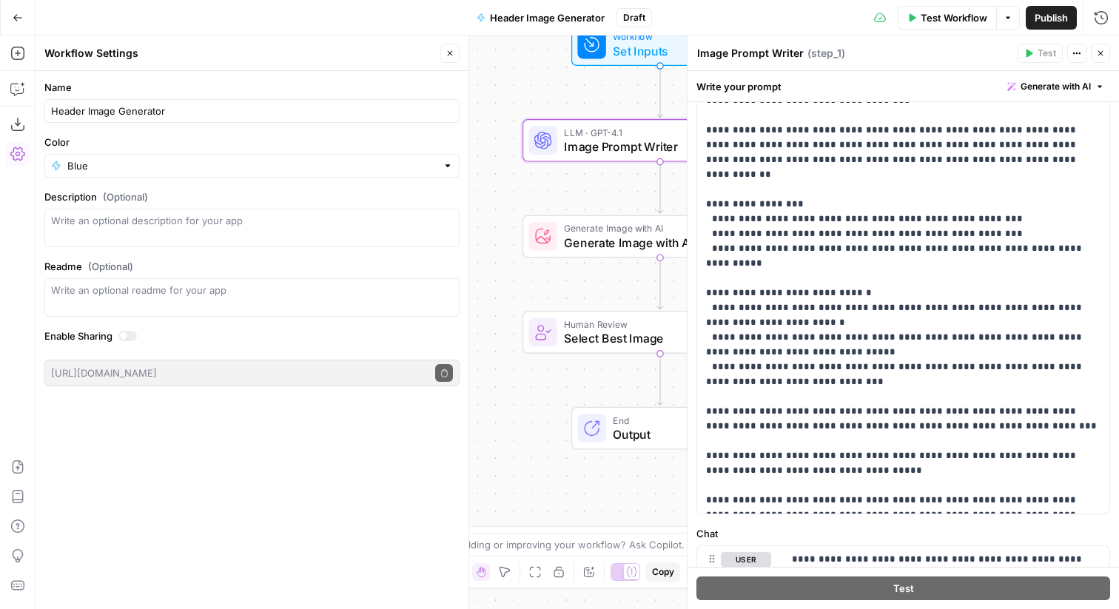
scroll to position [240, 0]
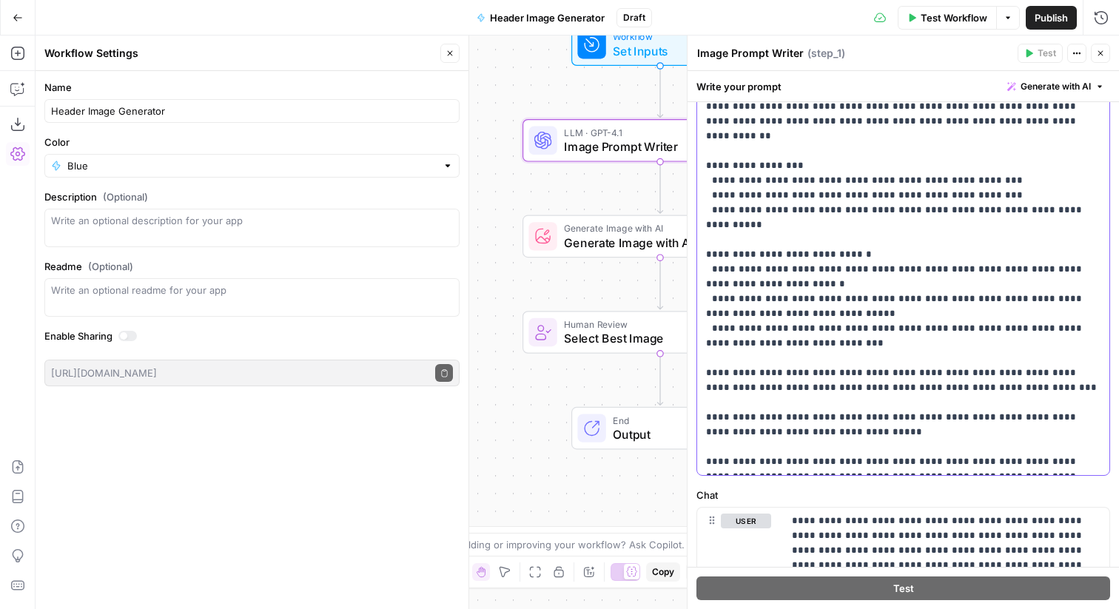
click at [755, 333] on p "**********" at bounding box center [903, 202] width 394 height 533
click at [826, 178] on p "**********" at bounding box center [903, 202] width 394 height 533
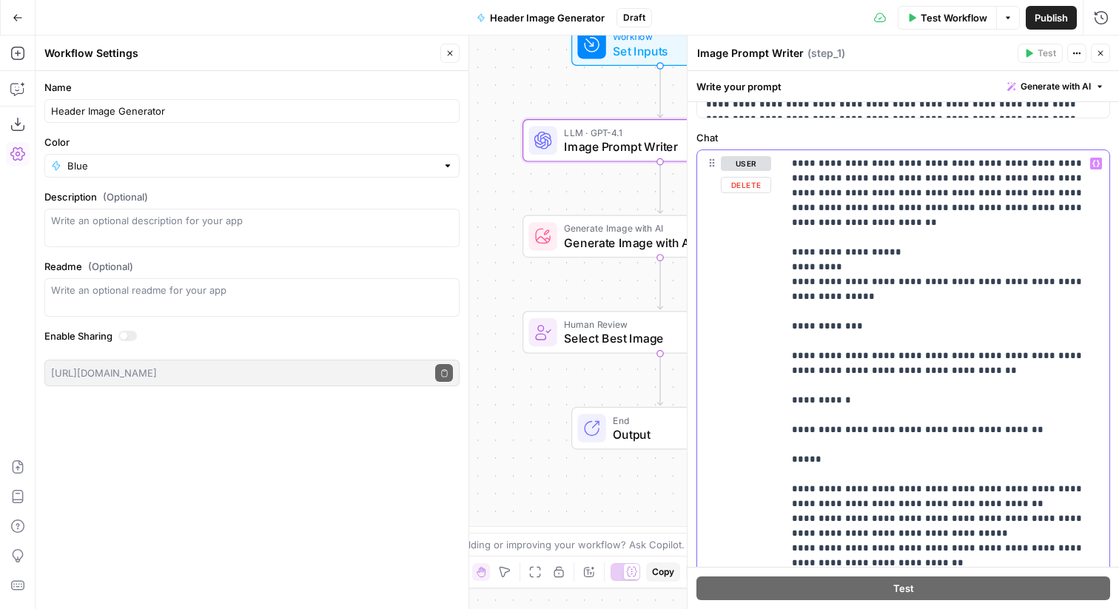
scroll to position [597, 0]
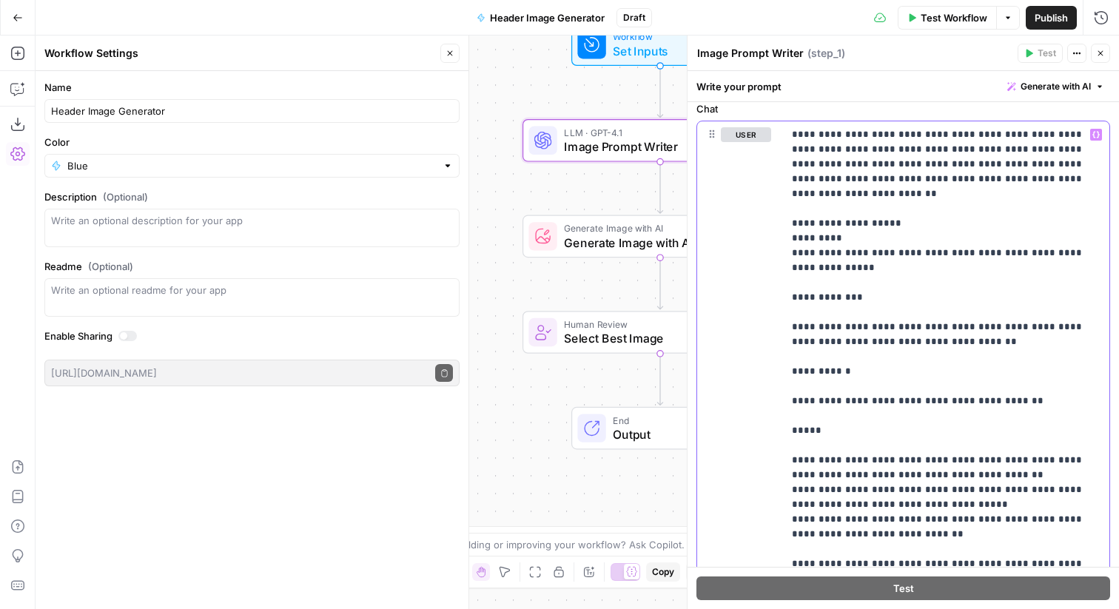
scroll to position [629, 0]
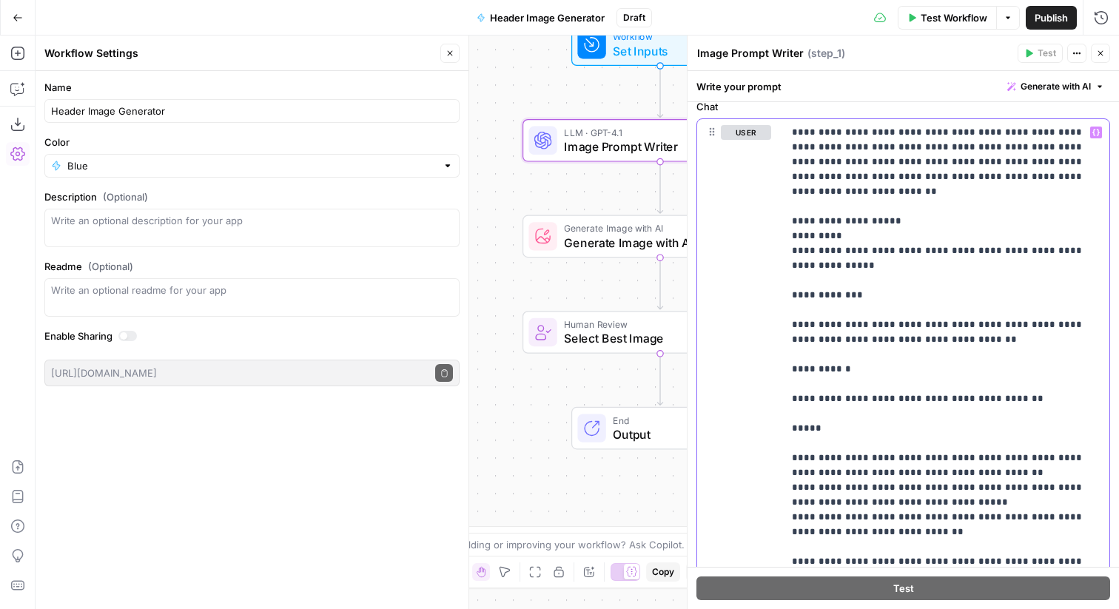
click at [898, 597] on div "**********" at bounding box center [902, 340] width 431 height 538
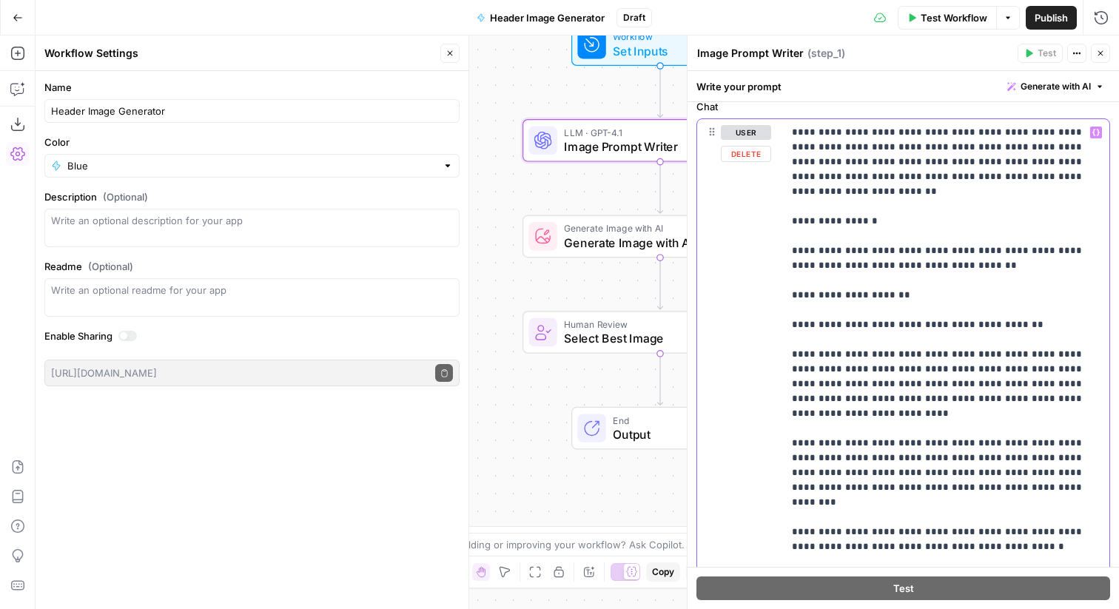
drag, startPoint x: 980, startPoint y: 173, endPoint x: 707, endPoint y: 93, distance: 284.5
click at [707, 93] on div "**********" at bounding box center [902, 340] width 431 height 538
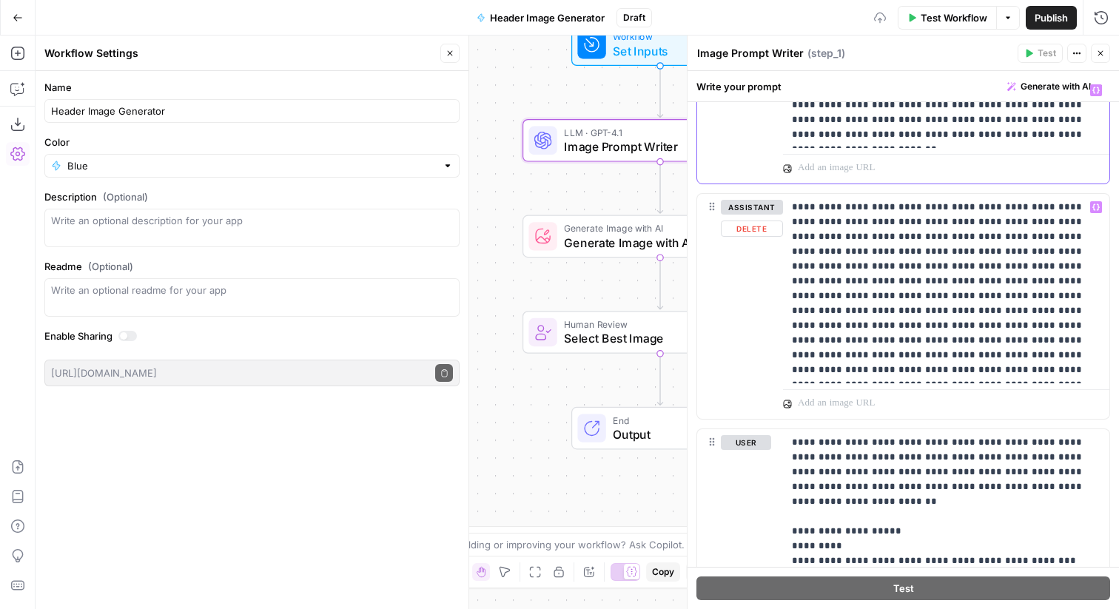
scroll to position [675, 0]
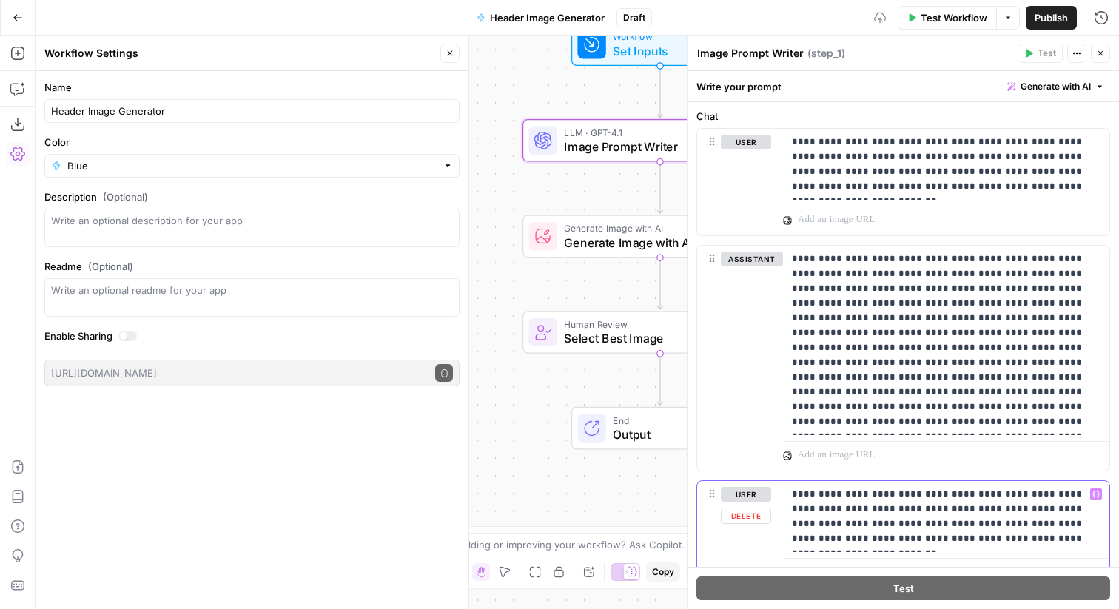
scroll to position [590, 0]
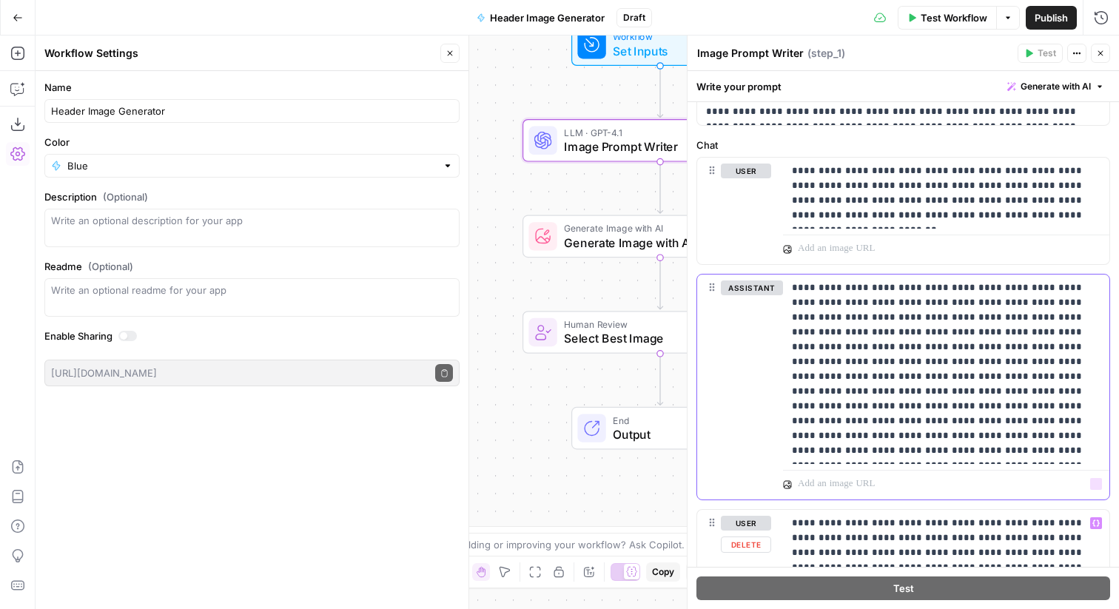
click at [876, 385] on p "**********" at bounding box center [946, 369] width 309 height 178
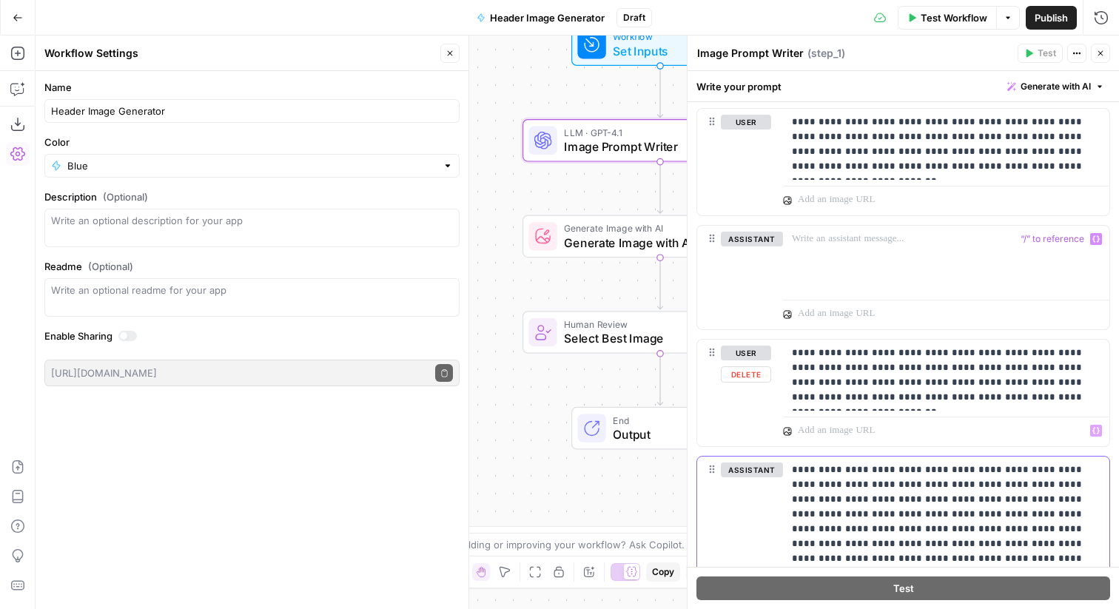
click at [864, 478] on p "**********" at bounding box center [946, 551] width 309 height 178
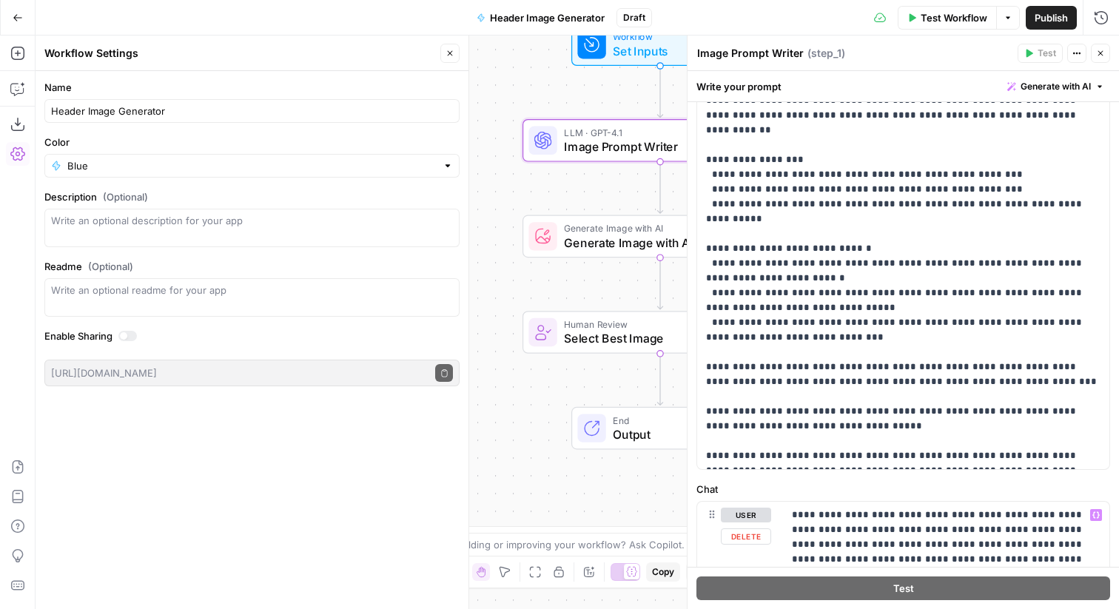
scroll to position [0, 0]
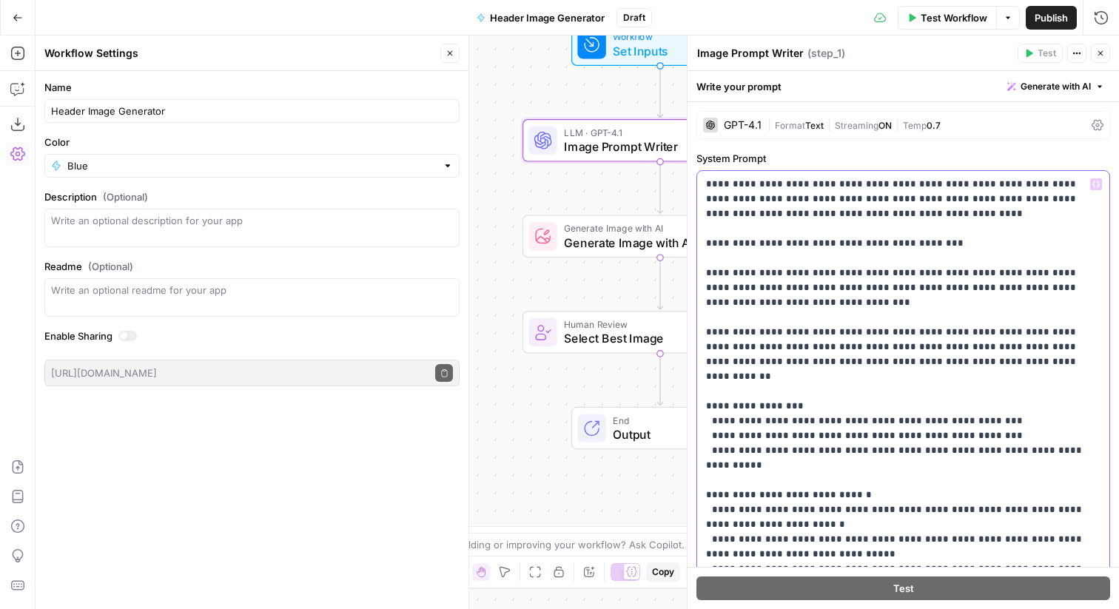
click at [850, 255] on p "**********" at bounding box center [903, 443] width 394 height 533
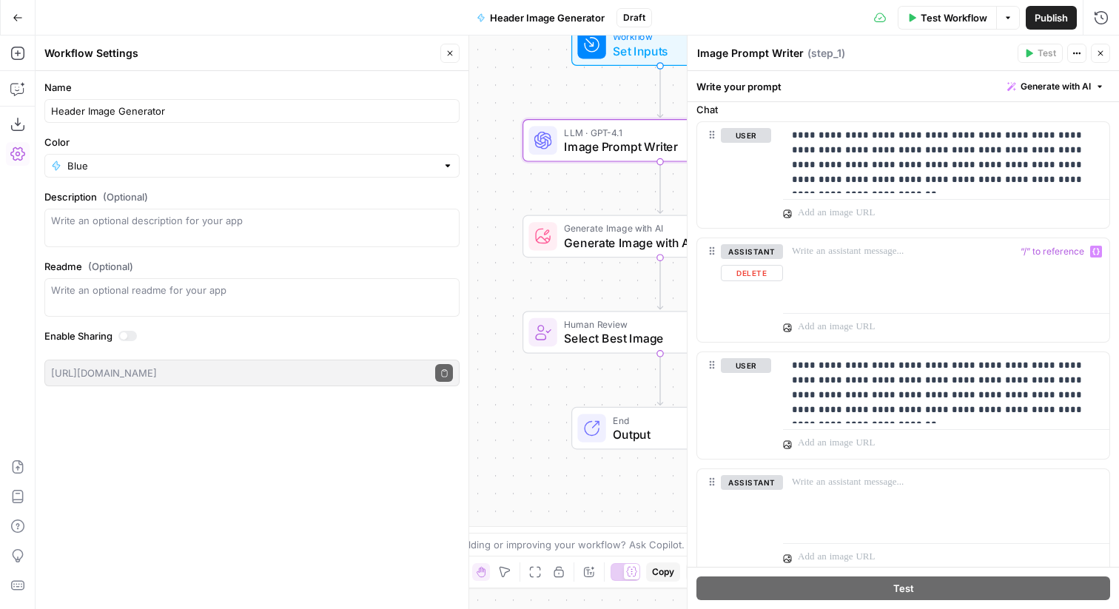
scroll to position [679, 0]
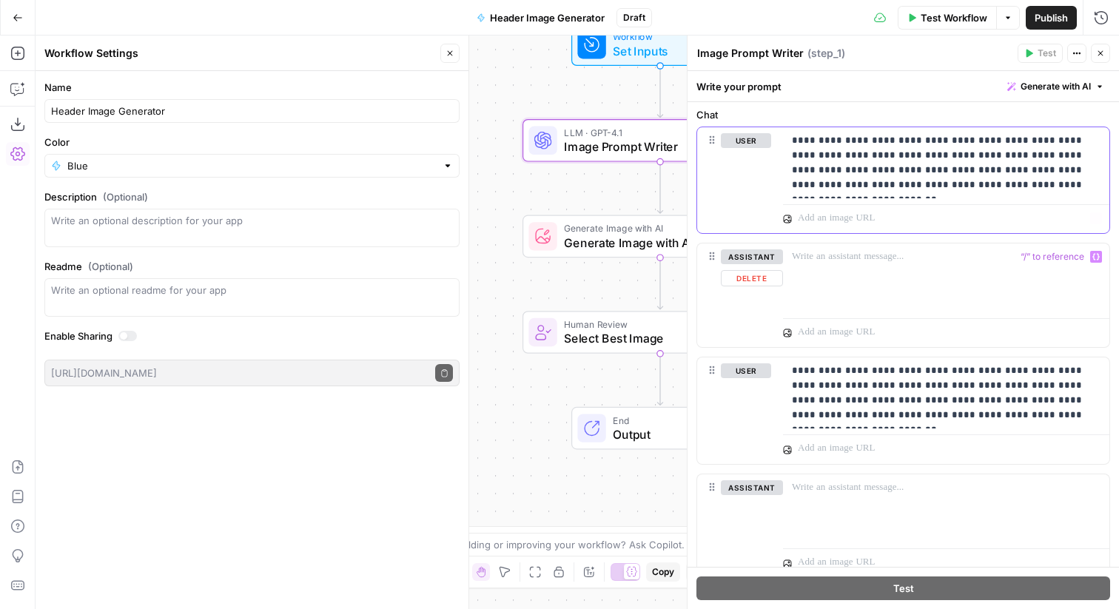
click at [979, 187] on p "**********" at bounding box center [946, 162] width 309 height 59
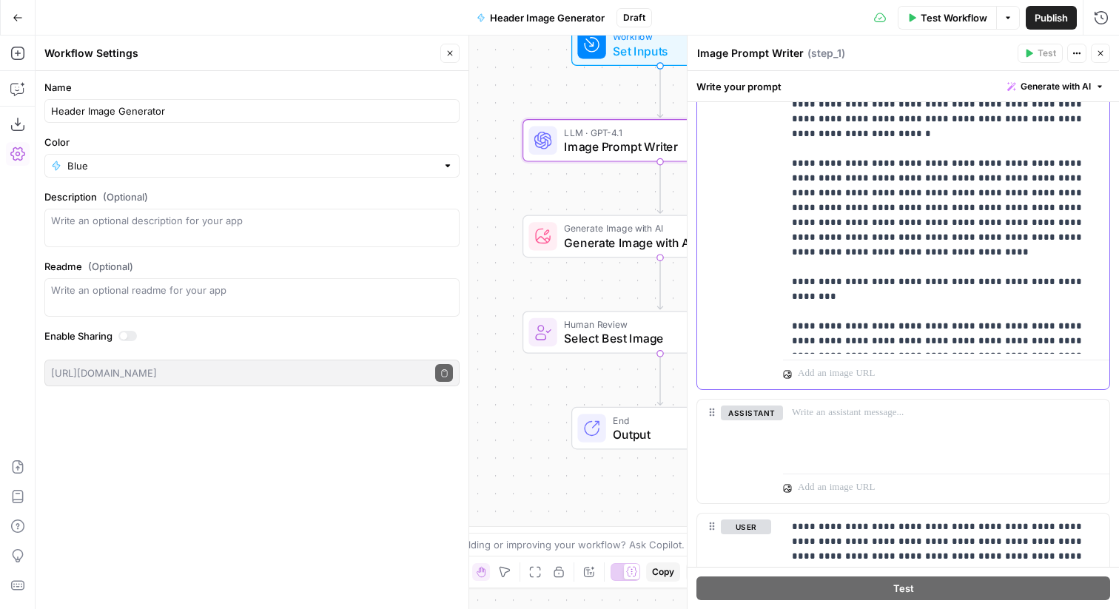
scroll to position [2738, 0]
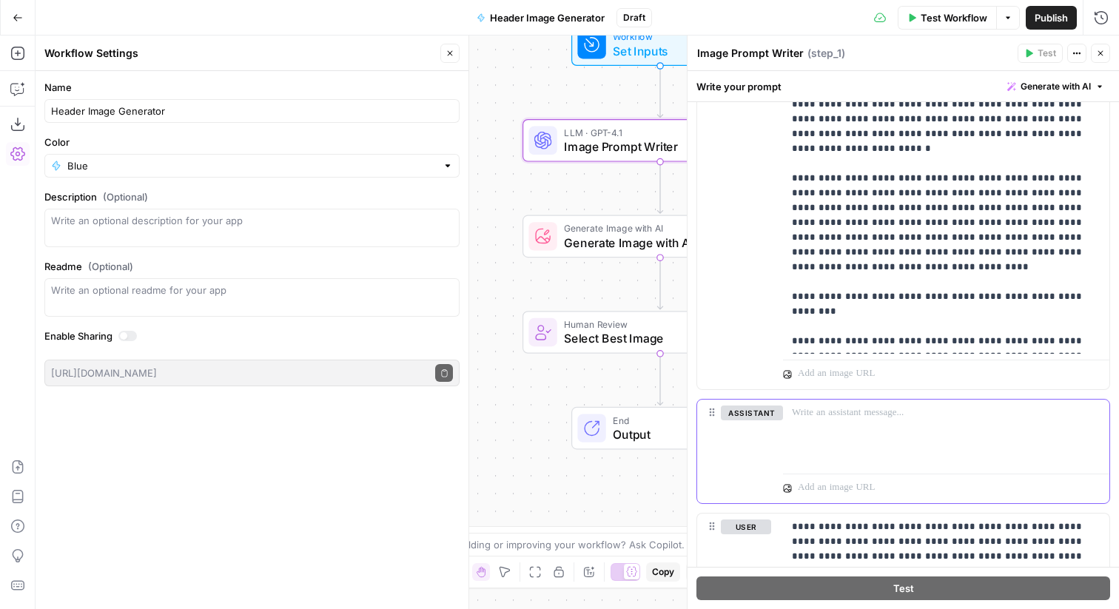
click at [846, 421] on div at bounding box center [946, 434] width 326 height 68
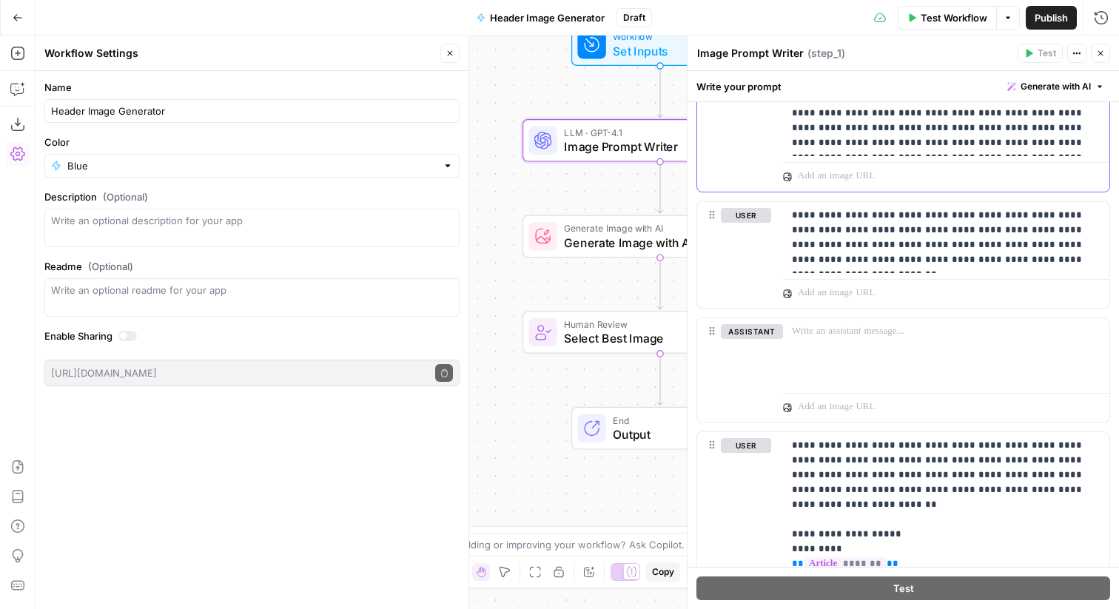
scroll to position [1563, 0]
click at [1010, 252] on p "**********" at bounding box center [946, 236] width 309 height 59
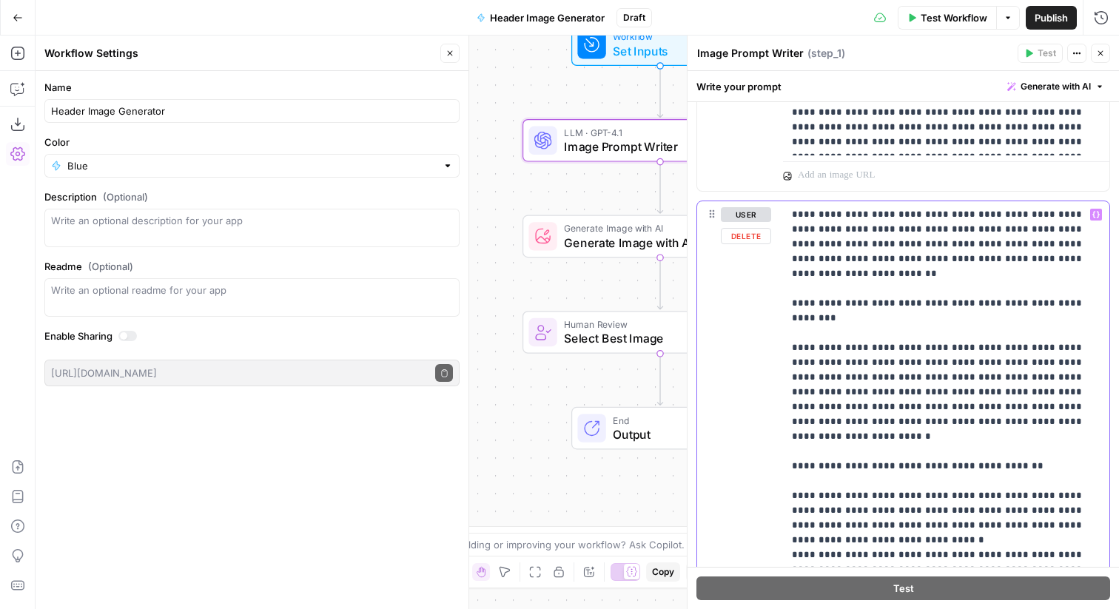
click at [737, 313] on div "user Delete" at bounding box center [746, 520] width 50 height 626
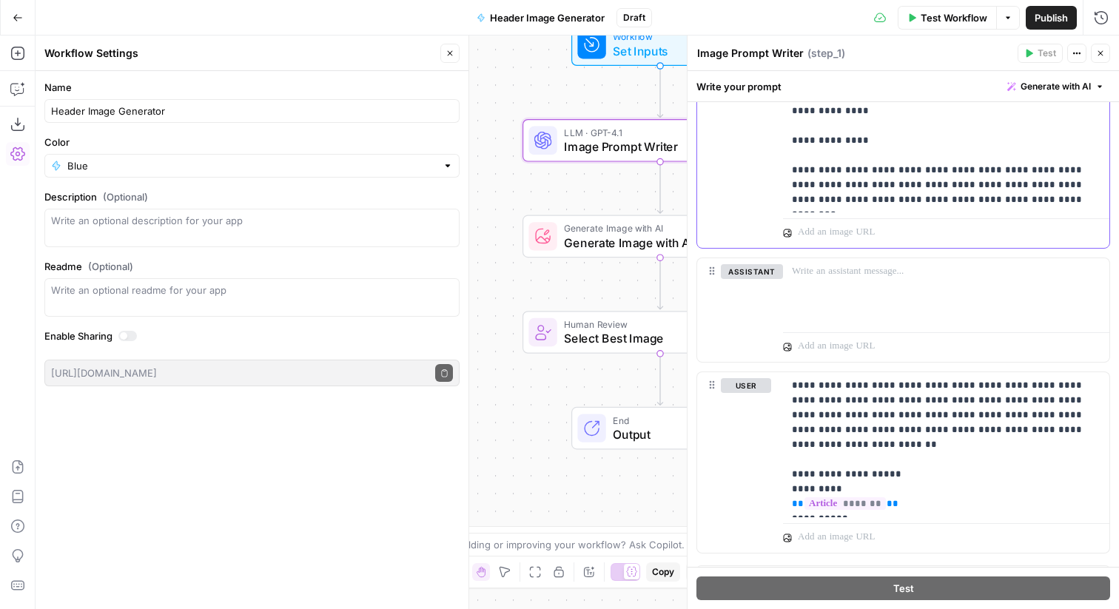
scroll to position [2179, 0]
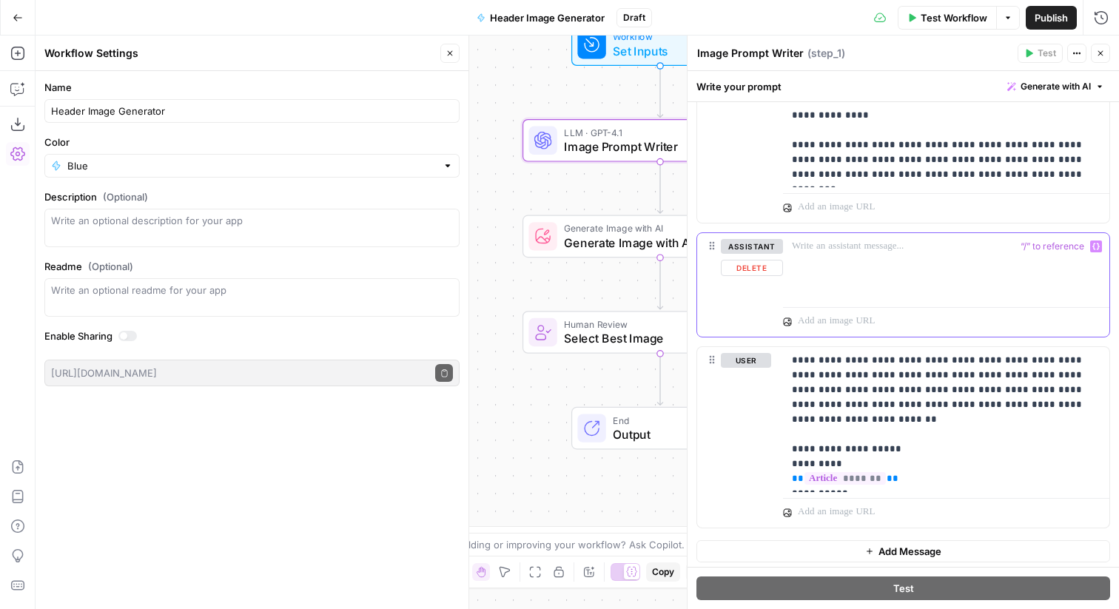
click at [864, 262] on div at bounding box center [946, 267] width 326 height 68
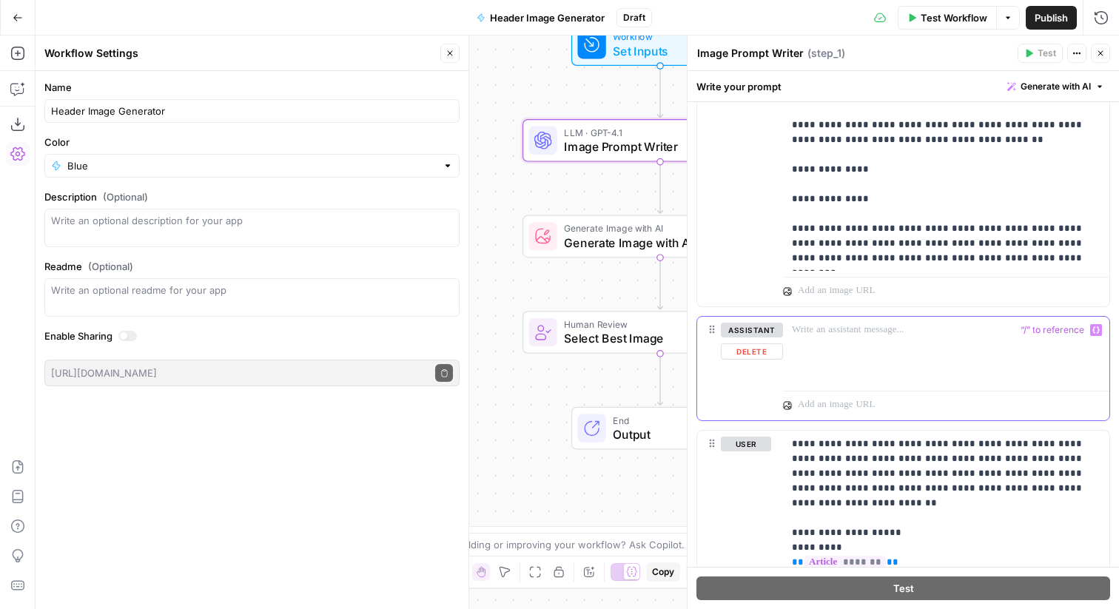
scroll to position [2018, 0]
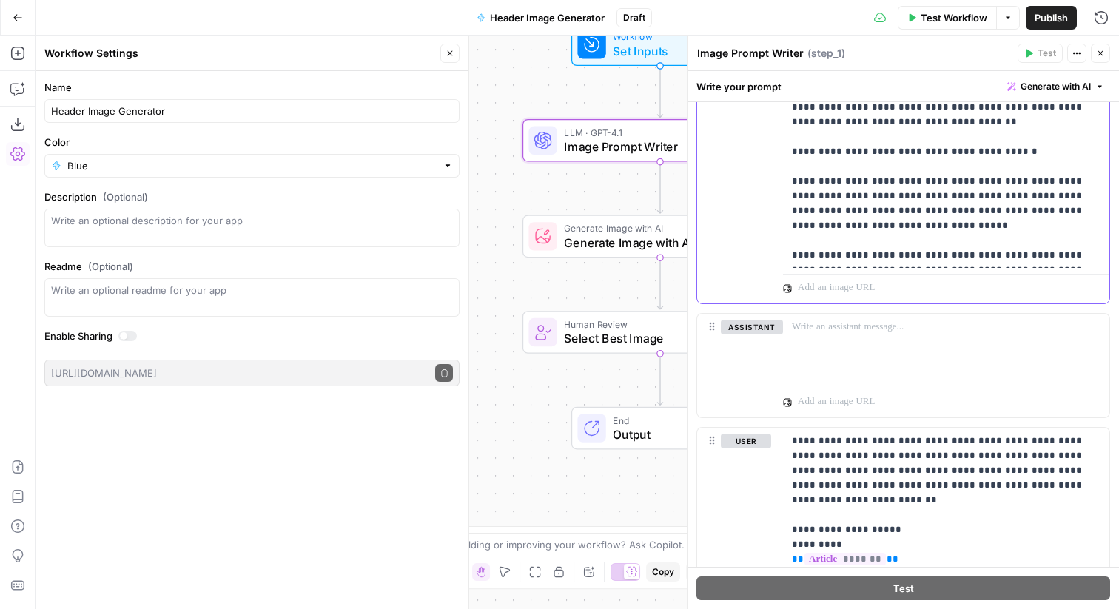
scroll to position [2487, 0]
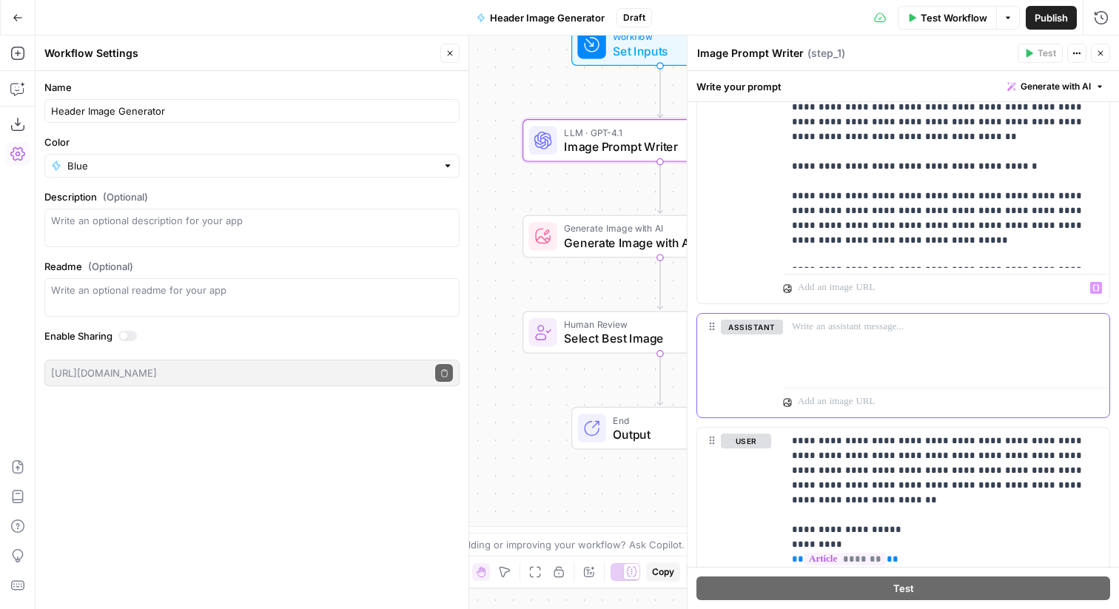
click at [886, 320] on p at bounding box center [946, 327] width 309 height 15
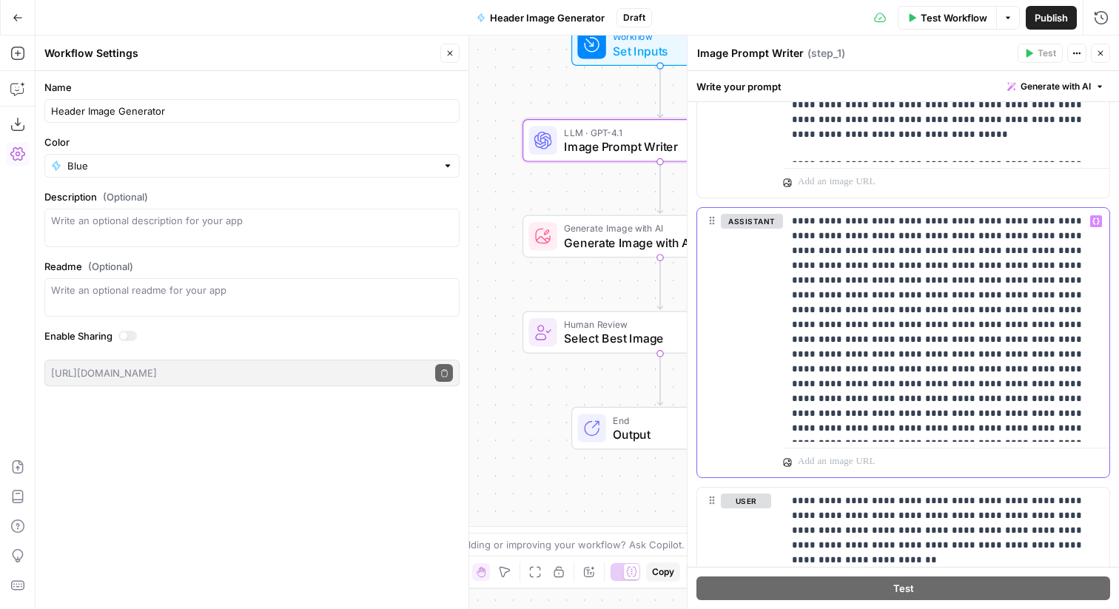
scroll to position [2348, 0]
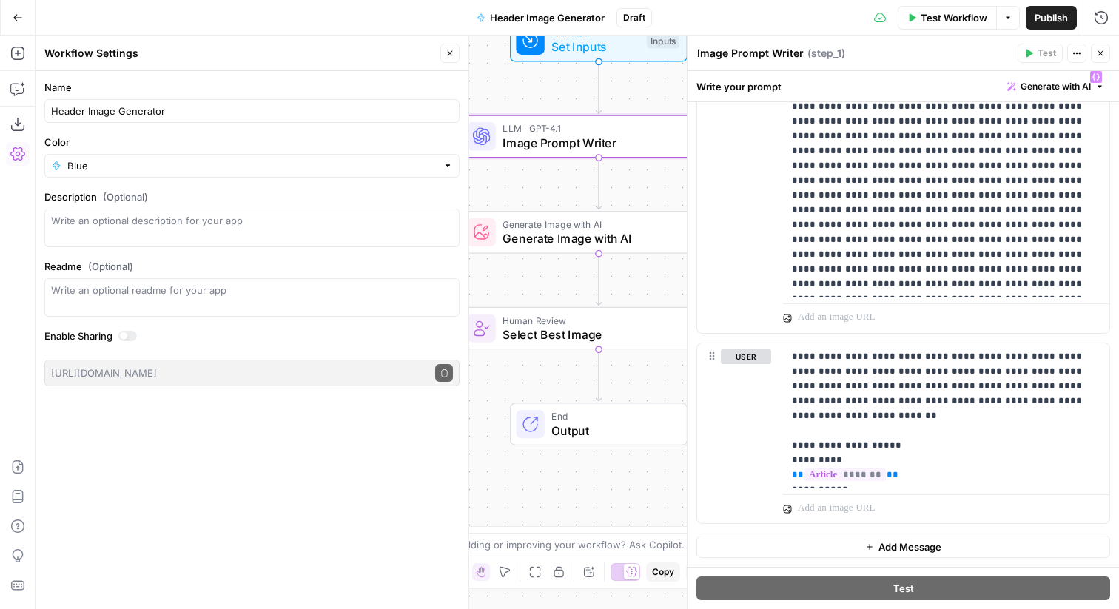
click at [550, 243] on span "Generate Image with AI" at bounding box center [594, 238] width 185 height 18
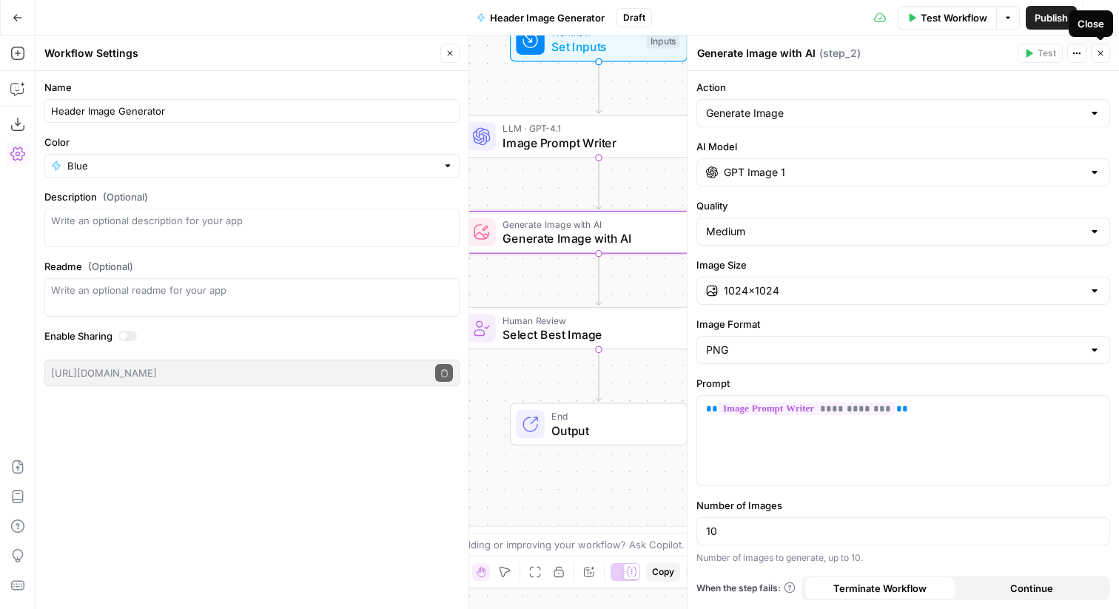
click at [1096, 49] on icon "button" at bounding box center [1100, 53] width 9 height 9
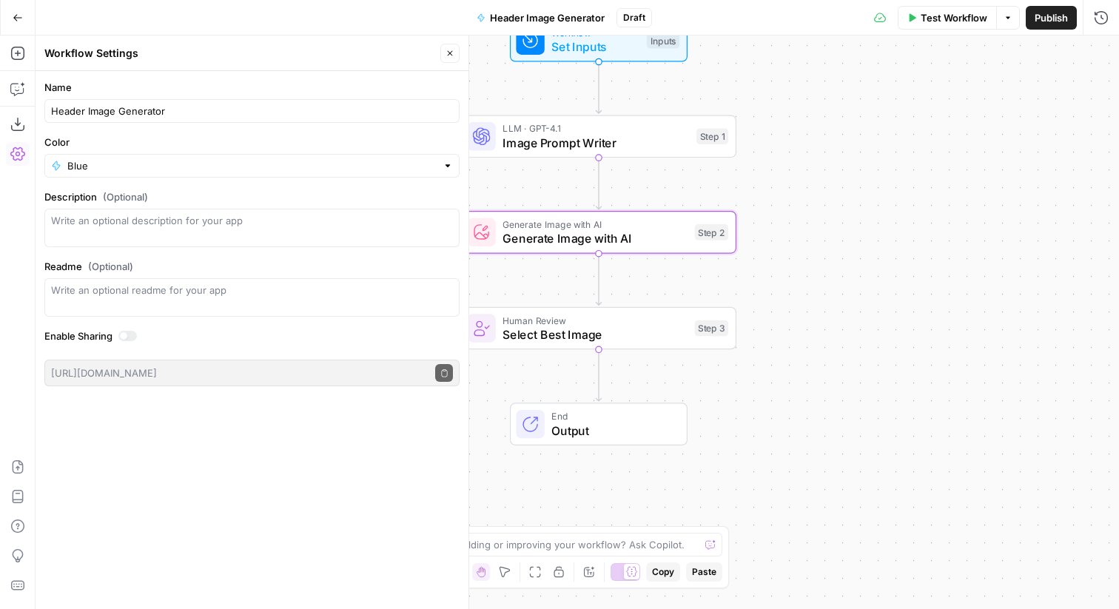
click at [1037, 15] on span "Publish" at bounding box center [1050, 17] width 33 height 15
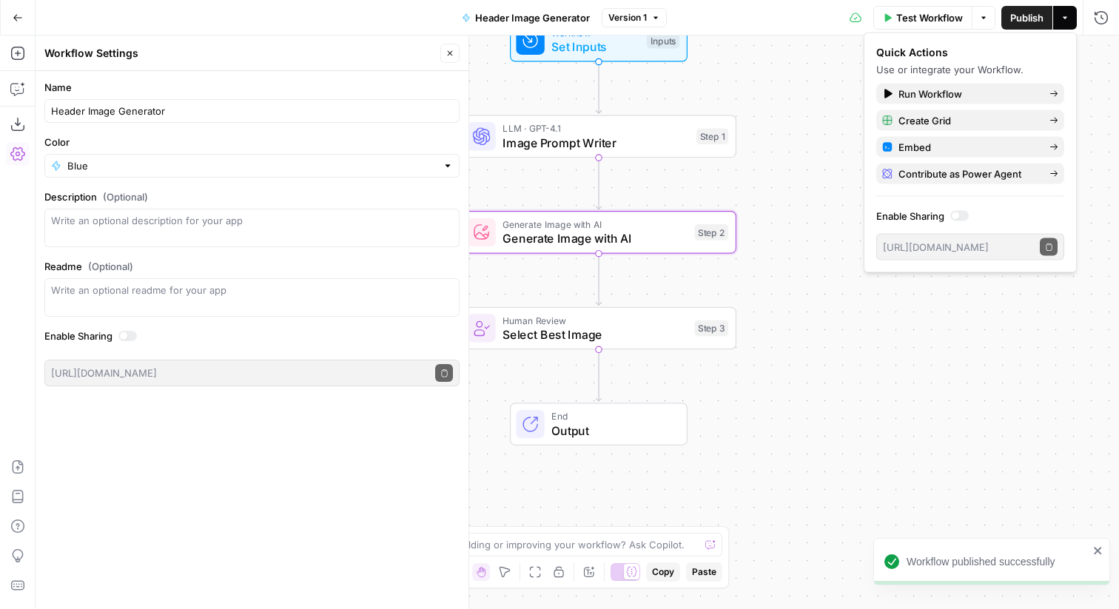
click at [936, 18] on span "Test Workflow" at bounding box center [929, 17] width 67 height 15
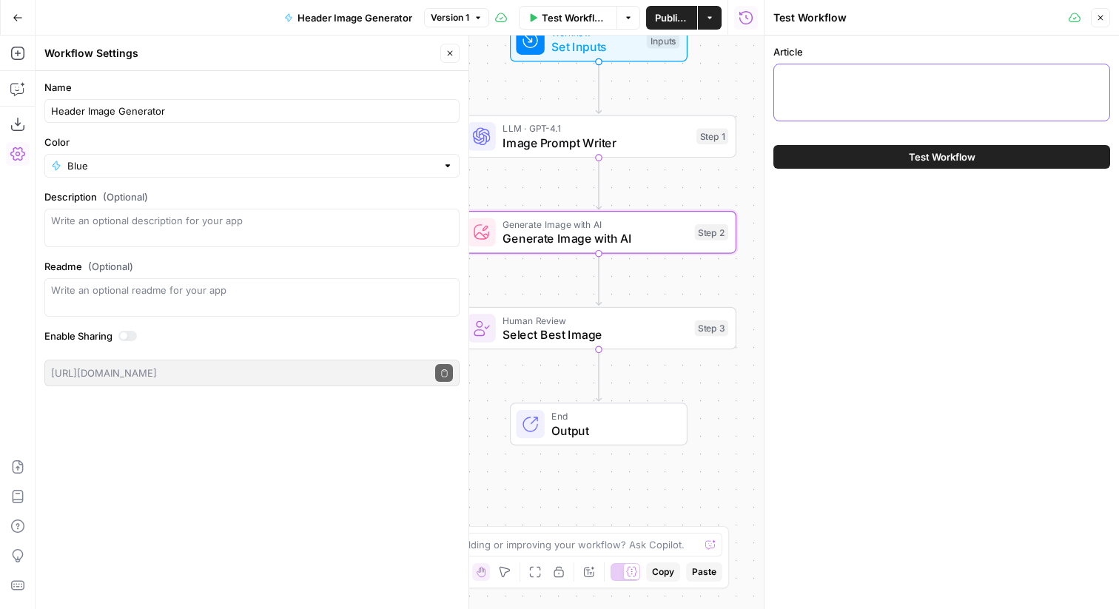
click at [885, 81] on textarea "Article" at bounding box center [941, 77] width 317 height 15
paste textarea "# Digitalisierungsstrategien für effektives Projektmanagement Die Art, wie Team…"
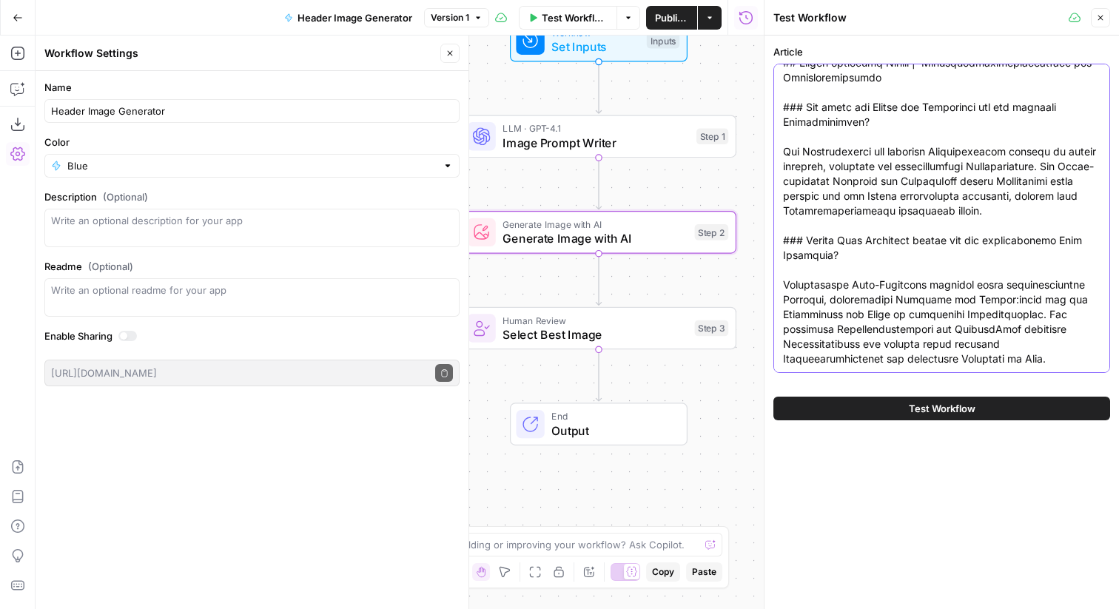
type textarea "# Digitalisierungsstrategien für effektives Projektmanagement Die Art, wie Team…"
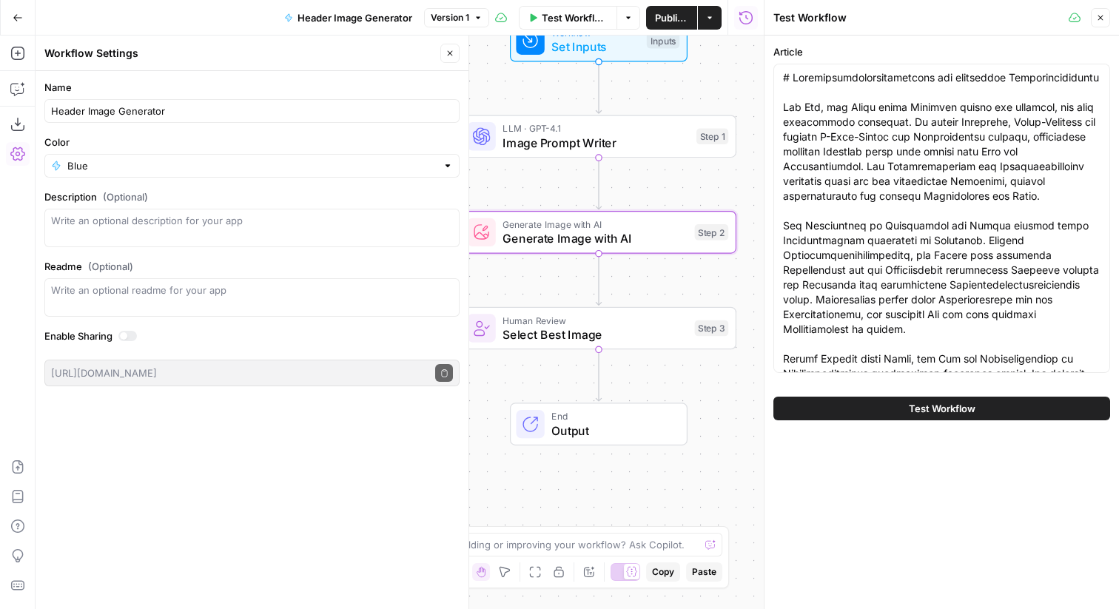
click at [865, 411] on button "Test Workflow" at bounding box center [941, 409] width 337 height 24
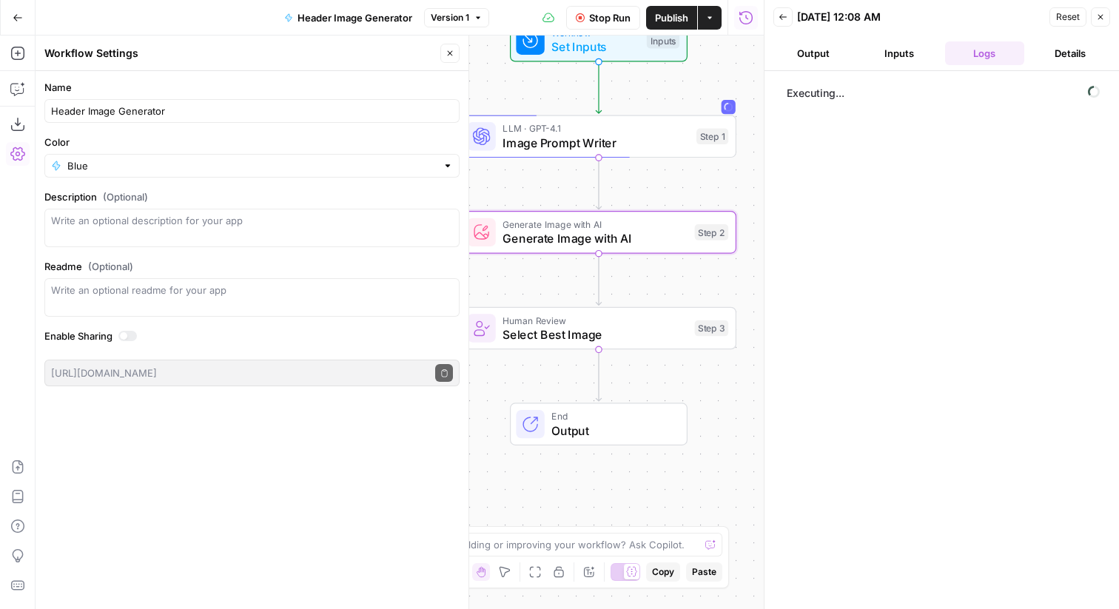
click at [456, 47] on button "Close" at bounding box center [449, 53] width 19 height 19
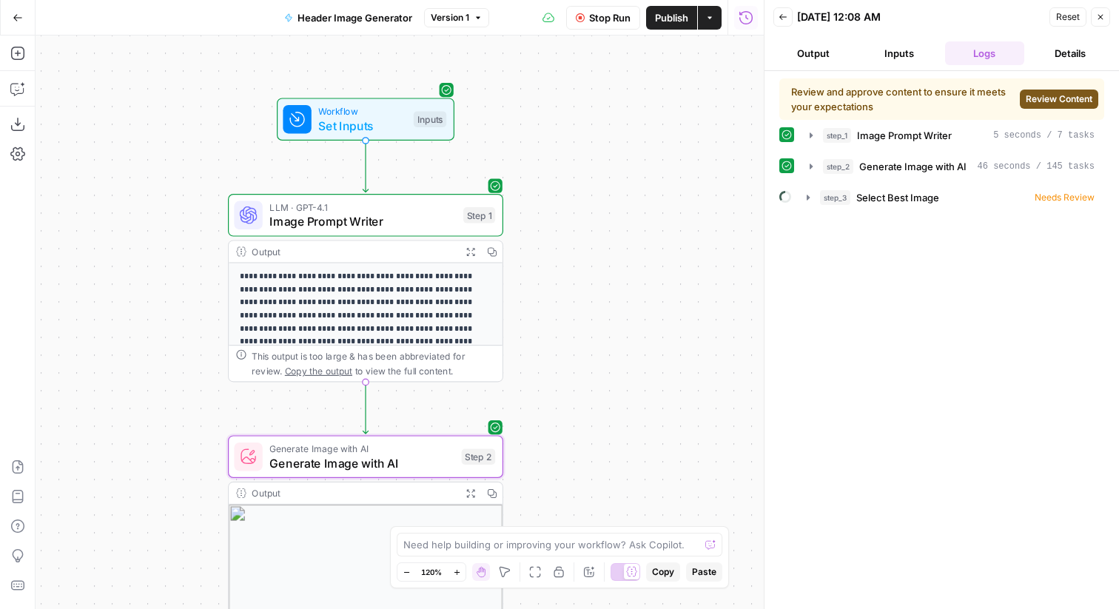
click at [1051, 104] on span "Review Content" at bounding box center [1058, 98] width 67 height 13
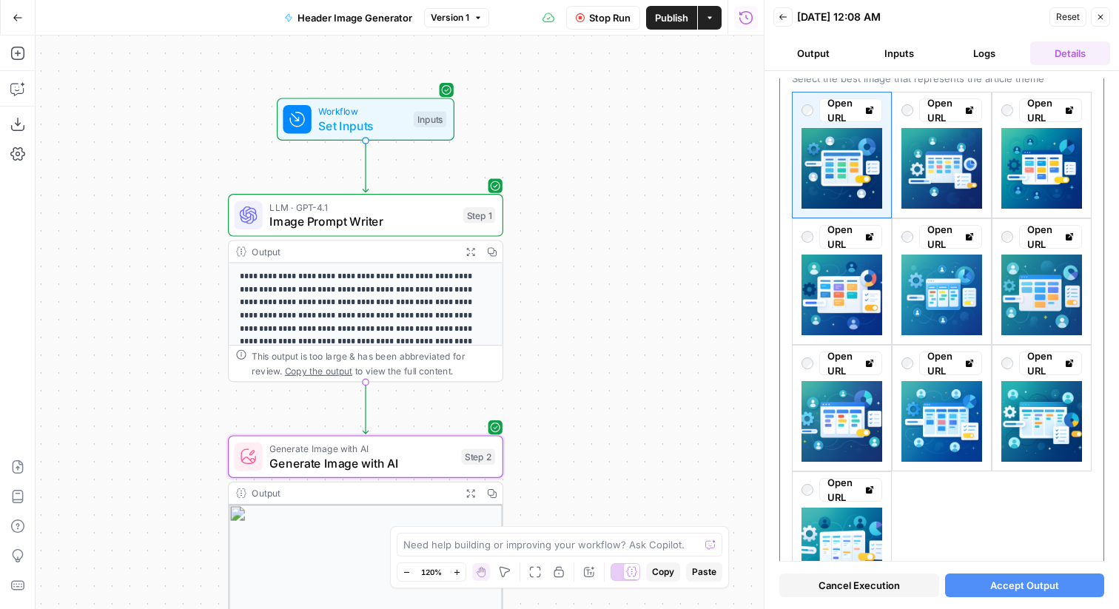
scroll to position [193, 0]
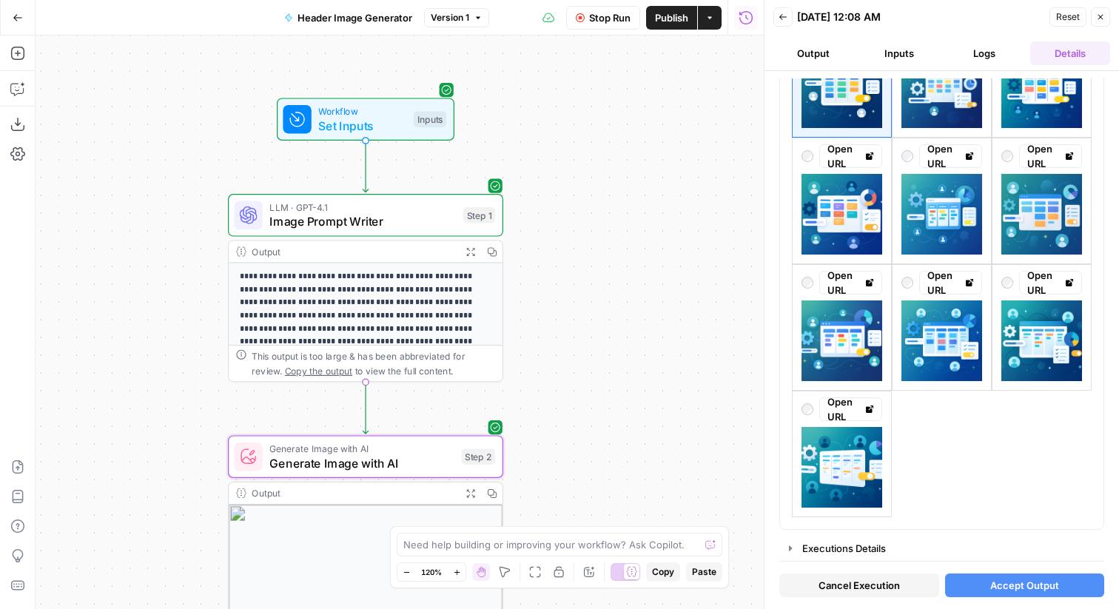
click at [458, 208] on div "LLM · GPT-4.1 Image Prompt Writer Step 1 Copy step Delete step Add Note Test" at bounding box center [364, 215] width 261 height 30
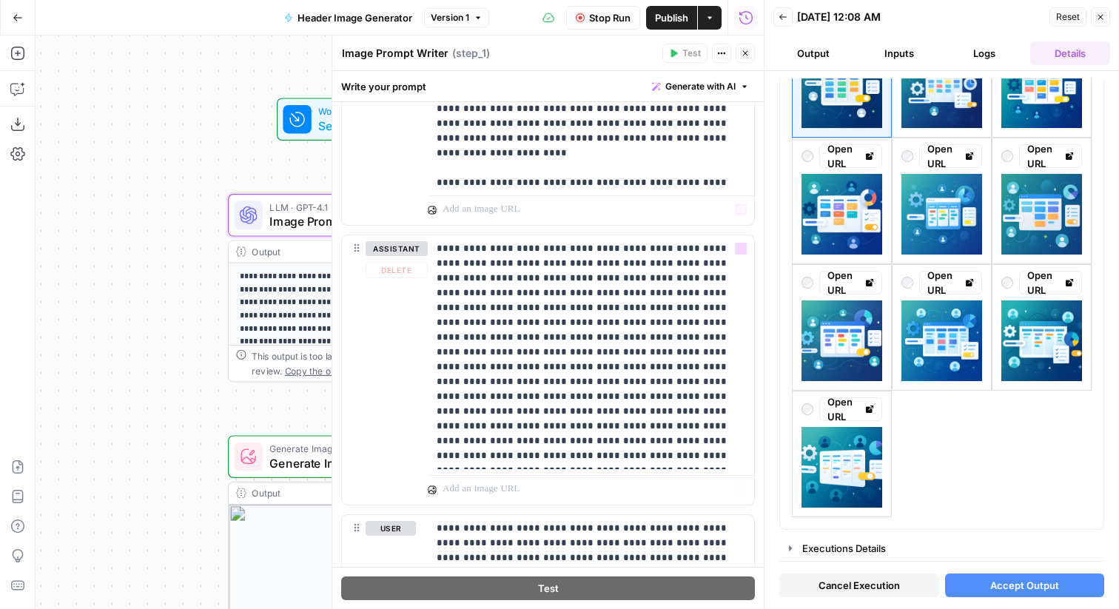
scroll to position [2348, 0]
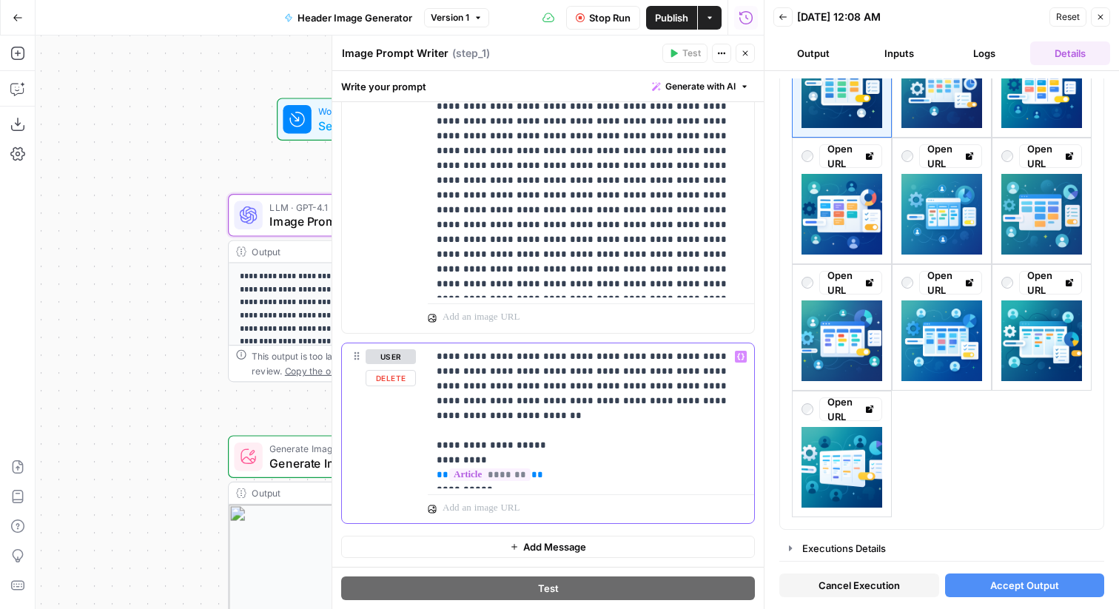
click at [634, 394] on p "**********" at bounding box center [590, 415] width 309 height 133
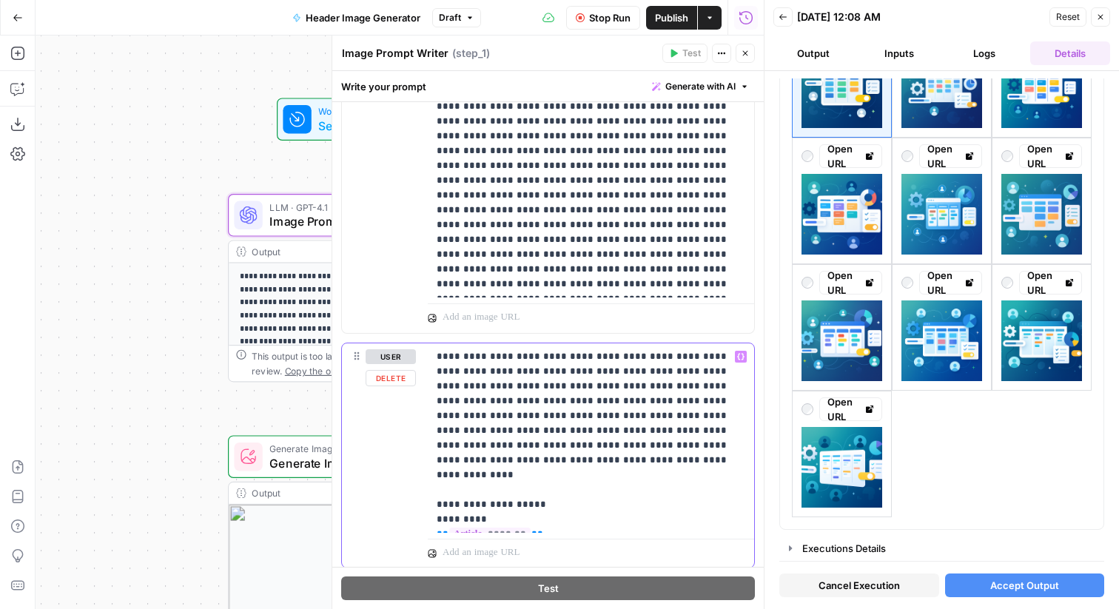
click at [629, 399] on p "**********" at bounding box center [590, 438] width 309 height 178
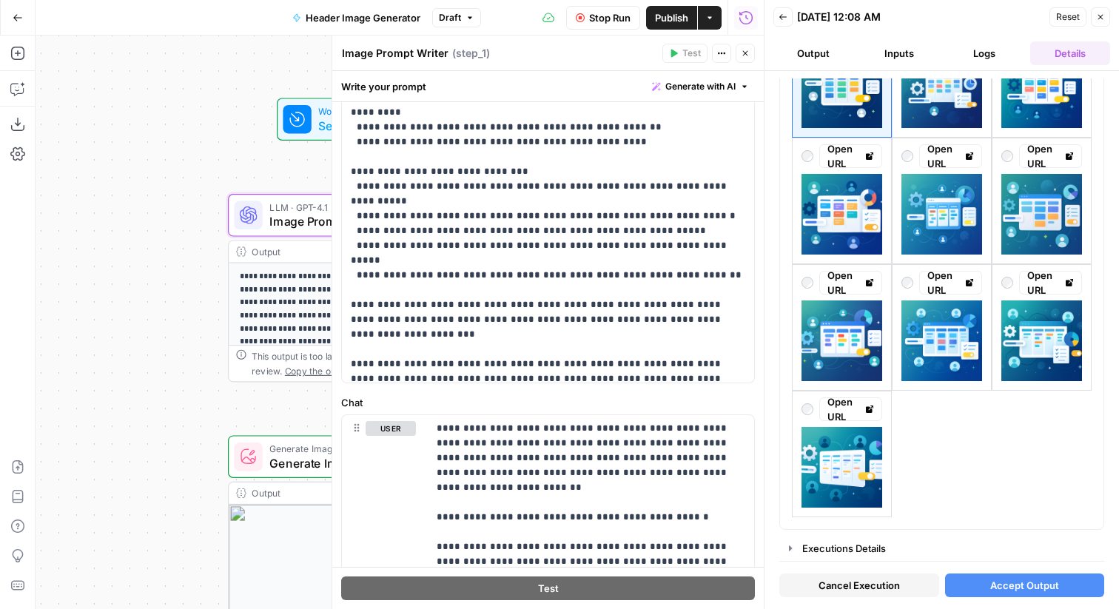
scroll to position [75, 0]
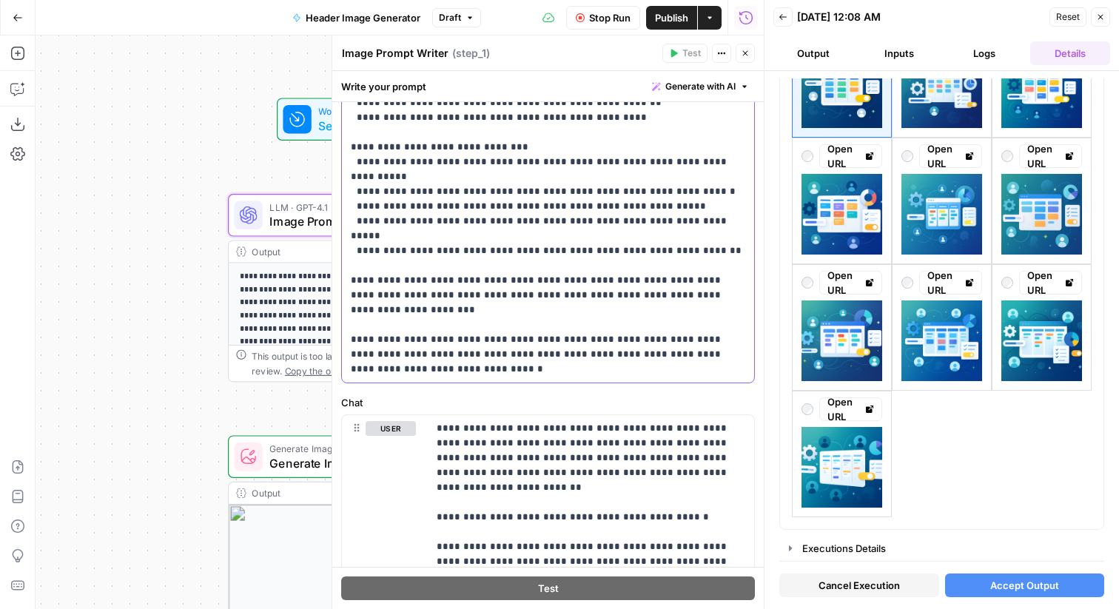
click at [618, 314] on p "**********" at bounding box center [548, 44] width 394 height 666
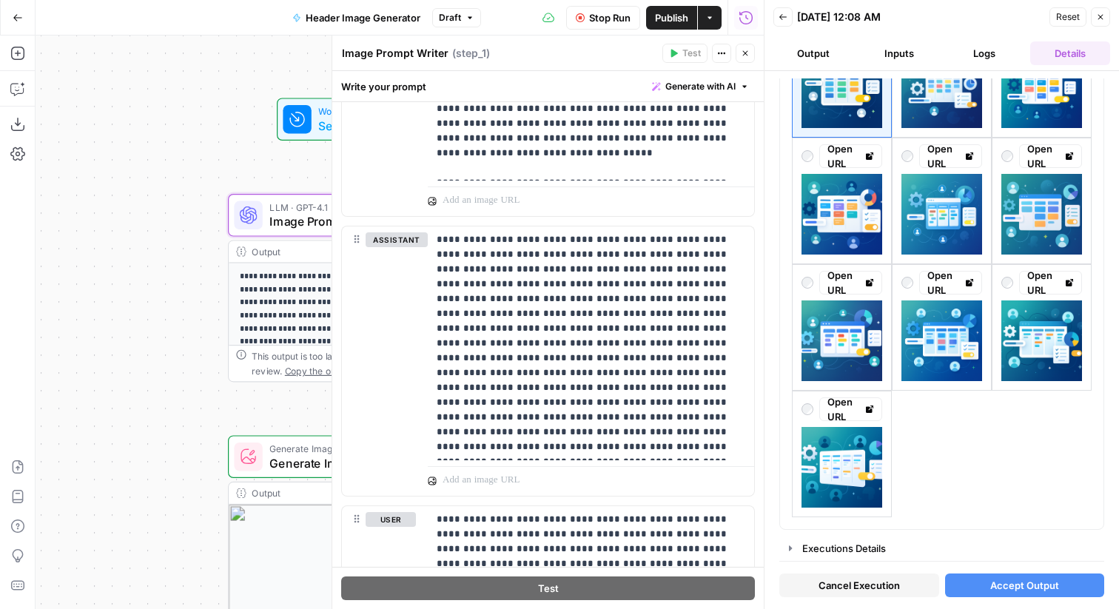
scroll to position [2403, 0]
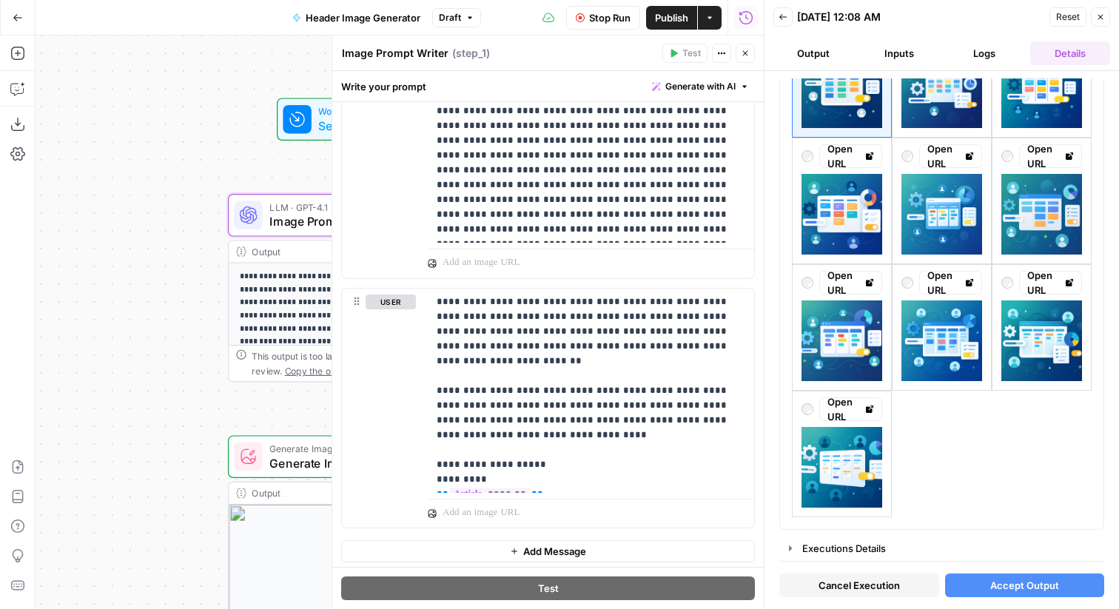
click at [1099, 15] on icon "button" at bounding box center [1100, 17] width 9 height 9
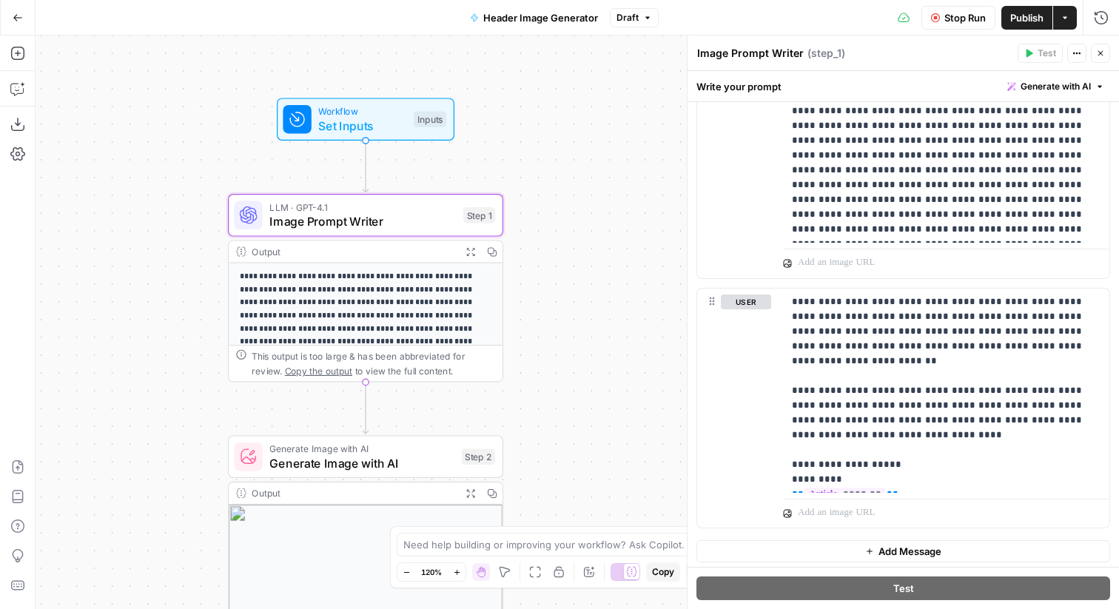
click at [1103, 52] on icon "button" at bounding box center [1100, 53] width 9 height 9
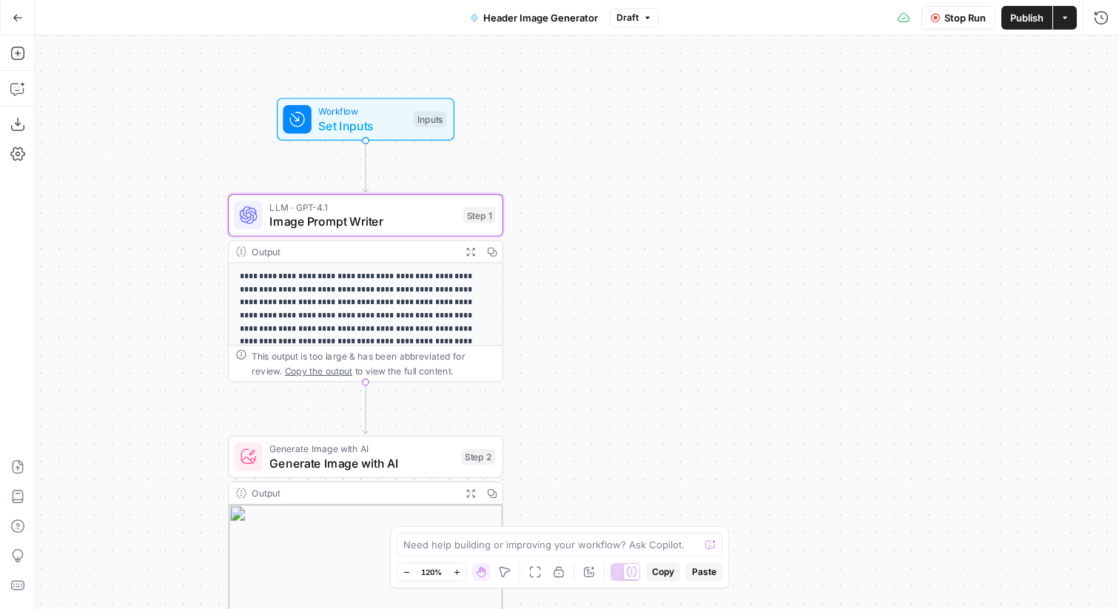
click at [977, 14] on span "Stop Run" at bounding box center [964, 17] width 41 height 15
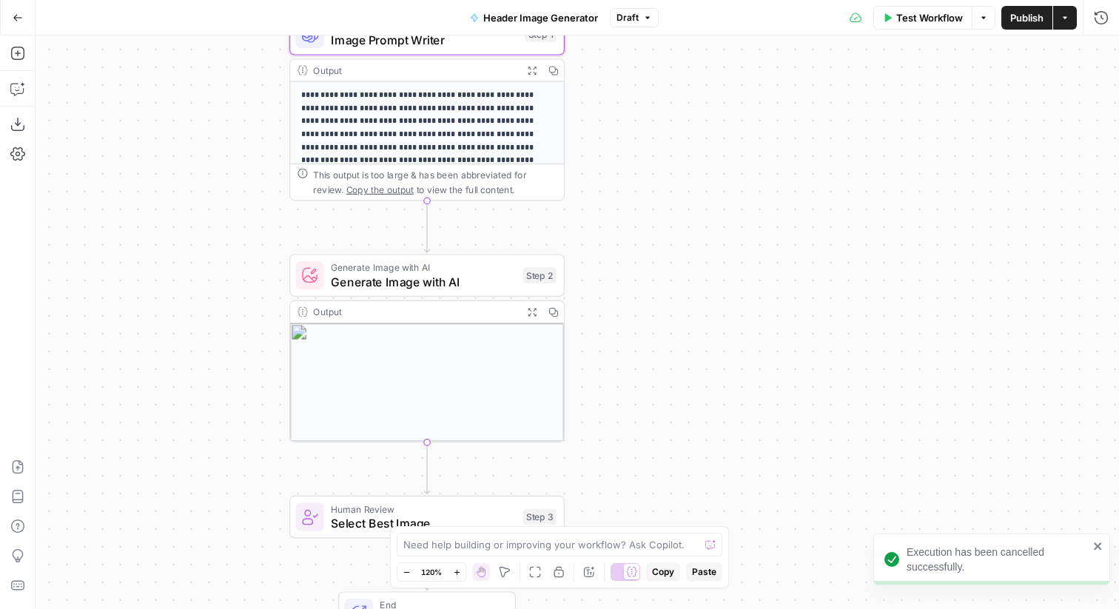
click at [1021, 25] on button "Publish" at bounding box center [1026, 18] width 51 height 24
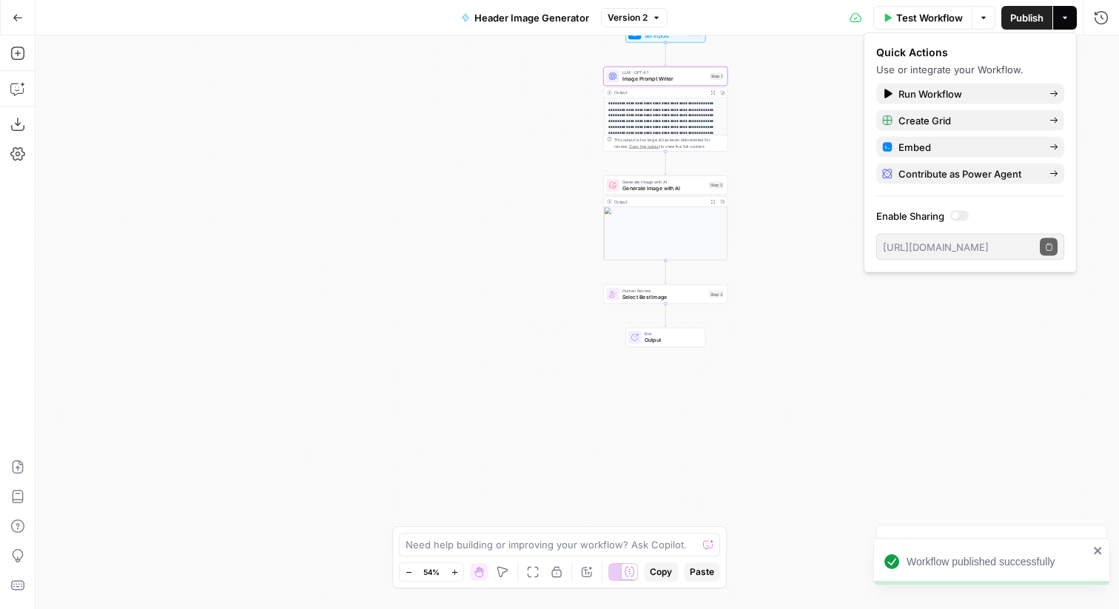
click at [937, 18] on span "Test Workflow" at bounding box center [929, 17] width 67 height 15
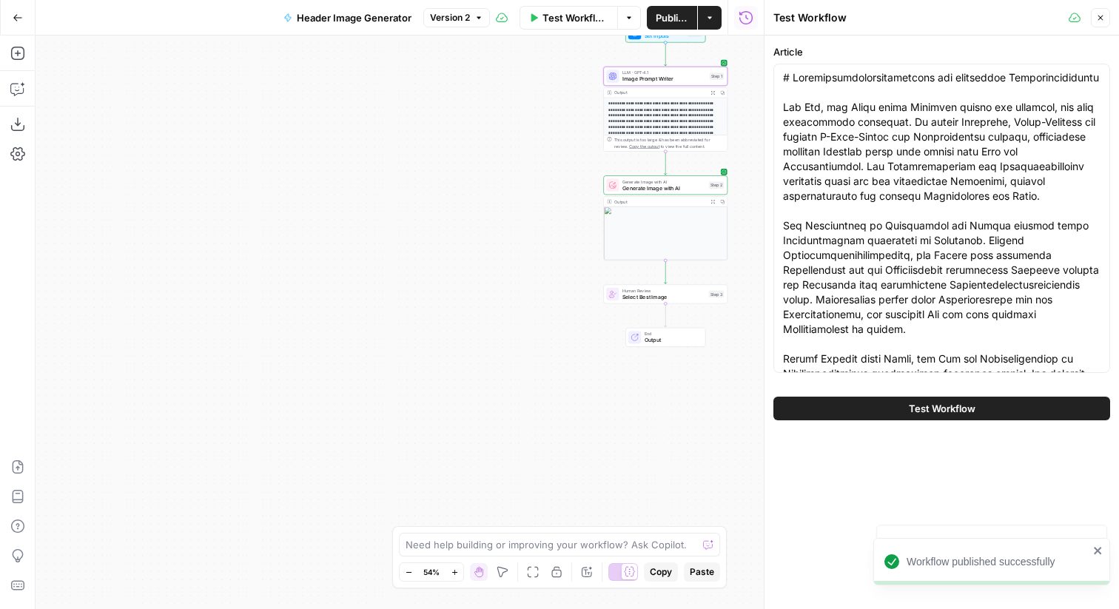
click at [911, 405] on span "Test Workflow" at bounding box center [942, 408] width 67 height 15
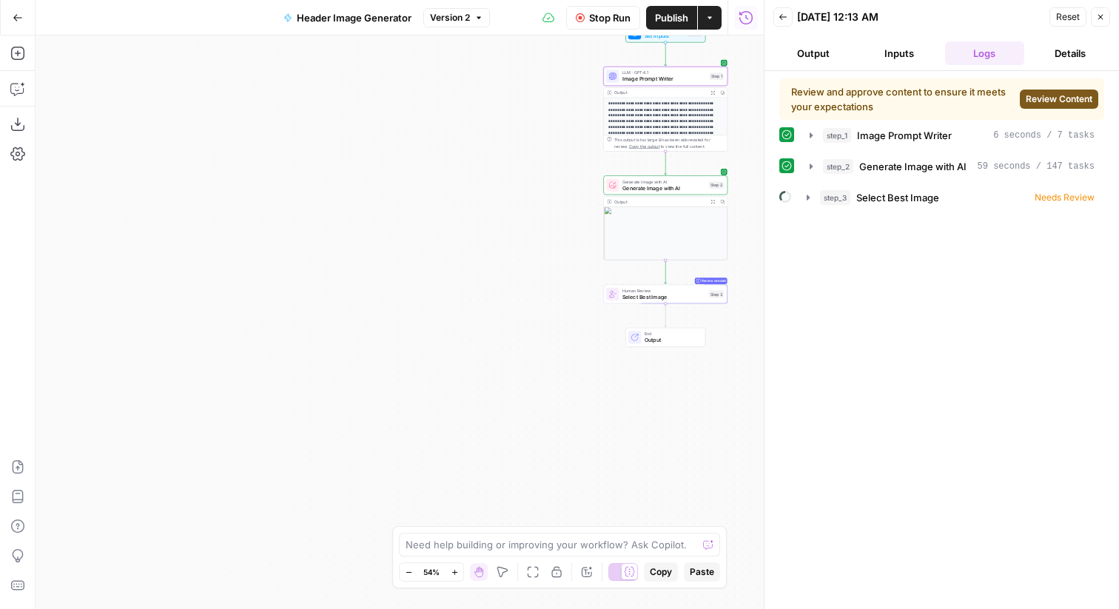
click at [1093, 103] on button "Review Content" at bounding box center [1058, 99] width 78 height 19
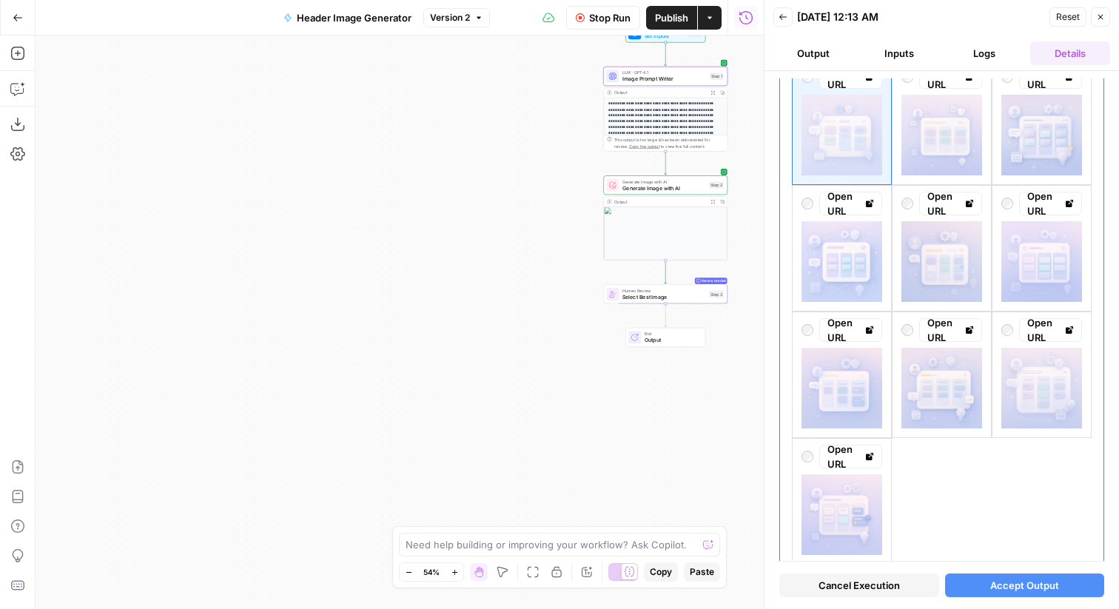
scroll to position [138, 0]
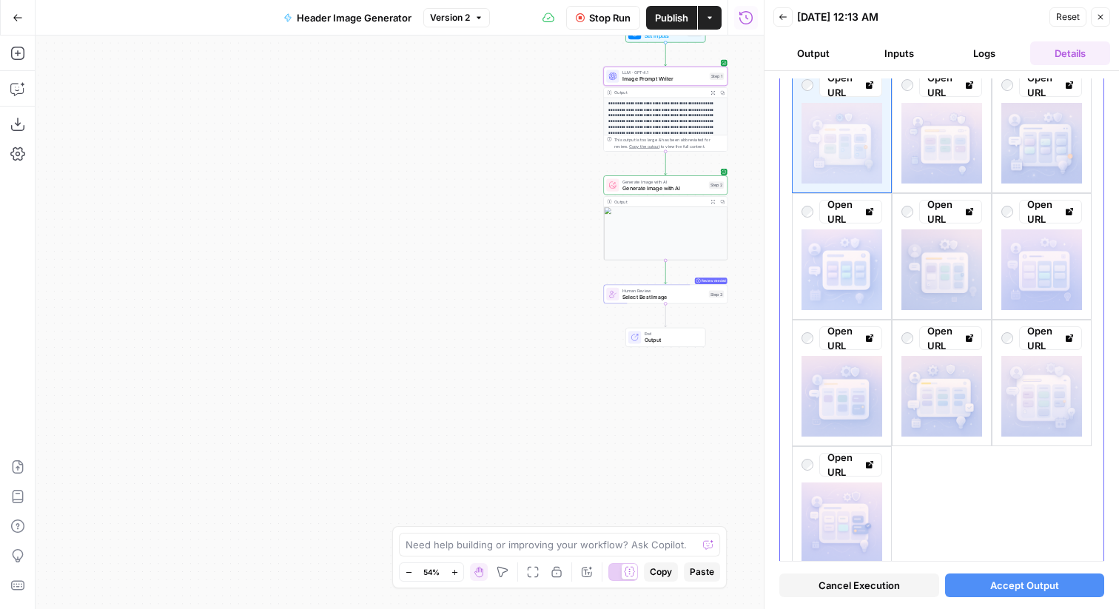
click at [863, 89] on div "Open URL" at bounding box center [850, 85] width 47 height 30
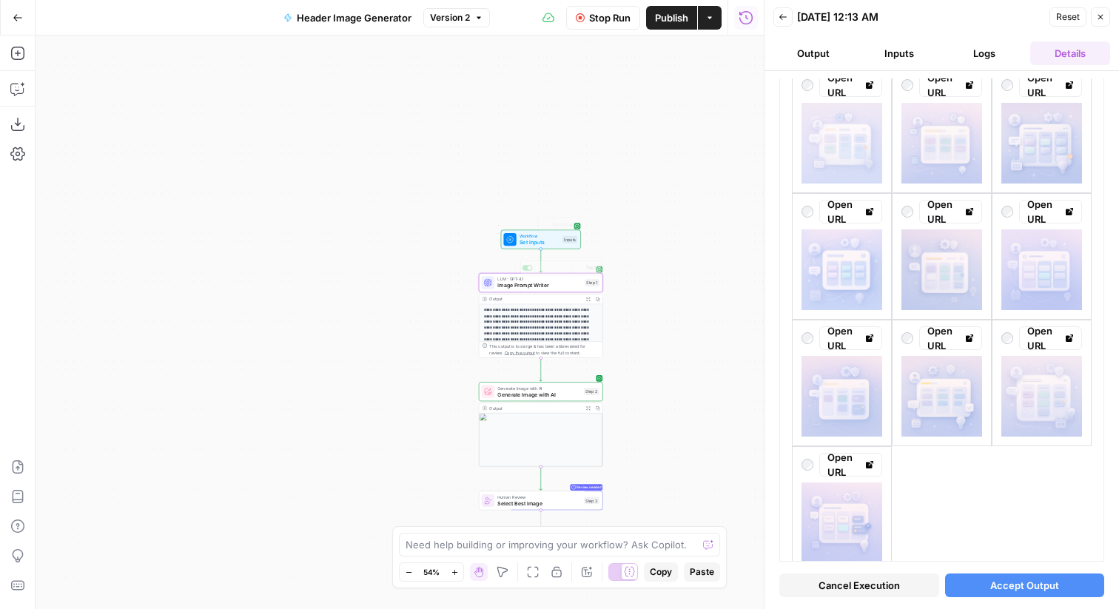
click at [533, 294] on div "Output Expand Output Copy" at bounding box center [541, 299] width 124 height 10
click at [533, 290] on div "LLM · GPT-4.1 Image Prompt Writer Step 1 Copy step Delete step Add Note Test" at bounding box center [541, 282] width 124 height 19
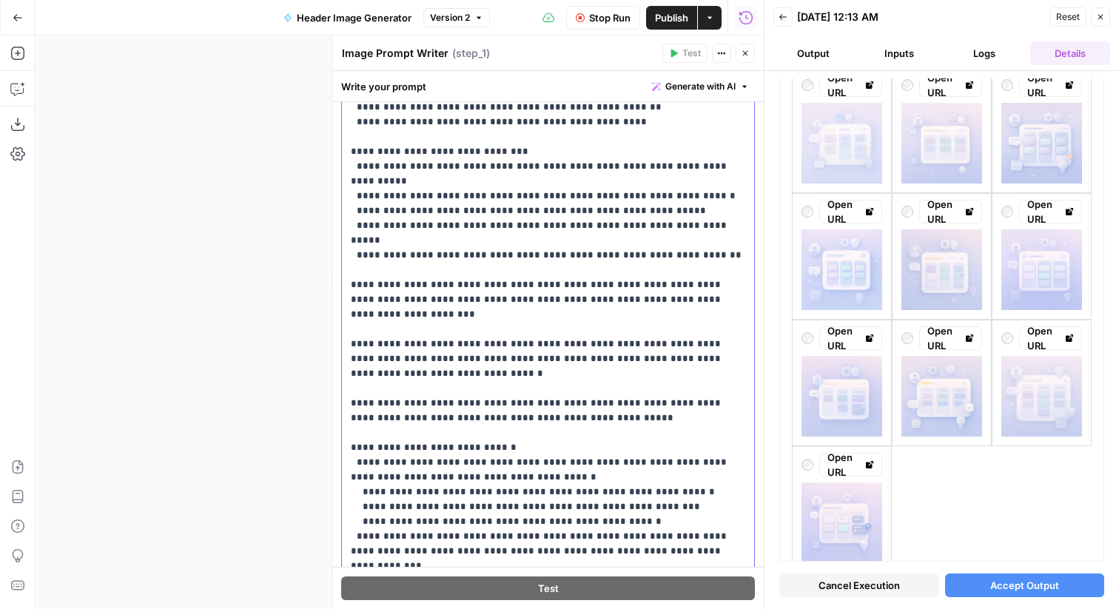
scroll to position [197, 0]
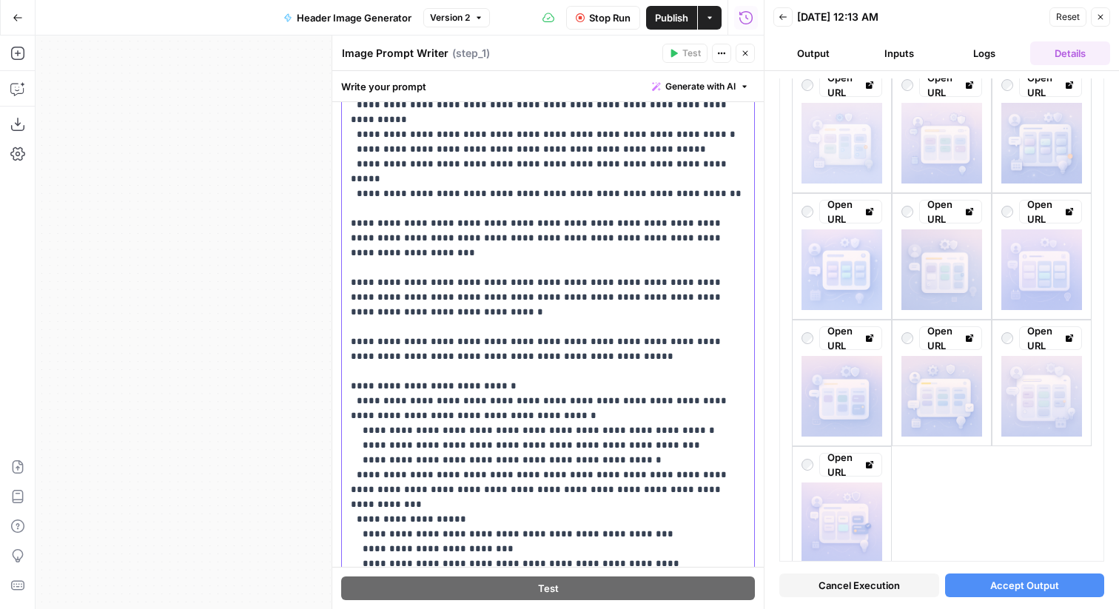
drag, startPoint x: 425, startPoint y: 505, endPoint x: 330, endPoint y: 289, distance: 235.9
click at [331, 289] on div "**********" at bounding box center [547, 322] width 432 height 573
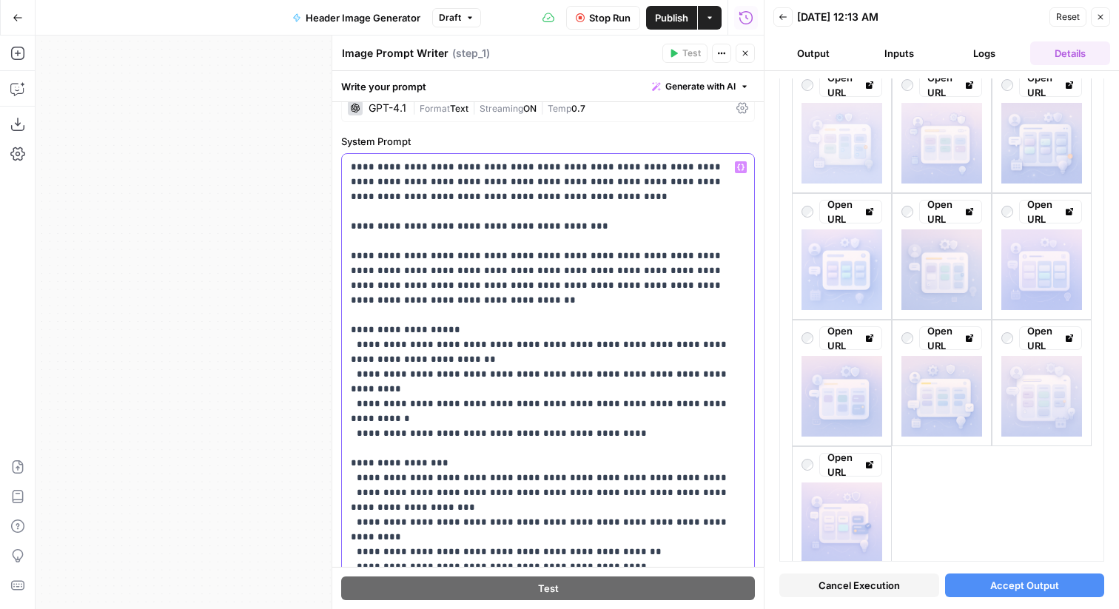
scroll to position [16, 0]
drag, startPoint x: 631, startPoint y: 389, endPoint x: 325, endPoint y: 309, distance: 316.5
click at [331, 309] on div "**********" at bounding box center [547, 322] width 432 height 573
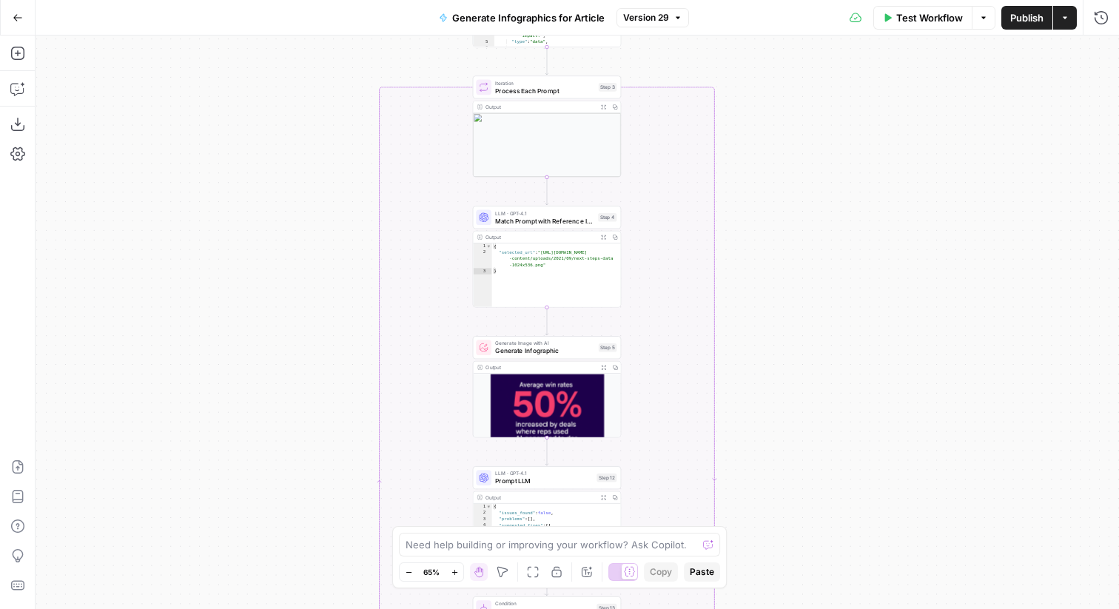
click at [19, 19] on icon "button" at bounding box center [18, 18] width 10 height 10
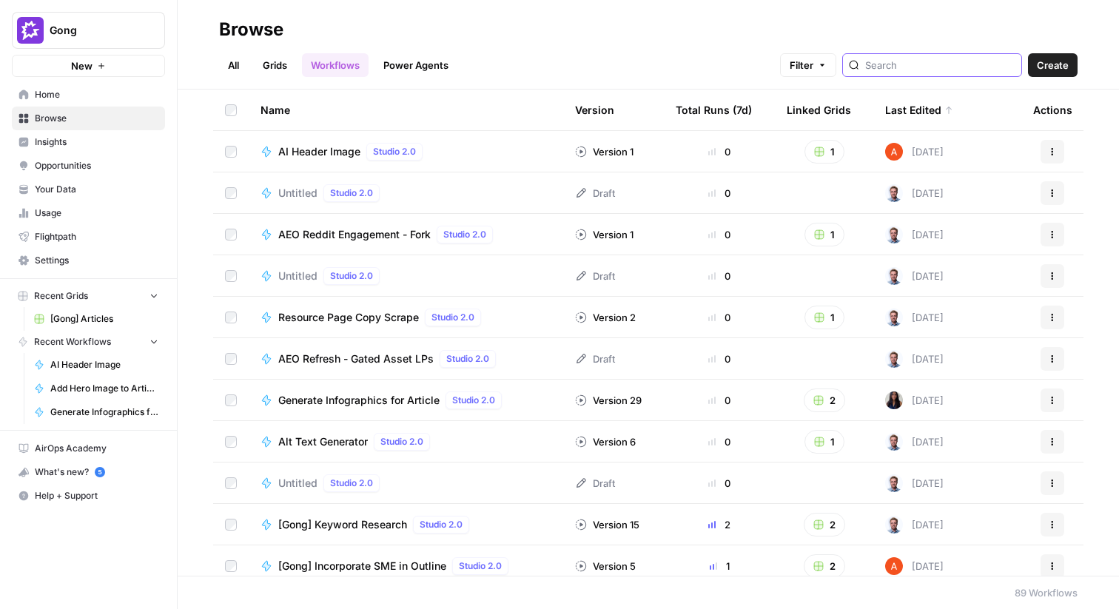
click at [974, 65] on input "search" at bounding box center [940, 65] width 150 height 15
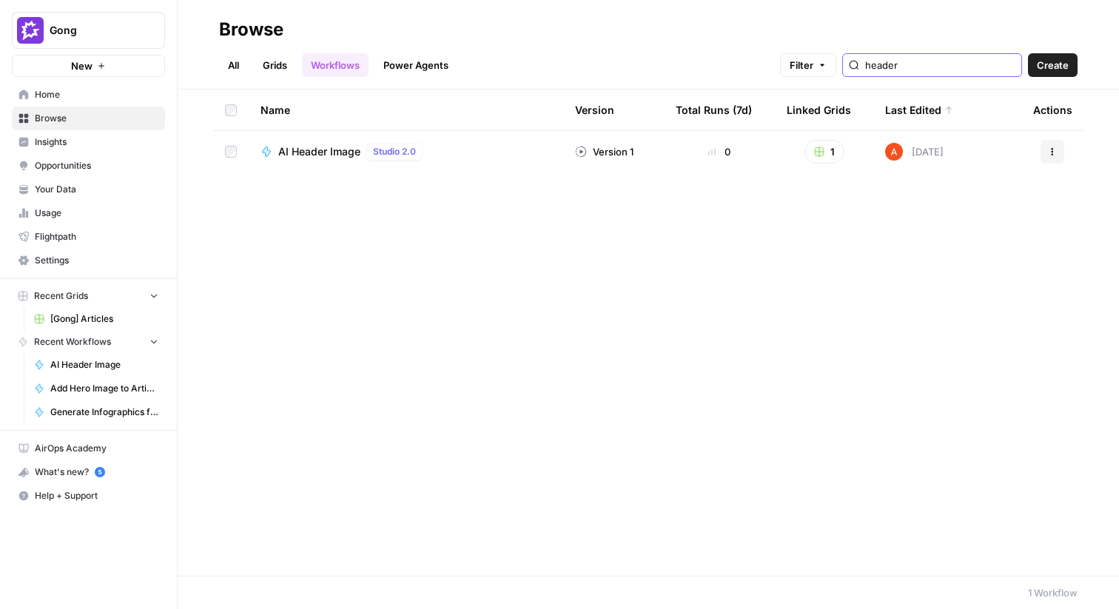
type input "header"
click at [346, 156] on span "AI Header Image" at bounding box center [319, 151] width 82 height 15
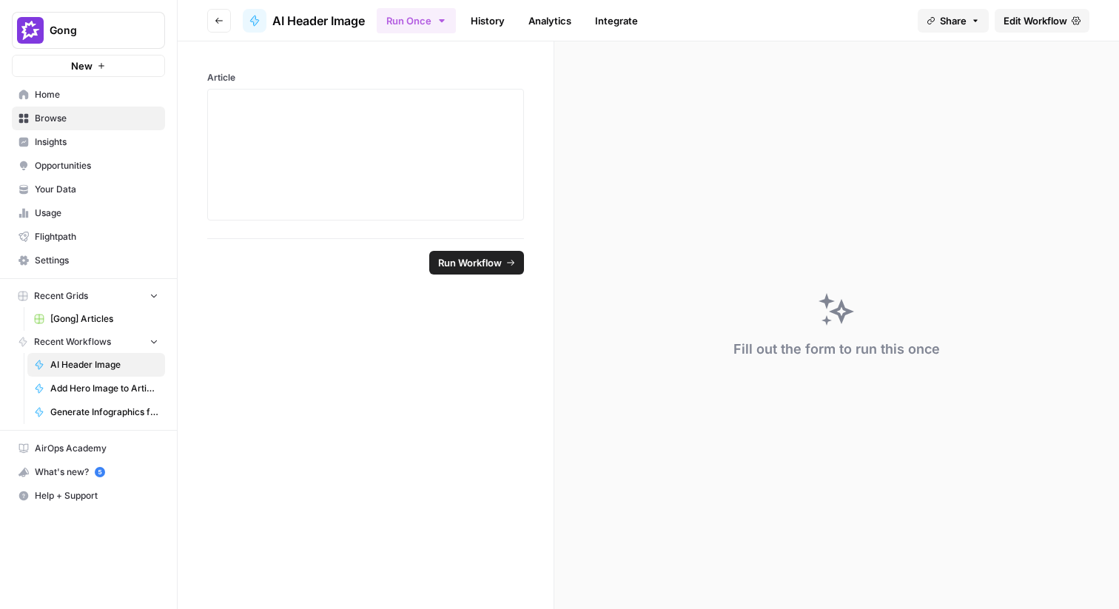
click at [1039, 18] on span "Edit Workflow" at bounding box center [1035, 20] width 64 height 15
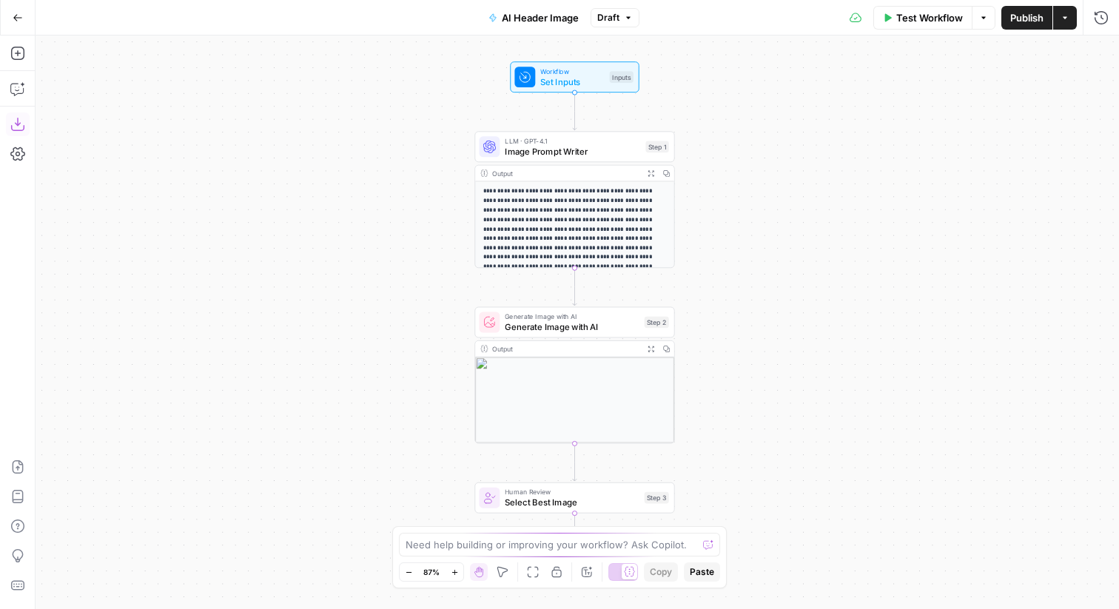
click at [19, 124] on icon "button" at bounding box center [17, 124] width 15 height 15
click at [13, 13] on icon "button" at bounding box center [18, 18] width 10 height 10
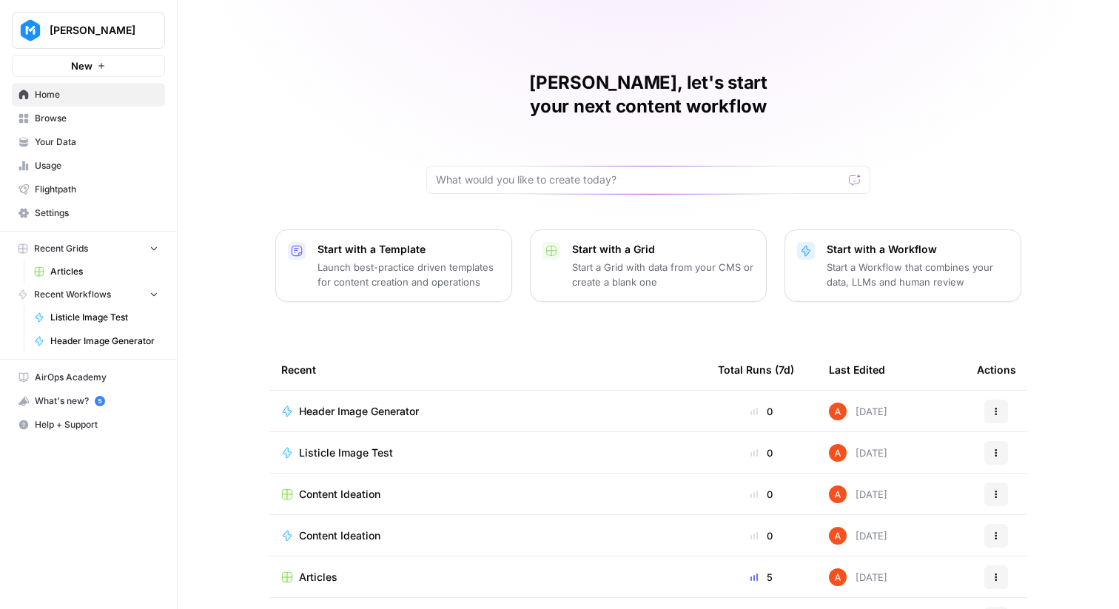
click at [48, 119] on span "Browse" at bounding box center [97, 118] width 124 height 13
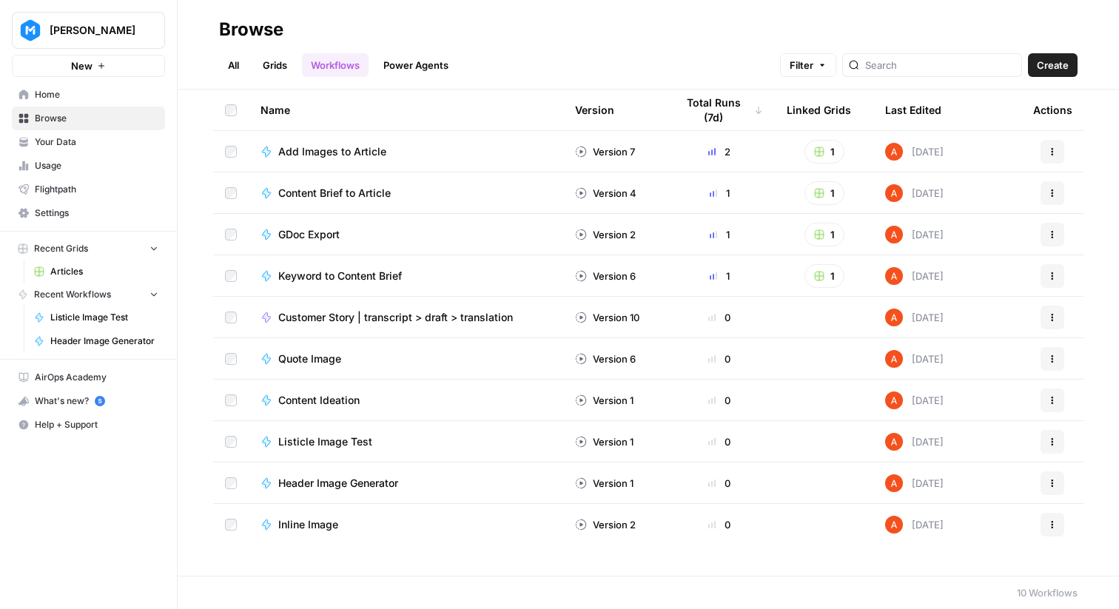
click at [288, 67] on link "Grids" at bounding box center [275, 65] width 42 height 24
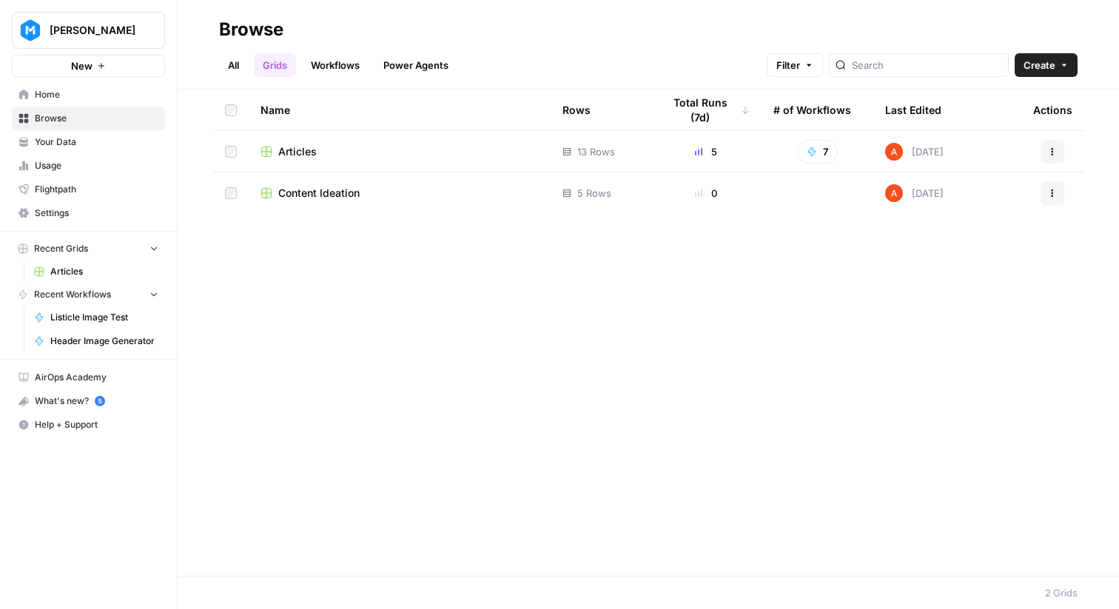
click at [291, 152] on span "Articles" at bounding box center [297, 151] width 38 height 15
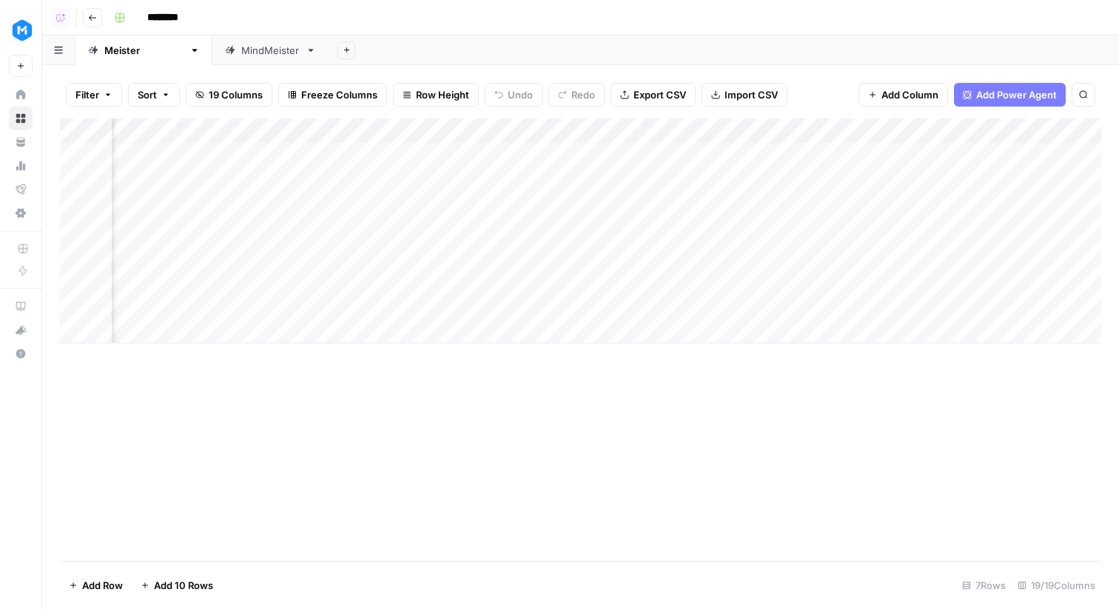
scroll to position [0, 1702]
click at [427, 203] on div "Add Column" at bounding box center [580, 230] width 1041 height 225
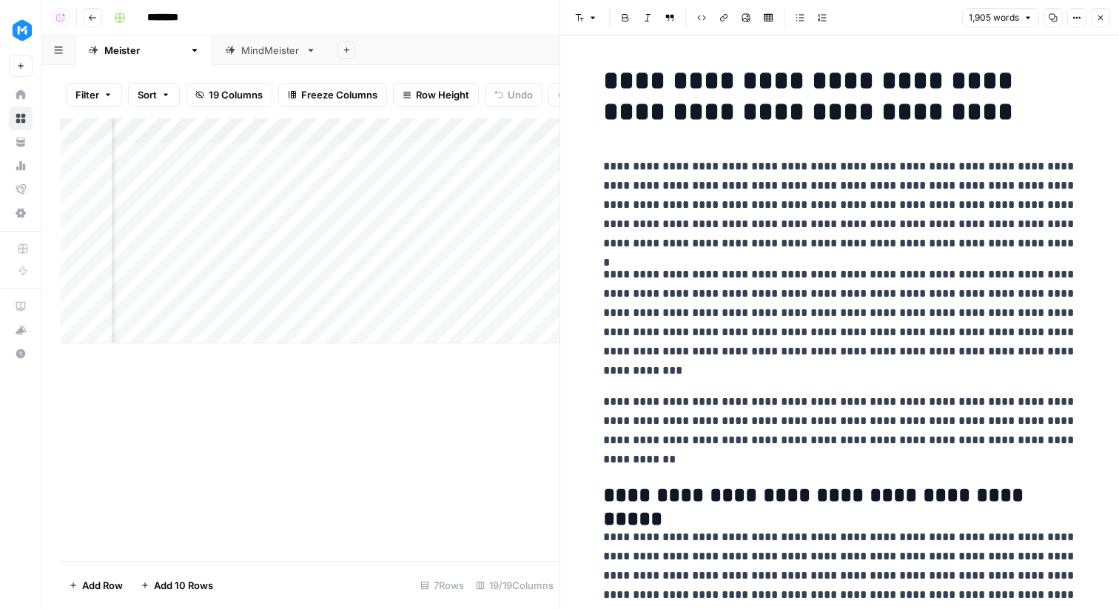
click at [1079, 18] on icon "button" at bounding box center [1080, 18] width 2 height 2
click at [1014, 148] on button "Code" at bounding box center [1026, 156] width 105 height 21
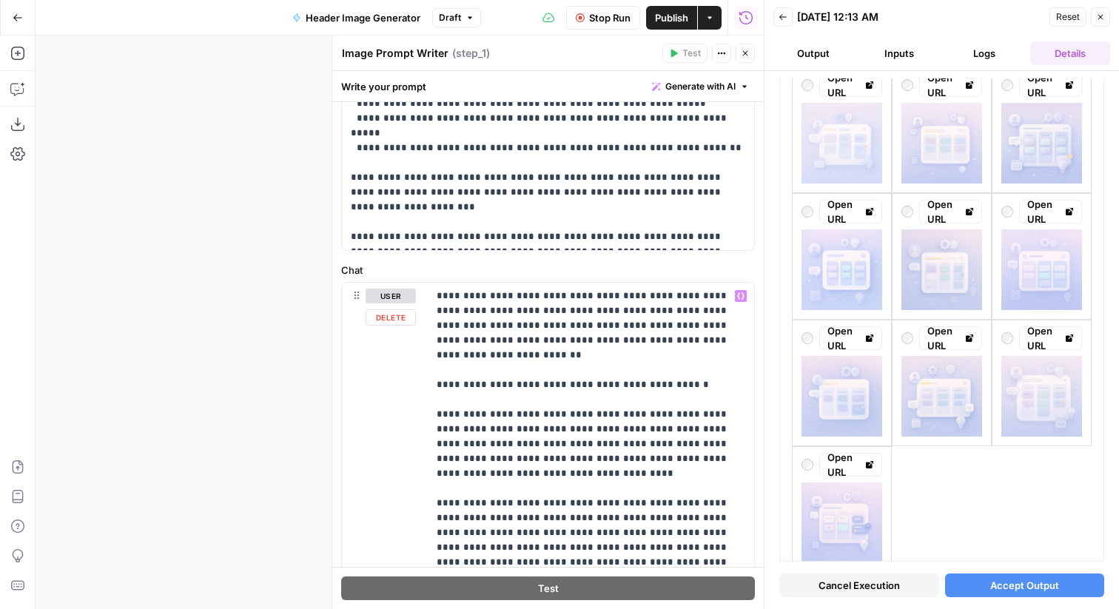
scroll to position [550, 0]
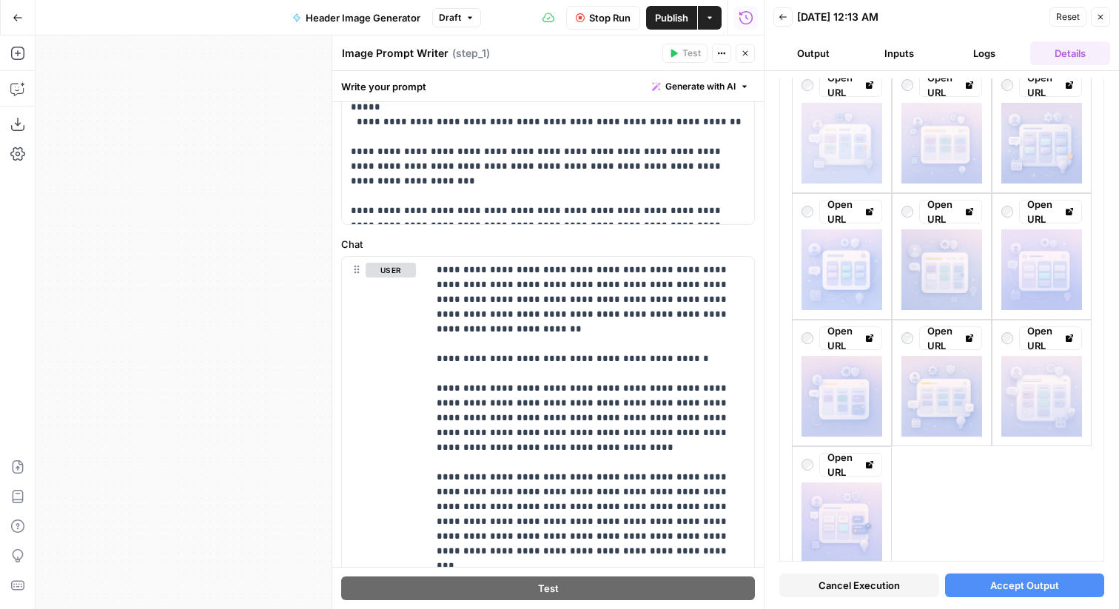
click at [596, 24] on button "Stop Run" at bounding box center [603, 18] width 74 height 24
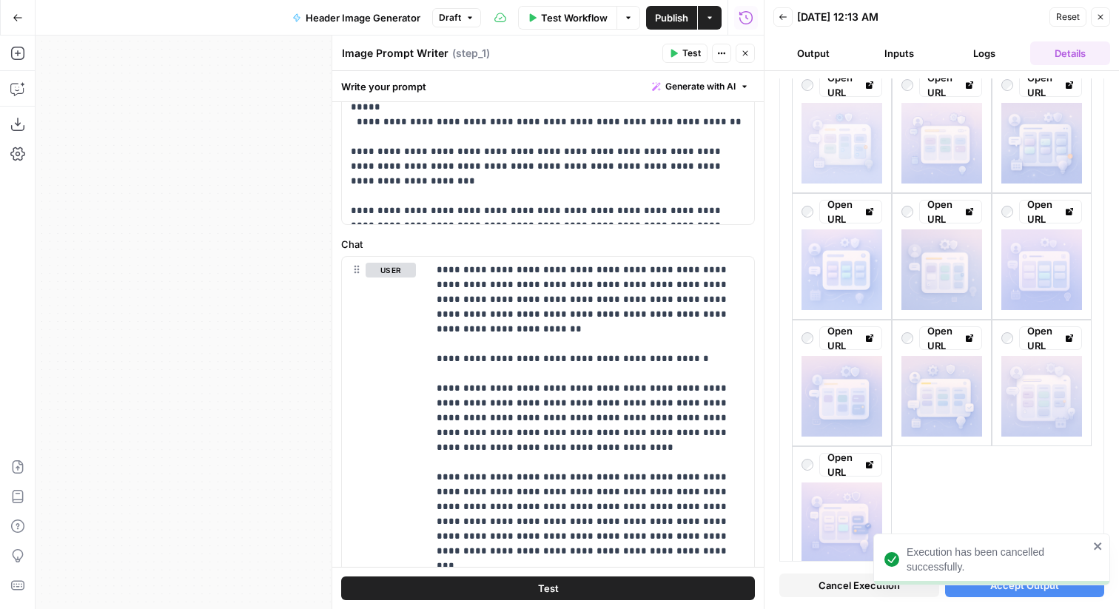
click at [1103, 15] on icon "button" at bounding box center [1100, 17] width 9 height 9
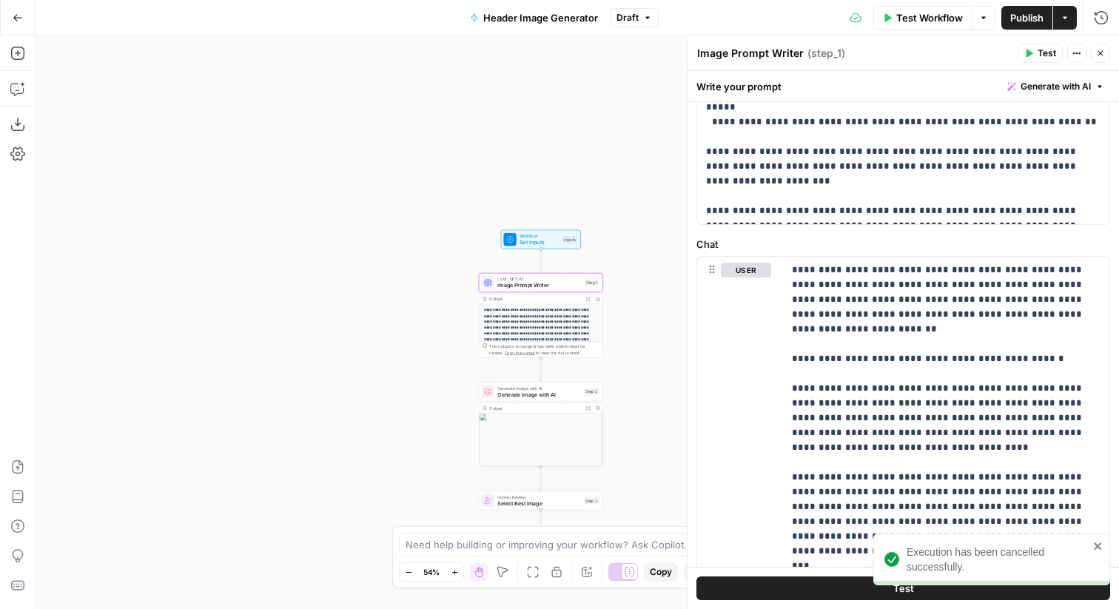
click at [1097, 58] on button "Close" at bounding box center [1100, 53] width 19 height 19
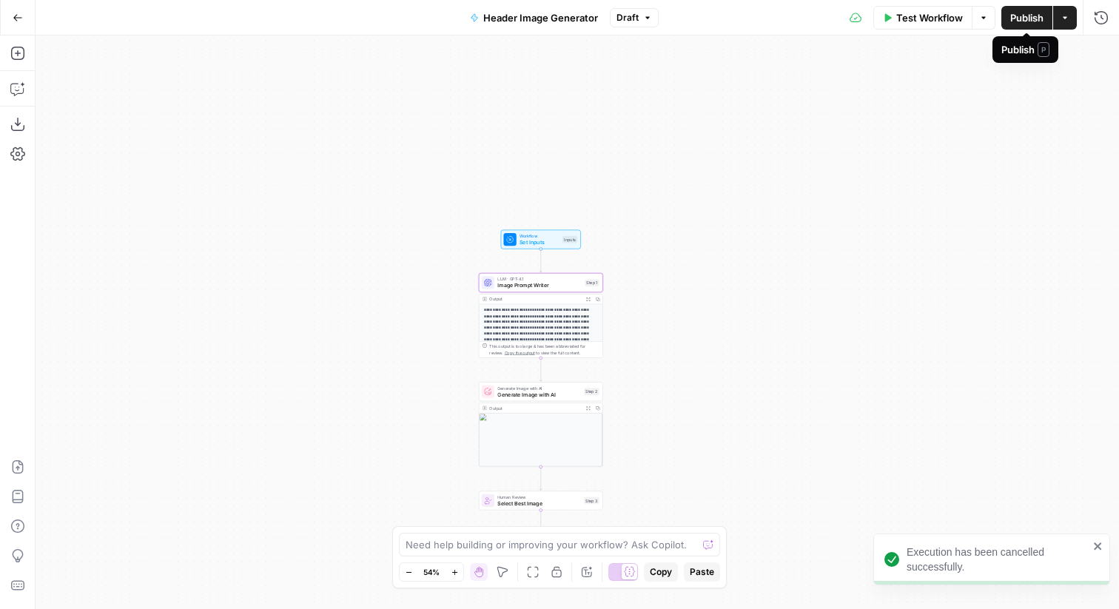
click at [935, 21] on span "Test Workflow" at bounding box center [929, 17] width 67 height 15
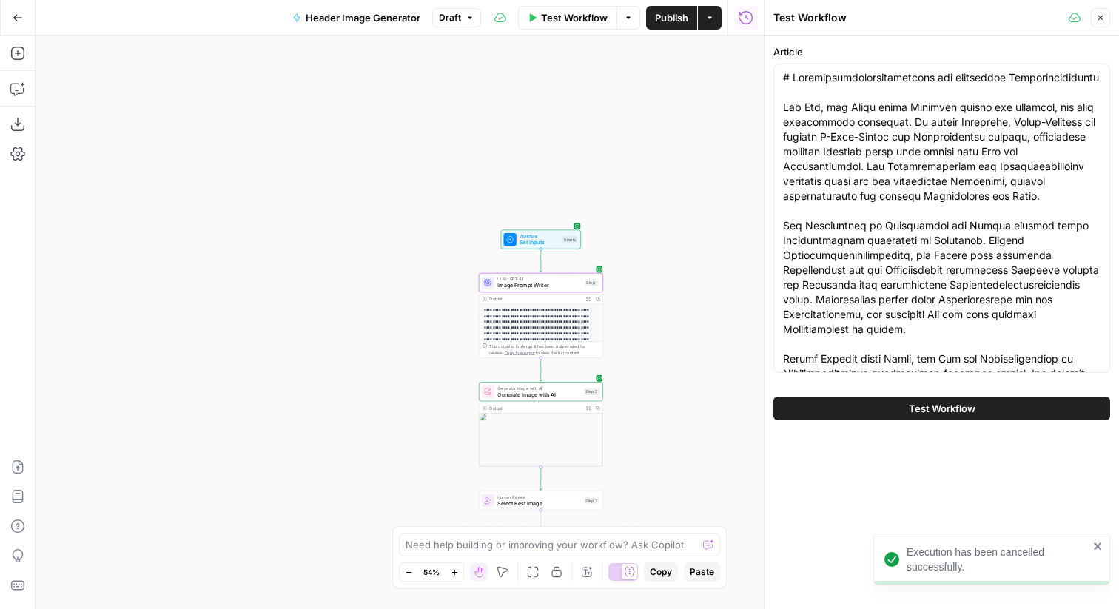
click at [898, 408] on button "Test Workflow" at bounding box center [941, 409] width 337 height 24
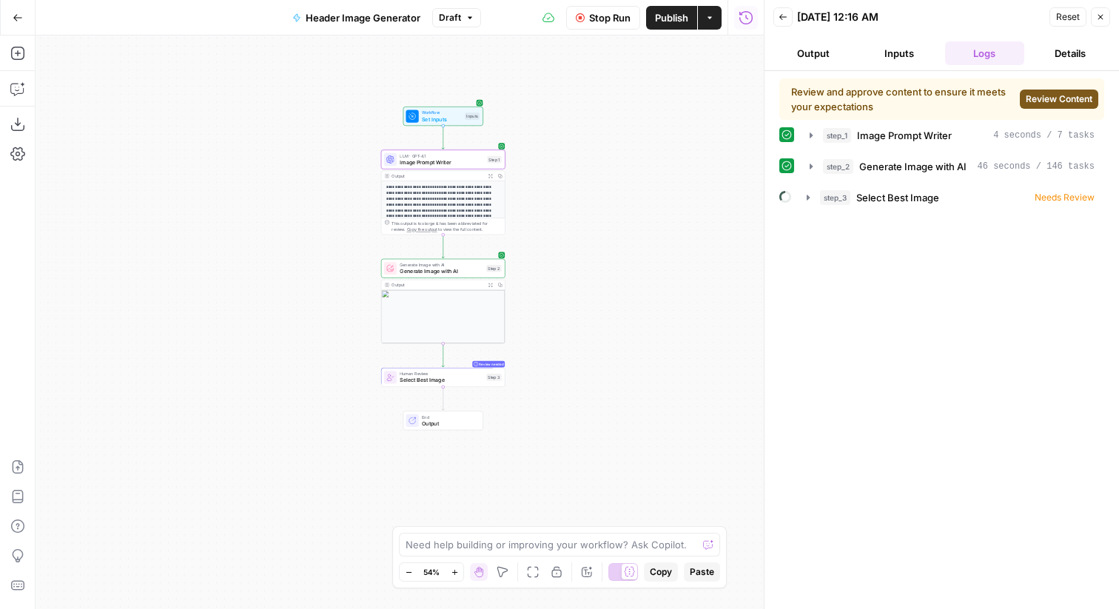
click at [1041, 98] on span "Review Content" at bounding box center [1058, 98] width 67 height 13
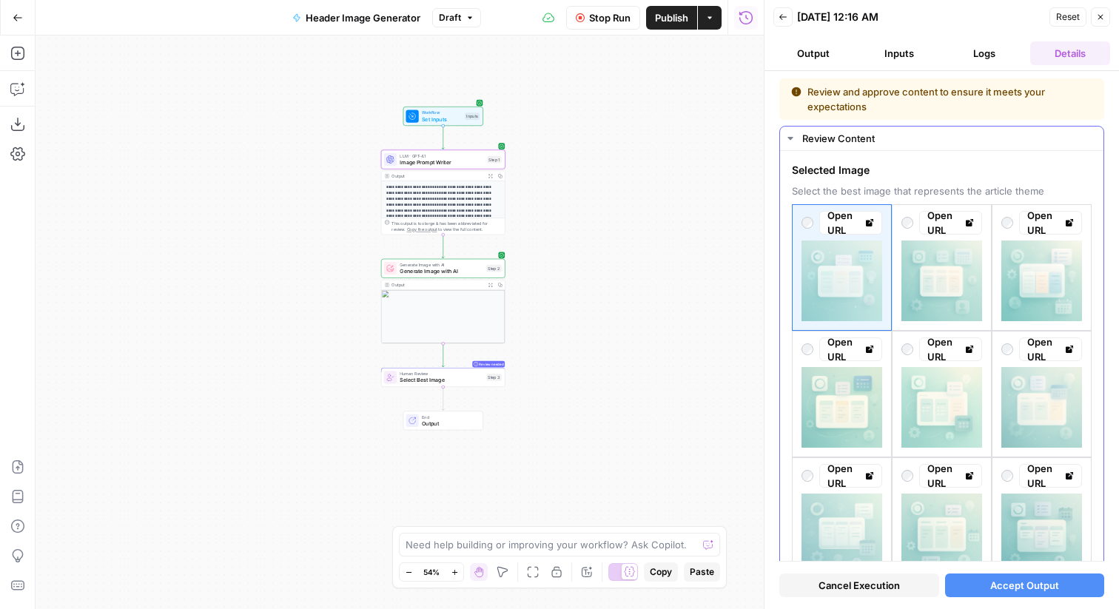
scroll to position [193, 0]
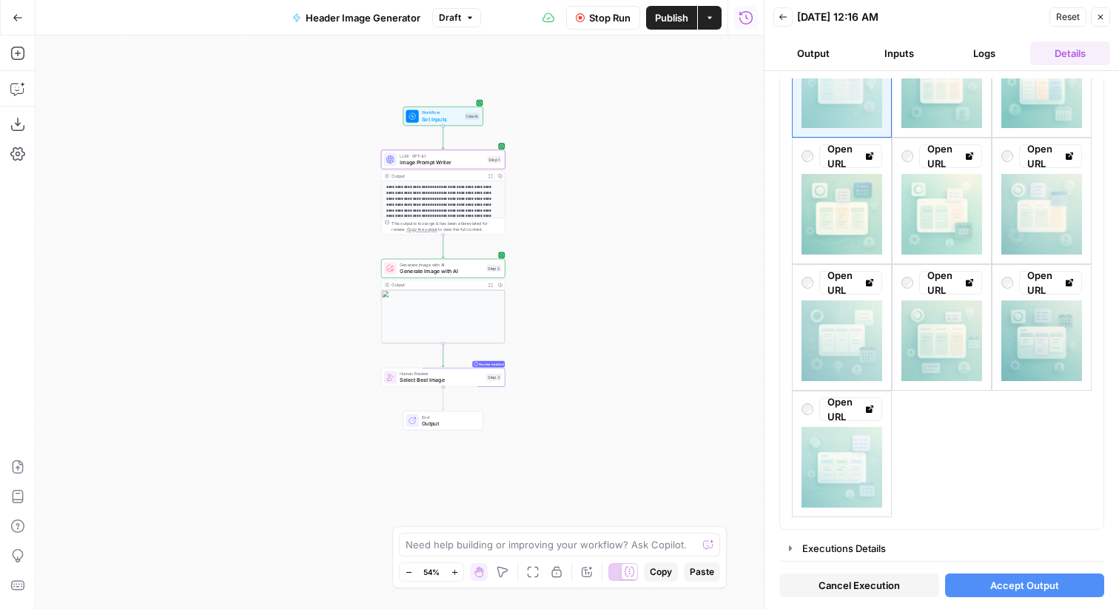
click at [479, 159] on span "Image Prompt Writer" at bounding box center [442, 162] width 84 height 8
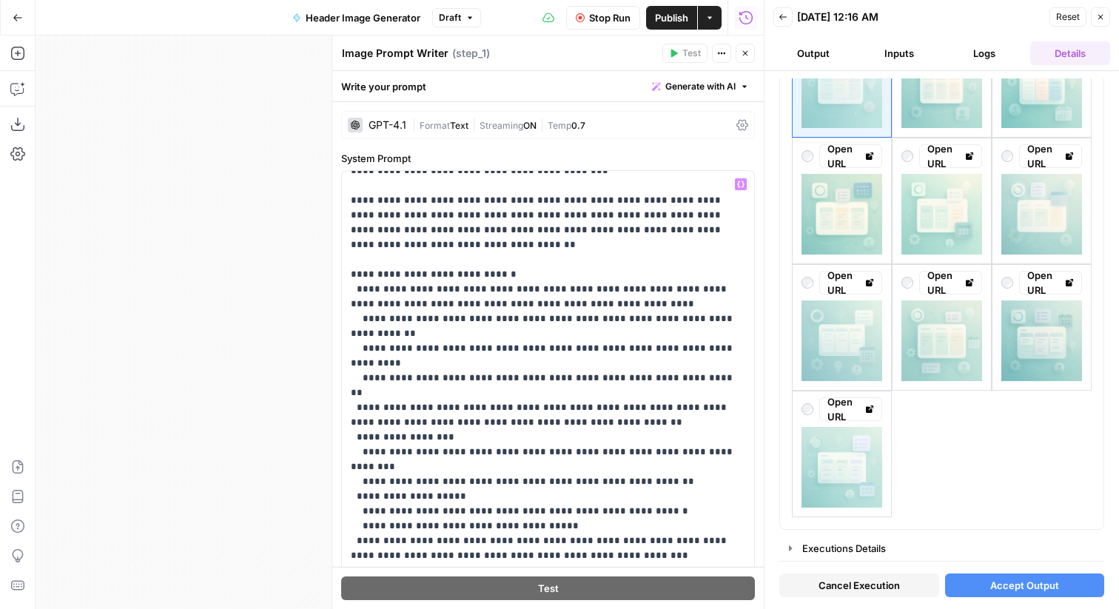
scroll to position [88, 0]
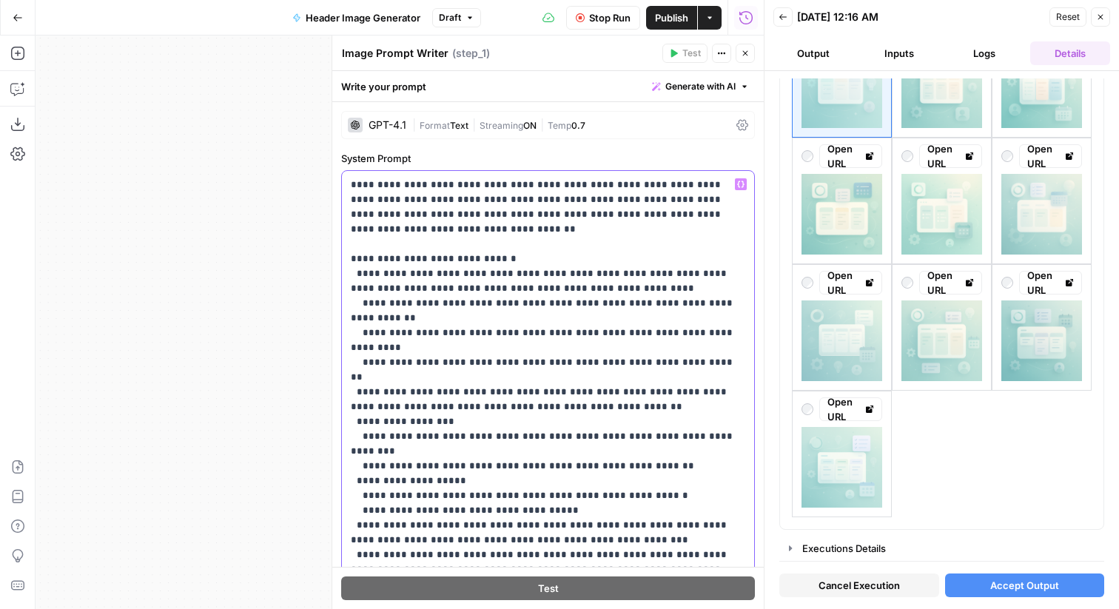
click at [470, 435] on p "**********" at bounding box center [548, 518] width 394 height 858
copy p "******"
click at [539, 295] on p "**********" at bounding box center [548, 518] width 394 height 858
click at [522, 318] on p "**********" at bounding box center [548, 518] width 394 height 858
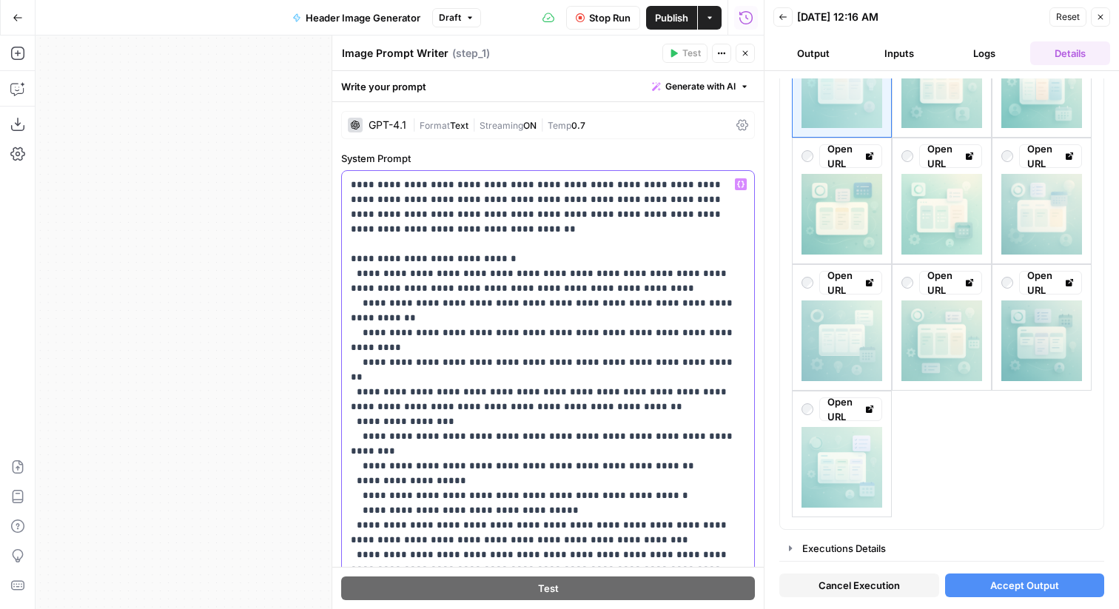
scroll to position [0, 0]
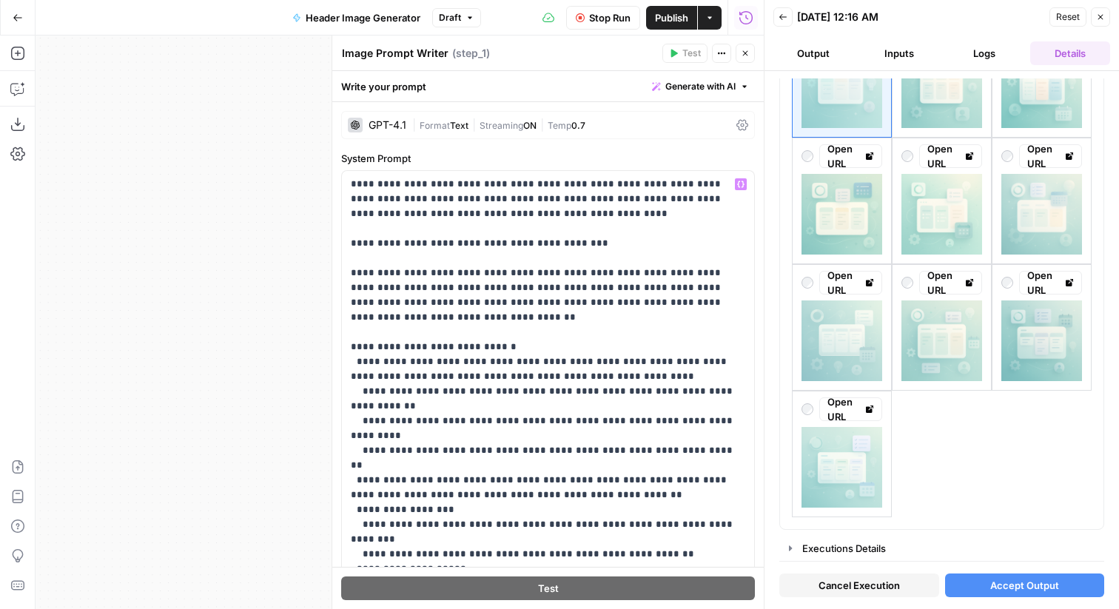
click at [1107, 15] on button "Close" at bounding box center [1100, 16] width 19 height 19
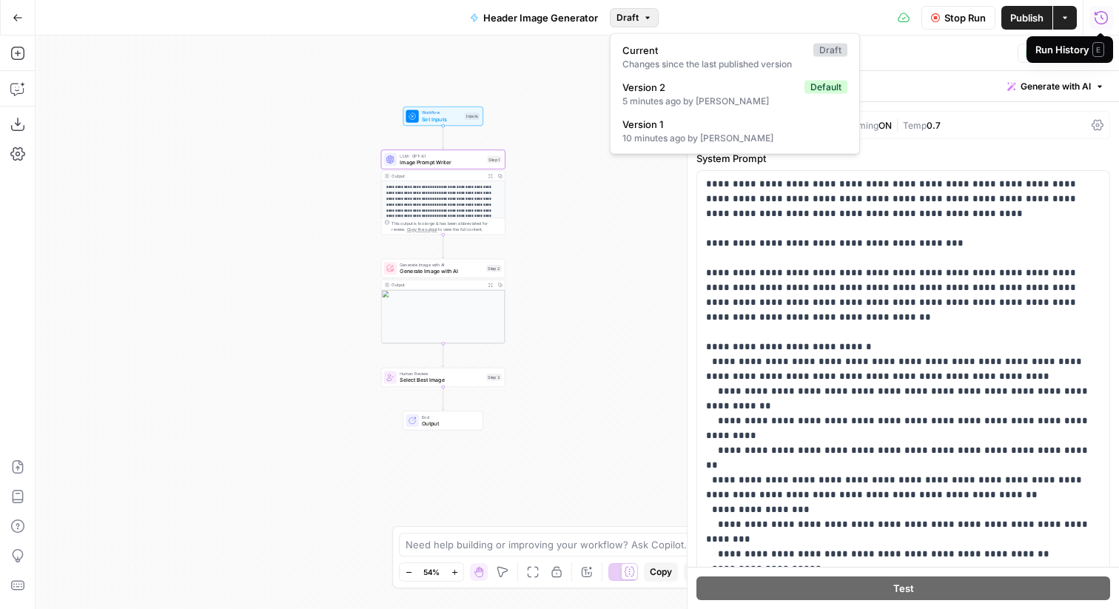
click at [629, 20] on span "Draft" at bounding box center [627, 17] width 22 height 13
click at [661, 120] on span "Version 1" at bounding box center [731, 124] width 219 height 15
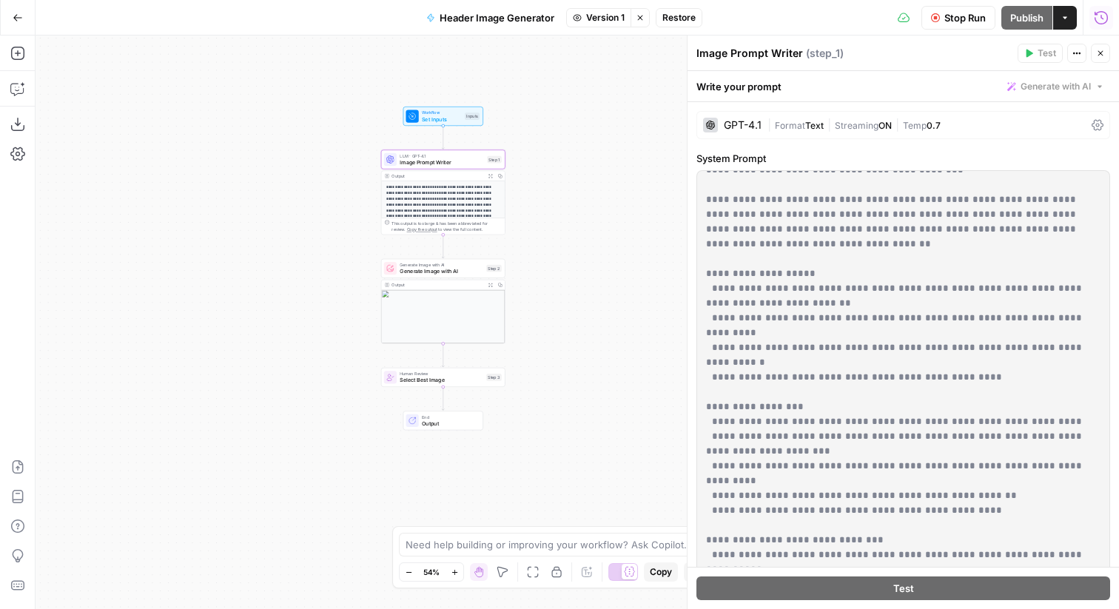
scroll to position [75, 0]
drag, startPoint x: 973, startPoint y: 334, endPoint x: 705, endPoint y: 260, distance: 278.0
click at [705, 260] on div "**********" at bounding box center [903, 472] width 412 height 603
click at [647, 15] on button "Stop viewing" at bounding box center [639, 17] width 19 height 19
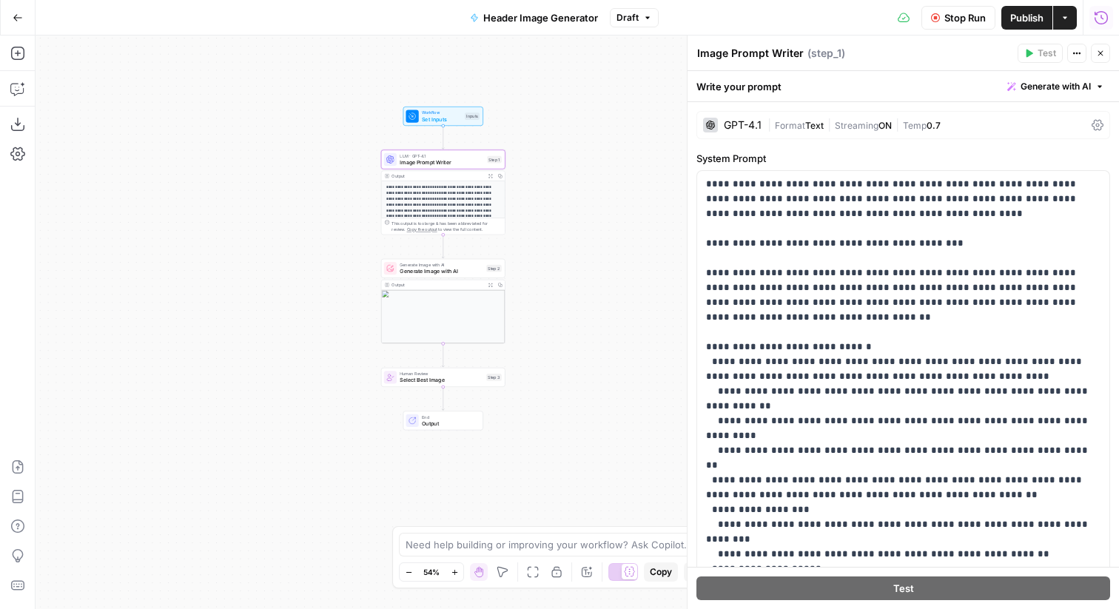
click at [633, 13] on span "Draft" at bounding box center [627, 17] width 22 height 13
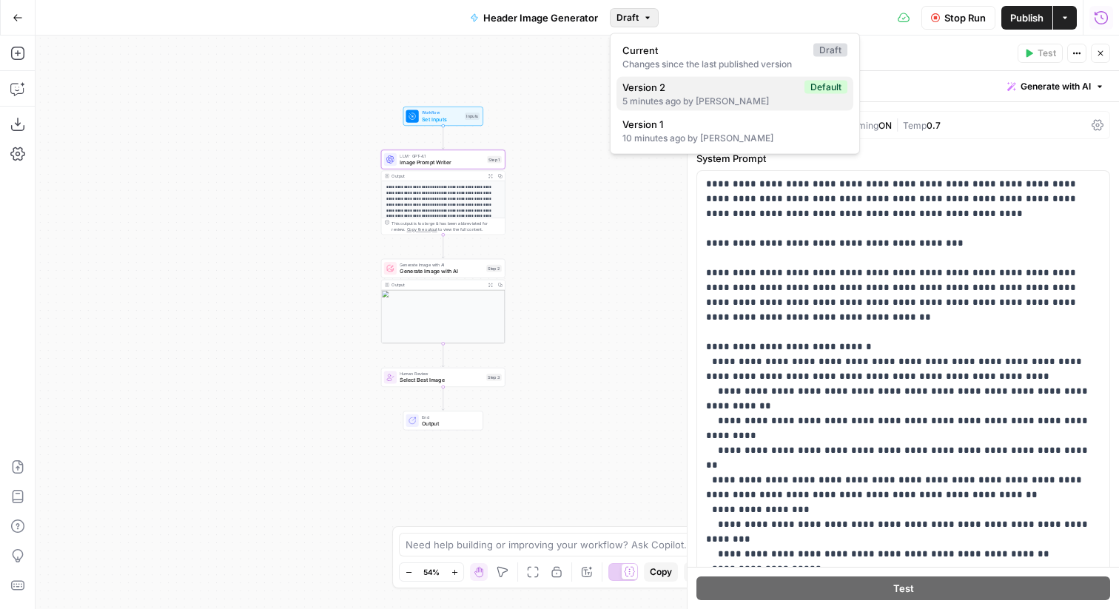
click at [662, 97] on div "5 minutes ago by Abdullahi Elmi" at bounding box center [734, 101] width 225 height 13
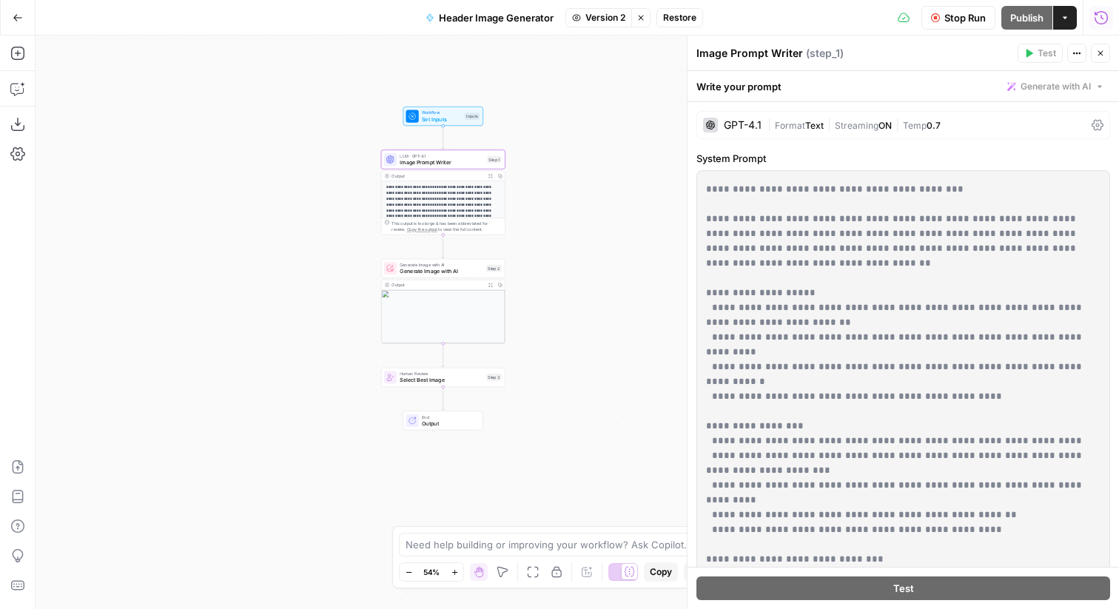
scroll to position [64, 0]
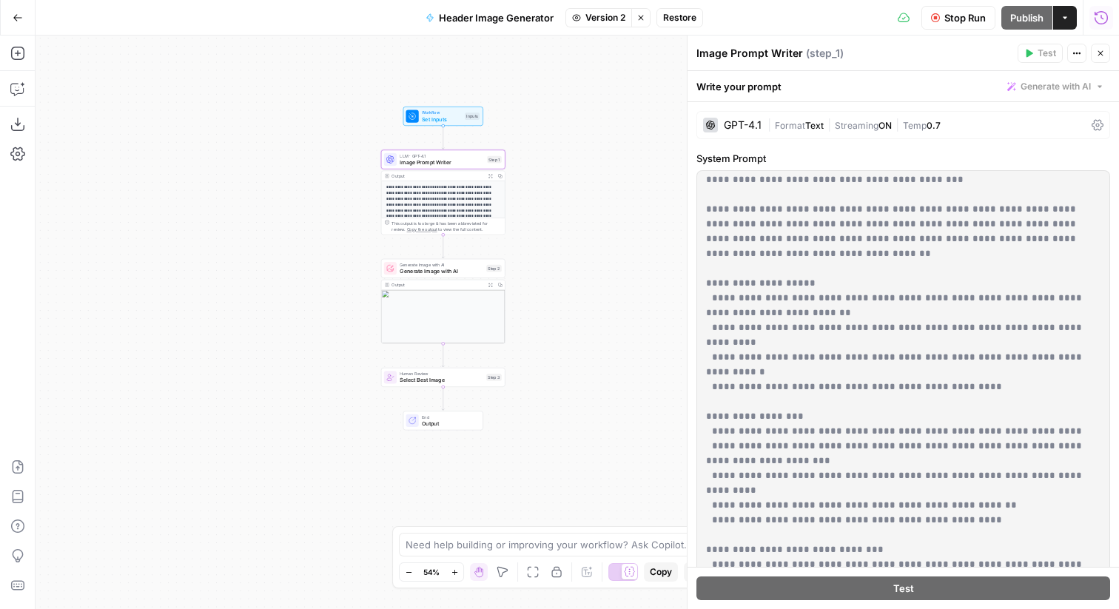
drag, startPoint x: 978, startPoint y: 346, endPoint x: 698, endPoint y: 266, distance: 291.4
click at [698, 266] on div "**********" at bounding box center [903, 472] width 412 height 603
click at [1098, 57] on icon "button" at bounding box center [1100, 53] width 9 height 9
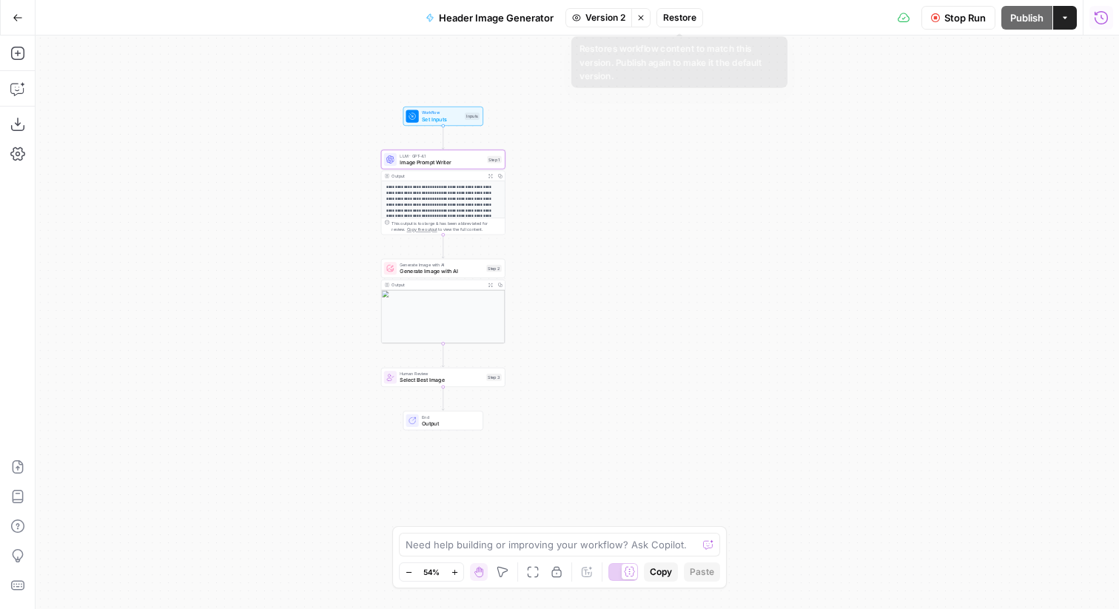
click at [647, 16] on button "Stop viewing" at bounding box center [640, 17] width 19 height 19
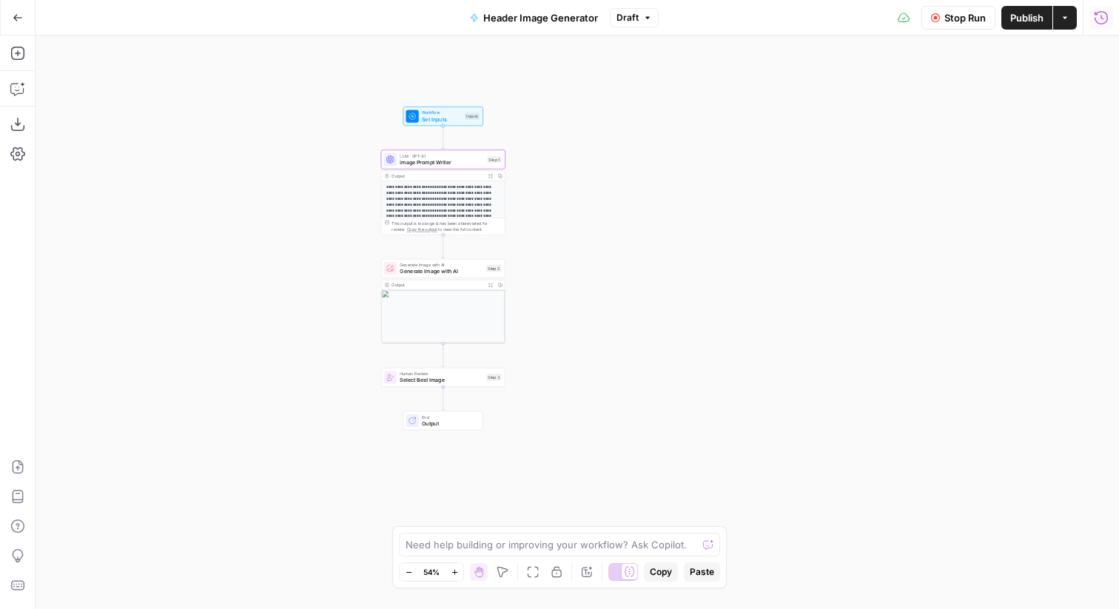
click at [472, 158] on span "Image Prompt Writer" at bounding box center [442, 162] width 84 height 8
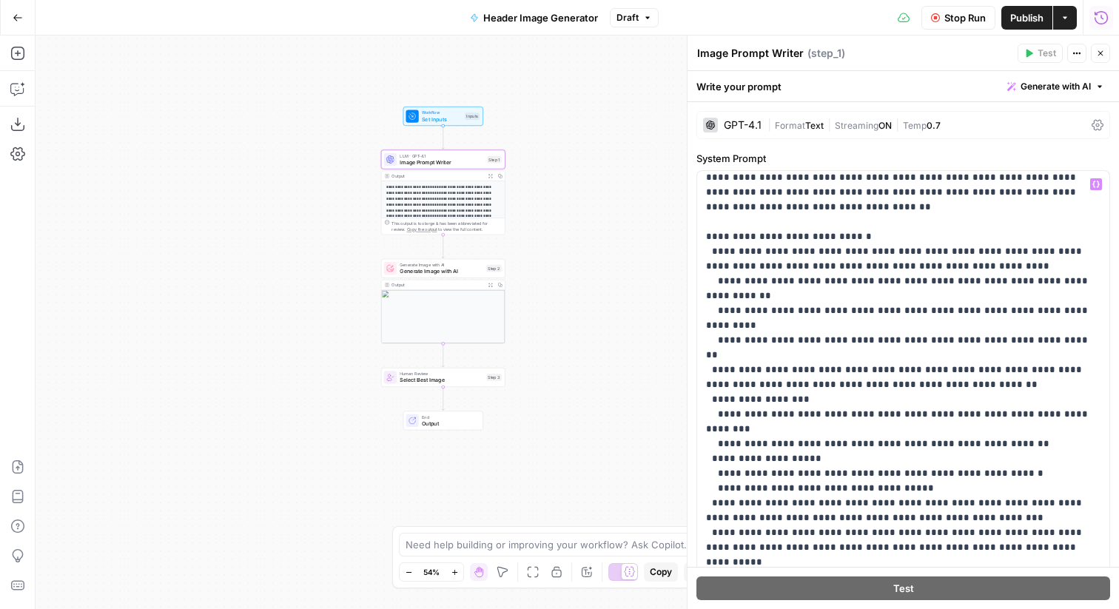
scroll to position [112, 0]
drag, startPoint x: 1054, startPoint y: 485, endPoint x: 700, endPoint y: 218, distance: 444.2
click at [700, 218] on div "**********" at bounding box center [903, 472] width 412 height 603
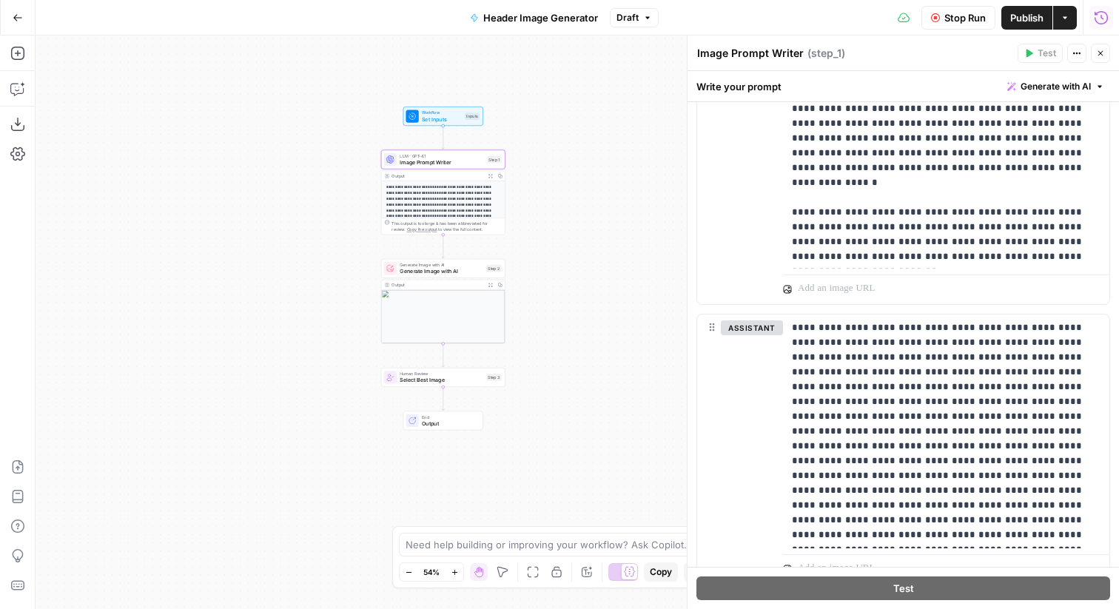
scroll to position [2407, 0]
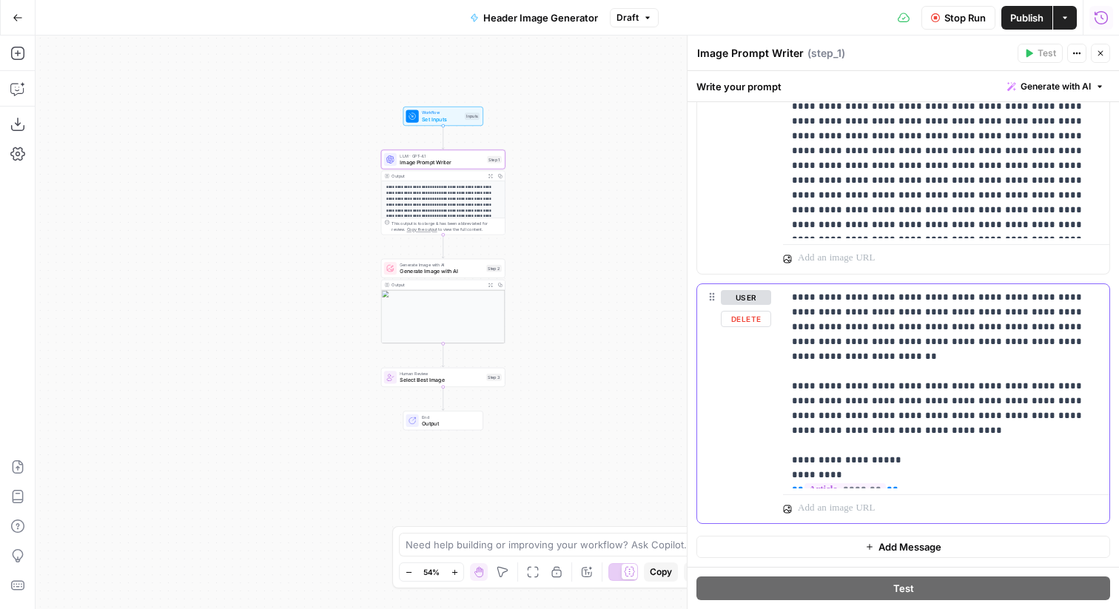
click at [874, 513] on p at bounding box center [938, 508] width 280 height 15
click at [1100, 401] on div "**********" at bounding box center [946, 386] width 326 height 204
drag, startPoint x: 1072, startPoint y: 400, endPoint x: 789, endPoint y: 372, distance: 284.0
click at [789, 372] on div "**********" at bounding box center [946, 393] width 326 height 219
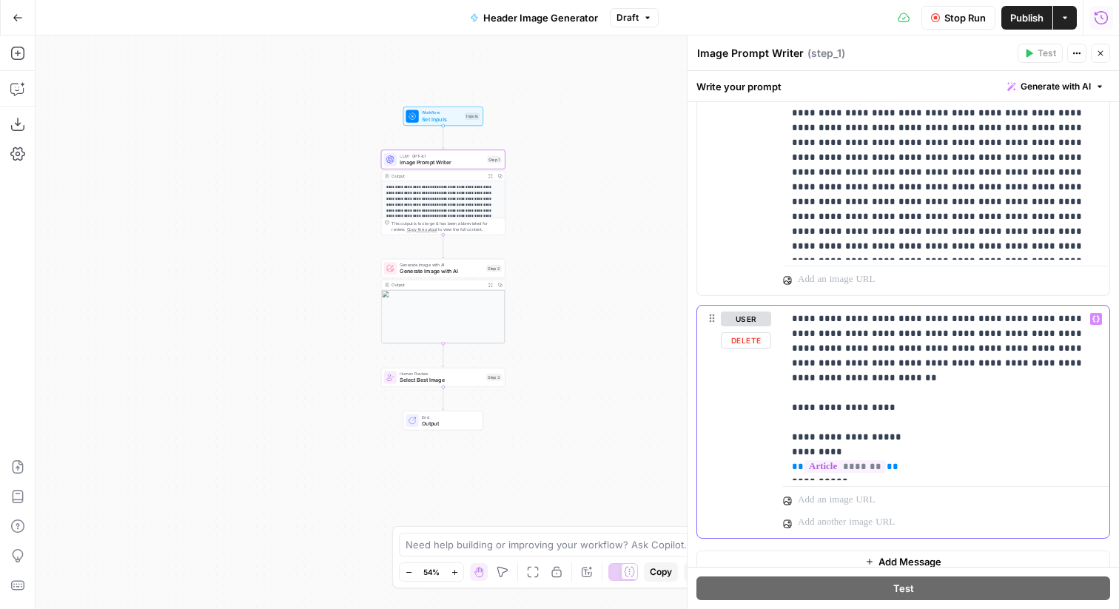
scroll to position [2401, 0]
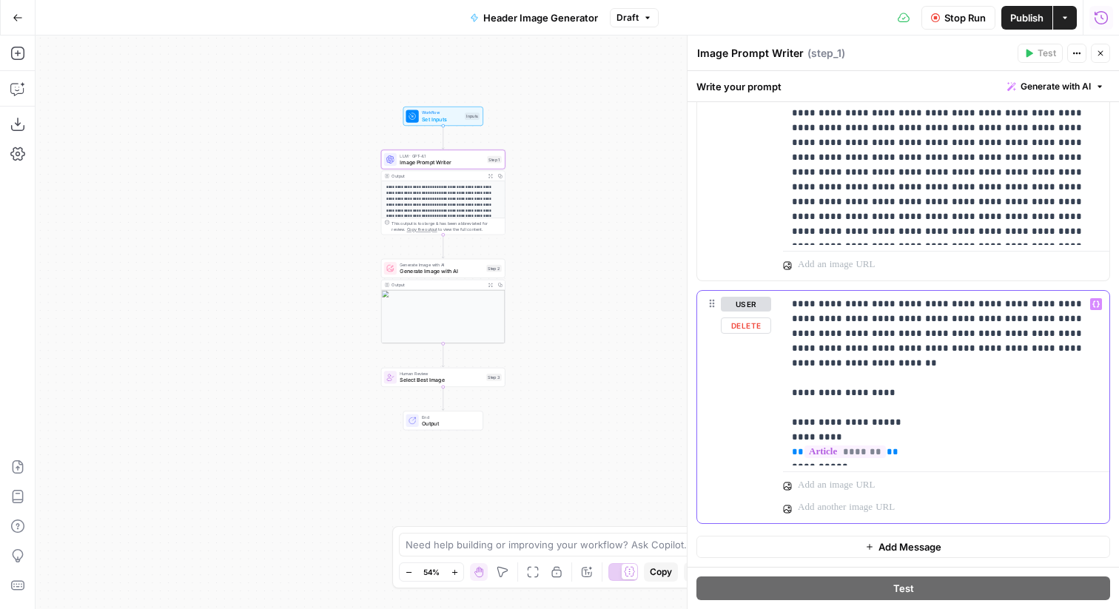
drag, startPoint x: 844, startPoint y: 378, endPoint x: 770, endPoint y: 377, distance: 74.0
click at [770, 377] on div "**********" at bounding box center [903, 407] width 412 height 233
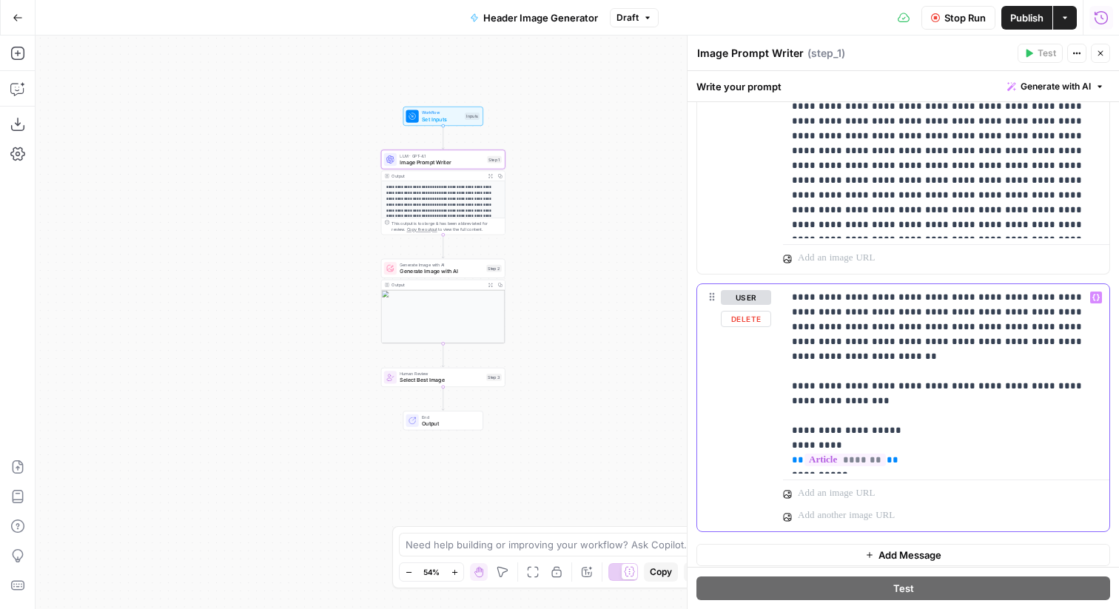
click at [822, 492] on p at bounding box center [950, 493] width 304 height 15
click at [839, 515] on p at bounding box center [930, 515] width 264 height 15
click at [835, 514] on p at bounding box center [930, 515] width 264 height 15
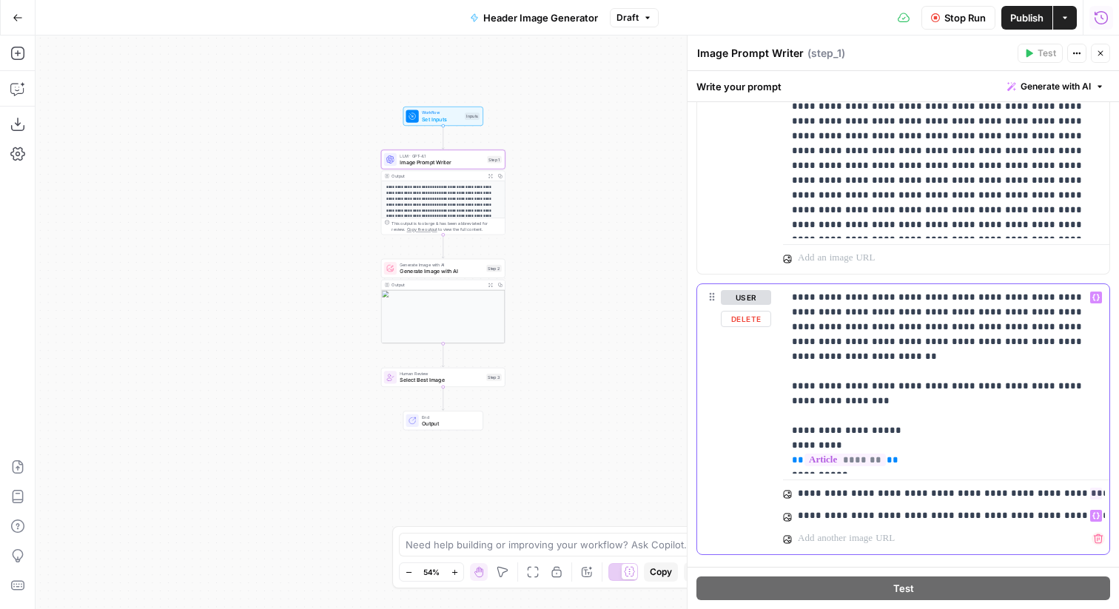
click at [847, 536] on p at bounding box center [930, 538] width 264 height 15
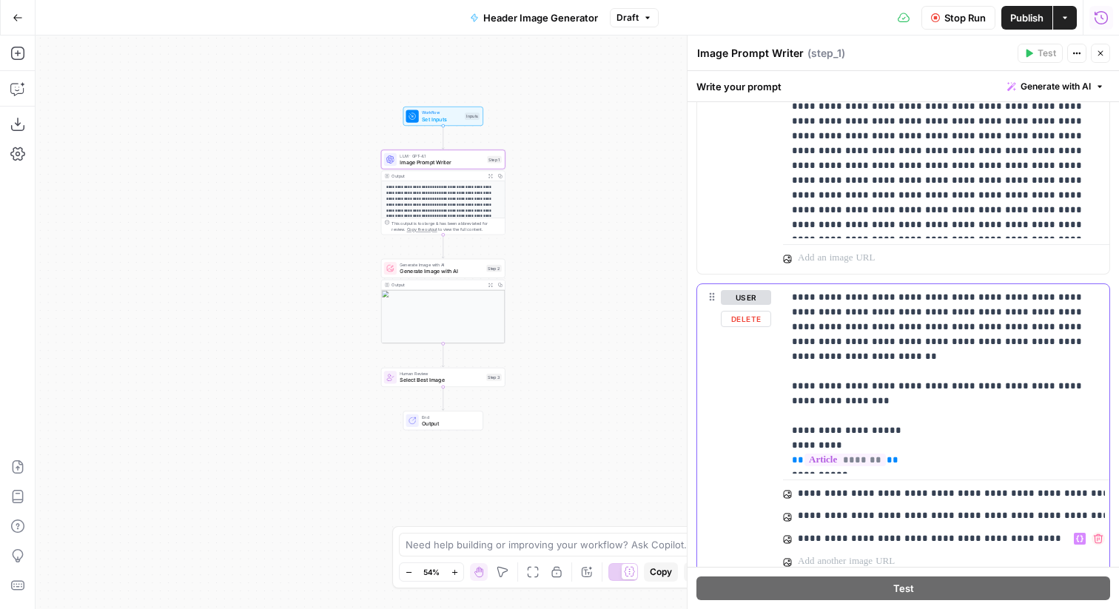
scroll to position [2461, 0]
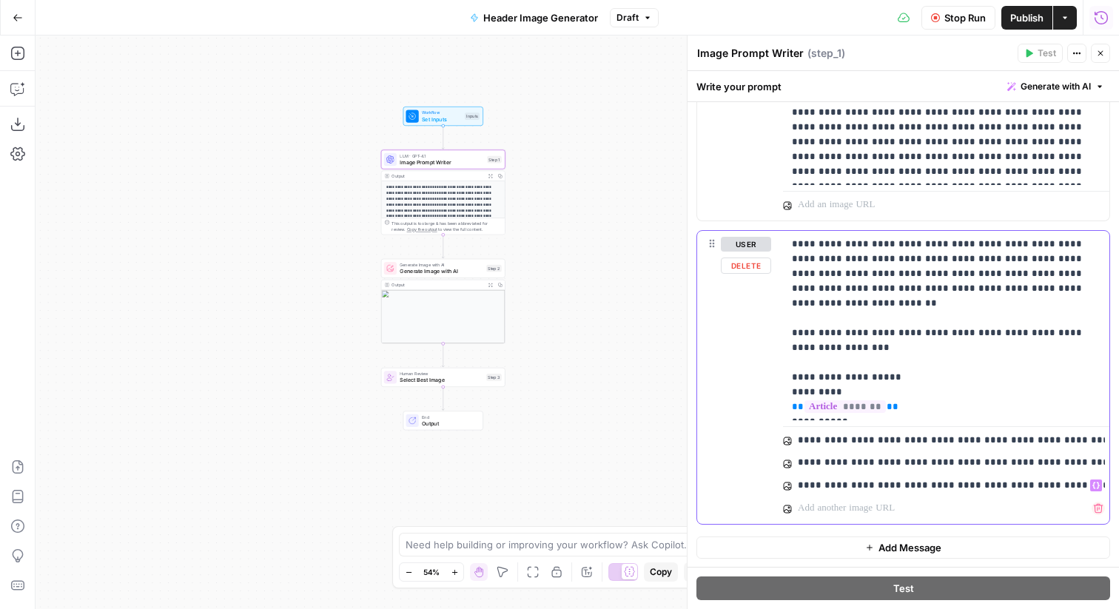
click at [838, 508] on p at bounding box center [930, 508] width 264 height 15
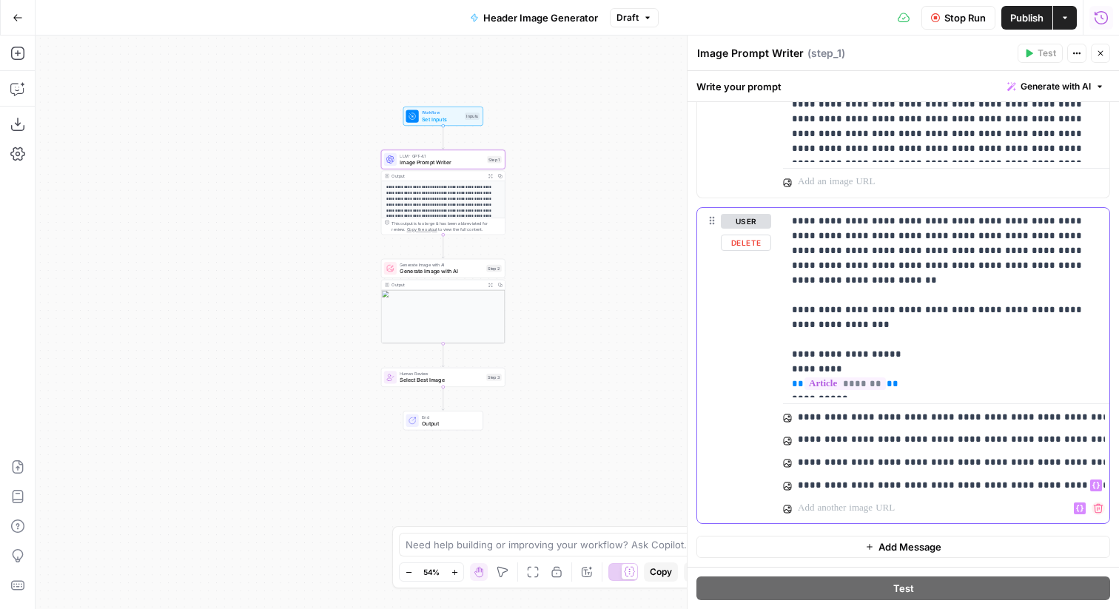
click at [873, 502] on p at bounding box center [930, 508] width 264 height 15
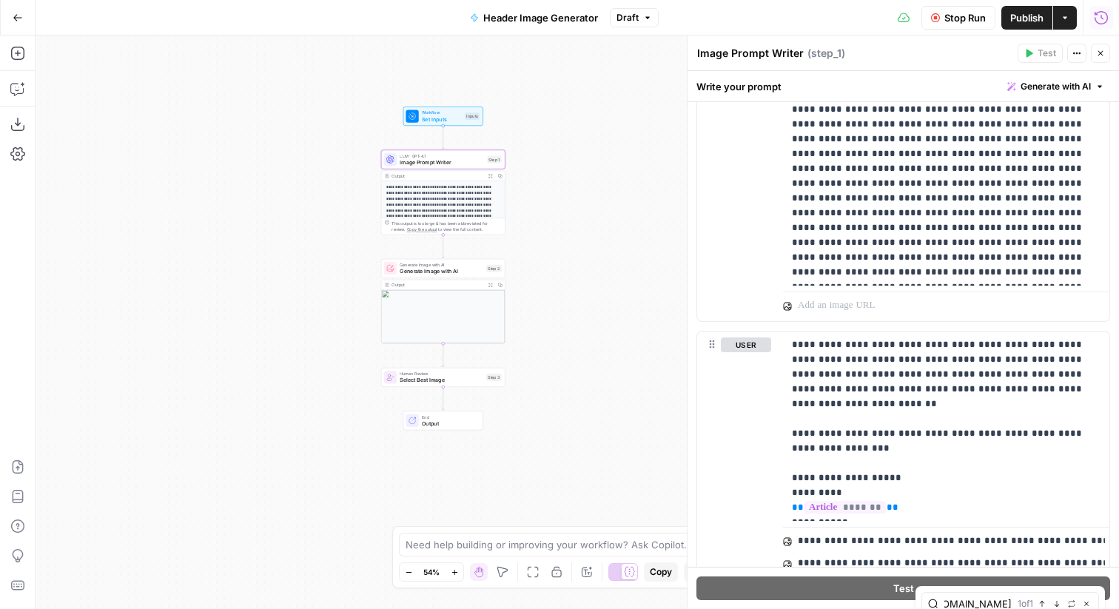
scroll to position [2507, 0]
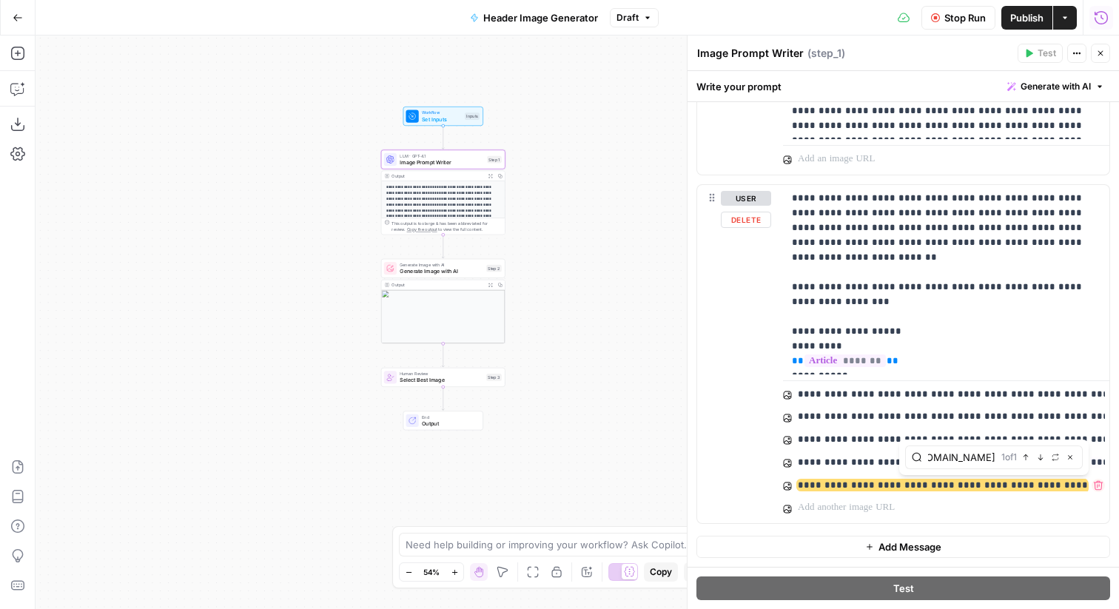
type input "https://www.meistertask.com/_next/image?url=https%3A%2F%2Fa.storyblok.com%2Ff%2…"
click at [842, 499] on div "**********" at bounding box center [946, 455] width 326 height 137
click at [860, 515] on p at bounding box center [930, 507] width 264 height 15
click at [1070, 459] on icon "button" at bounding box center [1069, 457] width 7 height 7
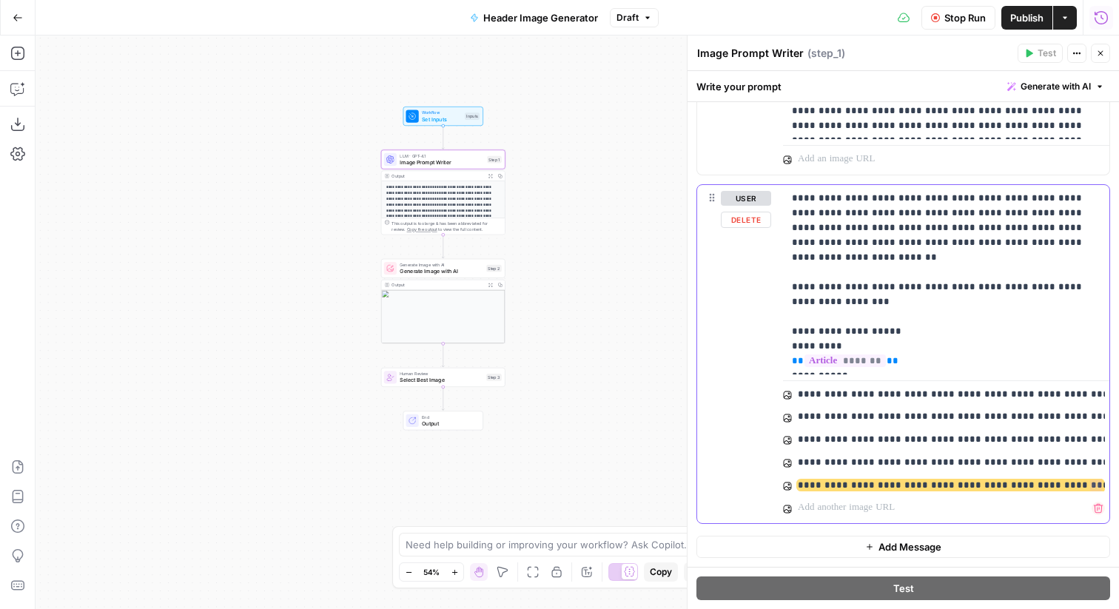
click at [887, 514] on p at bounding box center [930, 507] width 264 height 15
click at [827, 508] on p at bounding box center [930, 507] width 264 height 15
click at [886, 527] on p at bounding box center [930, 530] width 264 height 15
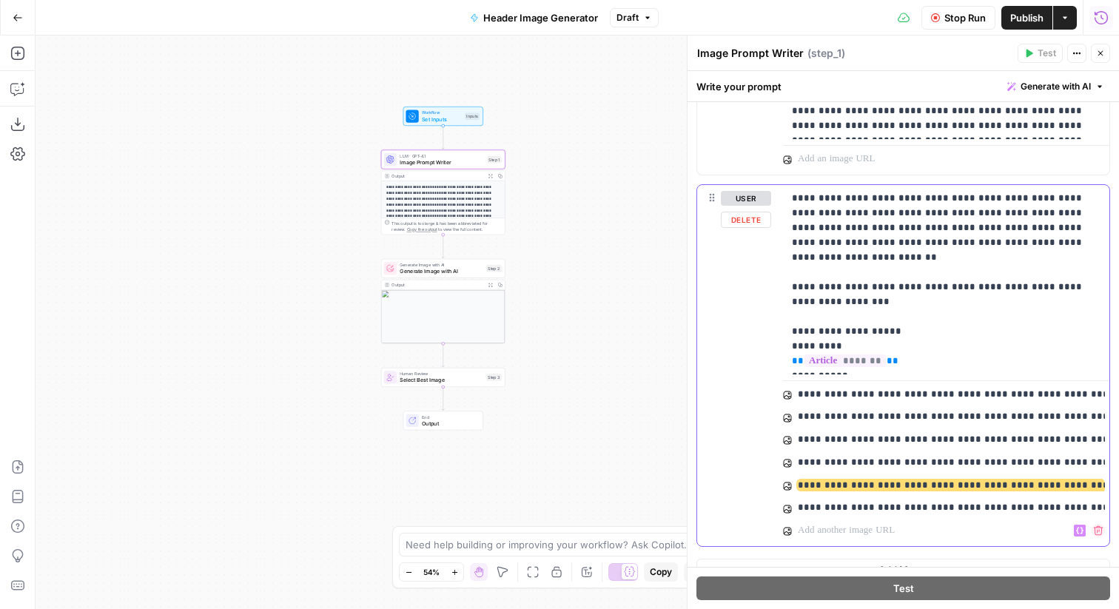
click at [1096, 534] on icon "button" at bounding box center [1098, 530] width 10 height 10
click at [1095, 530] on icon "button" at bounding box center [1098, 530] width 10 height 10
click at [960, 345] on p "**********" at bounding box center [946, 280] width 309 height 178
click at [1102, 52] on icon "button" at bounding box center [1100, 53] width 9 height 9
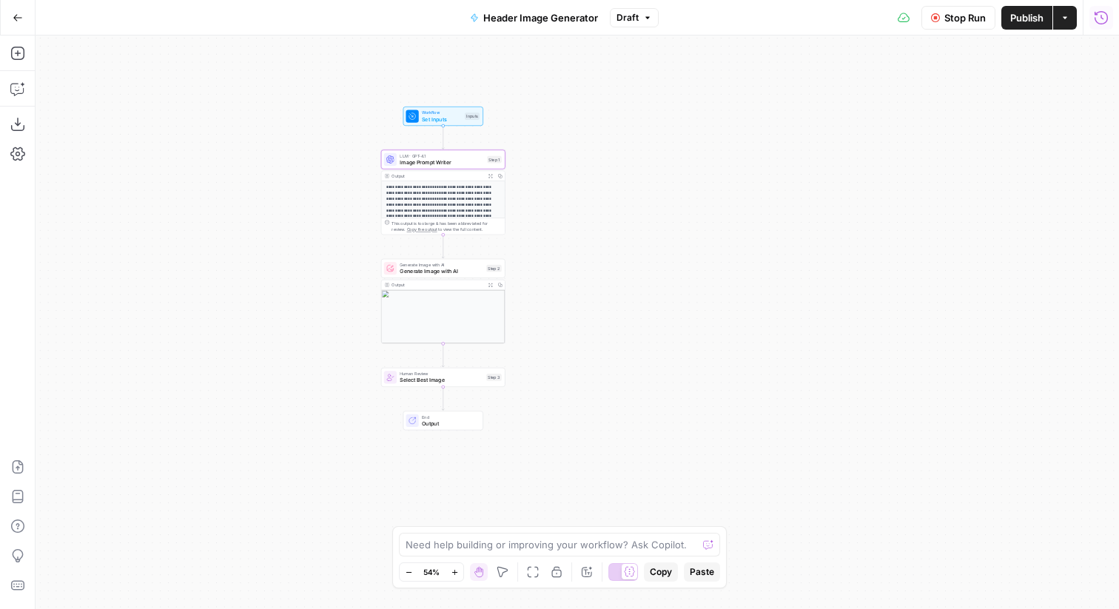
click at [963, 11] on span "Stop Run" at bounding box center [964, 17] width 41 height 15
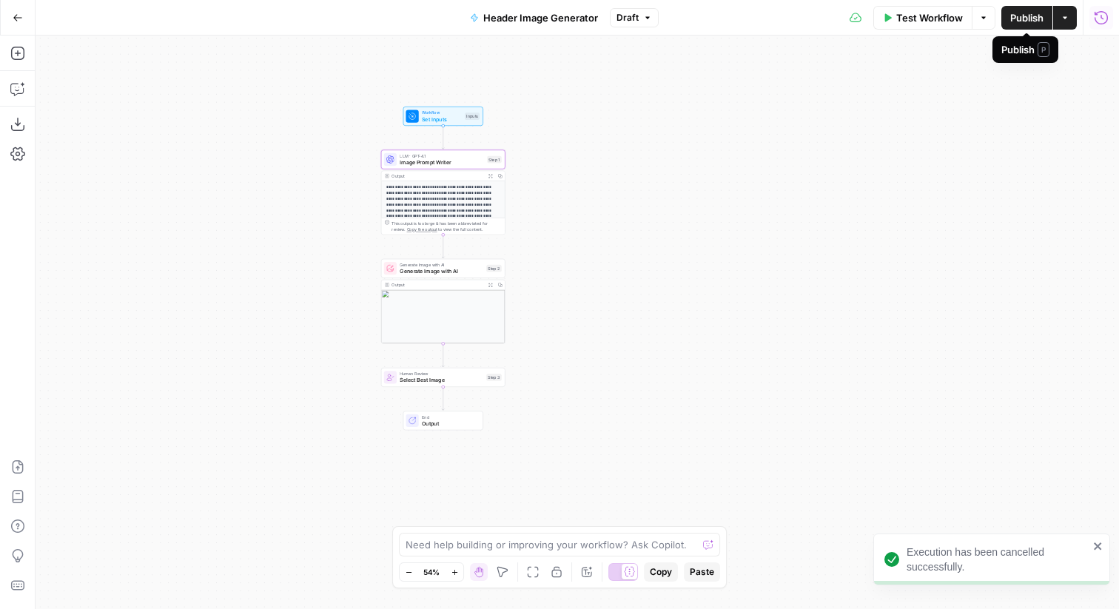
click at [1028, 20] on span "Publish" at bounding box center [1026, 17] width 33 height 15
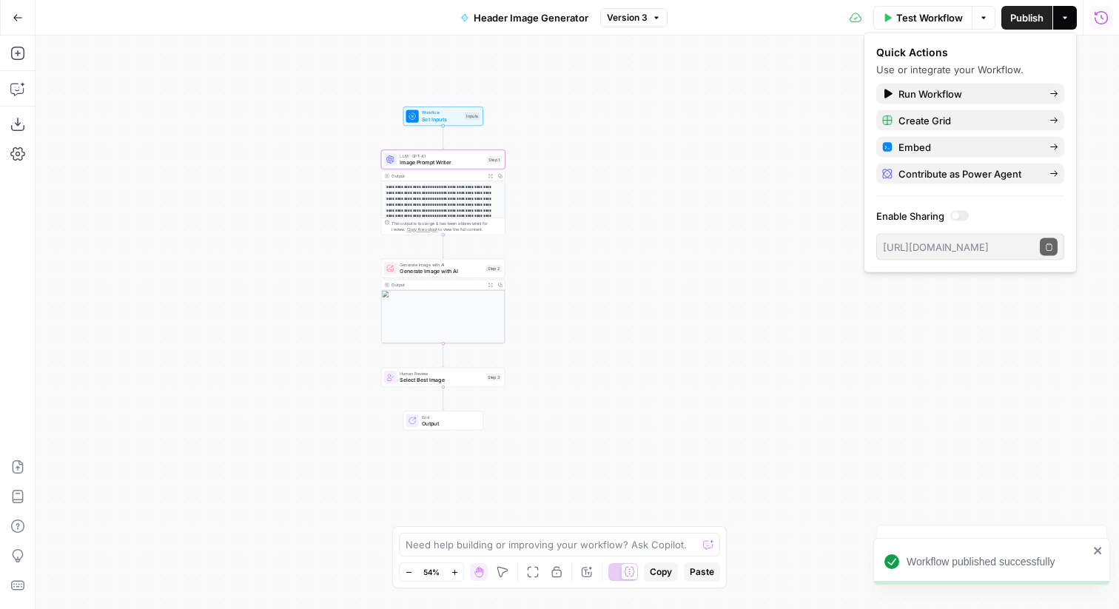
click at [468, 274] on span "Generate Image with AI" at bounding box center [442, 271] width 84 height 8
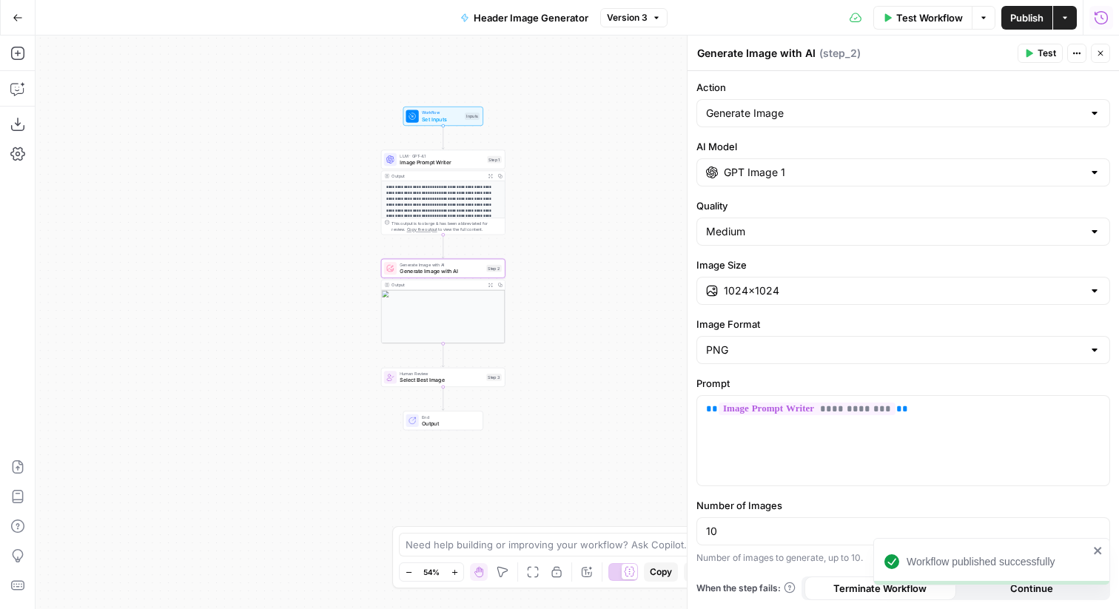
click at [1034, 55] on button "Test" at bounding box center [1039, 53] width 45 height 19
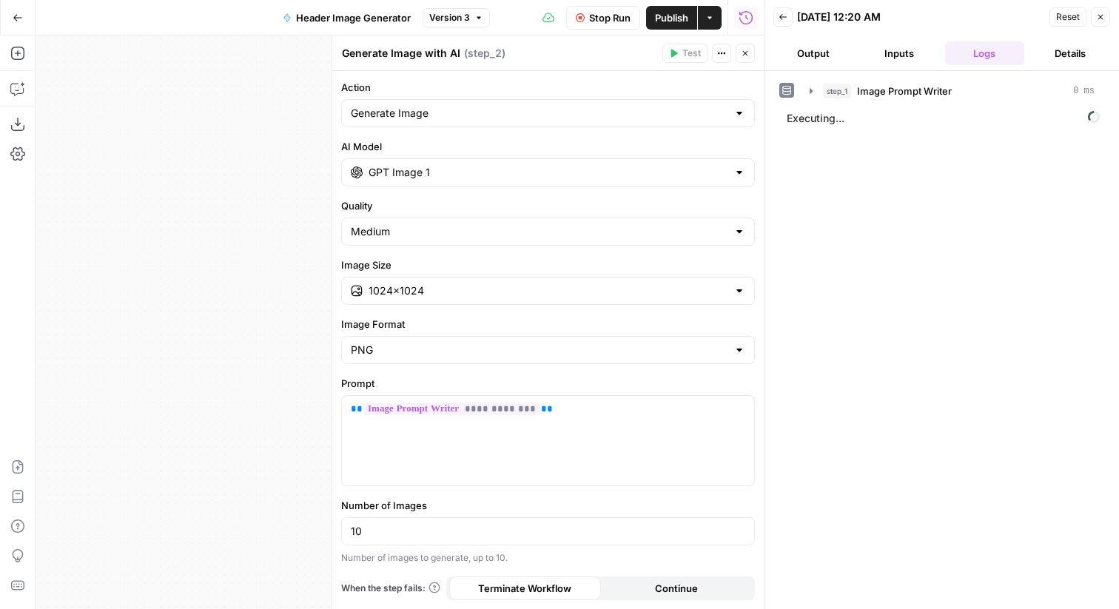
click at [746, 50] on icon "button" at bounding box center [745, 53] width 9 height 9
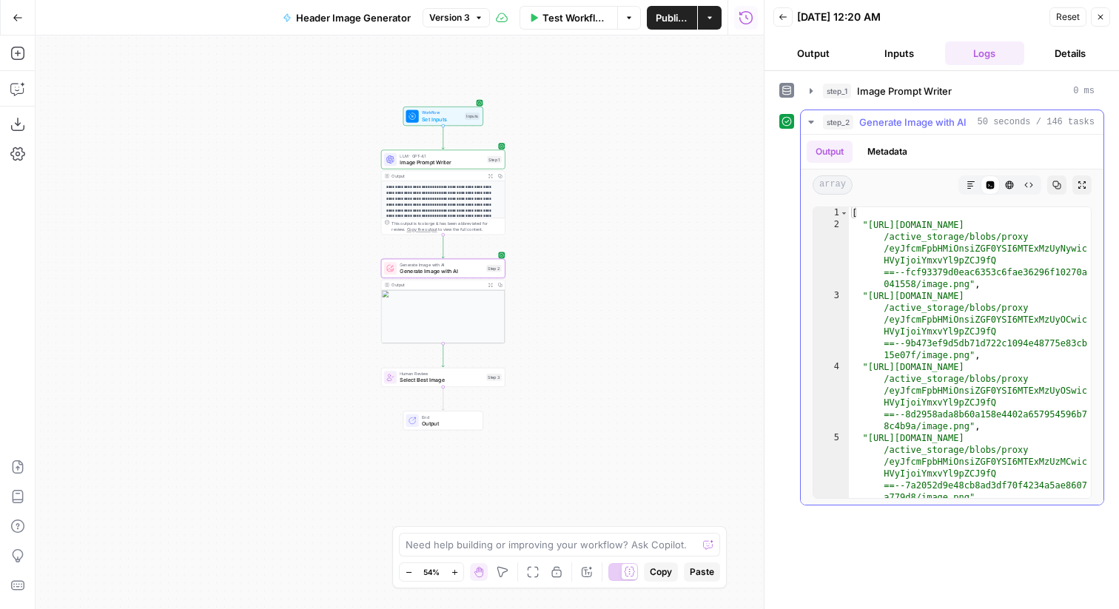
type textarea "**********"
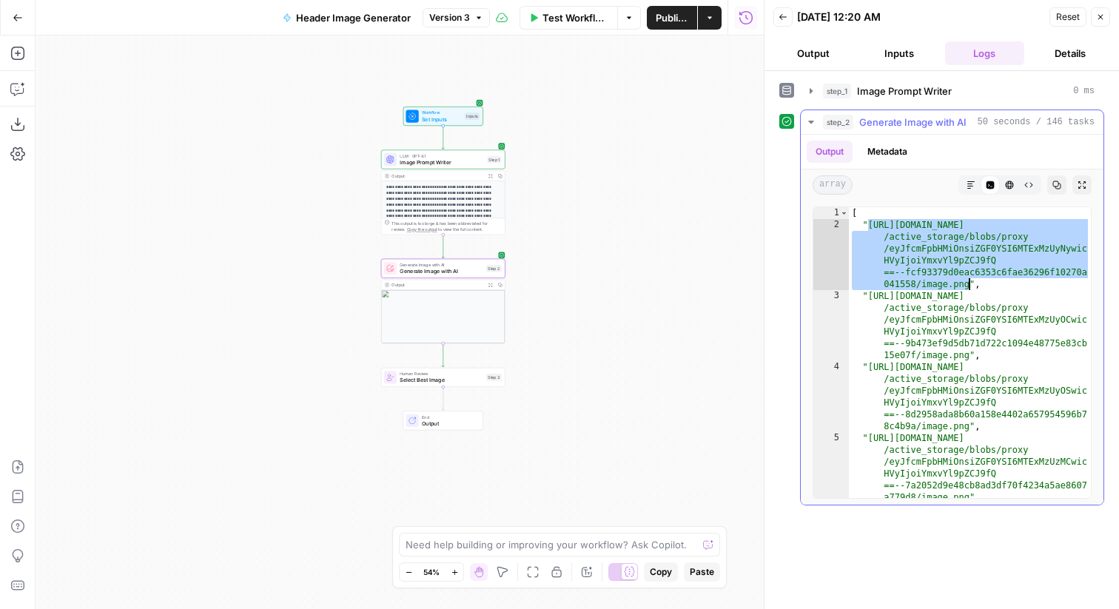
drag, startPoint x: 869, startPoint y: 225, endPoint x: 971, endPoint y: 288, distance: 119.9
click at [971, 288] on div "[ "https://cdn.airops.com/rails /active_storage/blobs/proxy /eyJfcmFpbHMiOnsiZG…" at bounding box center [970, 394] width 242 height 374
click at [896, 122] on span "Generate Image with AI" at bounding box center [912, 122] width 107 height 15
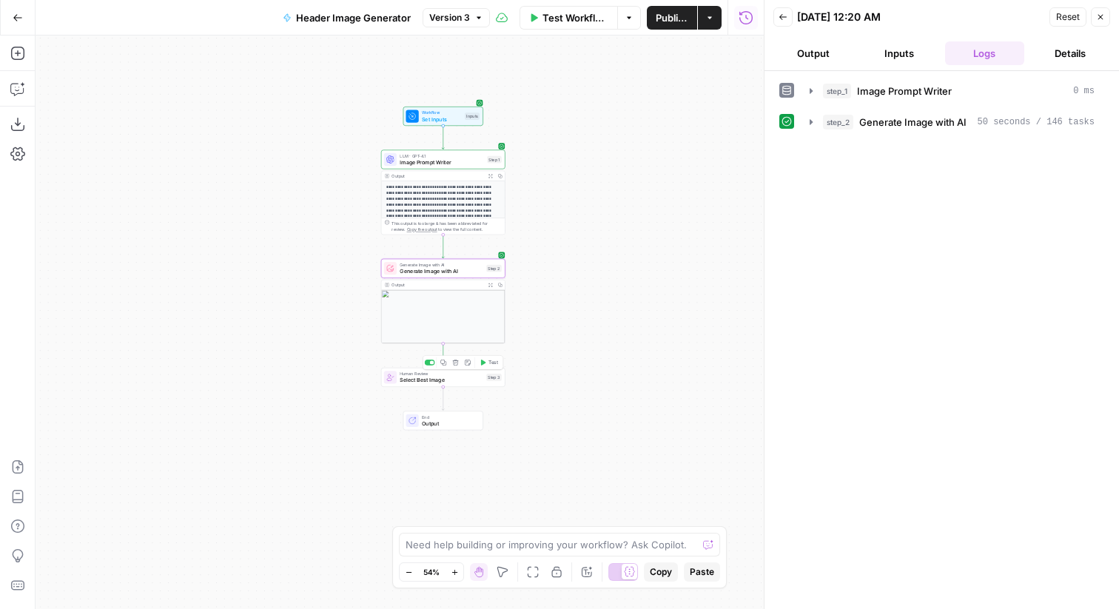
click at [495, 363] on span "Test" at bounding box center [493, 362] width 10 height 7
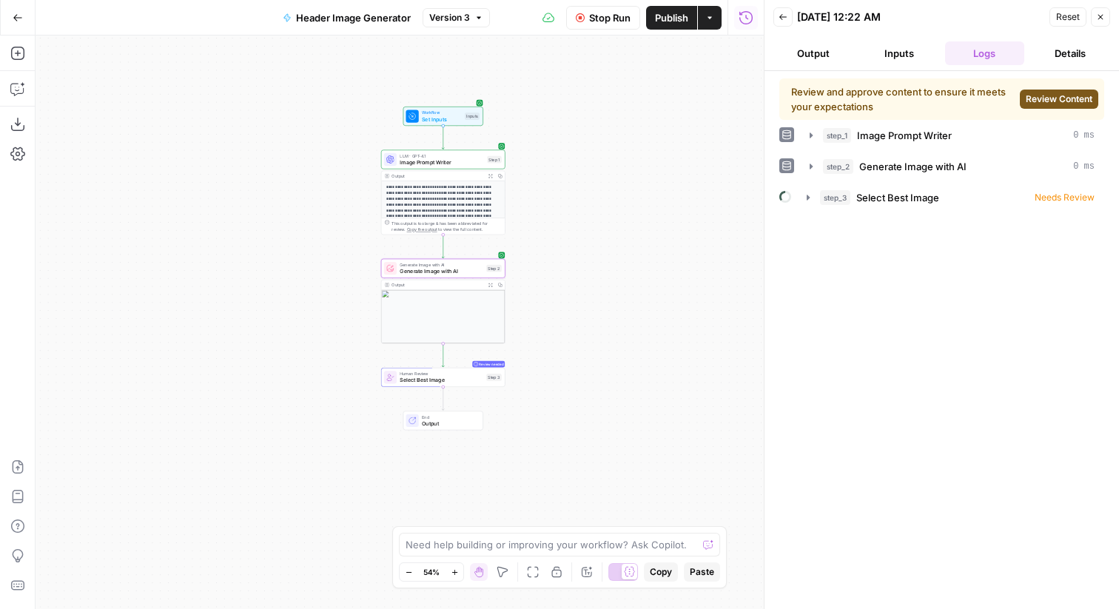
click at [1053, 101] on span "Review Content" at bounding box center [1058, 98] width 67 height 13
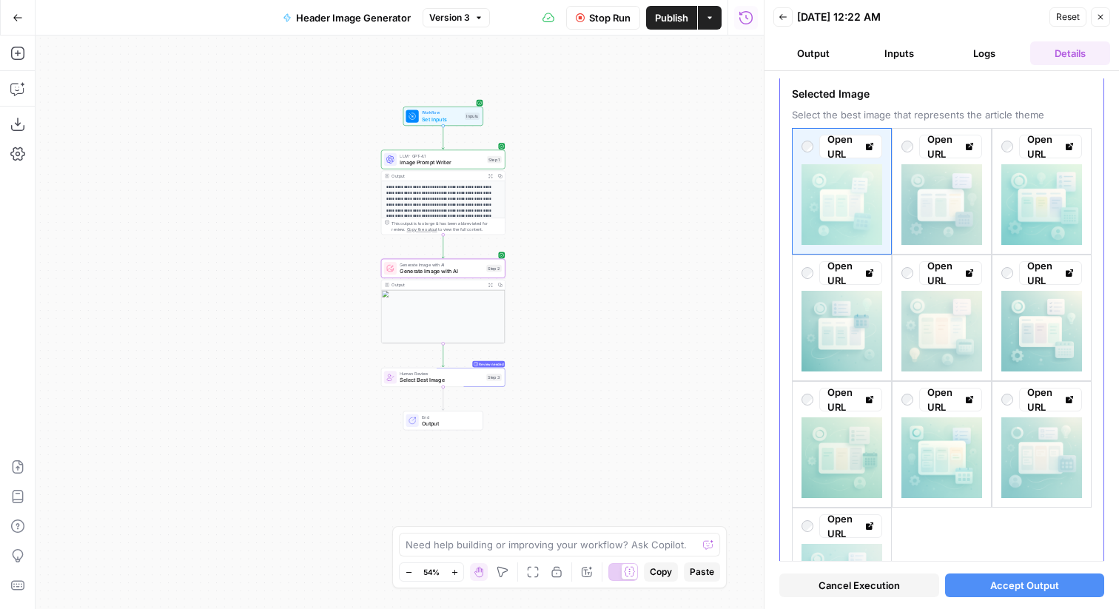
scroll to position [75, 0]
click at [465, 161] on span "Image Prompt Writer" at bounding box center [442, 162] width 84 height 8
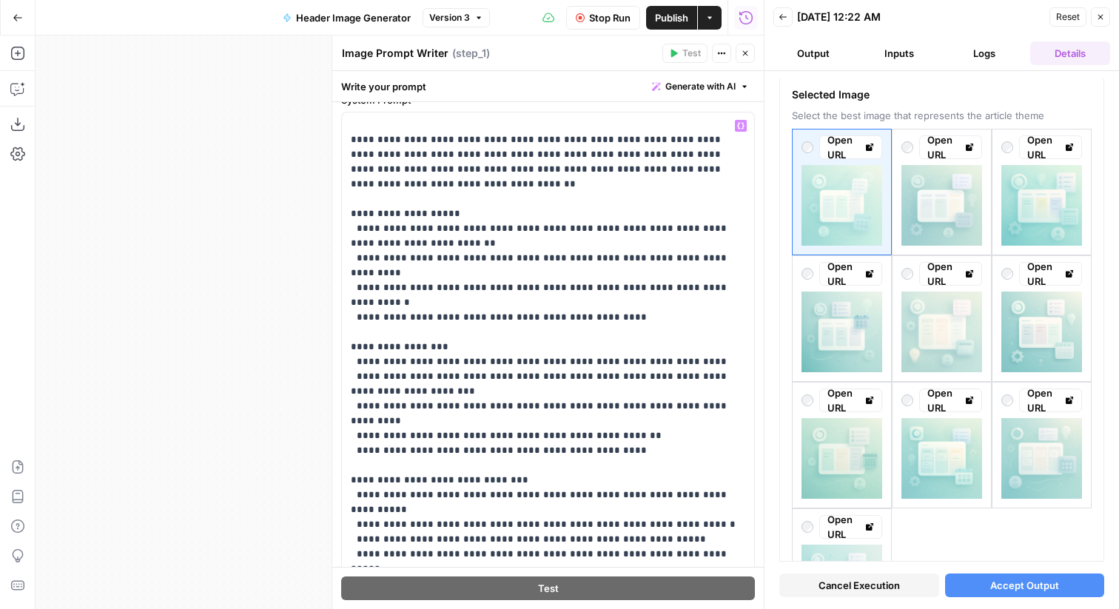
scroll to position [59, 0]
drag, startPoint x: 737, startPoint y: 263, endPoint x: 404, endPoint y: 261, distance: 332.9
click at [404, 261] on p "**********" at bounding box center [548, 376] width 394 height 666
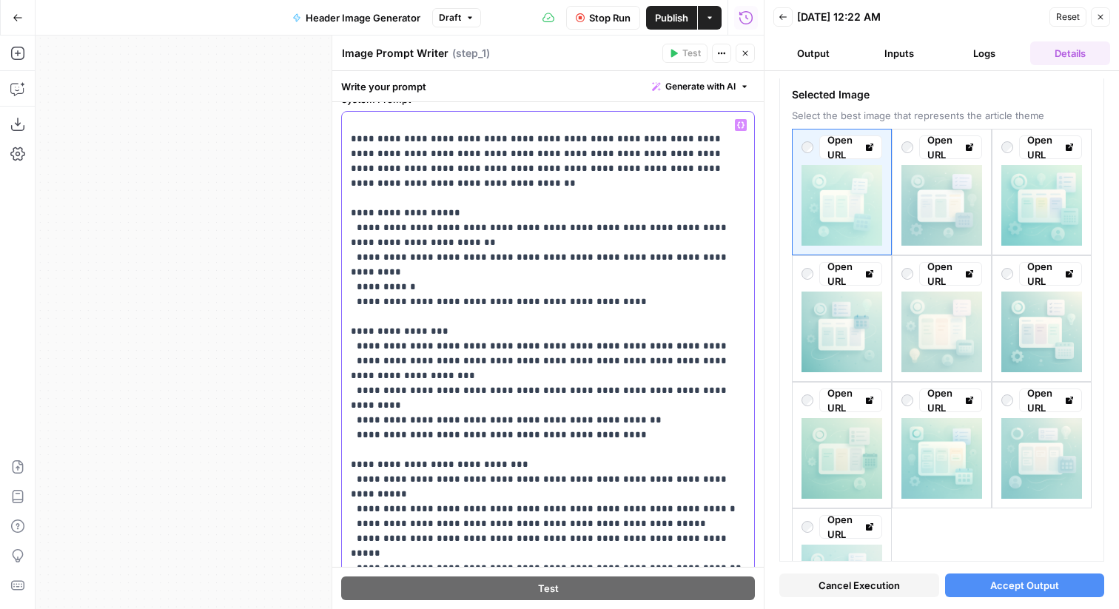
drag, startPoint x: 659, startPoint y: 263, endPoint x: 727, endPoint y: 243, distance: 71.1
click at [727, 243] on p "**********" at bounding box center [548, 376] width 394 height 666
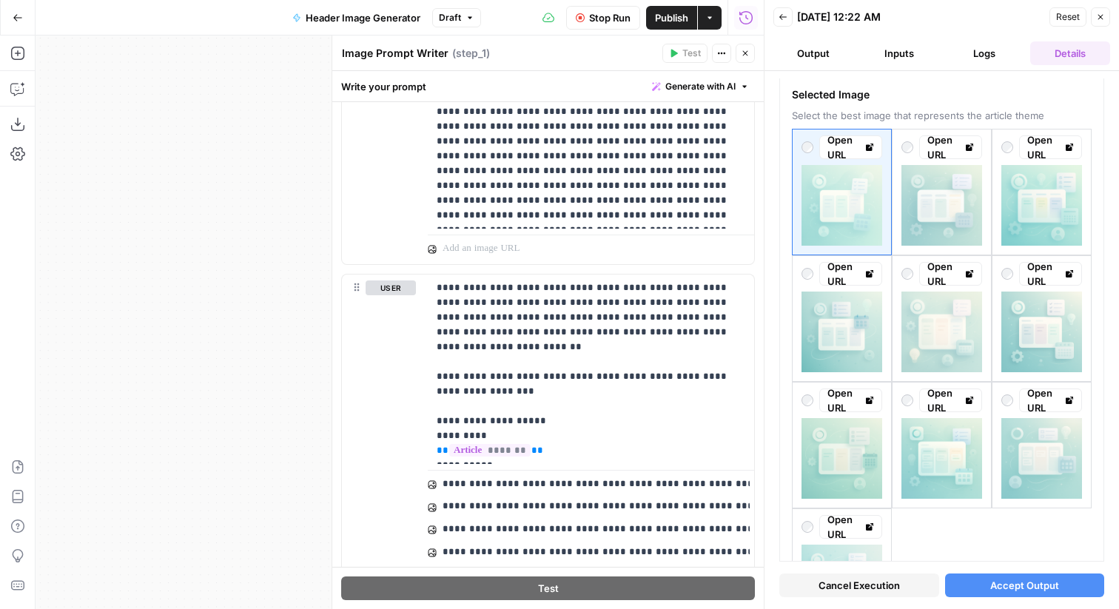
scroll to position [2440, 0]
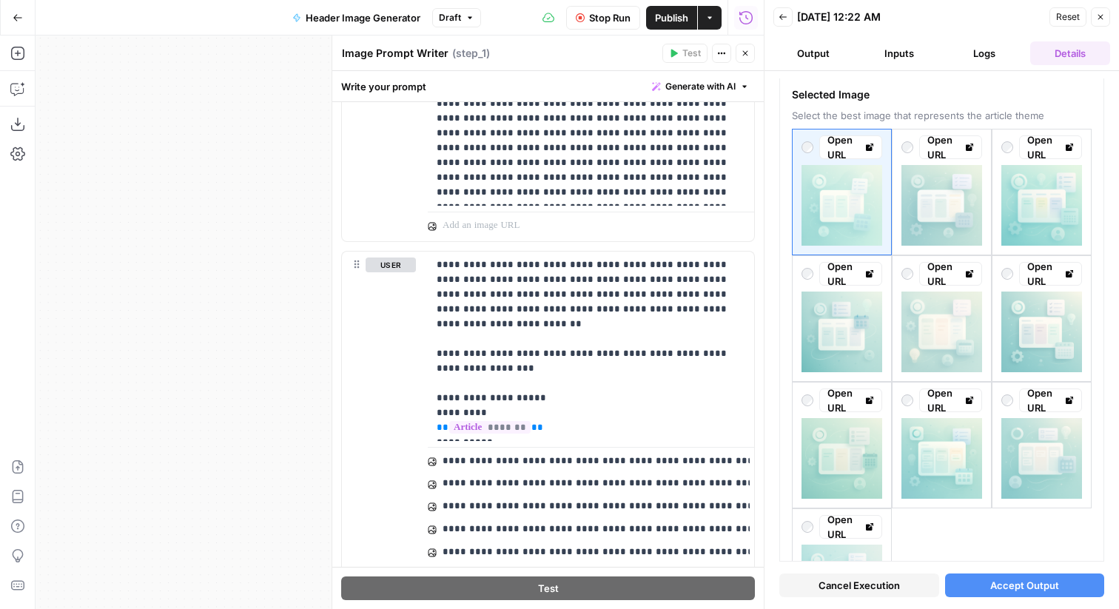
click at [747, 49] on icon "button" at bounding box center [745, 53] width 9 height 9
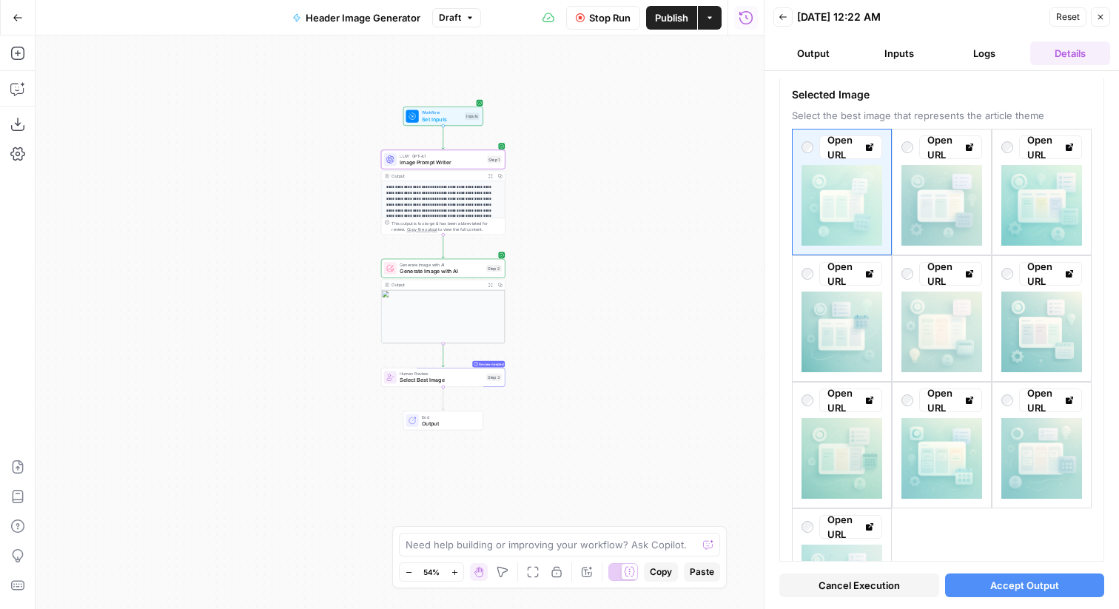
click at [1000, 47] on button "Logs" at bounding box center [985, 53] width 80 height 24
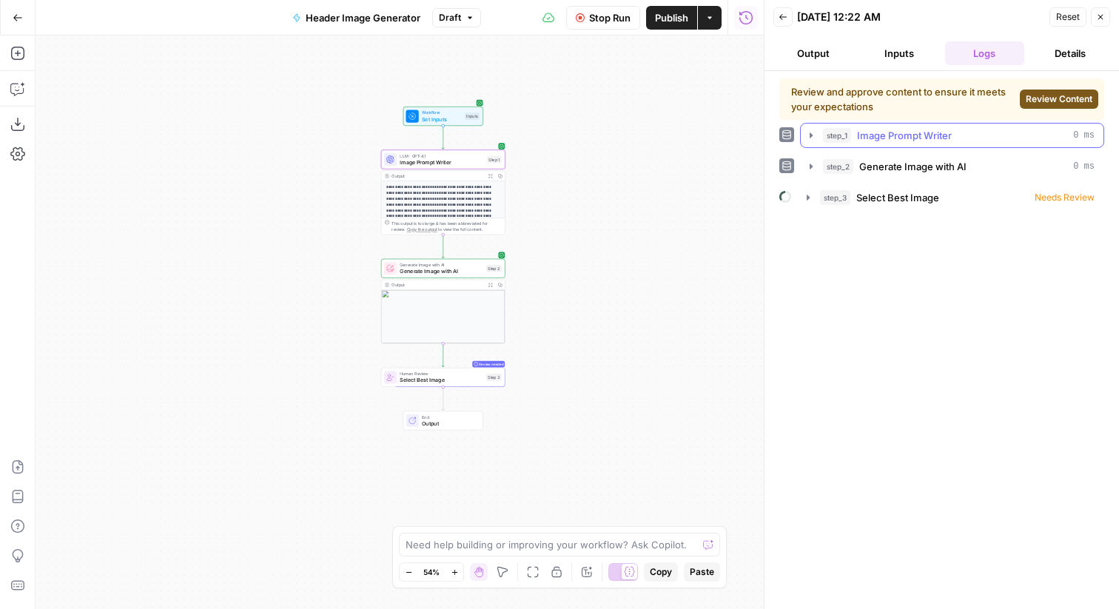
click at [946, 126] on button "step_1 Image Prompt Writer 0 ms" at bounding box center [951, 136] width 303 height 24
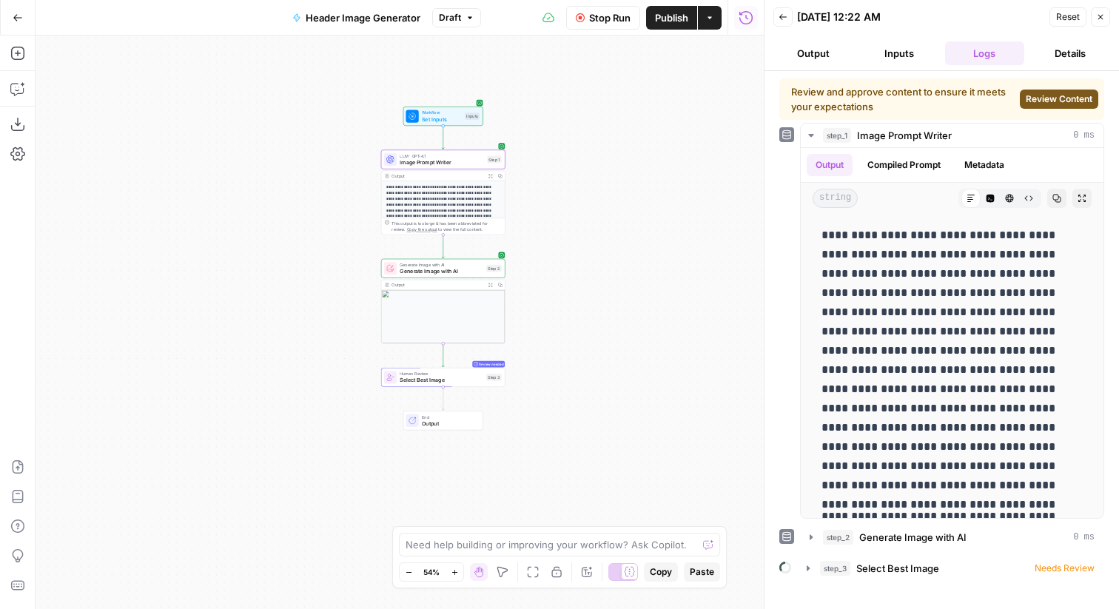
click at [461, 161] on span "Image Prompt Writer" at bounding box center [442, 162] width 84 height 8
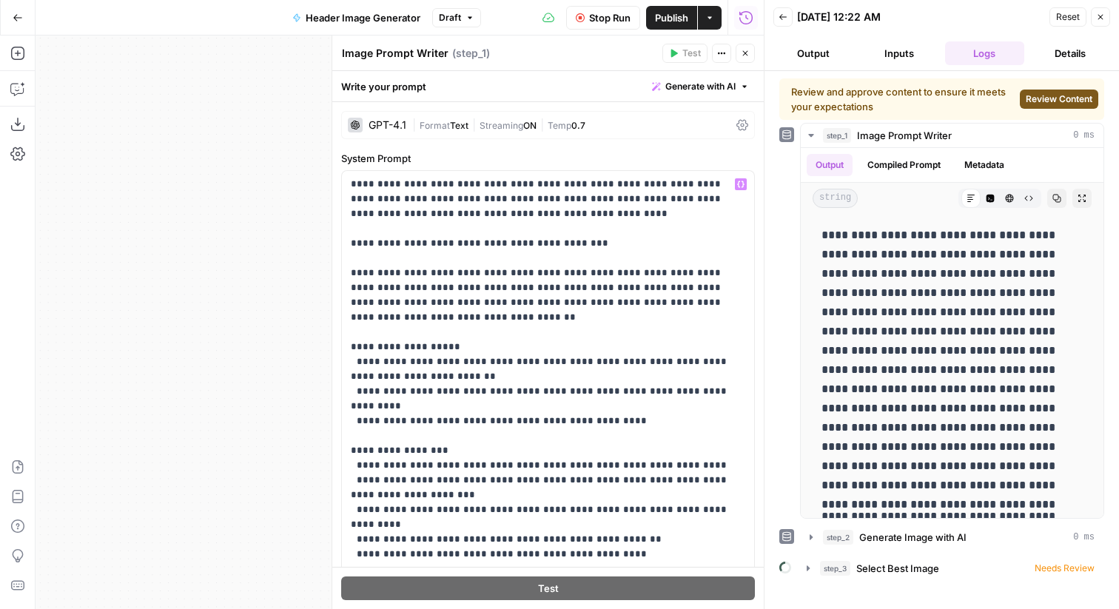
scroll to position [60, 0]
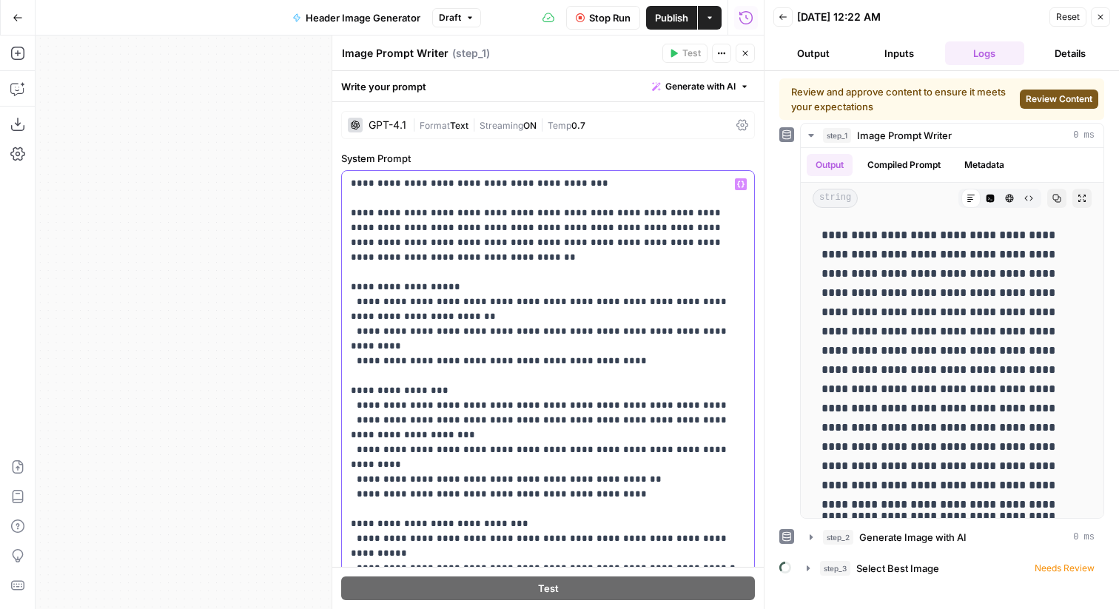
click at [634, 266] on p "**********" at bounding box center [548, 442] width 394 height 651
type input "soft"
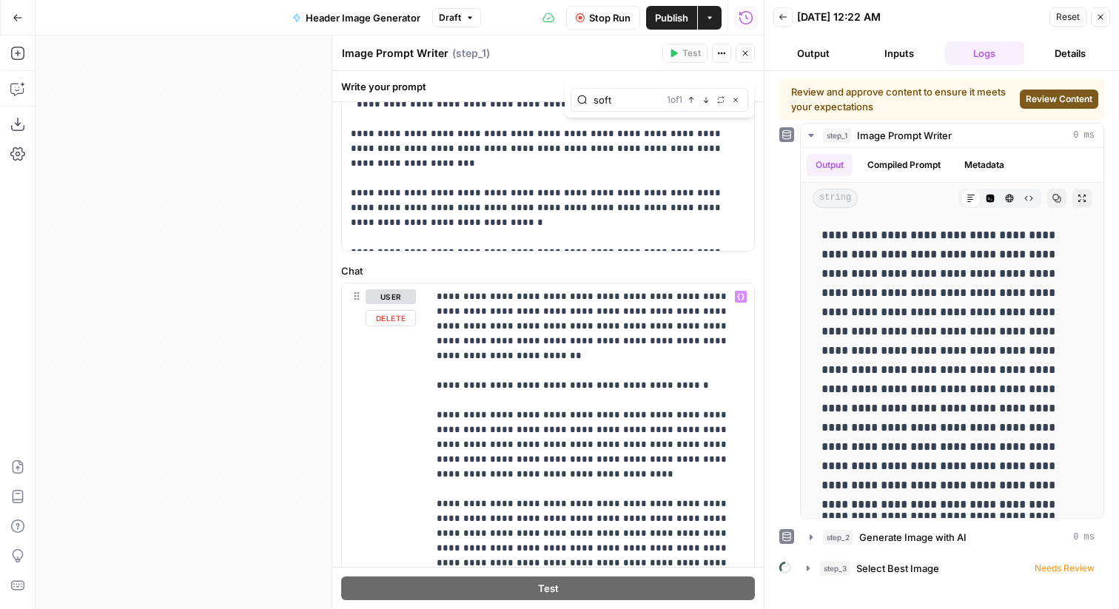
scroll to position [506, 0]
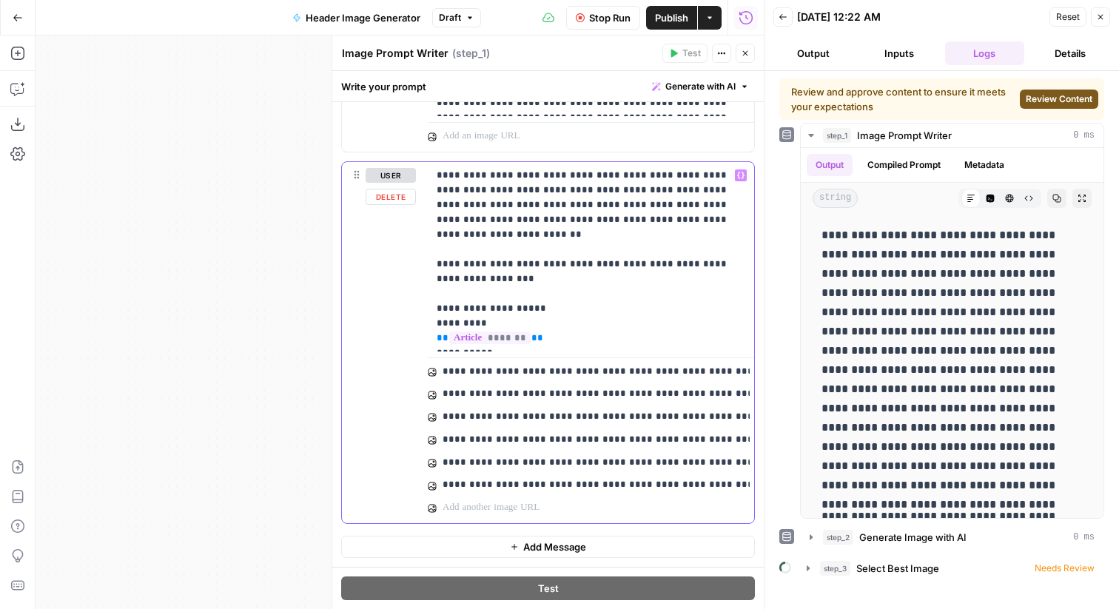
click at [612, 252] on p "**********" at bounding box center [590, 257] width 309 height 178
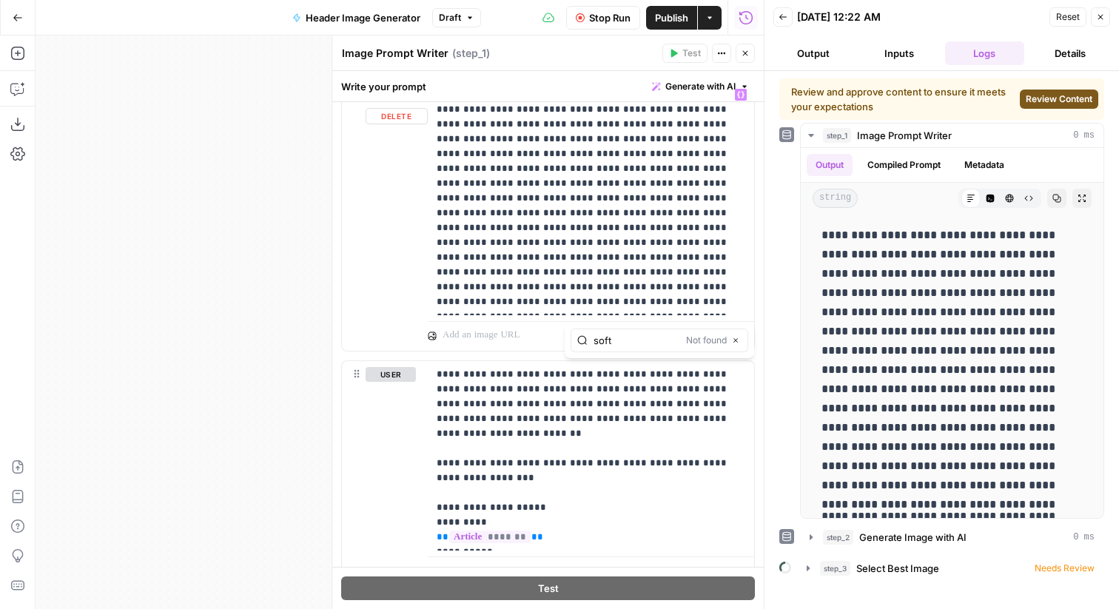
type input "soft"
click at [1107, 12] on button "Close" at bounding box center [1100, 16] width 19 height 19
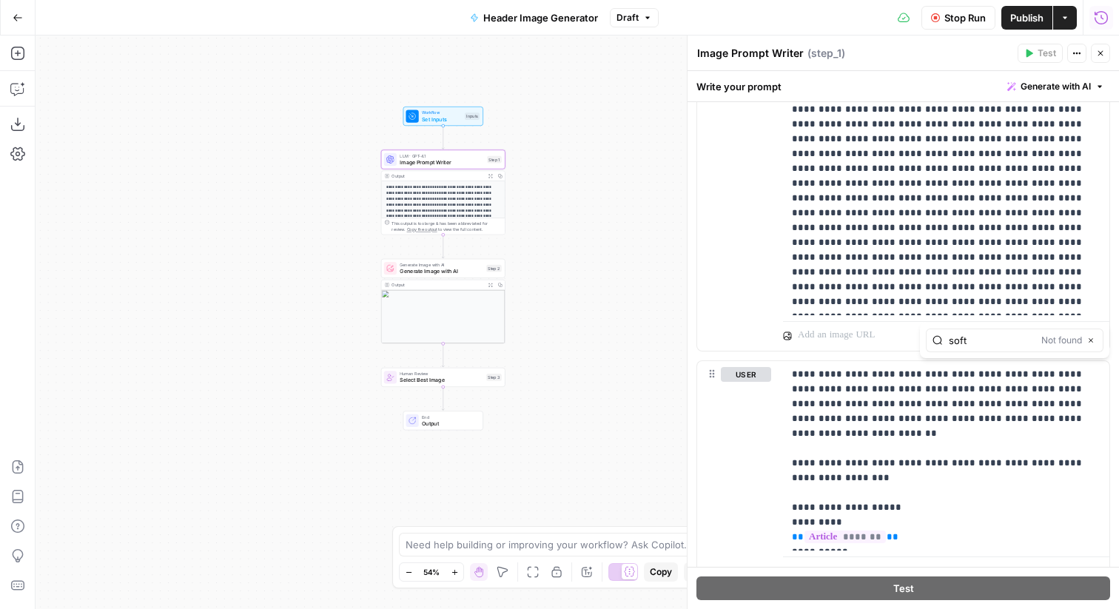
click at [1105, 52] on button "Close" at bounding box center [1100, 53] width 19 height 19
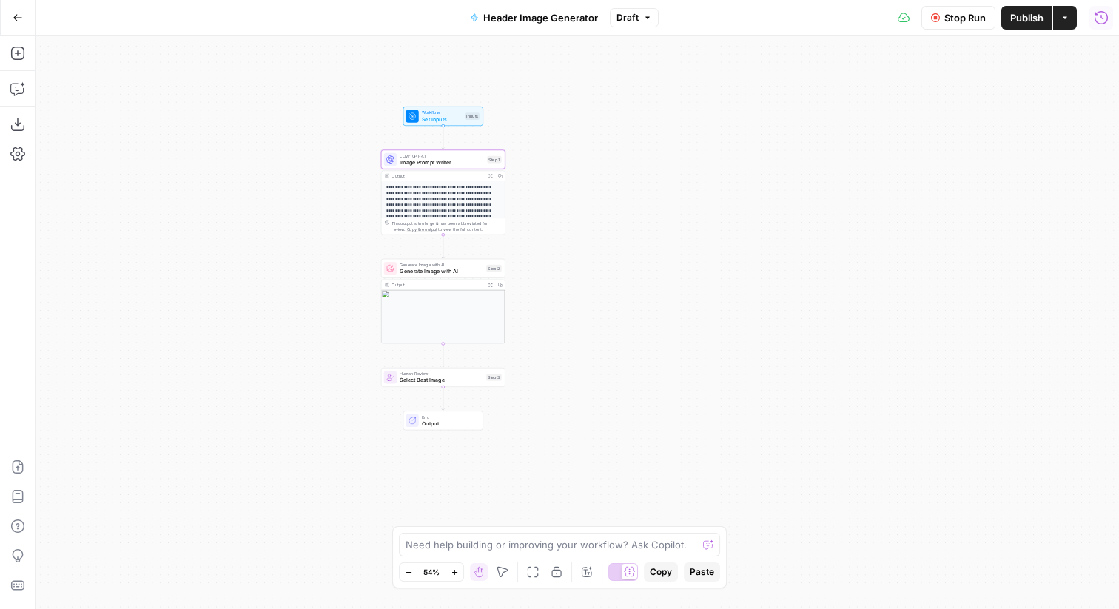
click at [967, 24] on span "Stop Run" at bounding box center [964, 17] width 41 height 15
click at [1027, 21] on span "Publish" at bounding box center [1026, 17] width 33 height 15
click at [18, 24] on button "Go Back" at bounding box center [17, 17] width 27 height 27
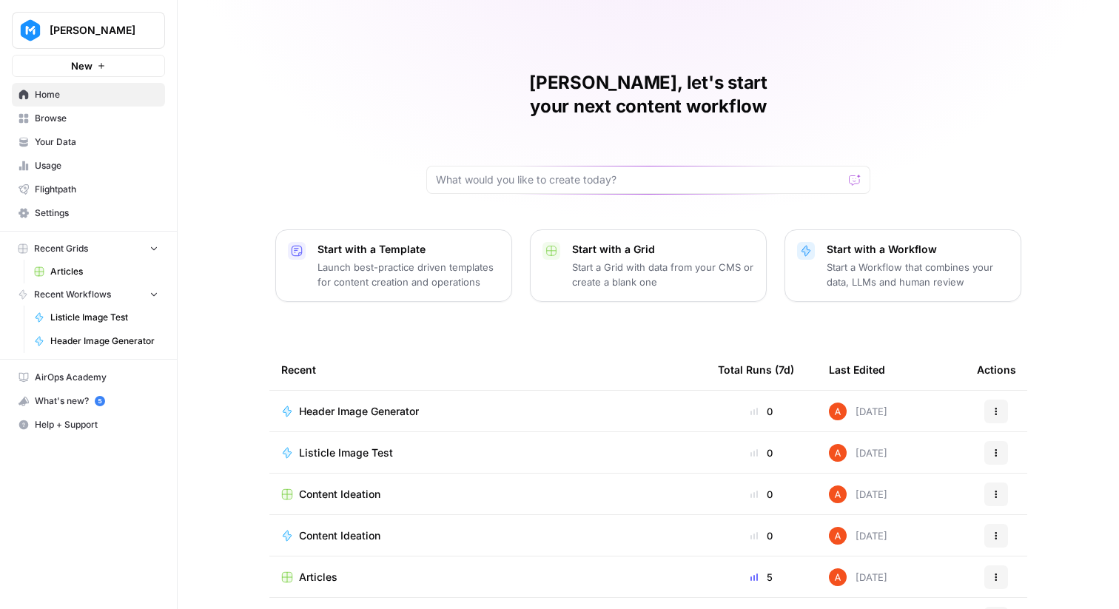
click at [89, 32] on span "[PERSON_NAME]" at bounding box center [95, 30] width 90 height 15
type input "synth"
click at [63, 114] on span "Synthesia" at bounding box center [142, 111] width 195 height 15
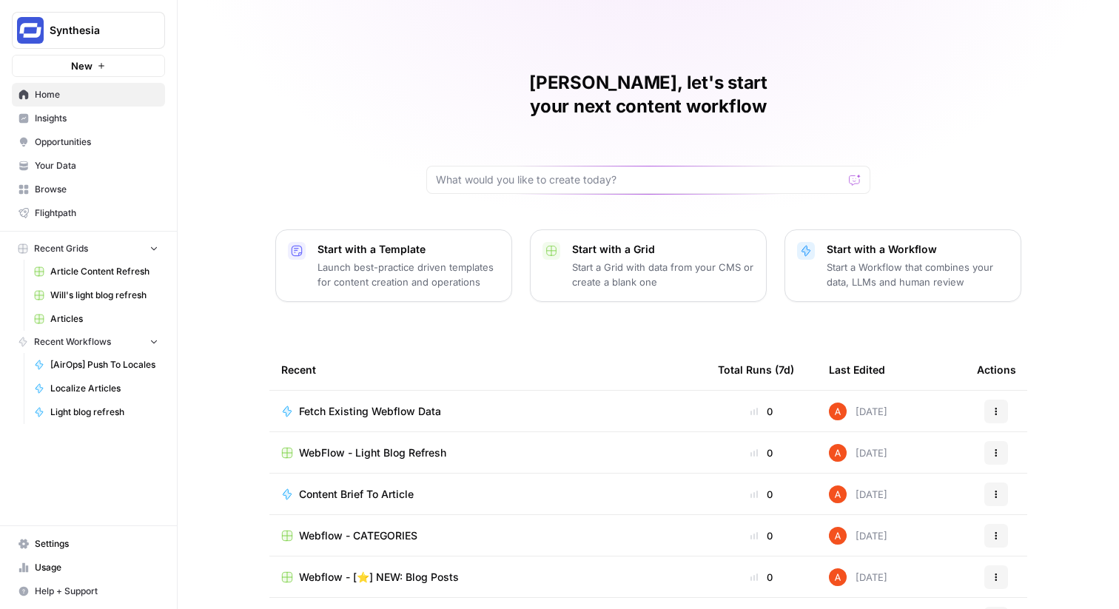
click at [130, 118] on span "Insights" at bounding box center [97, 118] width 124 height 13
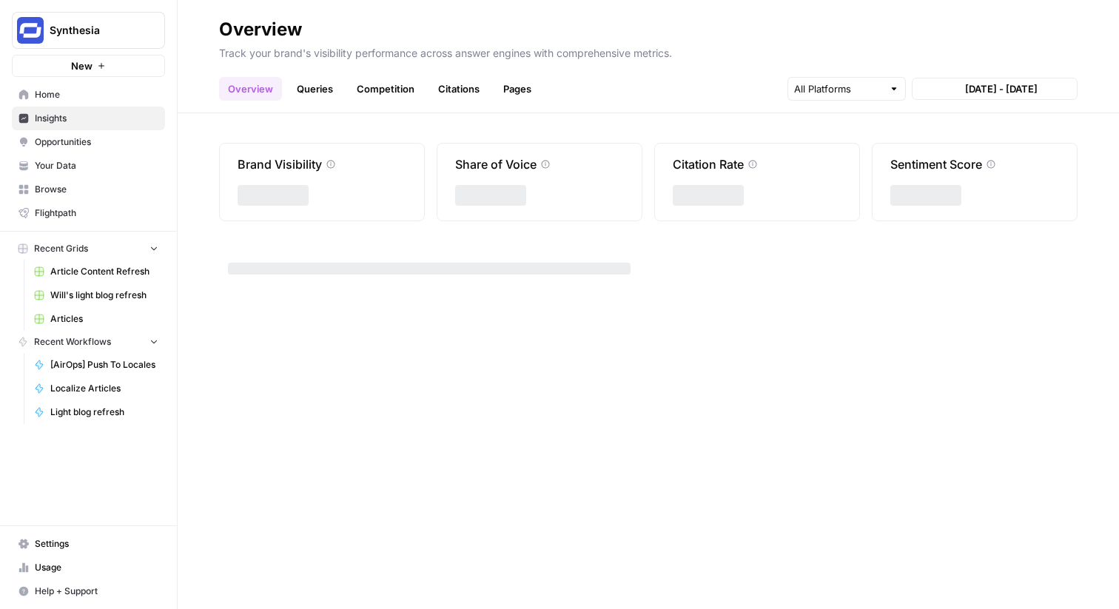
click at [86, 141] on span "Opportunities" at bounding box center [97, 141] width 124 height 13
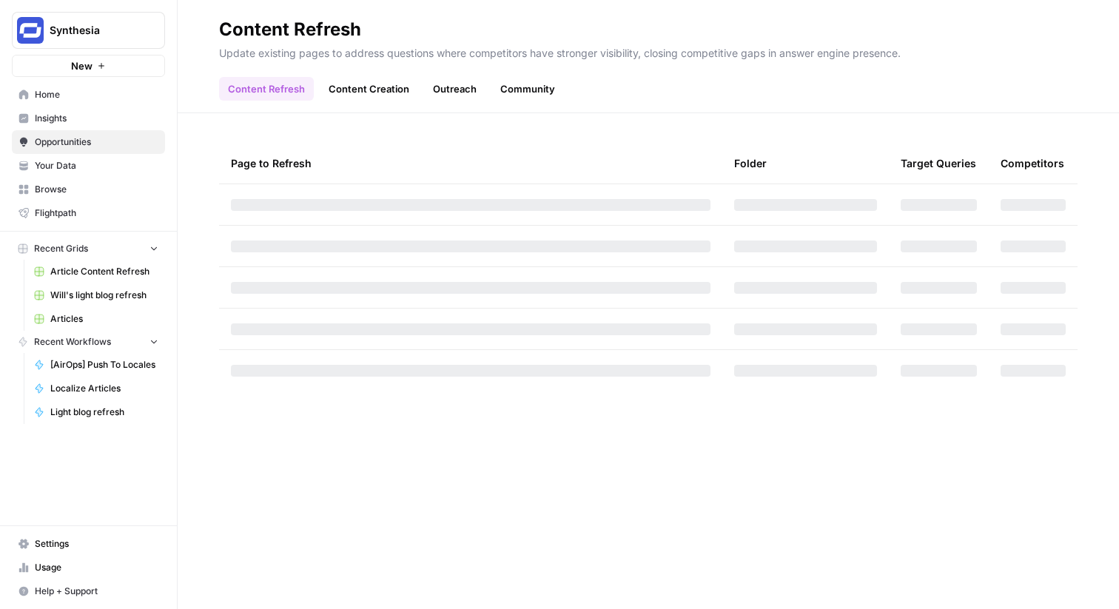
click at [84, 165] on span "Your Data" at bounding box center [97, 165] width 124 height 13
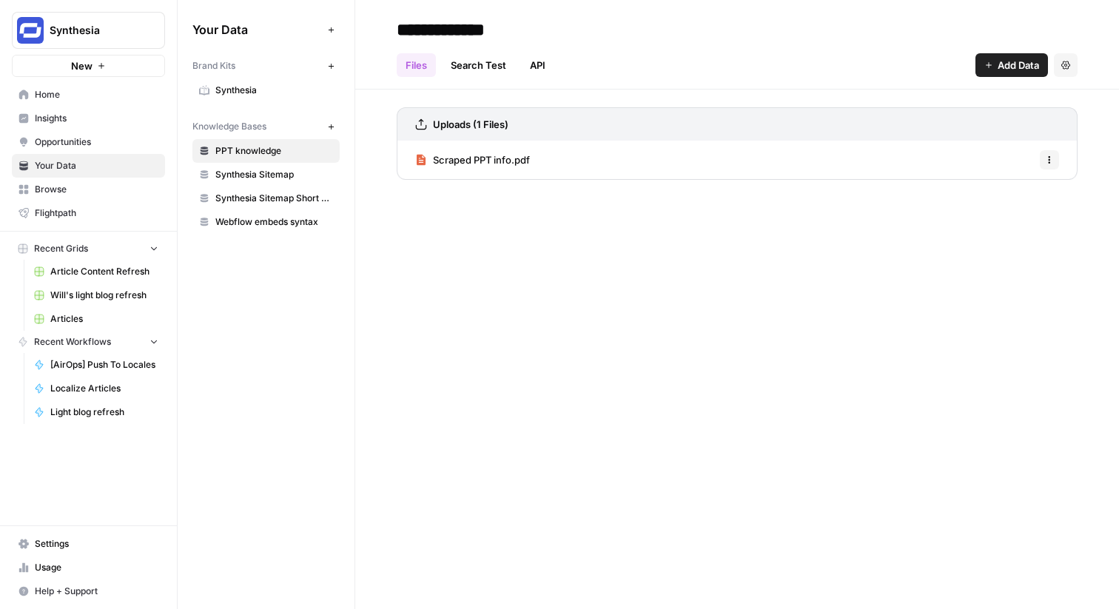
click at [80, 95] on span "Home" at bounding box center [97, 94] width 124 height 13
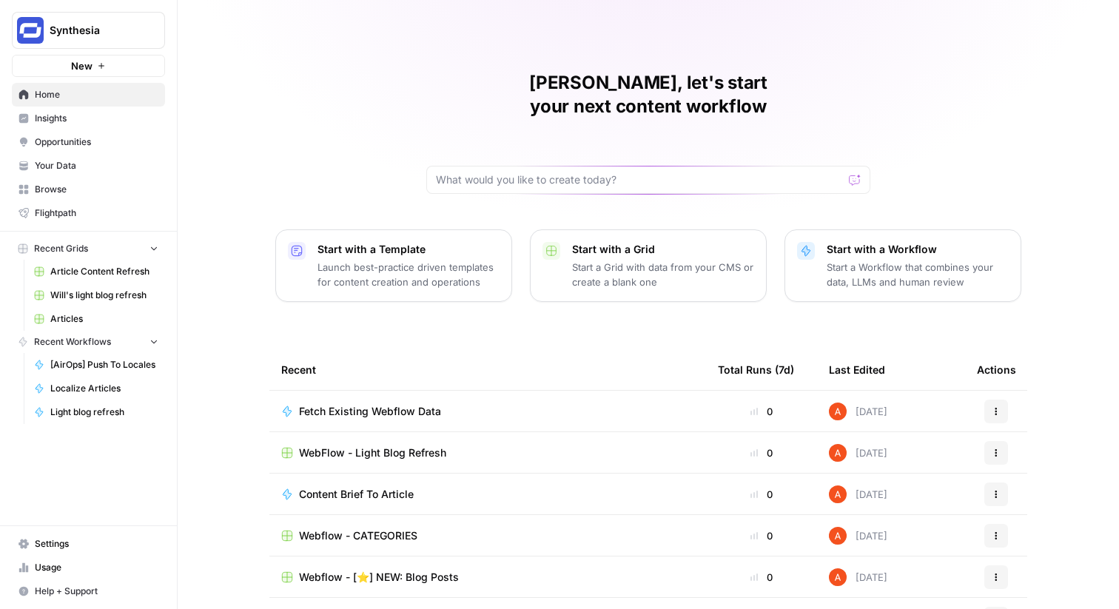
click at [110, 189] on span "Browse" at bounding box center [97, 189] width 124 height 13
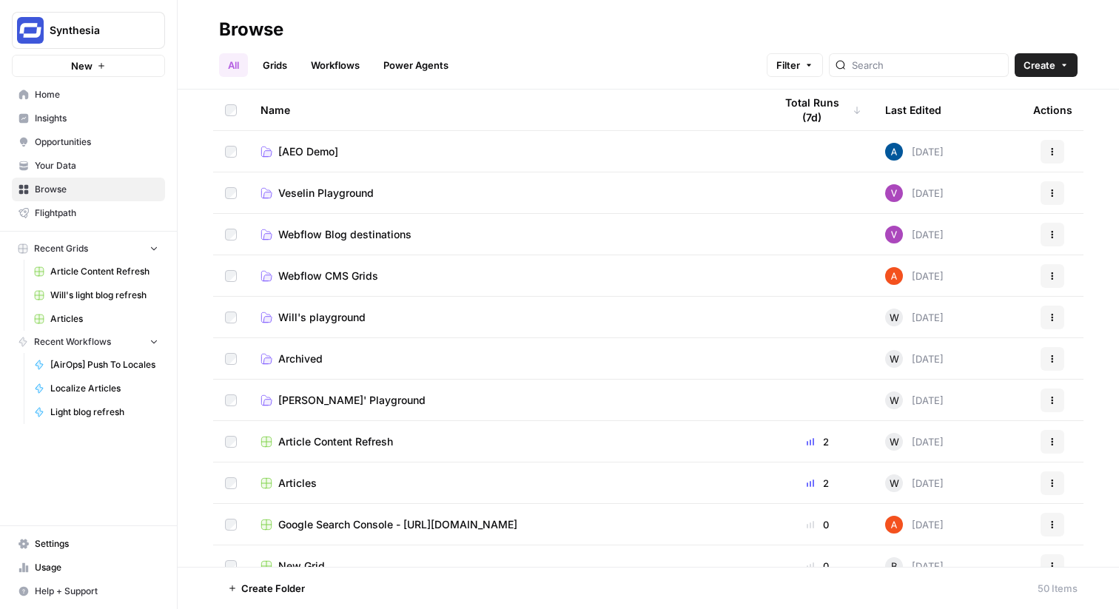
click at [288, 68] on link "Grids" at bounding box center [275, 65] width 42 height 24
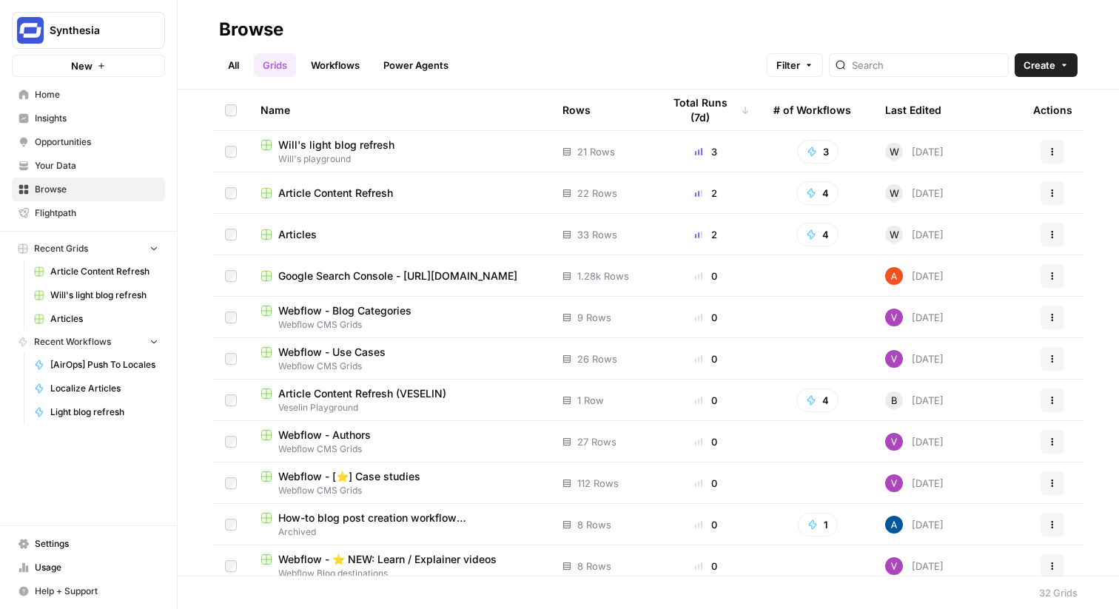
click at [300, 226] on td "Articles" at bounding box center [400, 234] width 302 height 41
click at [314, 234] on span "Articles" at bounding box center [297, 234] width 38 height 15
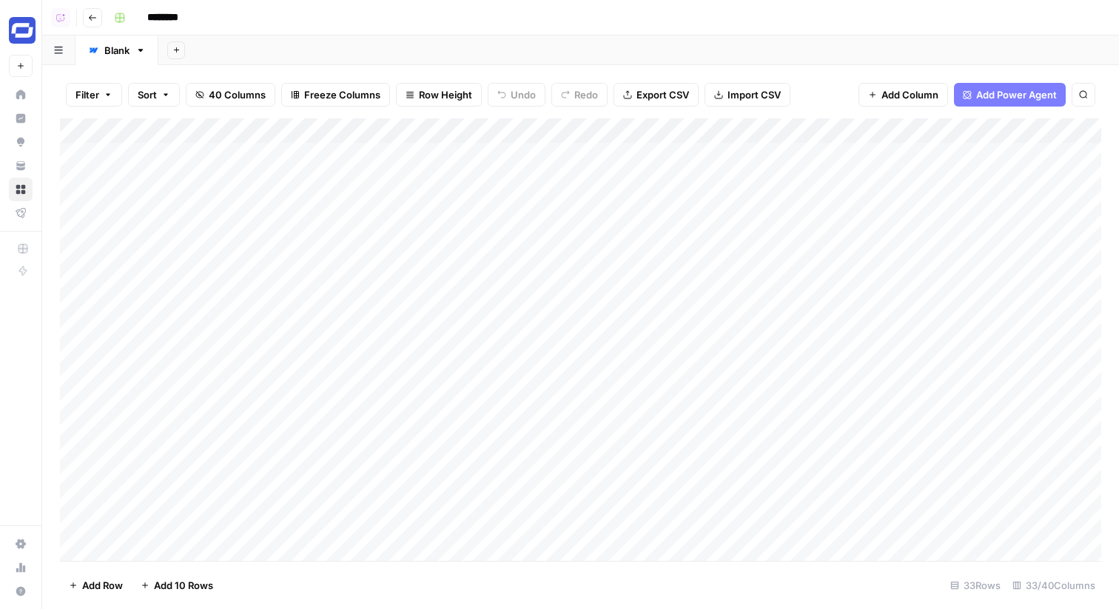
click at [817, 131] on div "Add Column" at bounding box center [580, 339] width 1041 height 442
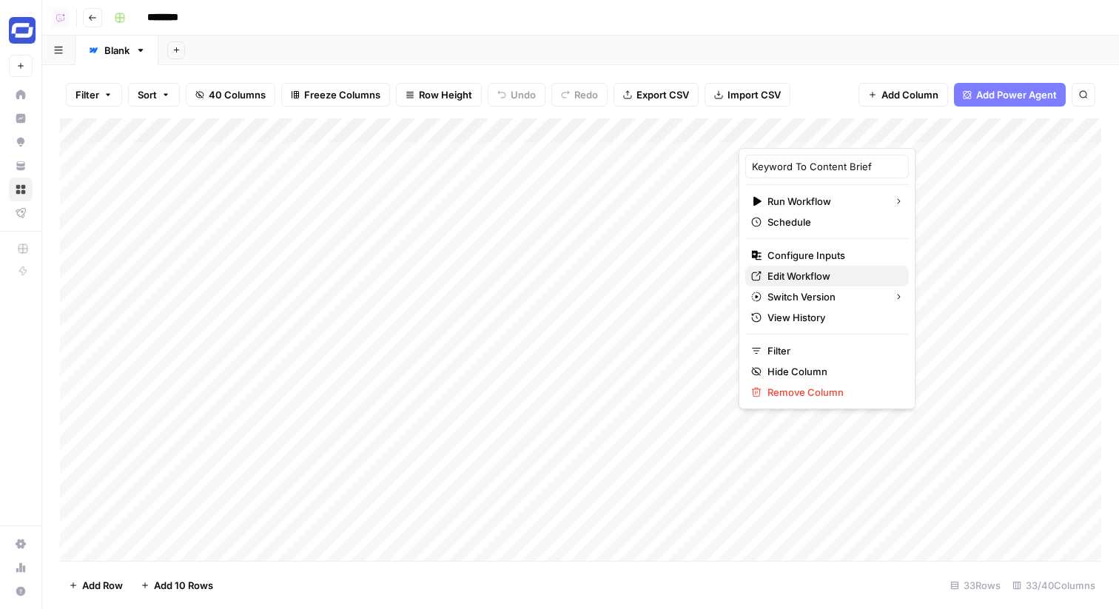
click at [807, 278] on span "Edit Workflow" at bounding box center [831, 276] width 129 height 15
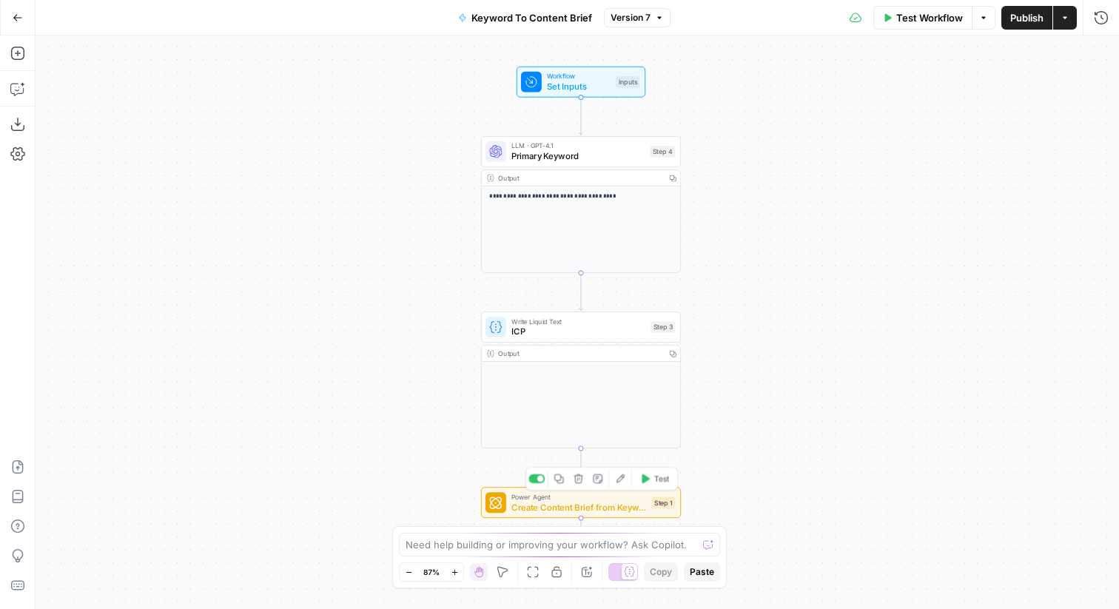
click at [610, 513] on span "Create Content Brief from Keyword - Fork" at bounding box center [578, 507] width 135 height 13
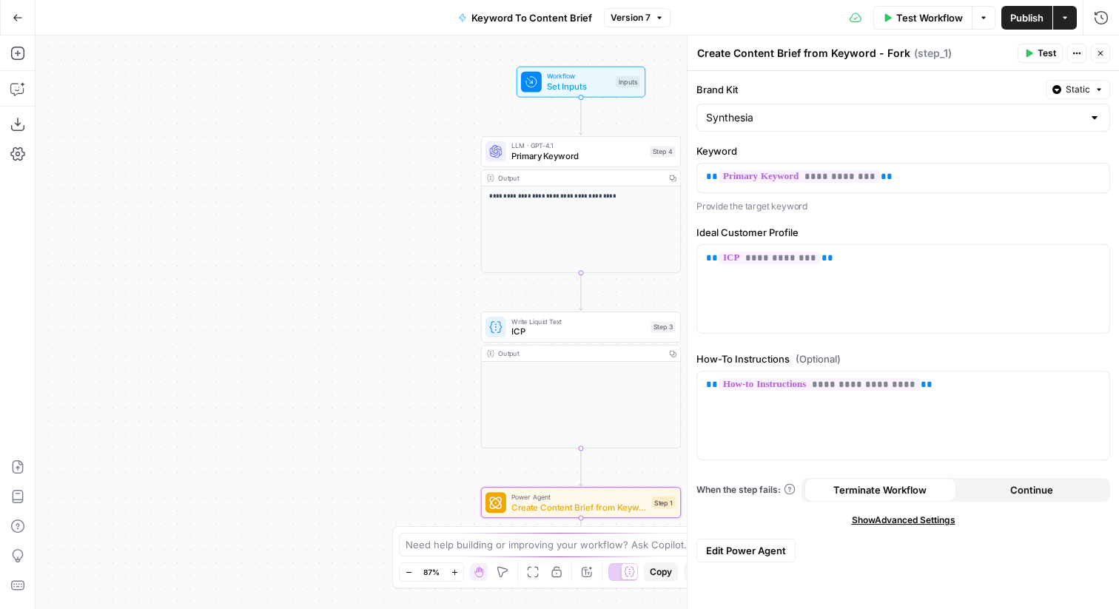
click at [1095, 51] on button "Close" at bounding box center [1100, 53] width 19 height 19
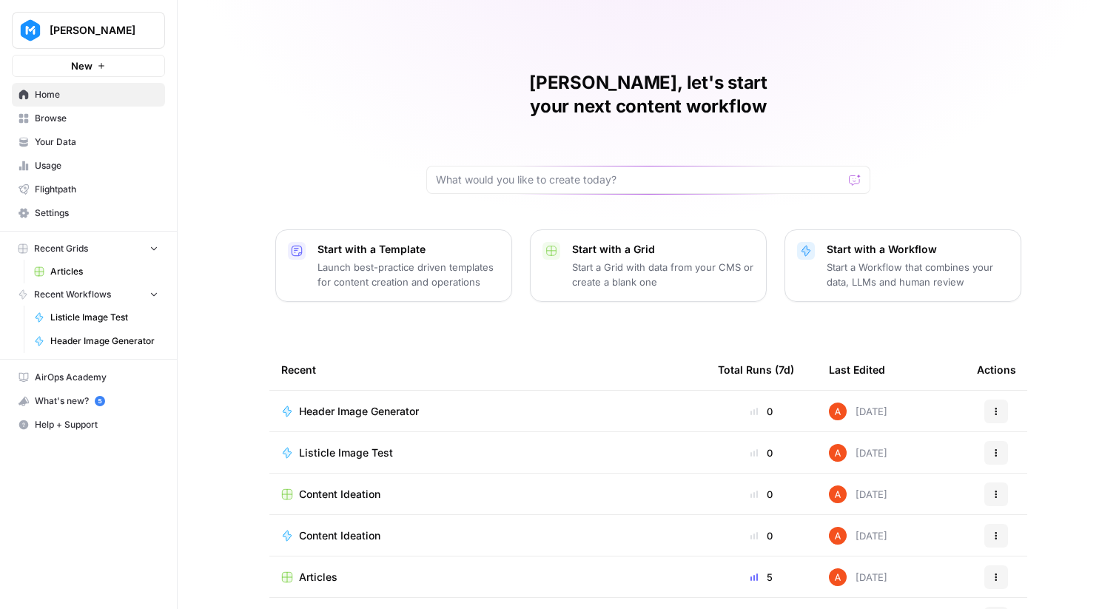
click at [117, 30] on span "[PERSON_NAME]" at bounding box center [95, 30] width 90 height 15
type input "synth"
click at [107, 110] on span "Synthesia" at bounding box center [142, 111] width 195 height 15
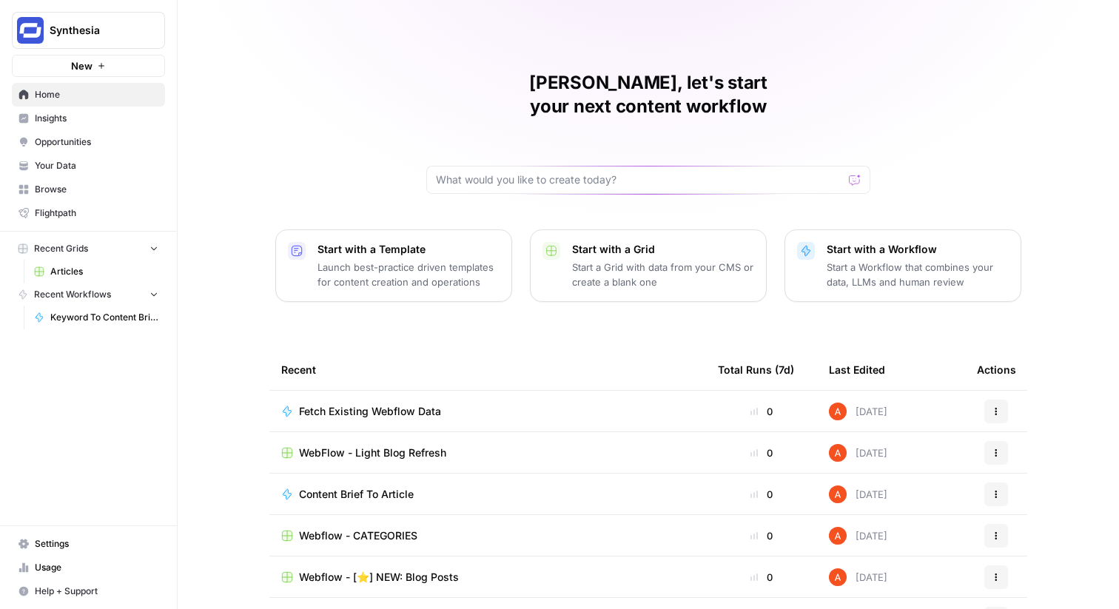
click at [96, 112] on span "Insights" at bounding box center [97, 118] width 124 height 13
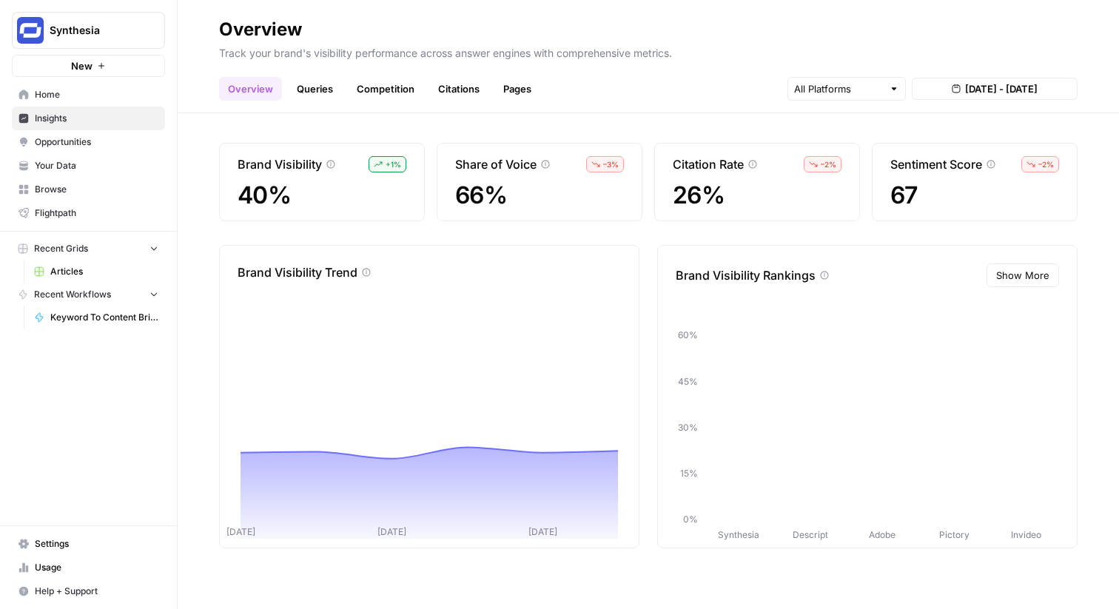
click at [89, 182] on link "Browse" at bounding box center [88, 190] width 153 height 24
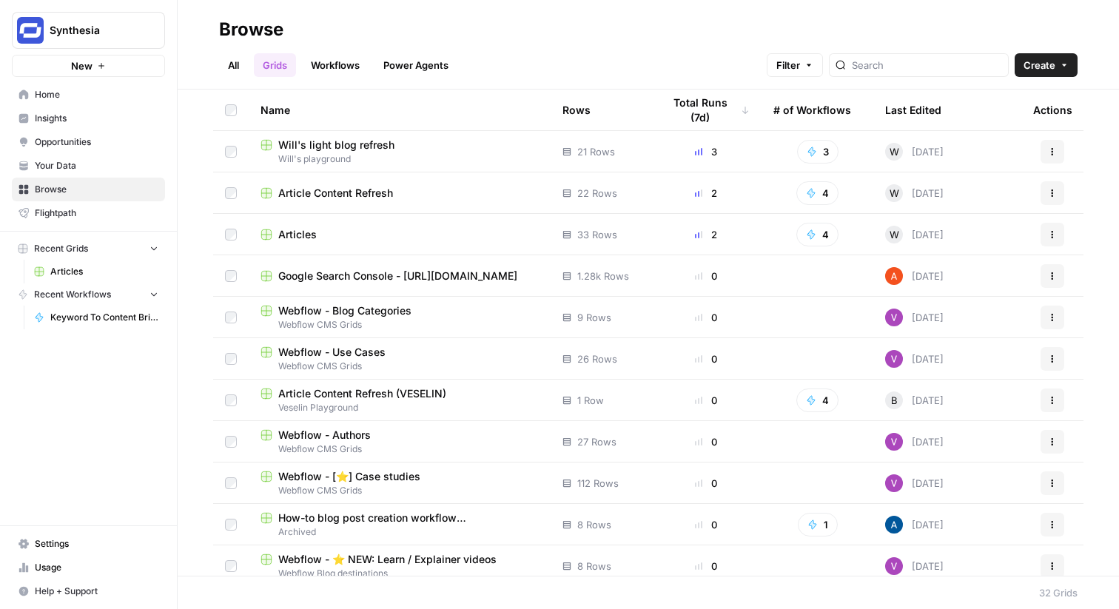
click at [357, 74] on link "Workflows" at bounding box center [335, 65] width 67 height 24
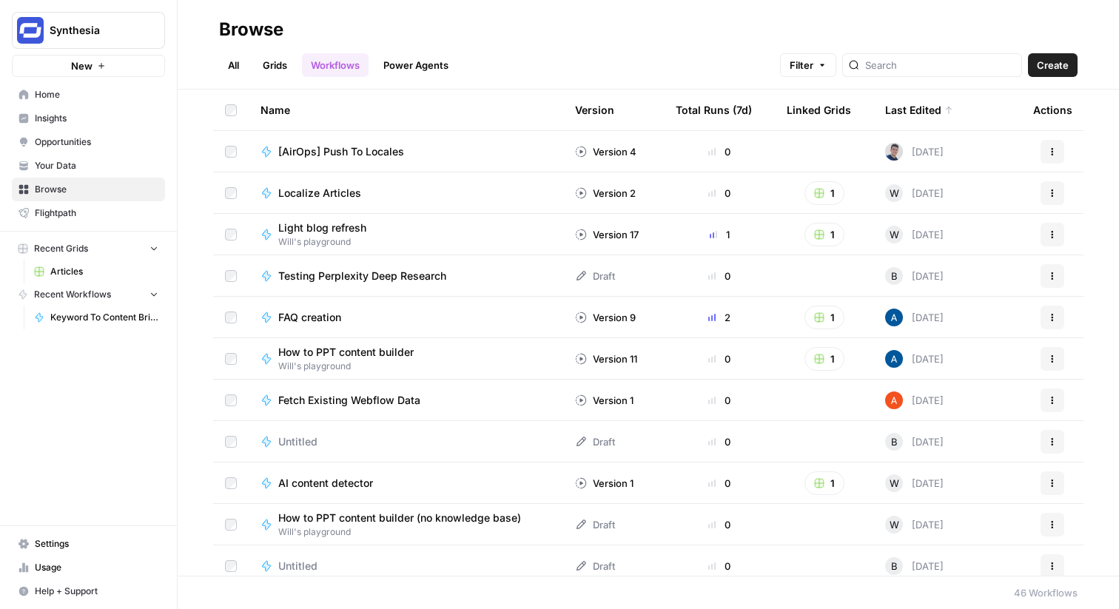
click at [1053, 68] on span "Create" at bounding box center [1053, 65] width 32 height 15
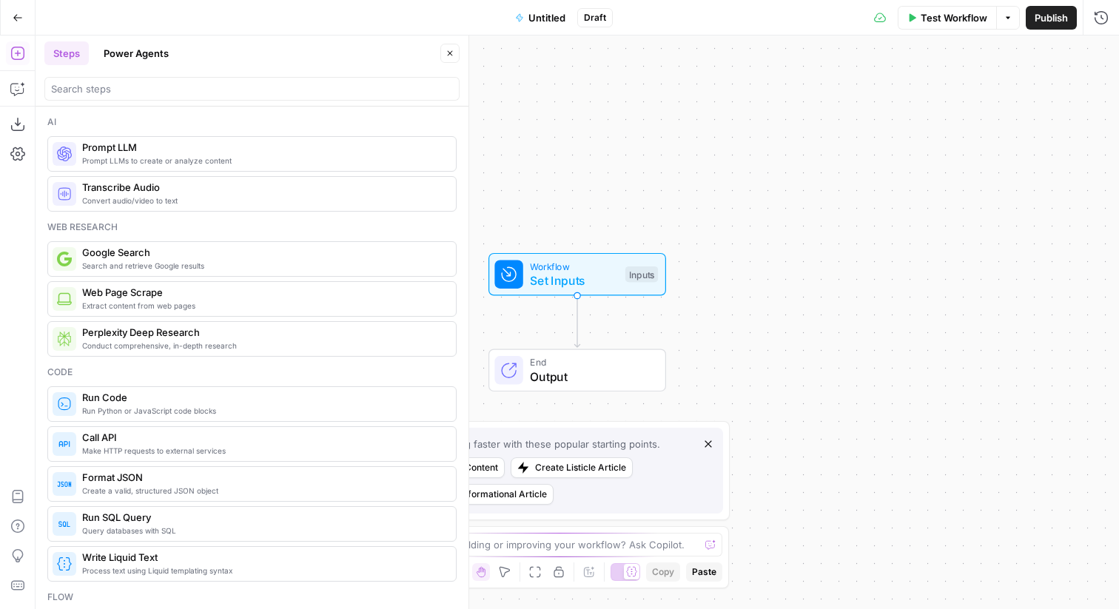
click at [534, 20] on span "Untitled" at bounding box center [546, 17] width 37 height 15
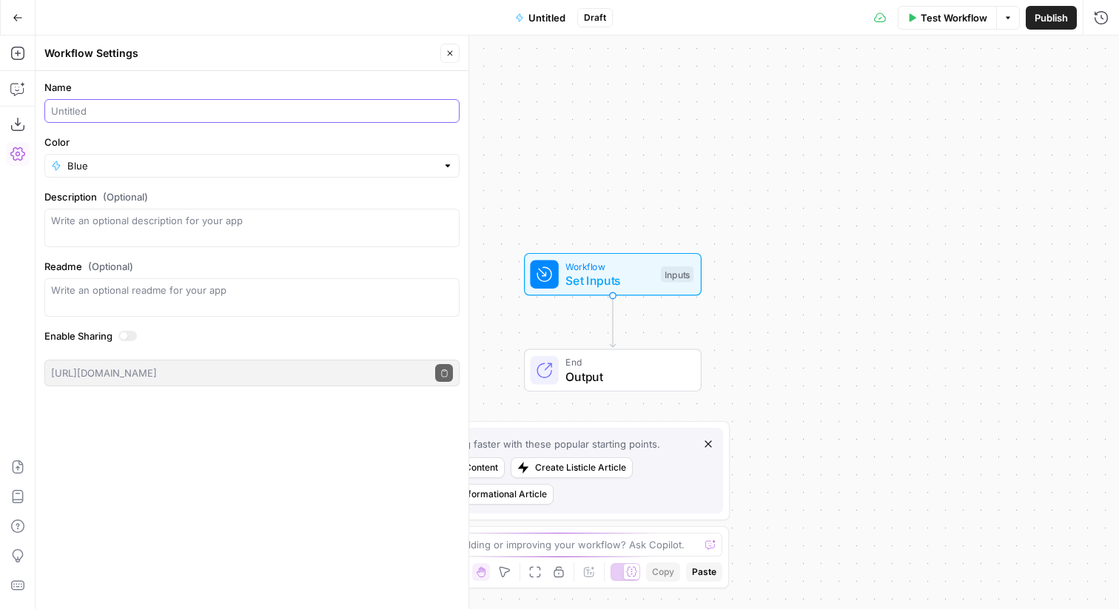
click at [171, 109] on input "Name" at bounding box center [252, 111] width 402 height 15
click at [86, 112] on input "Alternatives Keyword to Content Brief" at bounding box center [252, 111] width 402 height 15
paste input "Alternatives"
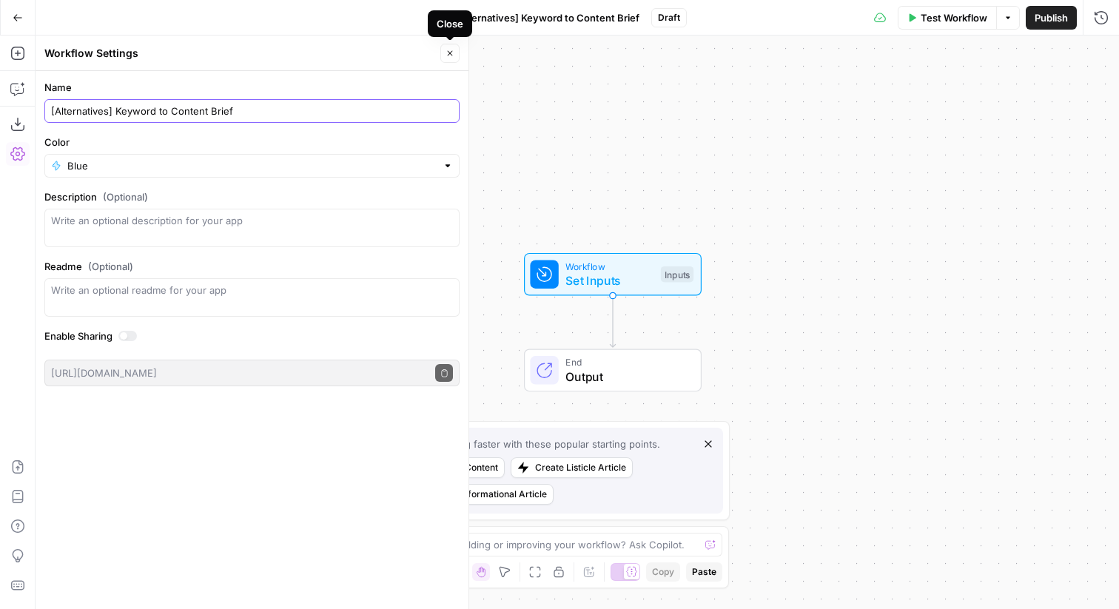
type input "[Alternatives] Keyword to Content Brief"
click at [448, 51] on icon "button" at bounding box center [450, 53] width 5 height 5
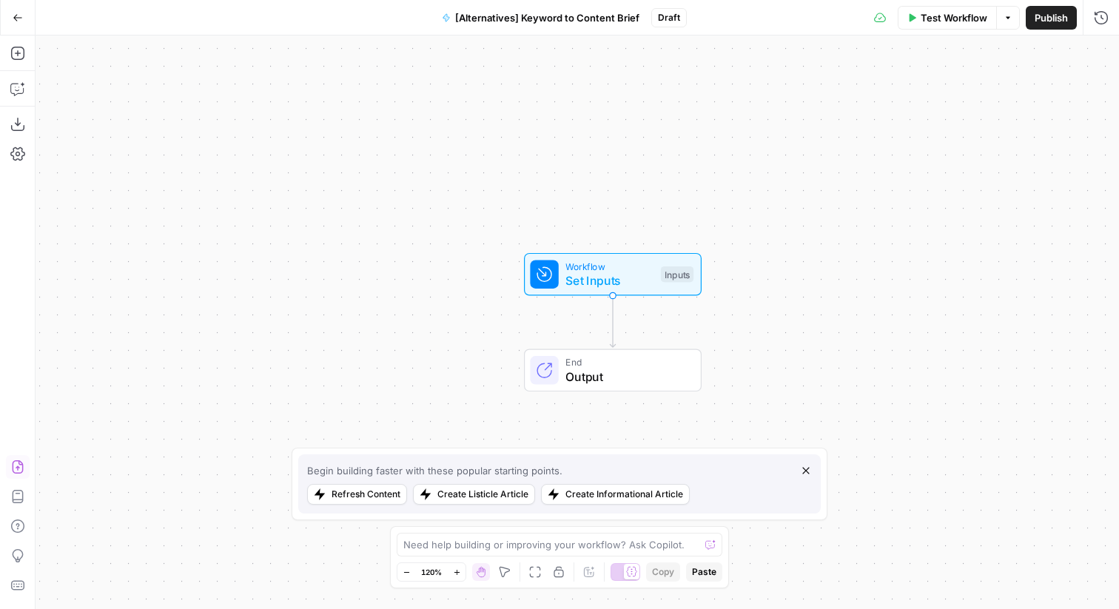
click at [16, 471] on icon "button" at bounding box center [17, 466] width 15 height 15
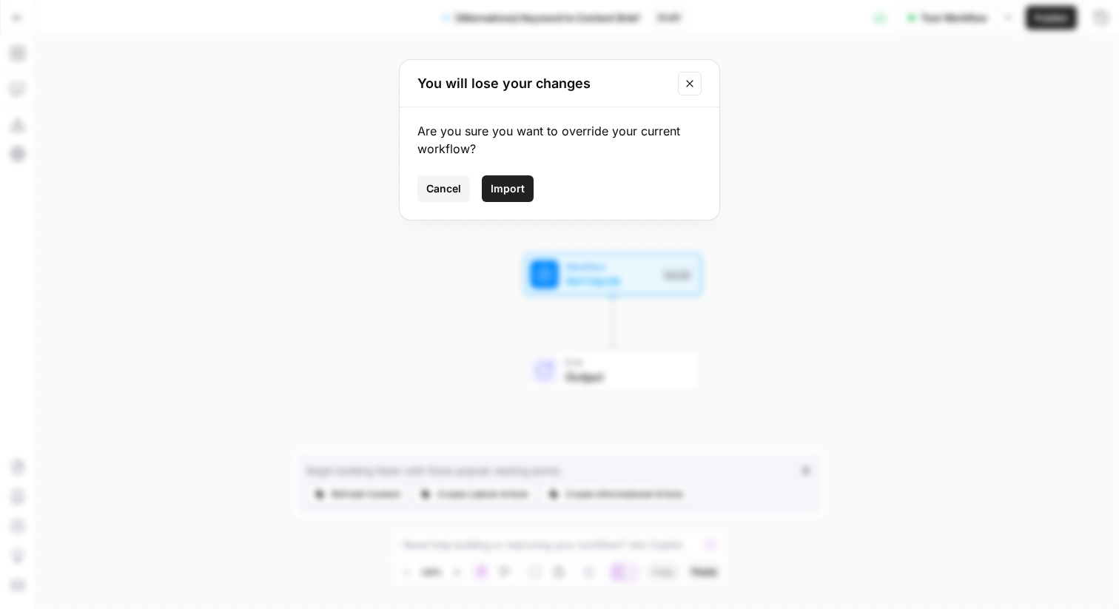
click at [491, 183] on span "Import" at bounding box center [508, 188] width 34 height 15
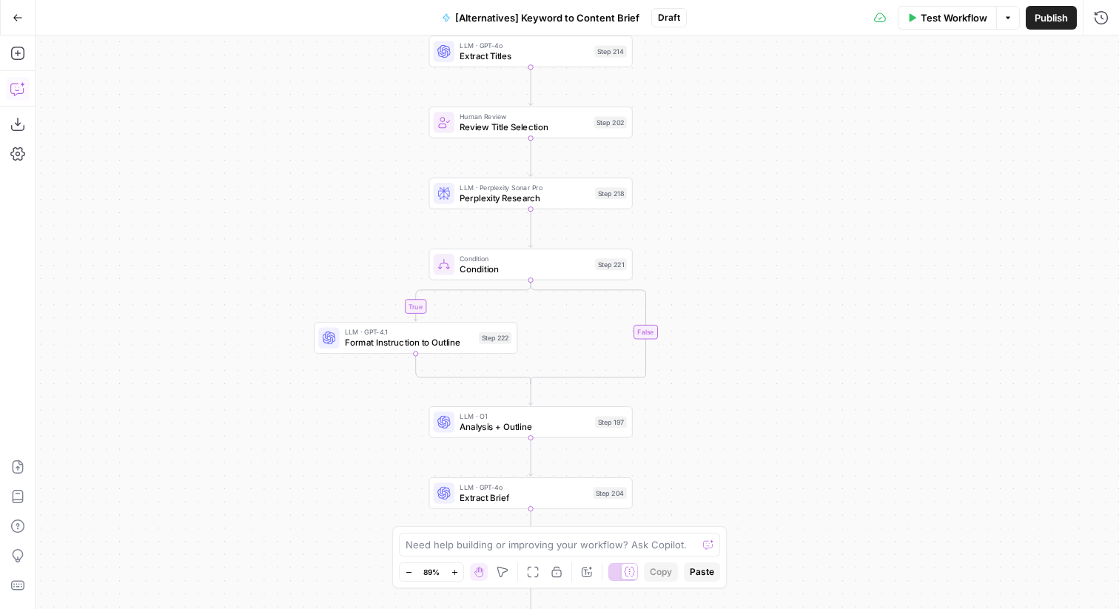
click at [25, 95] on button "Copilot" at bounding box center [18, 89] width 24 height 24
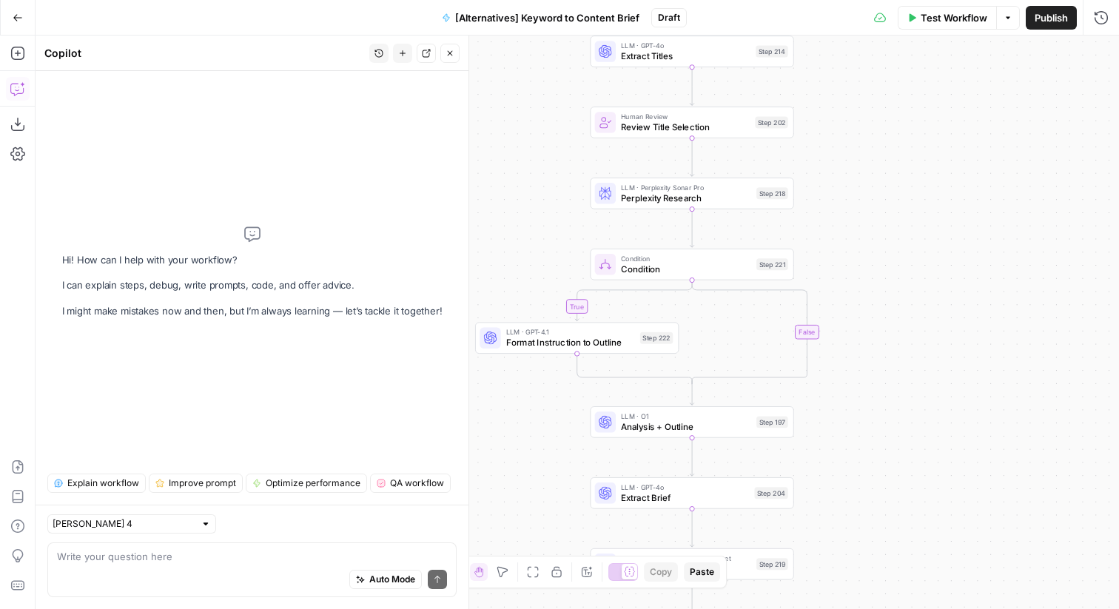
type textarea "N"
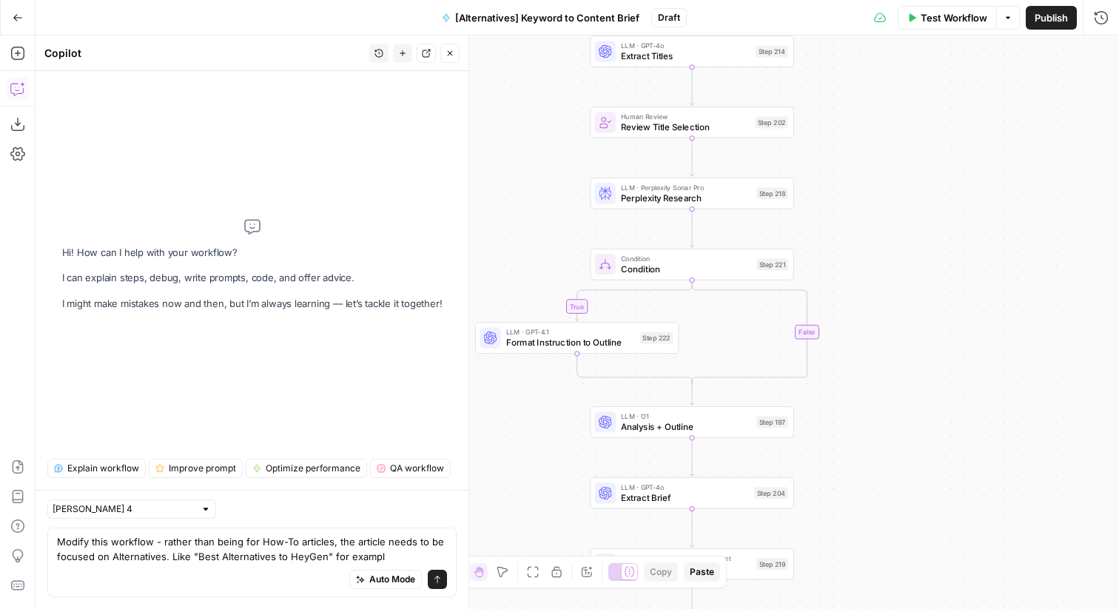
type textarea "Modify this workflow - rather than being for How-To articles, the article needs…"
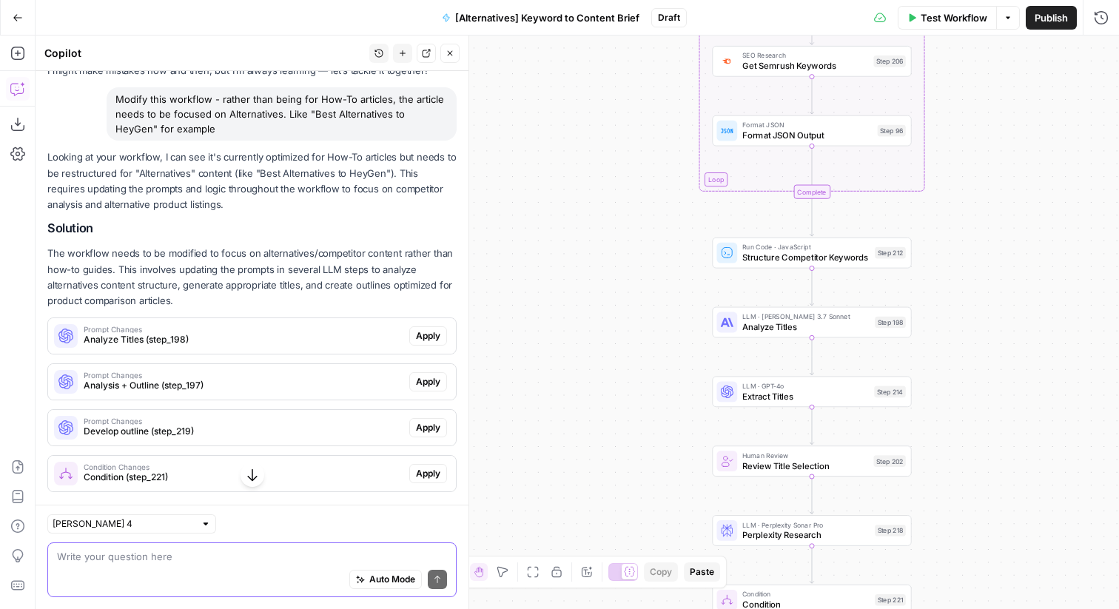
scroll to position [81, 0]
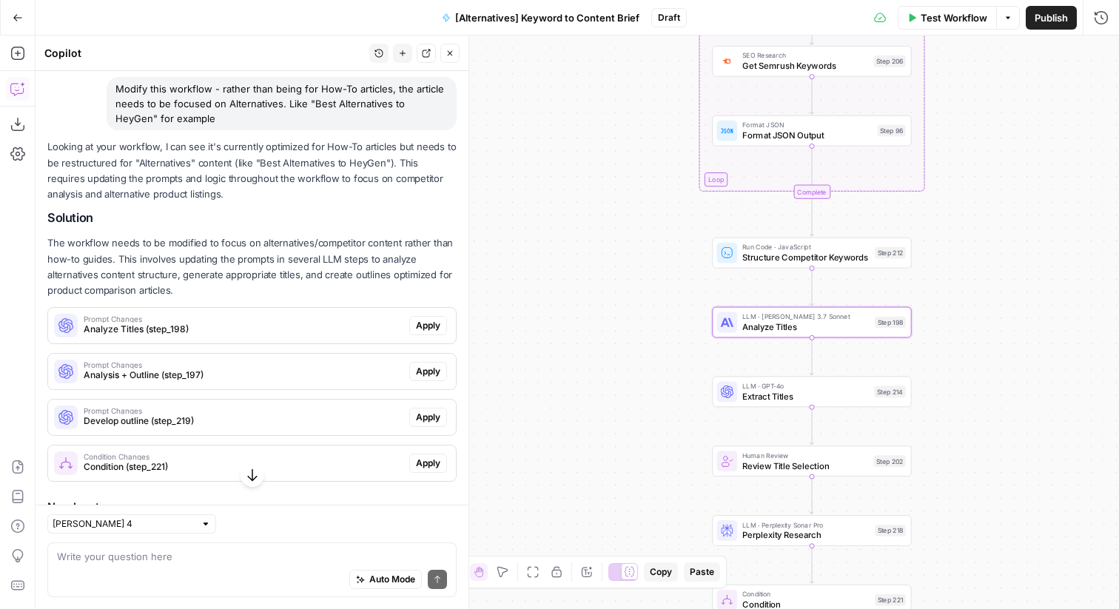
click at [434, 323] on span "Apply" at bounding box center [428, 325] width 24 height 13
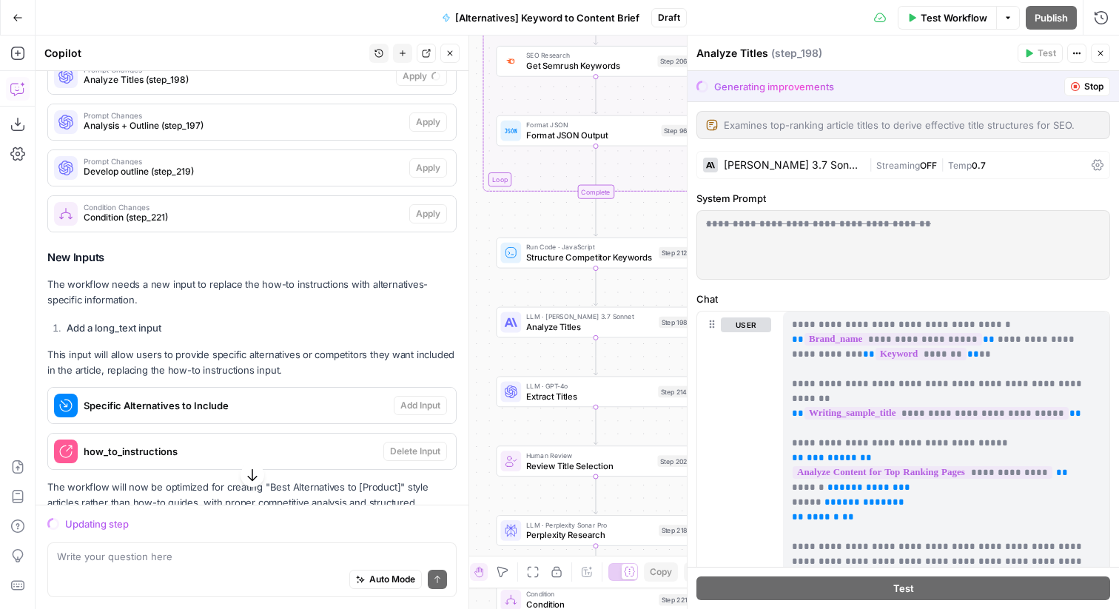
scroll to position [387, 0]
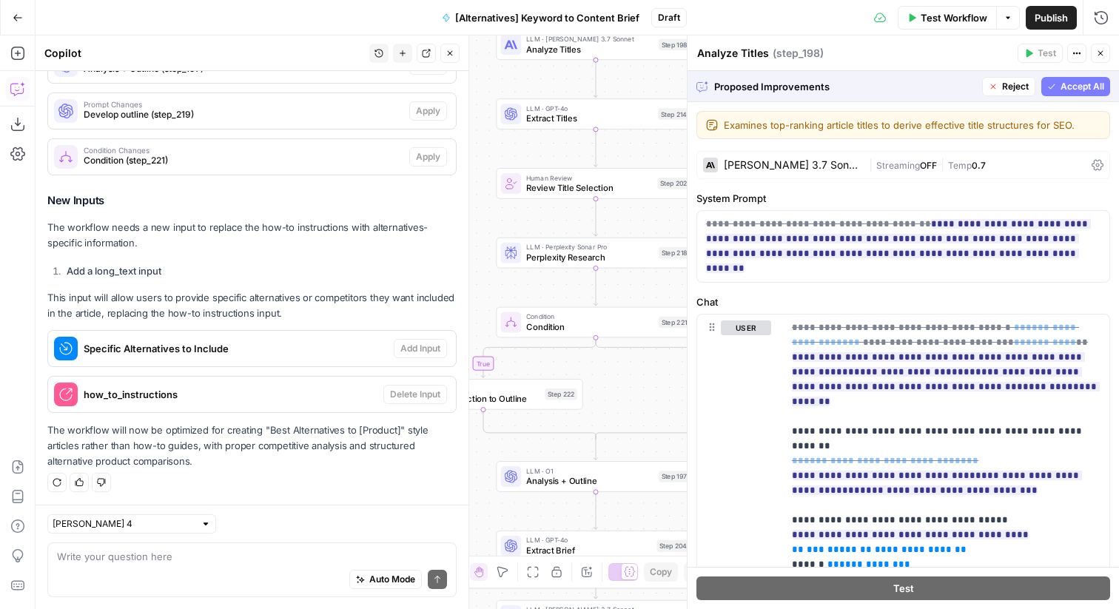
click at [1076, 87] on span "Accept All" at bounding box center [1082, 86] width 44 height 13
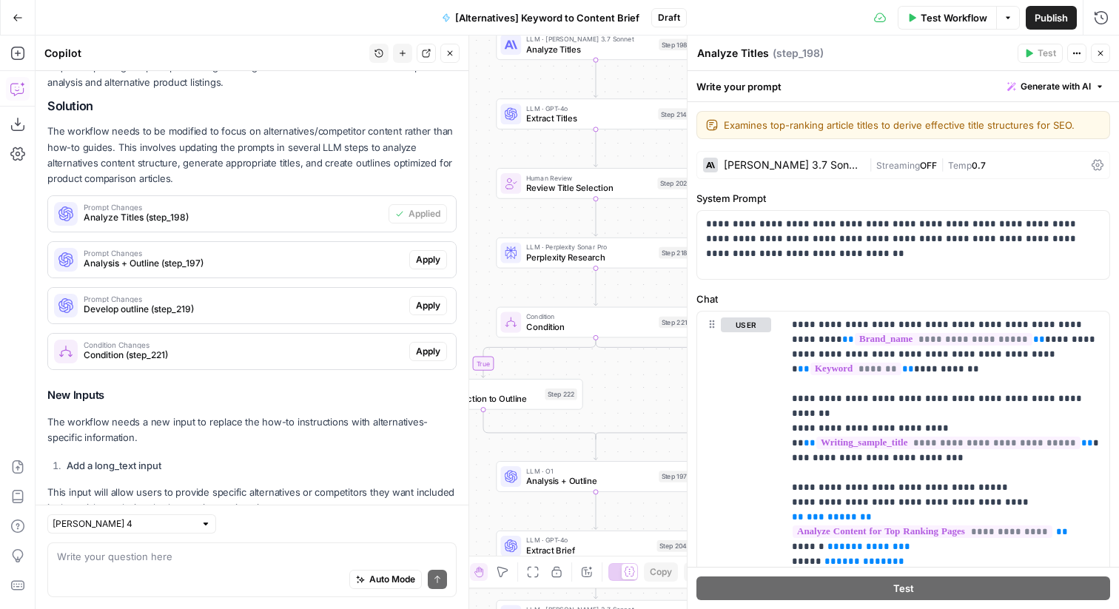
scroll to position [132, 0]
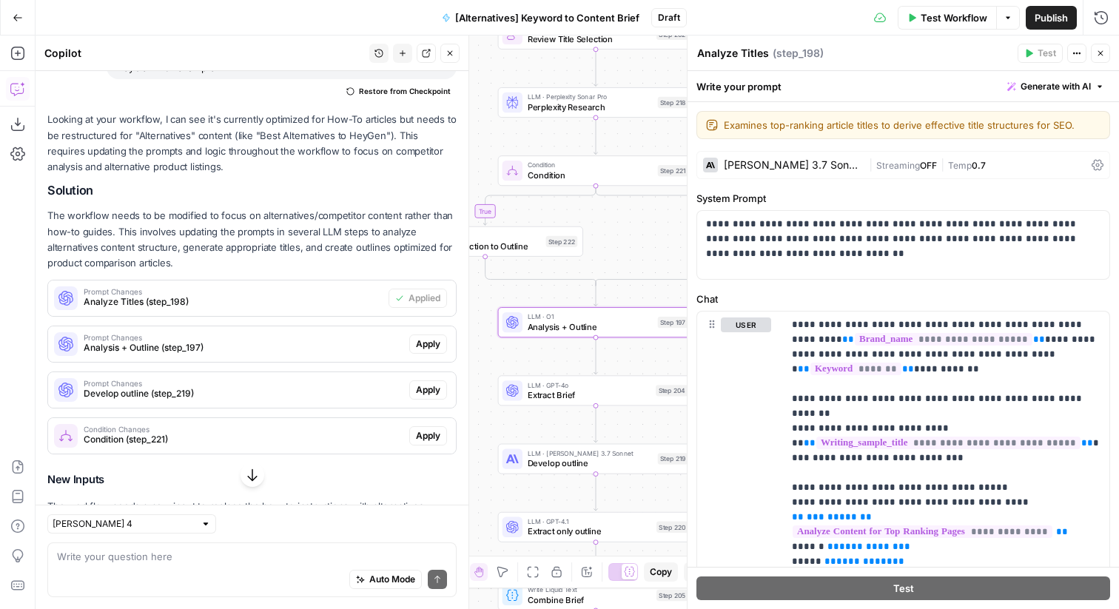
click at [430, 335] on button "Apply" at bounding box center [428, 343] width 38 height 19
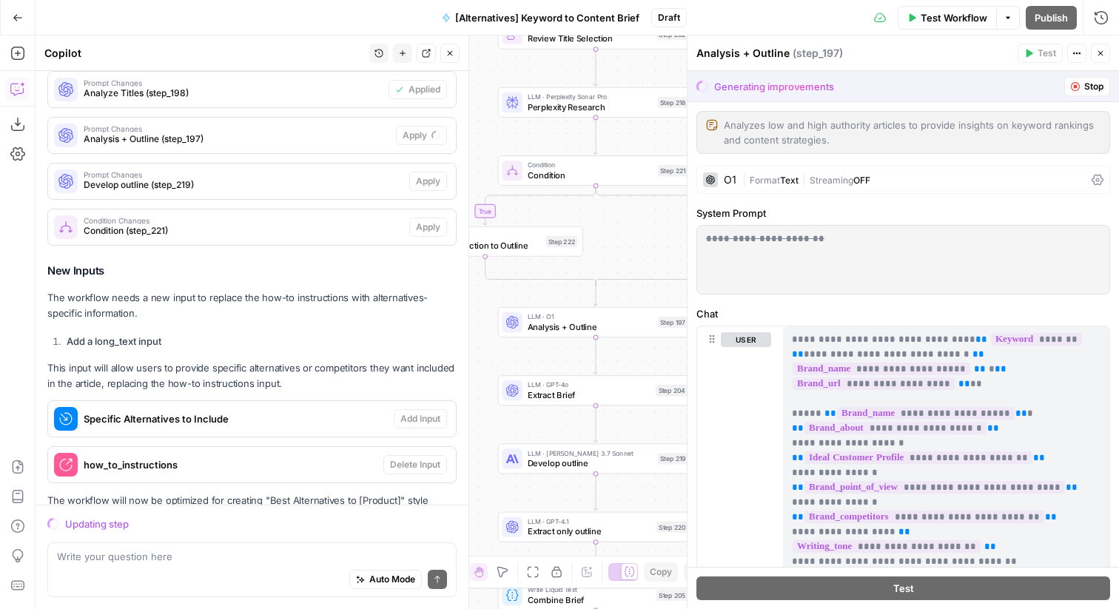
scroll to position [309, 0]
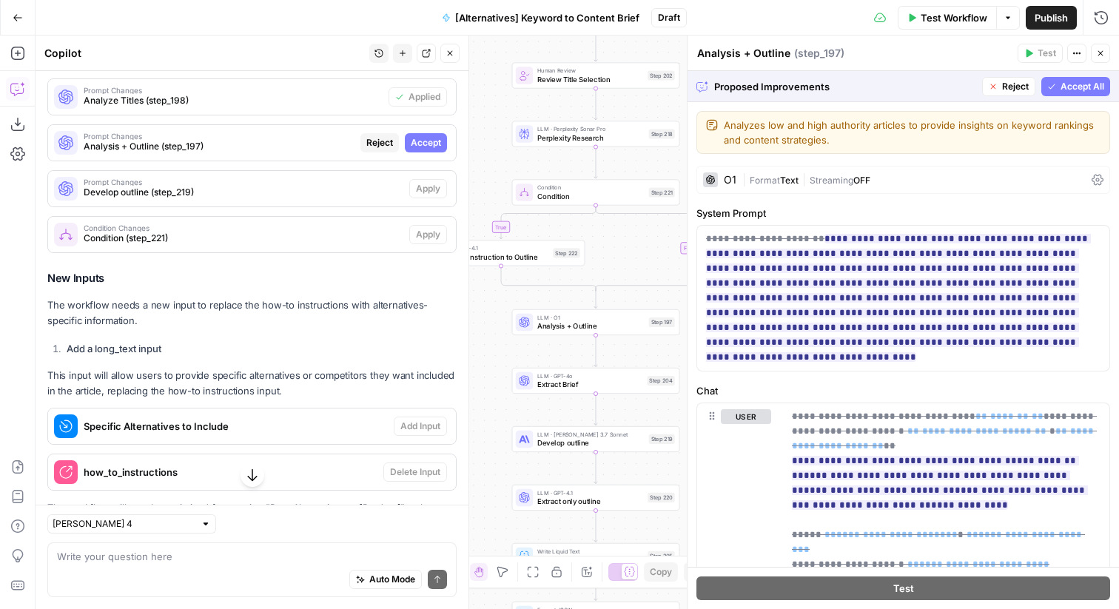
click at [1088, 87] on span "Accept All" at bounding box center [1082, 86] width 44 height 13
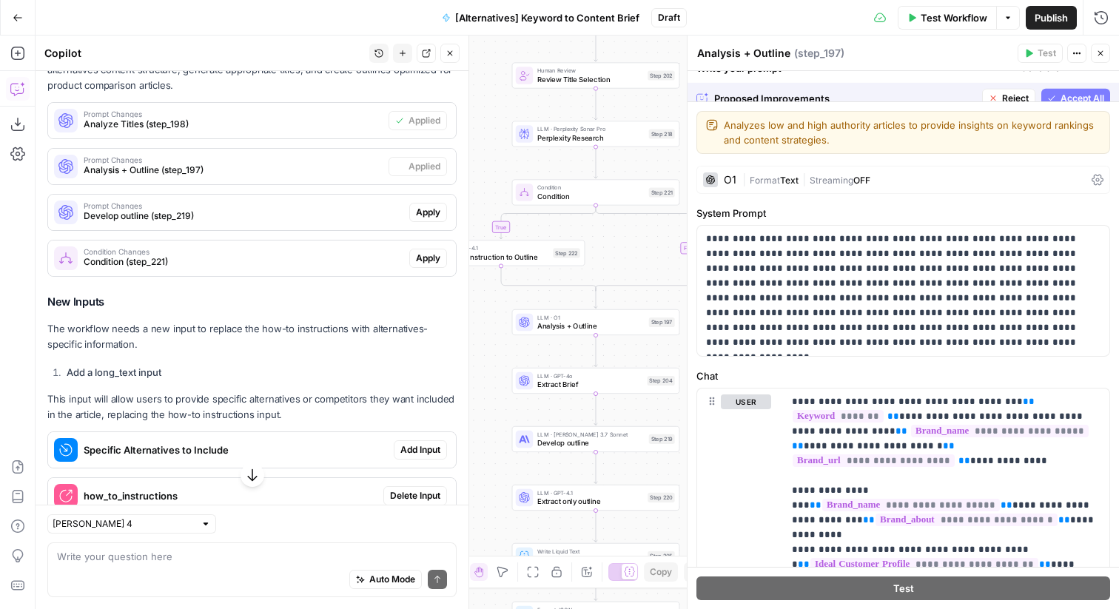
scroll to position [333, 0]
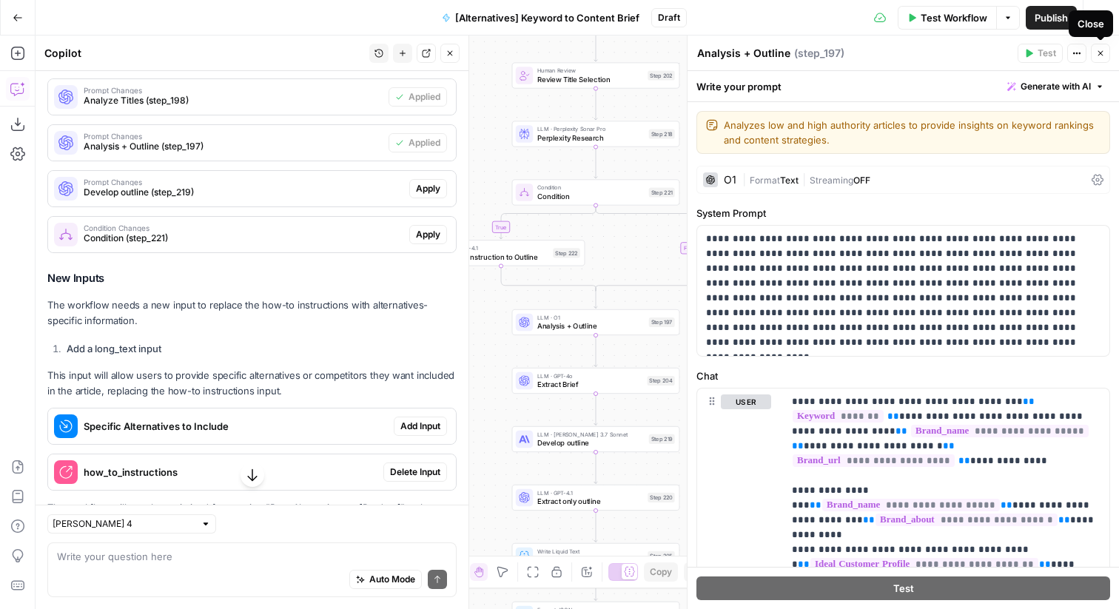
click at [1096, 51] on icon "button" at bounding box center [1100, 53] width 9 height 9
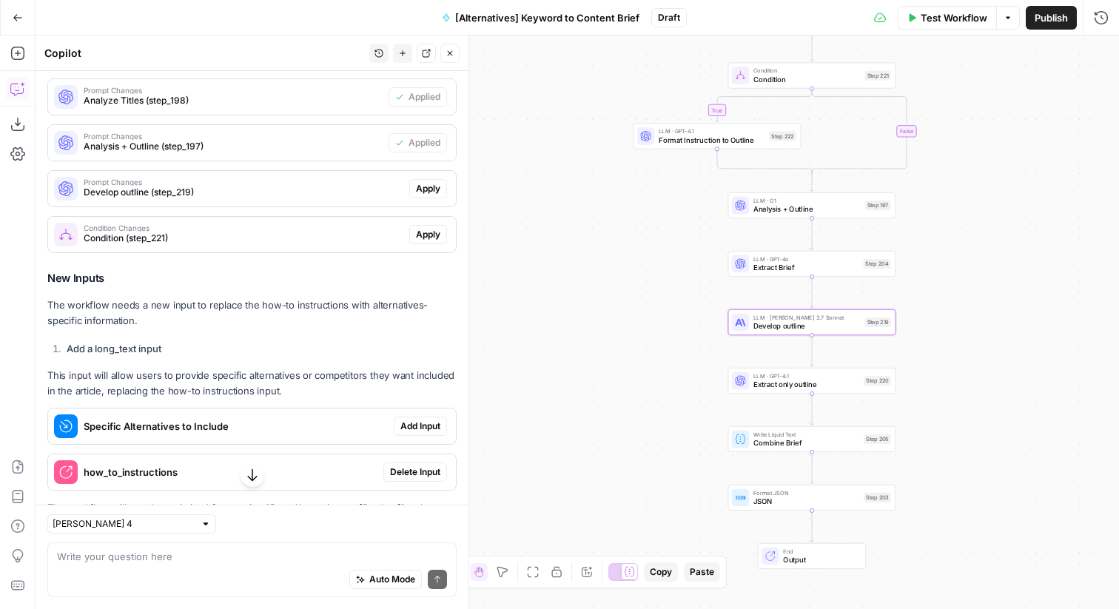
click at [426, 197] on button "Apply" at bounding box center [428, 188] width 38 height 19
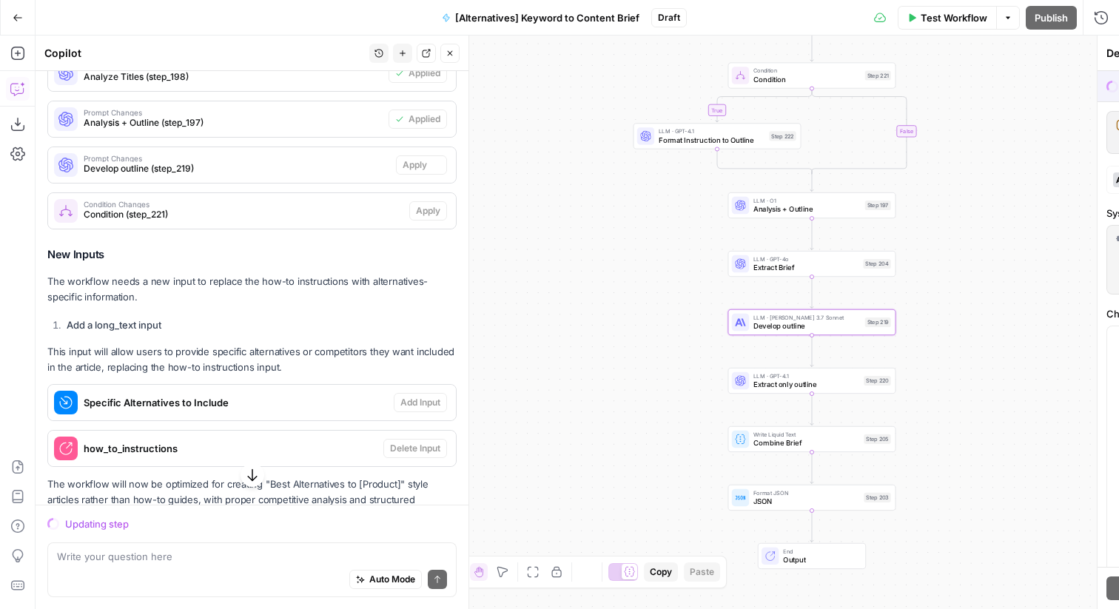
scroll to position [309, 0]
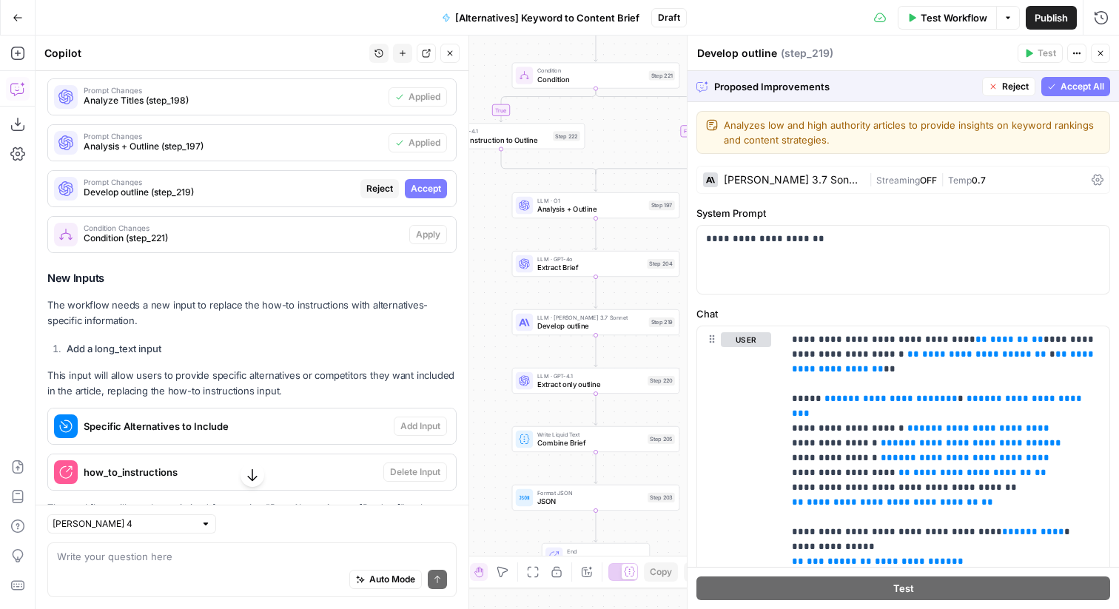
click at [1088, 92] on button "Accept All" at bounding box center [1075, 86] width 69 height 19
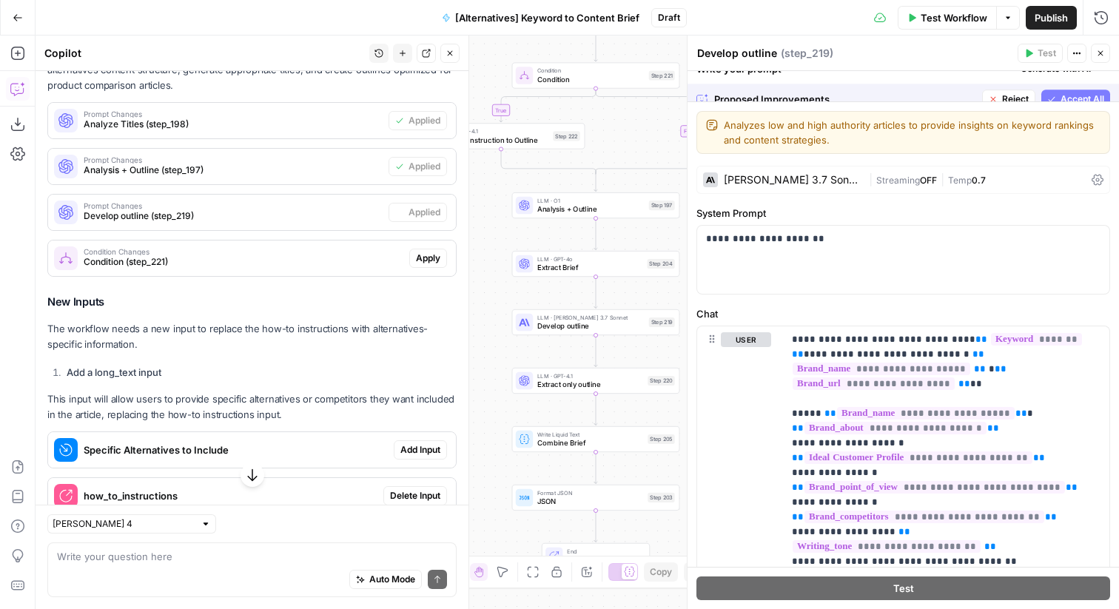
scroll to position [333, 0]
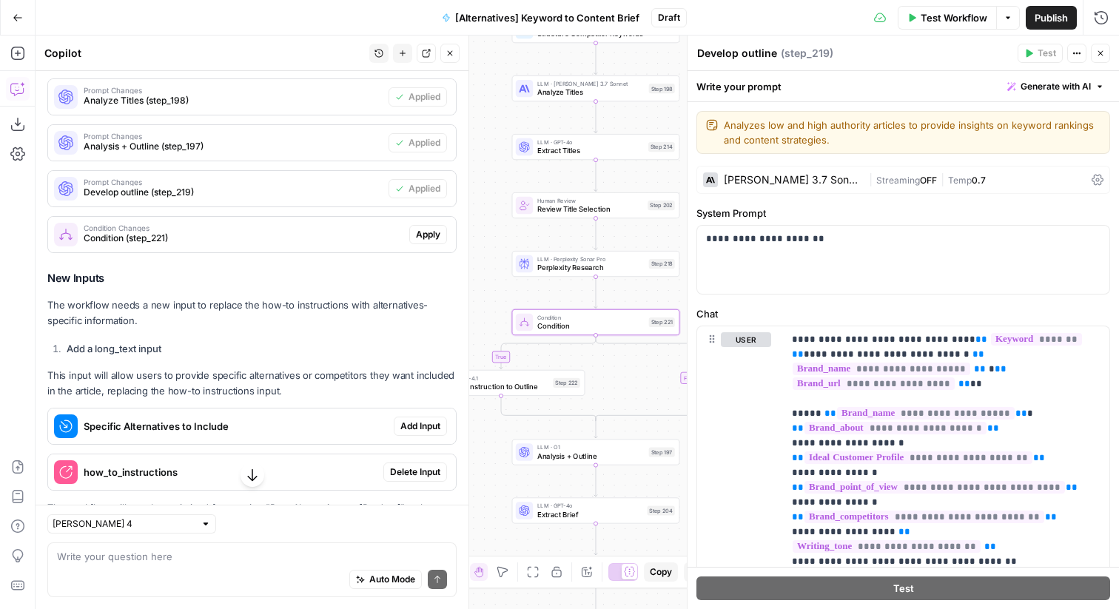
click at [431, 229] on span "Apply" at bounding box center [428, 234] width 24 height 13
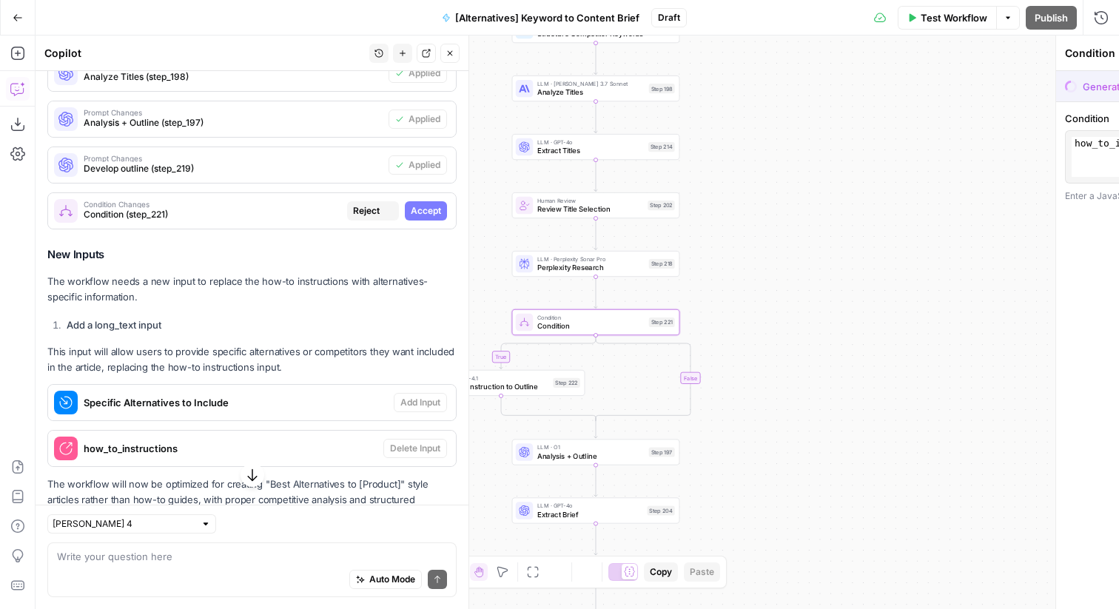
scroll to position [309, 0]
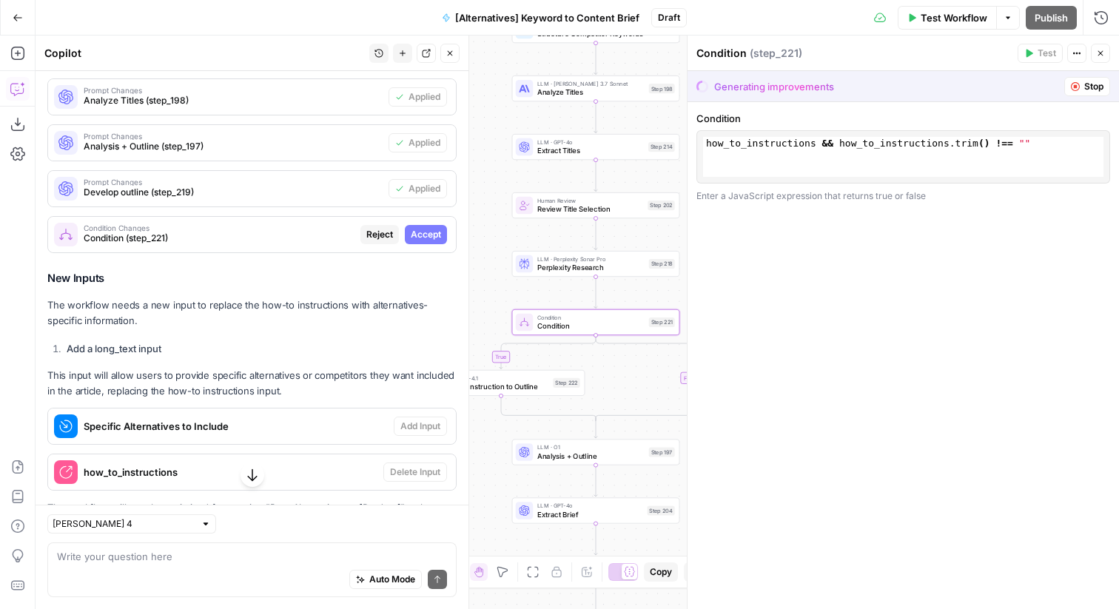
click at [421, 235] on span "Accept" at bounding box center [426, 234] width 30 height 13
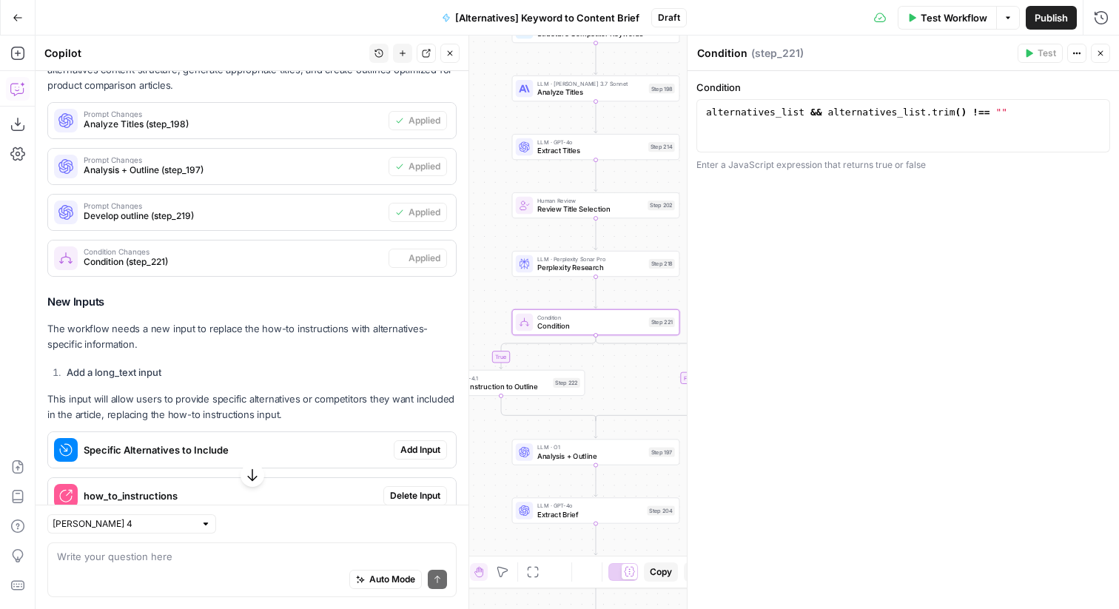
scroll to position [333, 0]
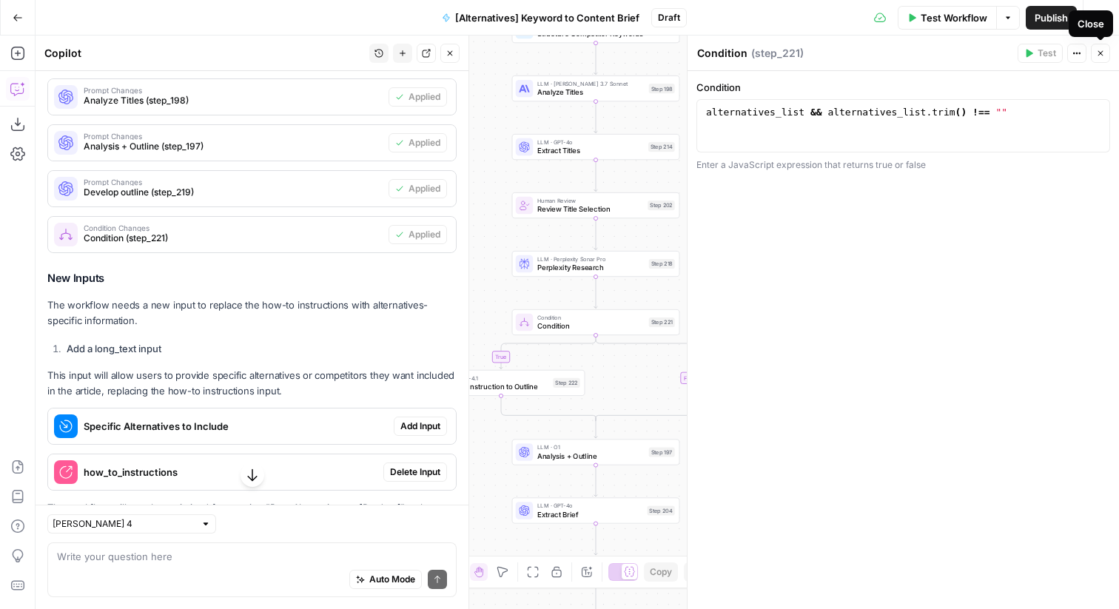
click at [1107, 53] on button "Close" at bounding box center [1100, 53] width 19 height 19
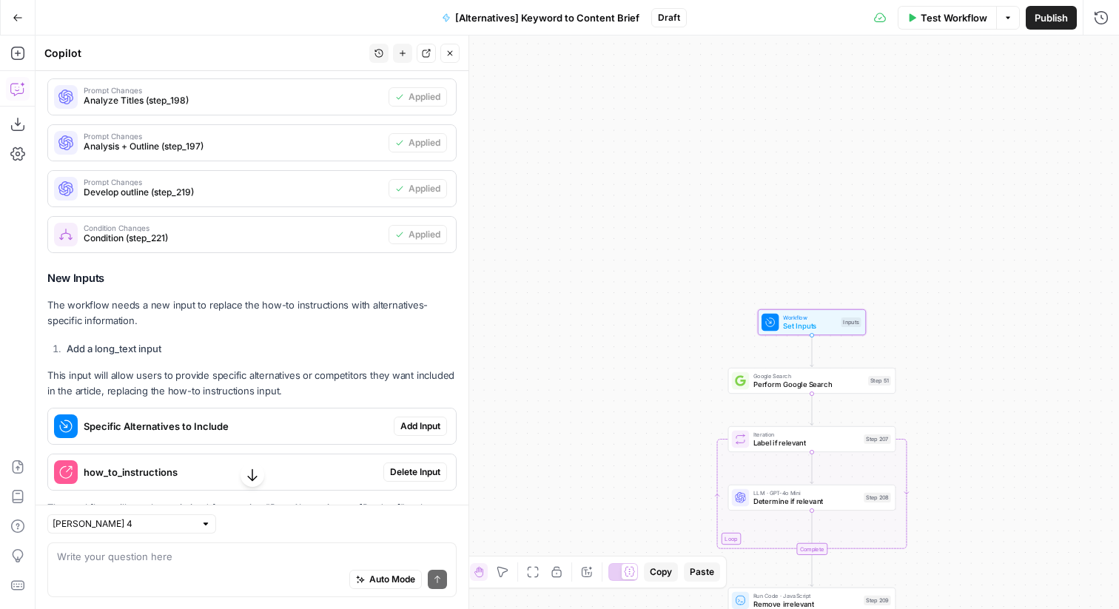
click at [427, 425] on span "Add Input" at bounding box center [420, 425] width 40 height 13
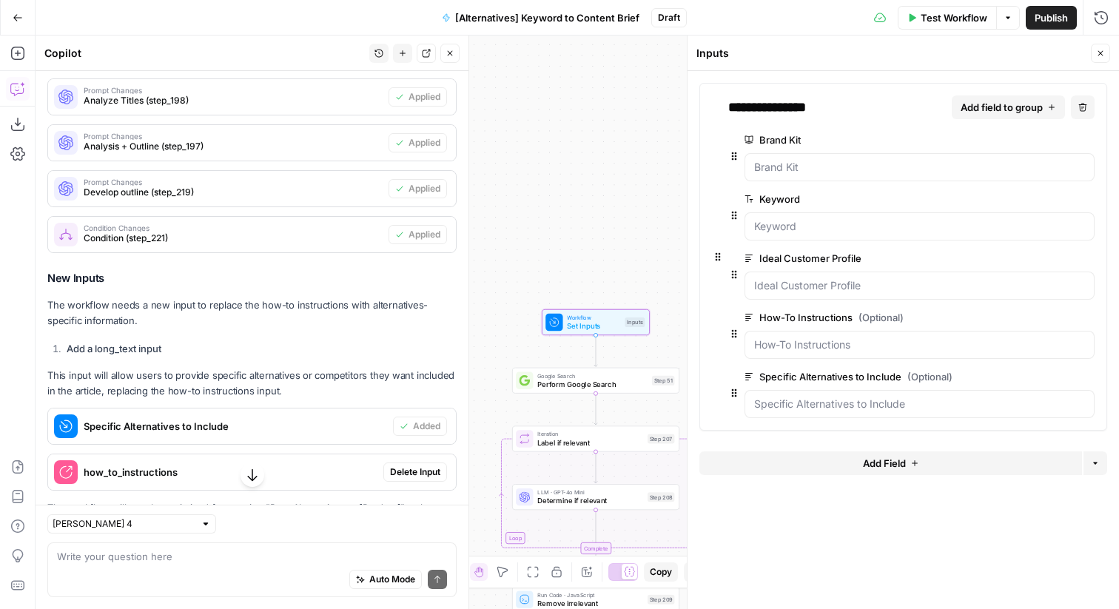
click at [431, 468] on span "Delete Input" at bounding box center [415, 471] width 50 height 13
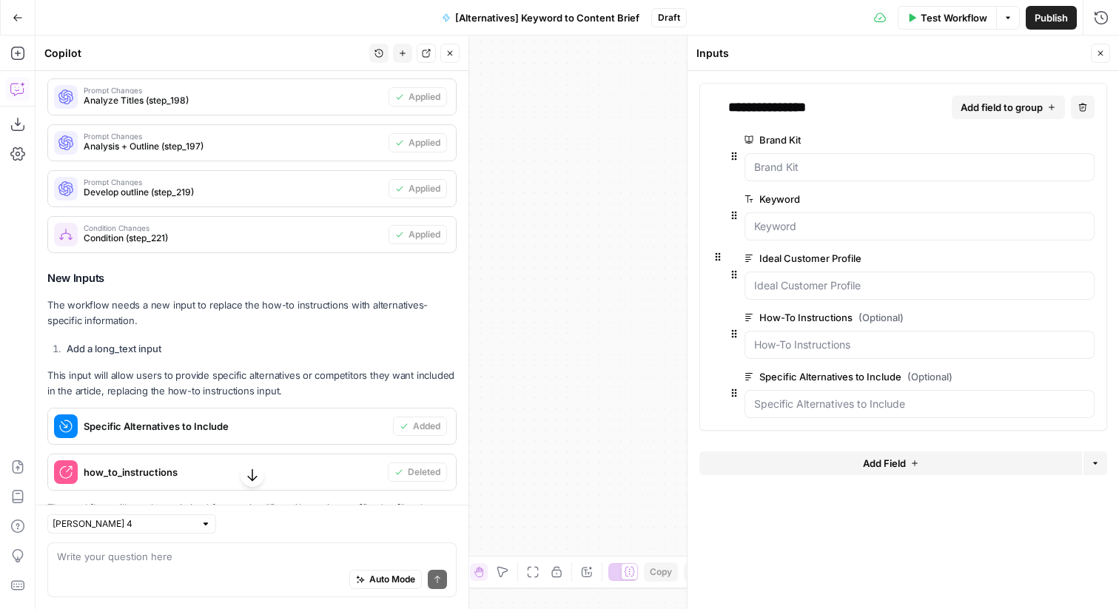
scroll to position [411, 0]
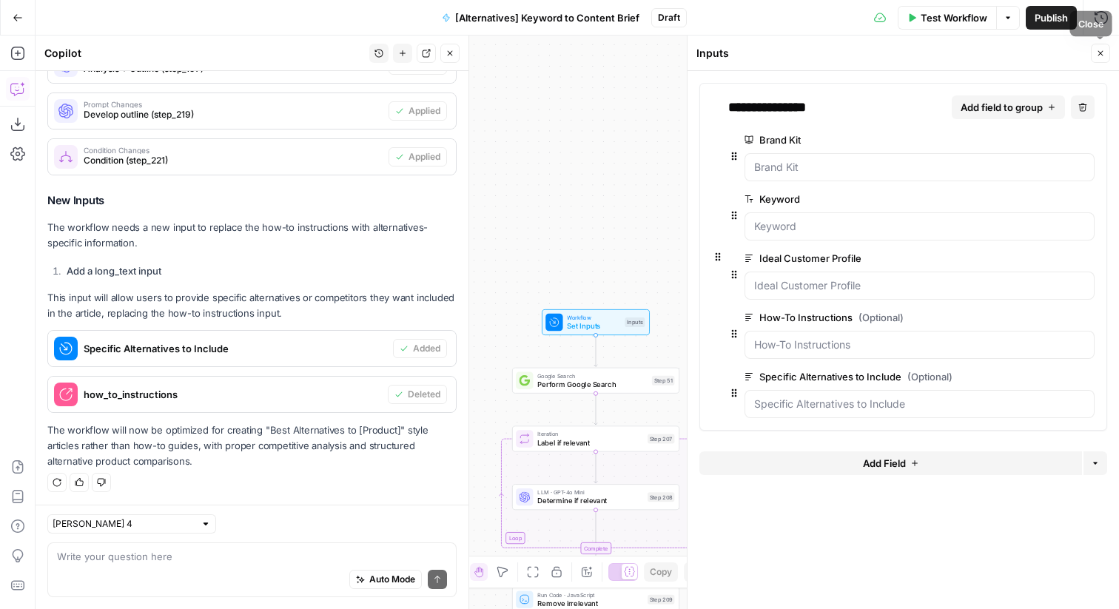
click at [1097, 52] on icon "button" at bounding box center [1100, 53] width 9 height 9
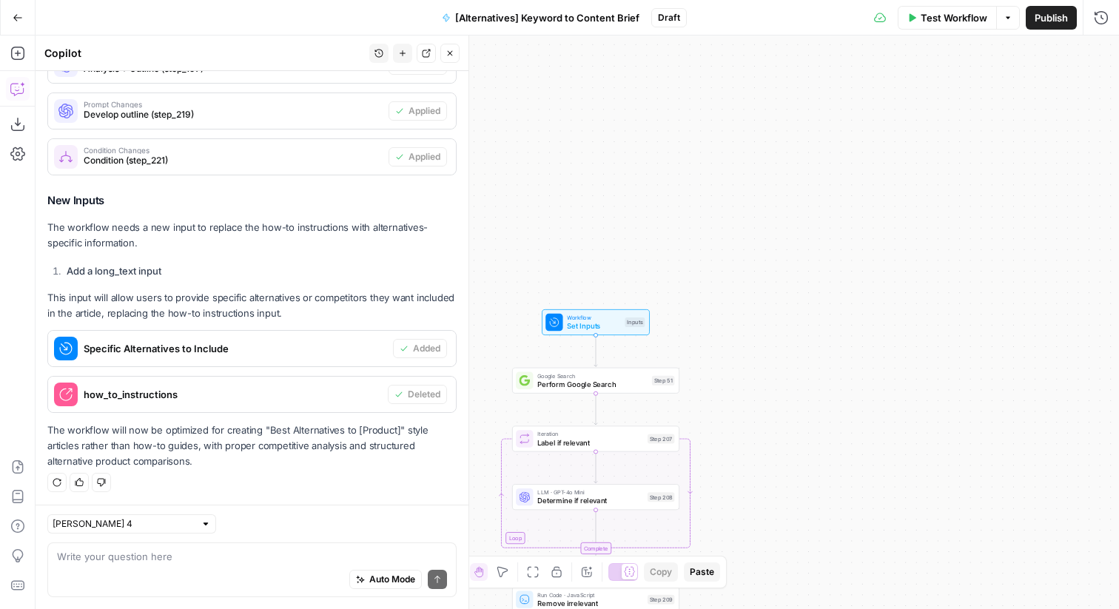
click at [1052, 24] on span "Publish" at bounding box center [1050, 17] width 33 height 15
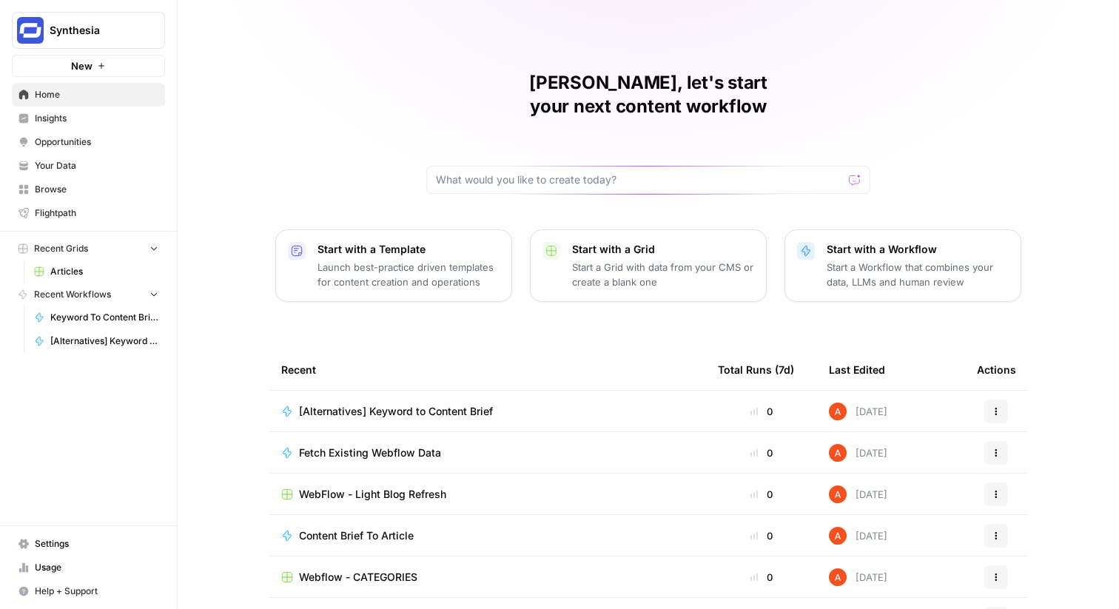
click at [107, 183] on span "Browse" at bounding box center [97, 189] width 124 height 13
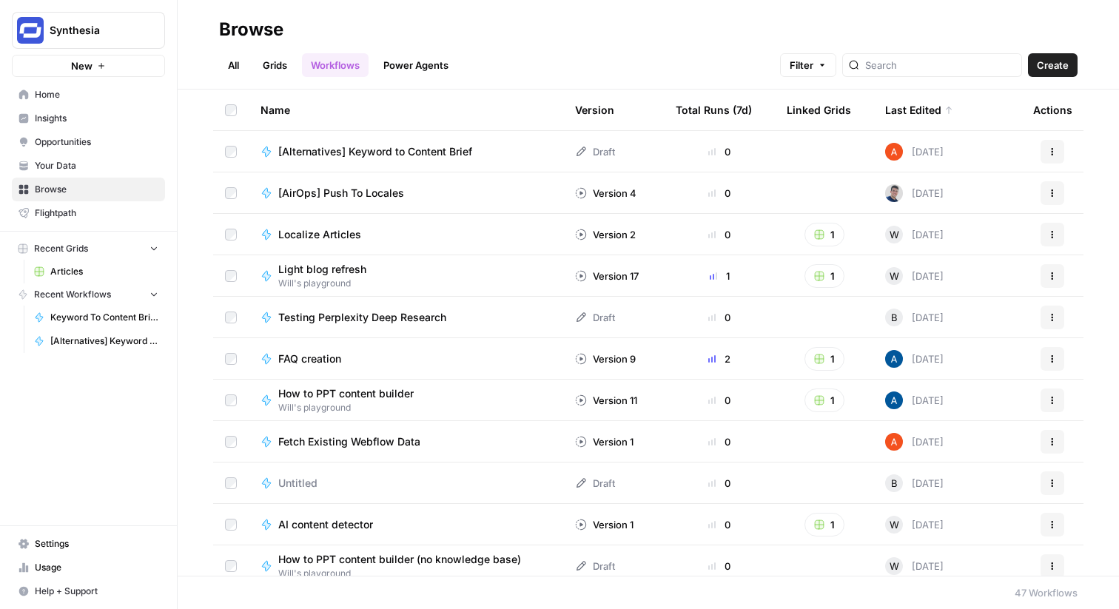
click at [388, 61] on link "Power Agents" at bounding box center [415, 65] width 83 height 24
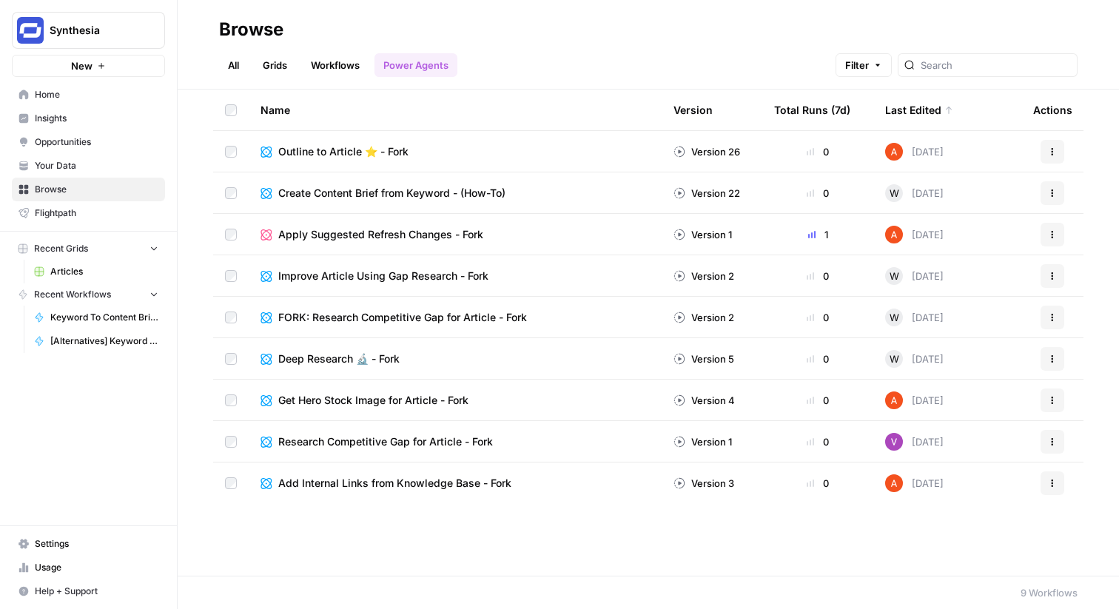
click at [387, 196] on span "Create Content Brief from Keyword - (How-To)" at bounding box center [391, 193] width 227 height 15
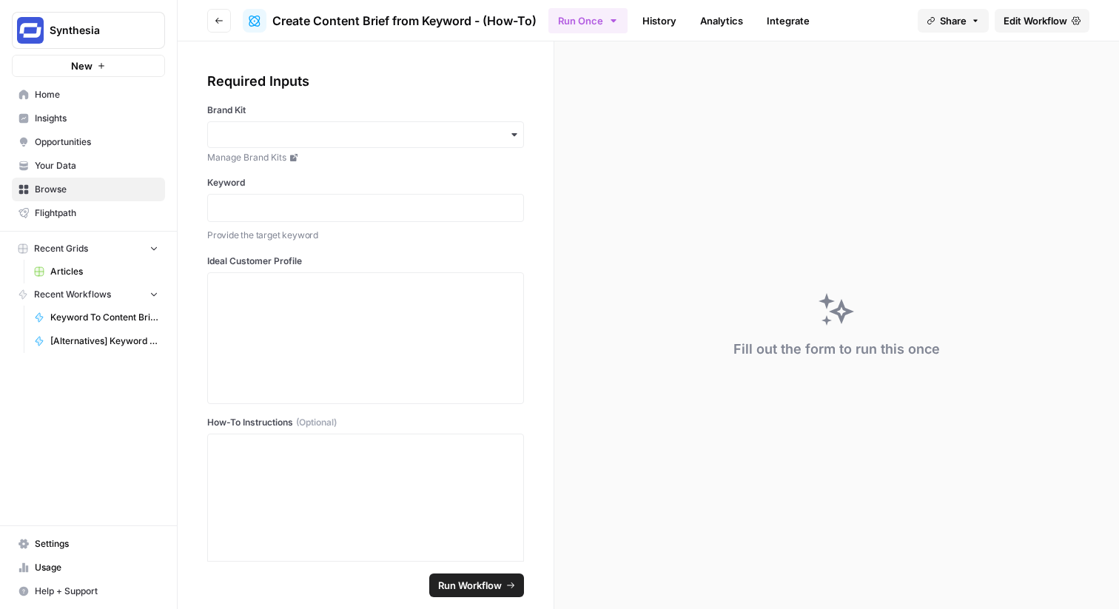
click at [1068, 24] on link "Edit Workflow" at bounding box center [1041, 21] width 95 height 24
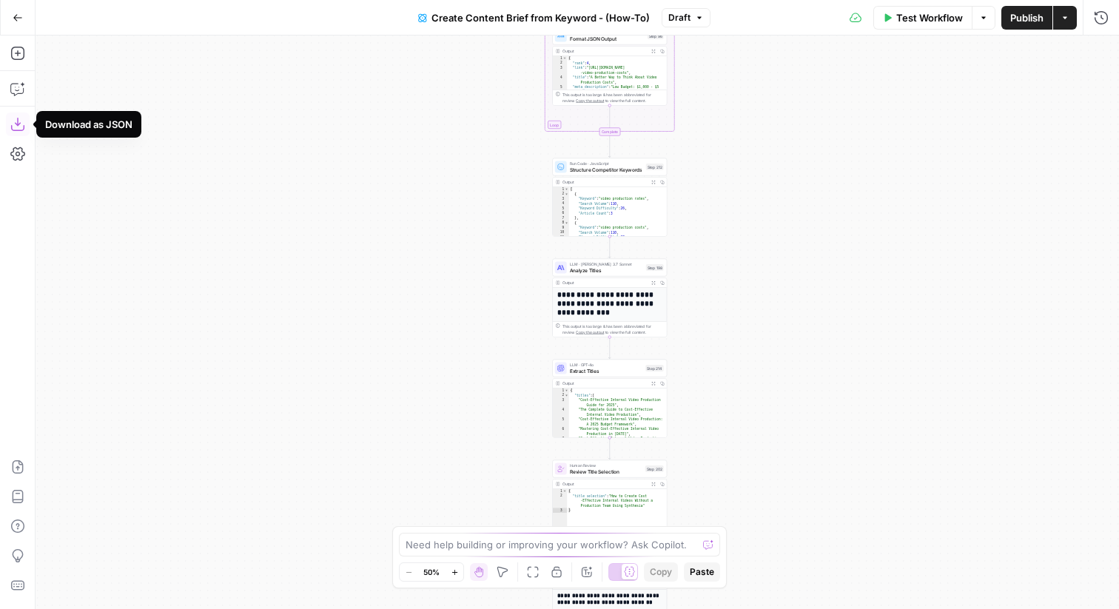
click at [19, 127] on icon "button" at bounding box center [17, 124] width 15 height 15
click at [15, 20] on icon "button" at bounding box center [18, 18] width 10 height 10
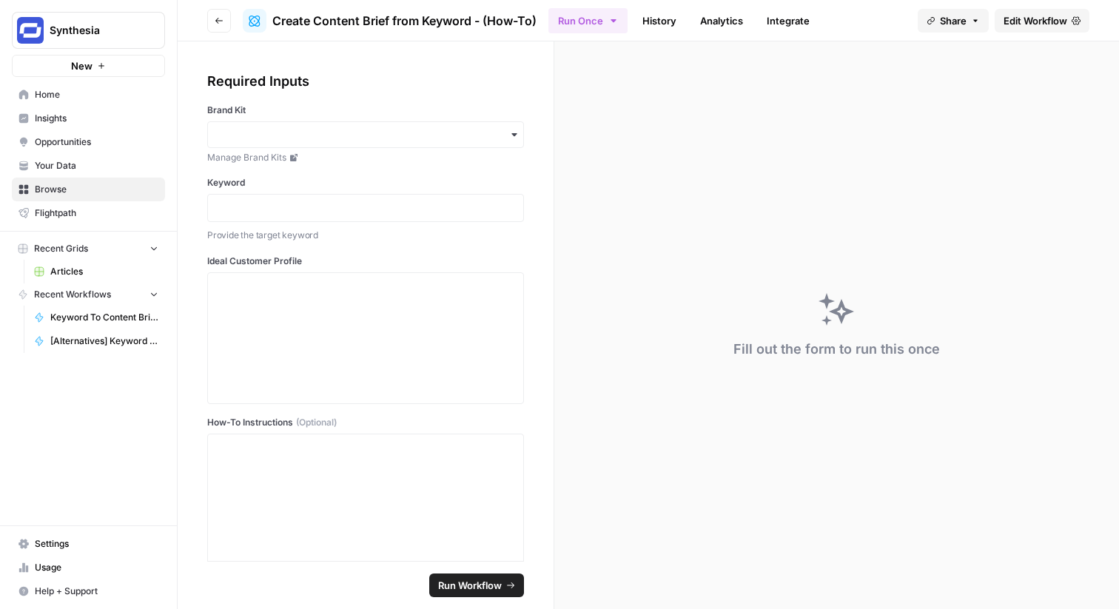
click at [216, 27] on button "Go back" at bounding box center [219, 21] width 24 height 24
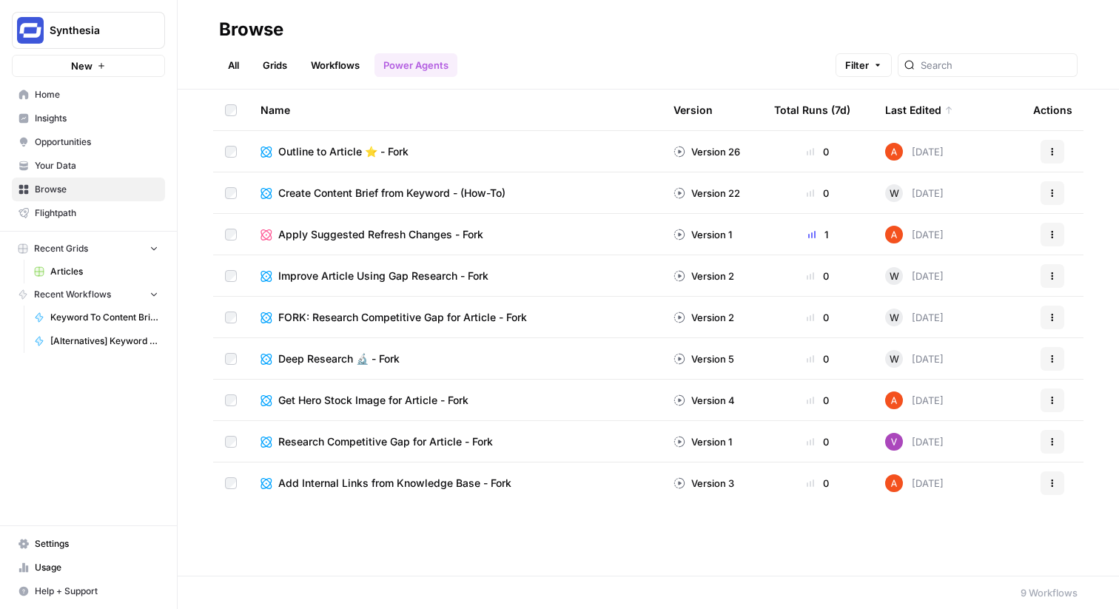
click at [323, 152] on span "Outline to Article ⭐️ - Fork" at bounding box center [343, 151] width 130 height 15
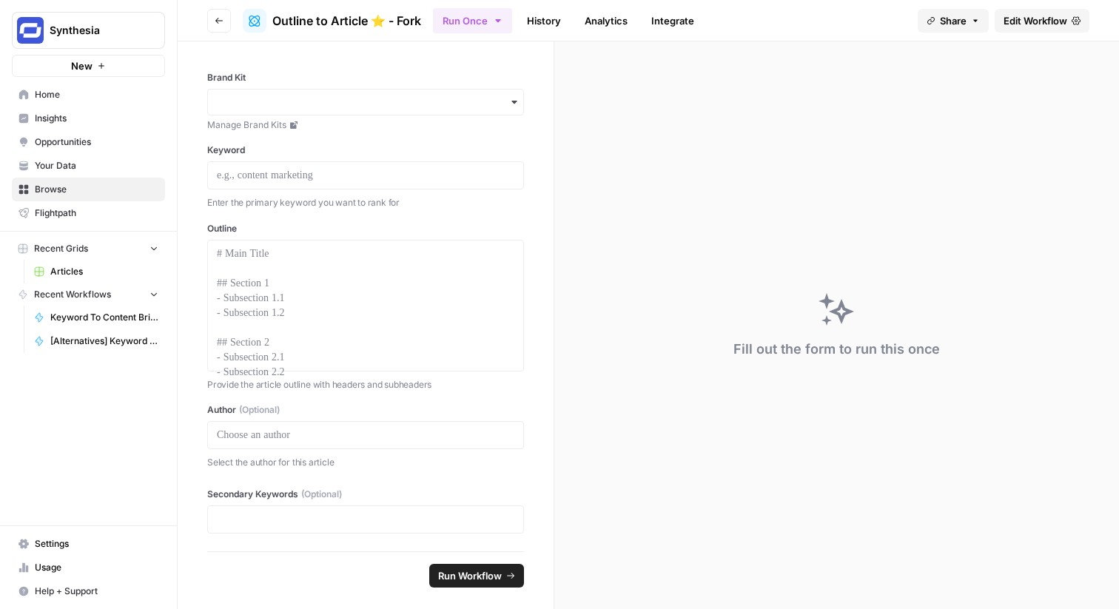
click at [1053, 30] on link "Edit Workflow" at bounding box center [1041, 21] width 95 height 24
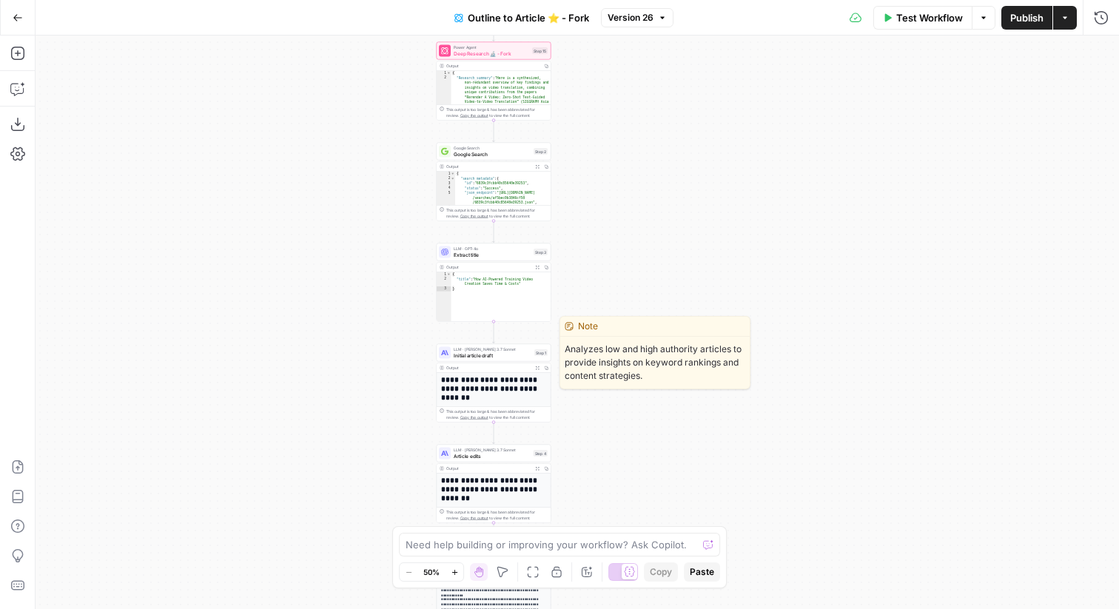
click at [498, 354] on span "Initial article draft" at bounding box center [493, 354] width 78 height 7
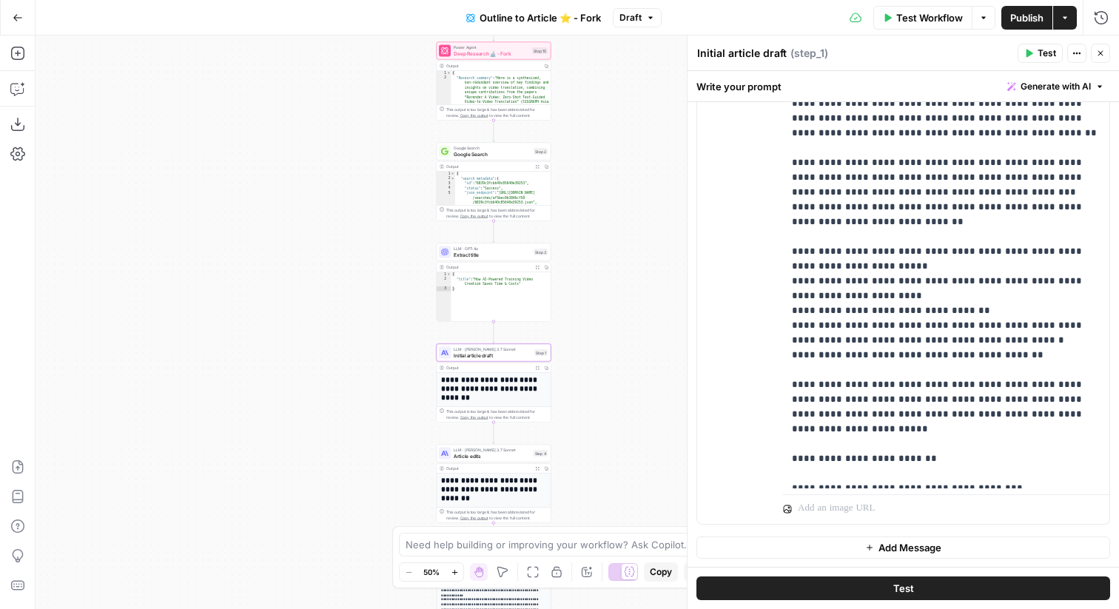
scroll to position [519, 0]
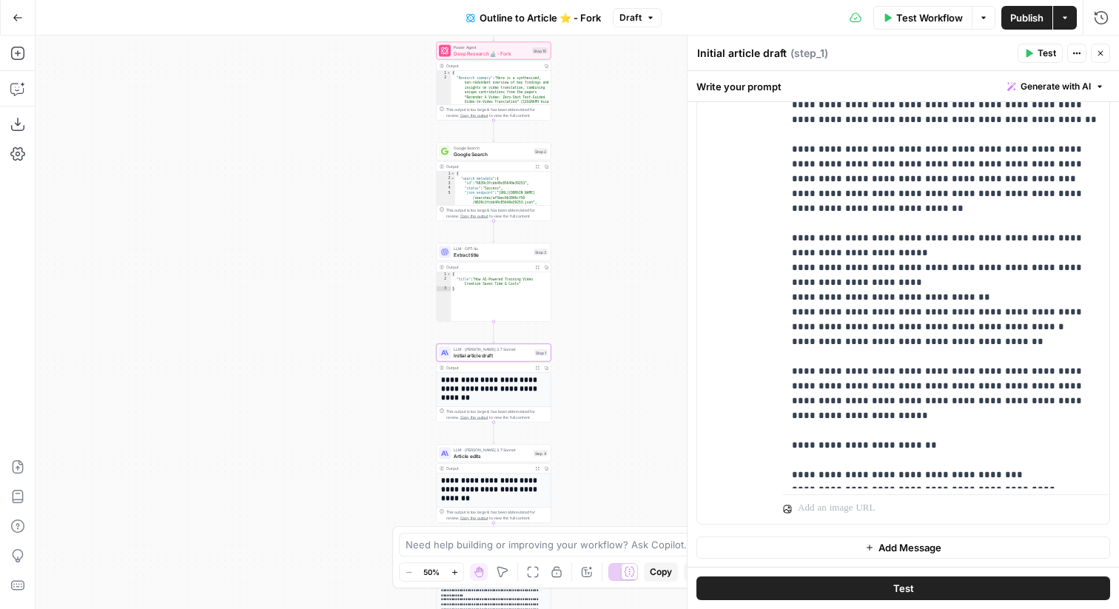
click at [1103, 57] on icon "button" at bounding box center [1100, 53] width 9 height 9
